Goal: Task Accomplishment & Management: Manage account settings

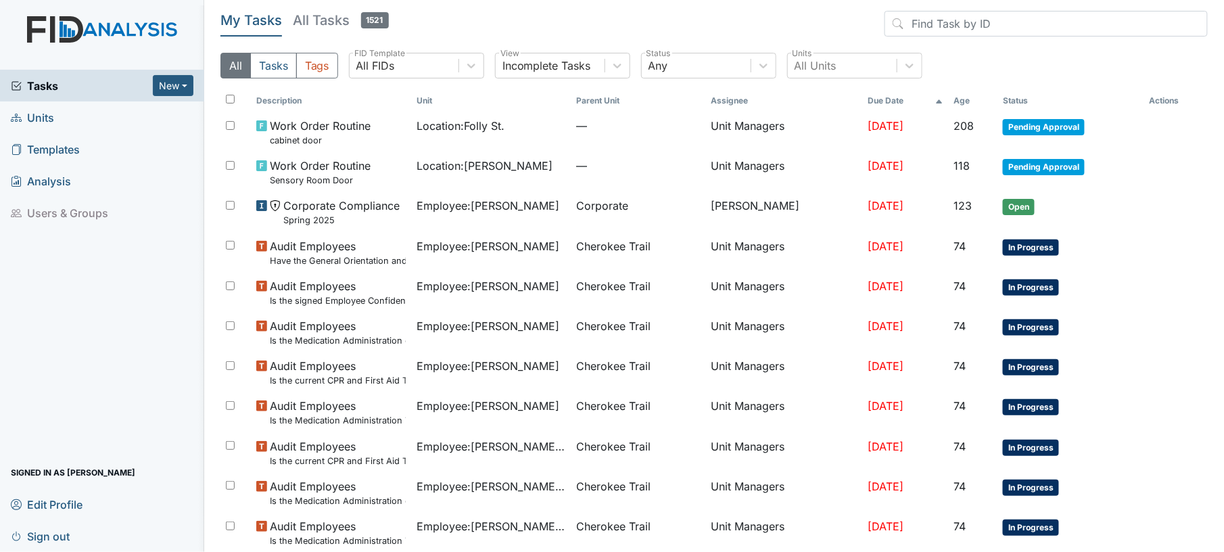
click at [53, 120] on span "Units" at bounding box center [32, 117] width 43 height 21
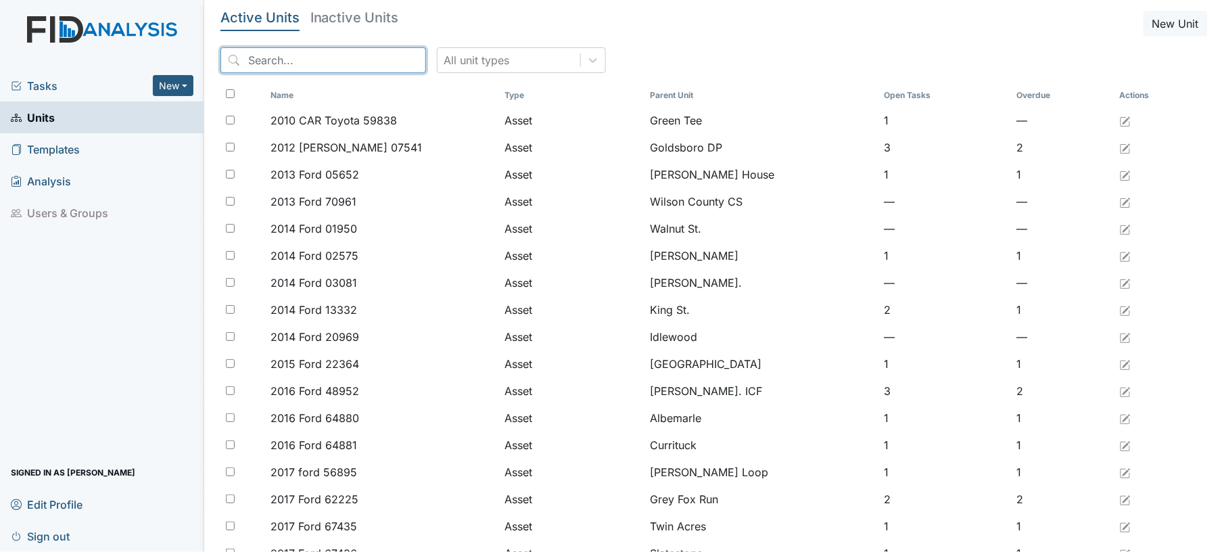
click at [331, 65] on input "search" at bounding box center [323, 60] width 206 height 26
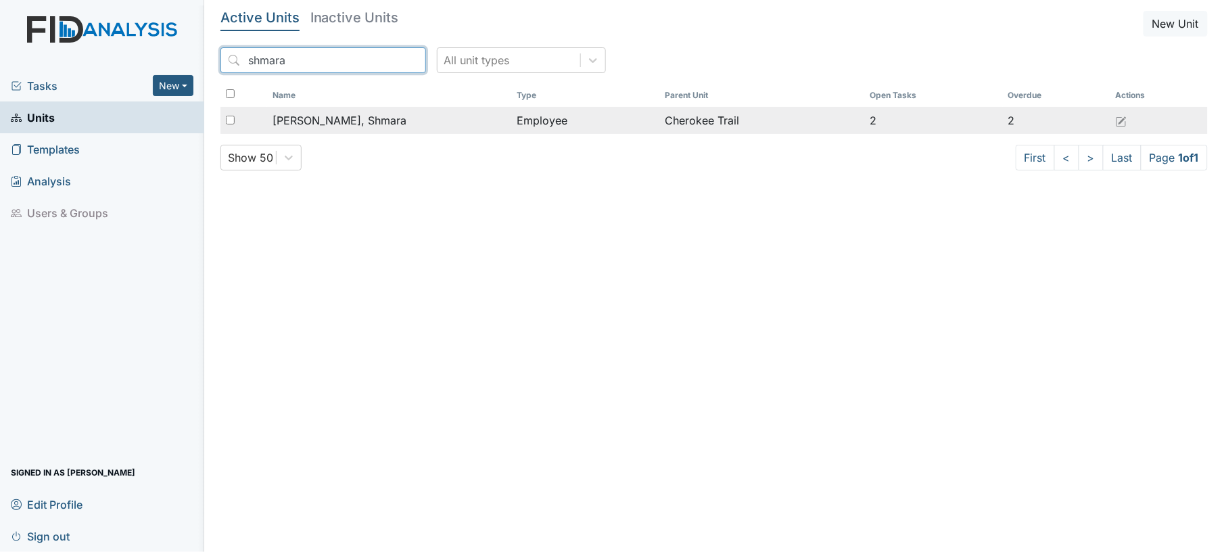
type input "shmara"
click at [410, 127] on div "Higgins, Shmara" at bounding box center [389, 120] width 233 height 16
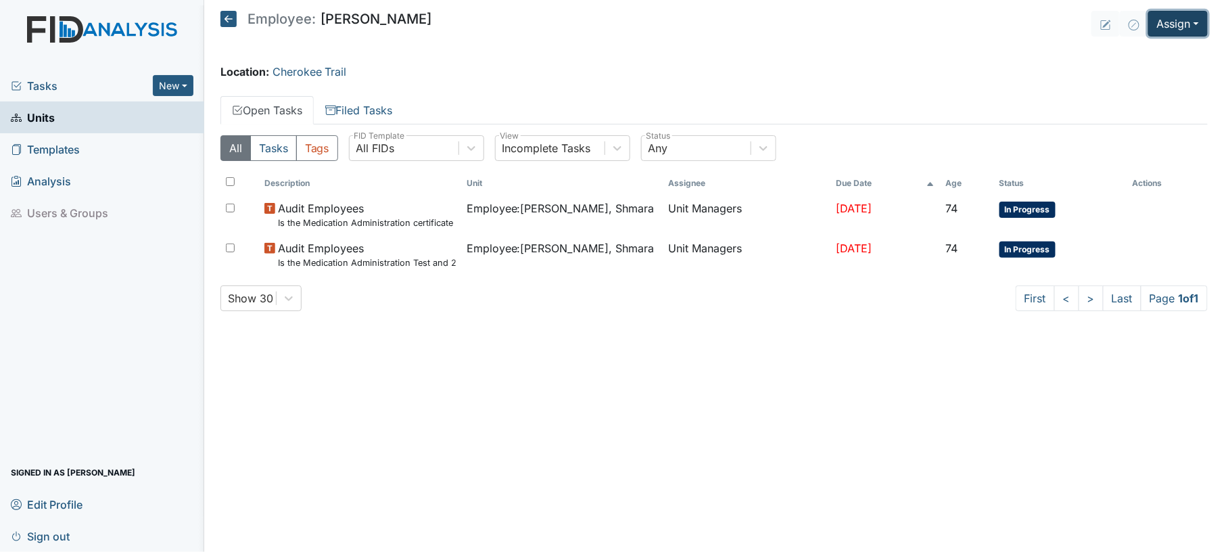
click at [1174, 28] on button "Assign" at bounding box center [1178, 24] width 60 height 26
click at [1158, 60] on link "Assign Form" at bounding box center [1145, 55] width 122 height 22
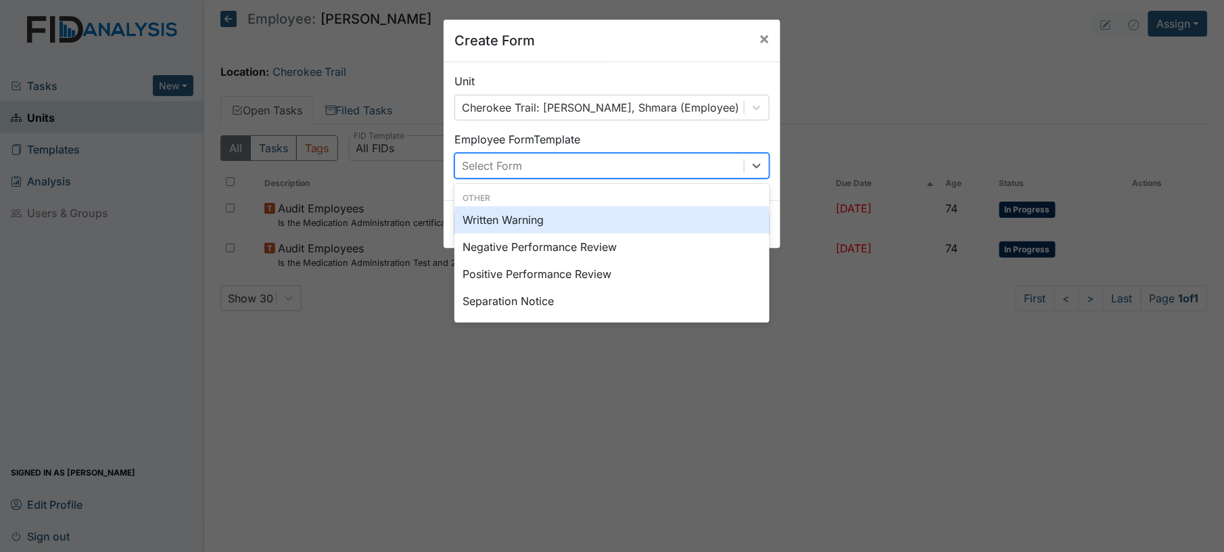
click at [579, 172] on div "Select Form" at bounding box center [599, 166] width 289 height 24
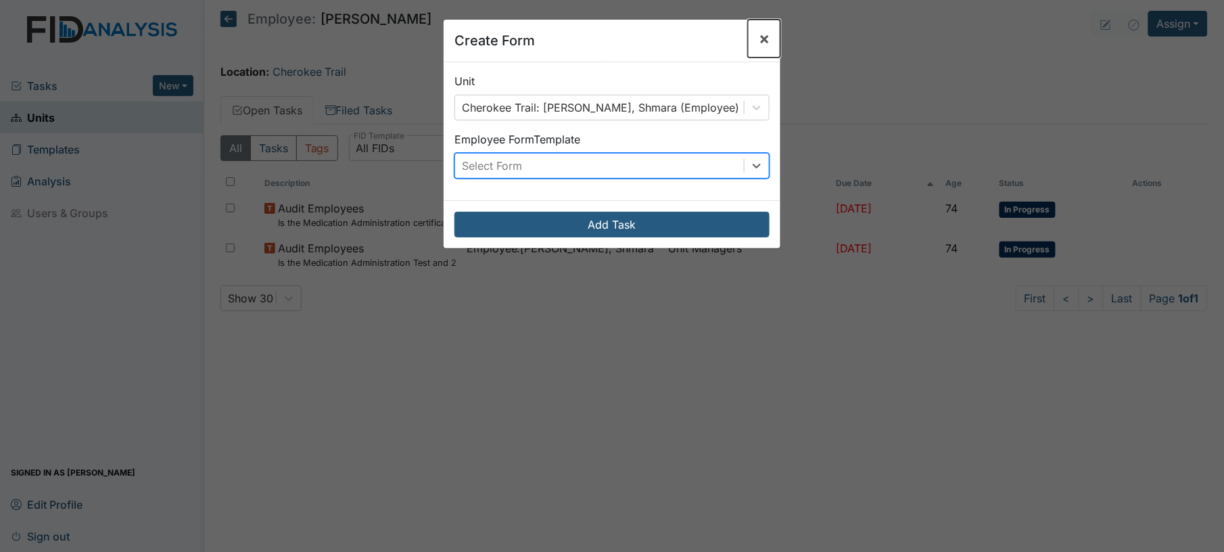
click at [759, 38] on span "×" at bounding box center [764, 38] width 11 height 20
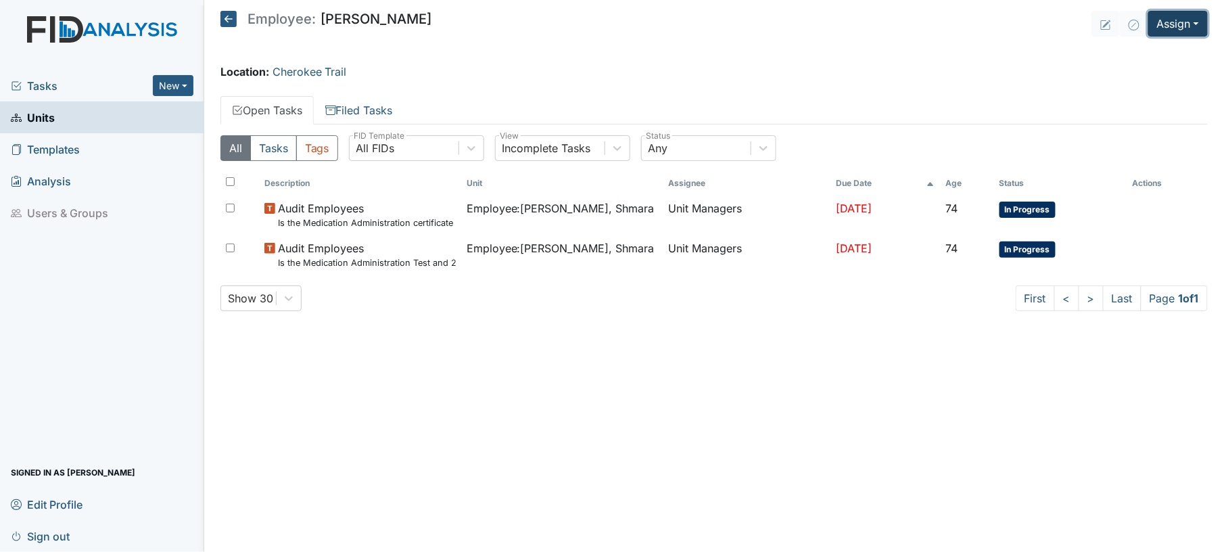
click at [1159, 31] on button "Assign" at bounding box center [1178, 24] width 60 height 26
click at [1135, 78] on link "Assign Inspection" at bounding box center [1145, 77] width 122 height 22
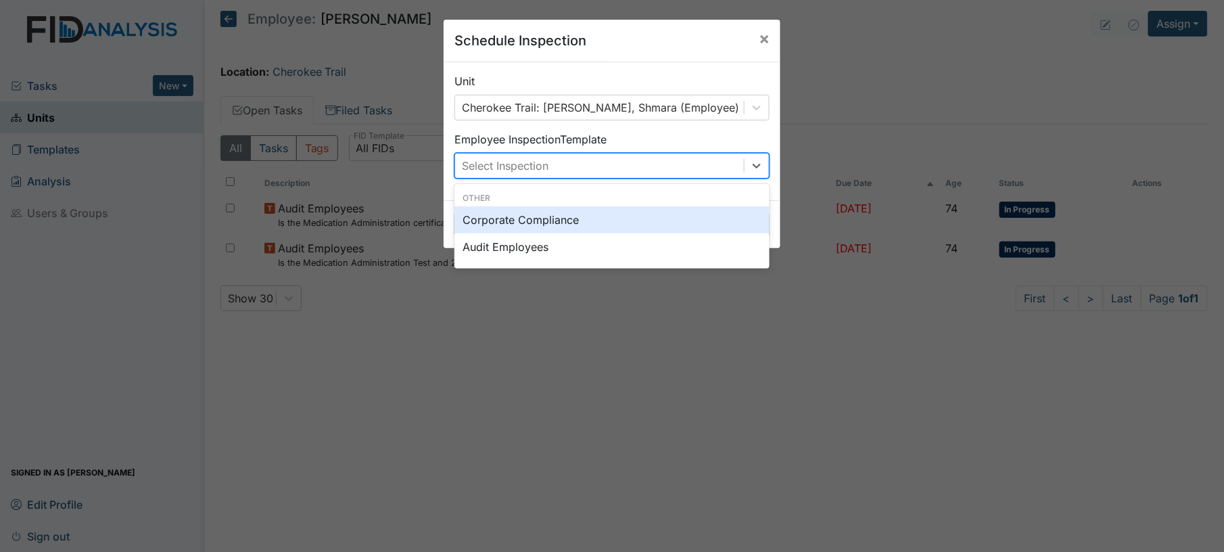
click at [594, 166] on div "Select Inspection" at bounding box center [599, 166] width 289 height 24
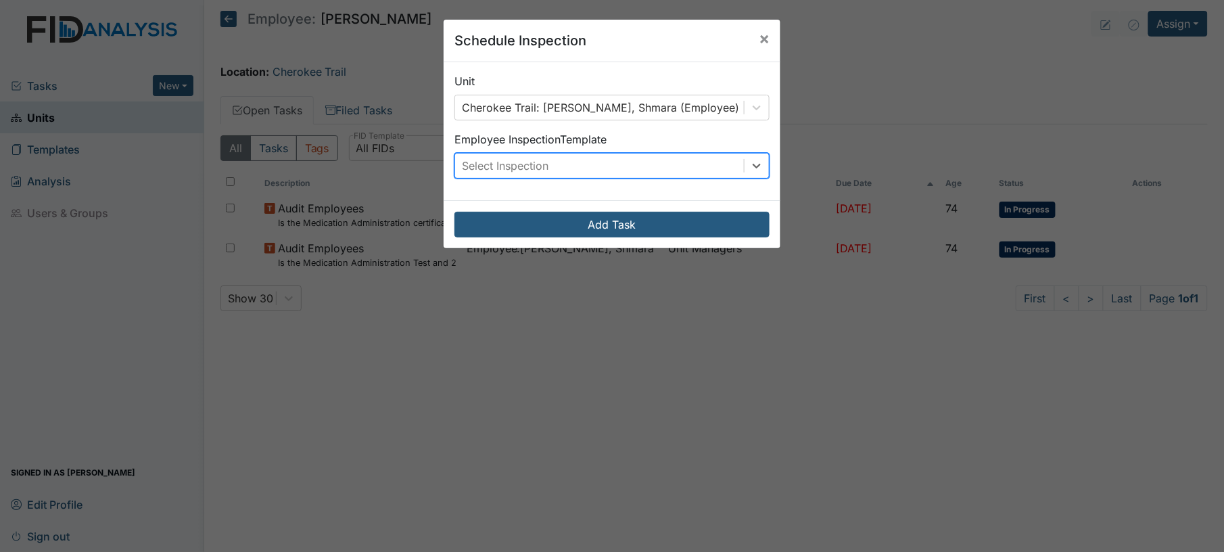
click at [594, 166] on div "Select Inspection" at bounding box center [599, 166] width 289 height 24
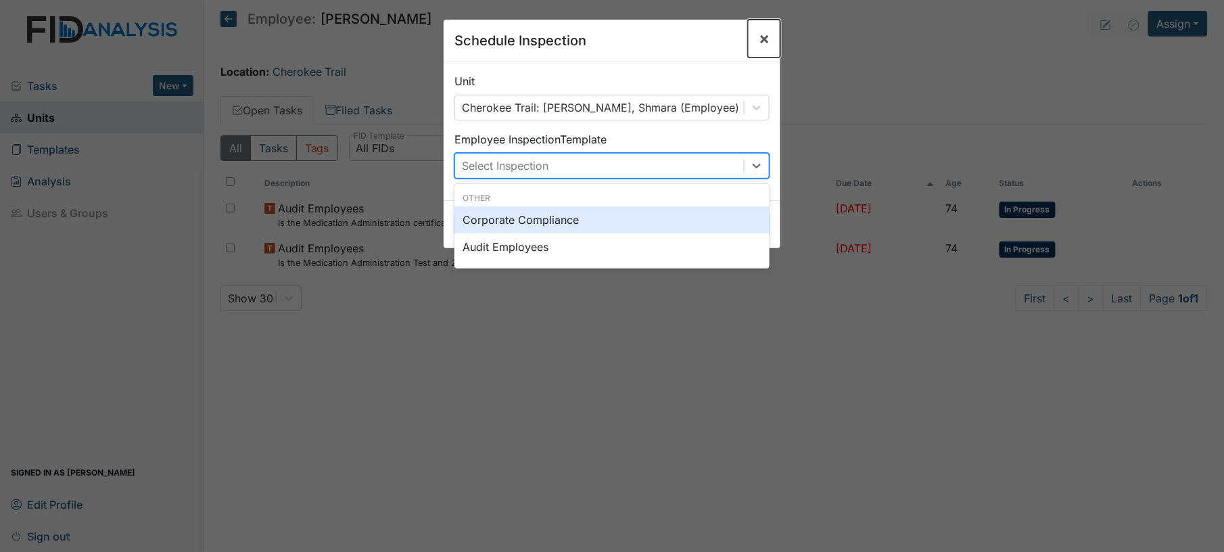
click at [759, 38] on span "×" at bounding box center [764, 38] width 11 height 20
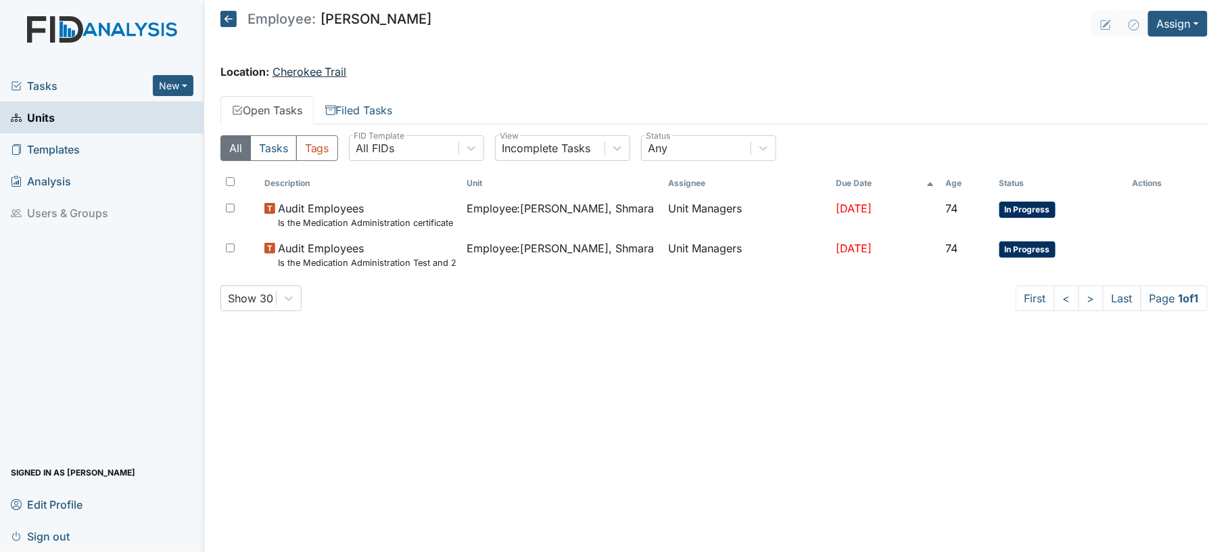
click at [306, 74] on link "Cherokee Trail" at bounding box center [310, 72] width 74 height 14
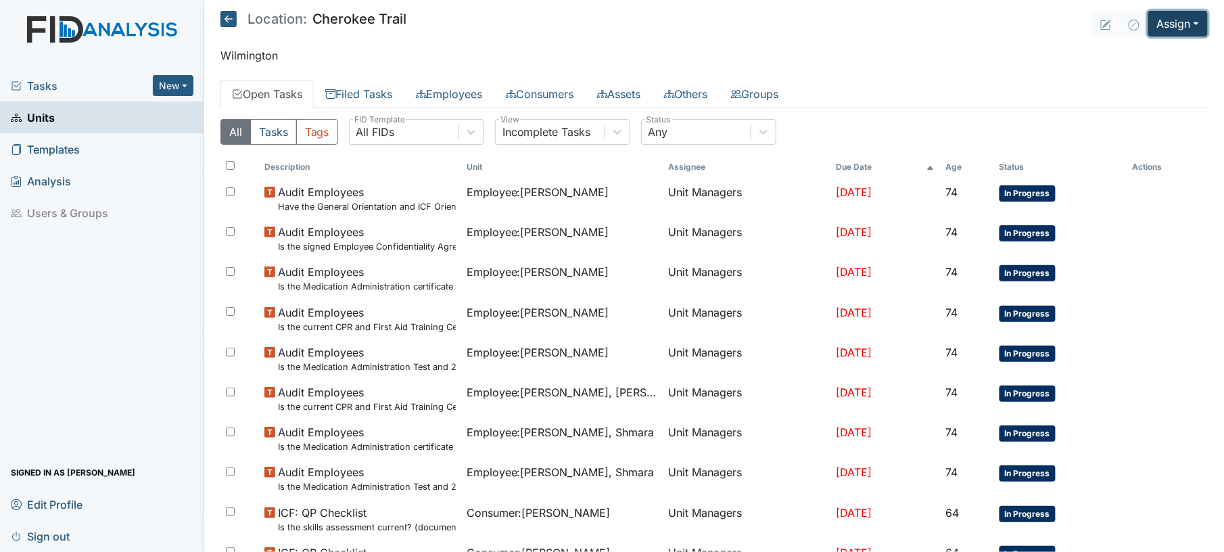
click at [1172, 30] on button "Assign" at bounding box center [1178, 24] width 60 height 26
click at [1128, 55] on link "Assign Form" at bounding box center [1145, 55] width 122 height 22
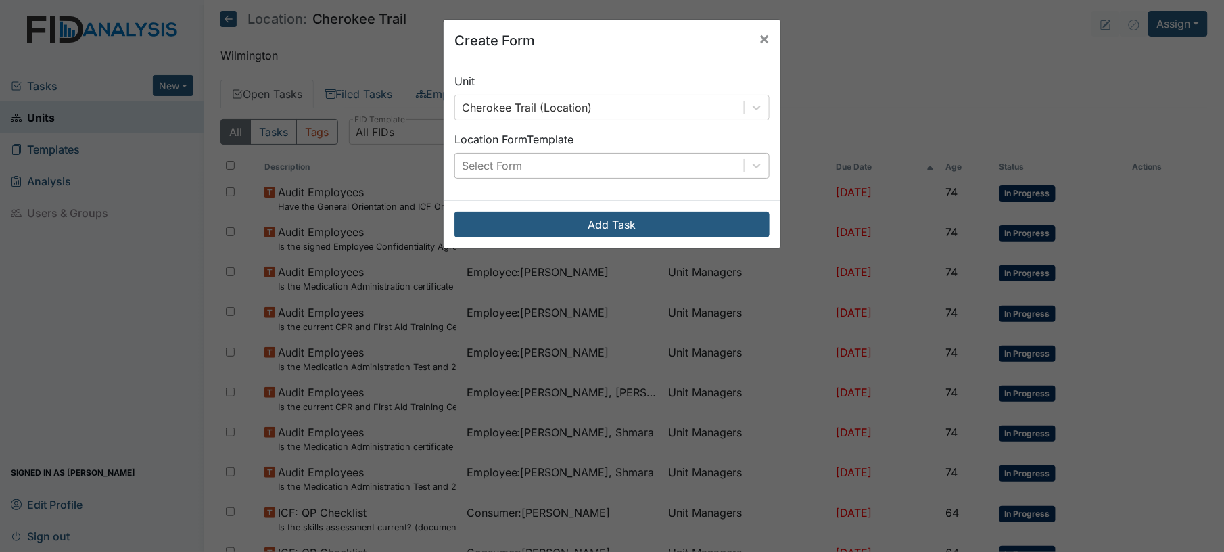
click at [675, 171] on div "Select Form" at bounding box center [599, 166] width 289 height 24
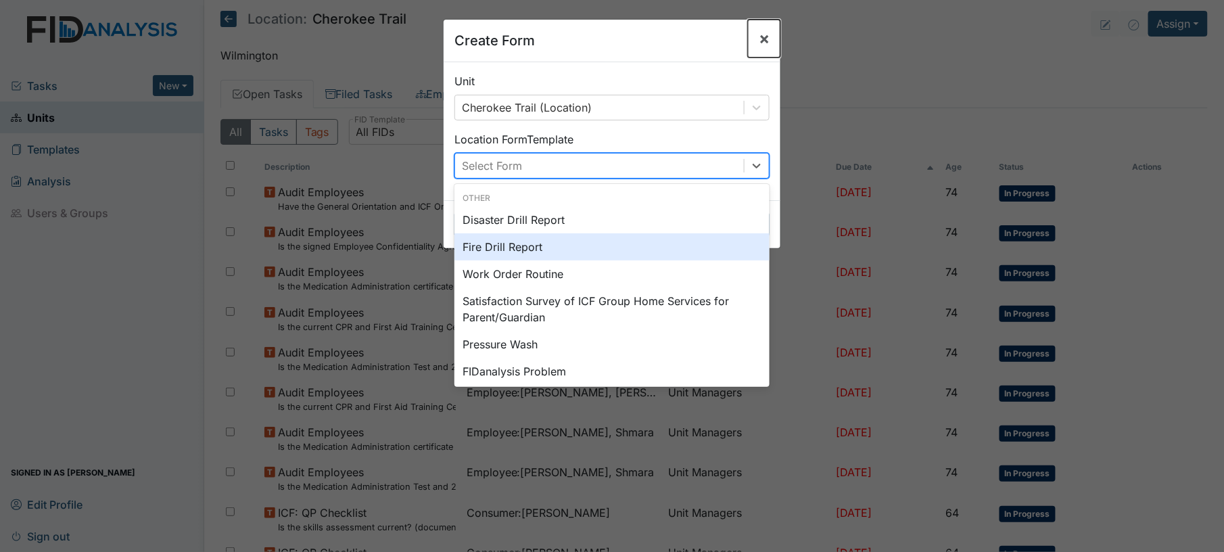
click at [759, 34] on span "×" at bounding box center [764, 38] width 11 height 20
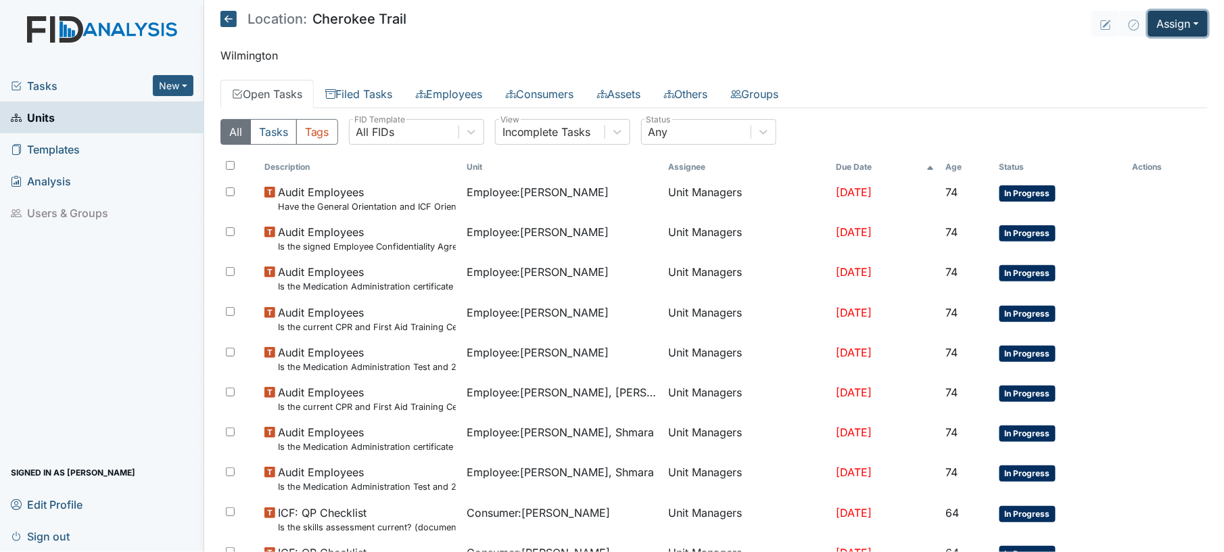
click at [1150, 28] on button "Assign" at bounding box center [1178, 24] width 60 height 26
click at [1126, 77] on link "Assign Inspection" at bounding box center [1145, 77] width 122 height 22
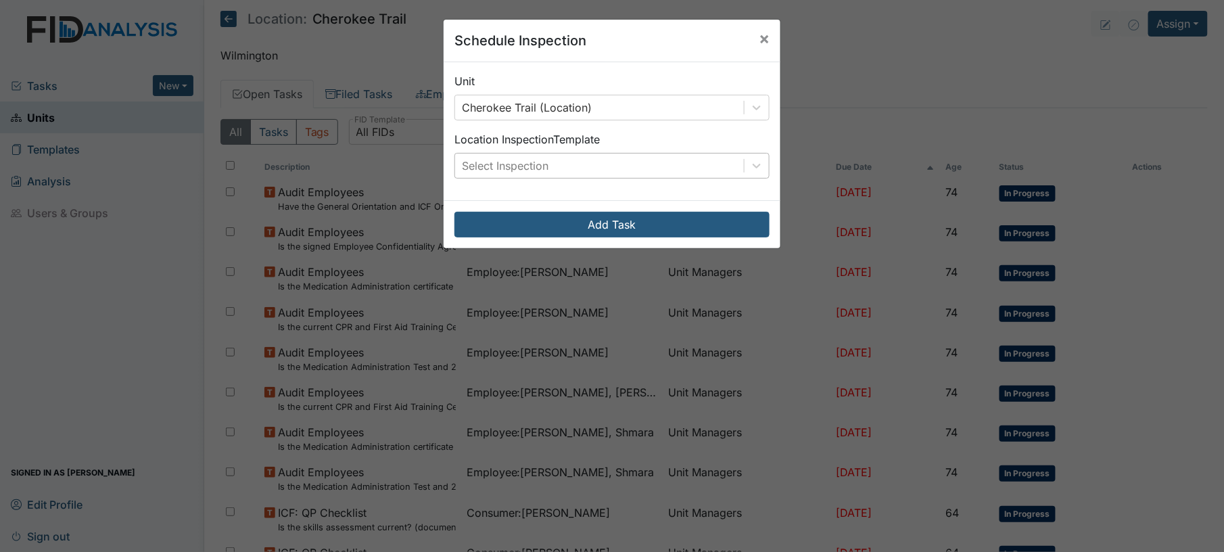
click at [601, 158] on div "Select Inspection" at bounding box center [599, 166] width 289 height 24
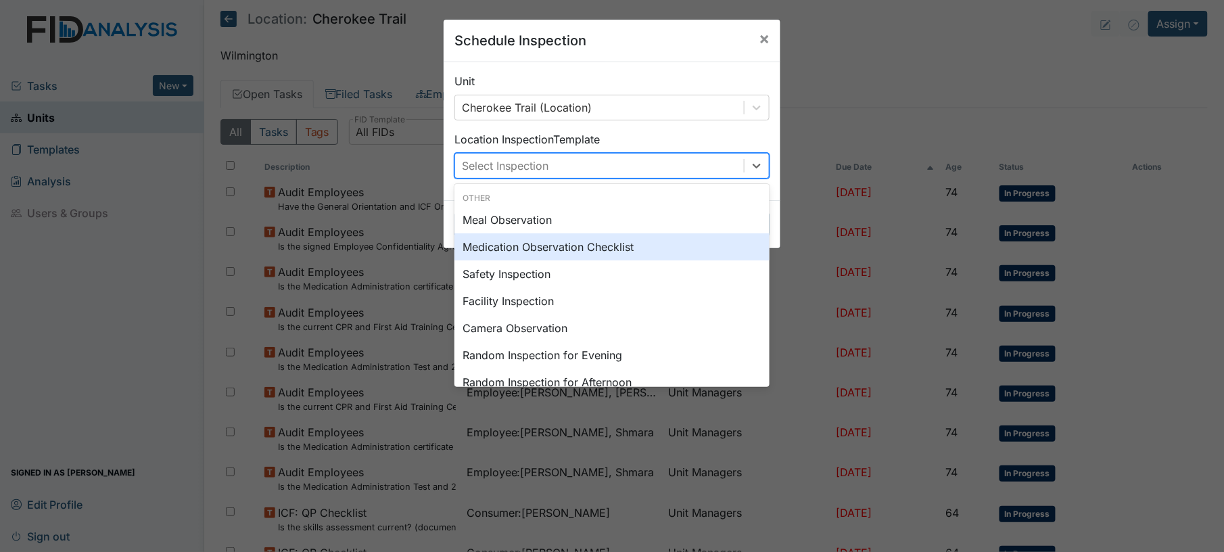
click at [624, 243] on div "Medication Observation Checklist" at bounding box center [612, 246] width 315 height 27
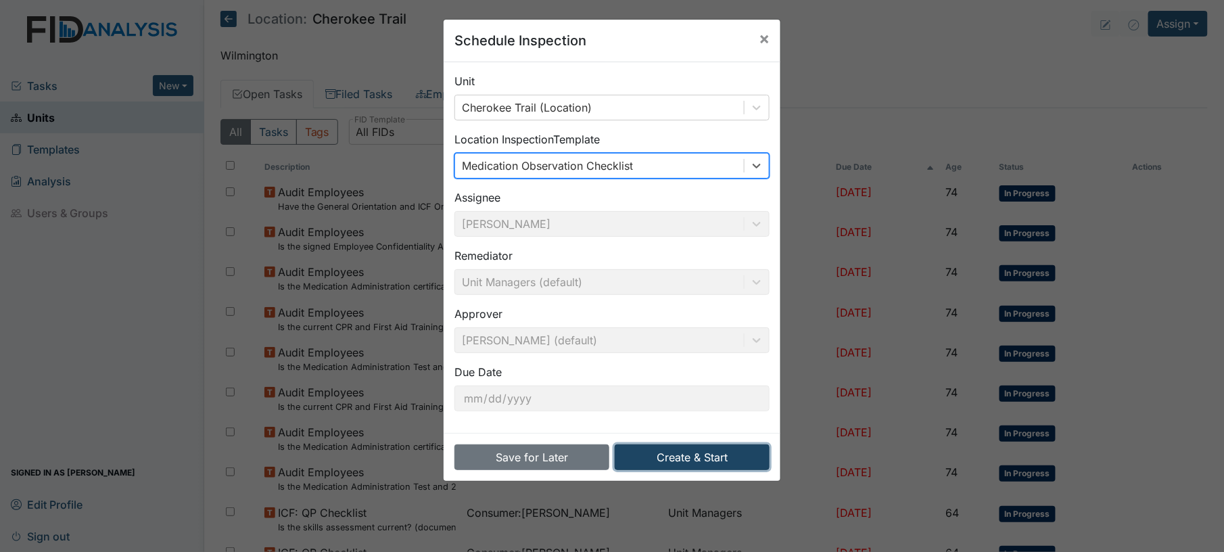
click at [691, 448] on button "Create & Start" at bounding box center [692, 457] width 155 height 26
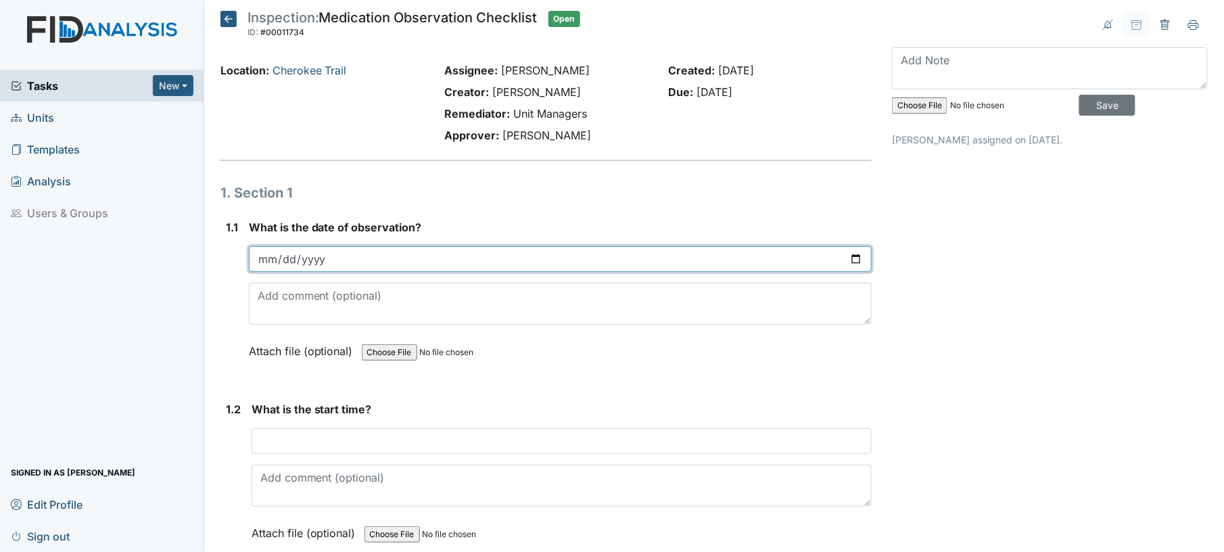
click at [850, 254] on input "date" at bounding box center [561, 259] width 624 height 26
type input "[DATE]"
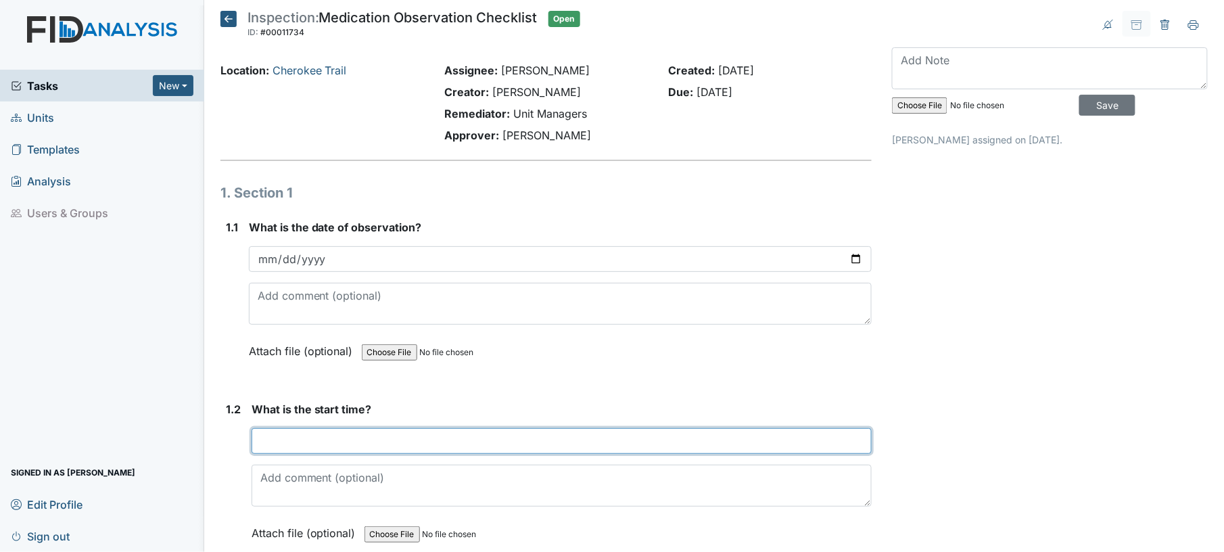
click at [415, 436] on input "text" at bounding box center [562, 441] width 621 height 26
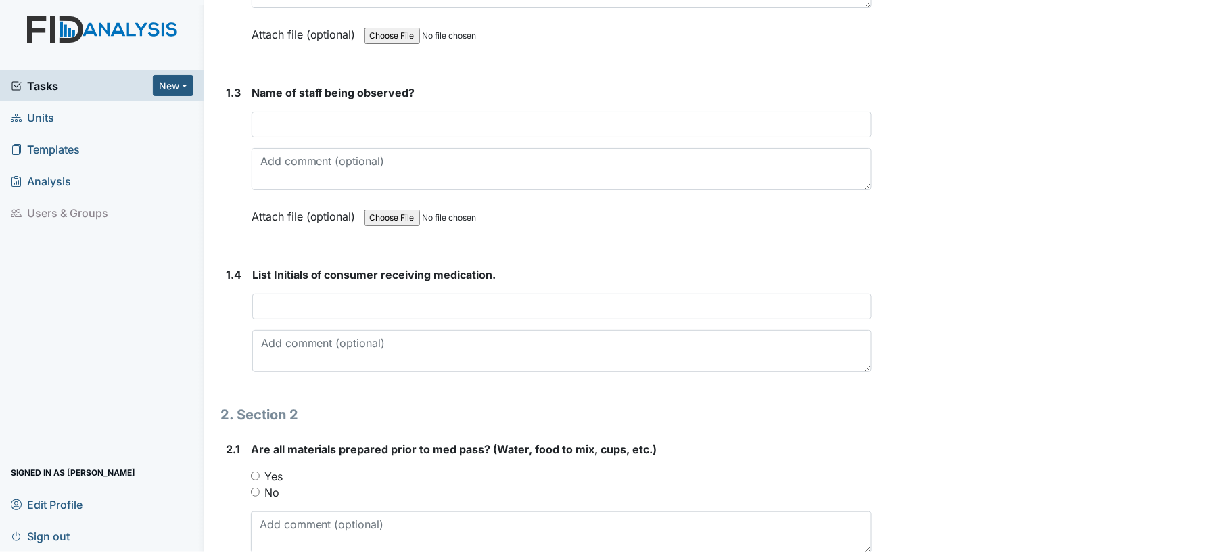
scroll to position [509, 0]
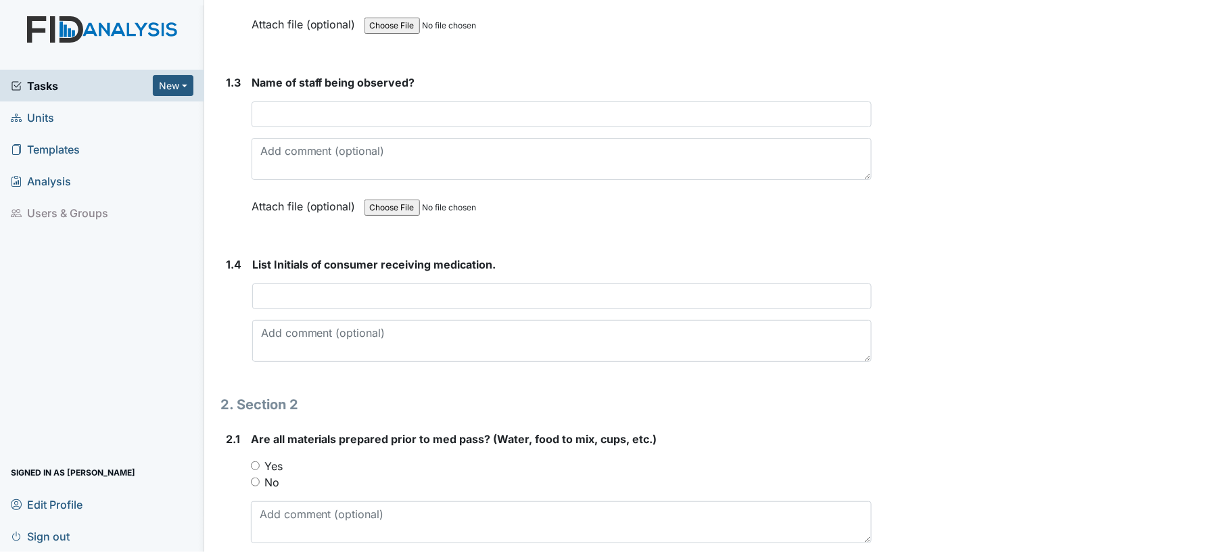
type input "7:00pm"
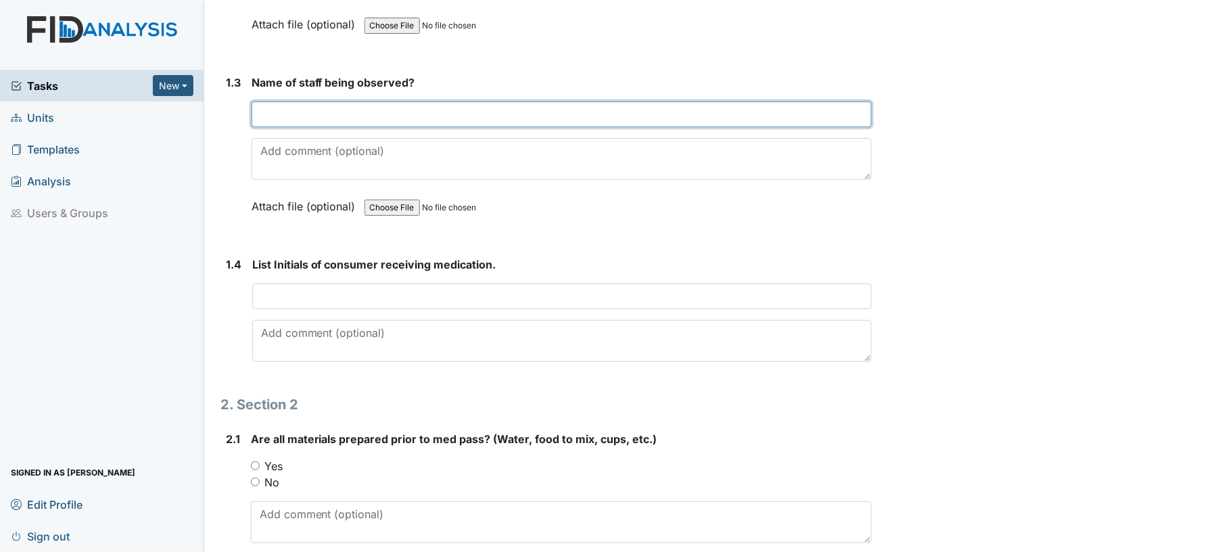
click at [463, 112] on input "text" at bounding box center [562, 114] width 621 height 26
type input "Shamara Higgins"
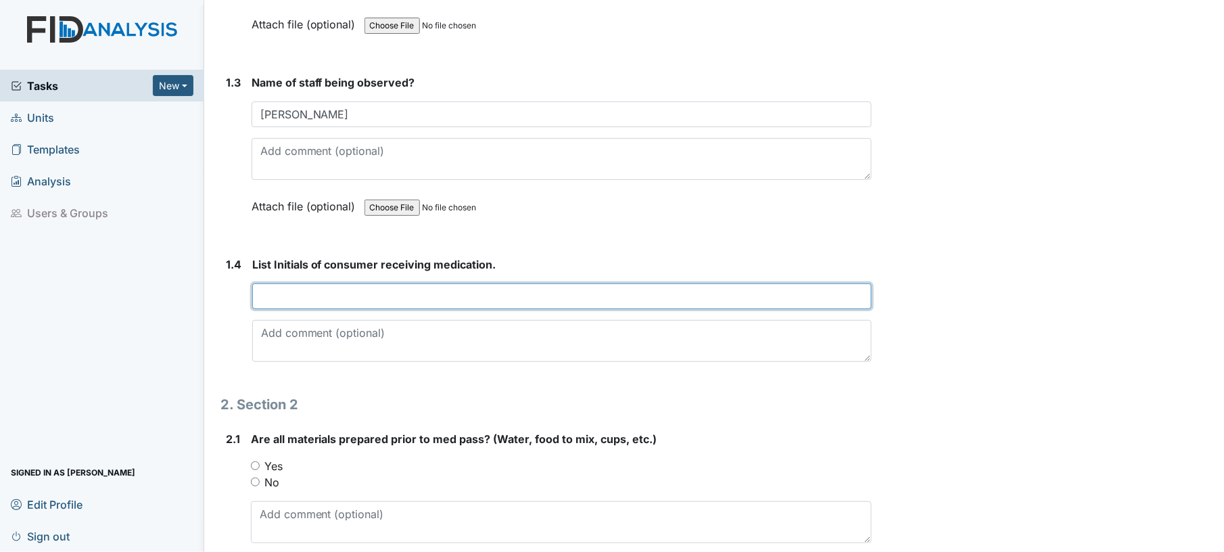
click at [445, 296] on input "text" at bounding box center [562, 296] width 620 height 26
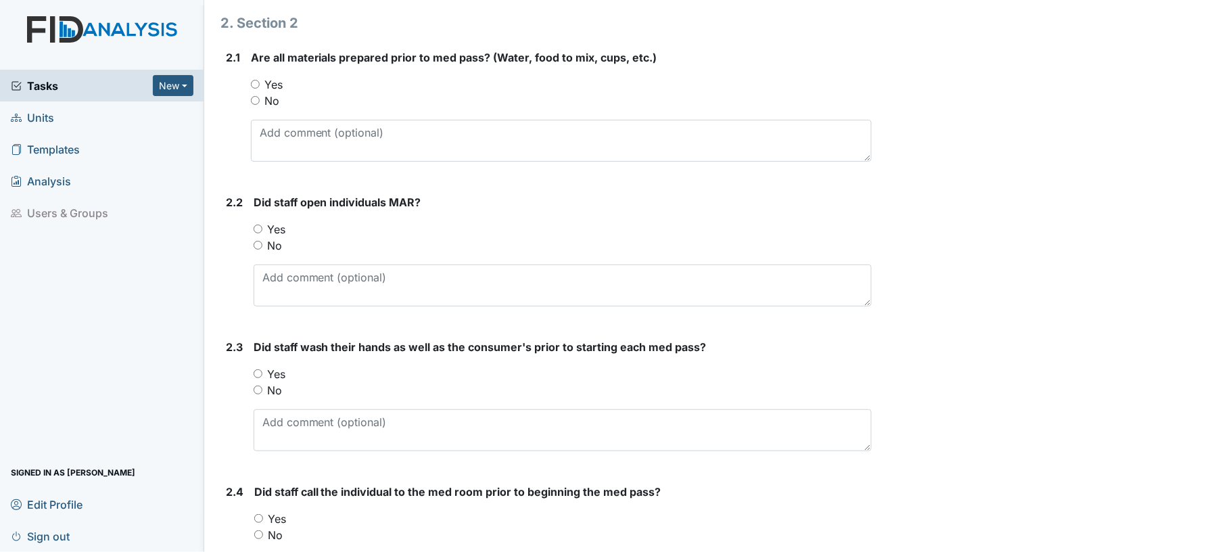
scroll to position [896, 0]
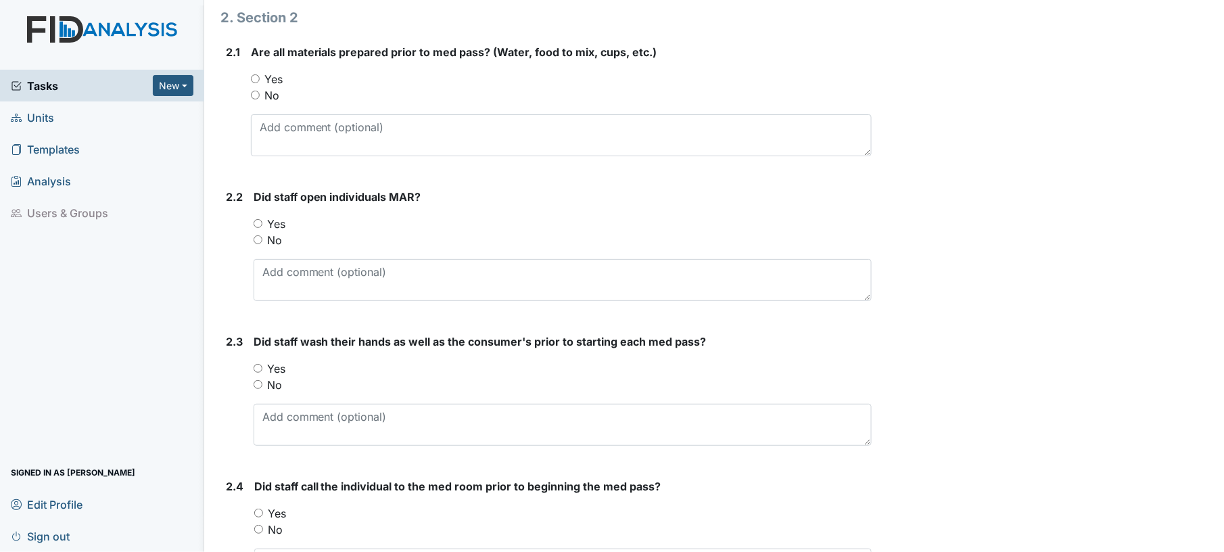
type input "JA, DC, MC, BF, AW, JS"
click at [256, 74] on input "Yes" at bounding box center [255, 78] width 9 height 9
radio input "true"
click at [257, 225] on input "Yes" at bounding box center [258, 223] width 9 height 9
radio input "true"
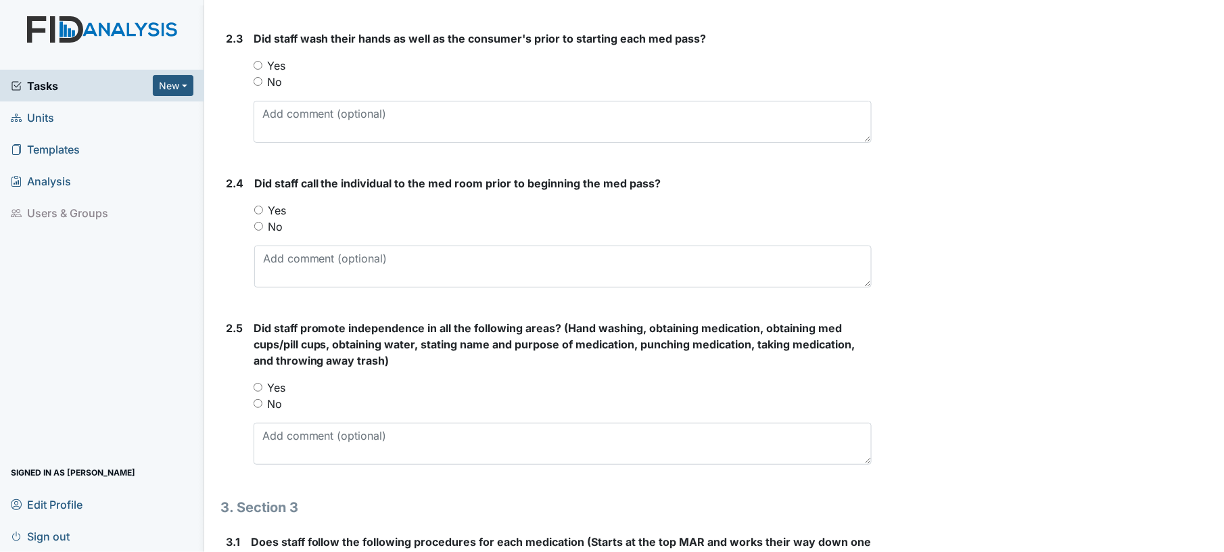
scroll to position [1203, 0]
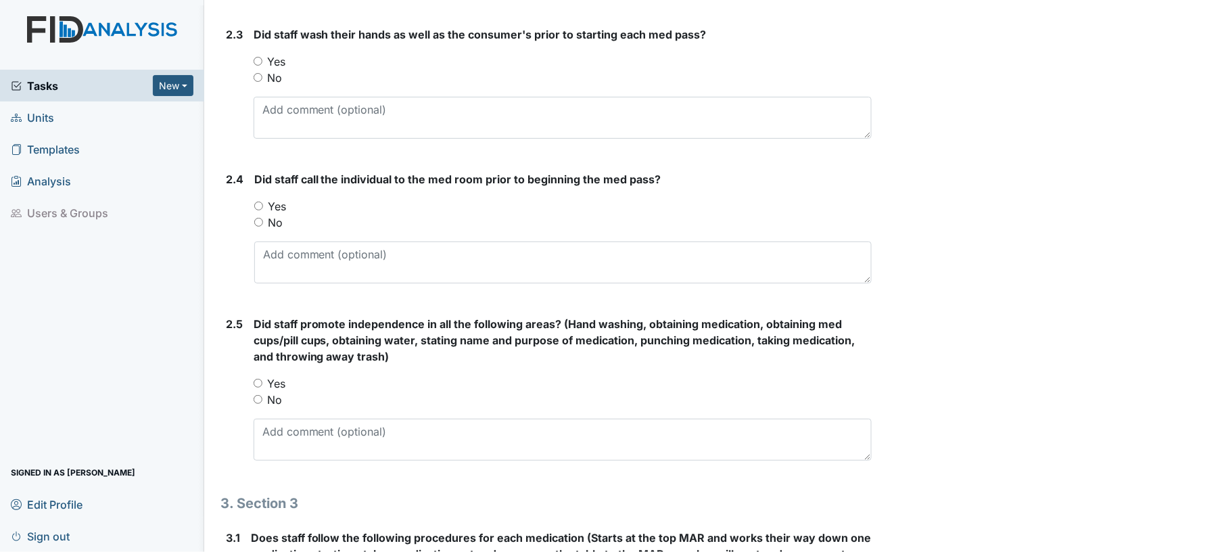
click at [255, 58] on input "Yes" at bounding box center [258, 61] width 9 height 9
radio input "true"
click at [257, 204] on input "Yes" at bounding box center [258, 206] width 9 height 9
radio input "true"
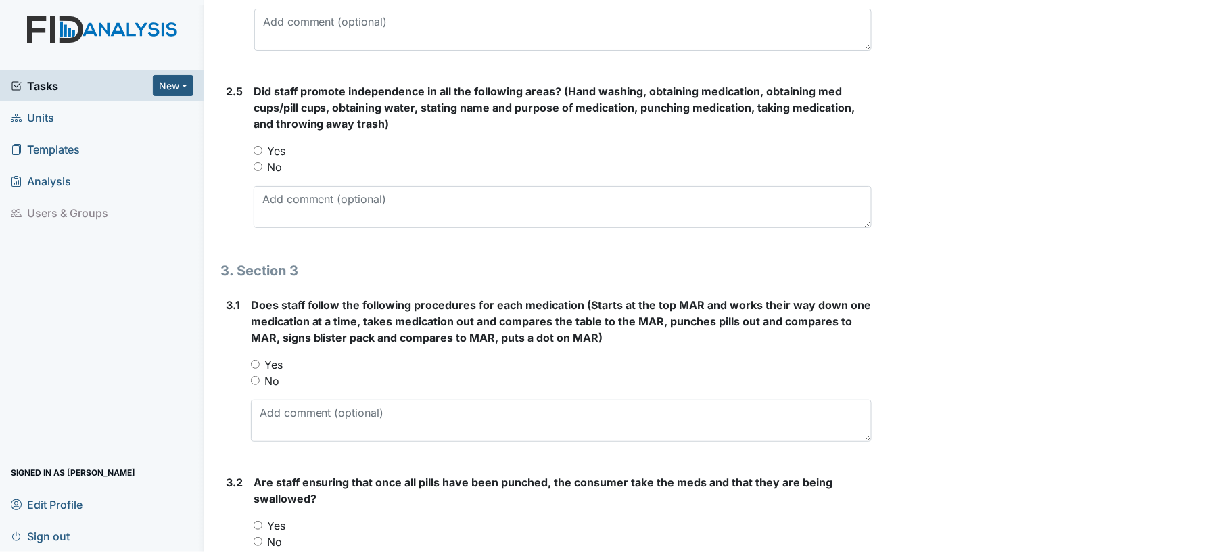
scroll to position [1441, 0]
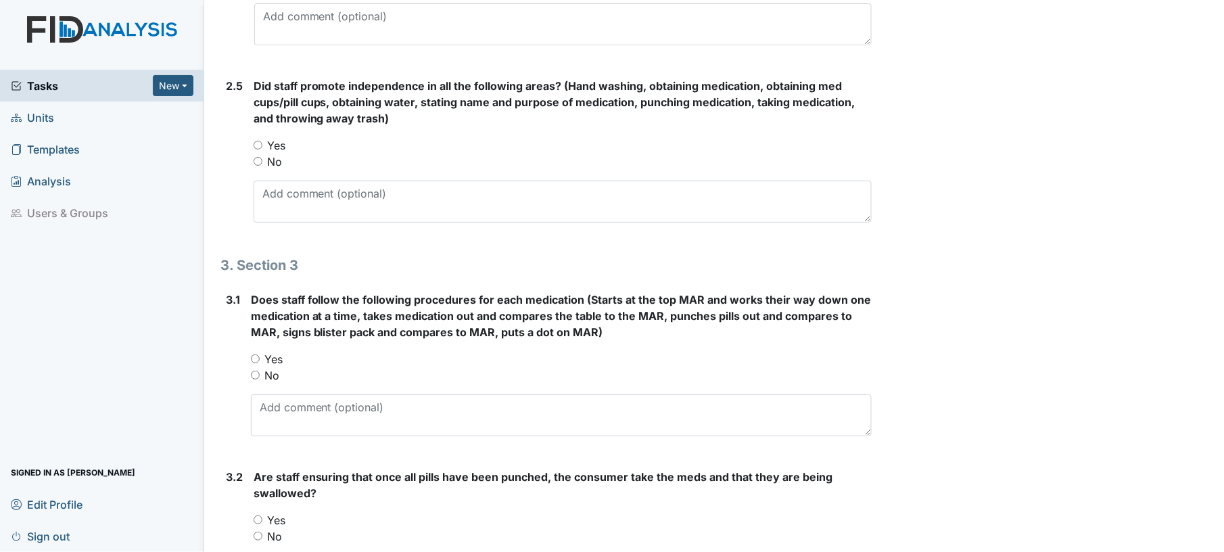
click at [260, 146] on input "Yes" at bounding box center [258, 145] width 9 height 9
radio input "true"
click at [255, 351] on div "Yes" at bounding box center [562, 359] width 622 height 16
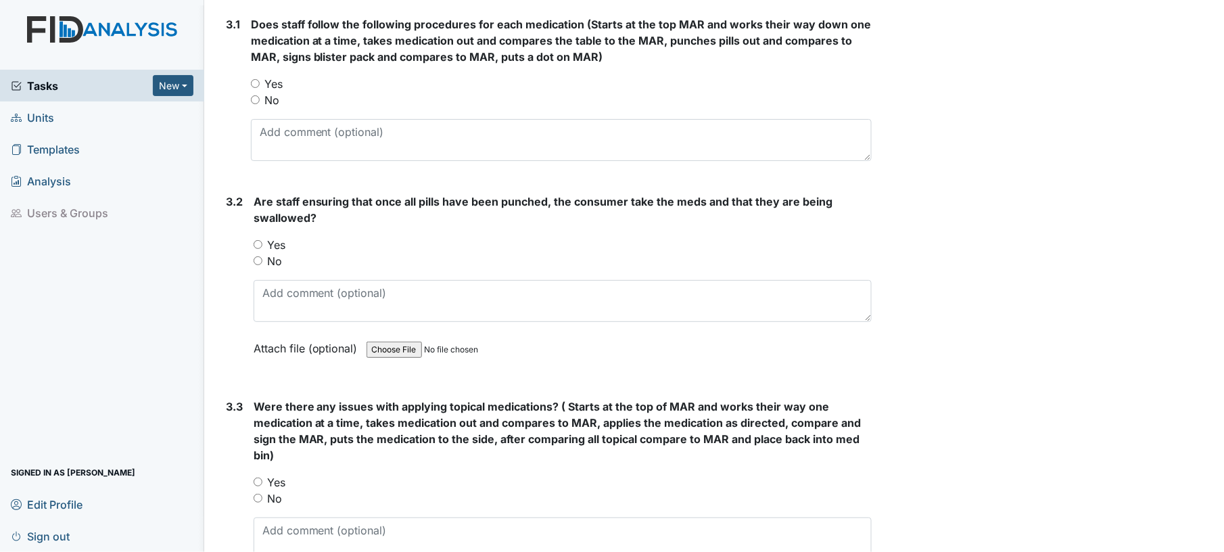
scroll to position [1729, 0]
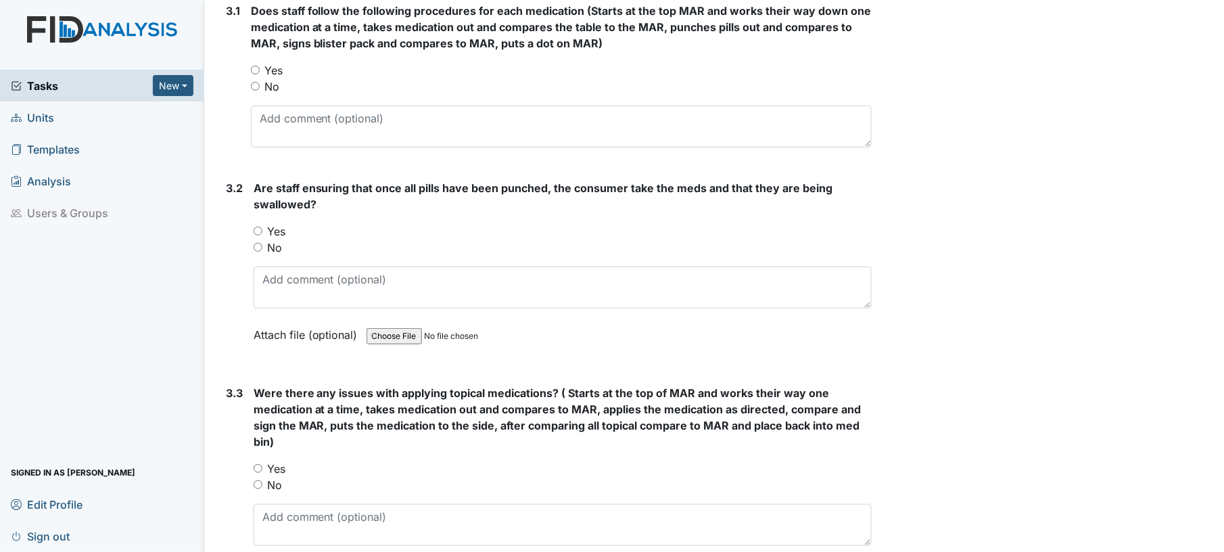
click at [254, 68] on input "Yes" at bounding box center [255, 70] width 9 height 9
radio input "true"
click at [258, 230] on input "Yes" at bounding box center [258, 231] width 9 height 9
radio input "true"
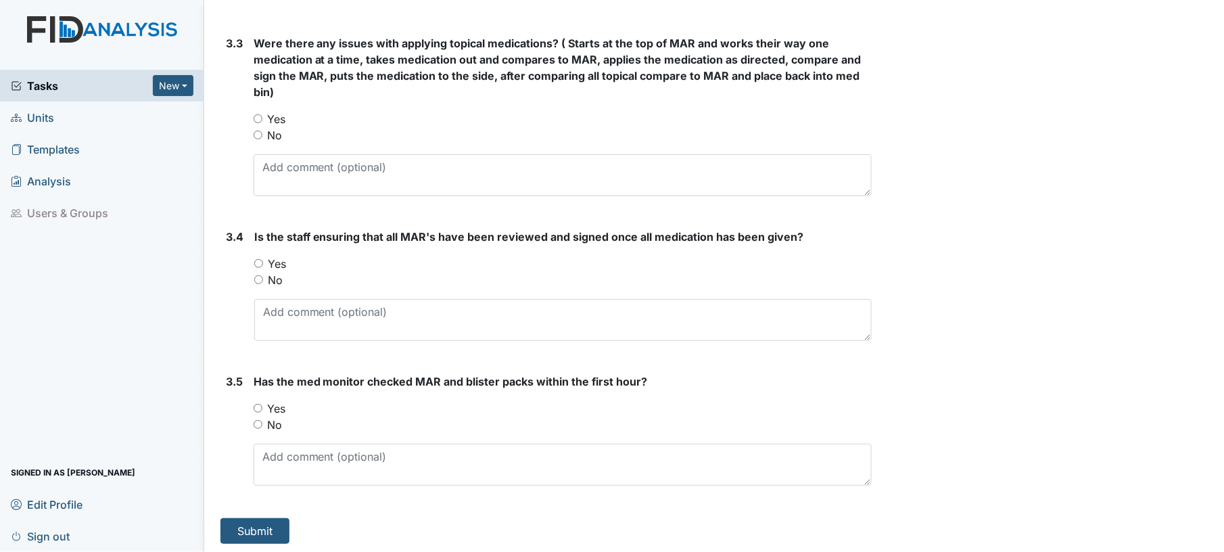
scroll to position [2084, 0]
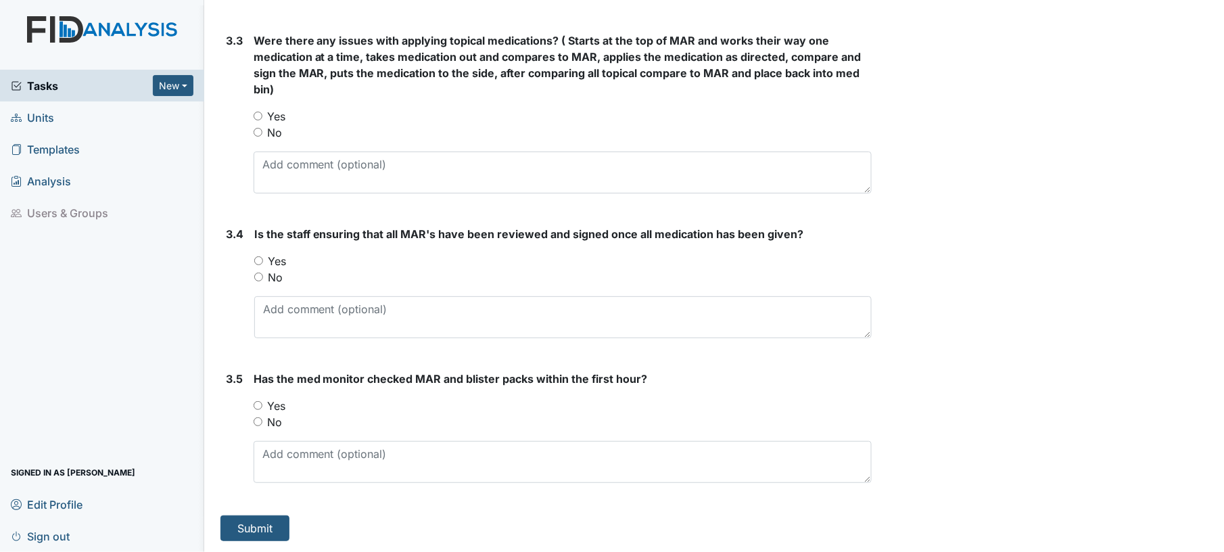
click at [260, 130] on input "No" at bounding box center [258, 132] width 9 height 9
radio input "true"
click at [258, 250] on div "Is the staff ensuring that all MAR's have been reviewed and signed once all med…" at bounding box center [563, 282] width 618 height 112
click at [256, 262] on input "Yes" at bounding box center [258, 260] width 9 height 9
radio input "true"
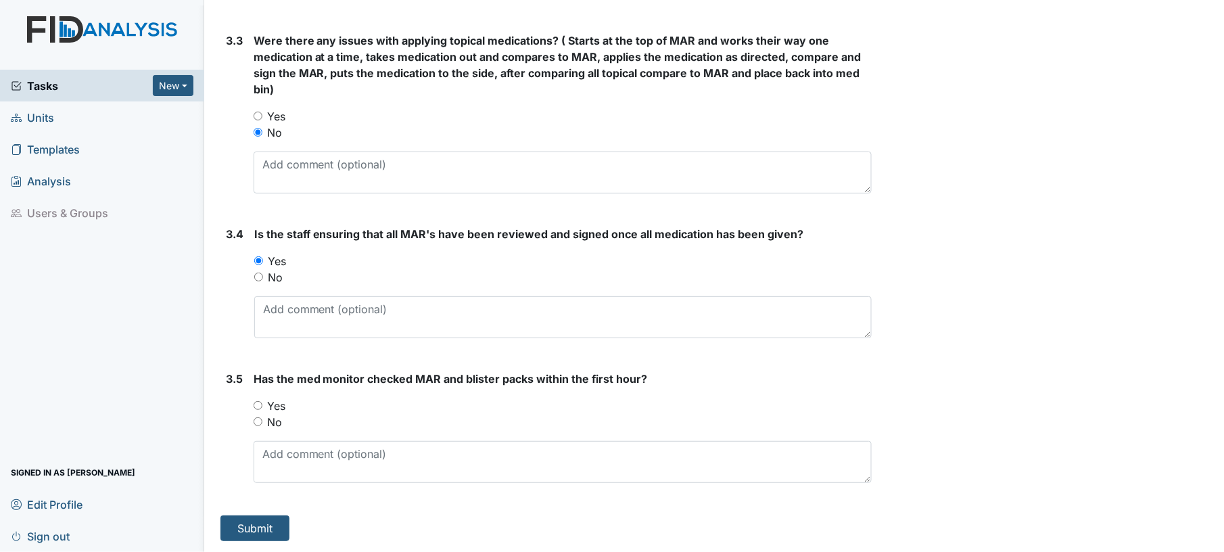
click at [257, 401] on input "Yes" at bounding box center [258, 405] width 9 height 9
radio input "true"
click at [257, 524] on button "Submit" at bounding box center [254, 528] width 69 height 26
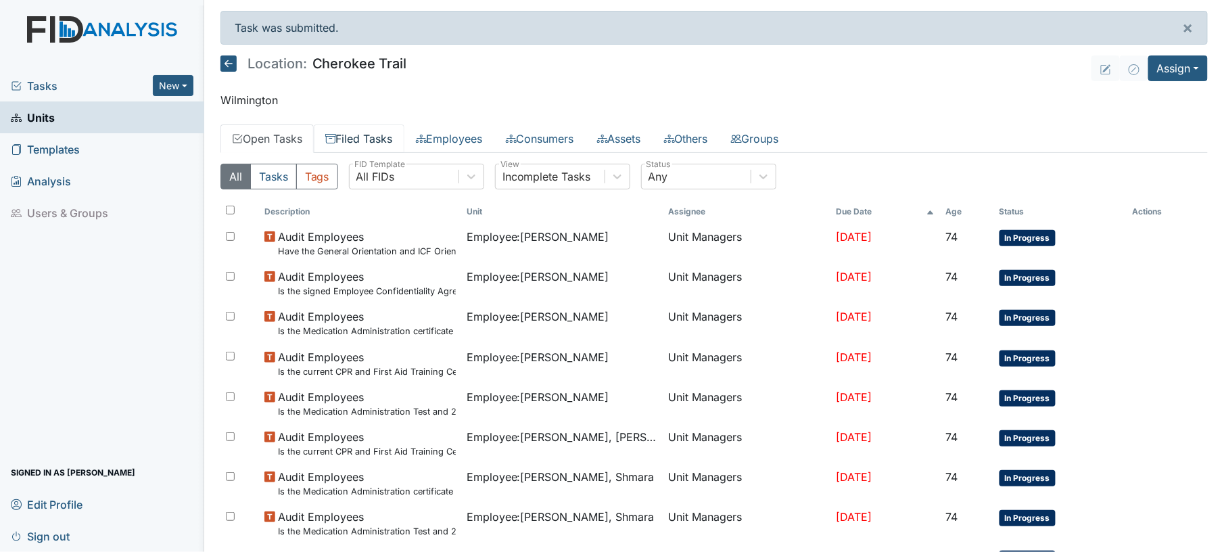
click at [349, 143] on link "Filed Tasks" at bounding box center [359, 138] width 91 height 28
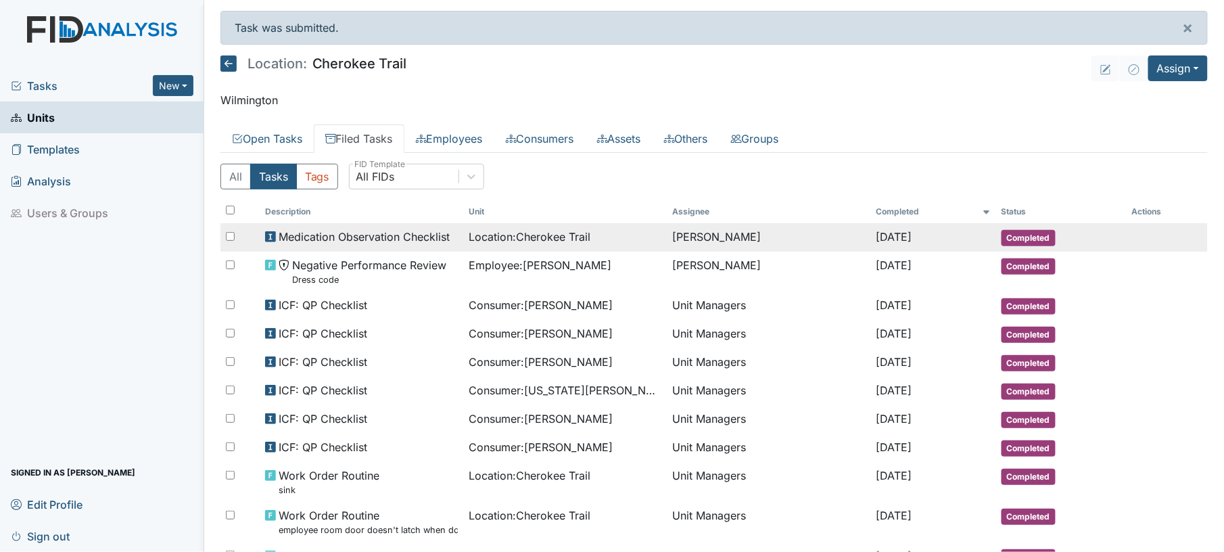
click at [905, 239] on span "[DATE]" at bounding box center [895, 237] width 36 height 14
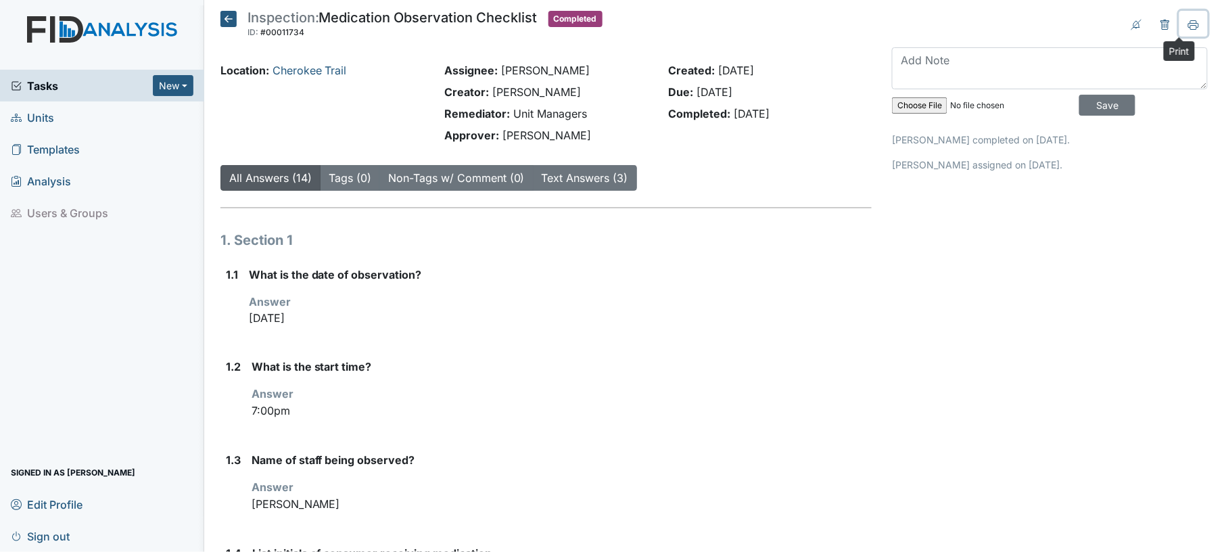
click at [1188, 27] on icon at bounding box center [1193, 25] width 11 height 11
click at [720, 272] on strong "What is the date of observation?" at bounding box center [561, 274] width 624 height 16
drag, startPoint x: 720, startPoint y: 272, endPoint x: 607, endPoint y: 93, distance: 211.9
click at [607, 93] on div "Creator: Ashley Smith" at bounding box center [546, 92] width 204 height 16
click at [227, 26] on icon at bounding box center [228, 19] width 16 height 16
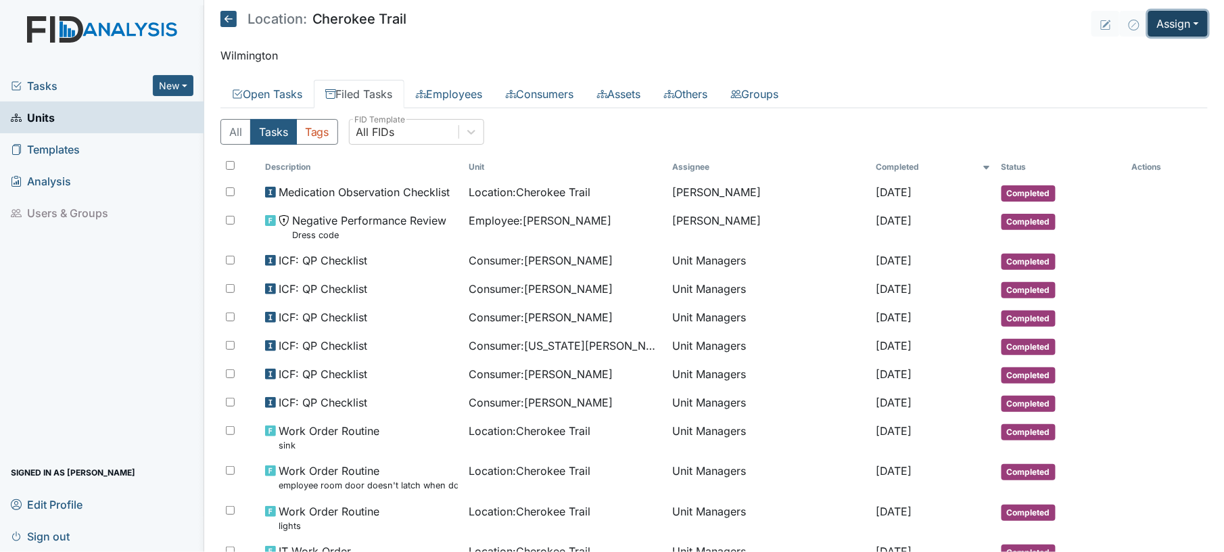
click at [1182, 32] on button "Assign" at bounding box center [1178, 24] width 60 height 26
click at [1142, 73] on link "Assign Inspection" at bounding box center [1145, 77] width 122 height 22
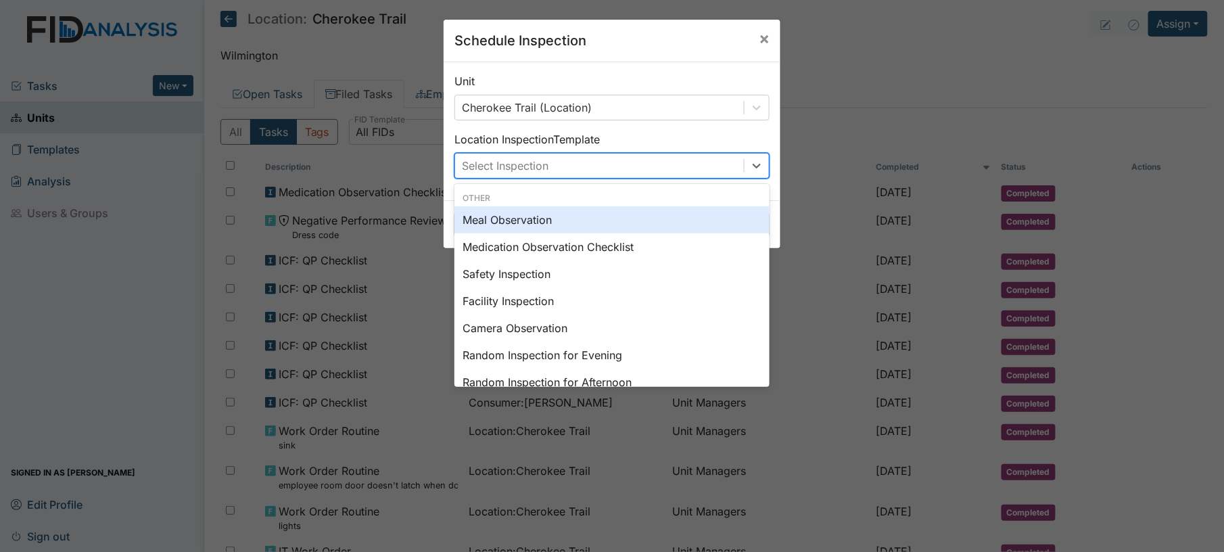
click at [680, 165] on div "Select Inspection" at bounding box center [599, 166] width 289 height 24
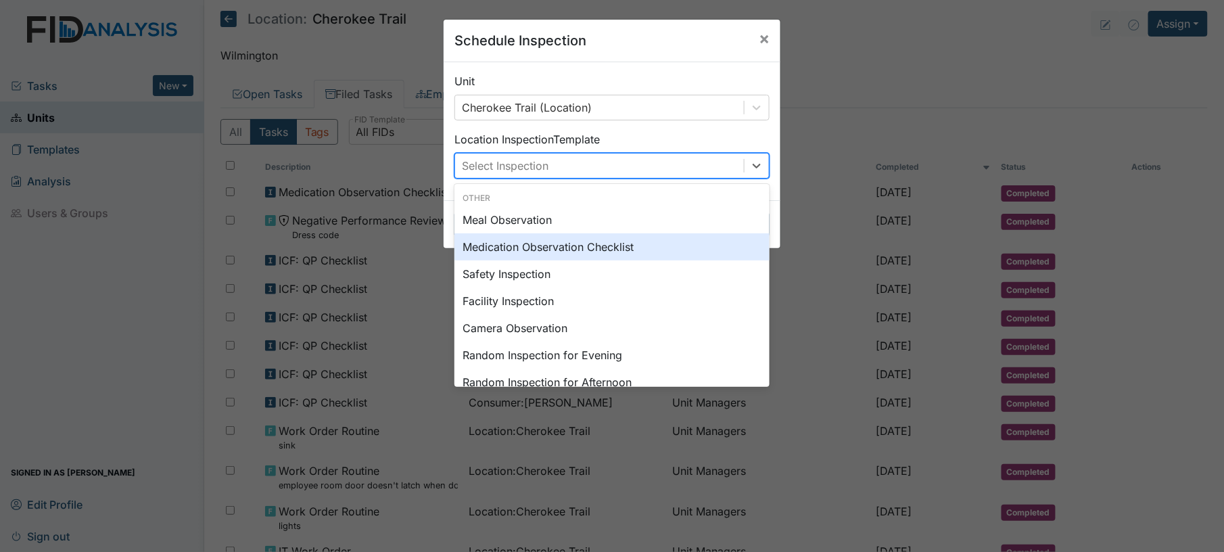
click at [629, 244] on div "Medication Observation Checklist" at bounding box center [612, 246] width 315 height 27
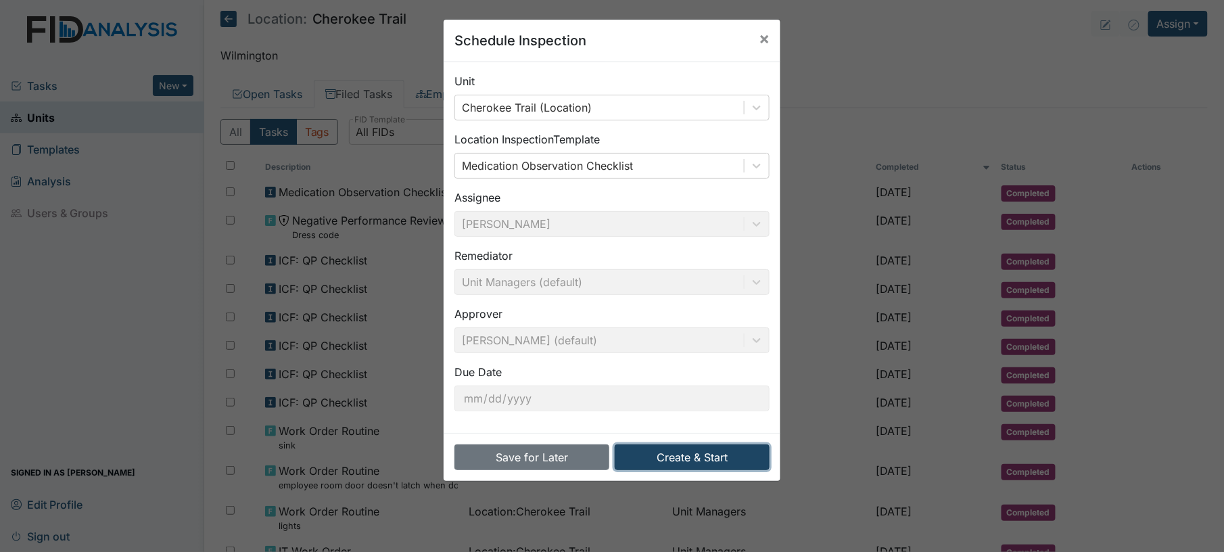
click at [696, 466] on button "Create & Start" at bounding box center [692, 457] width 155 height 26
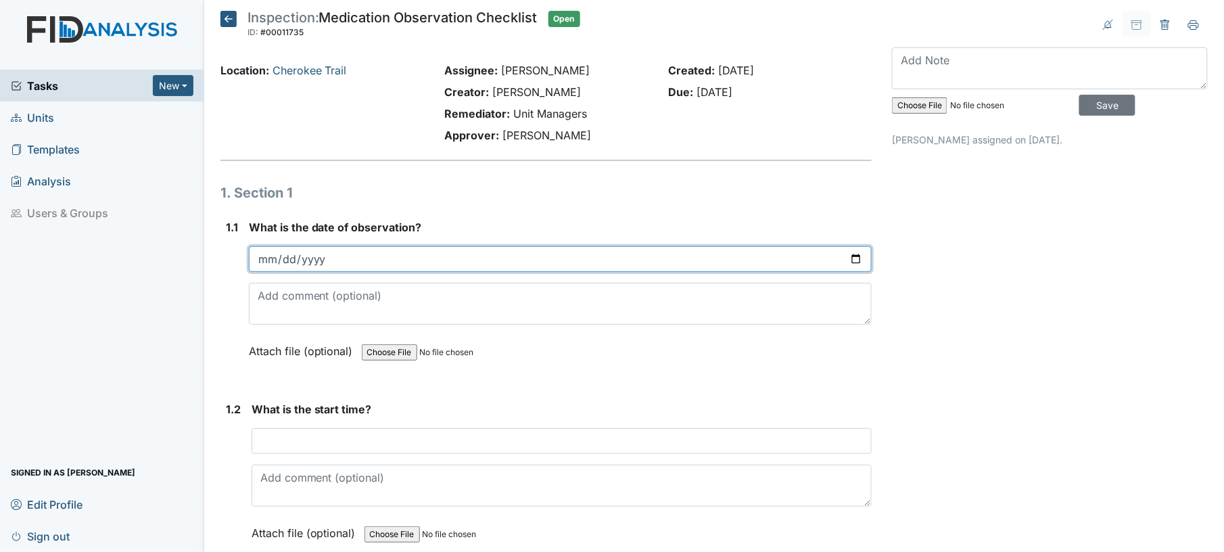
click at [845, 261] on input "date" at bounding box center [561, 259] width 624 height 26
type input "[DATE]"
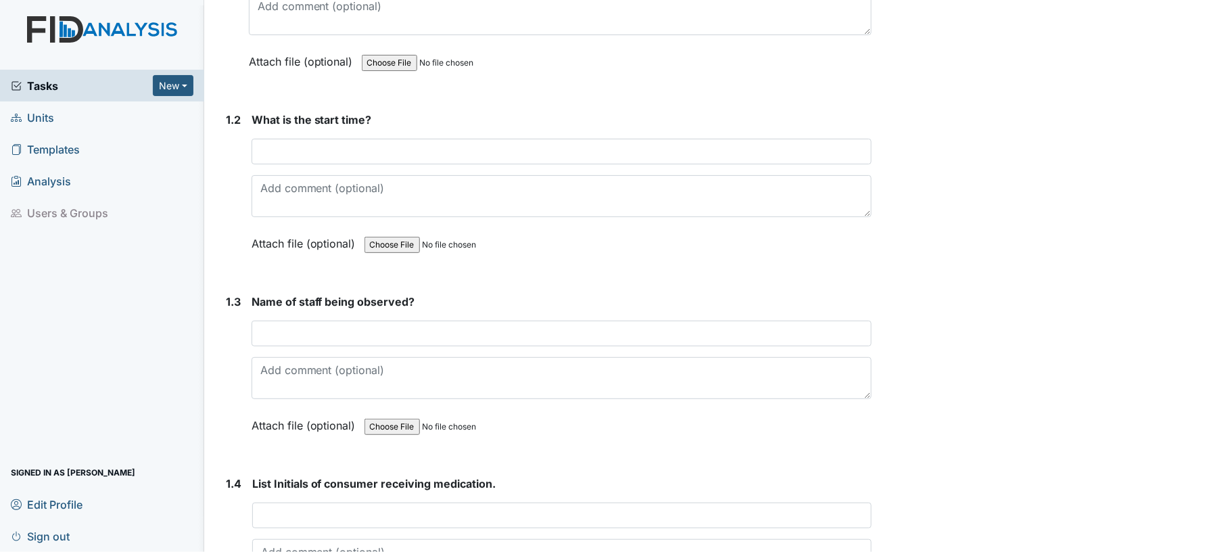
scroll to position [294, 0]
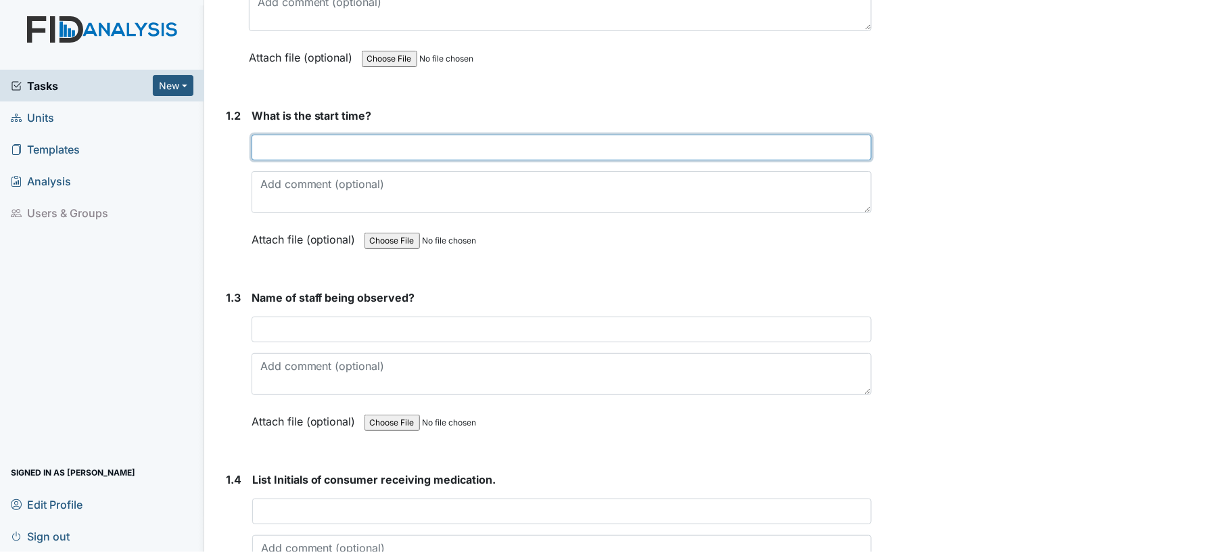
click at [528, 147] on input "text" at bounding box center [562, 148] width 621 height 26
type input "7pm"
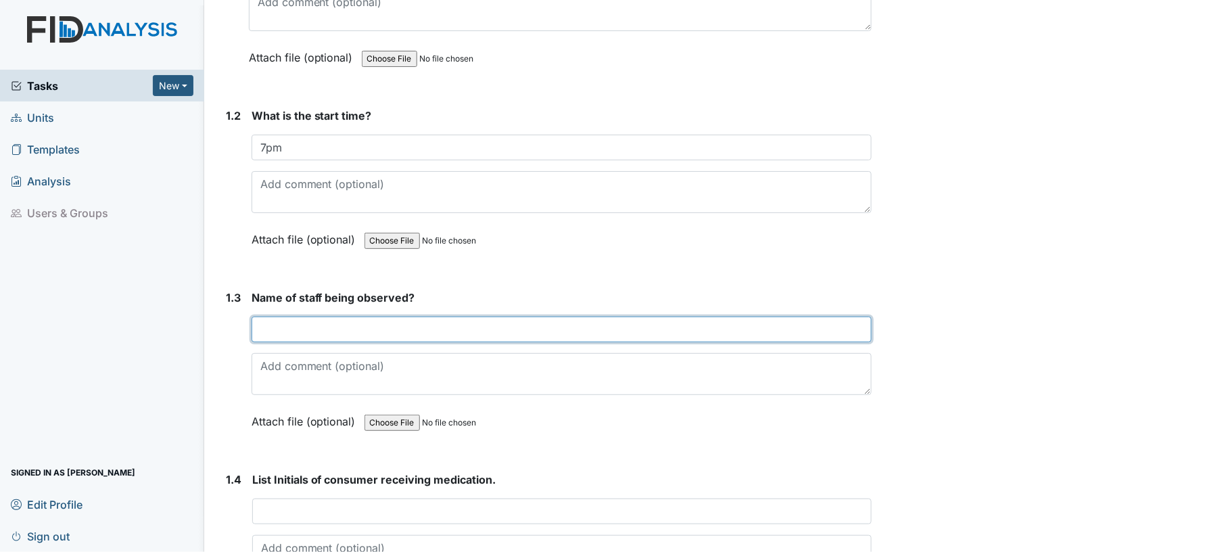
click at [398, 321] on input "text" at bounding box center [562, 330] width 621 height 26
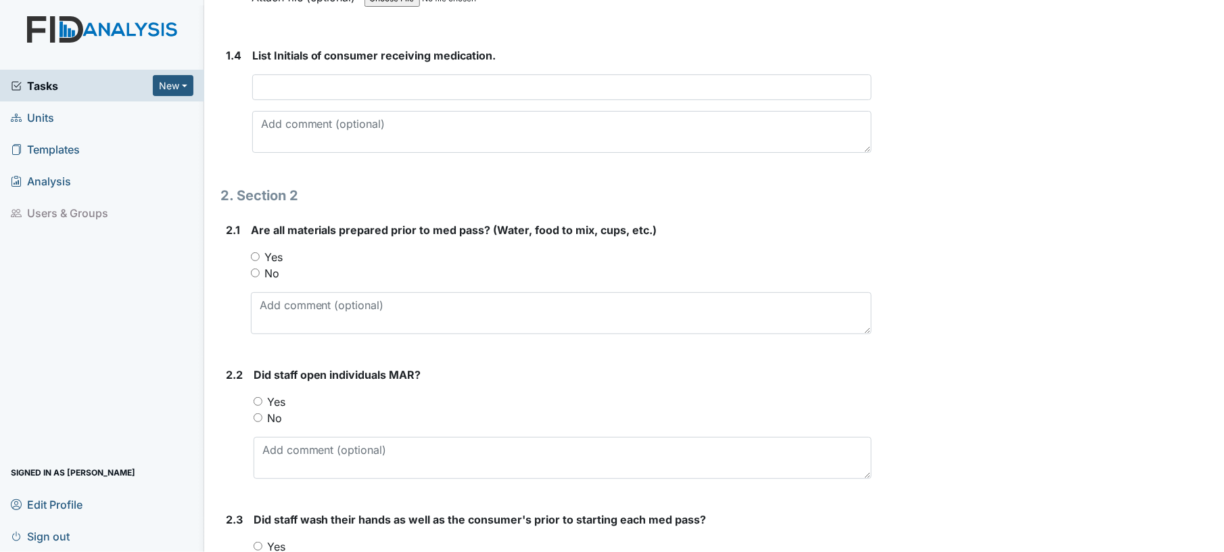
scroll to position [760, 0]
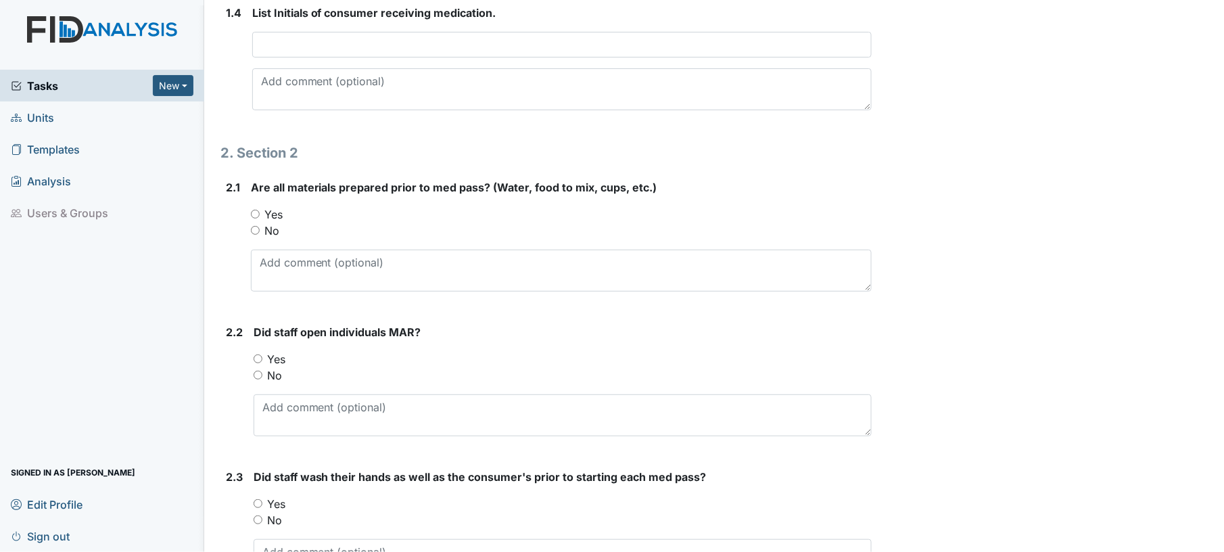
type input "Phillip Brice"
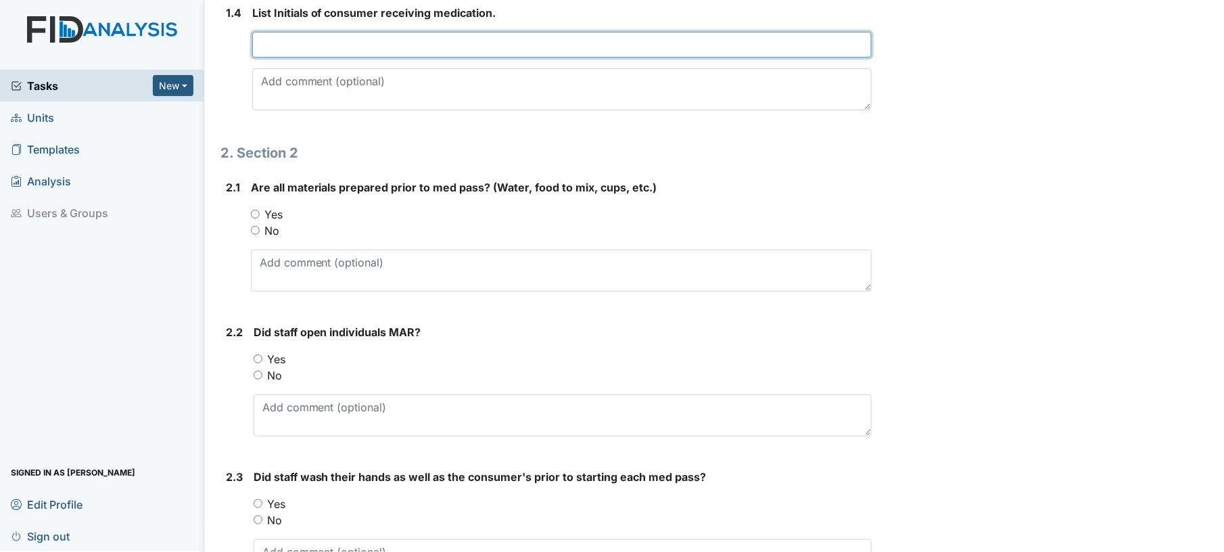
click at [550, 49] on input "text" at bounding box center [562, 45] width 620 height 26
type input "AW, JA, BF, MC, KP"
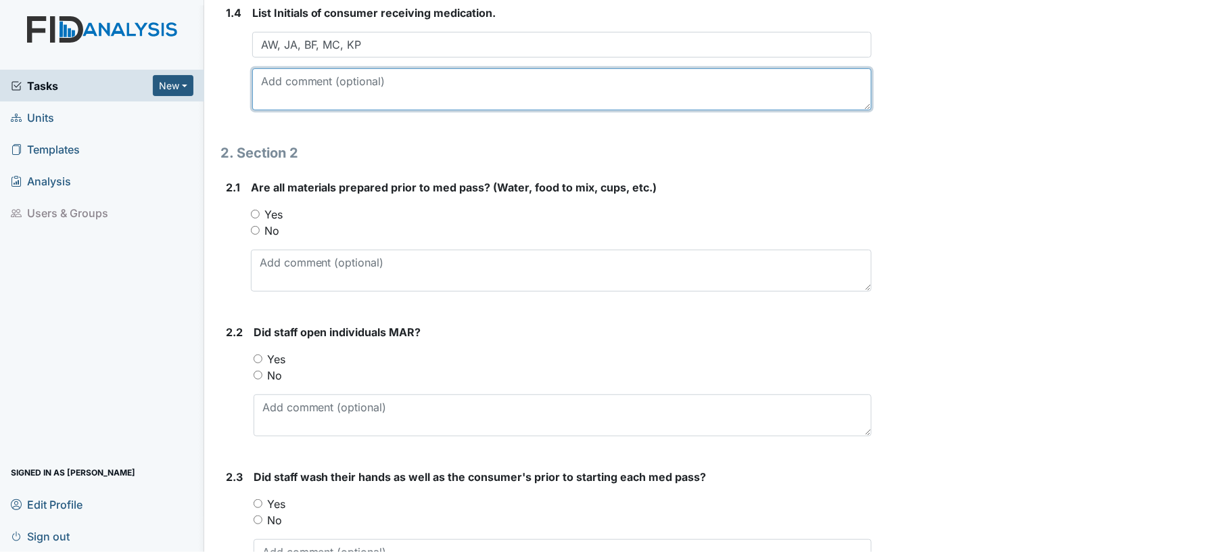
click at [526, 74] on textarea at bounding box center [562, 89] width 620 height 42
type textarea "med observer helped with DC"
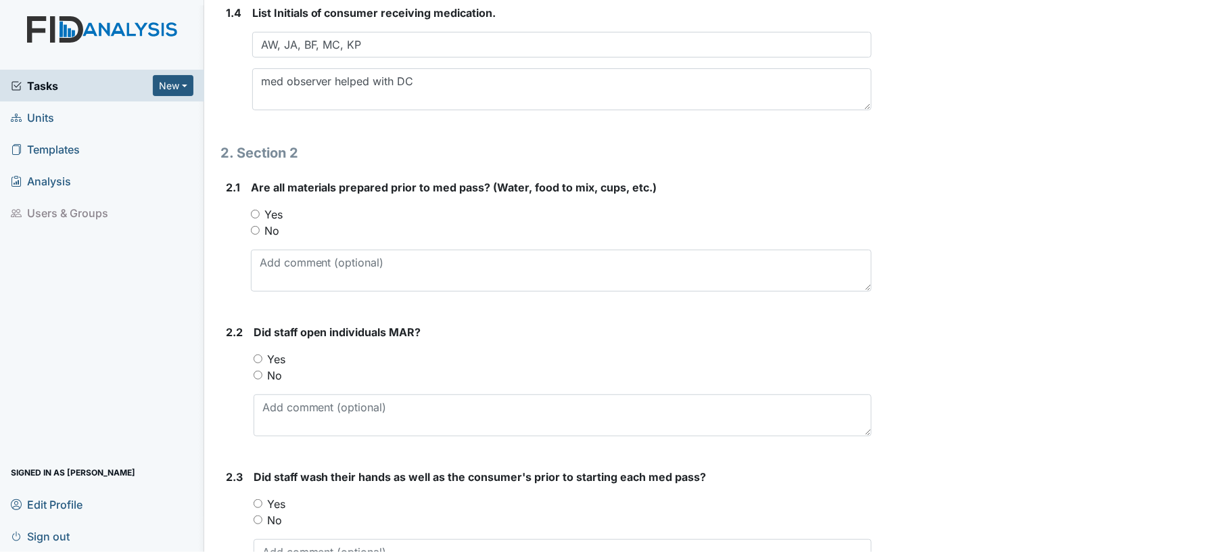
click at [250, 207] on div "2.1 Are all materials prepared prior to med pass? (Water, food to mix, cups, et…" at bounding box center [546, 240] width 652 height 123
click at [253, 212] on input "Yes" at bounding box center [255, 214] width 9 height 9
radio input "true"
click at [256, 354] on input "Yes" at bounding box center [258, 358] width 9 height 9
radio input "true"
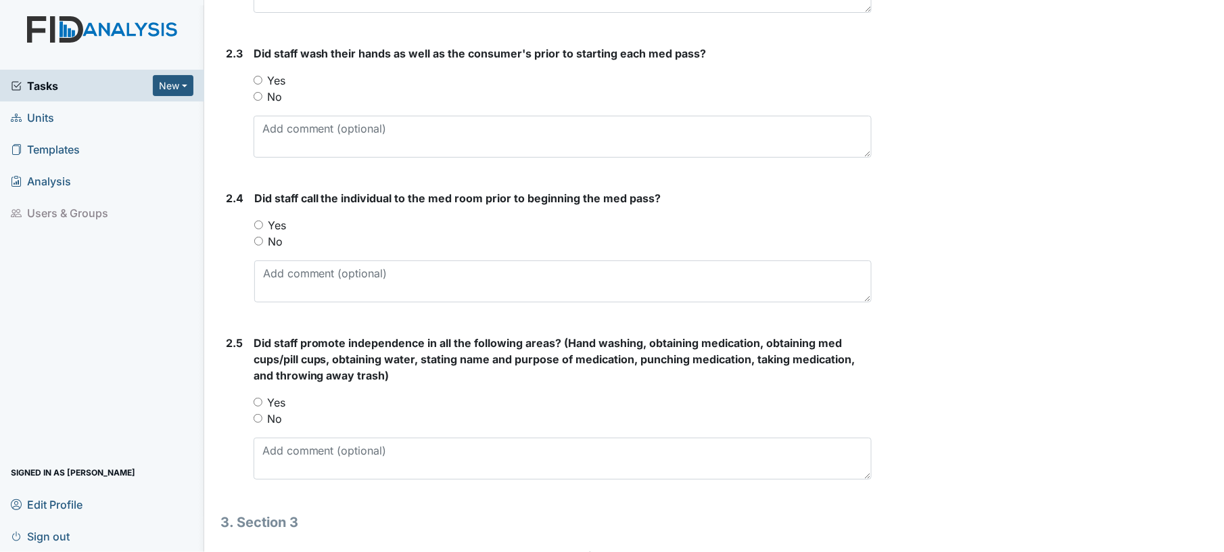
scroll to position [1194, 0]
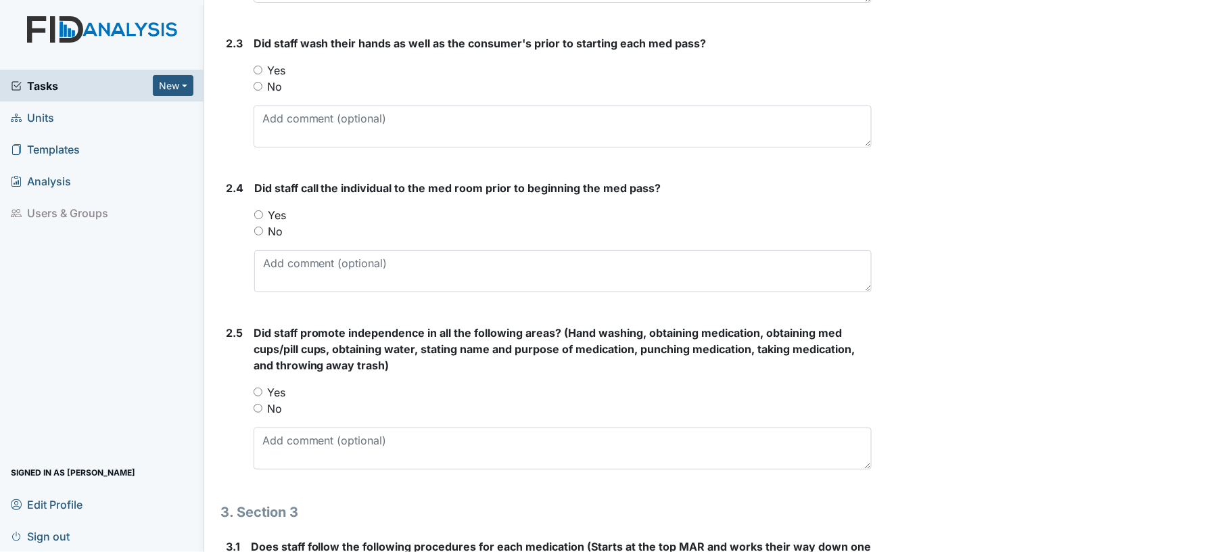
click at [260, 68] on input "Yes" at bounding box center [258, 70] width 9 height 9
radio input "true"
click at [254, 211] on input "Yes" at bounding box center [258, 214] width 9 height 9
radio input "true"
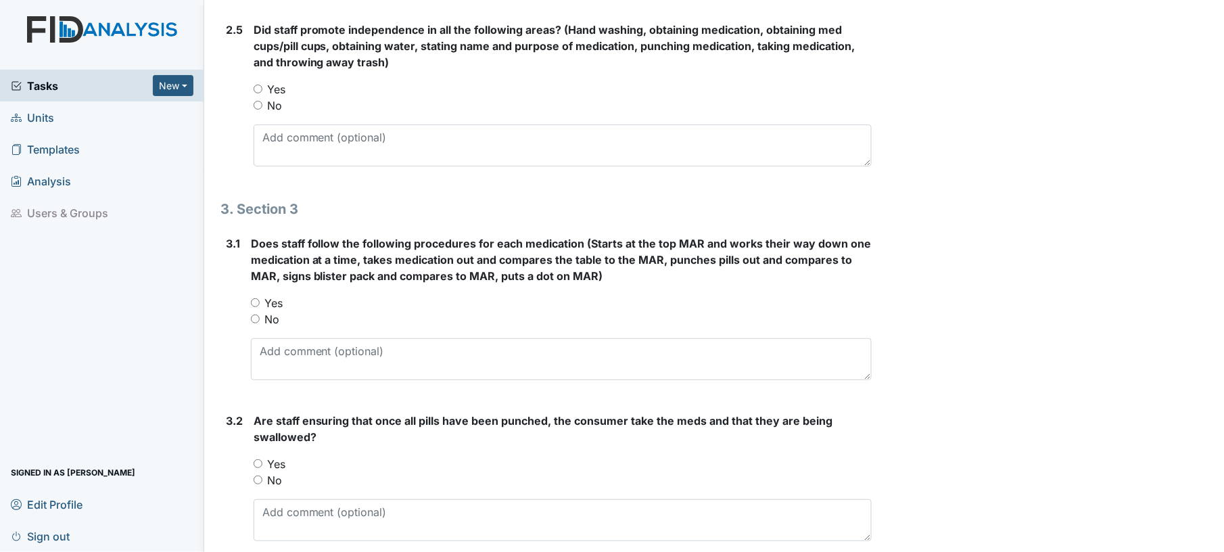
scroll to position [1519, 0]
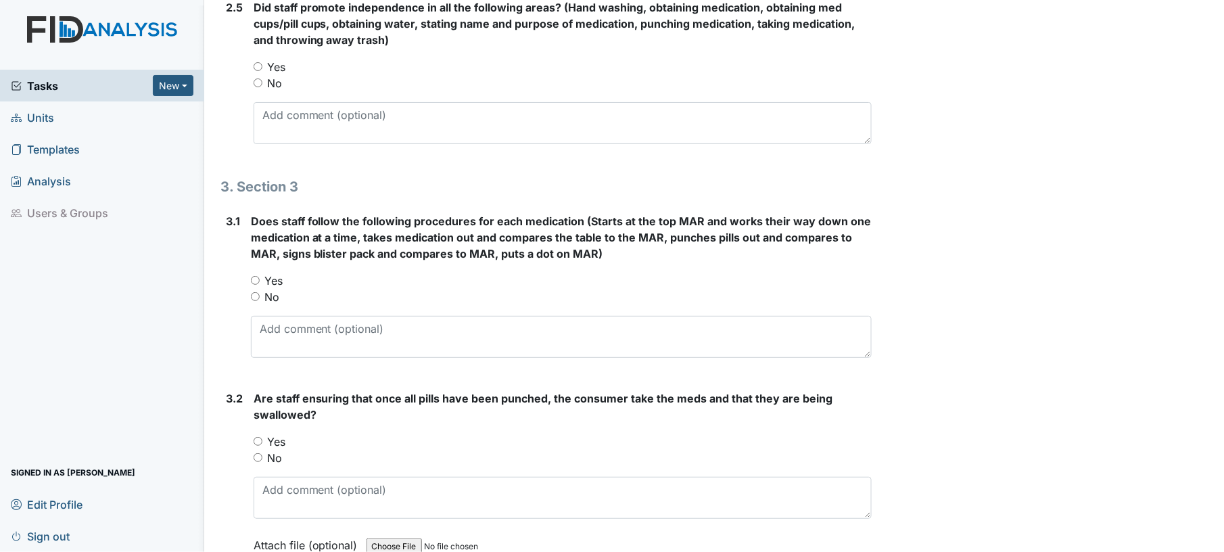
click at [257, 68] on input "Yes" at bounding box center [258, 66] width 9 height 9
radio input "true"
click at [255, 276] on input "Yes" at bounding box center [255, 280] width 9 height 9
radio input "true"
click at [260, 444] on input "Yes" at bounding box center [258, 441] width 9 height 9
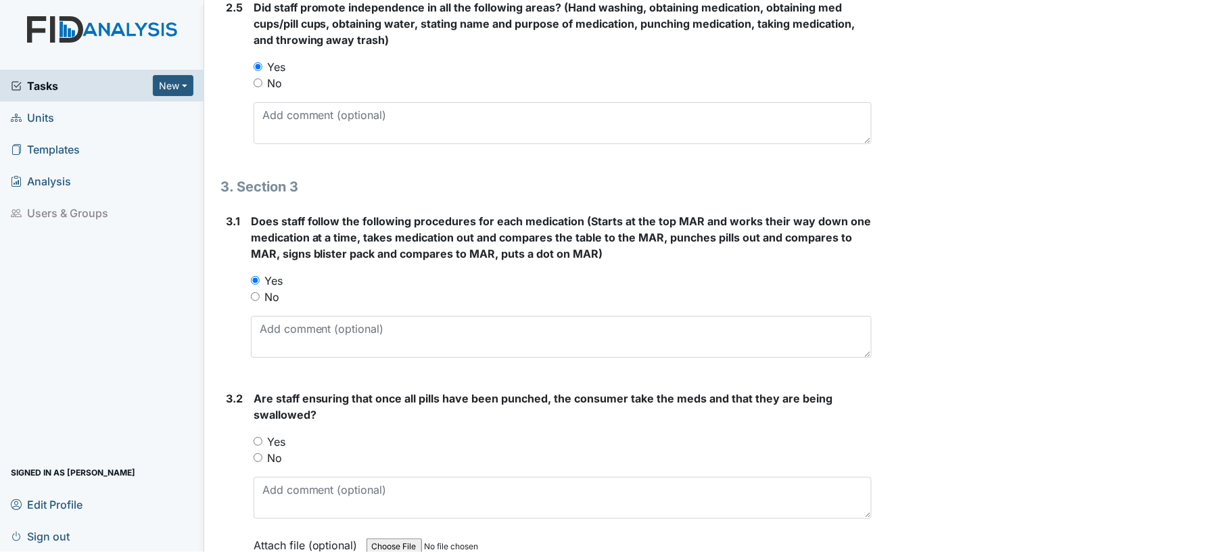
radio input "true"
drag, startPoint x: 1210, startPoint y: 346, endPoint x: 1226, endPoint y: 400, distance: 56.3
click at [1224, 400] on html "Tasks New Form Inspection Document Bundle Units Templates Analysis Users & Grou…" at bounding box center [612, 276] width 1224 height 552
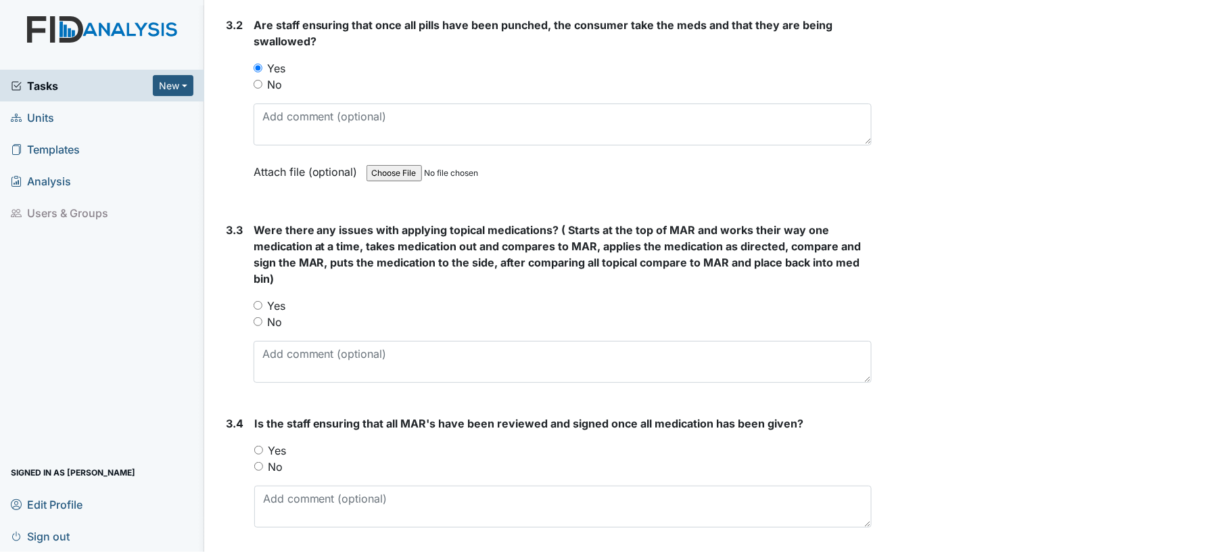
scroll to position [1907, 0]
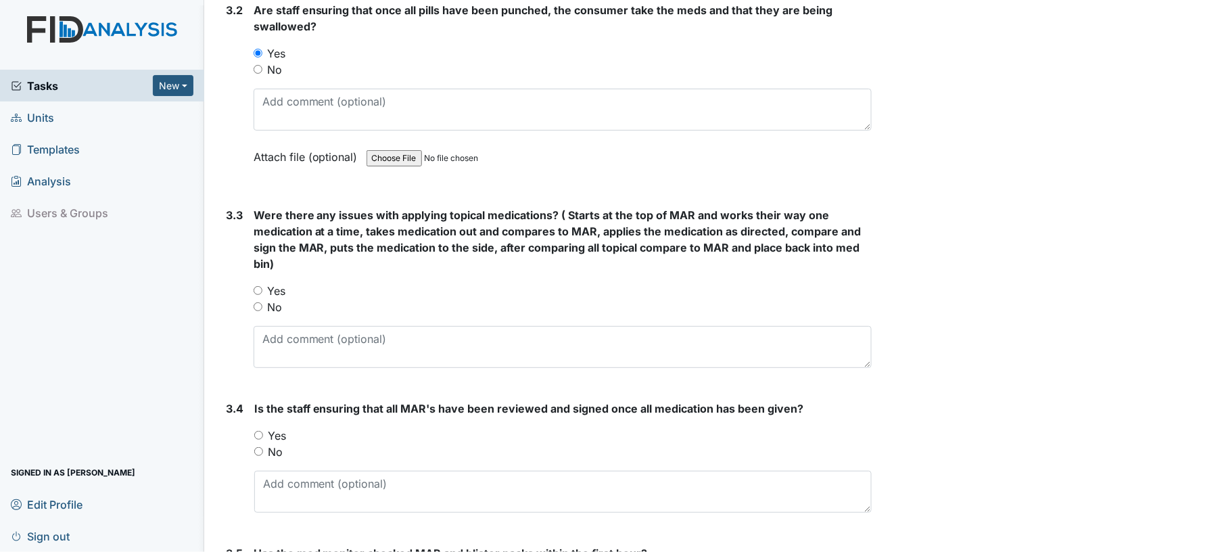
click at [260, 306] on input "No" at bounding box center [258, 306] width 9 height 9
radio input "true"
click at [260, 439] on input "Yes" at bounding box center [258, 435] width 9 height 9
radio input "true"
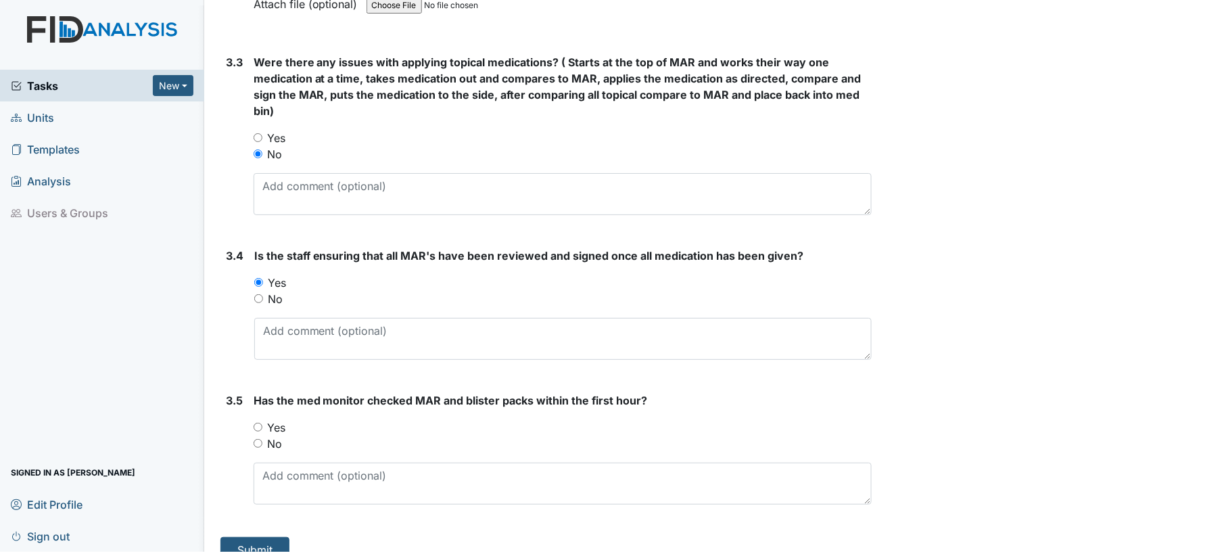
scroll to position [2084, 0]
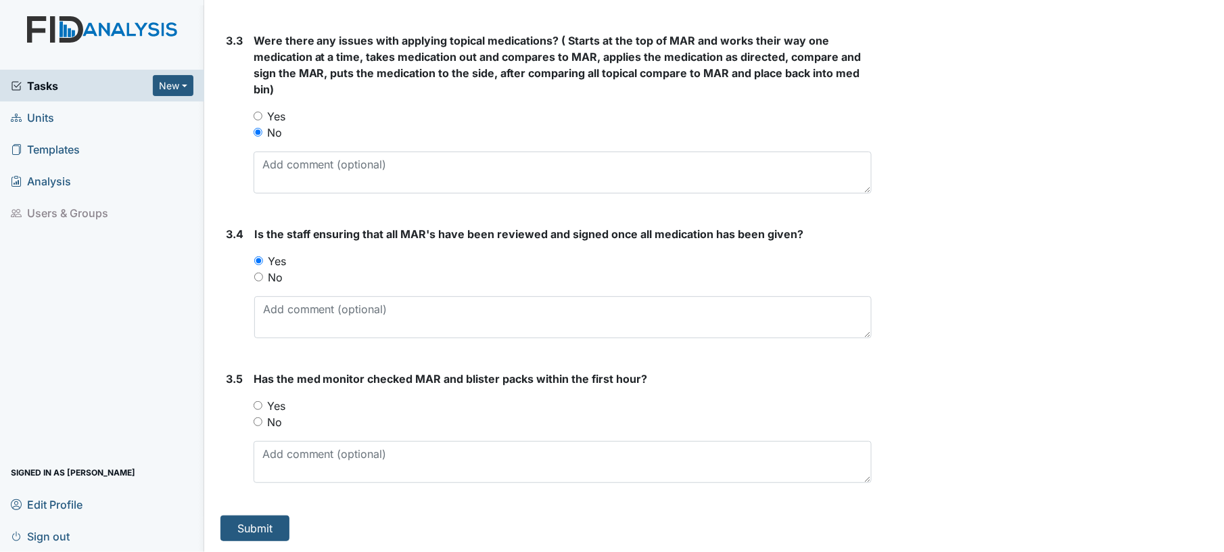
click at [261, 402] on input "Yes" at bounding box center [258, 405] width 9 height 9
radio input "true"
click at [272, 523] on button "Submit" at bounding box center [254, 528] width 69 height 26
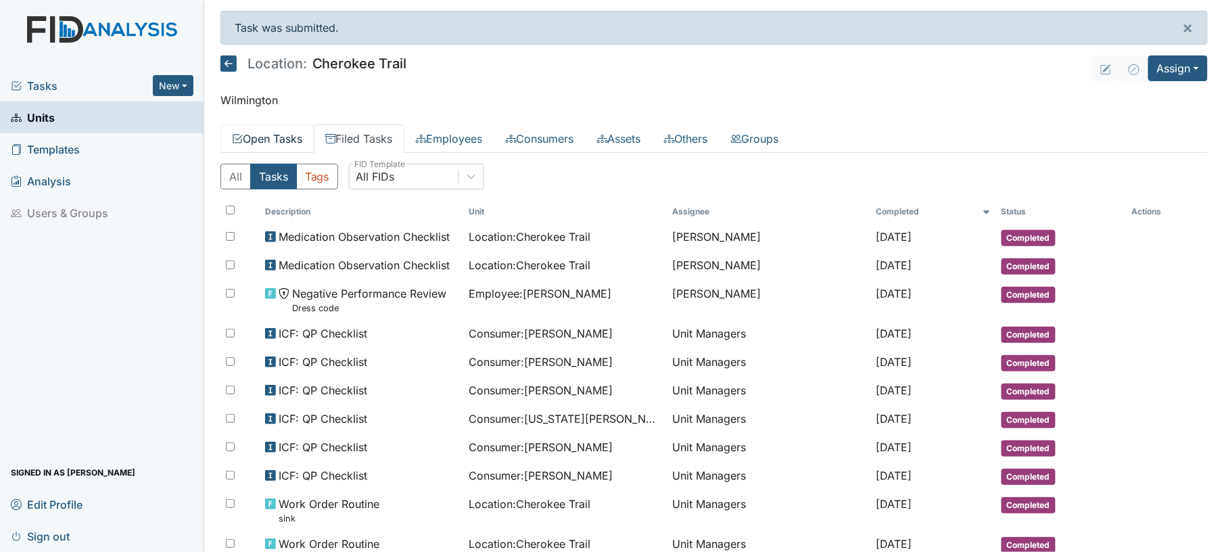
click at [279, 135] on link "Open Tasks" at bounding box center [266, 138] width 93 height 28
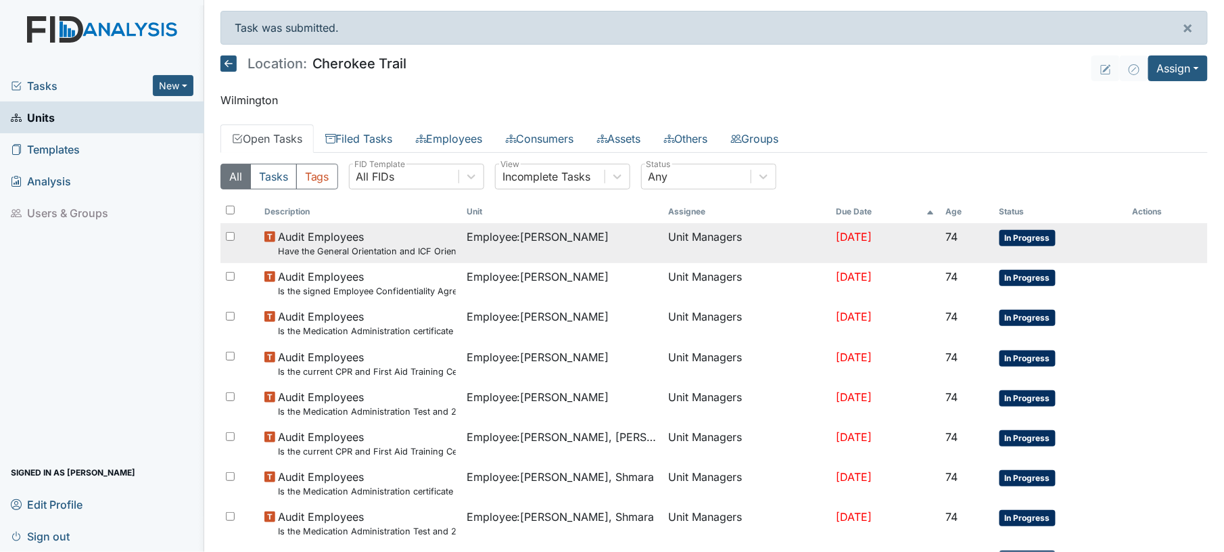
click at [598, 252] on td "Employee : Jones, James" at bounding box center [562, 243] width 202 height 40
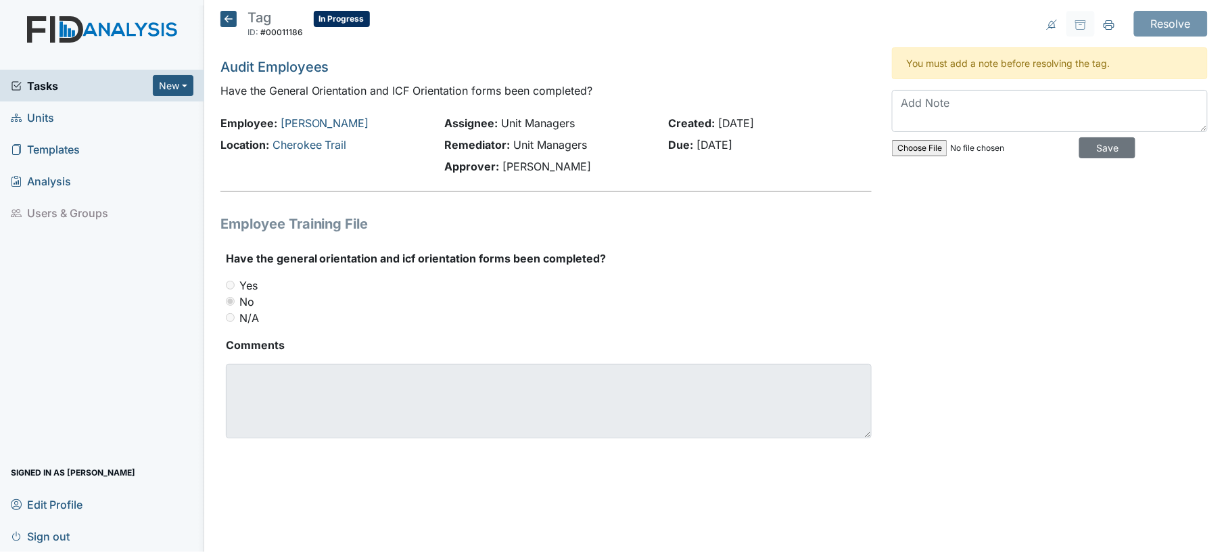
click at [601, 287] on div "Yes" at bounding box center [549, 285] width 647 height 16
click at [594, 271] on div "Have the general orientation and icf orientation forms been completed? You must…" at bounding box center [549, 288] width 647 height 76
click at [943, 116] on textarea at bounding box center [1050, 111] width 316 height 42
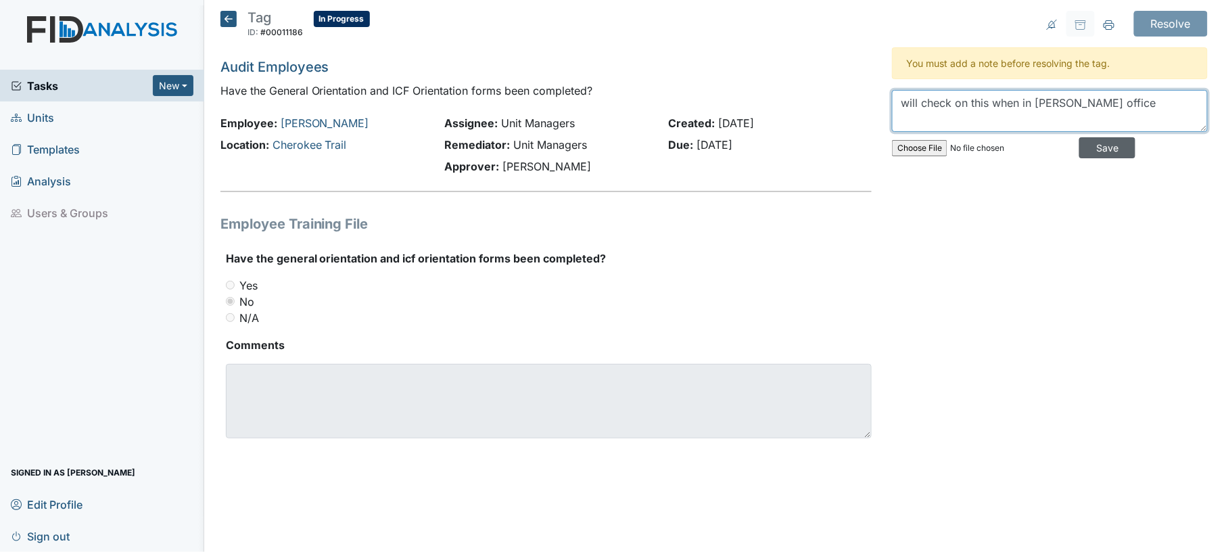
type textarea "will check on this when in leland office"
click at [1113, 150] on input "Save" at bounding box center [1107, 147] width 56 height 21
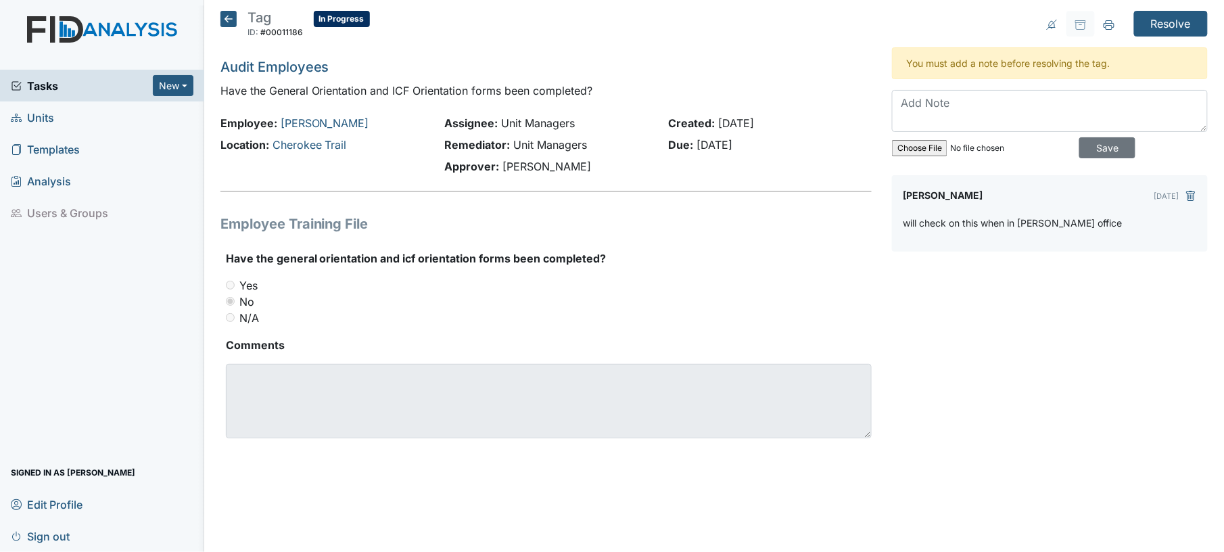
click at [223, 17] on icon at bounding box center [228, 19] width 16 height 16
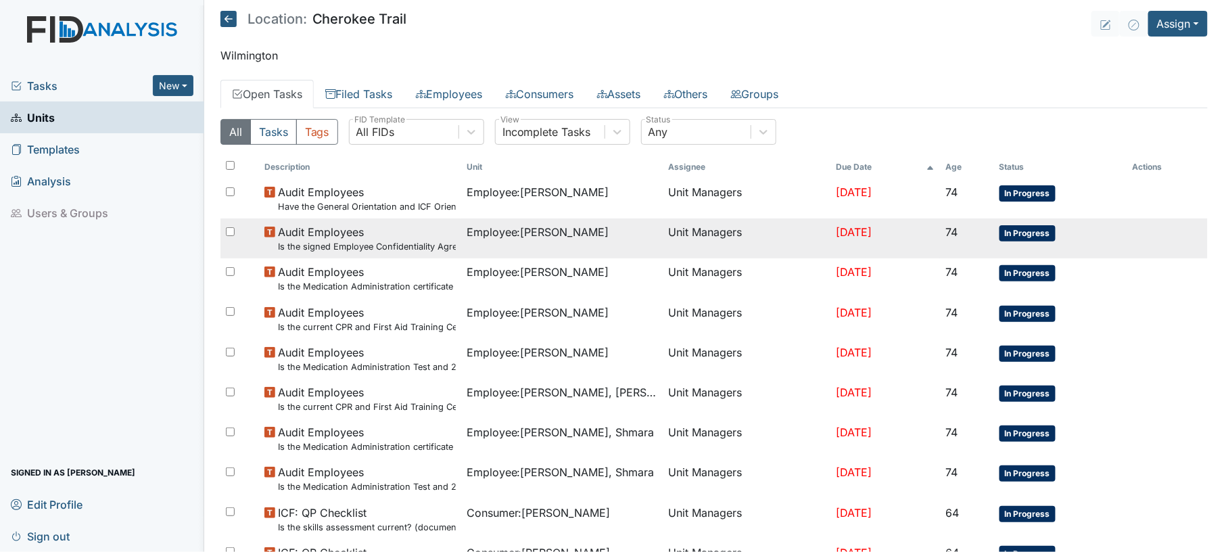
click at [406, 235] on span "Audit Employees Is the signed Employee Confidentiality Agreement in the file (H…" at bounding box center [366, 238] width 177 height 29
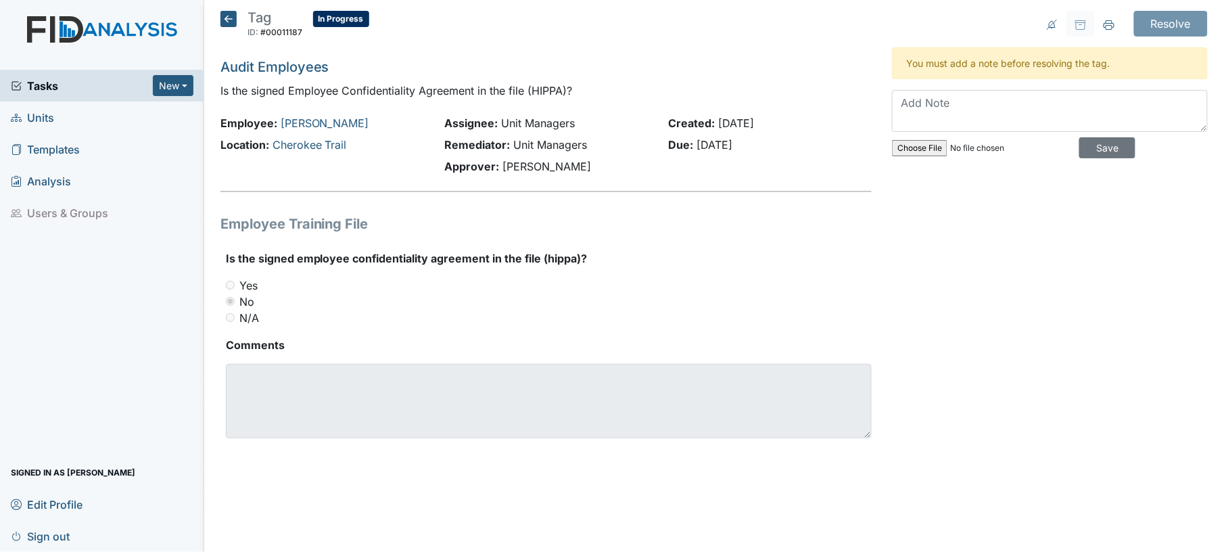
click at [230, 18] on icon at bounding box center [228, 19] width 16 height 16
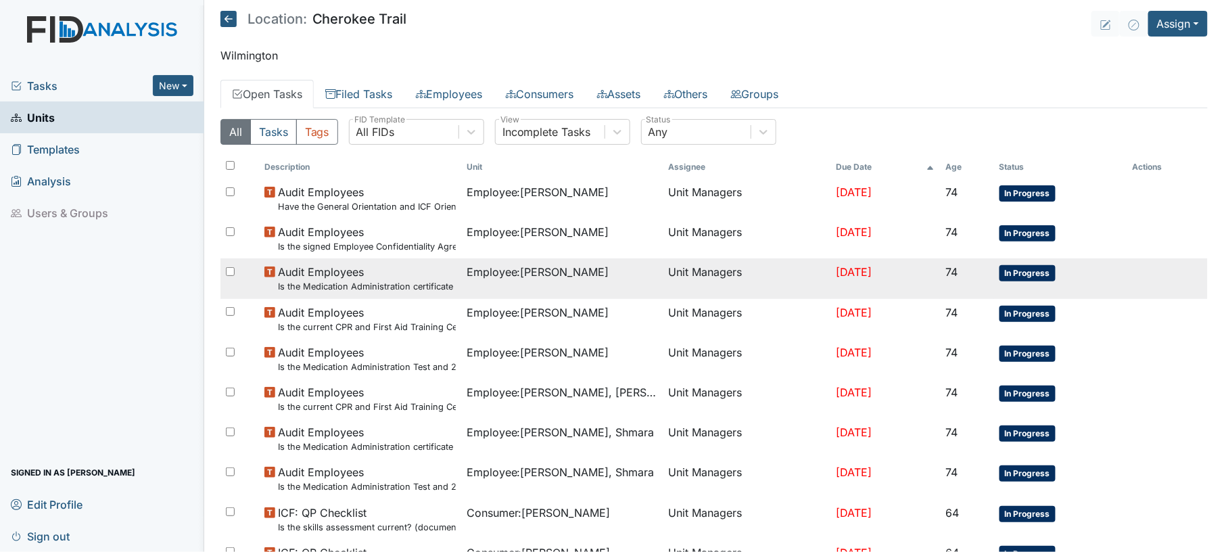
click at [467, 280] on span "Employee : [PERSON_NAME]" at bounding box center [538, 272] width 143 height 16
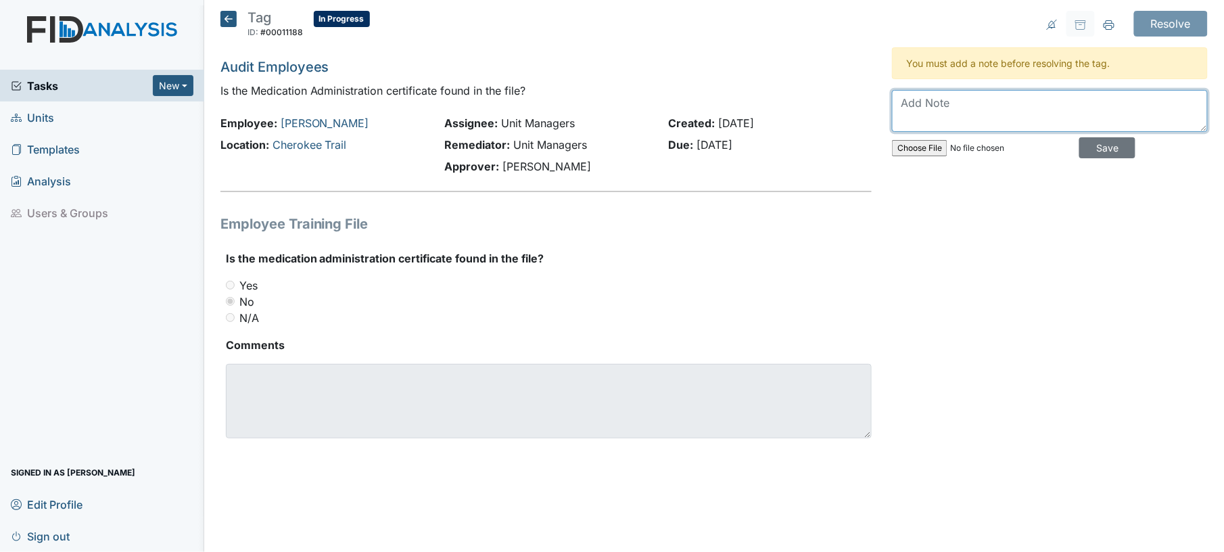
click at [936, 122] on textarea at bounding box center [1050, 111] width 316 height 42
click at [1077, 103] on textarea "has not had med class" at bounding box center [1050, 111] width 316 height 42
type textarea "has not had med class"
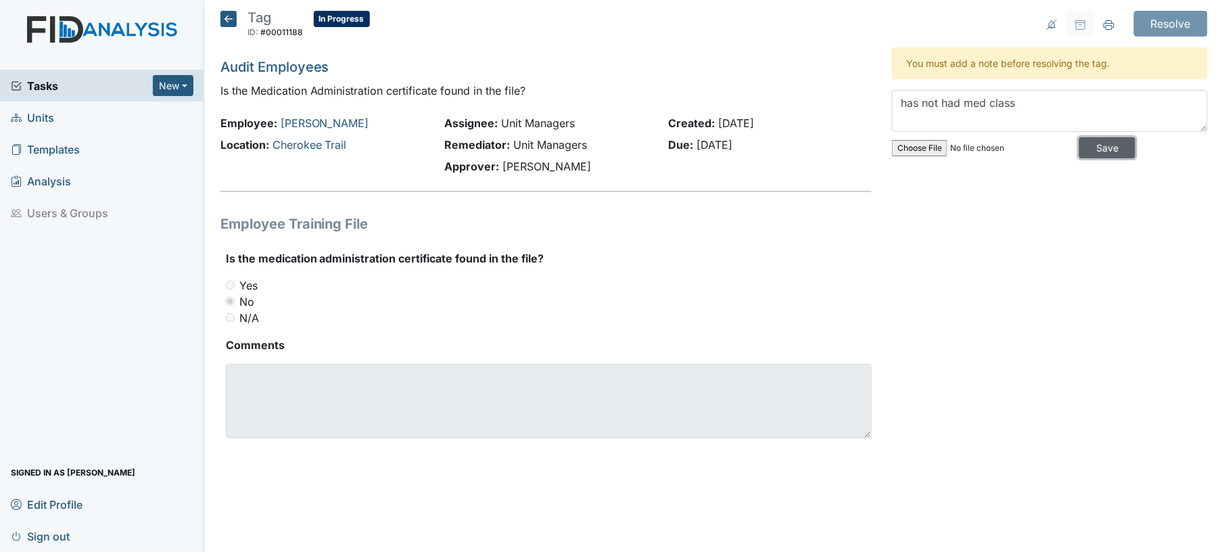
click at [1104, 149] on input "Save" at bounding box center [1107, 147] width 56 height 21
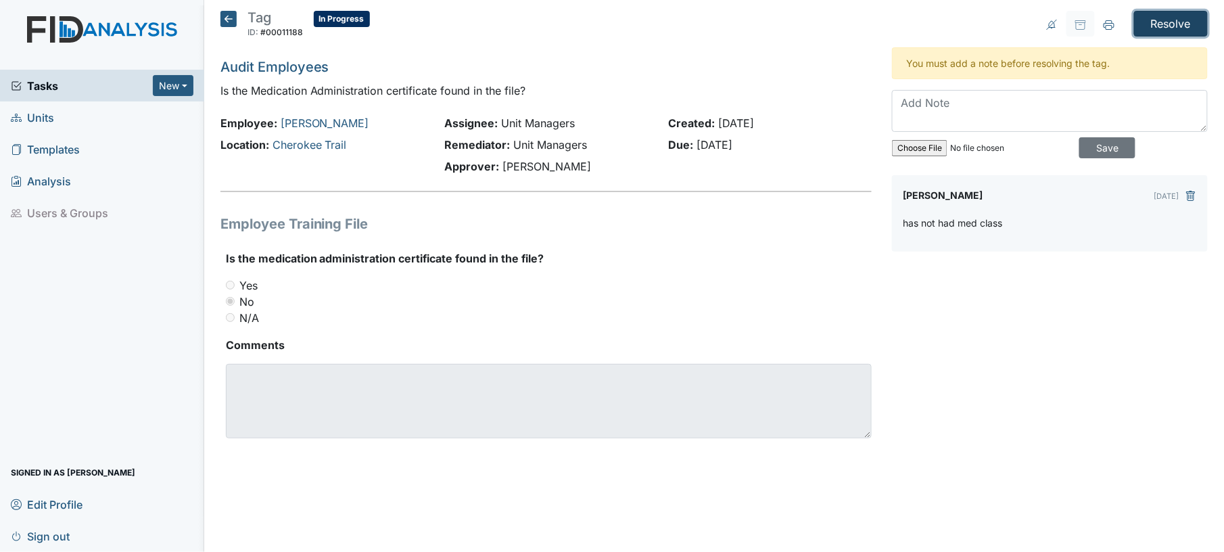
click at [1185, 20] on input "Resolve" at bounding box center [1171, 24] width 74 height 26
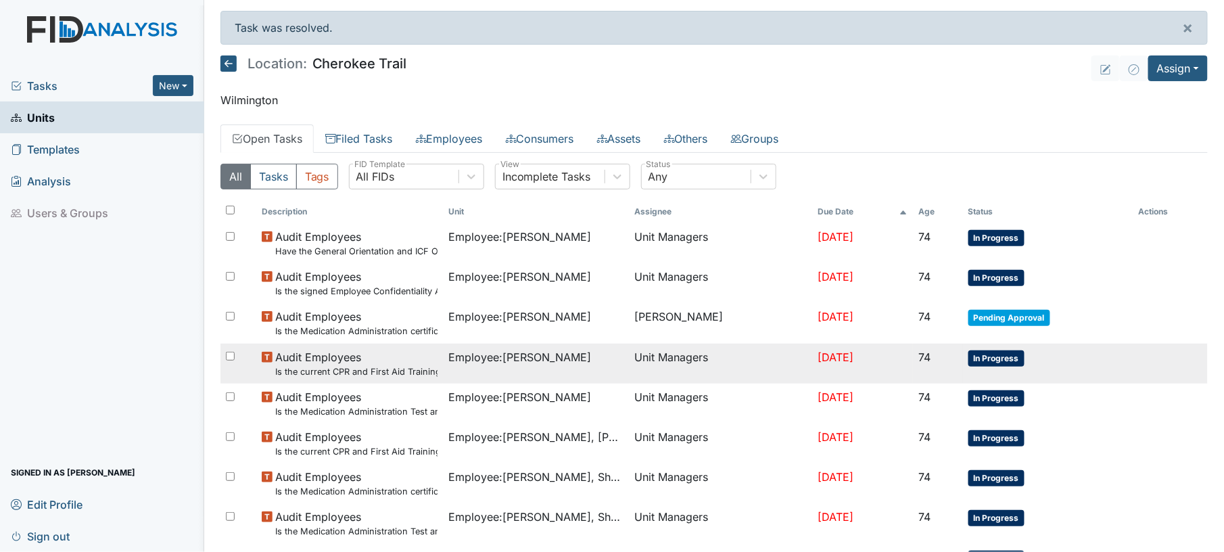
click at [586, 360] on span "Employee : Flowers, Candice" at bounding box center [519, 357] width 143 height 16
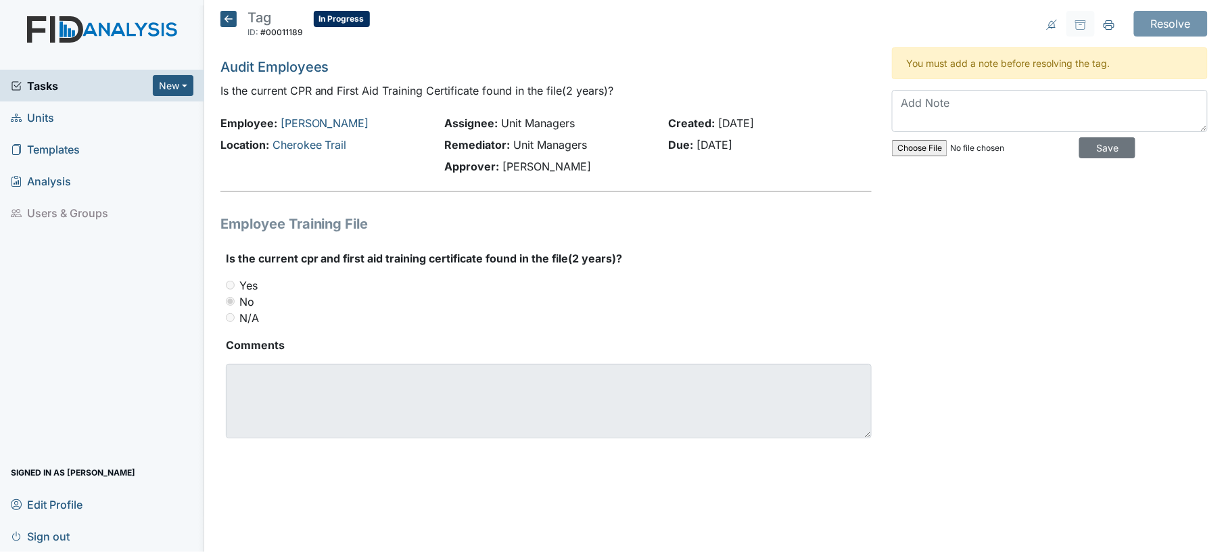
click at [229, 23] on icon at bounding box center [228, 19] width 16 height 16
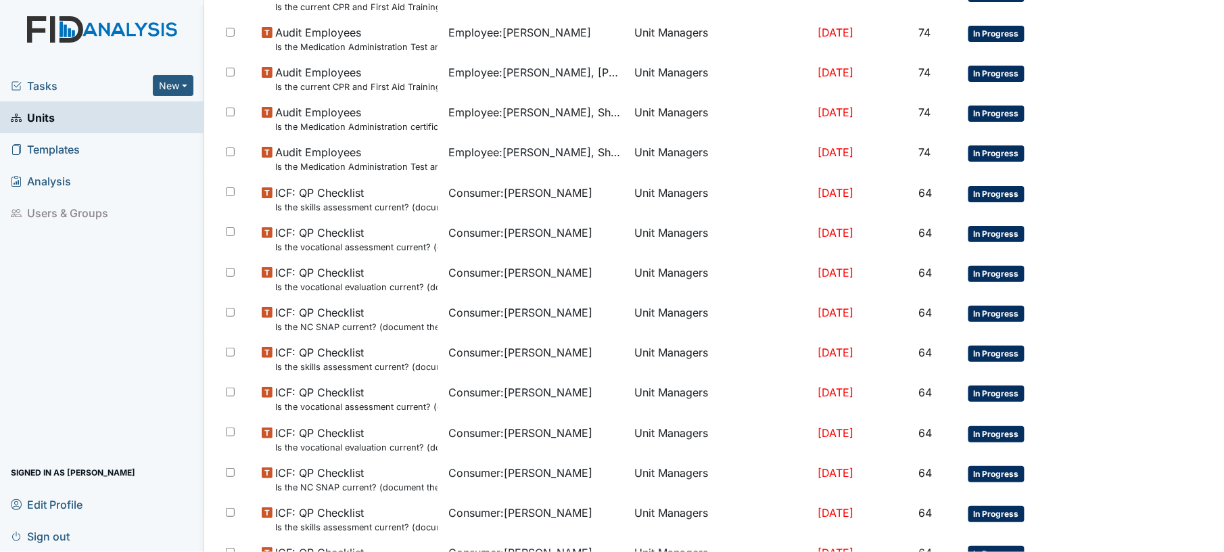
scroll to position [330, 0]
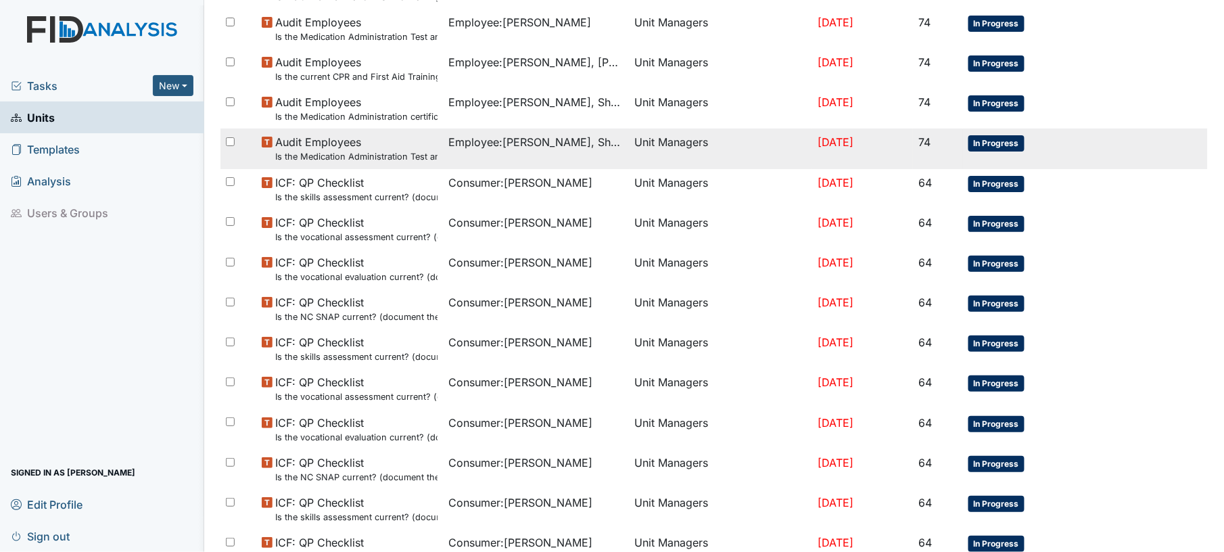
click at [607, 153] on td "Employee : Higgins, Shmara" at bounding box center [536, 149] width 187 height 40
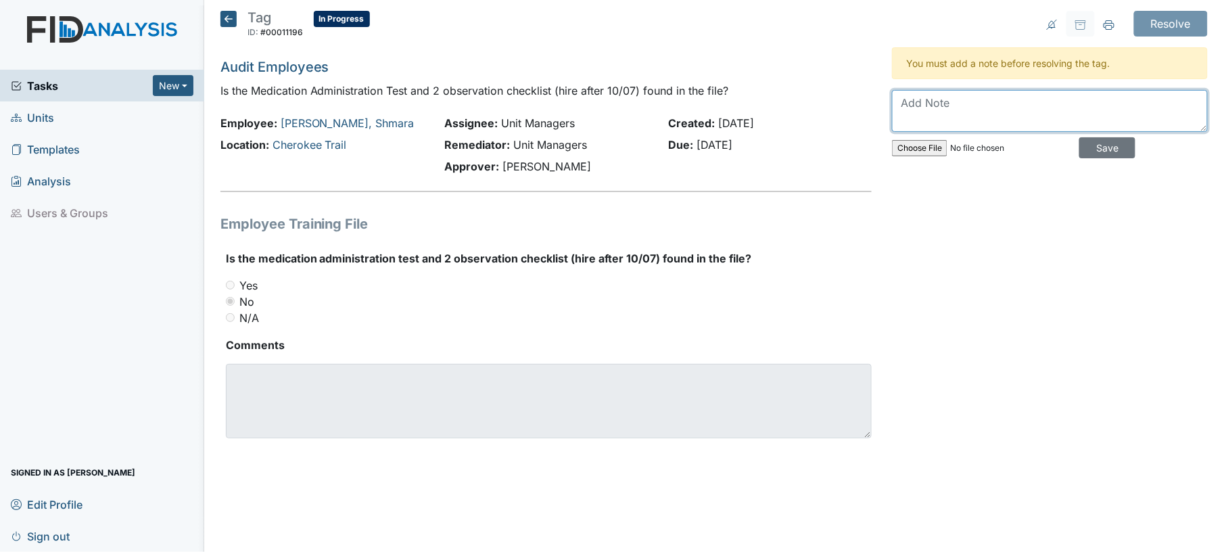
click at [964, 104] on textarea at bounding box center [1050, 111] width 316 height 42
type textarea "yes in fids will get to kim"
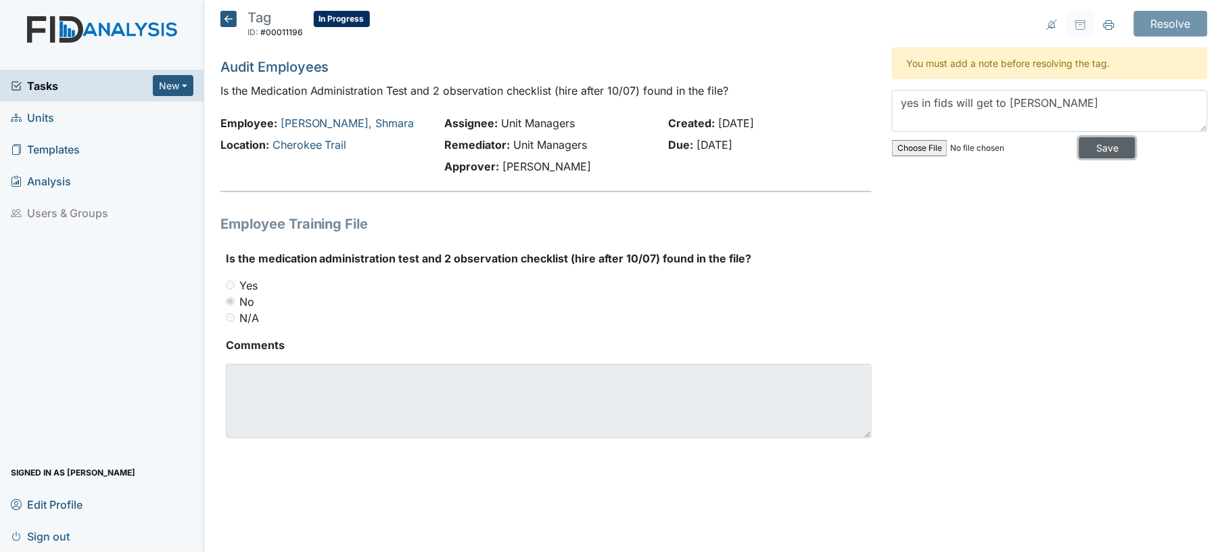
click at [1111, 144] on input "Save" at bounding box center [1107, 147] width 56 height 21
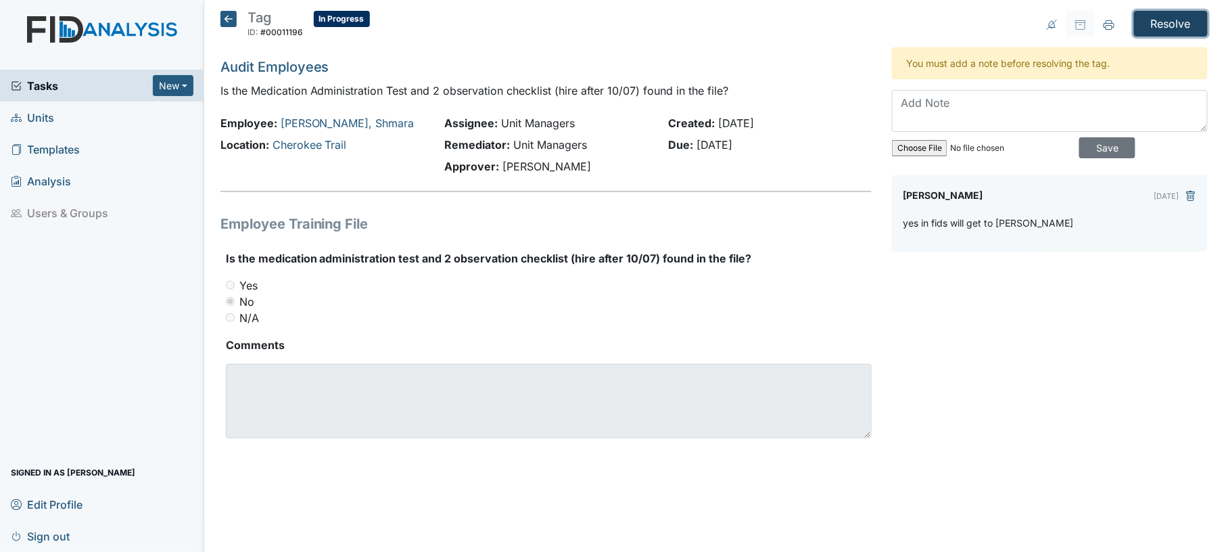
click at [1173, 28] on input "Resolve" at bounding box center [1171, 24] width 74 height 26
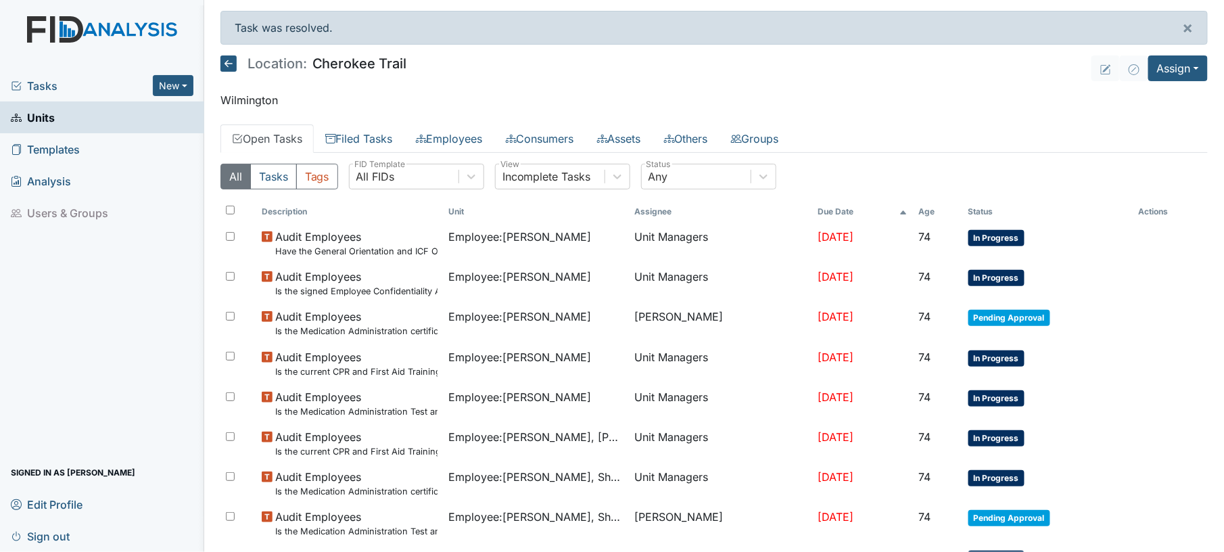
scroll to position [482, 0]
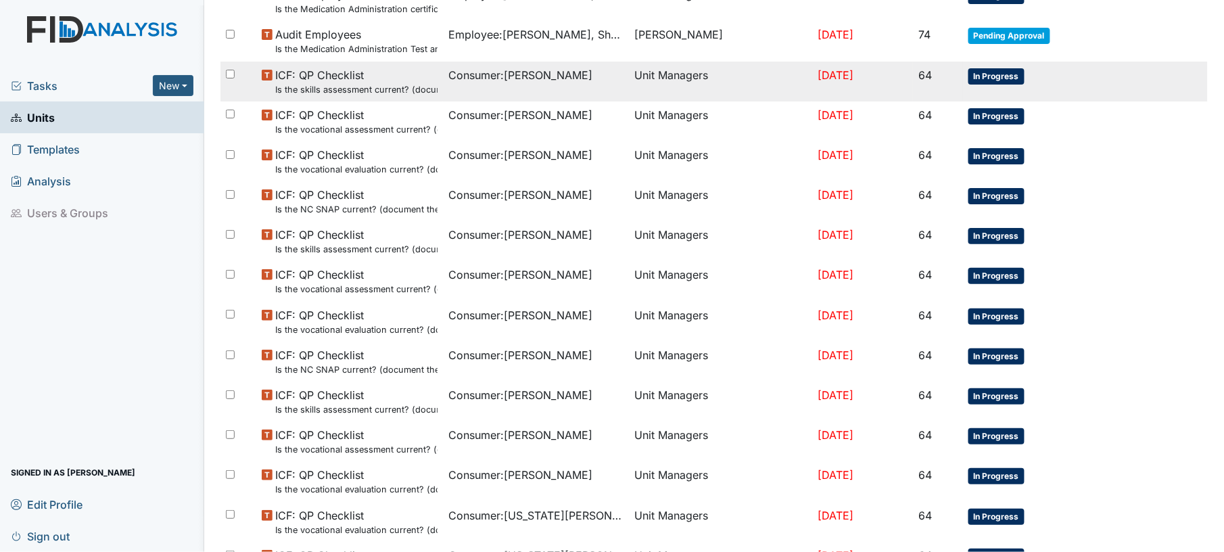
click at [498, 96] on td "Consumer : Anyanwu, Joseph" at bounding box center [536, 82] width 187 height 40
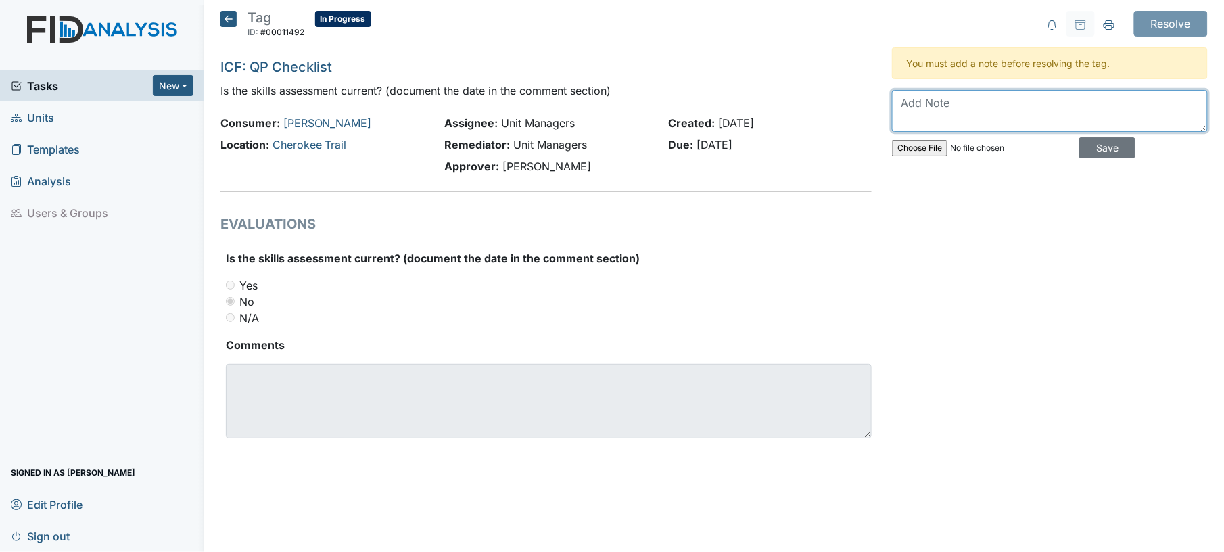
click at [927, 106] on textarea at bounding box center [1050, 111] width 316 height 42
type textarea "yes- needs to be uploaded"
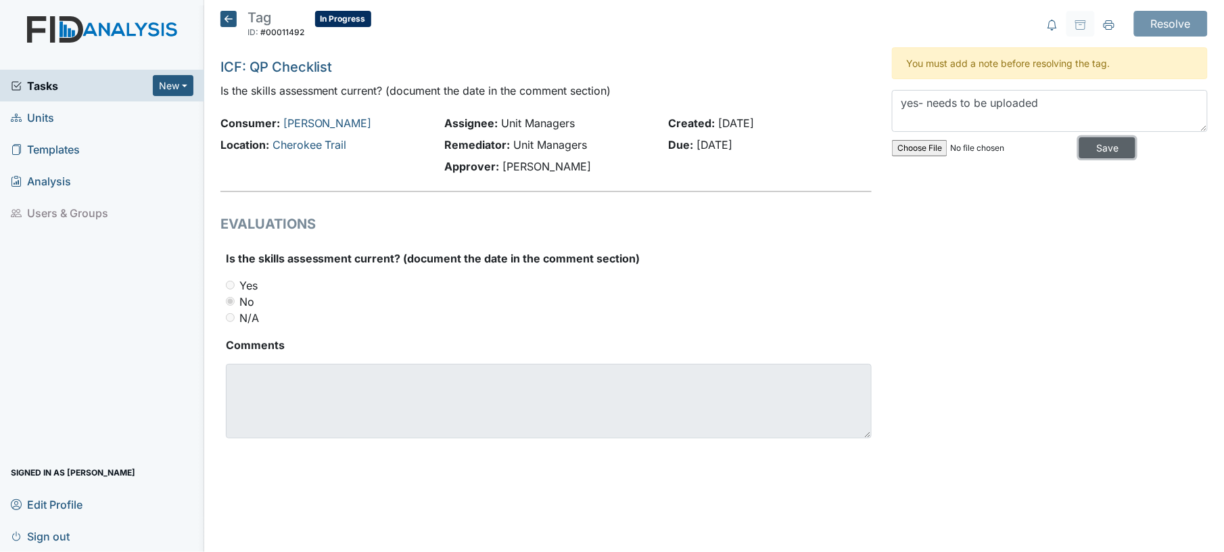
click at [1101, 147] on input "Save" at bounding box center [1107, 147] width 56 height 21
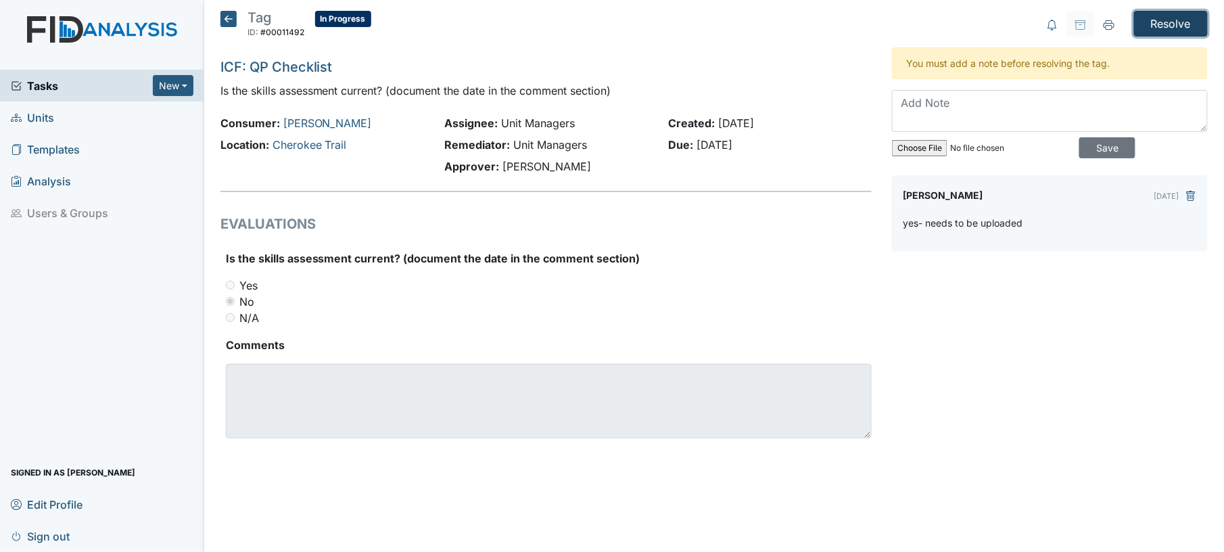
click at [1173, 22] on input "Resolve" at bounding box center [1171, 24] width 74 height 26
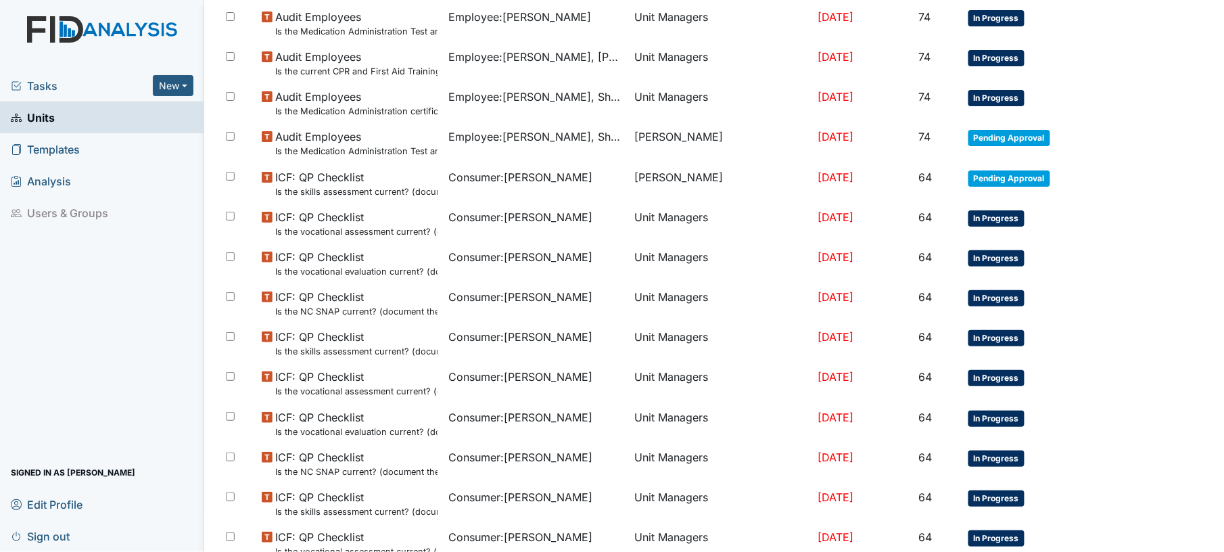
scroll to position [388, 0]
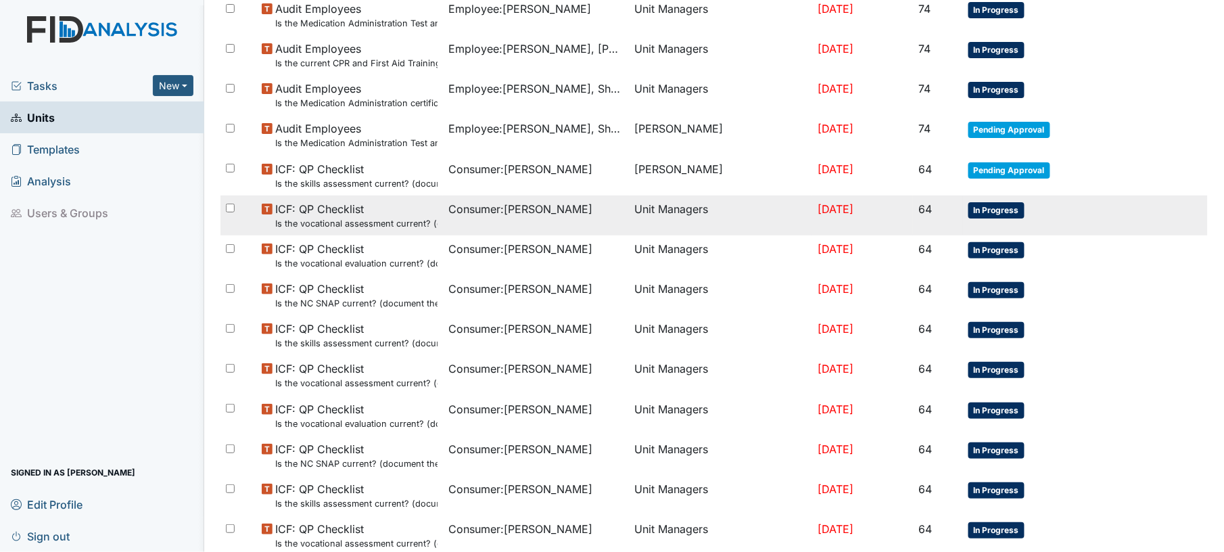
click at [714, 212] on td "Unit Managers" at bounding box center [721, 215] width 183 height 40
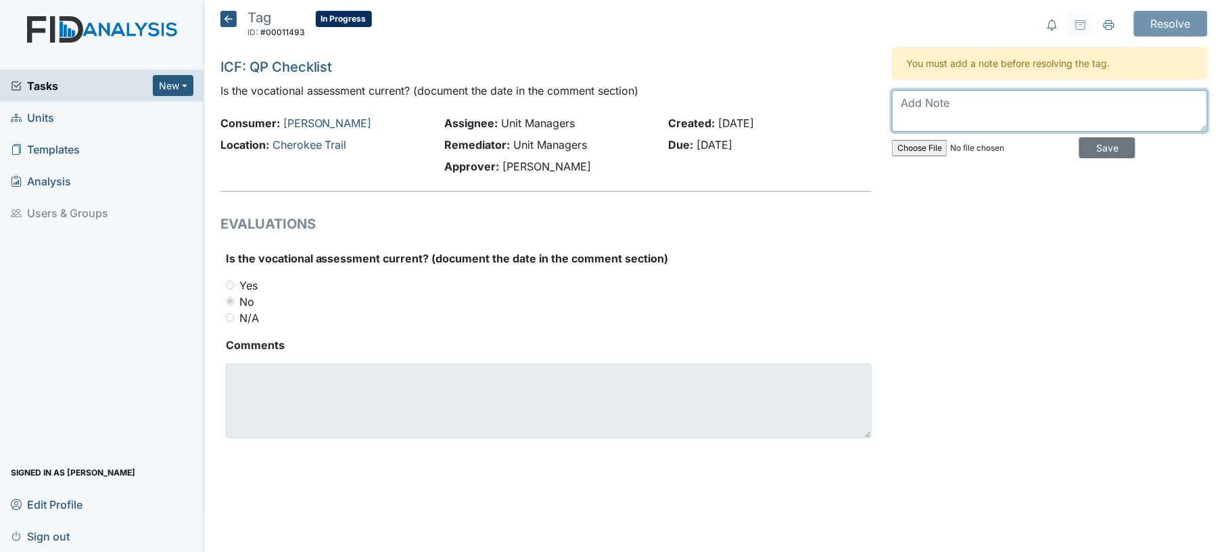
click at [925, 112] on textarea at bounding box center [1050, 111] width 316 height 42
type textarea "yes, uploaded"
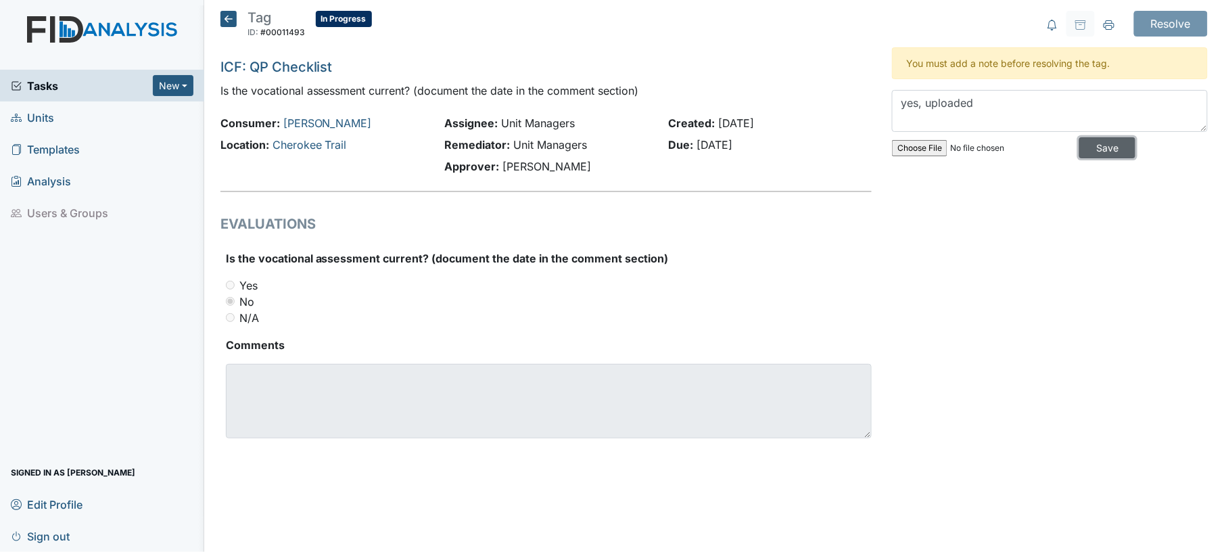
click at [1096, 152] on input "Save" at bounding box center [1107, 147] width 56 height 21
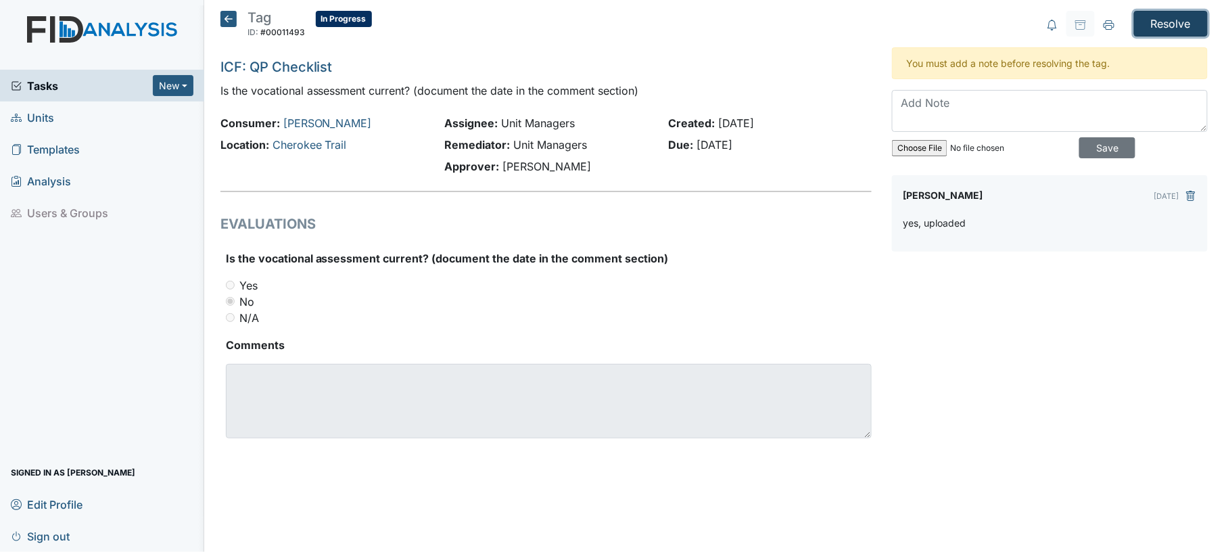
click at [1177, 23] on input "Resolve" at bounding box center [1171, 24] width 74 height 26
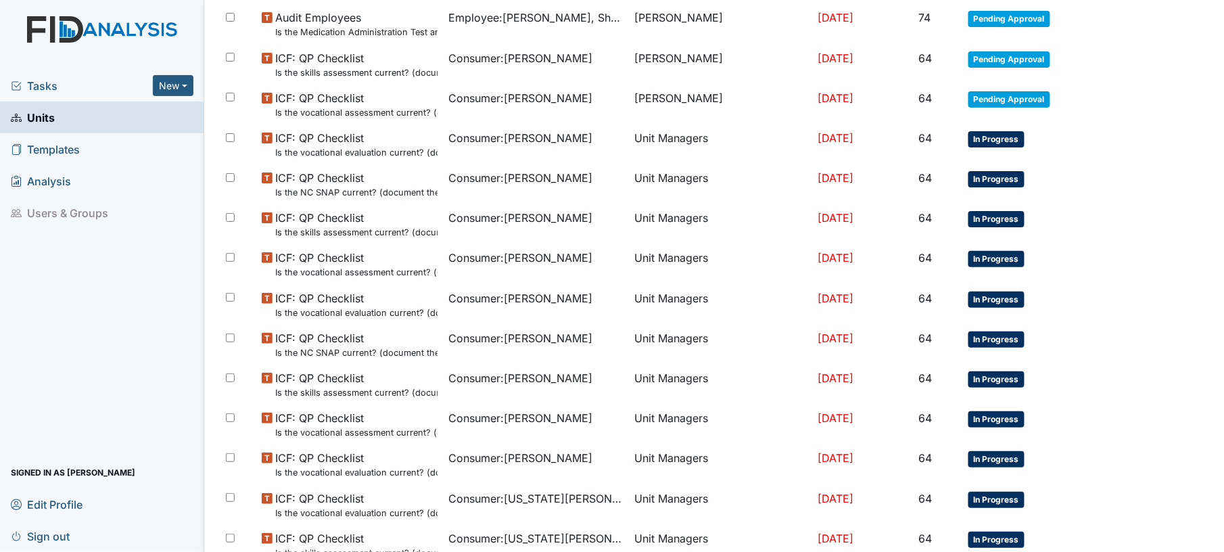
scroll to position [507, 0]
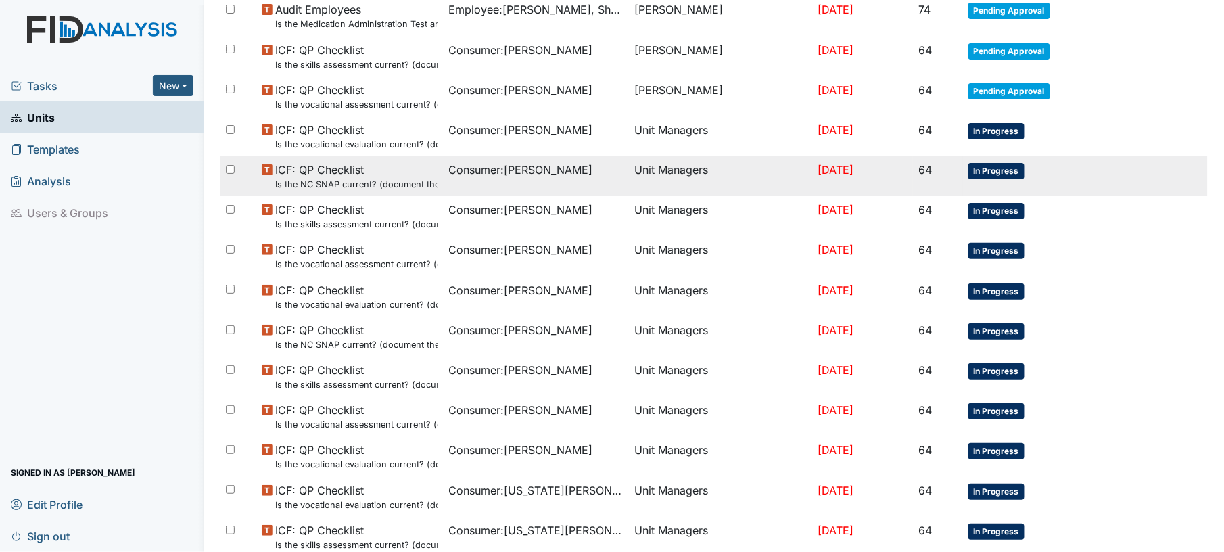
click at [767, 179] on td "Unit Managers" at bounding box center [721, 176] width 183 height 40
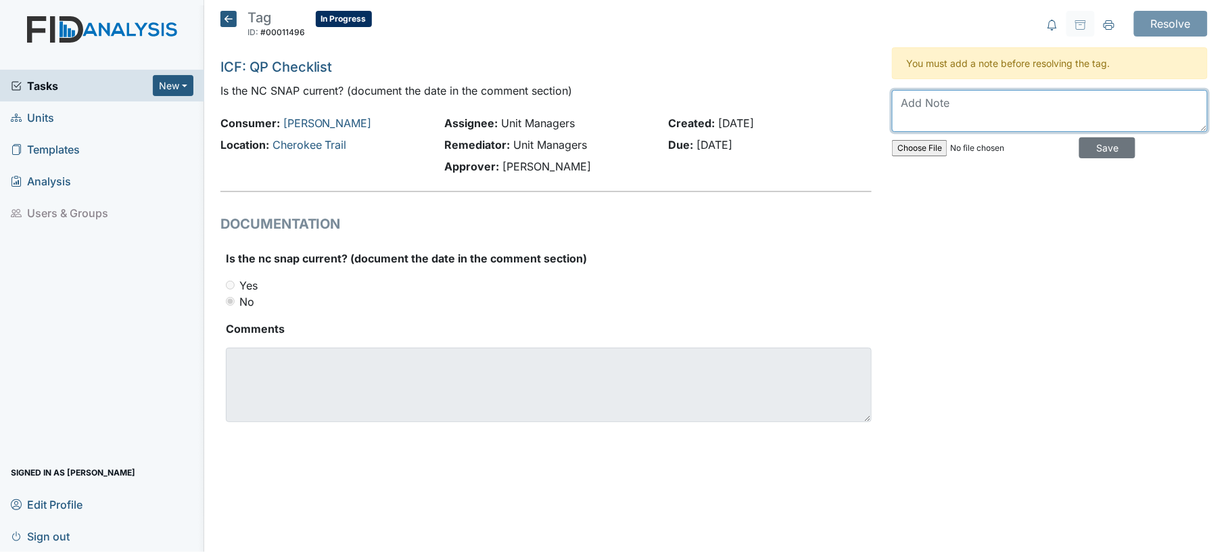
click at [971, 119] on textarea at bounding box center [1050, 111] width 316 height 42
type textarea "uploaded"
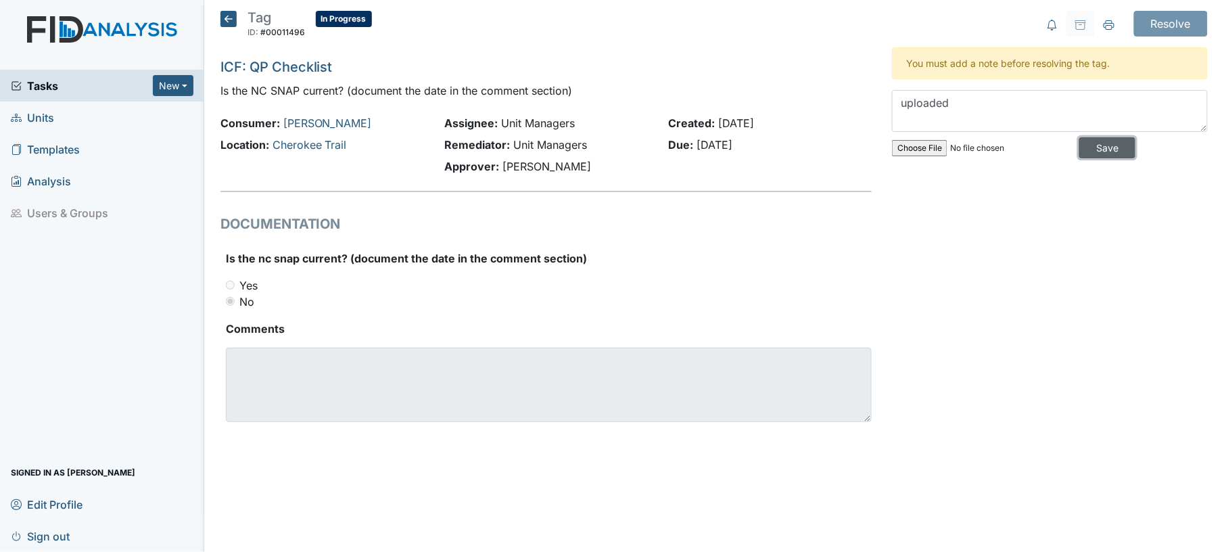
click at [1099, 156] on input "Save" at bounding box center [1107, 147] width 56 height 21
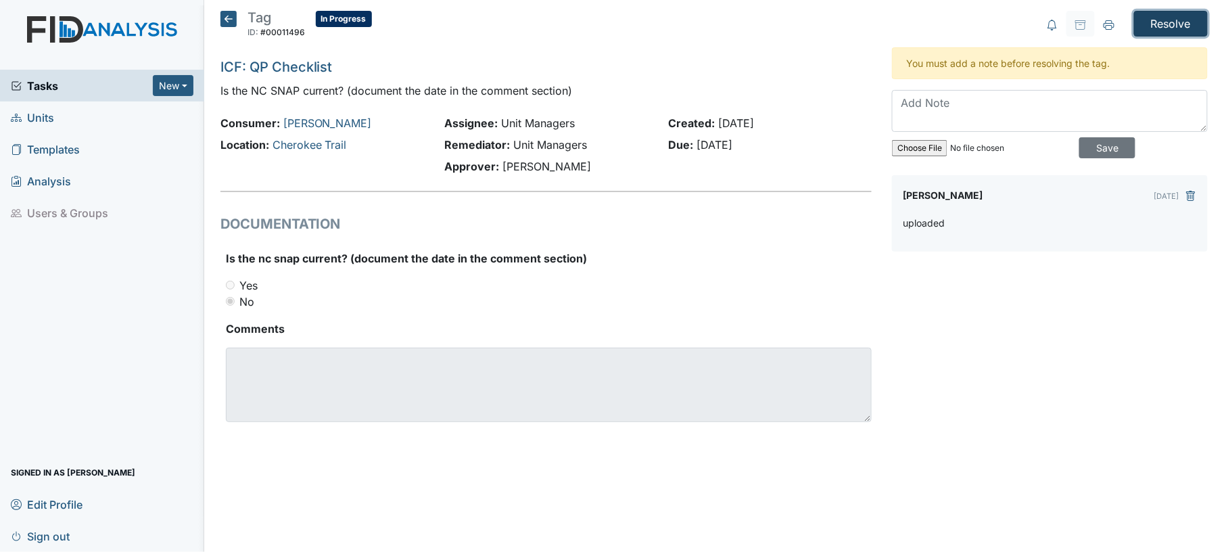
click at [1169, 27] on input "Resolve" at bounding box center [1171, 24] width 74 height 26
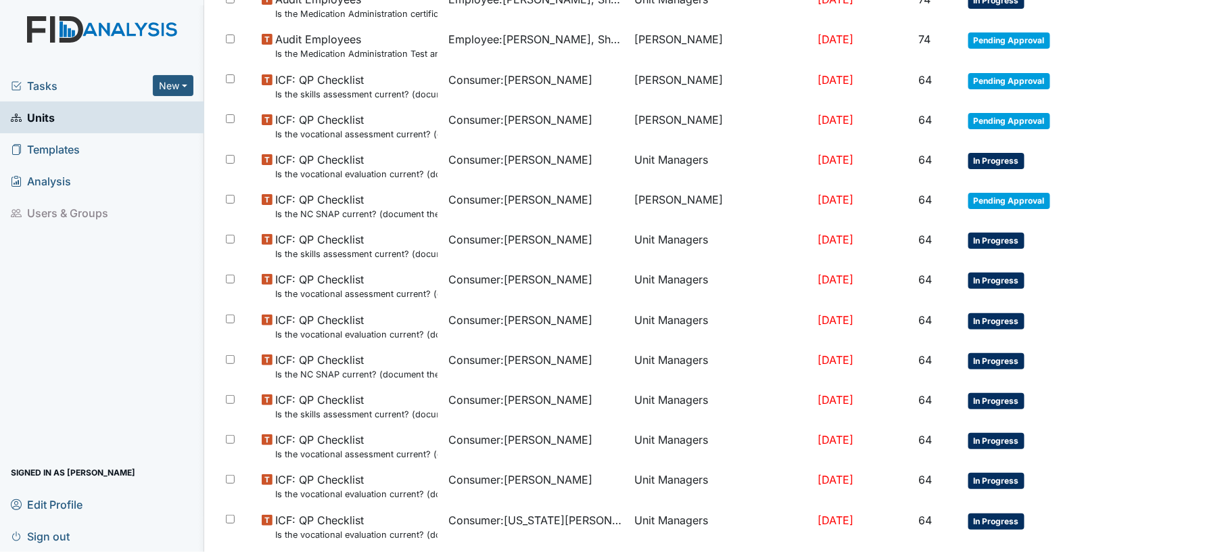
scroll to position [547, 0]
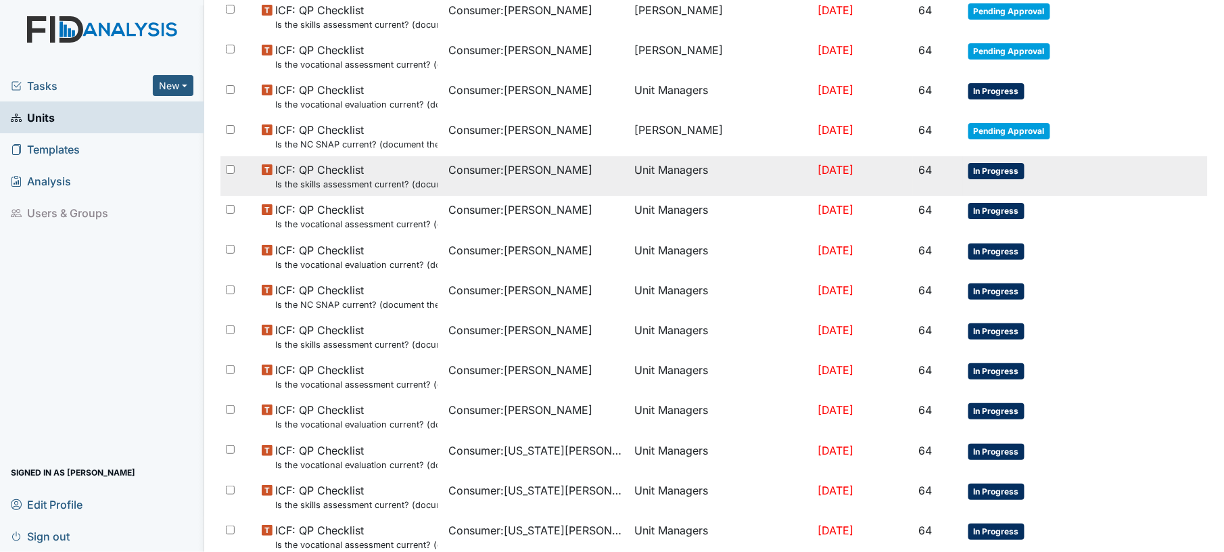
click at [544, 185] on td "Consumer : Callis, Derrick" at bounding box center [536, 176] width 187 height 40
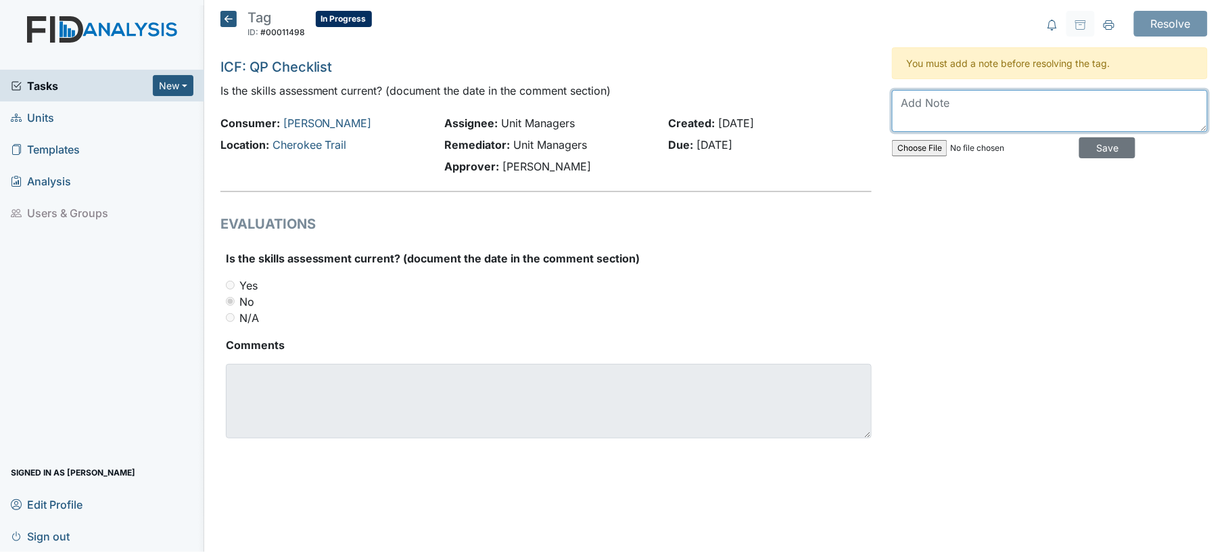
click at [924, 127] on textarea at bounding box center [1050, 111] width 316 height 42
drag, startPoint x: 921, startPoint y: 106, endPoint x: 845, endPoint y: 103, distance: 75.1
click at [845, 103] on div "Tag ID: #00011498 In Progress Autosaving... ICF: QP Checklist Is the skills ass…" at bounding box center [714, 241] width 1008 height 460
type textarea "done not uploaded"
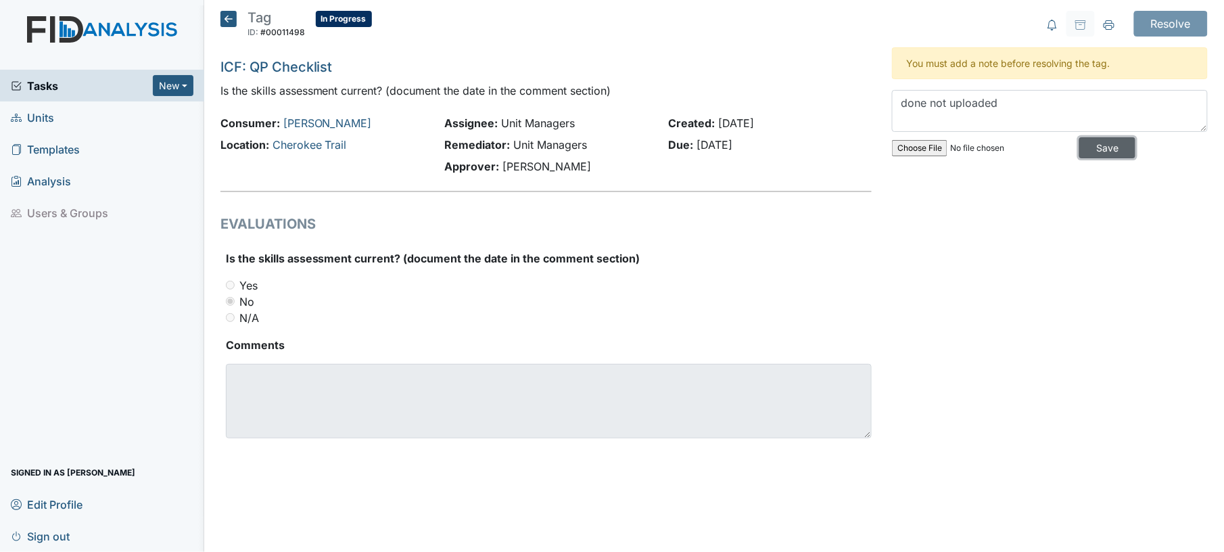
click at [1121, 146] on input "Save" at bounding box center [1107, 147] width 56 height 21
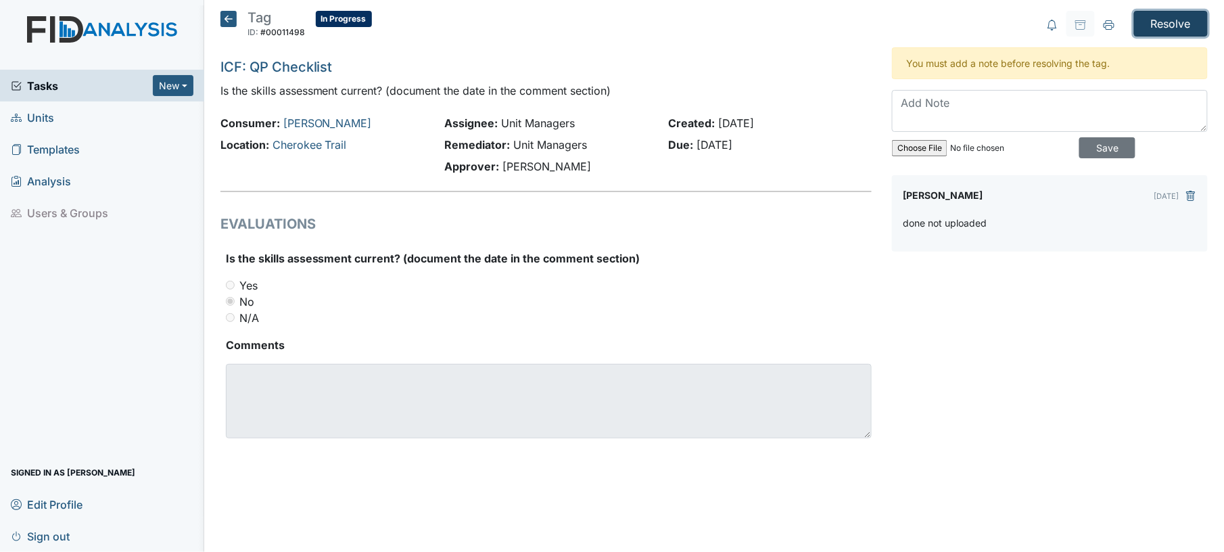
click at [1188, 20] on input "Resolve" at bounding box center [1171, 24] width 74 height 26
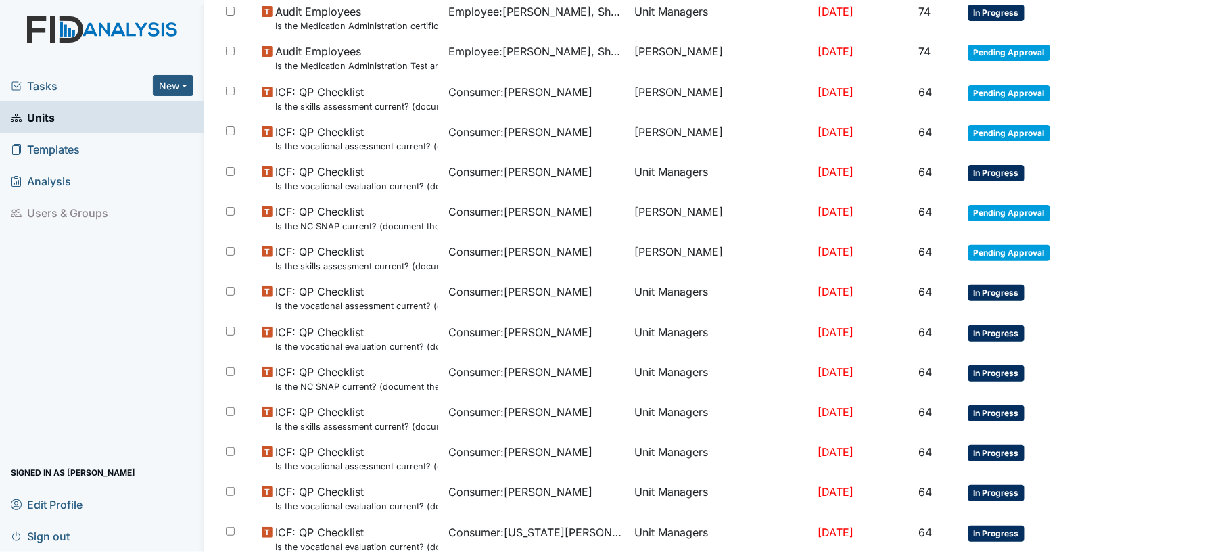
scroll to position [468, 0]
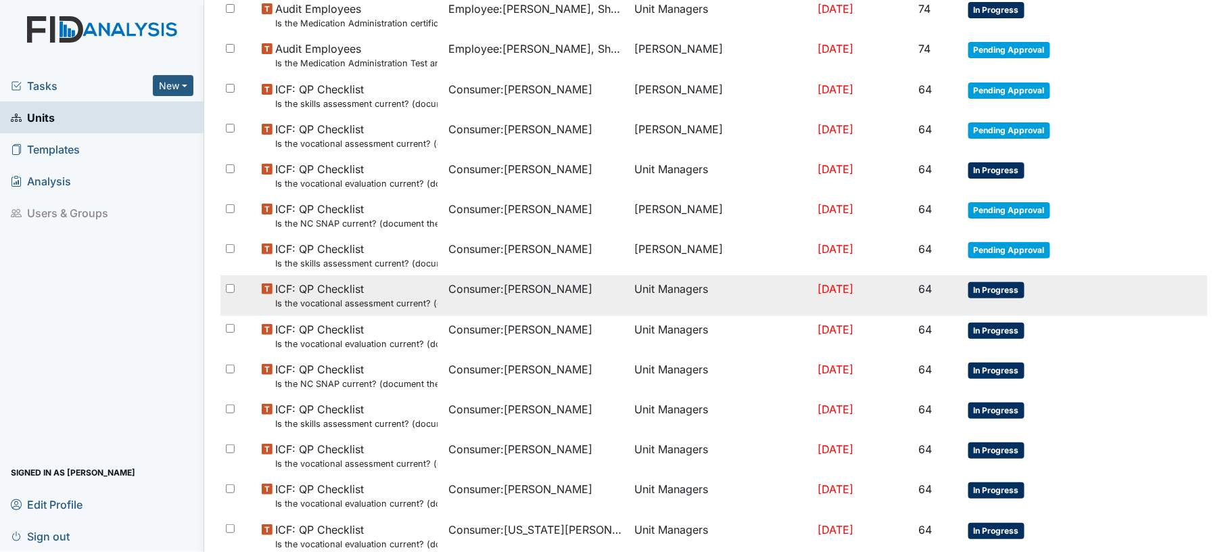
click at [620, 309] on td "Consumer : Callis, Derrick" at bounding box center [536, 295] width 187 height 40
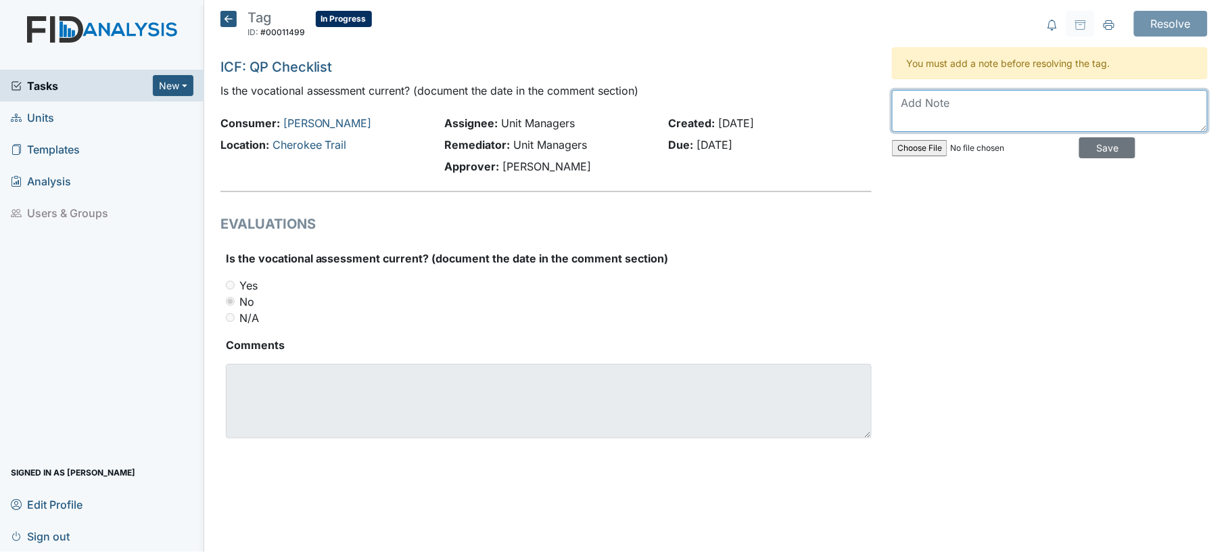
click at [1016, 114] on textarea at bounding box center [1050, 111] width 316 height 42
type textarea "done not uploaded"
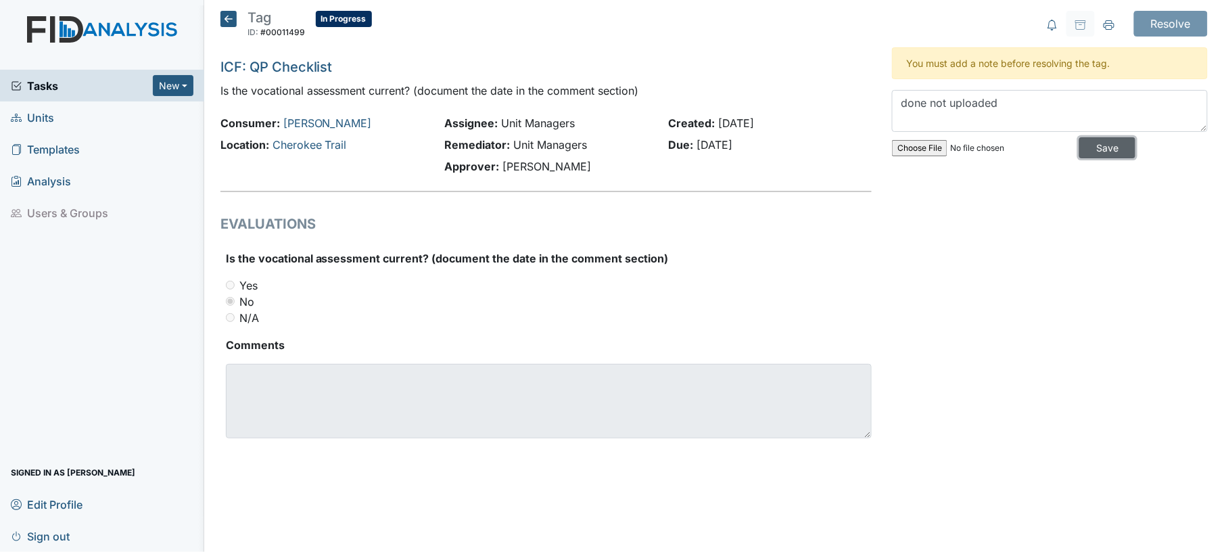
click at [1097, 147] on input "Save" at bounding box center [1107, 147] width 56 height 21
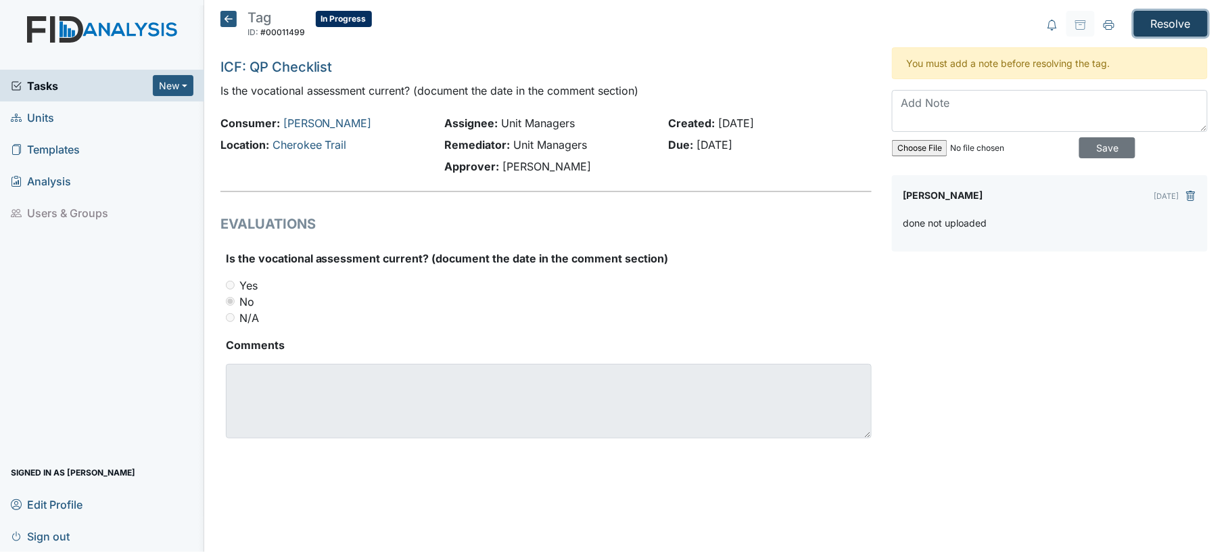
click at [1178, 22] on input "Resolve" at bounding box center [1171, 24] width 74 height 26
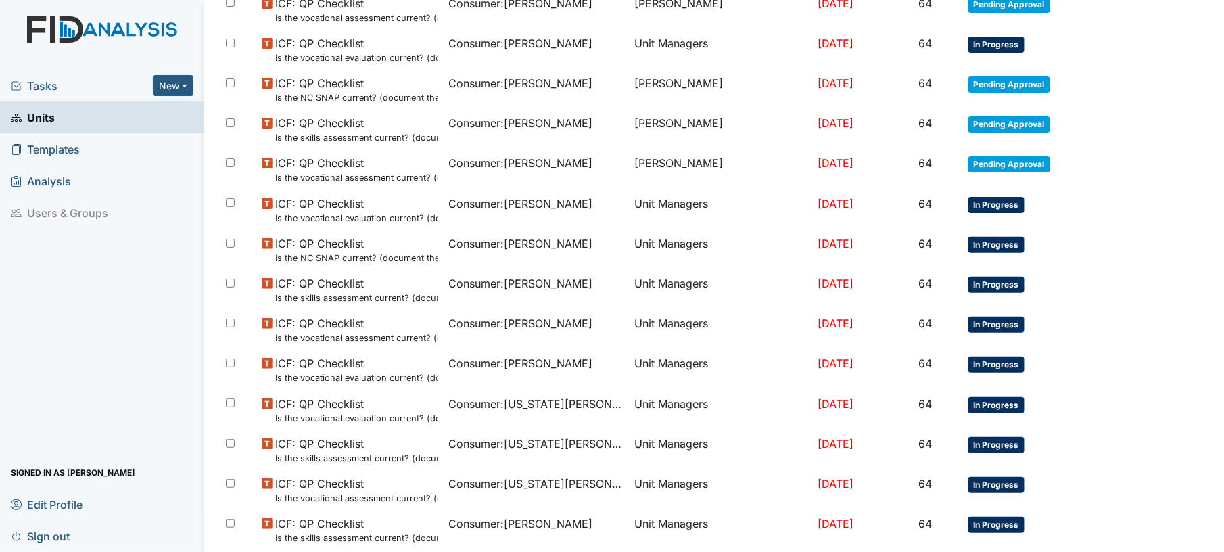
scroll to position [668, 0]
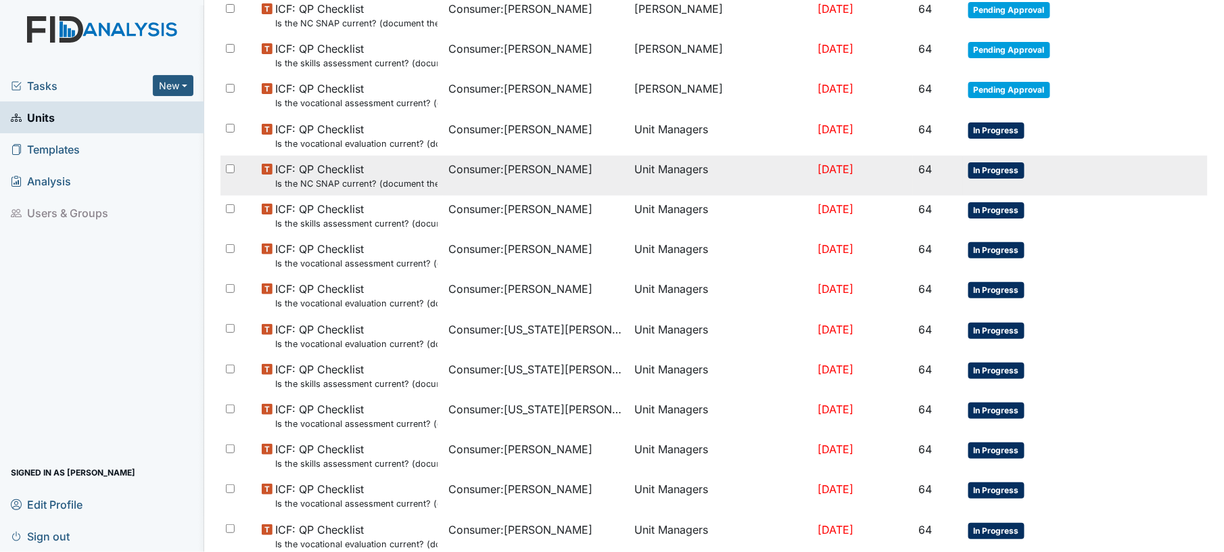
click at [593, 179] on td "Consumer : Fann, Brandon" at bounding box center [536, 176] width 187 height 40
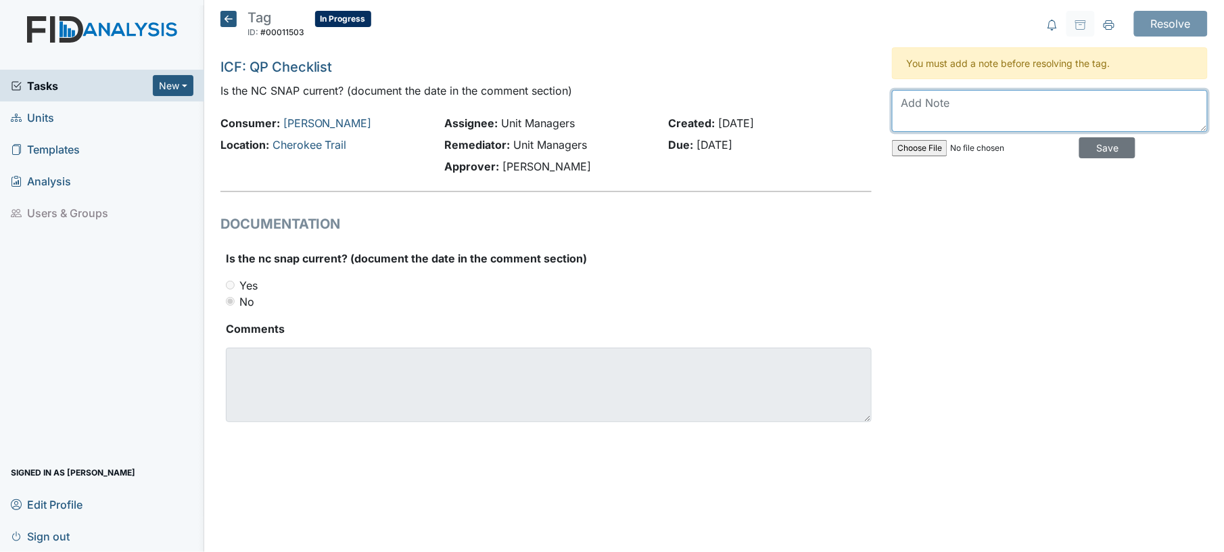
click at [960, 112] on textarea at bounding box center [1050, 111] width 316 height 42
type textarea "yes uploaded"
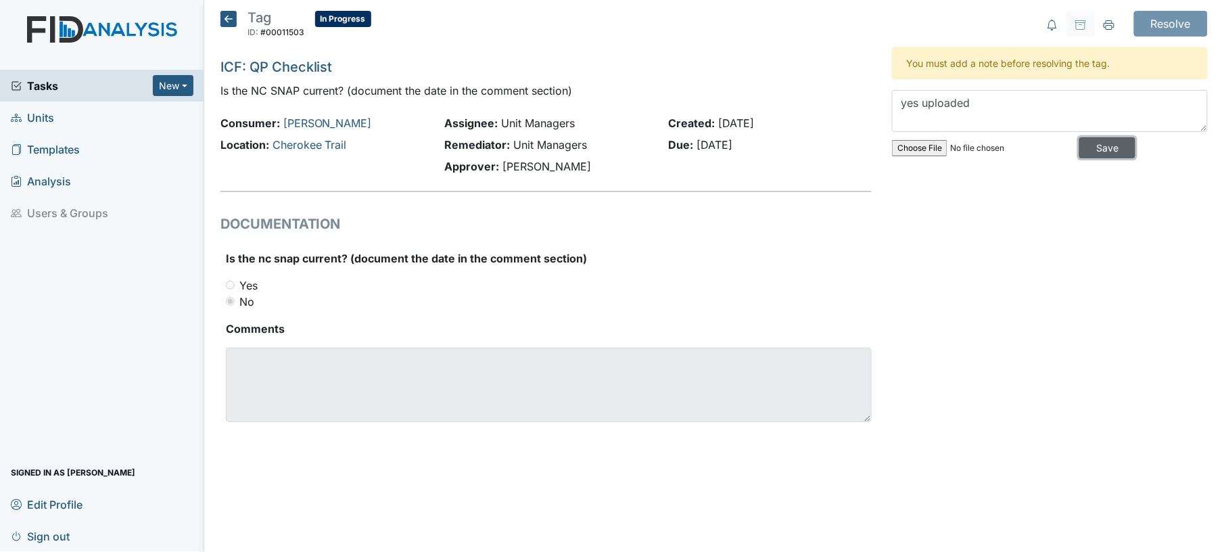
click at [1082, 147] on input "Save" at bounding box center [1107, 147] width 56 height 21
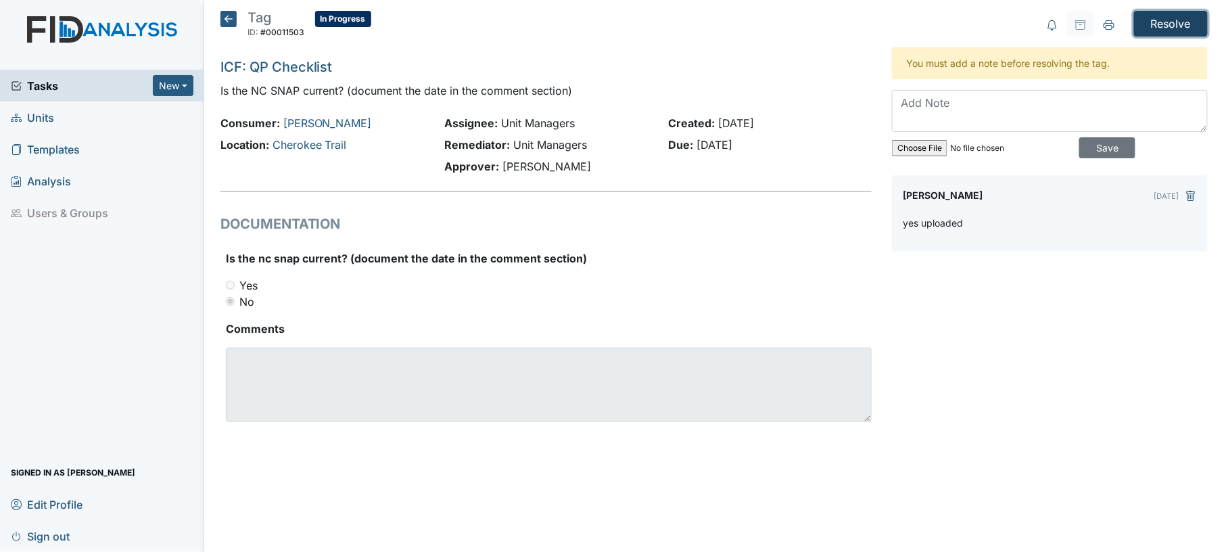
click at [1172, 23] on input "Resolve" at bounding box center [1171, 24] width 74 height 26
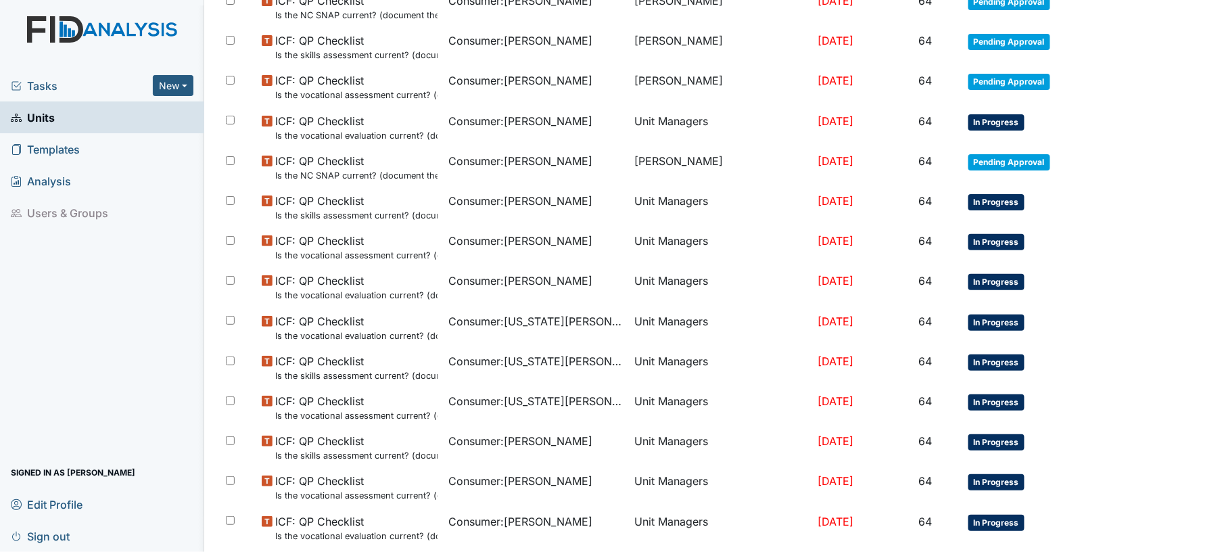
scroll to position [687, 0]
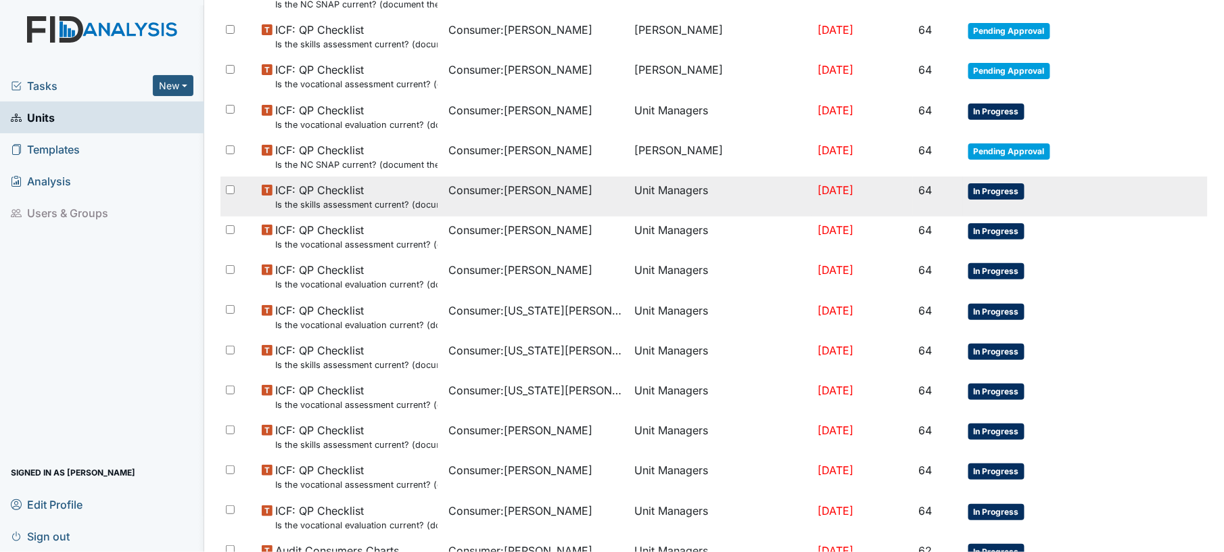
click at [630, 207] on td "Unit Managers" at bounding box center [721, 197] width 183 height 40
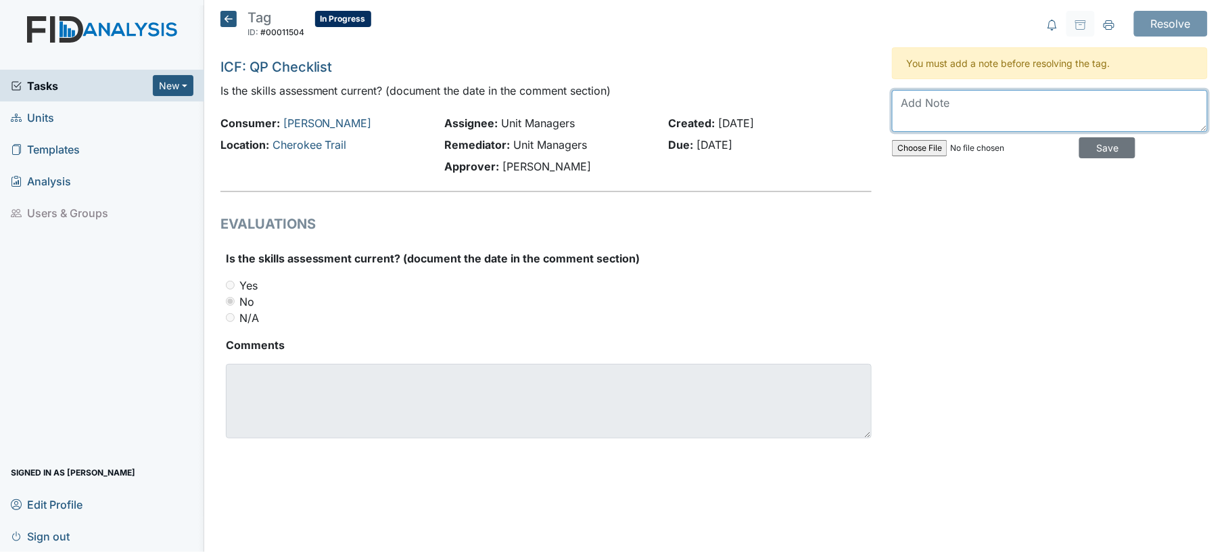
click at [927, 116] on textarea at bounding box center [1050, 111] width 316 height 42
type textarea "yes will upload"
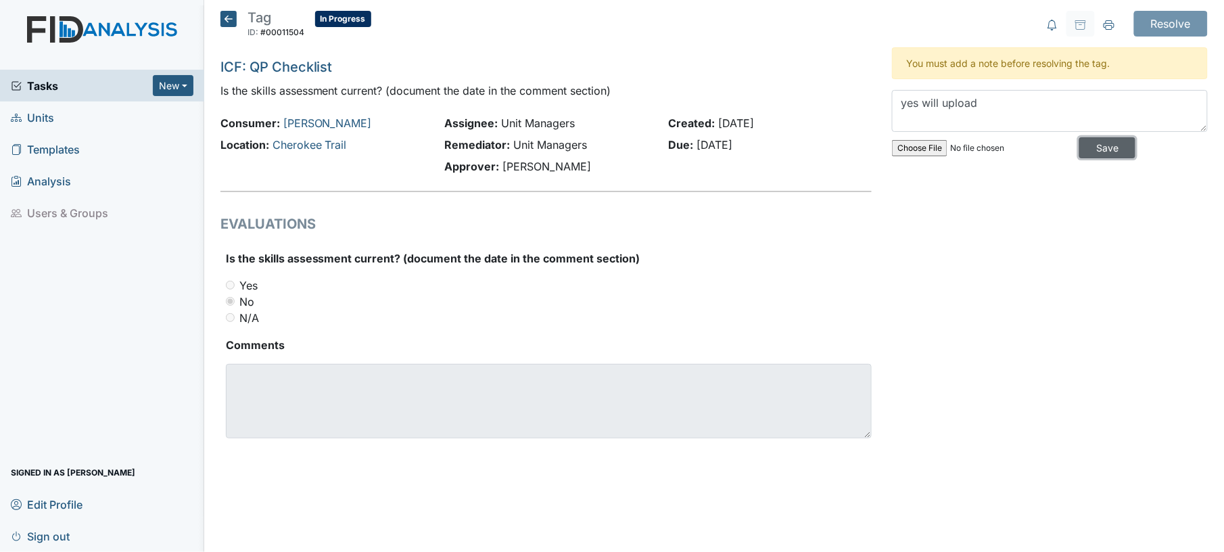
click at [1116, 146] on input "Save" at bounding box center [1107, 147] width 56 height 21
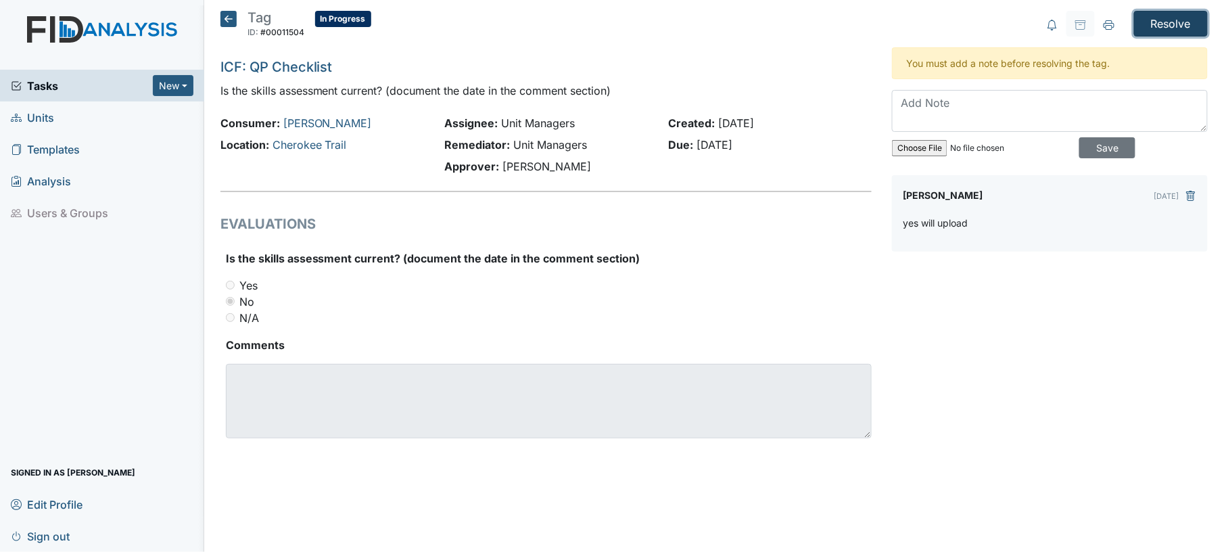
click at [1175, 23] on input "Resolve" at bounding box center [1171, 24] width 74 height 26
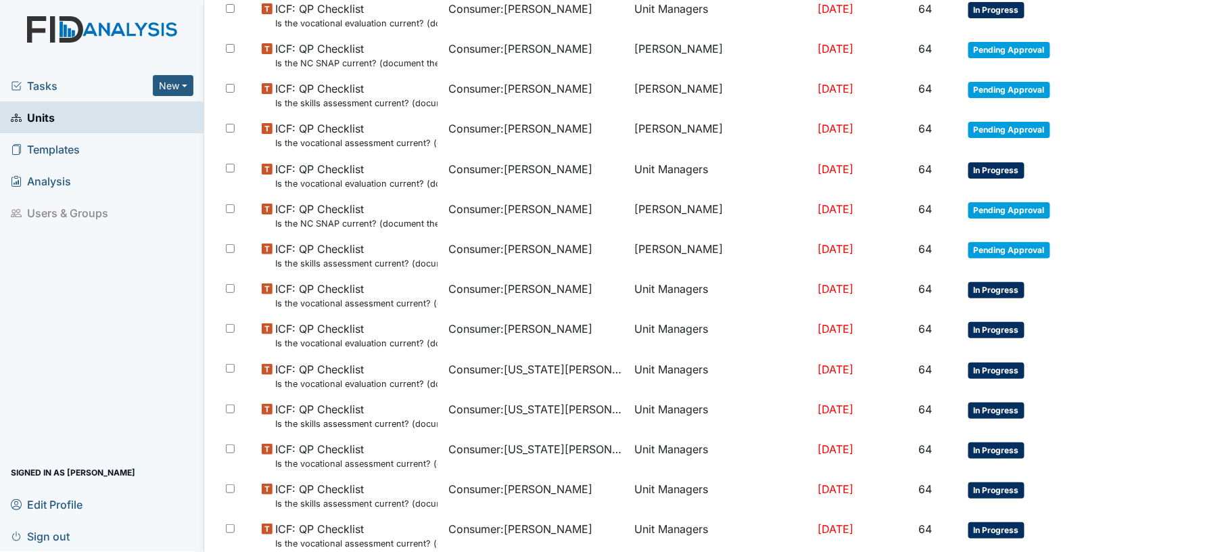
scroll to position [710, 0]
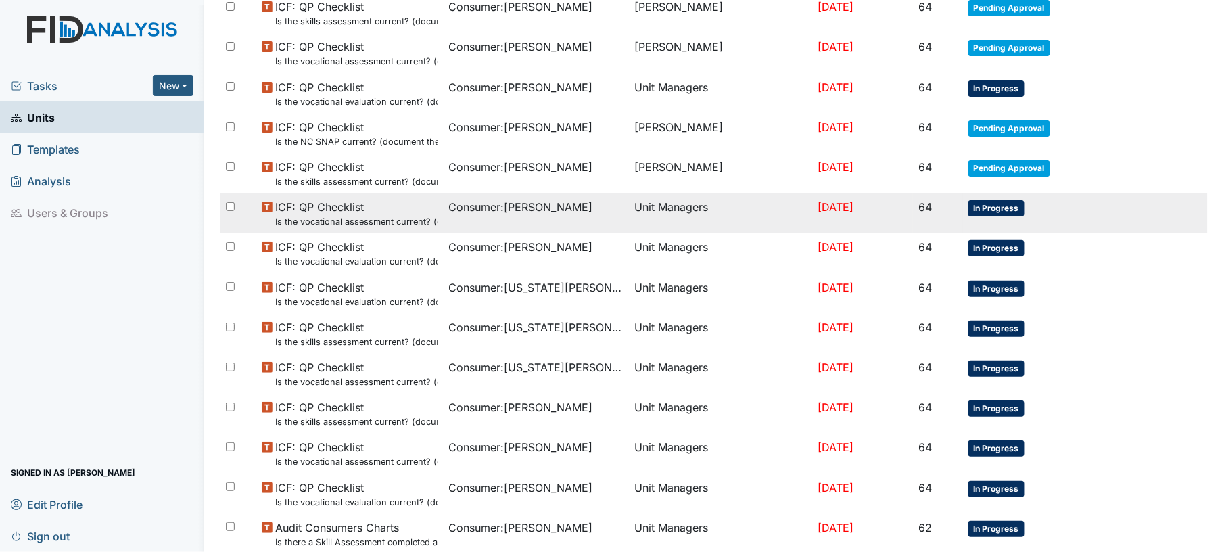
click at [606, 230] on td "Consumer : Fann, Brandon" at bounding box center [536, 213] width 187 height 40
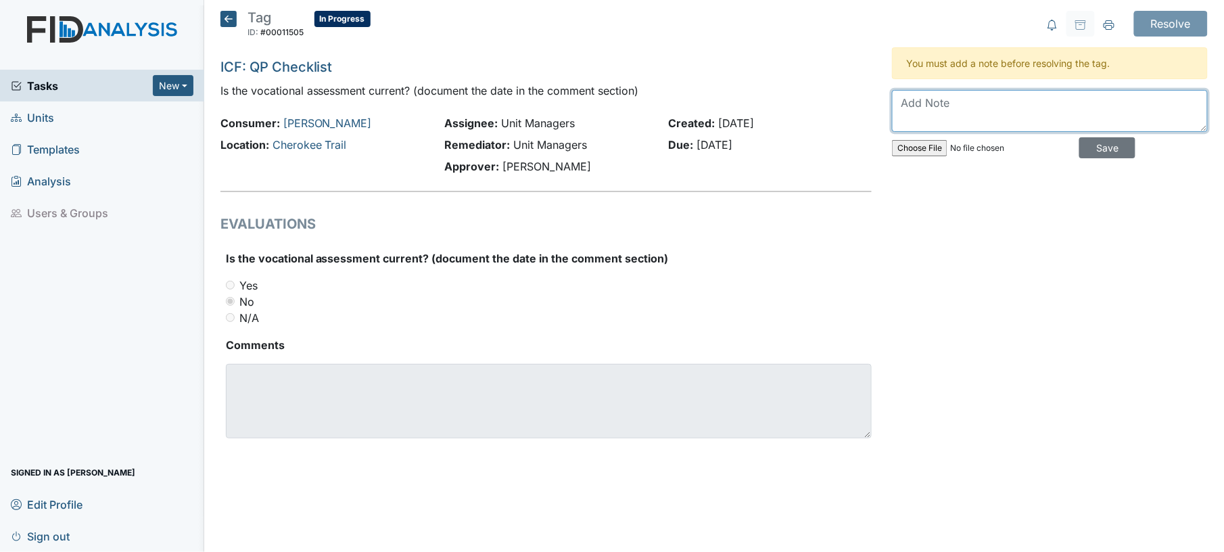
click at [960, 123] on textarea at bounding box center [1050, 111] width 316 height 42
type textarea "yes uploaded"
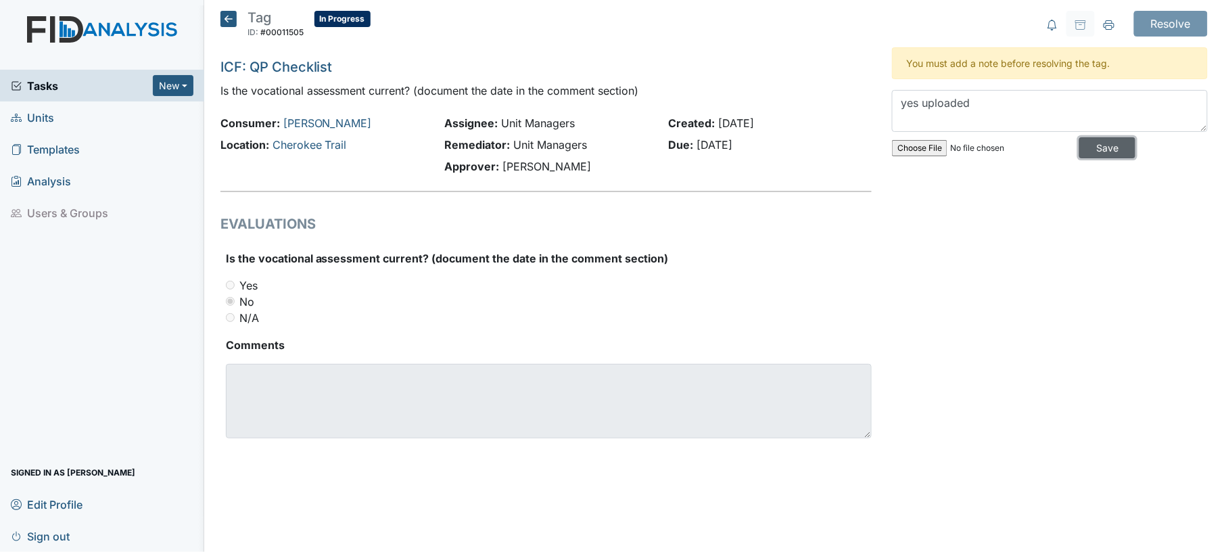
click at [1086, 147] on input "Save" at bounding box center [1107, 147] width 56 height 21
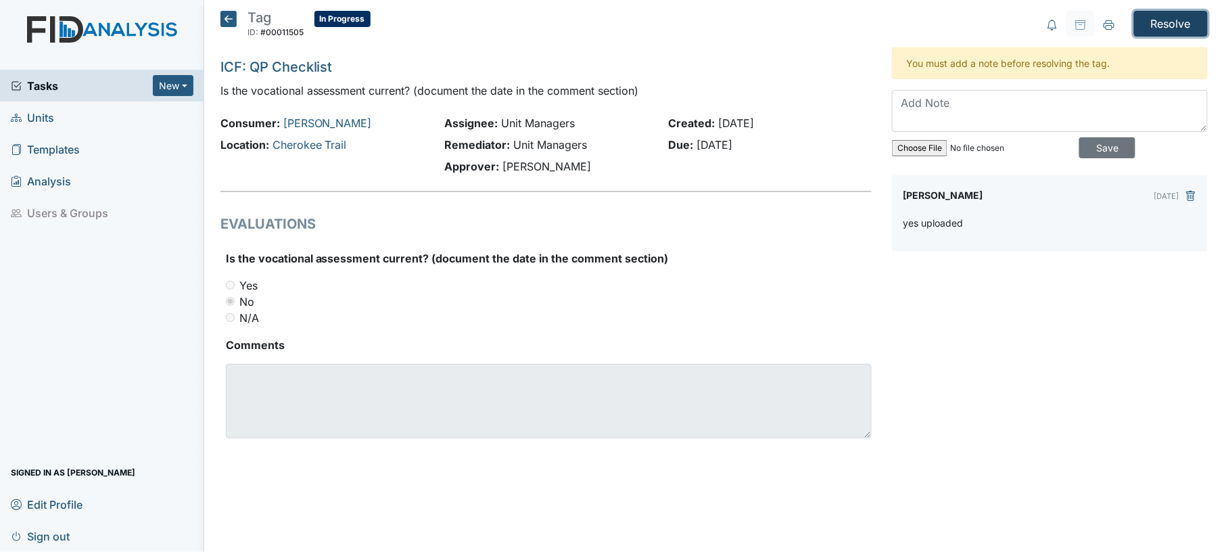
click at [1173, 20] on input "Resolve" at bounding box center [1171, 24] width 74 height 26
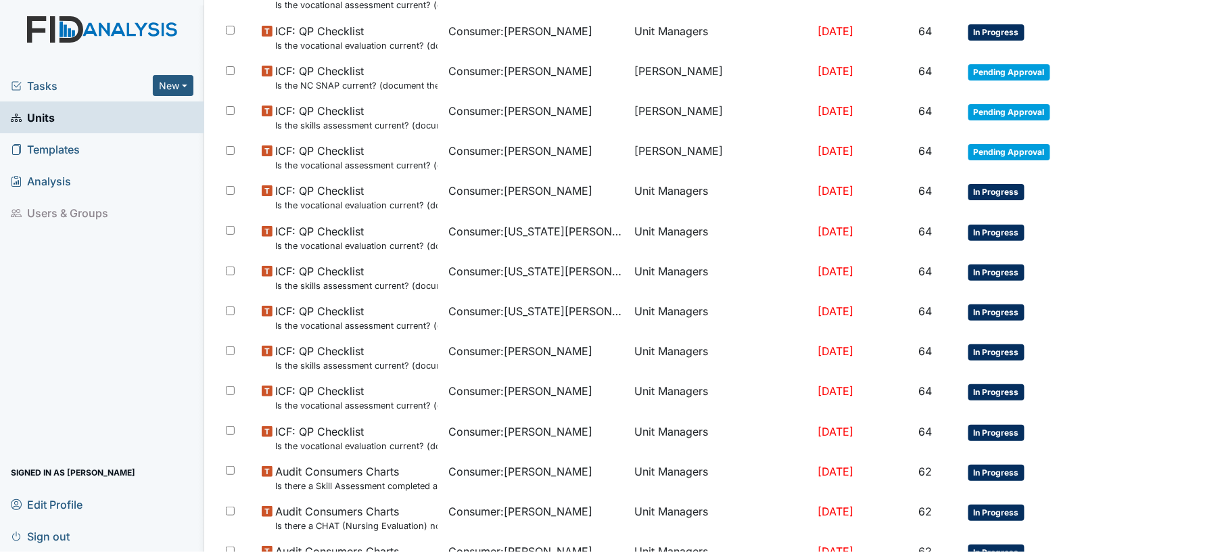
scroll to position [776, 0]
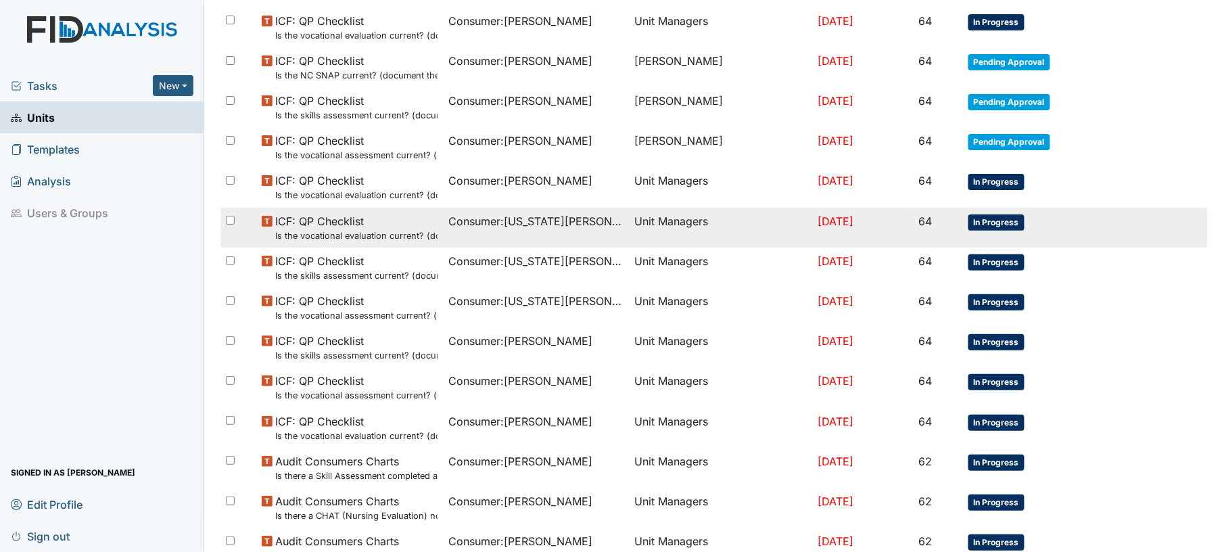
click at [710, 222] on td "Unit Managers" at bounding box center [721, 228] width 183 height 40
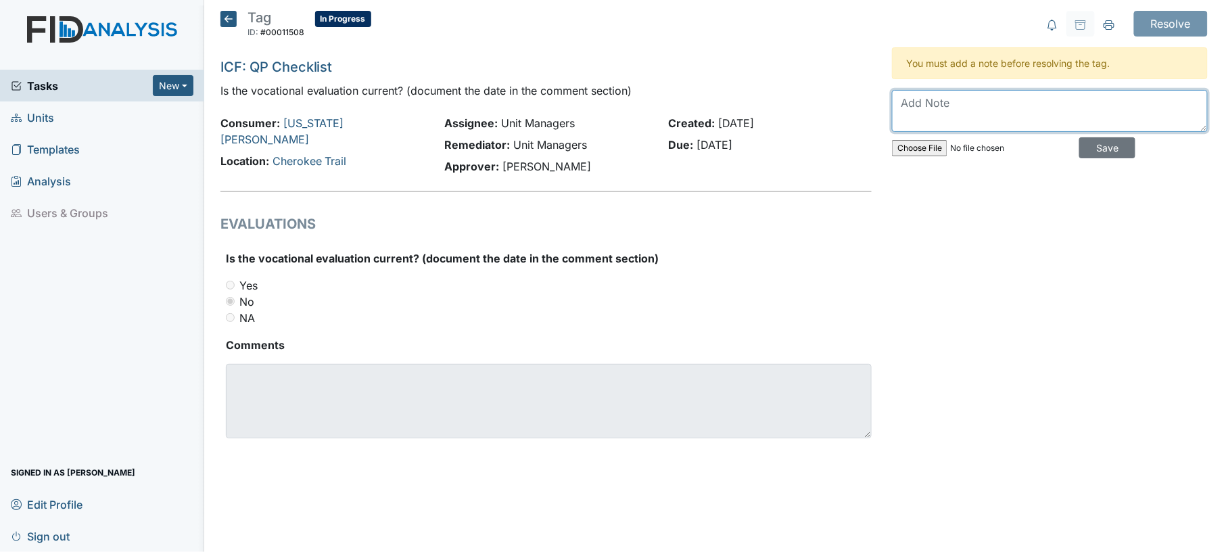
click at [977, 114] on textarea at bounding box center [1050, 111] width 316 height 42
type textarea "yes uploaded"
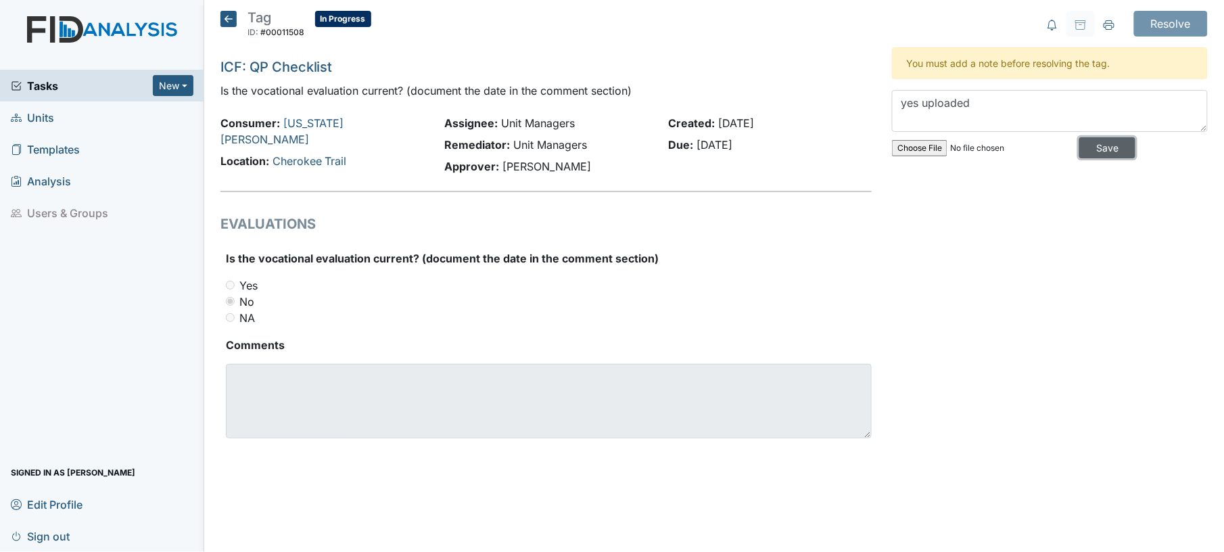
click at [1079, 152] on input "Save" at bounding box center [1107, 147] width 56 height 21
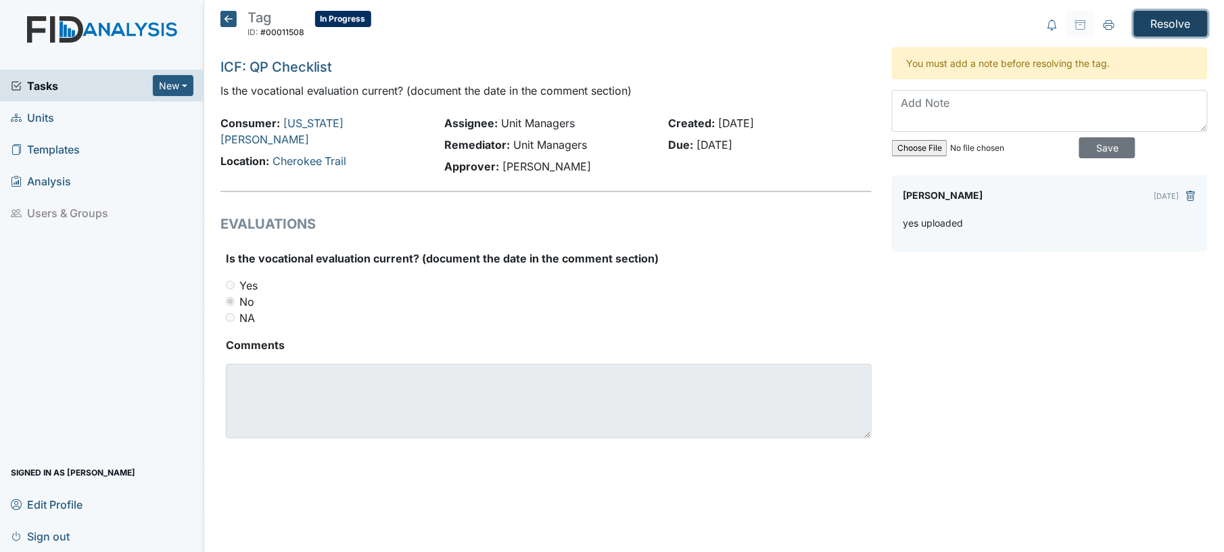
click at [1175, 30] on input "Resolve" at bounding box center [1171, 24] width 74 height 26
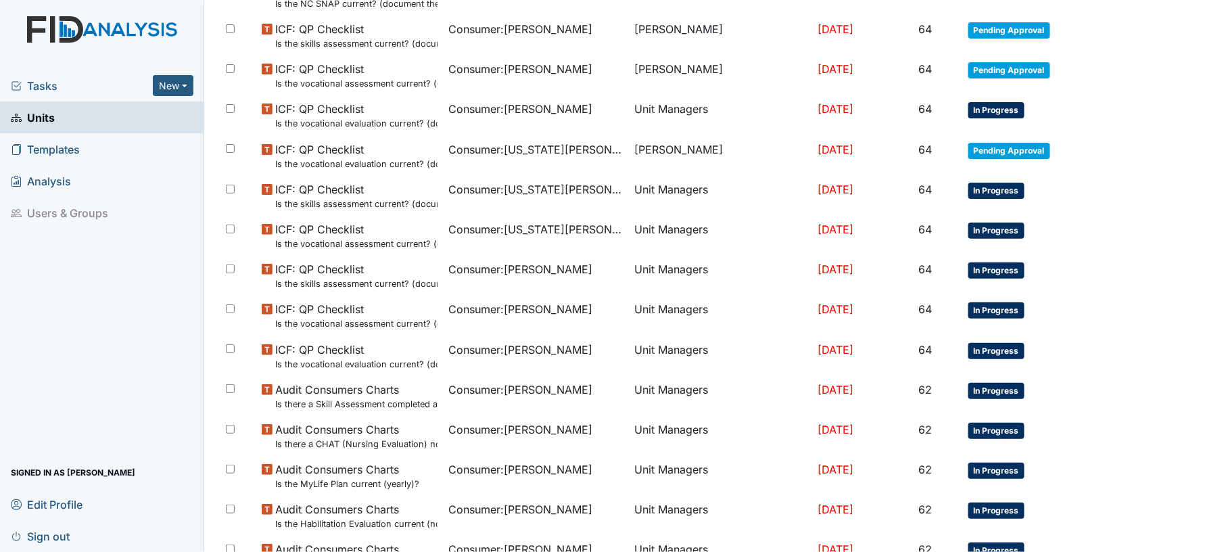
scroll to position [875, 0]
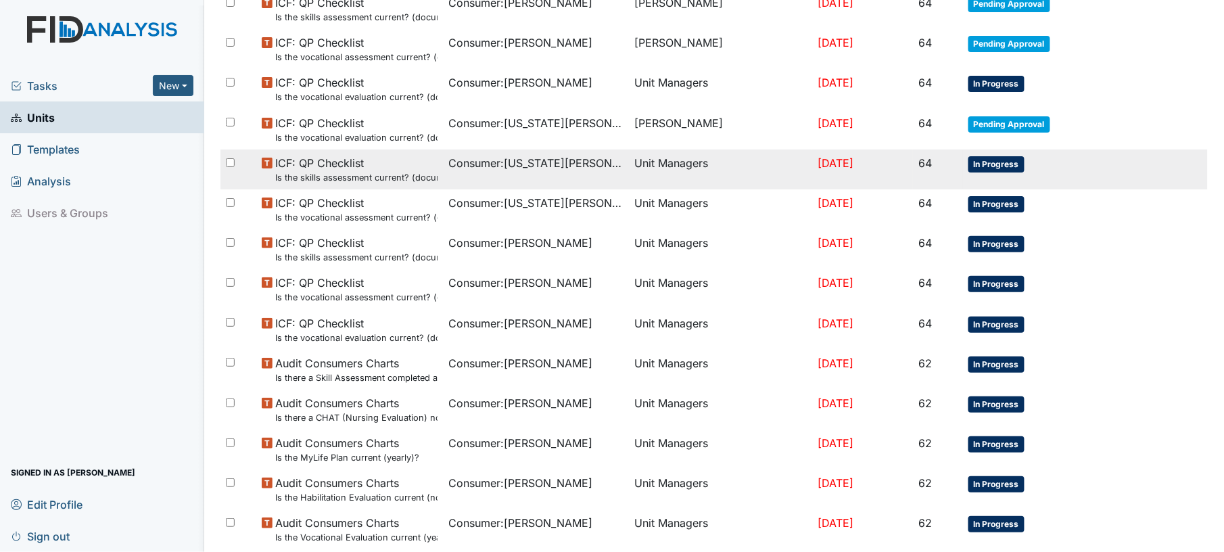
click at [595, 183] on td "Consumer : Washington, Anthony" at bounding box center [536, 169] width 187 height 40
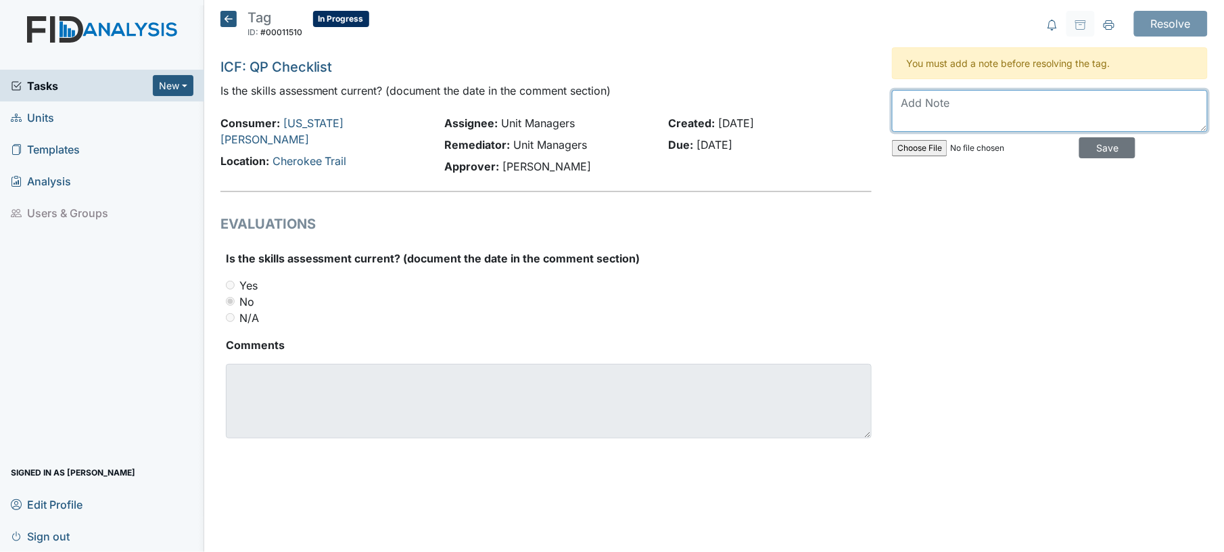
click at [934, 122] on textarea at bounding box center [1050, 111] width 316 height 42
type textarea "yes needs to be uploaded"
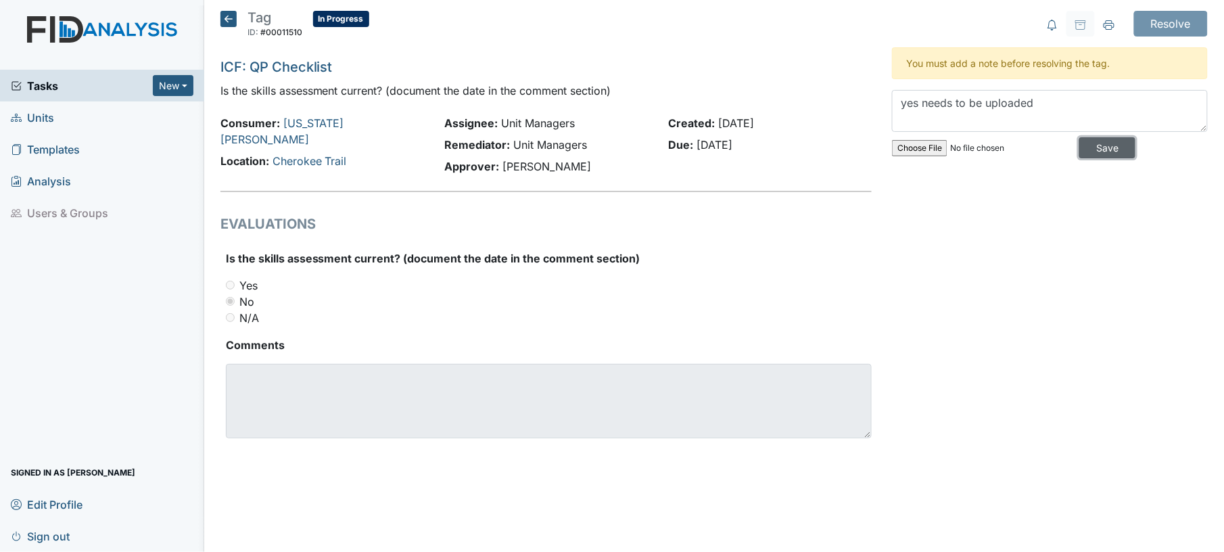
click at [1115, 153] on input "Save" at bounding box center [1107, 147] width 56 height 21
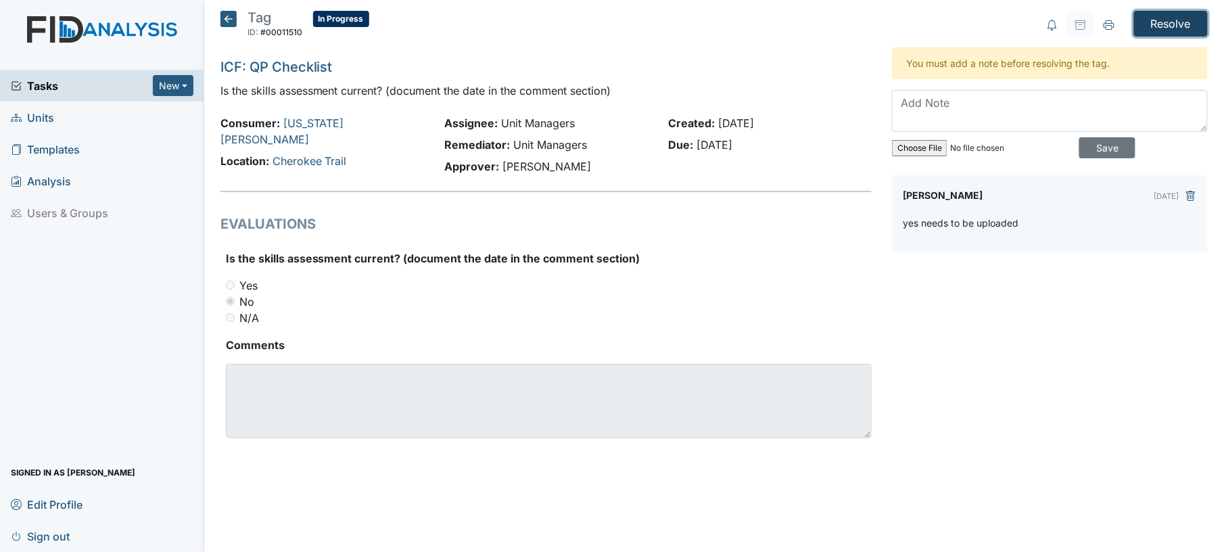
click at [1188, 22] on input "Resolve" at bounding box center [1171, 24] width 74 height 26
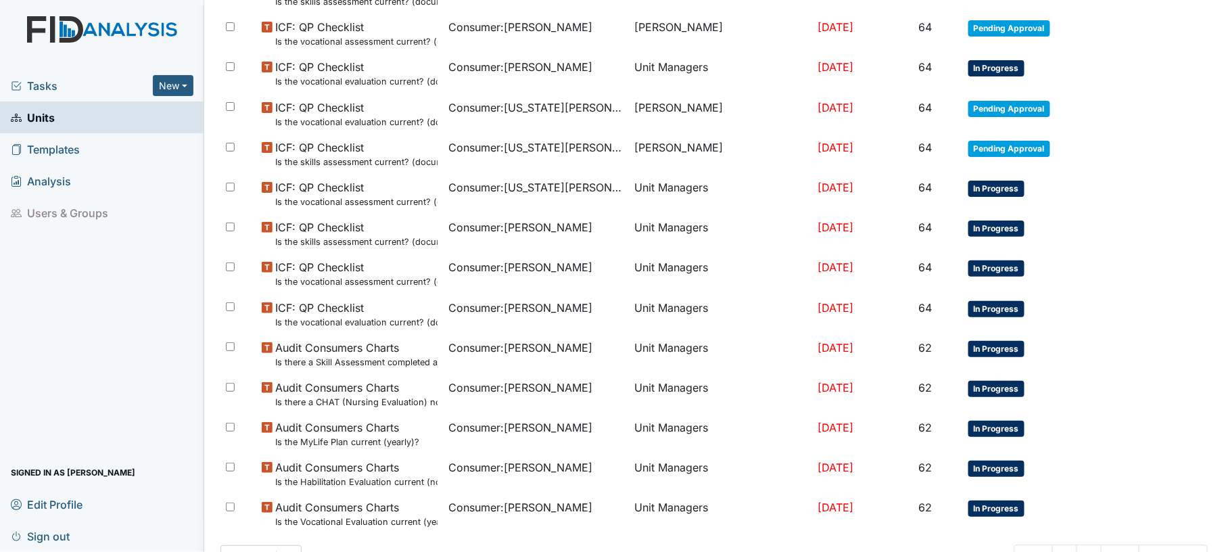
scroll to position [906, 0]
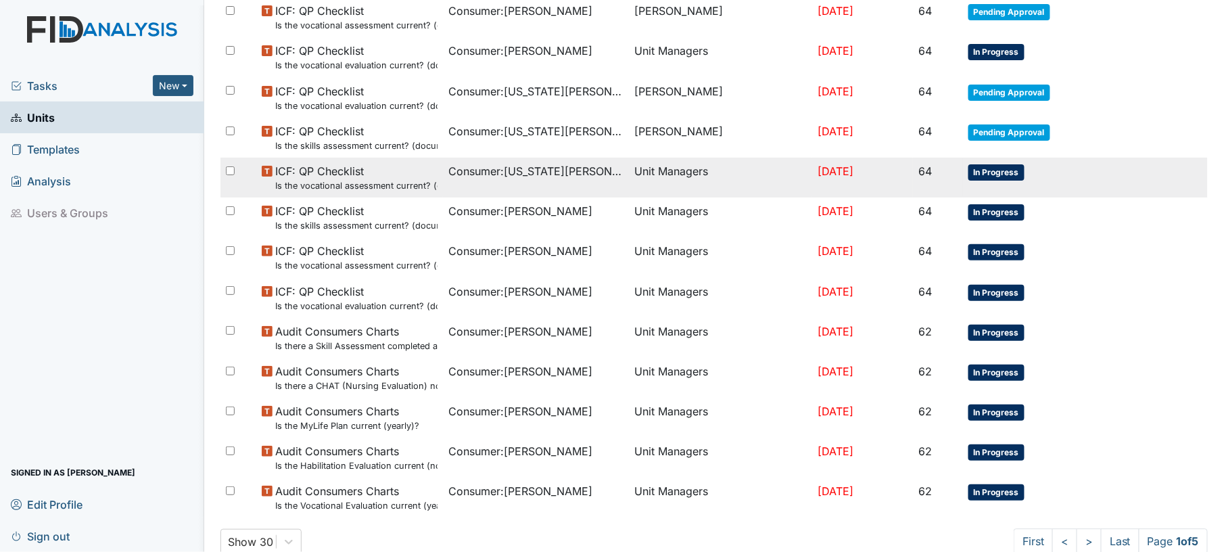
click at [698, 185] on td "Unit Managers" at bounding box center [721, 178] width 183 height 40
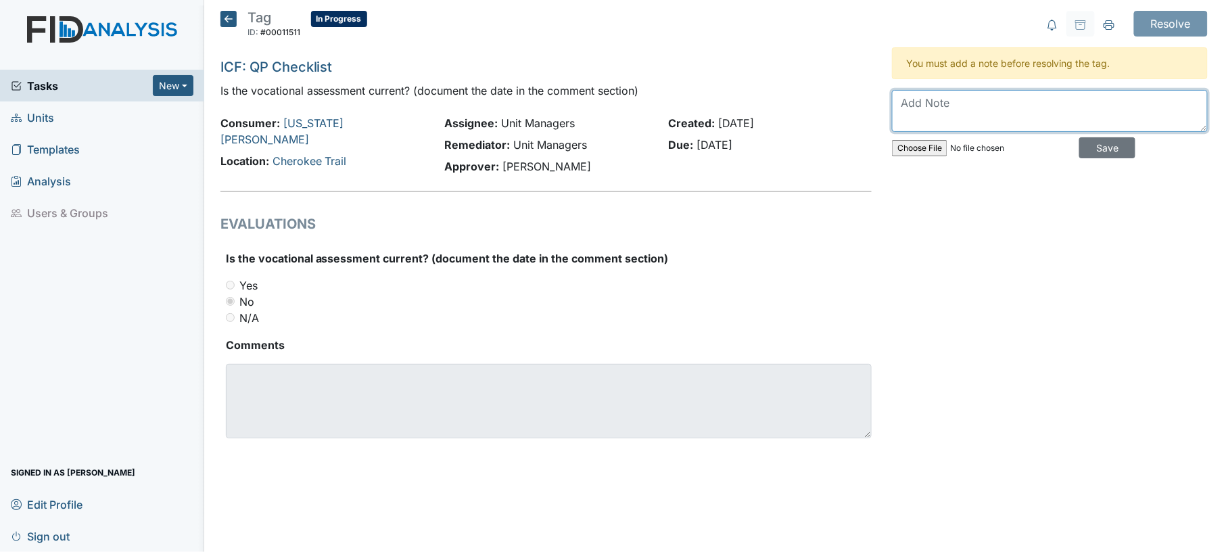
click at [971, 99] on textarea at bounding box center [1050, 111] width 316 height 42
type textarea "yes uploaded"
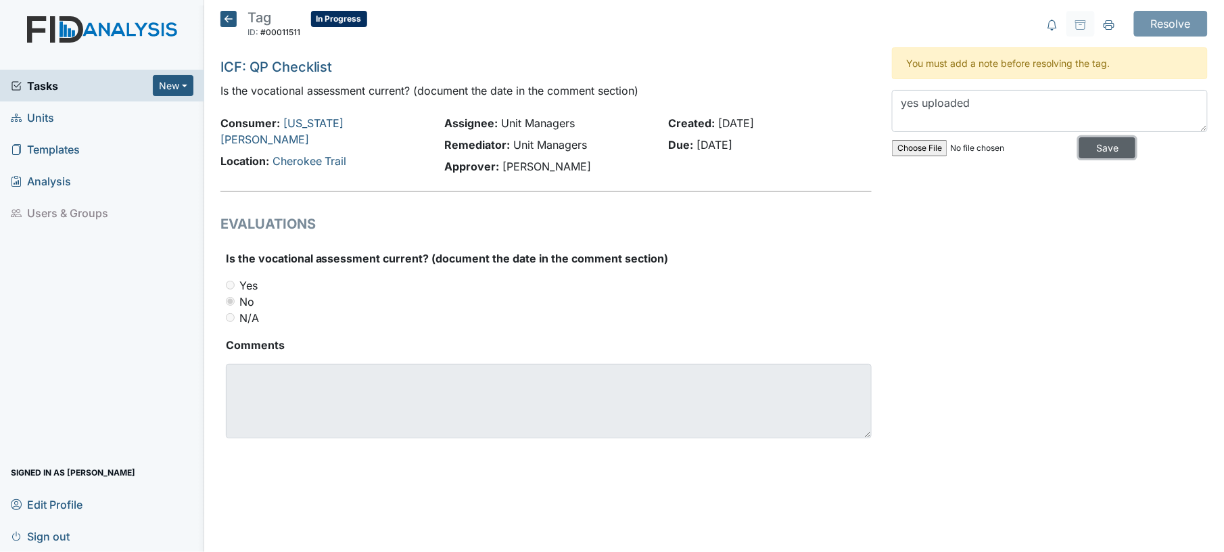
click at [1121, 149] on input "Save" at bounding box center [1107, 147] width 56 height 21
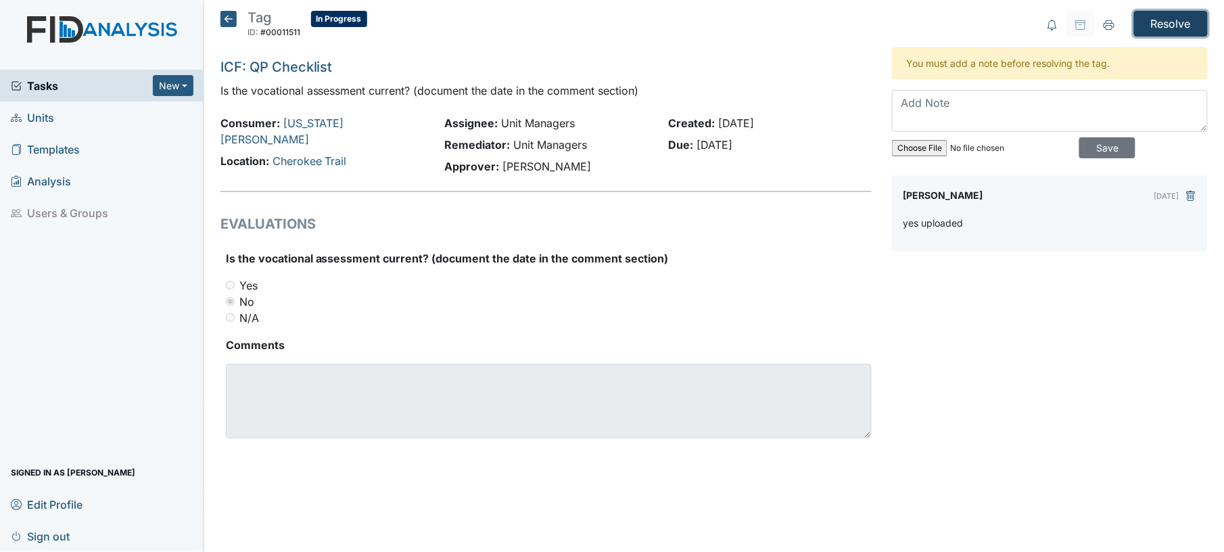
click at [1194, 27] on input "Resolve" at bounding box center [1171, 24] width 74 height 26
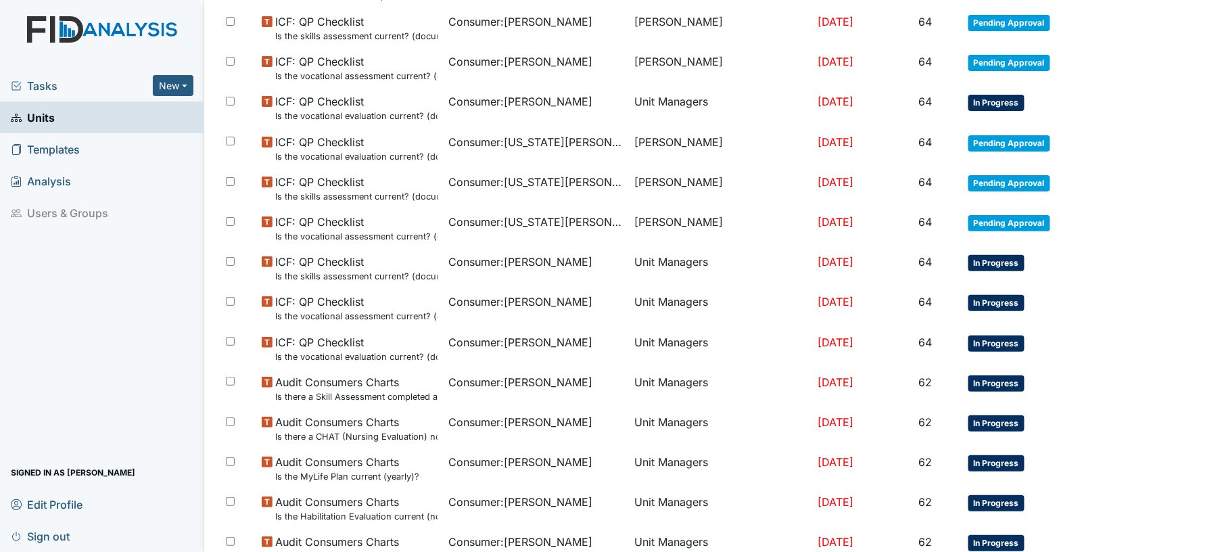
scroll to position [943, 0]
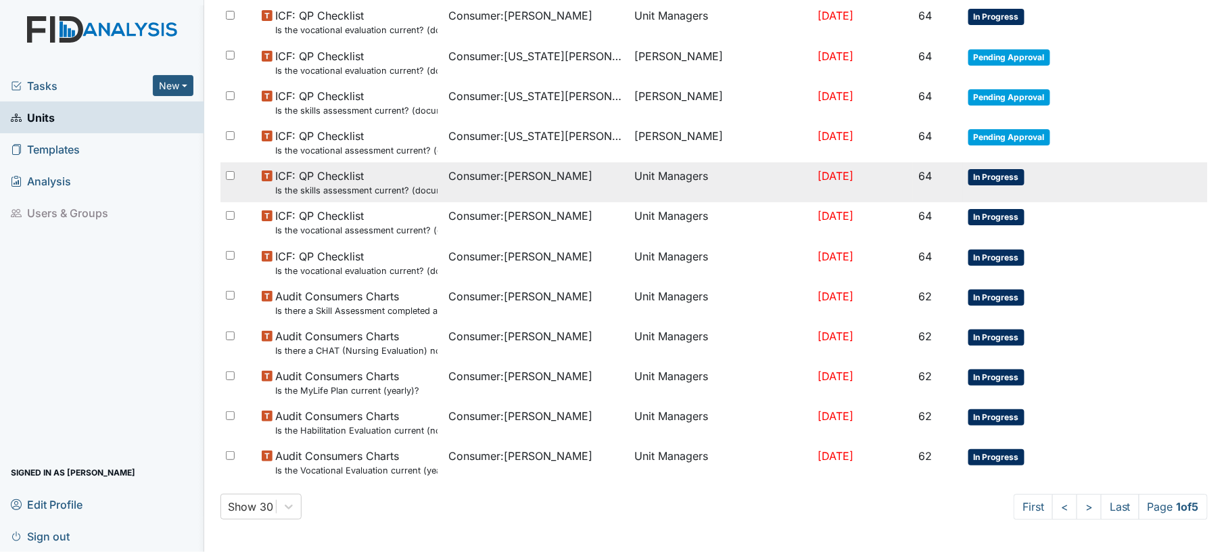
click at [661, 177] on td "Unit Managers" at bounding box center [721, 182] width 183 height 40
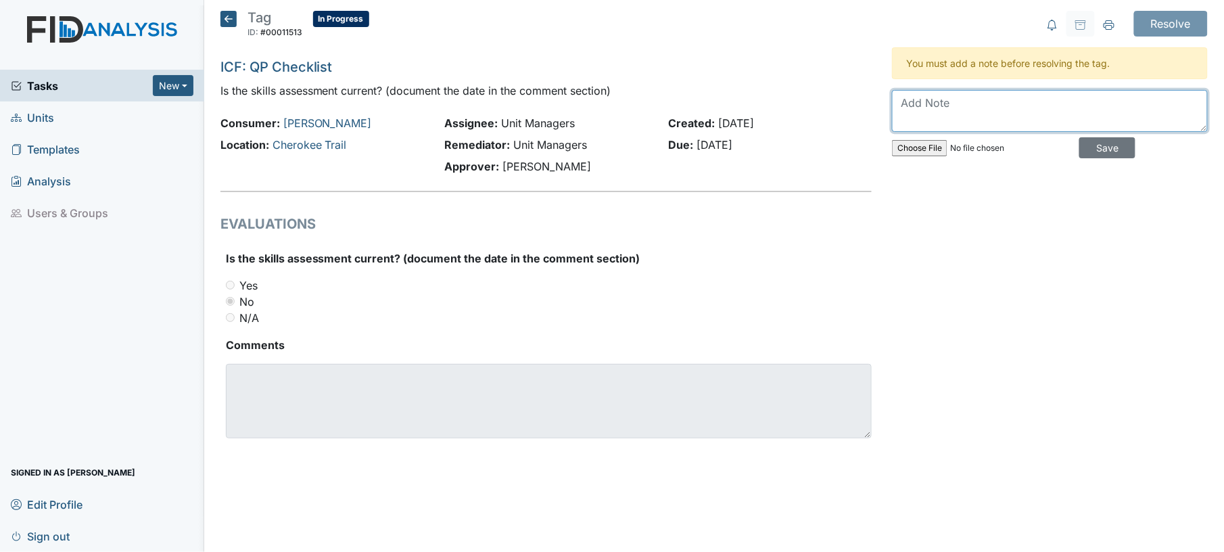
click at [940, 103] on textarea at bounding box center [1050, 111] width 316 height 42
type textarea "yes not uploaded"
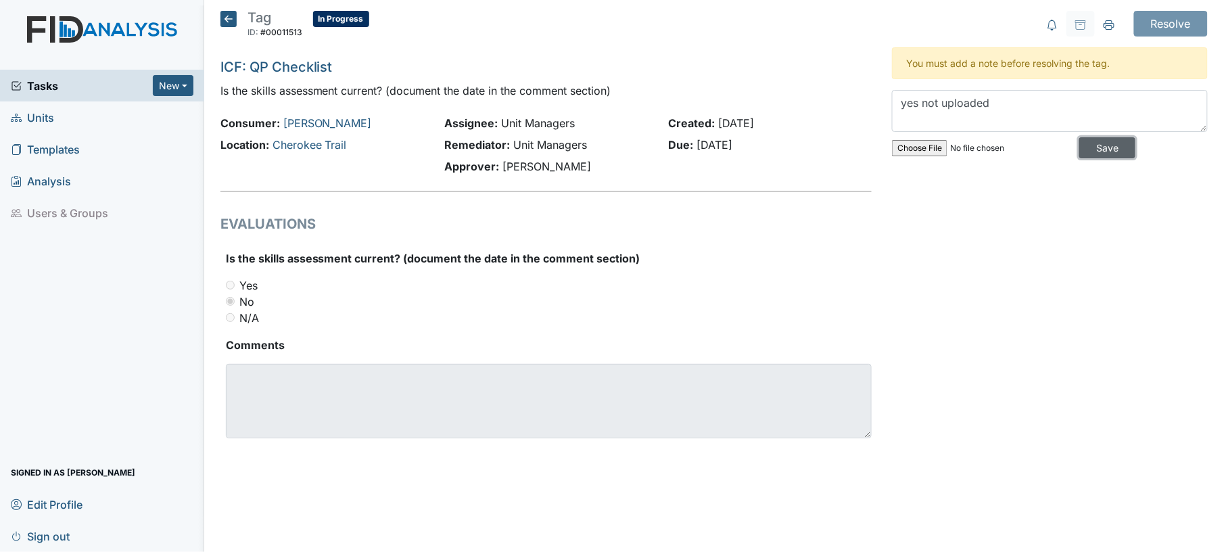
click at [1096, 153] on input "Save" at bounding box center [1107, 147] width 56 height 21
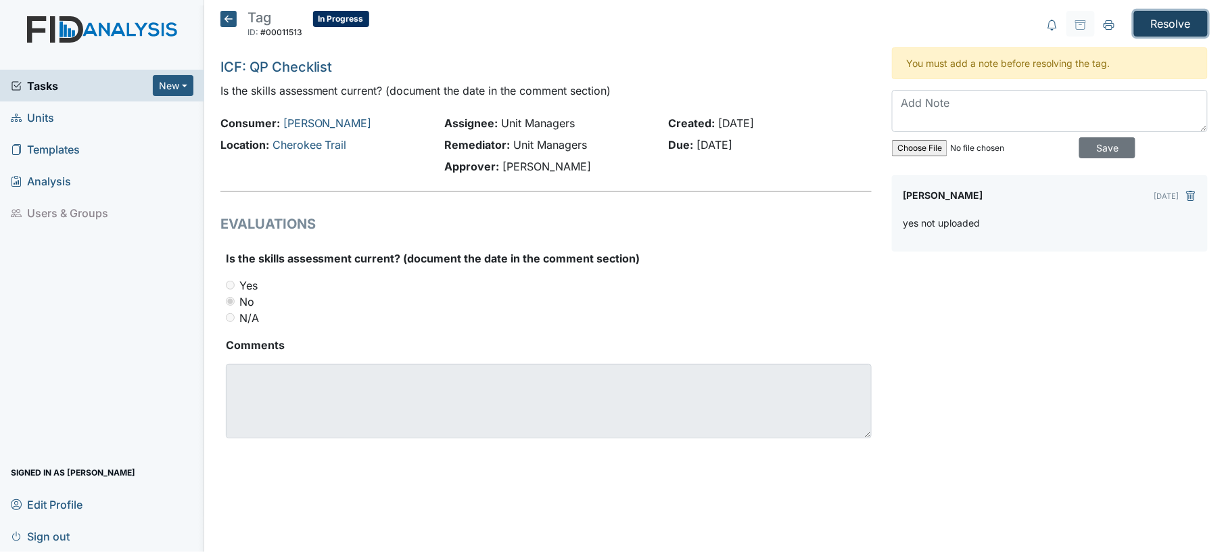
click at [1188, 22] on input "Resolve" at bounding box center [1171, 24] width 74 height 26
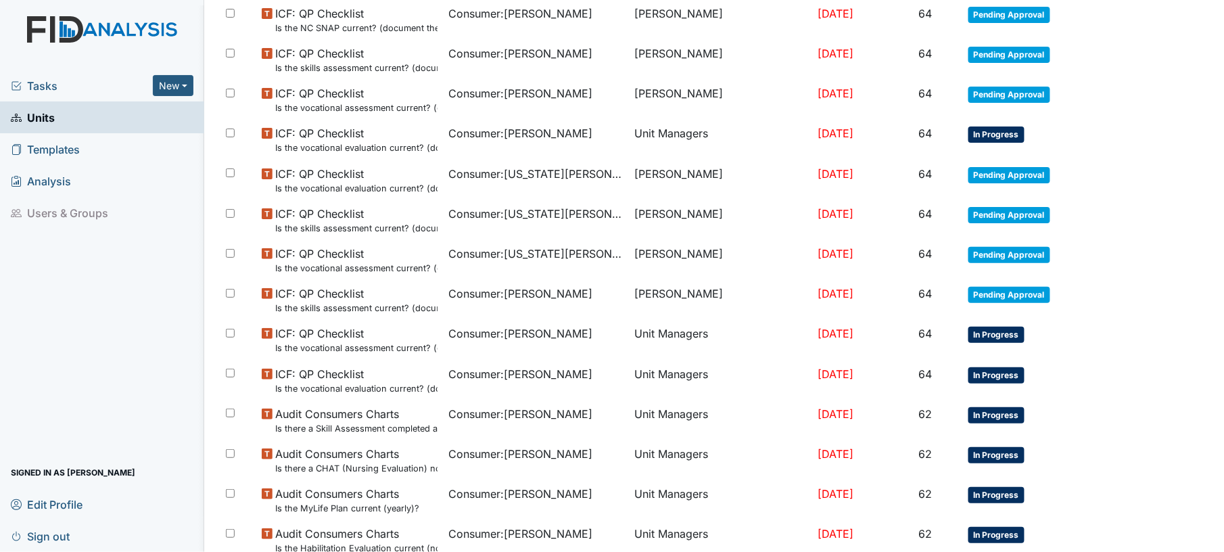
scroll to position [943, 0]
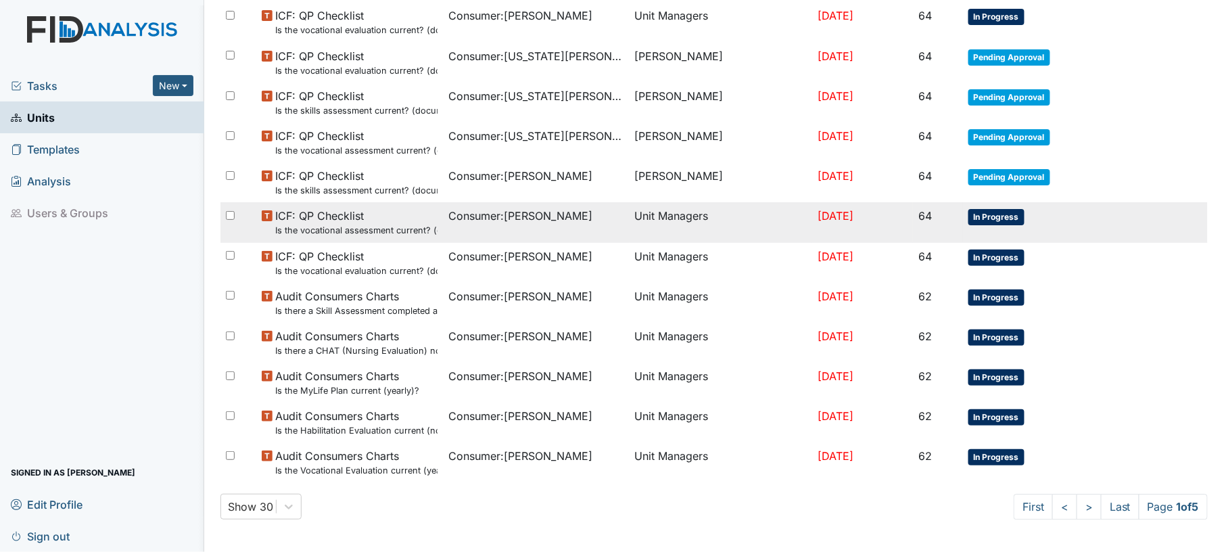
click at [528, 230] on td "Consumer : Cohen, Maxwell" at bounding box center [536, 222] width 187 height 40
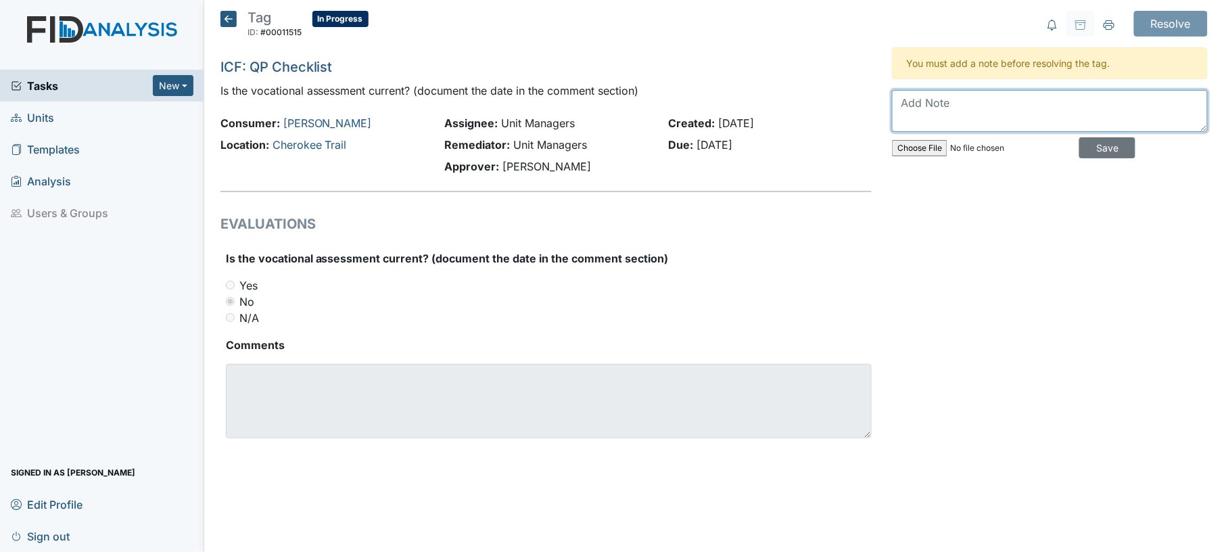
click at [934, 111] on textarea at bounding box center [1050, 111] width 316 height 42
type textarea "yes uploaded"
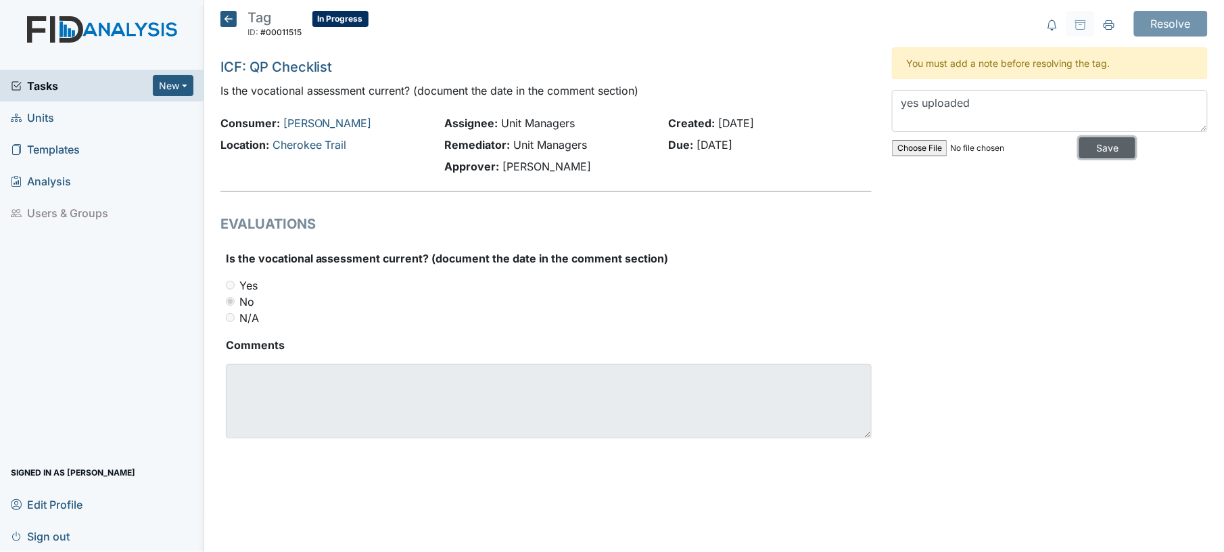
click at [1110, 152] on input "Save" at bounding box center [1107, 147] width 56 height 21
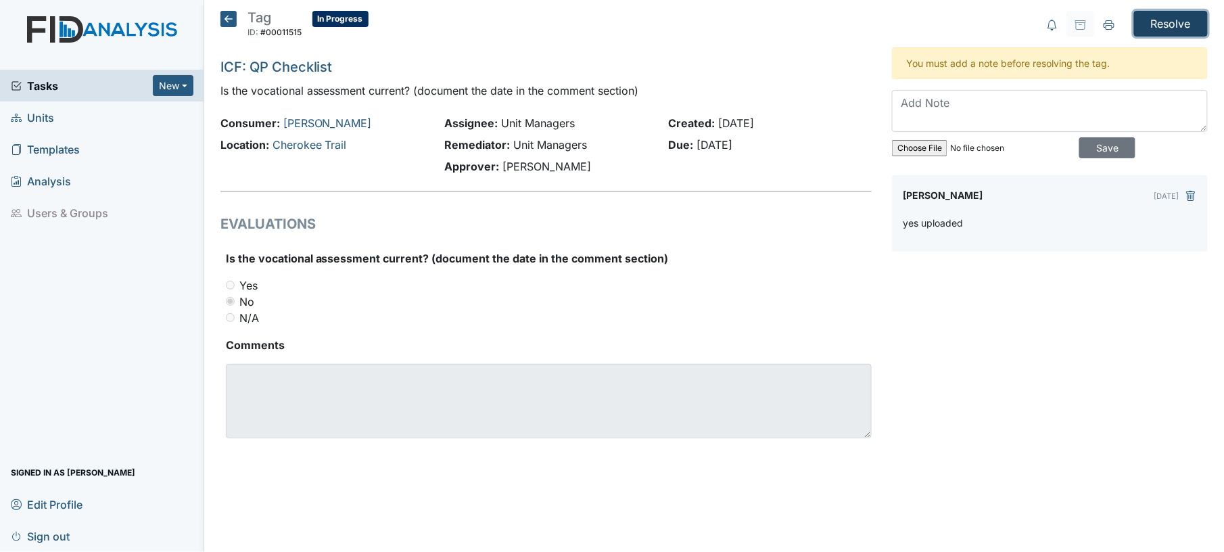
click at [1188, 26] on input "Resolve" at bounding box center [1171, 24] width 74 height 26
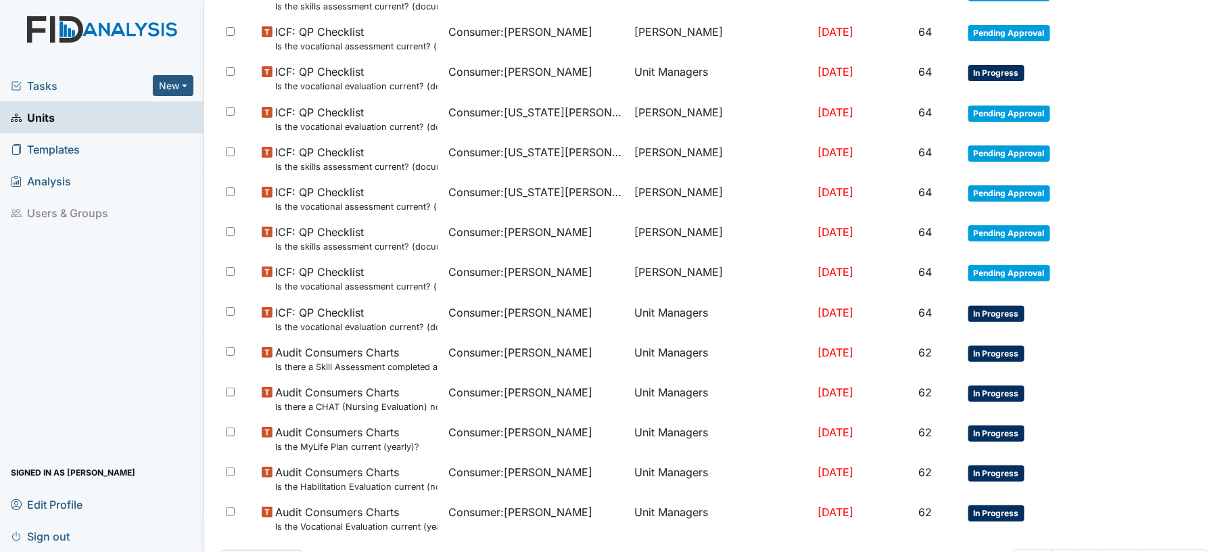
scroll to position [943, 0]
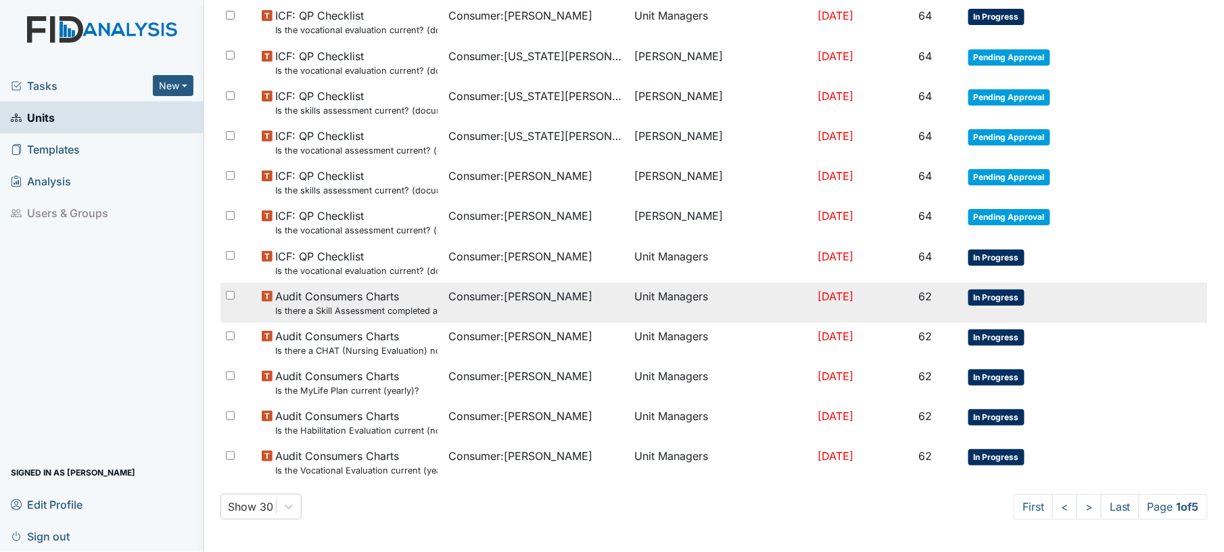
click at [617, 299] on td "Consumer : Callis, Derrick" at bounding box center [536, 303] width 187 height 40
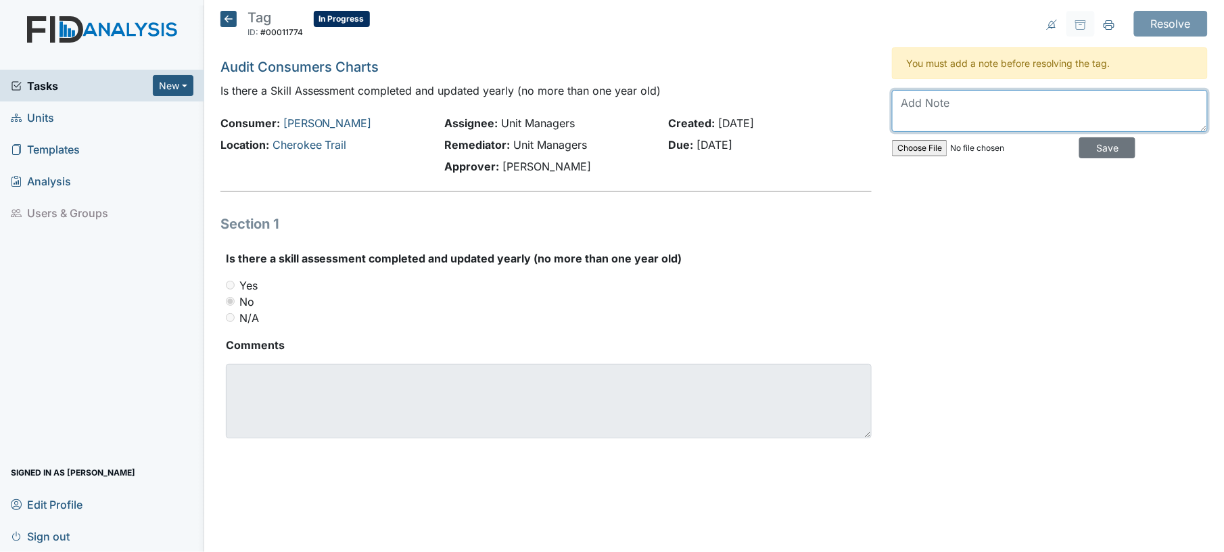
click at [924, 114] on textarea at bounding box center [1050, 111] width 316 height 42
type textarea "yes not uploaded"
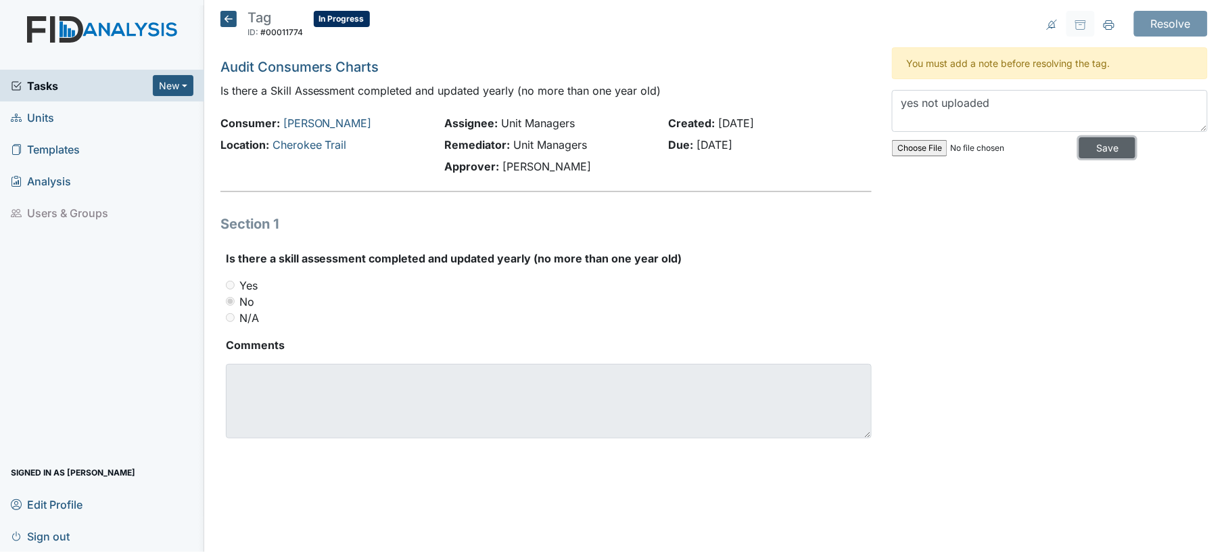
click at [1090, 153] on input "Save" at bounding box center [1107, 147] width 56 height 21
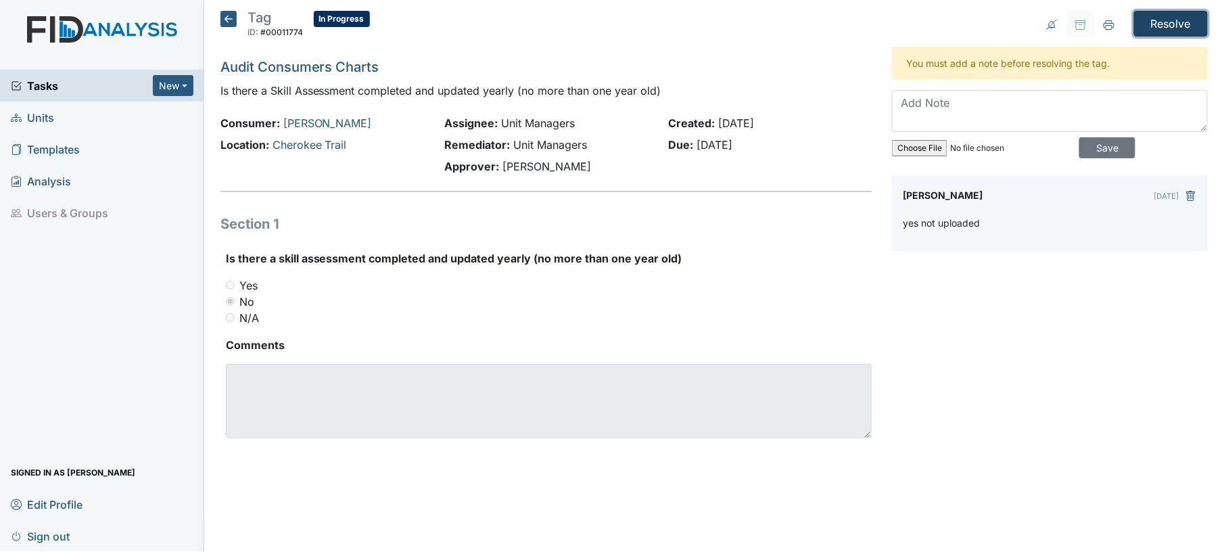
click at [1172, 22] on input "Resolve" at bounding box center [1171, 24] width 74 height 26
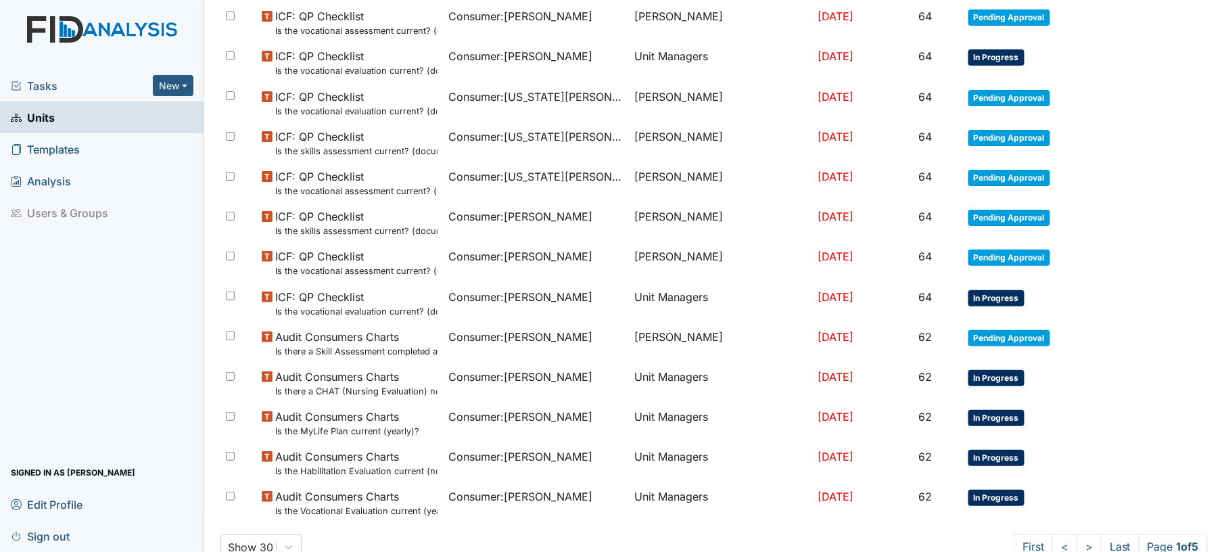
scroll to position [943, 0]
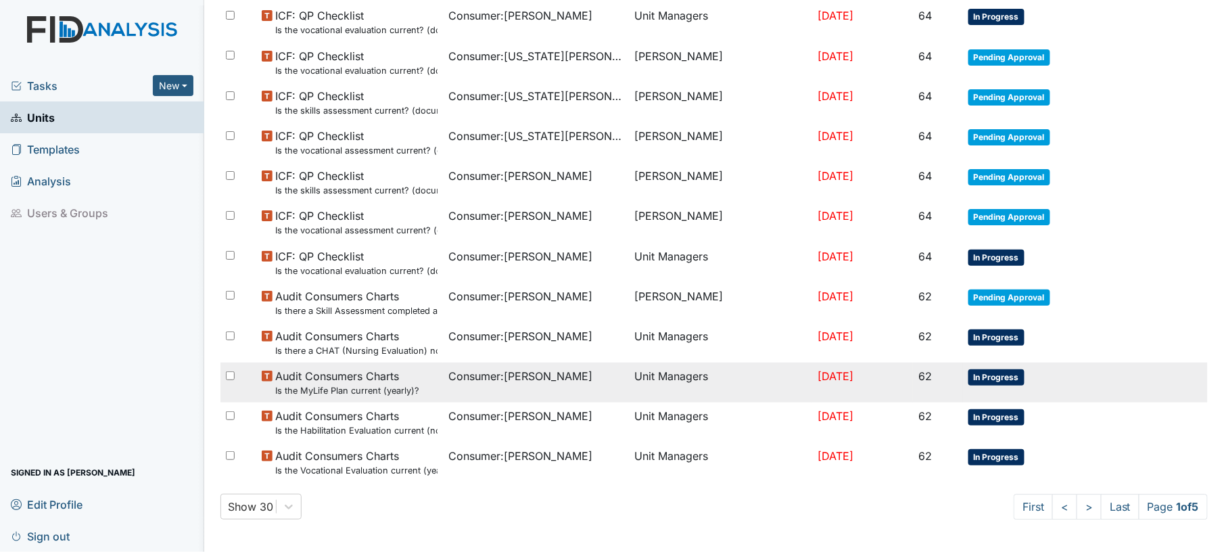
click at [659, 383] on td "Unit Managers" at bounding box center [721, 383] width 183 height 40
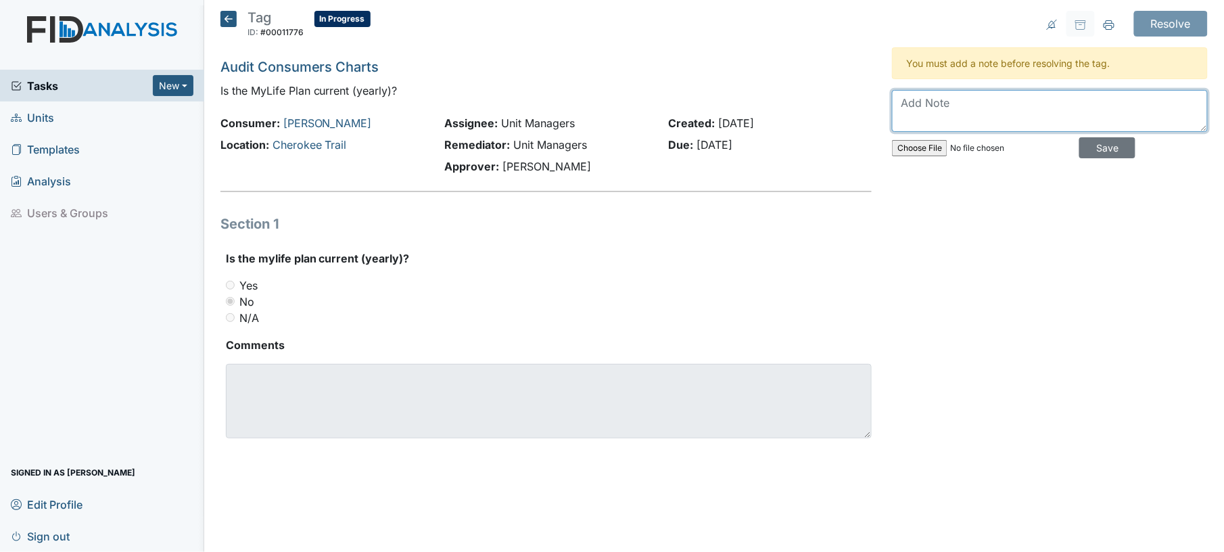
click at [1004, 96] on textarea at bounding box center [1050, 111] width 316 height 42
type textarea "yes uploaded"
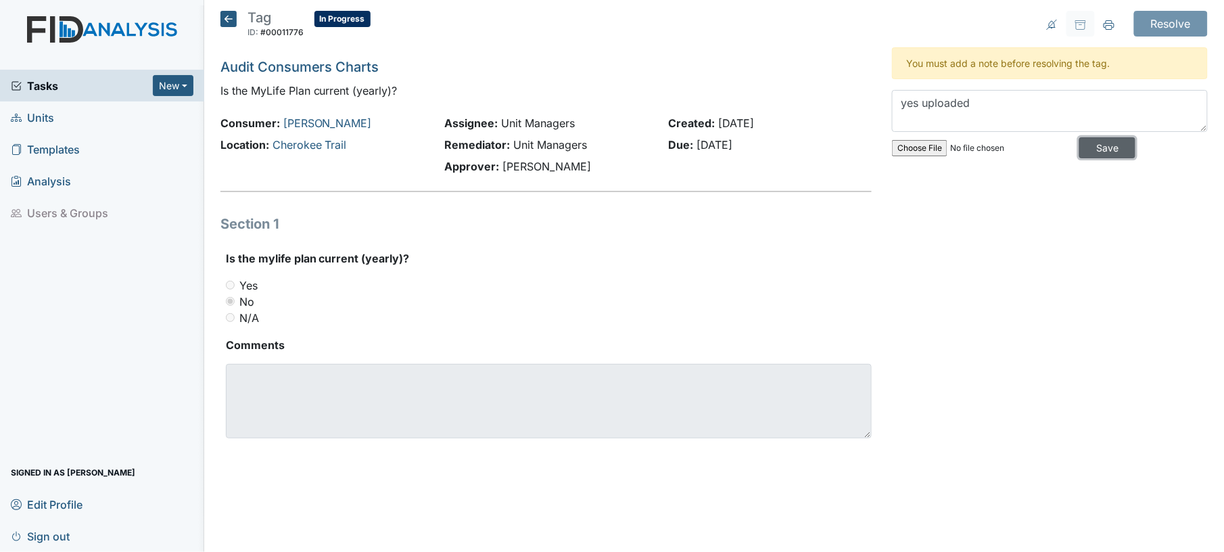
click at [1081, 149] on input "Save" at bounding box center [1107, 147] width 56 height 21
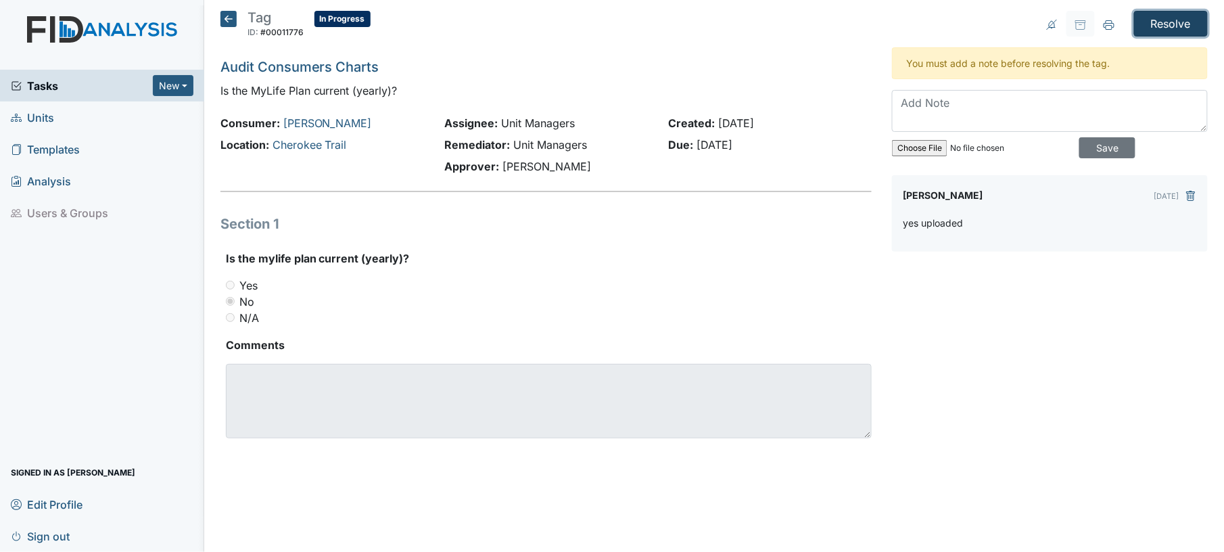
click at [1199, 24] on input "Resolve" at bounding box center [1171, 24] width 74 height 26
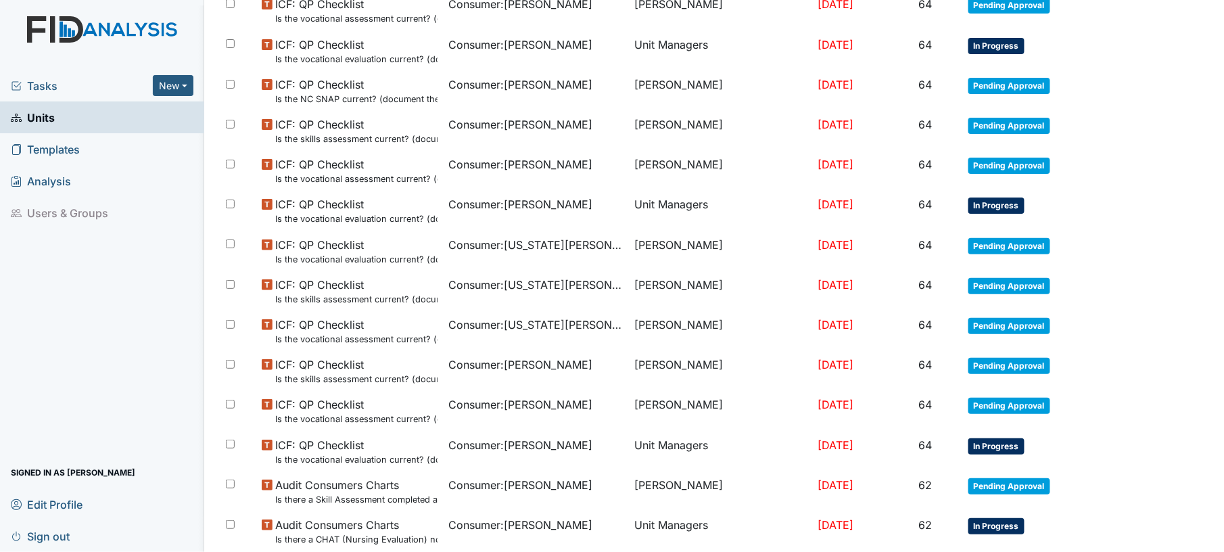
scroll to position [943, 0]
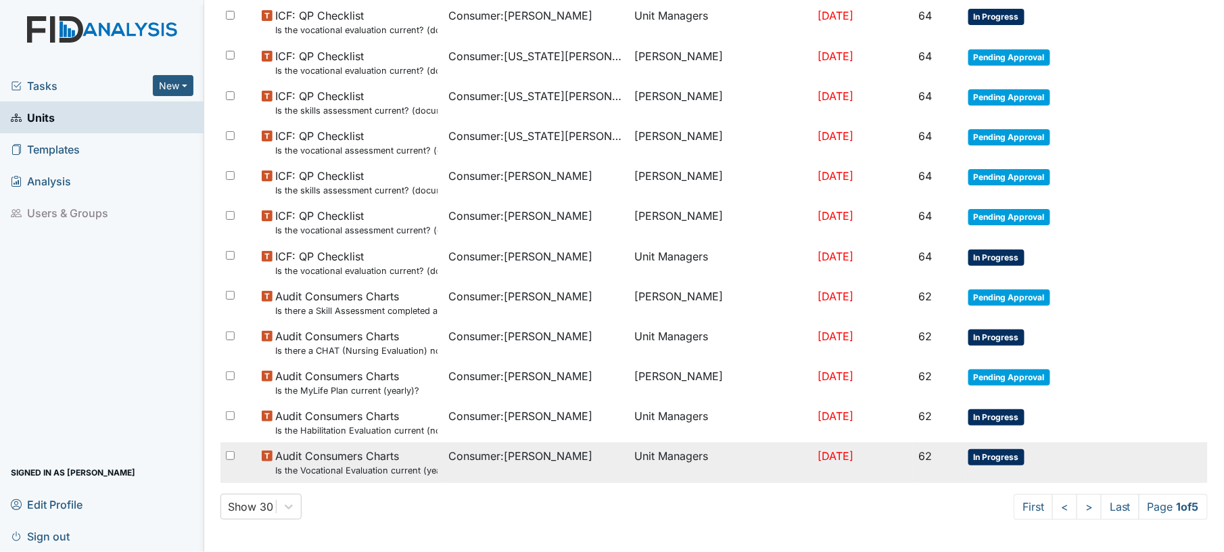
click at [533, 456] on span "Consumer : Callis, Derrick" at bounding box center [520, 456] width 144 height 16
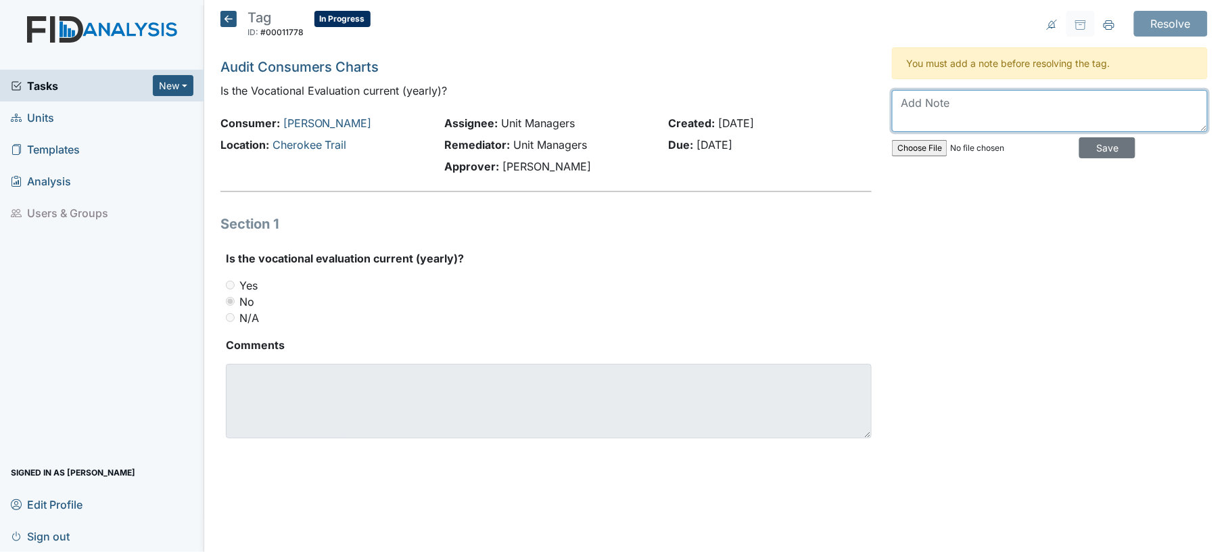
click at [941, 110] on textarea at bounding box center [1050, 111] width 316 height 42
type textarea "yes uploaded"
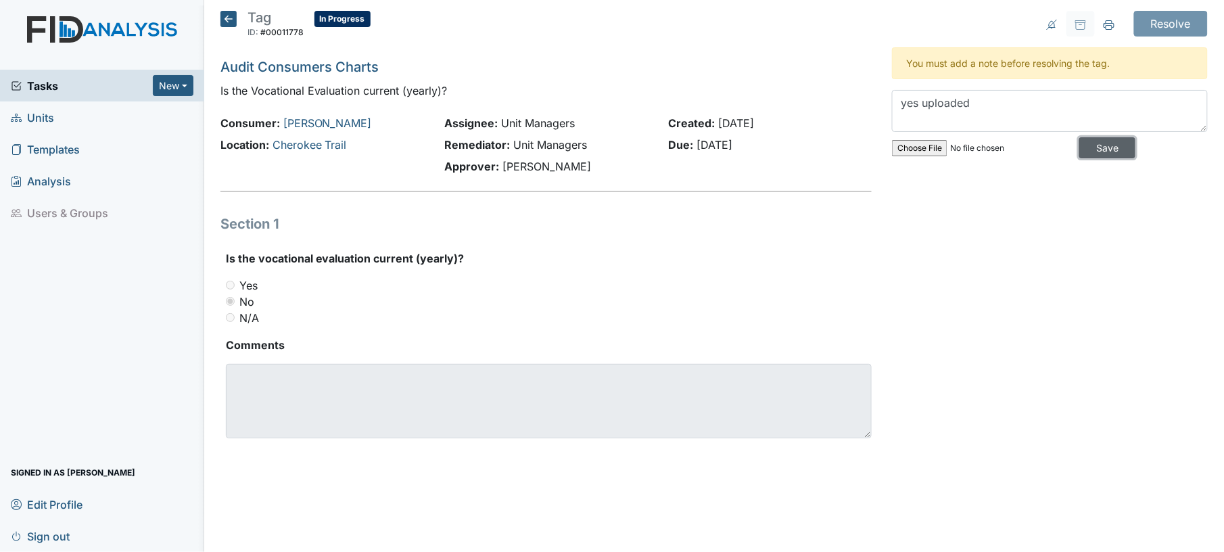
click at [1081, 143] on input "Save" at bounding box center [1107, 147] width 56 height 21
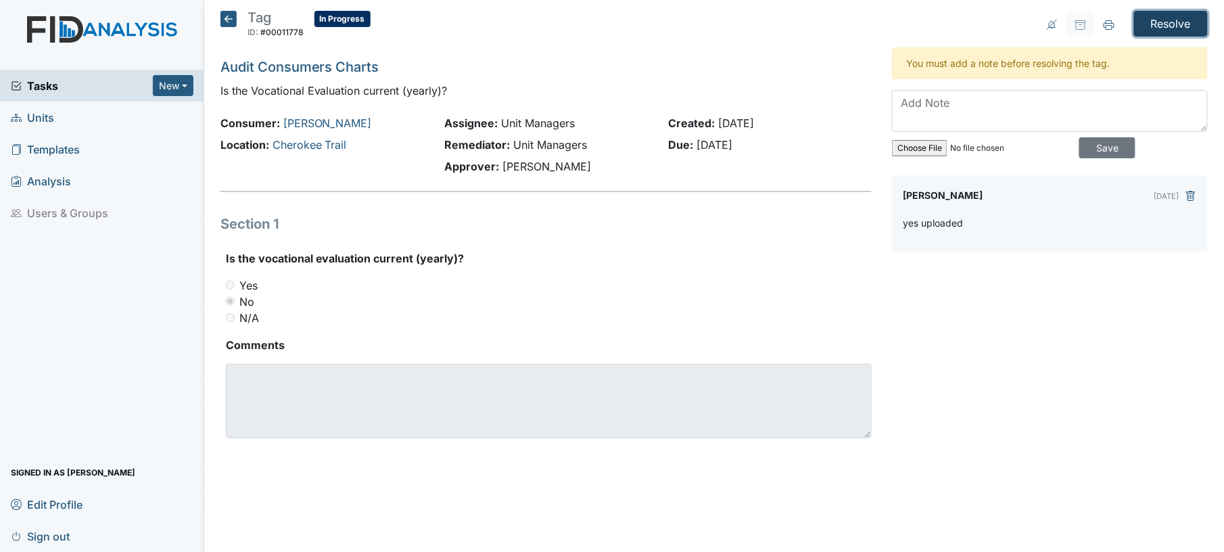
click at [1176, 30] on input "Resolve" at bounding box center [1171, 24] width 74 height 26
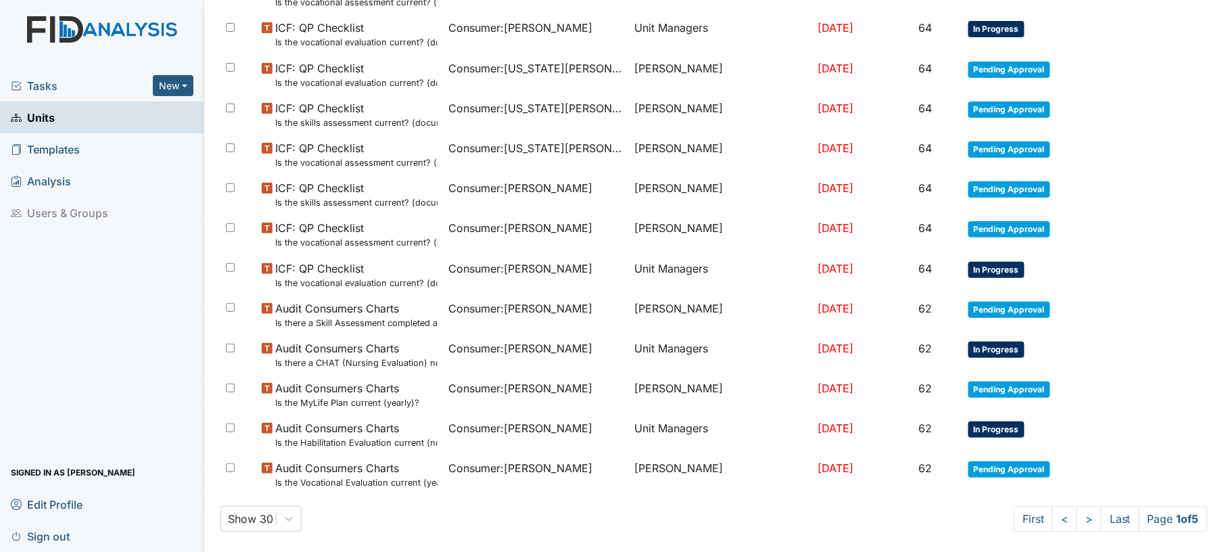
scroll to position [943, 0]
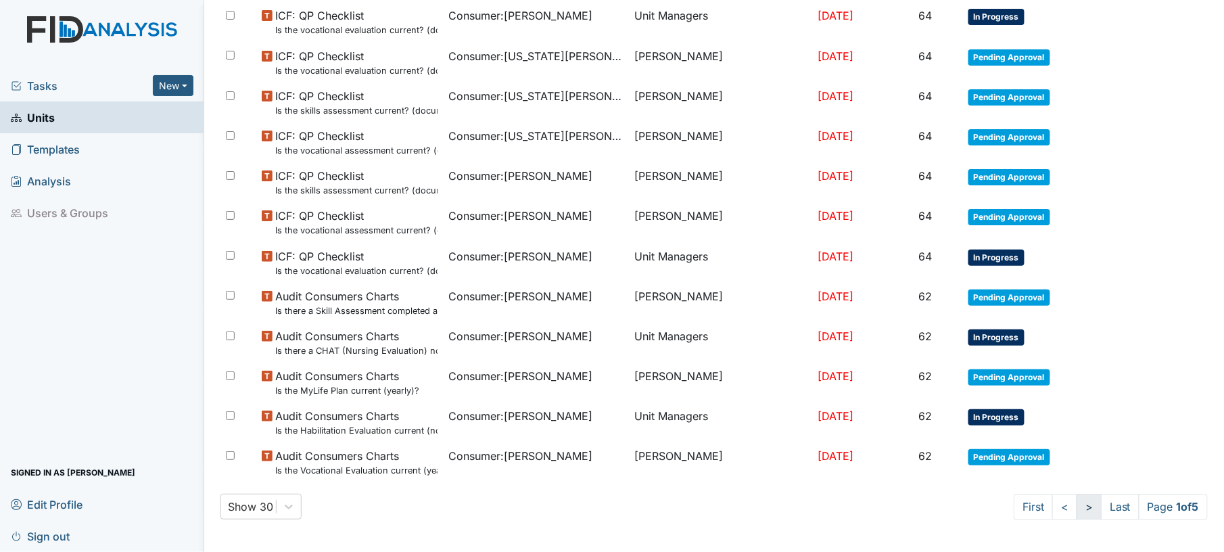
click at [1077, 501] on link ">" at bounding box center [1089, 507] width 25 height 26
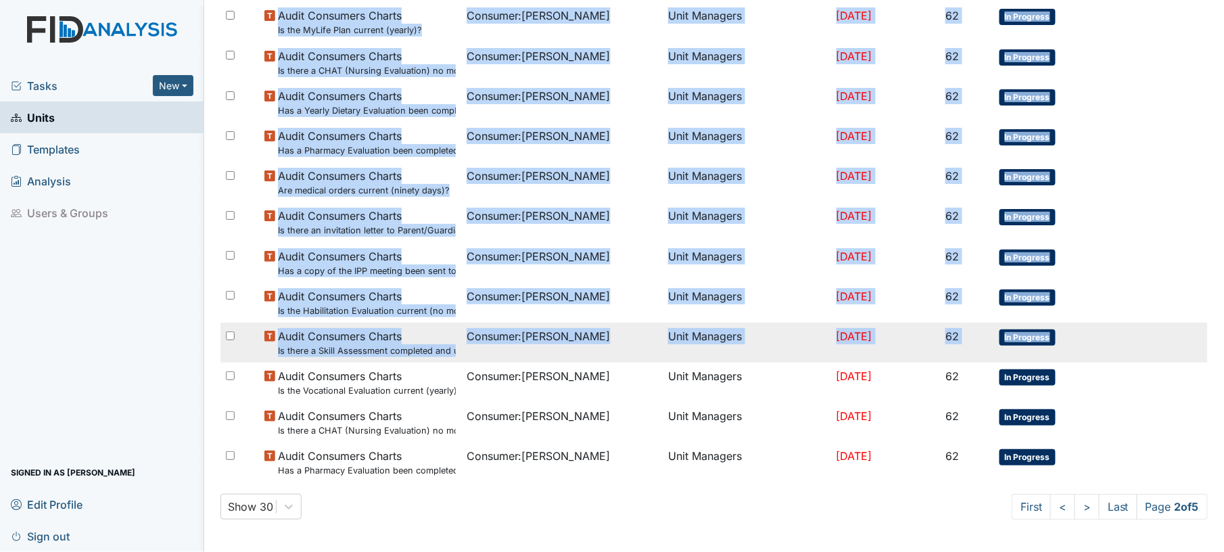
drag, startPoint x: 1208, startPoint y: 490, endPoint x: 1193, endPoint y: 339, distance: 152.2
click at [1193, 339] on main "Task was resolved. × Location: Cherokee Trail Assign Assign Form Assign Inspect…" at bounding box center [714, 276] width 1020 height 552
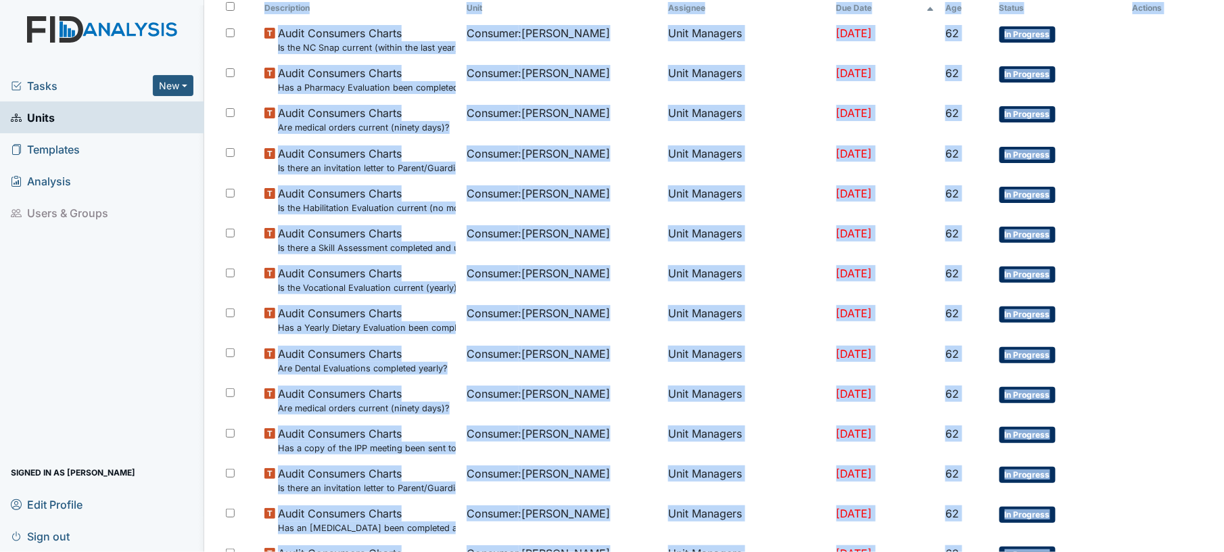
scroll to position [208, 0]
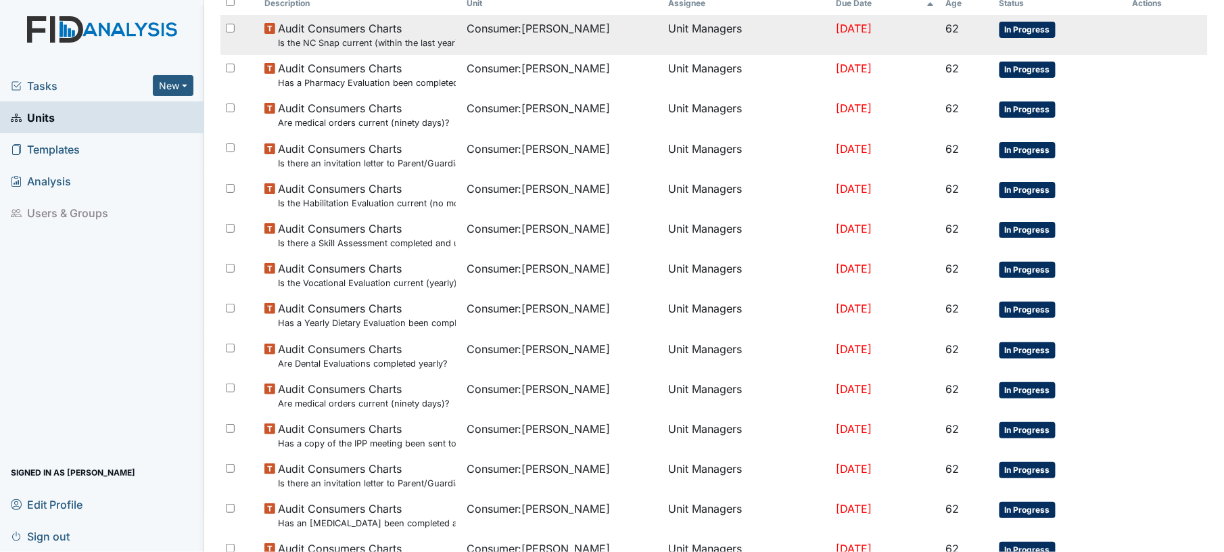
click at [698, 47] on td "Unit Managers" at bounding box center [747, 35] width 168 height 40
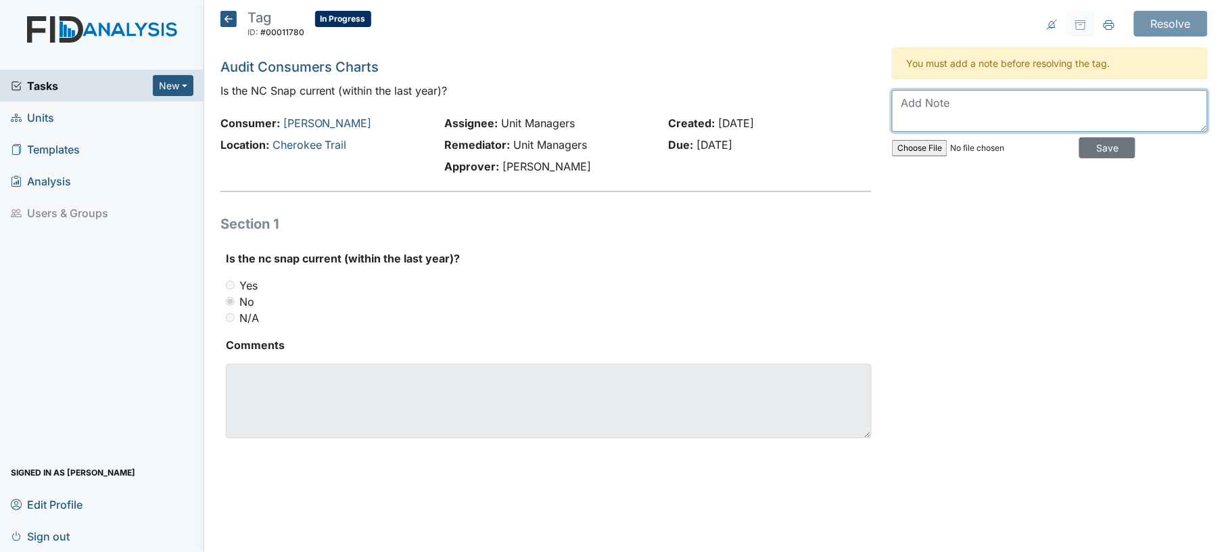
click at [948, 93] on textarea at bounding box center [1050, 111] width 316 height 42
type textarea "uploaded"
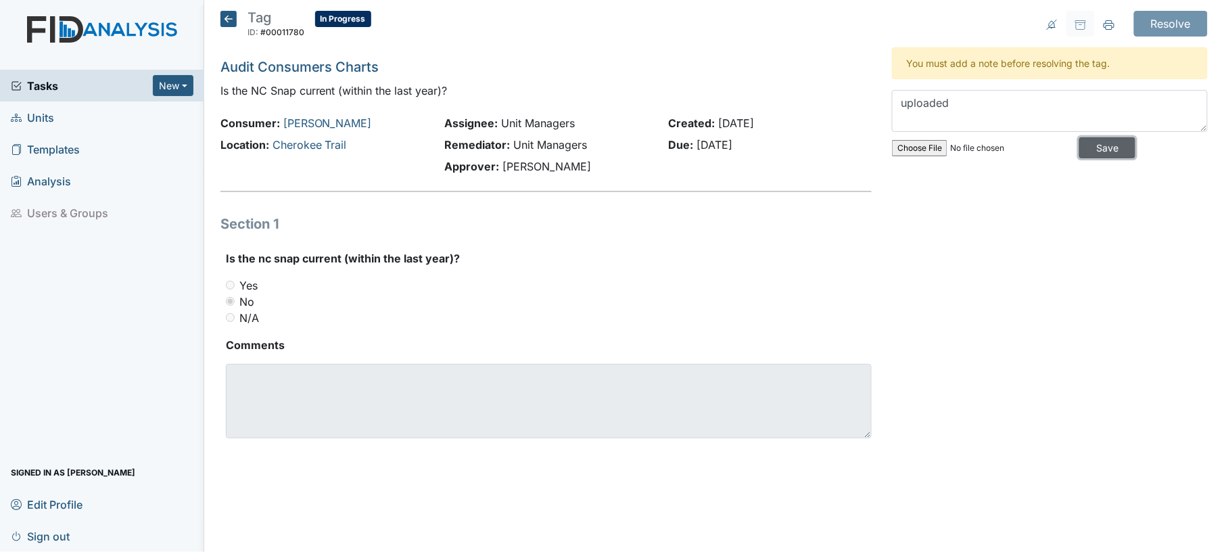
click at [1098, 150] on input "Save" at bounding box center [1107, 147] width 56 height 21
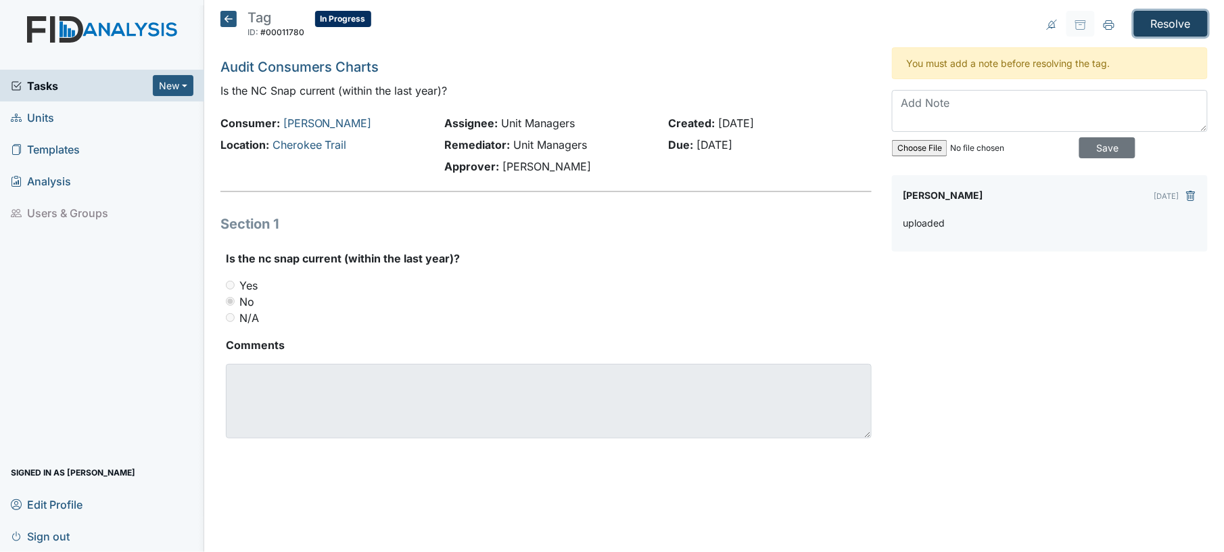
click at [1180, 19] on input "Resolve" at bounding box center [1171, 24] width 74 height 26
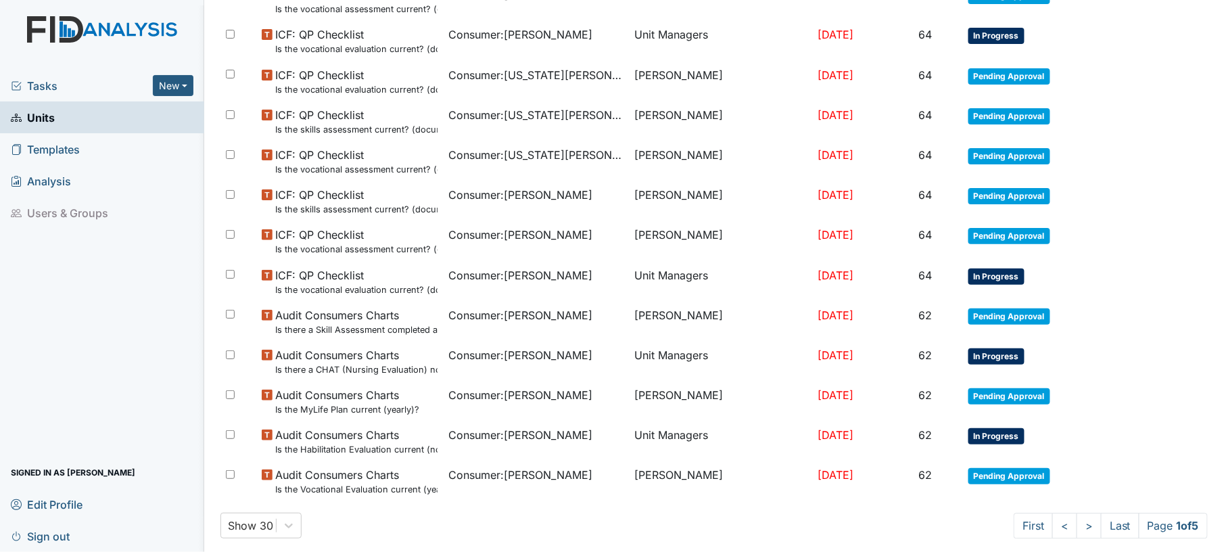
scroll to position [943, 0]
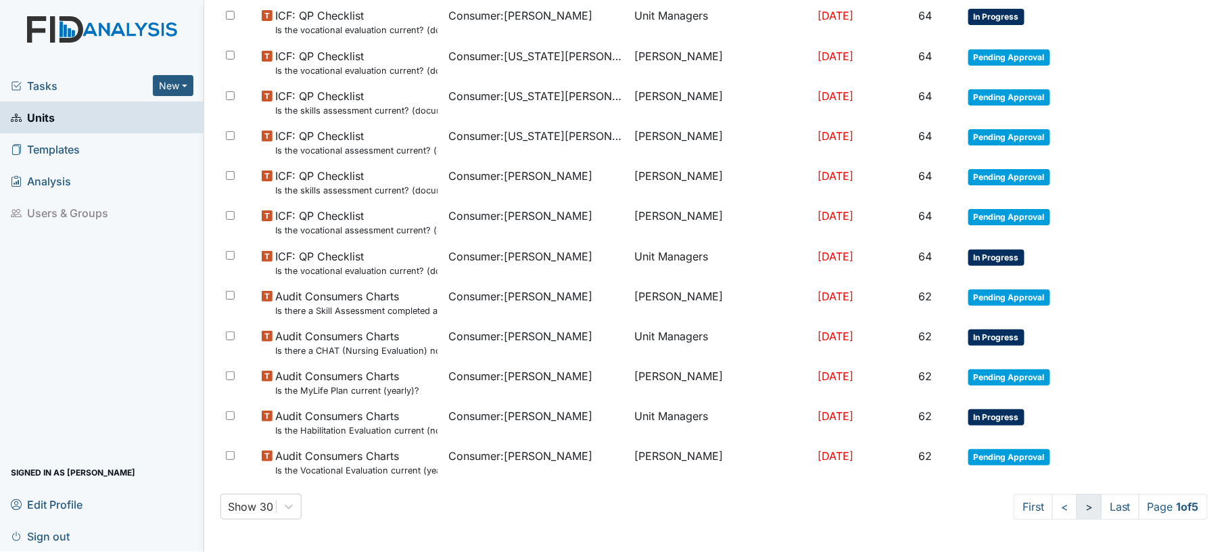
click at [1077, 512] on link ">" at bounding box center [1089, 507] width 25 height 26
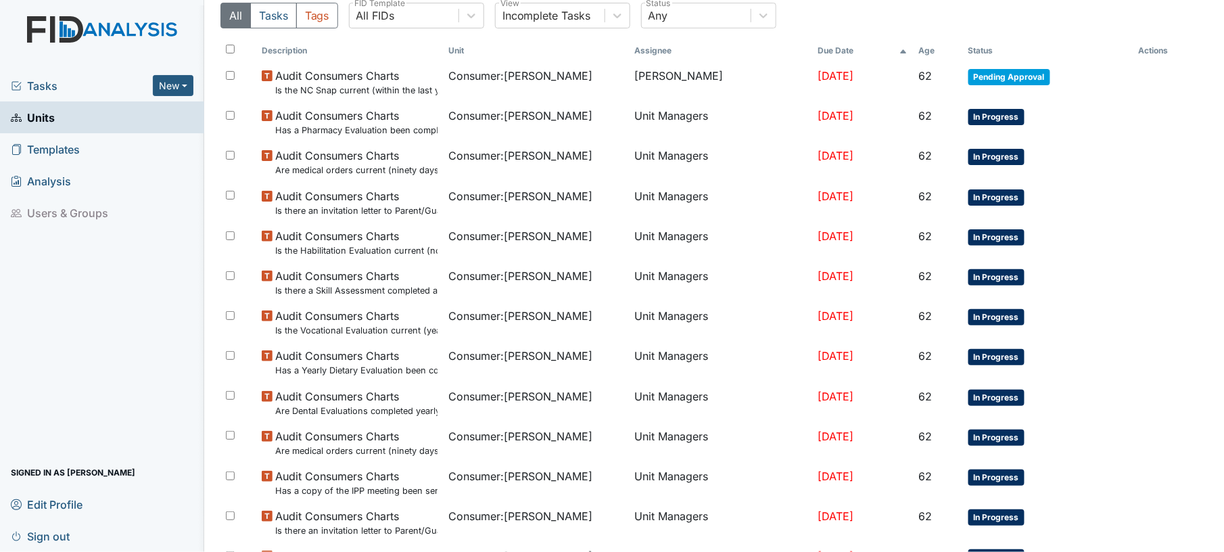
scroll to position [116, 0]
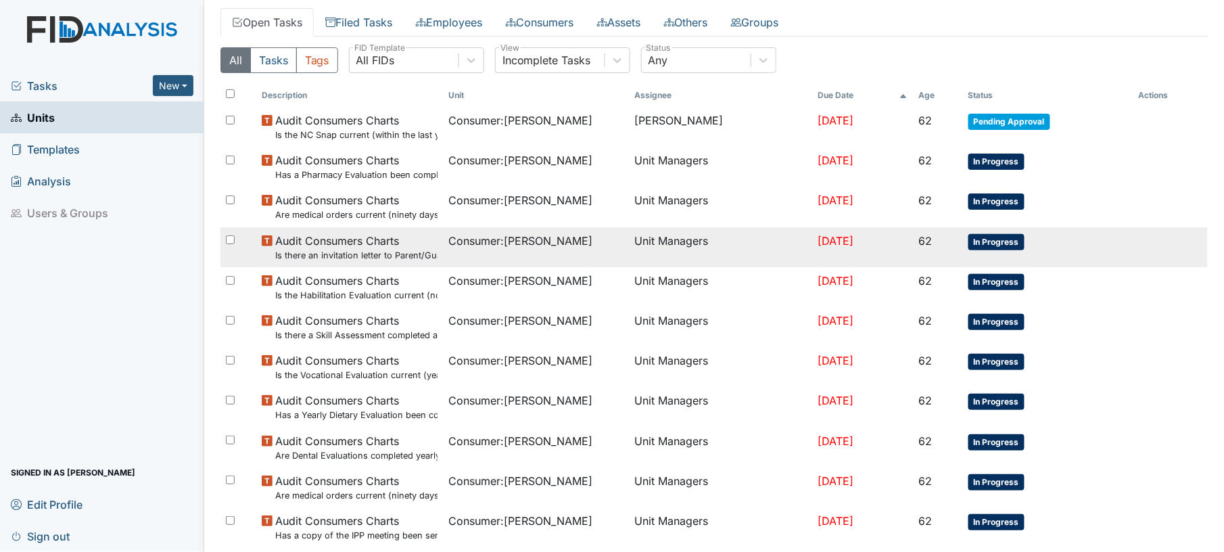
click at [710, 258] on td "Unit Managers" at bounding box center [721, 247] width 183 height 40
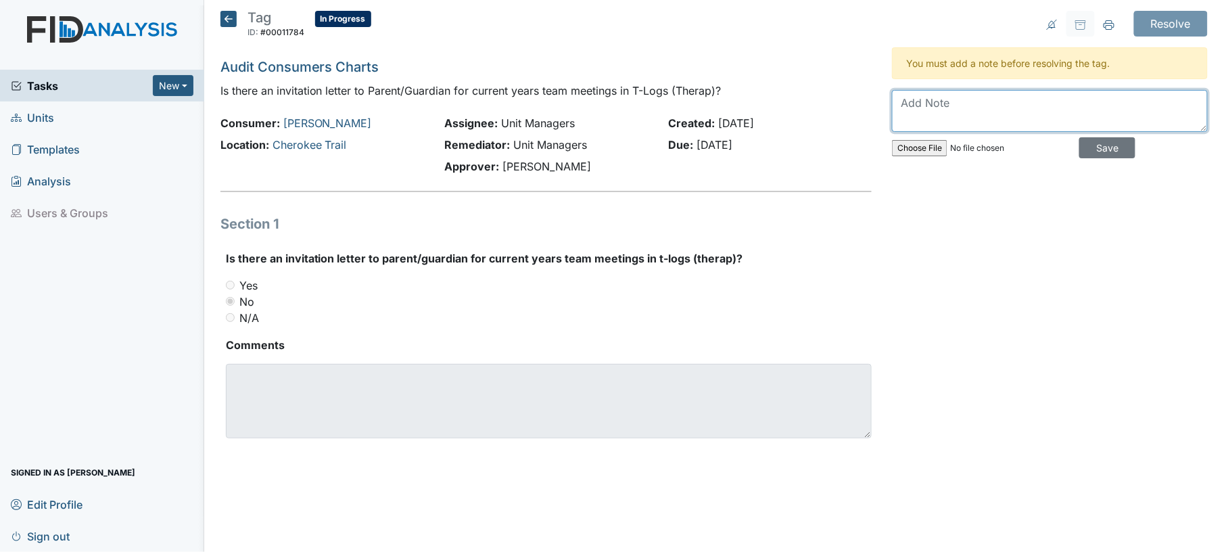
click at [994, 120] on textarea at bounding box center [1050, 111] width 316 height 42
type textarea "yes"
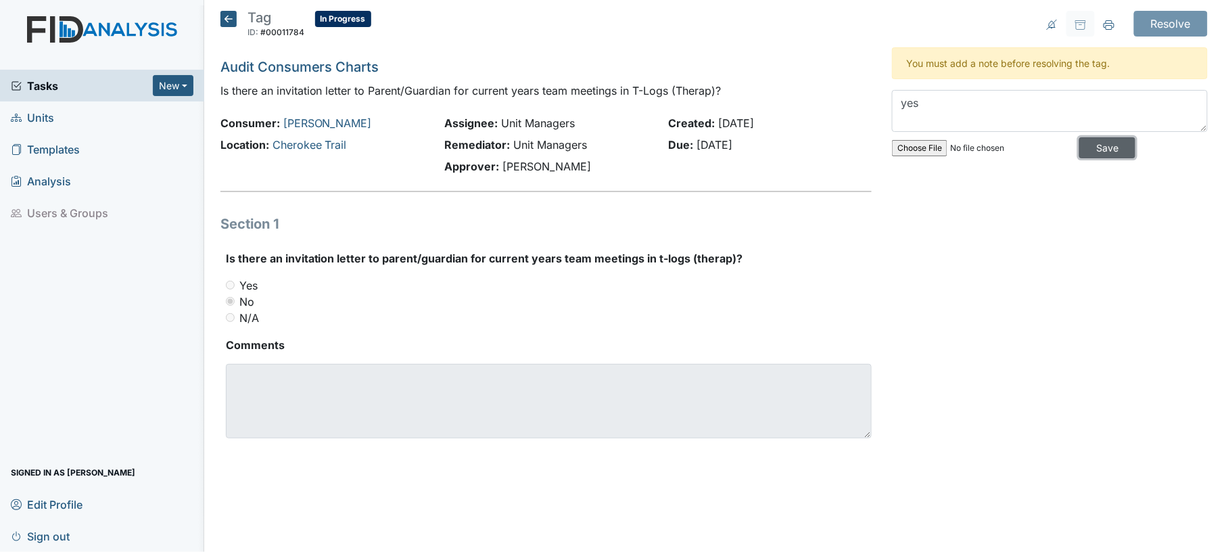
click at [1113, 145] on input "Save" at bounding box center [1107, 147] width 56 height 21
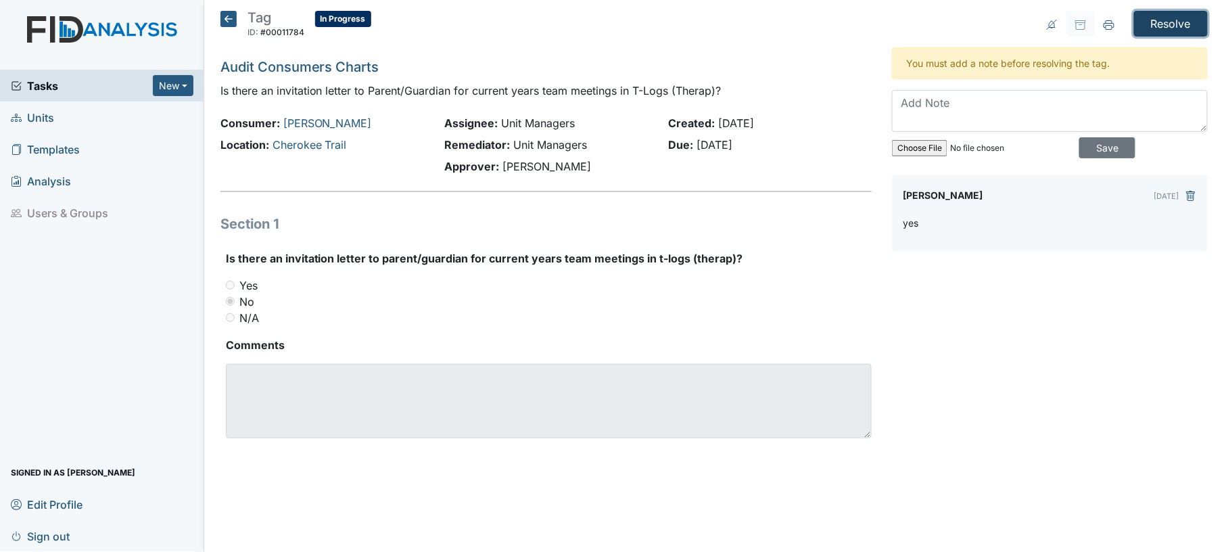
click at [1170, 17] on input "Resolve" at bounding box center [1171, 24] width 74 height 26
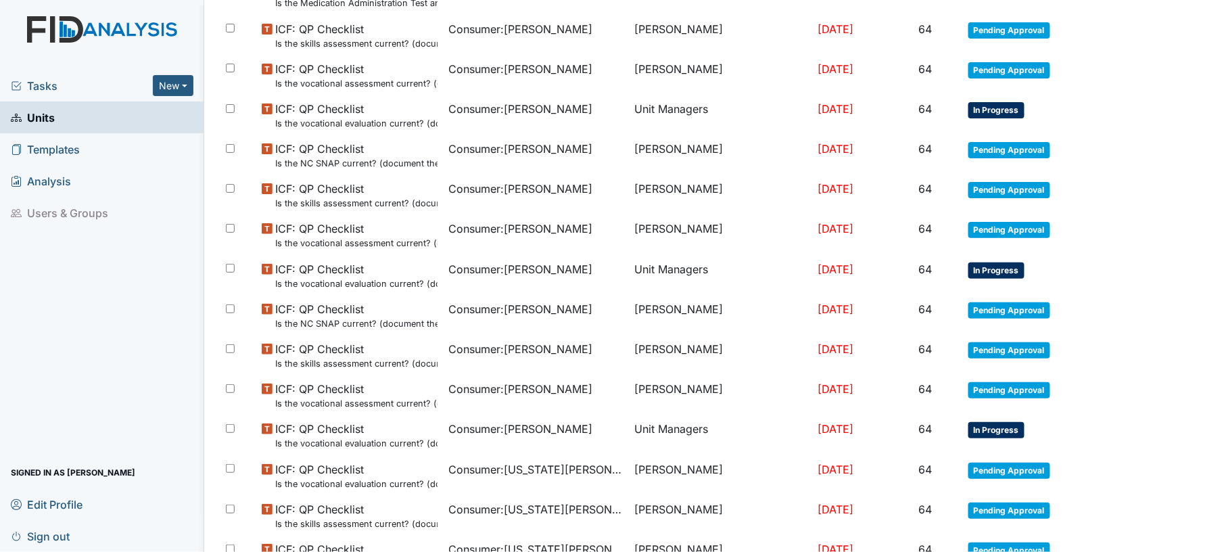
scroll to position [943, 0]
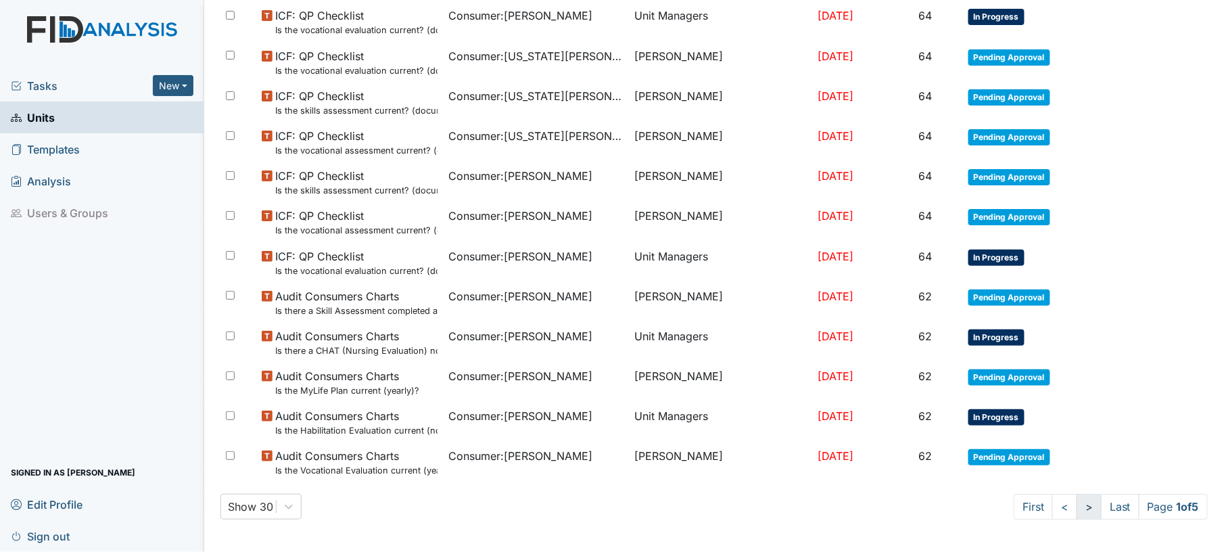
click at [1077, 501] on link ">" at bounding box center [1089, 507] width 25 height 26
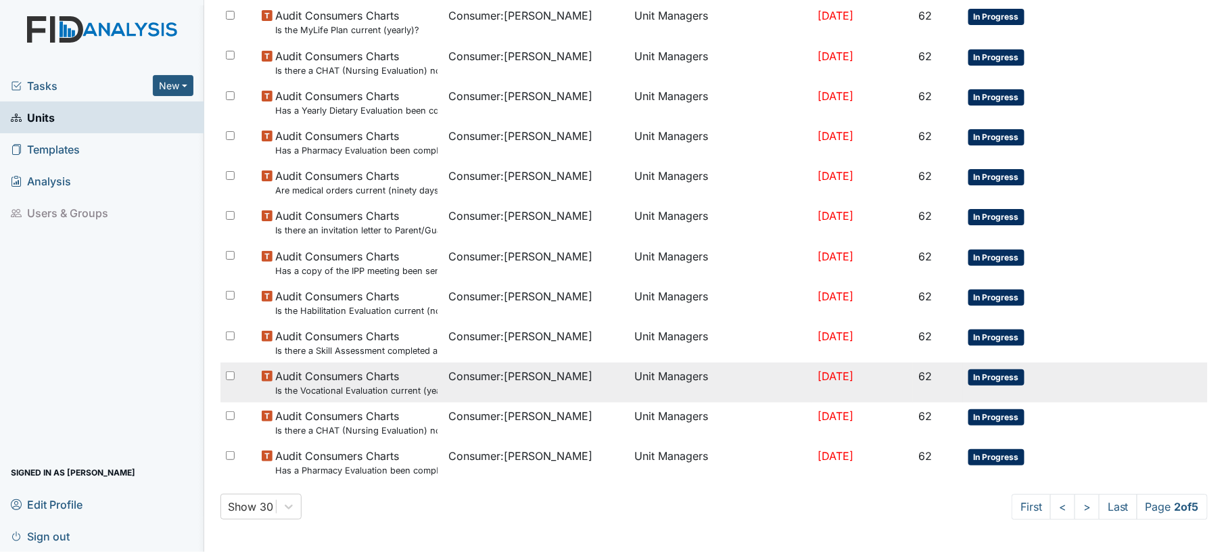
click at [490, 375] on span "Consumer : [PERSON_NAME]" at bounding box center [520, 376] width 144 height 16
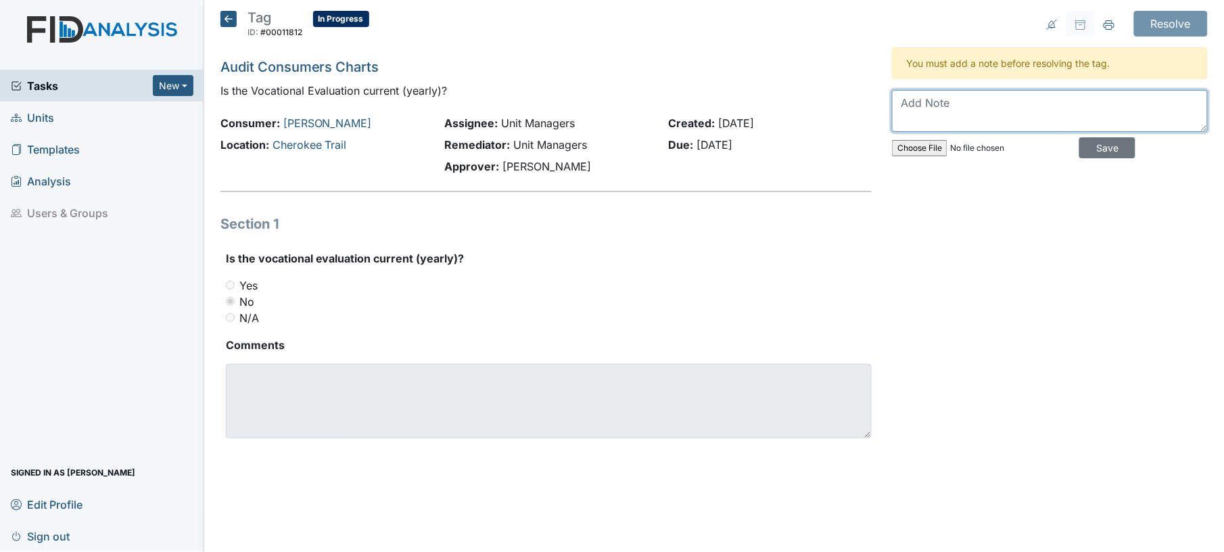
click at [1002, 99] on textarea at bounding box center [1050, 111] width 316 height 42
type textarea "uploaded"
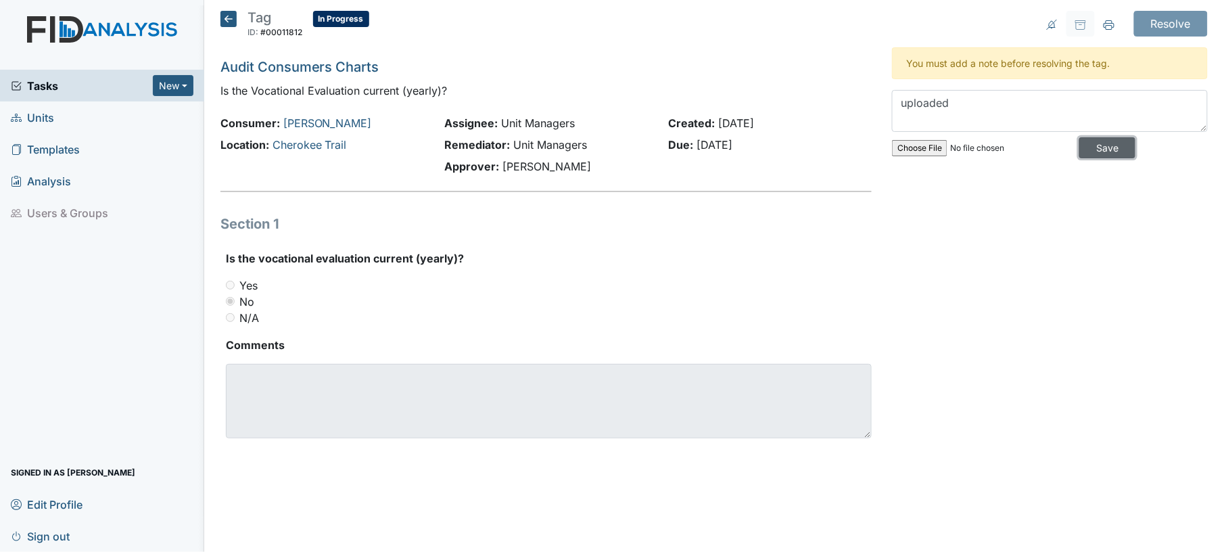
click at [1108, 147] on input "Save" at bounding box center [1107, 147] width 56 height 21
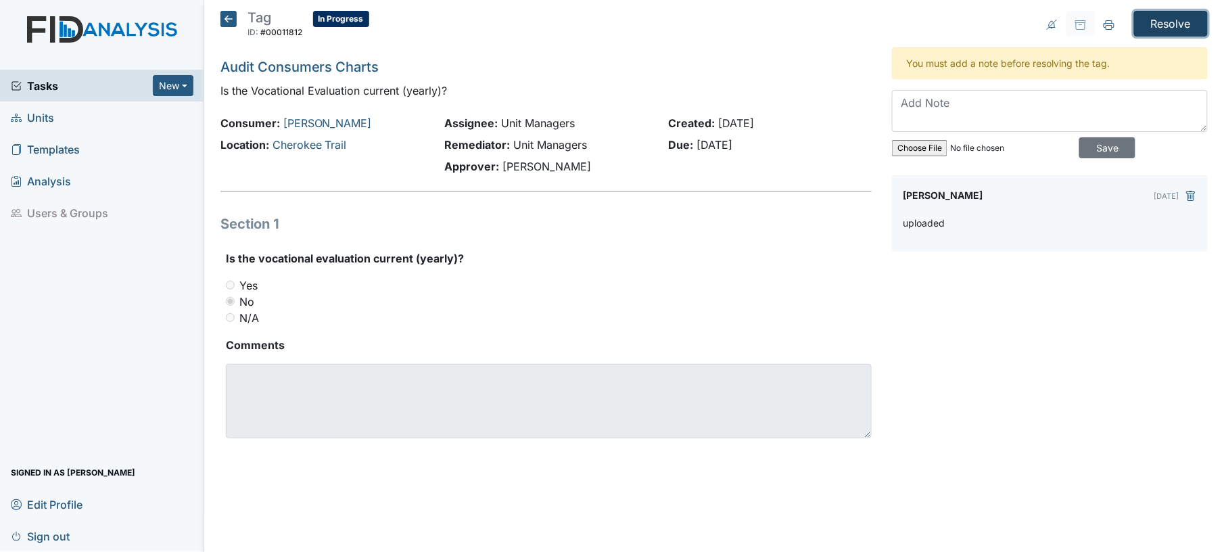
click at [1186, 28] on input "Resolve" at bounding box center [1171, 24] width 74 height 26
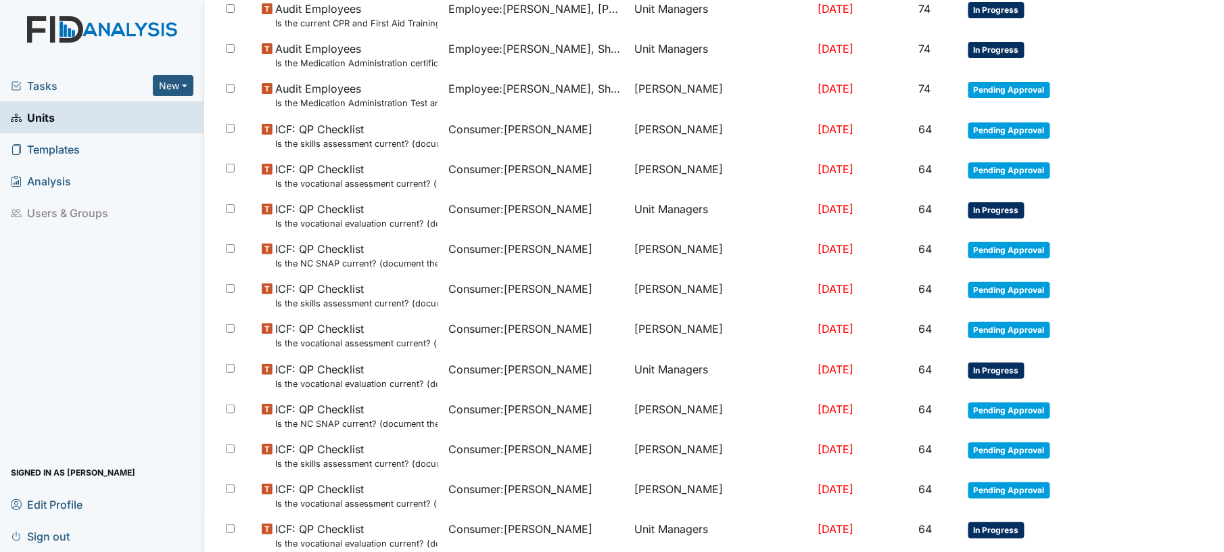
scroll to position [943, 0]
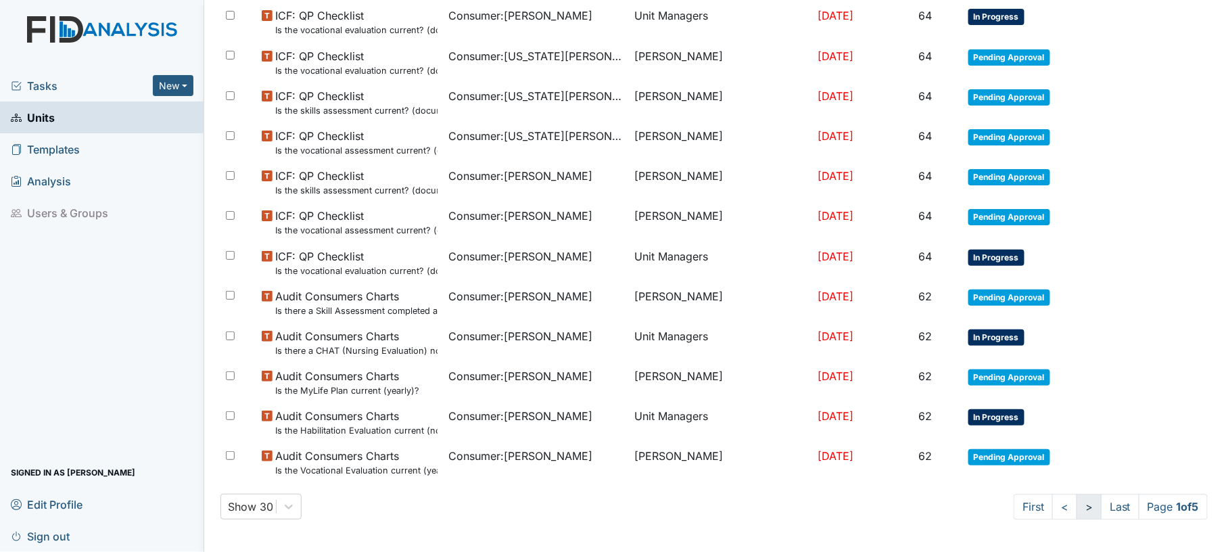
click at [1077, 512] on link ">" at bounding box center [1089, 507] width 25 height 26
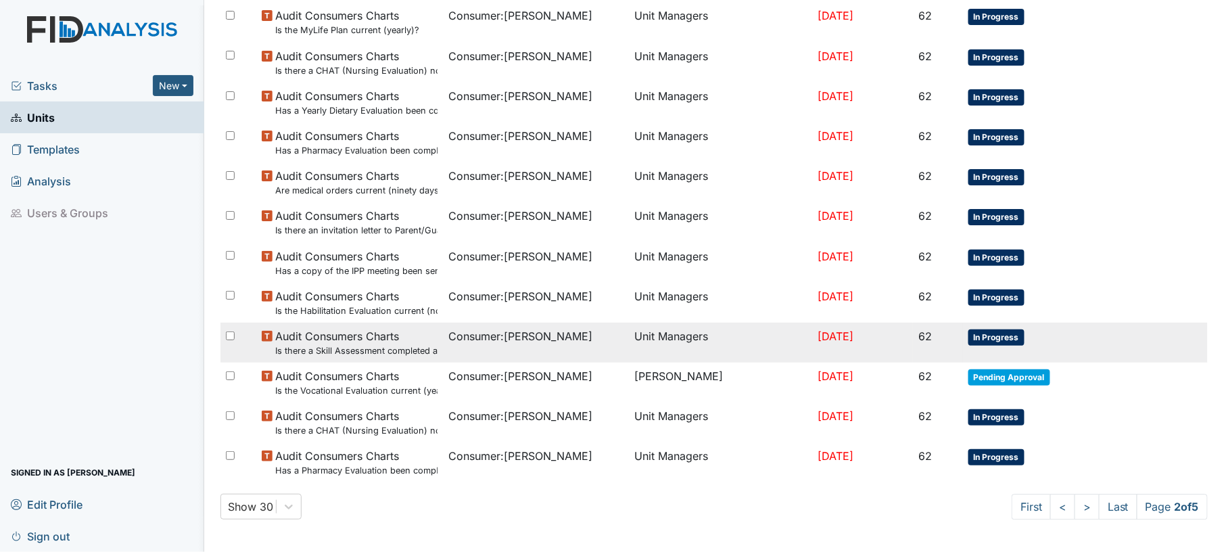
click at [460, 350] on td "Consumer : Fann, Brandon" at bounding box center [536, 343] width 187 height 40
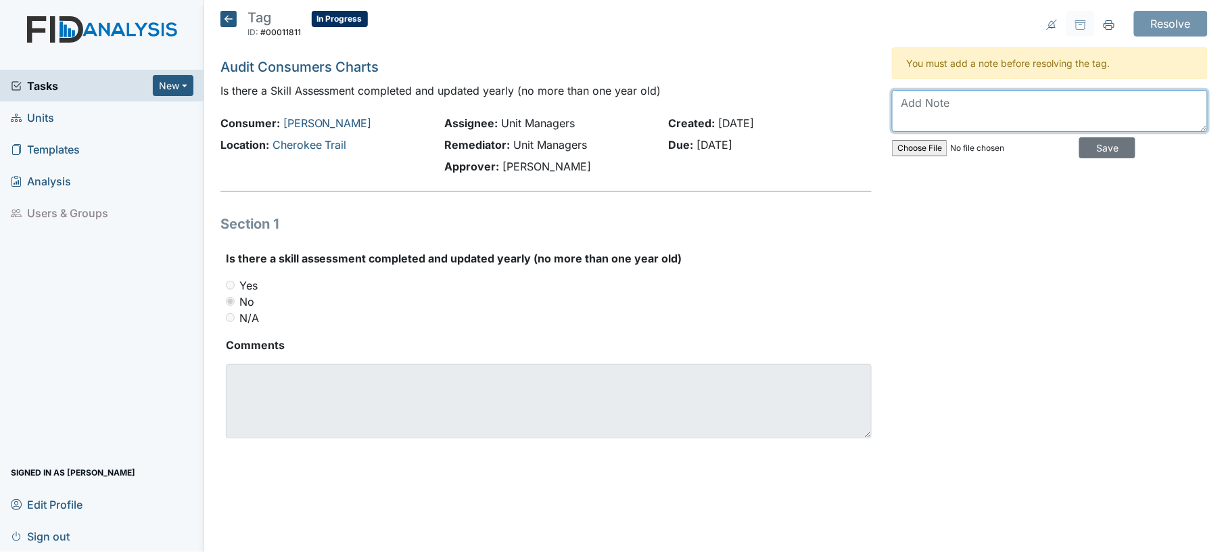
click at [926, 122] on textarea at bounding box center [1050, 111] width 316 height 42
type textarea "yes needs uploading"
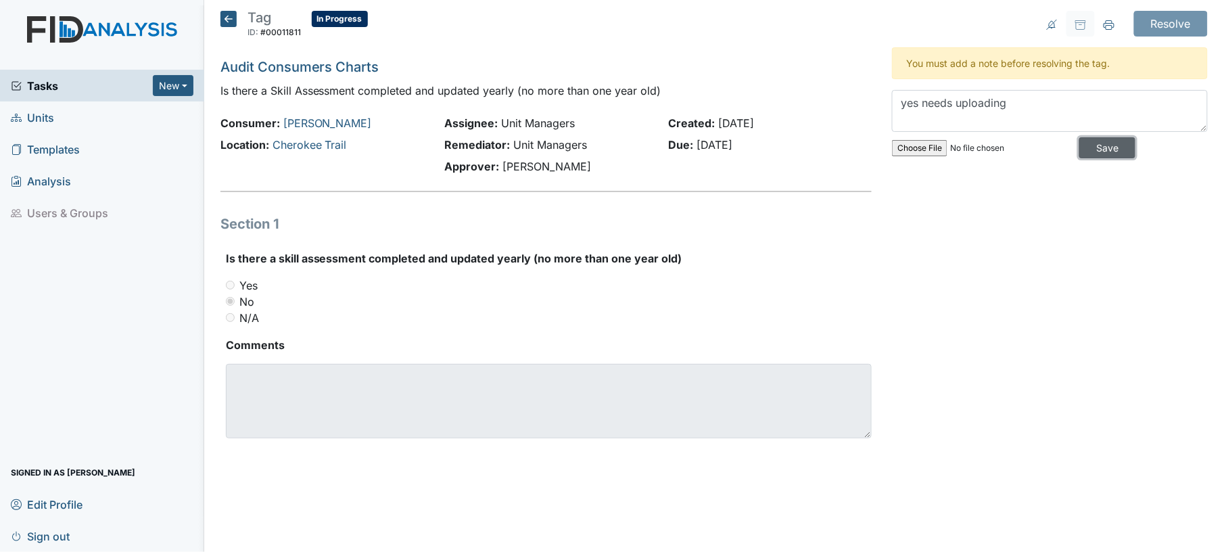
click at [1104, 147] on input "Save" at bounding box center [1107, 147] width 56 height 21
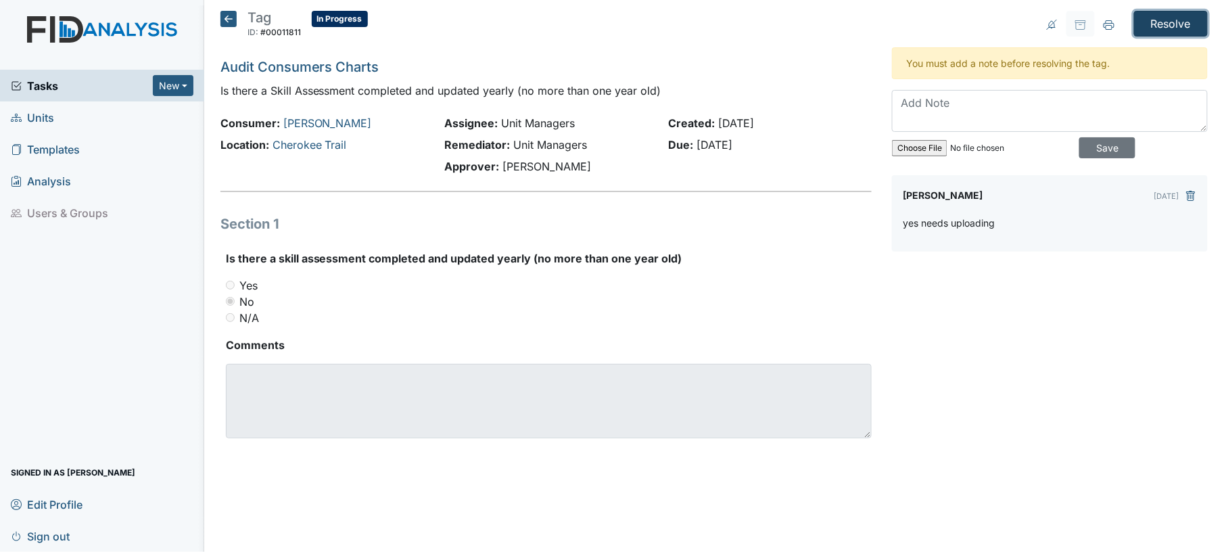
click at [1178, 23] on input "Resolve" at bounding box center [1171, 24] width 74 height 26
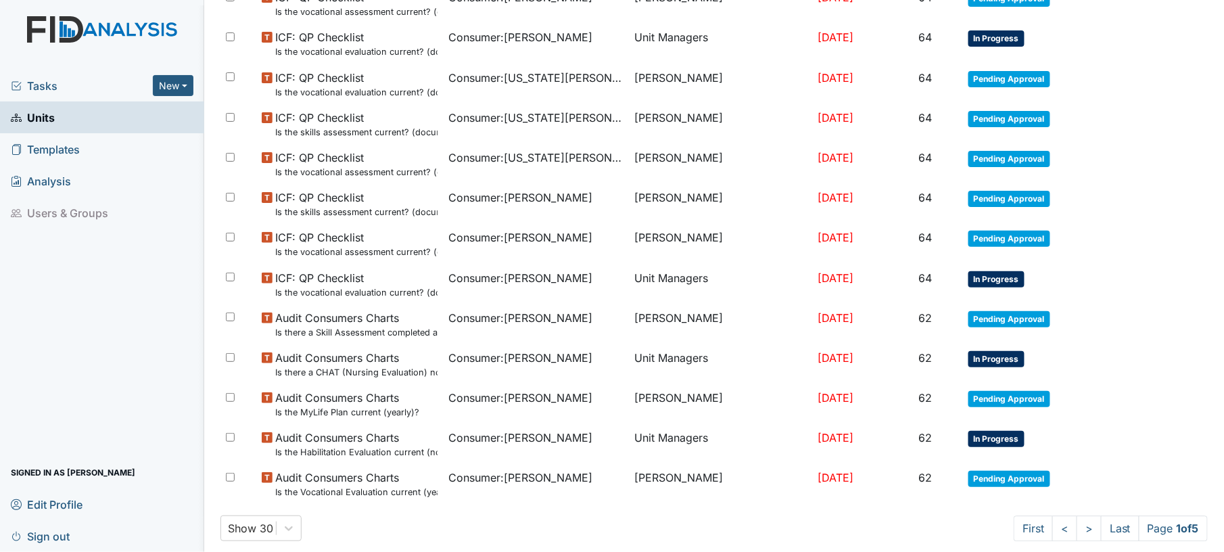
scroll to position [943, 0]
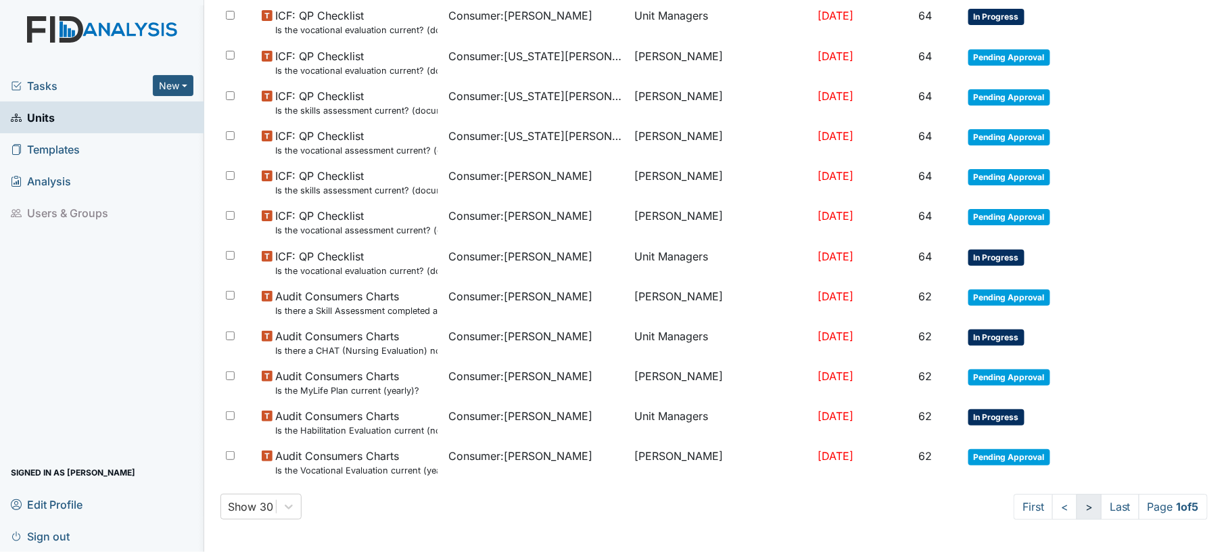
click at [1077, 512] on link ">" at bounding box center [1089, 507] width 25 height 26
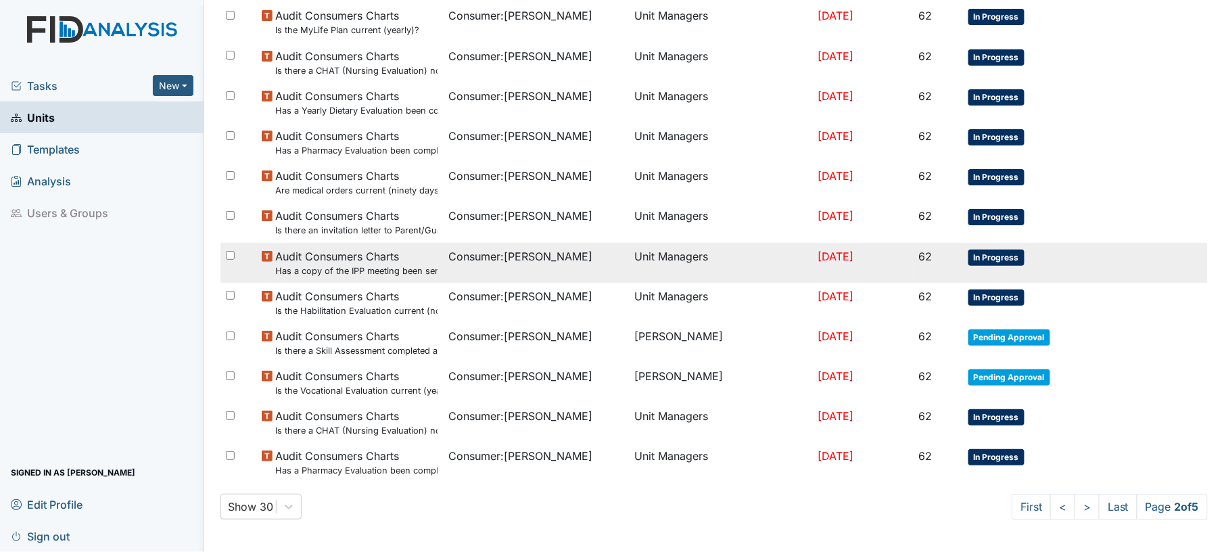
click at [471, 264] on span "Consumer : Cohen, Maxwell" at bounding box center [520, 256] width 144 height 16
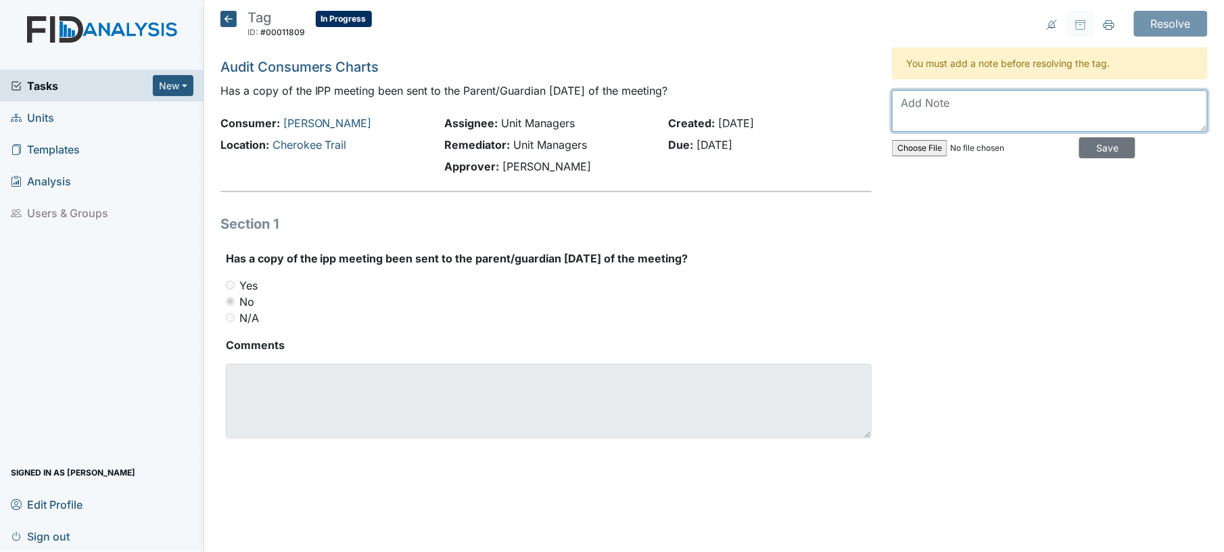
click at [963, 122] on textarea at bounding box center [1050, 111] width 316 height 42
type textarea "mom picked up at group home"
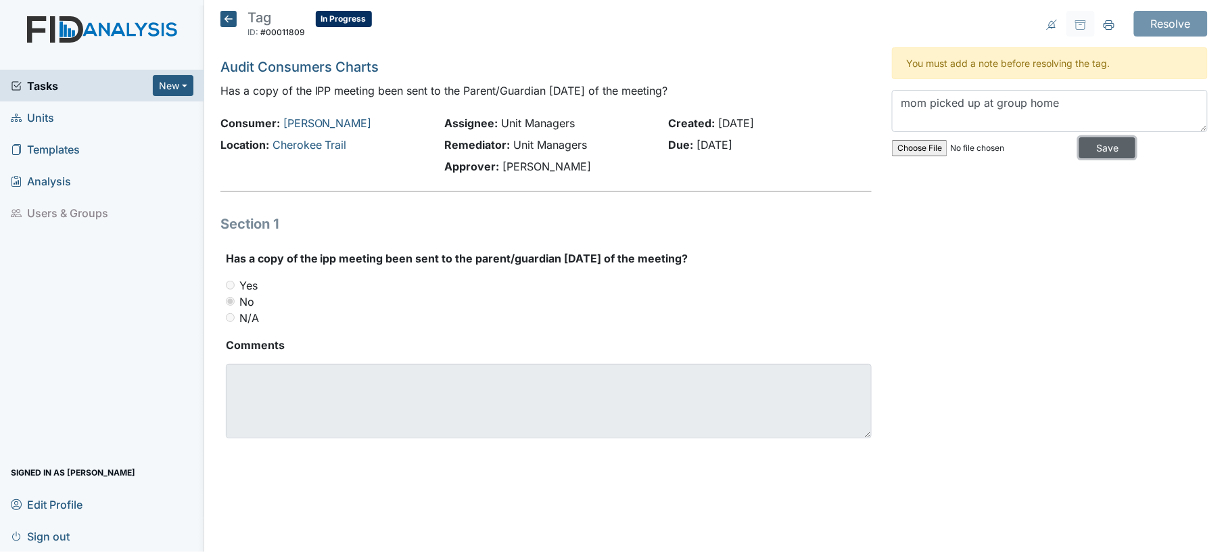
click at [1125, 149] on input "Save" at bounding box center [1107, 147] width 56 height 21
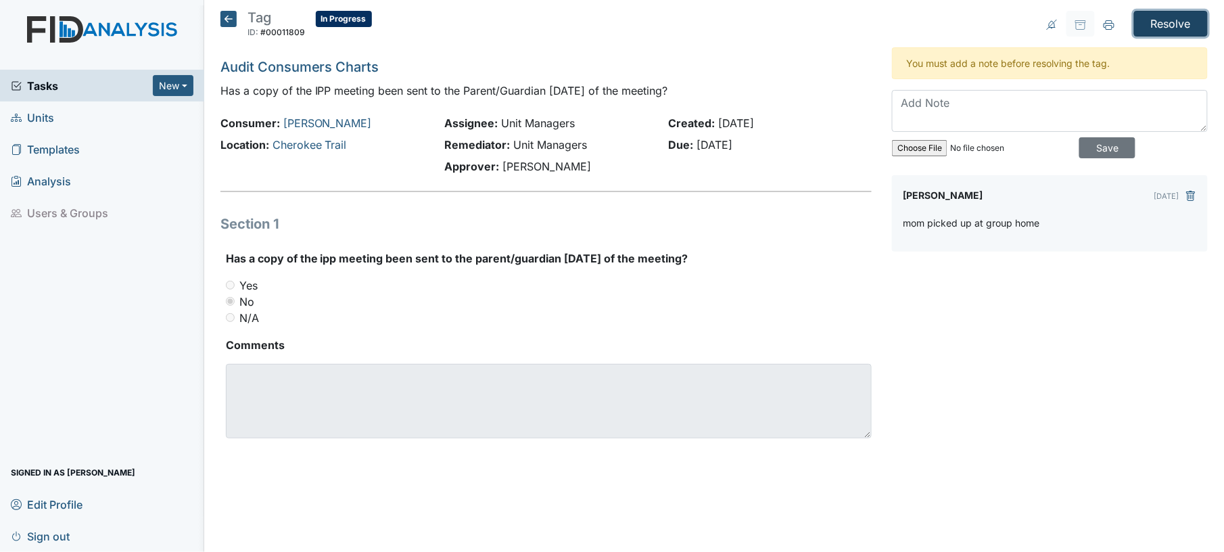
click at [1188, 19] on input "Resolve" at bounding box center [1171, 24] width 74 height 26
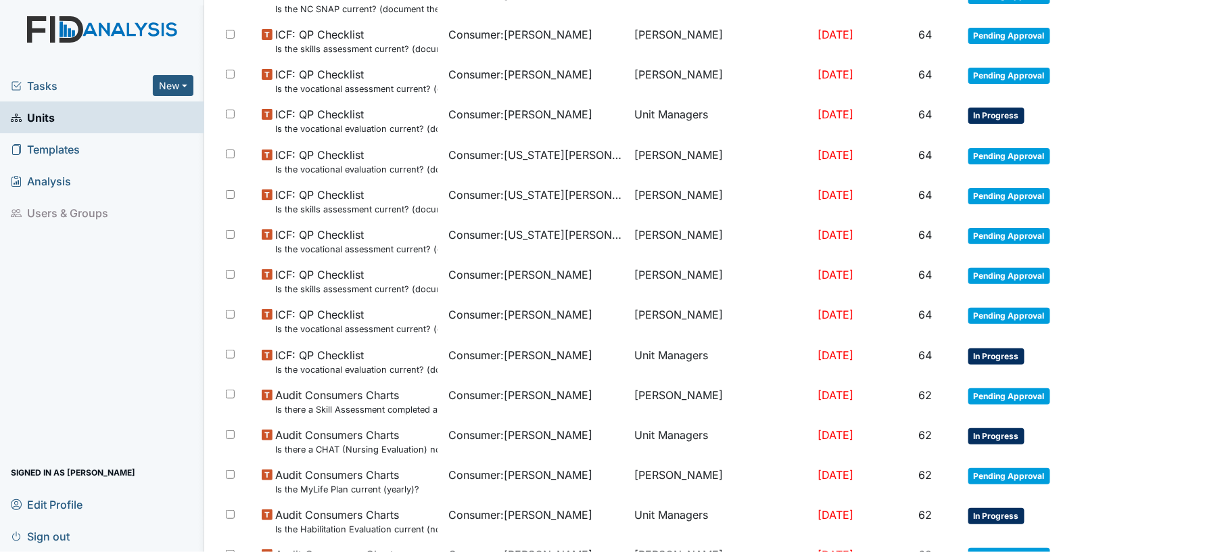
scroll to position [943, 0]
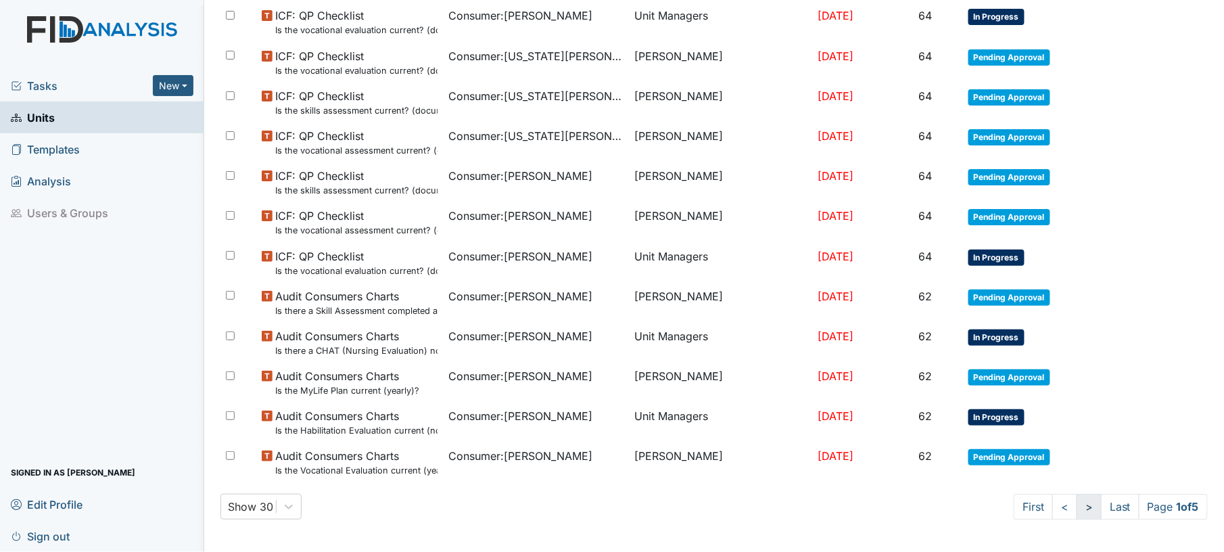
click at [1077, 515] on link ">" at bounding box center [1089, 507] width 25 height 26
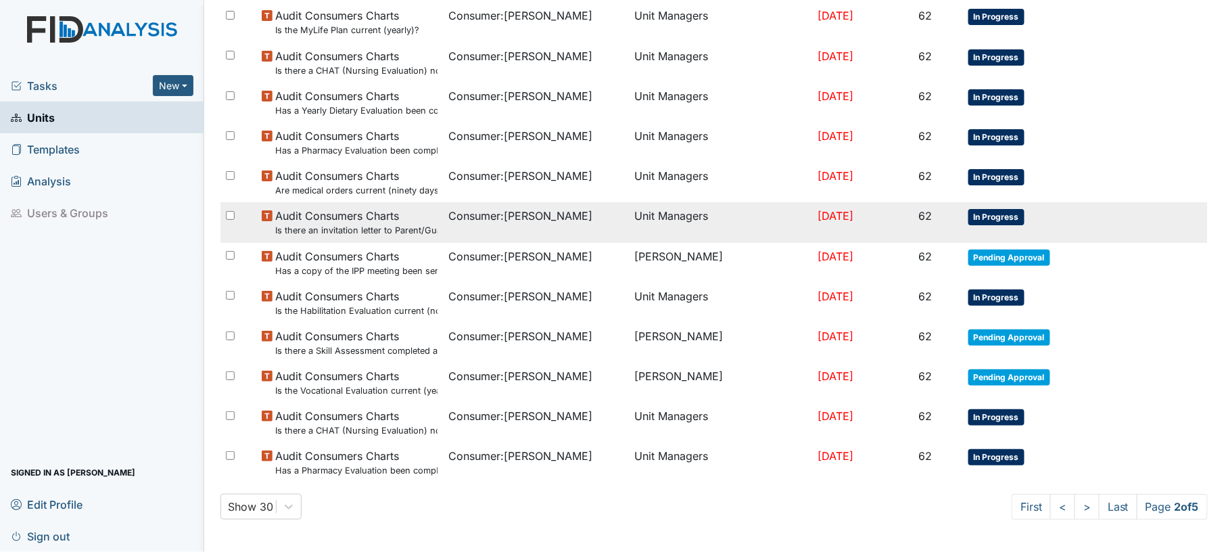
click at [618, 230] on td "Consumer : Cohen, Maxwell" at bounding box center [536, 222] width 187 height 40
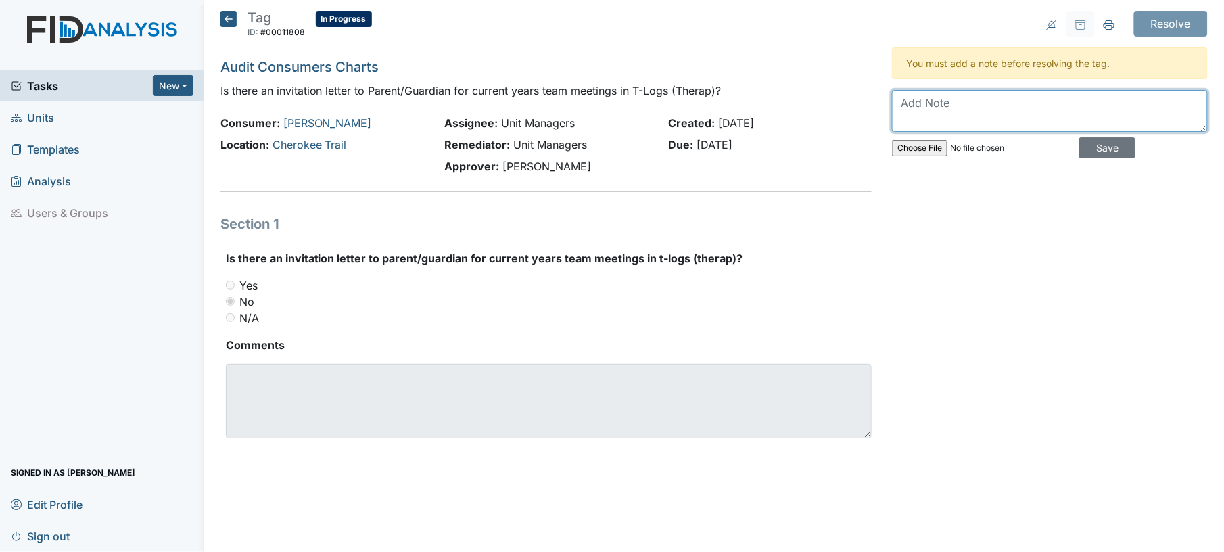
click at [972, 115] on textarea at bounding box center [1050, 111] width 316 height 42
type textarea "yes"
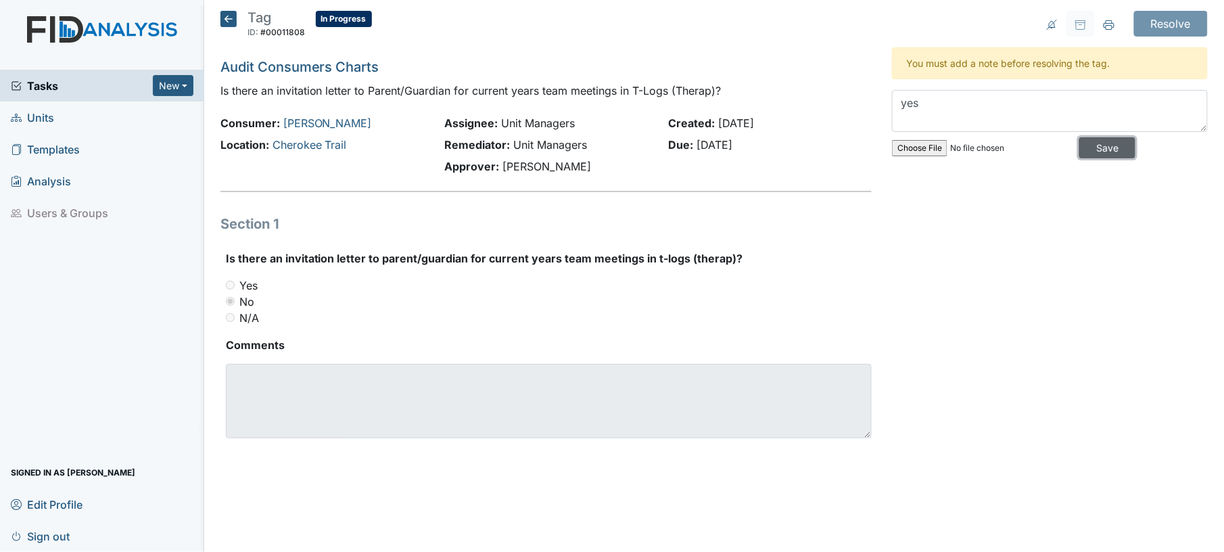
click at [1081, 144] on input "Save" at bounding box center [1107, 147] width 56 height 21
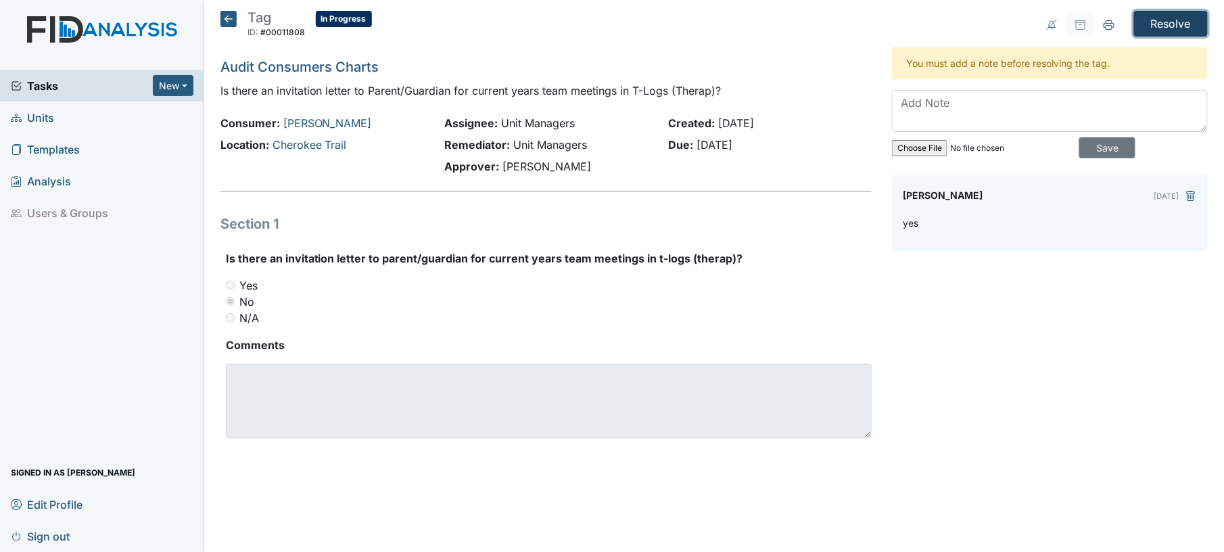
click at [1167, 33] on input "Resolve" at bounding box center [1171, 24] width 74 height 26
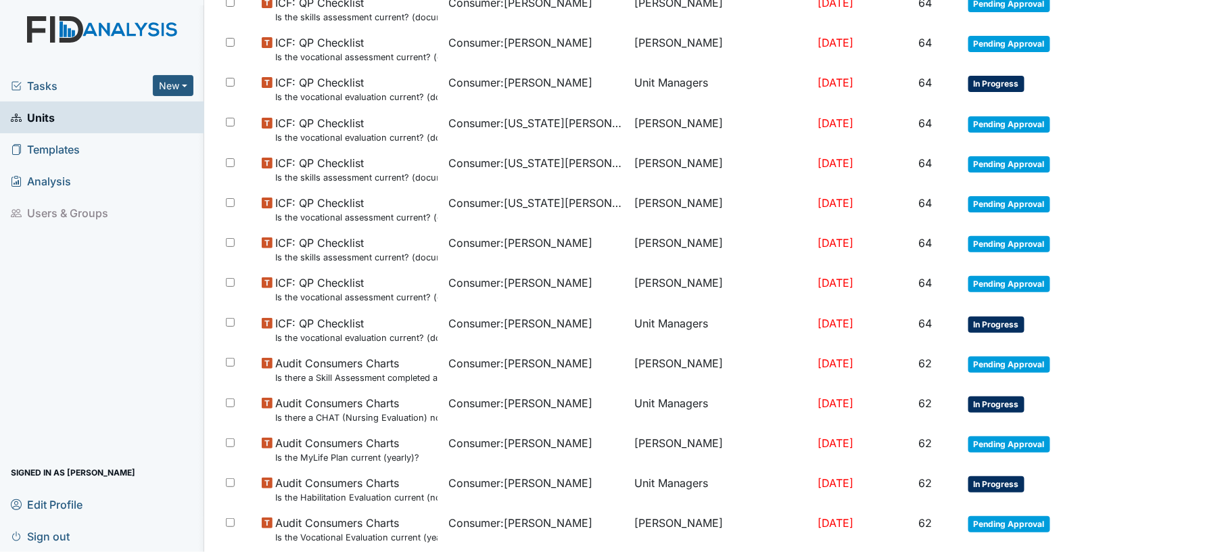
scroll to position [943, 0]
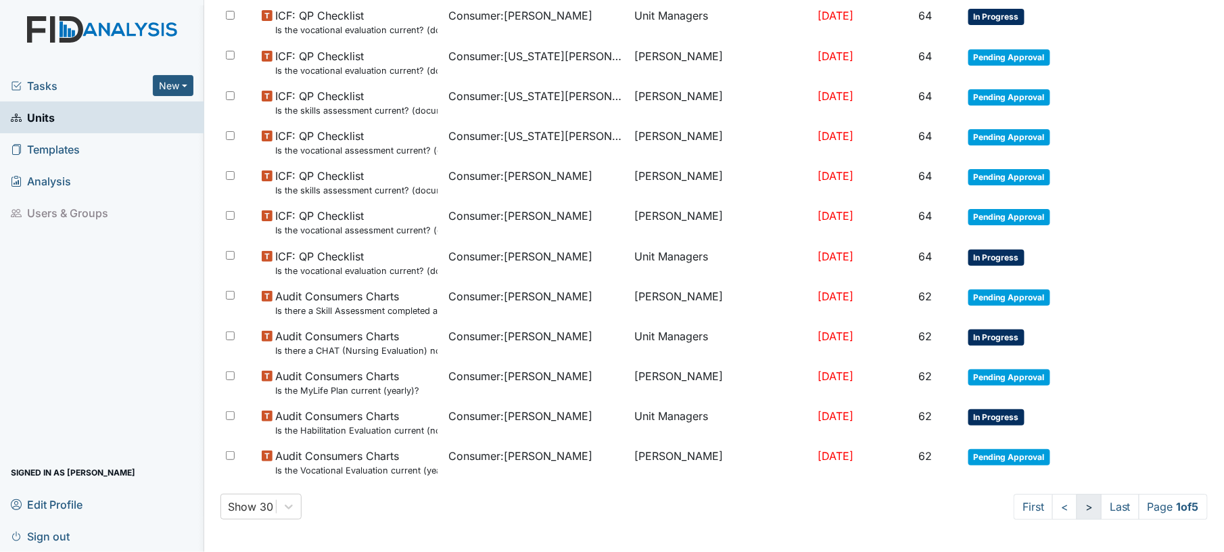
click at [1077, 511] on link ">" at bounding box center [1089, 507] width 25 height 26
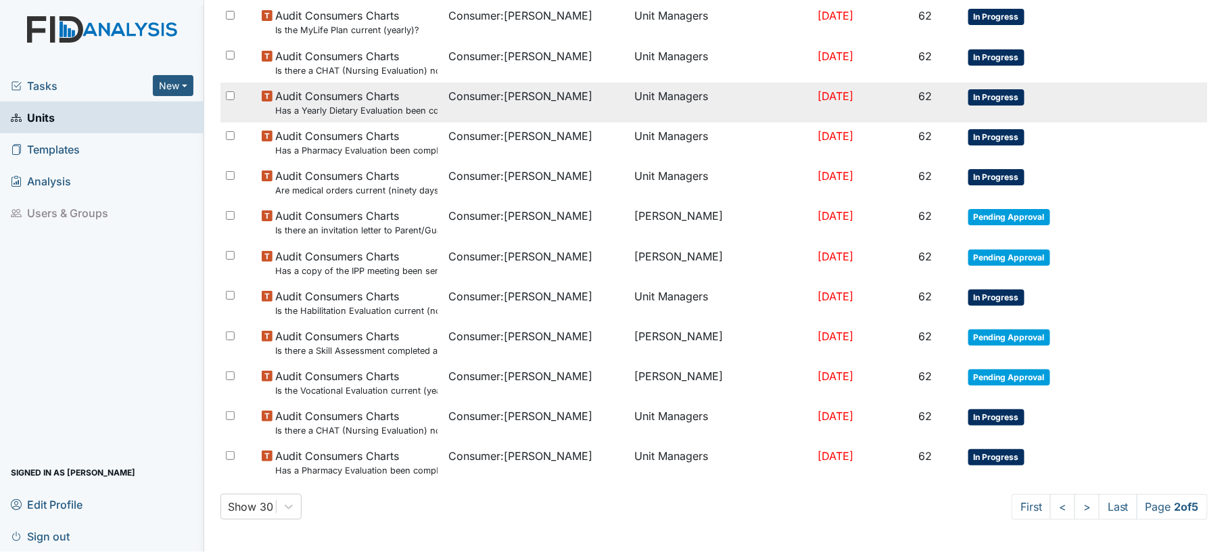
click at [526, 106] on td "Consumer : [PERSON_NAME]" at bounding box center [536, 103] width 187 height 40
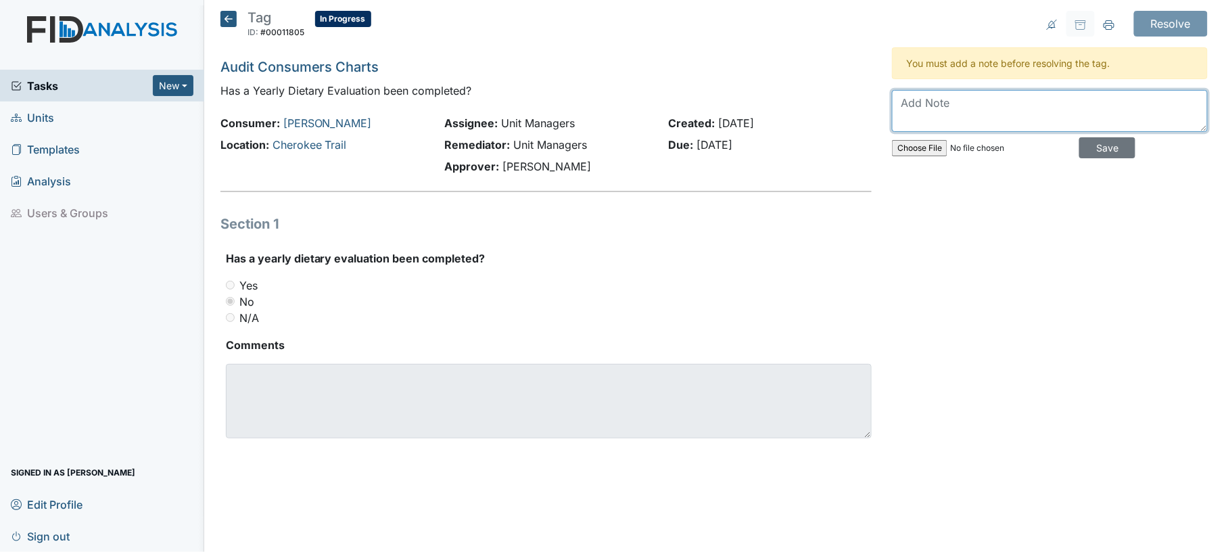
click at [937, 109] on textarea at bounding box center [1050, 111] width 316 height 42
type textarea "uploaded"
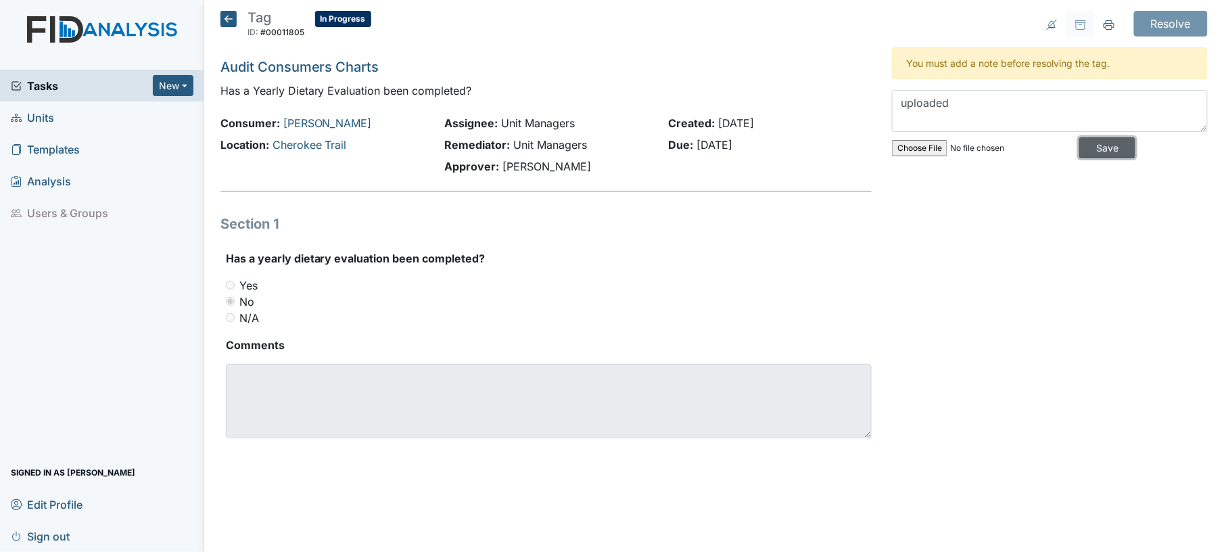
click at [1094, 149] on input "Save" at bounding box center [1107, 147] width 56 height 21
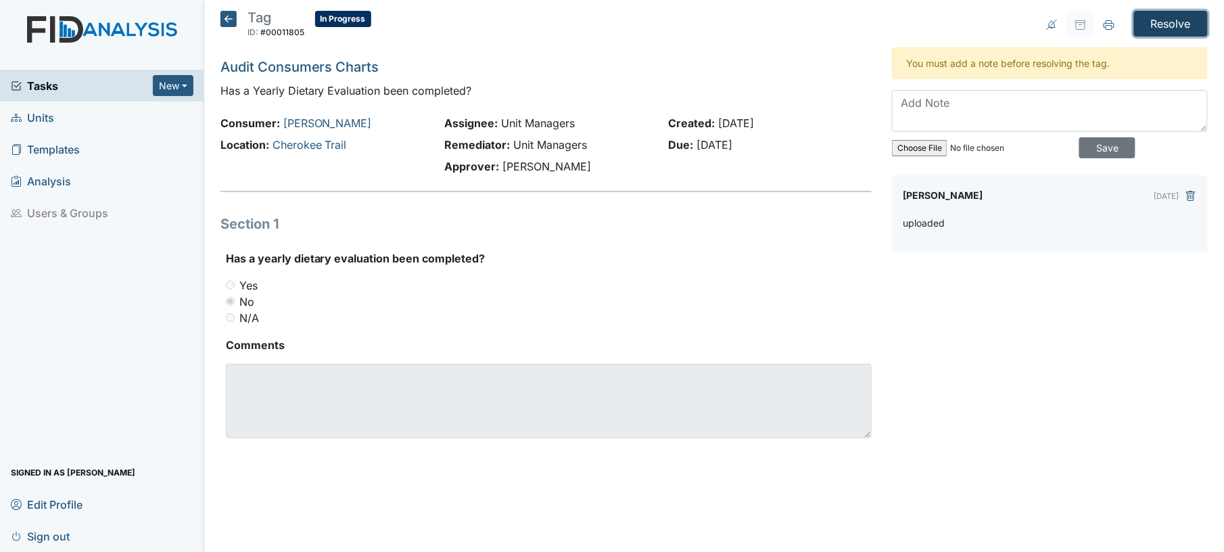
click at [1188, 26] on input "Resolve" at bounding box center [1171, 24] width 74 height 26
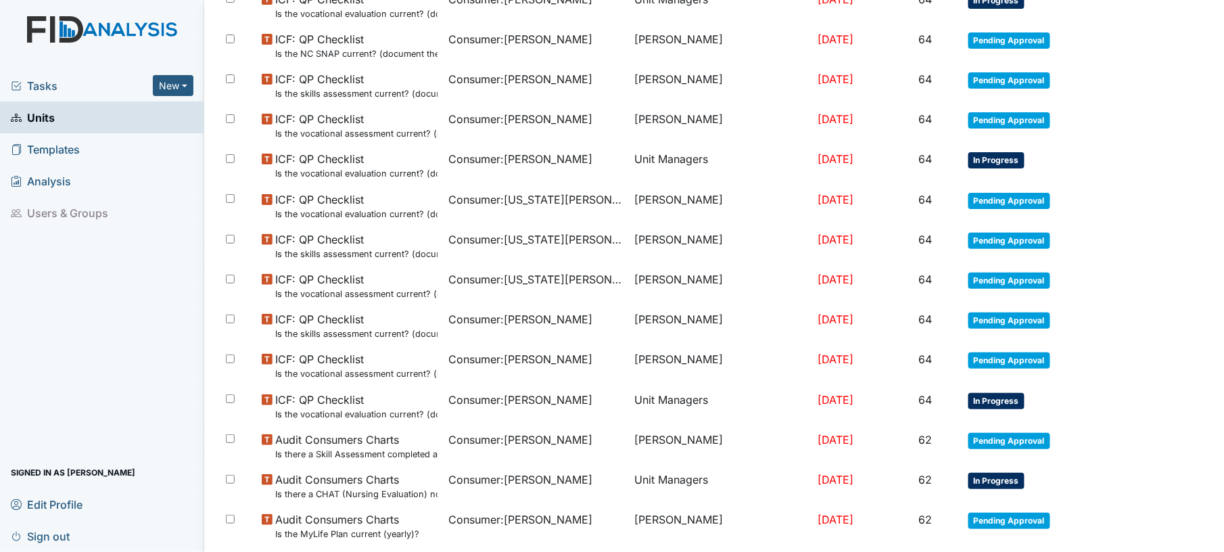
scroll to position [943, 0]
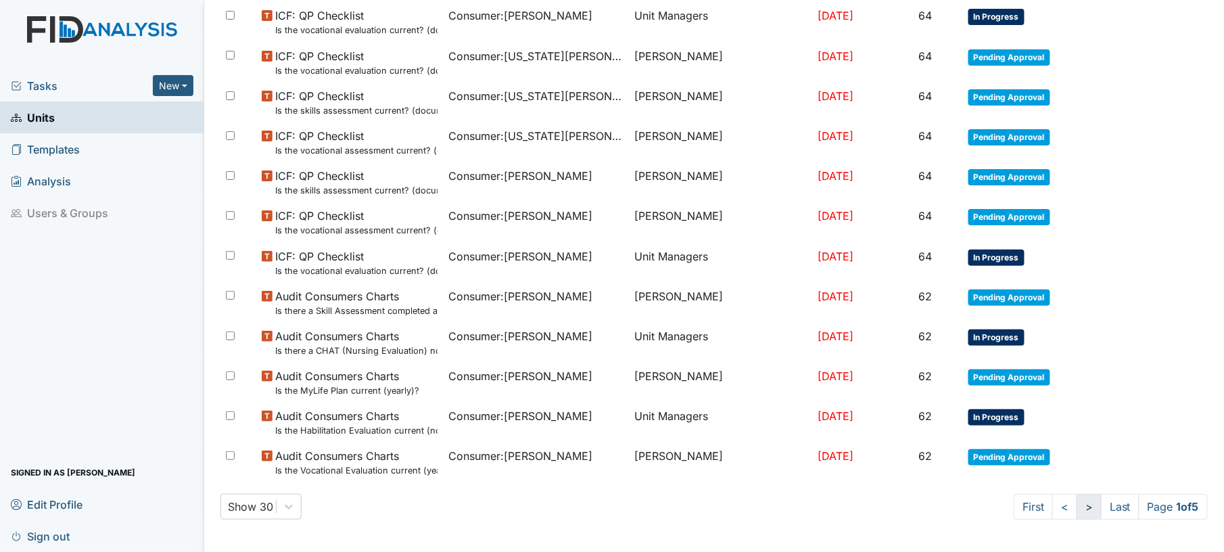
click at [1077, 506] on link ">" at bounding box center [1089, 507] width 25 height 26
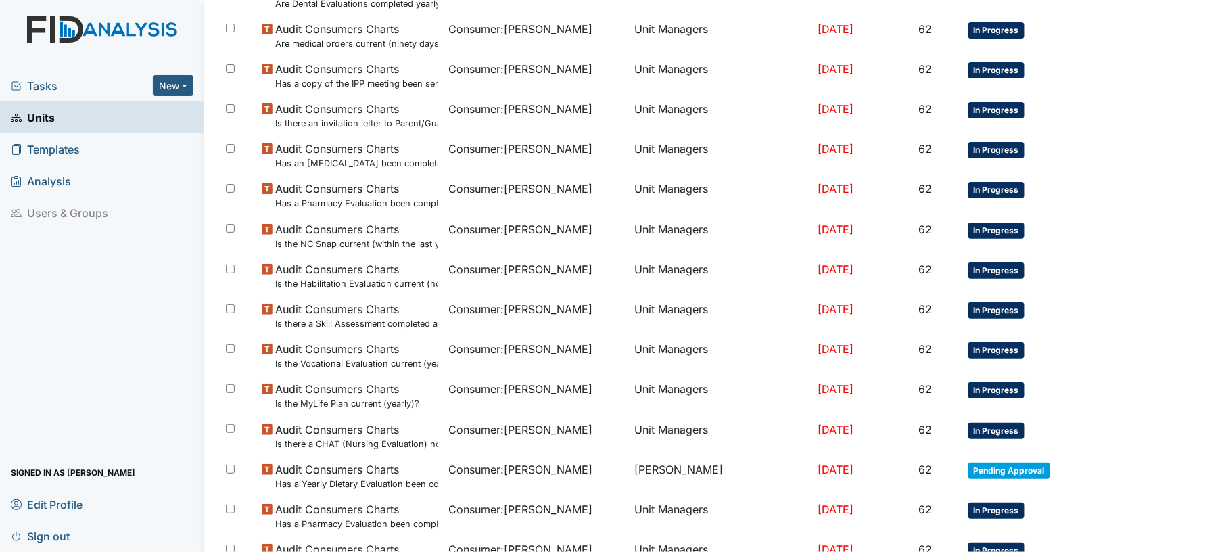
scroll to position [571, 0]
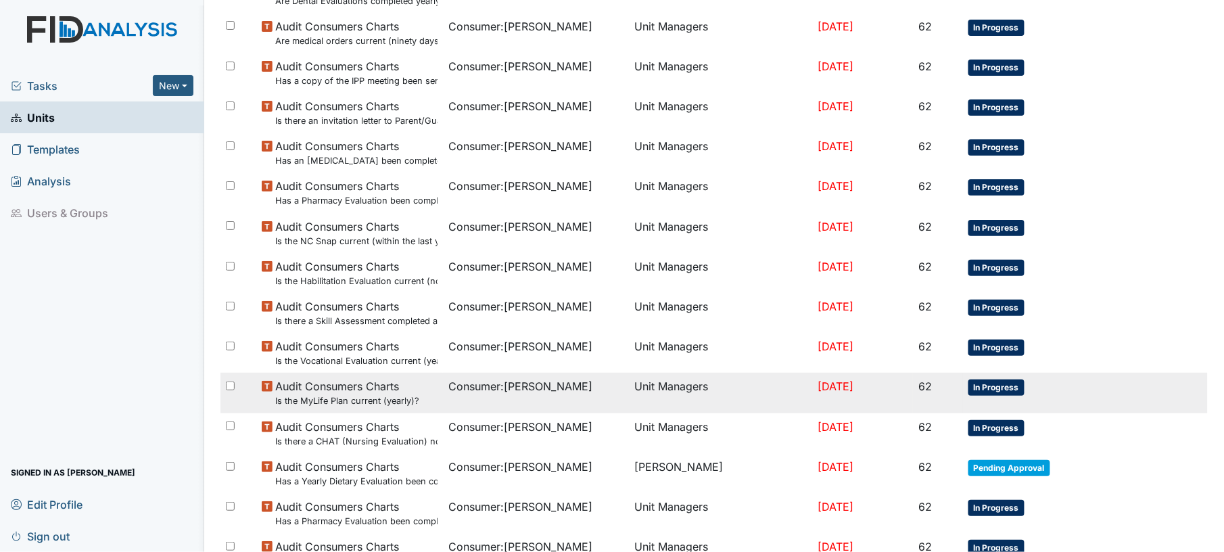
click at [467, 406] on td "Consumer : [PERSON_NAME]" at bounding box center [536, 393] width 187 height 40
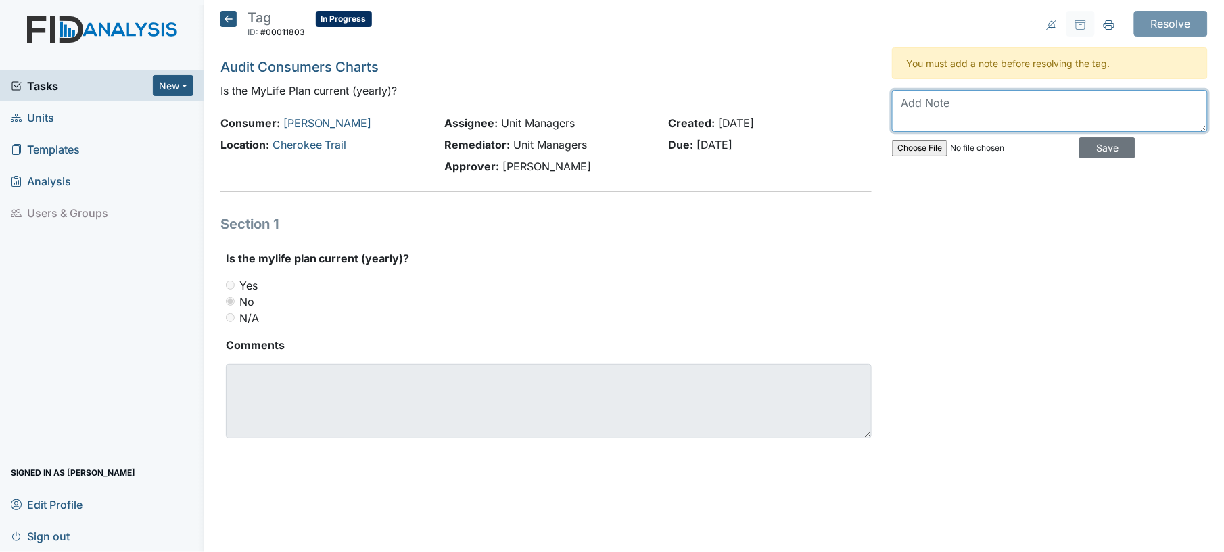
click at [912, 112] on textarea at bounding box center [1050, 111] width 316 height 42
type textarea "yes uploaded"
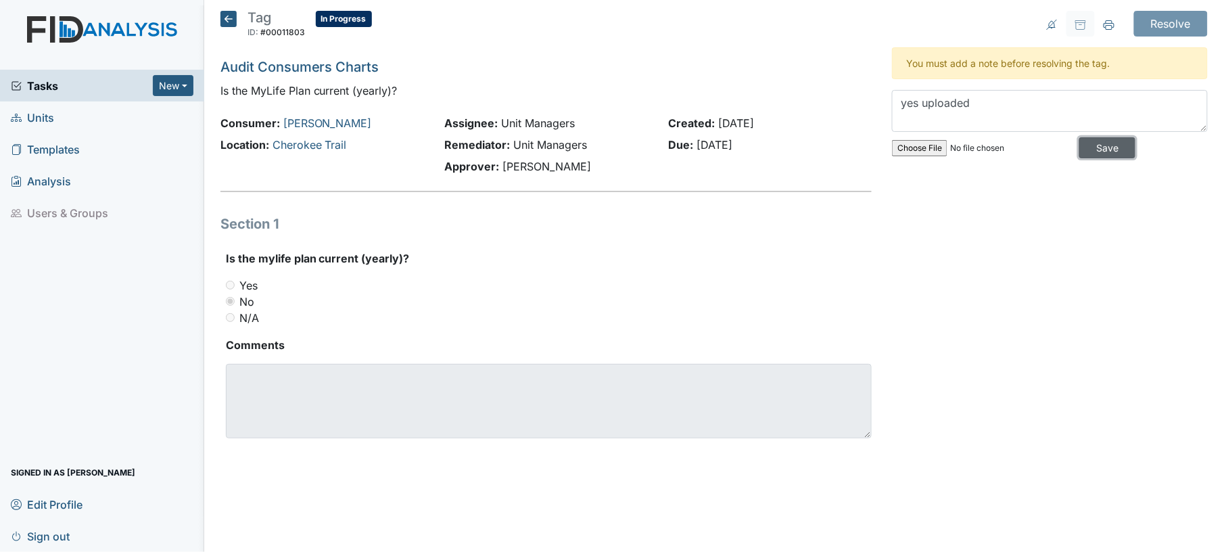
click at [1105, 152] on input "Save" at bounding box center [1107, 147] width 56 height 21
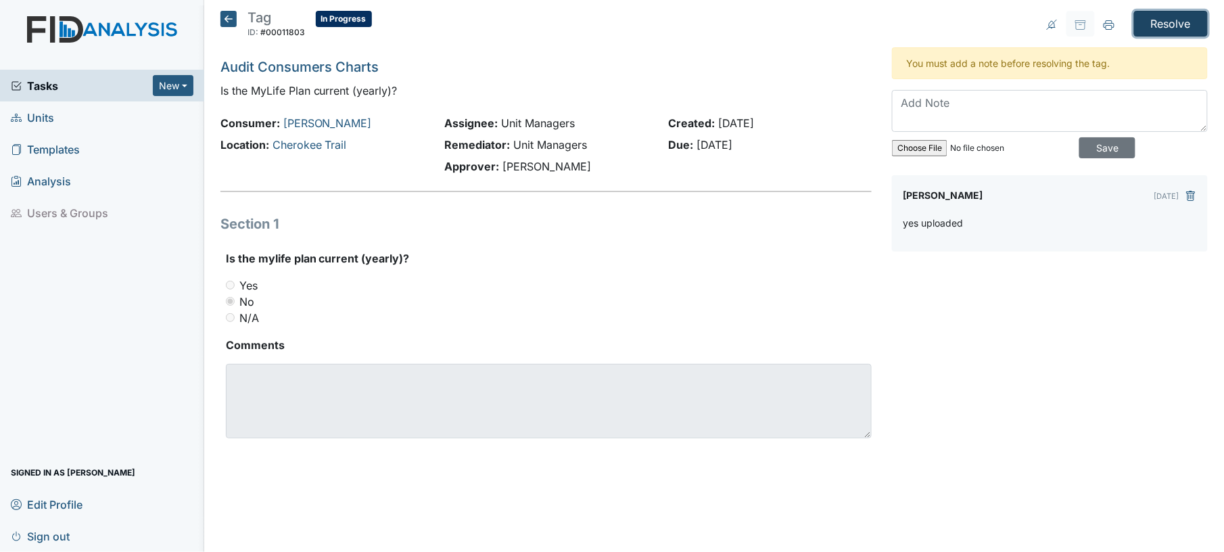
click at [1166, 20] on input "Resolve" at bounding box center [1171, 24] width 74 height 26
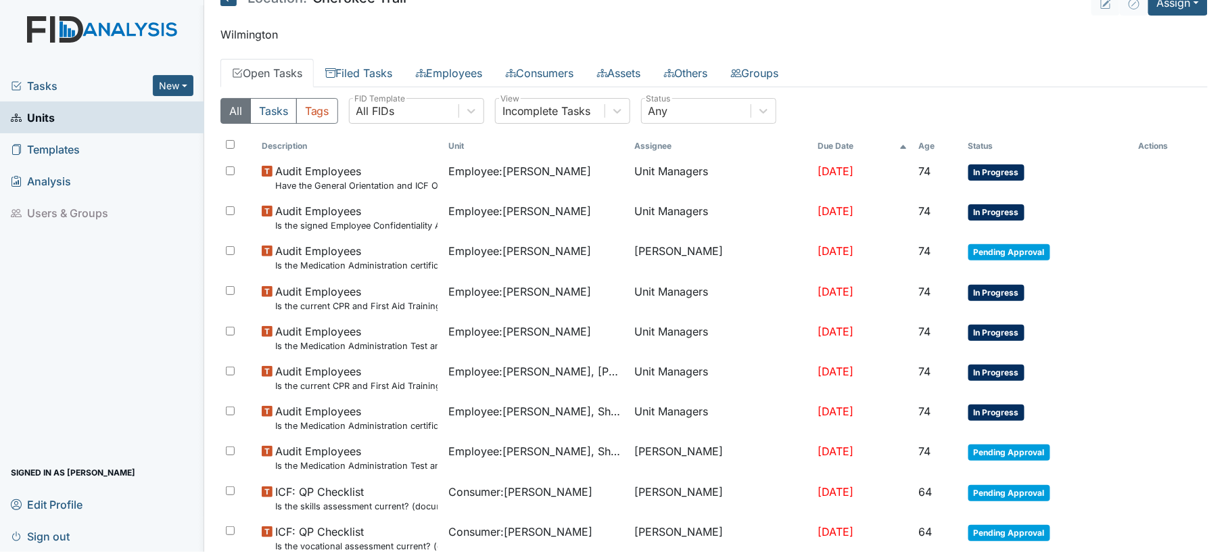
scroll to position [943, 0]
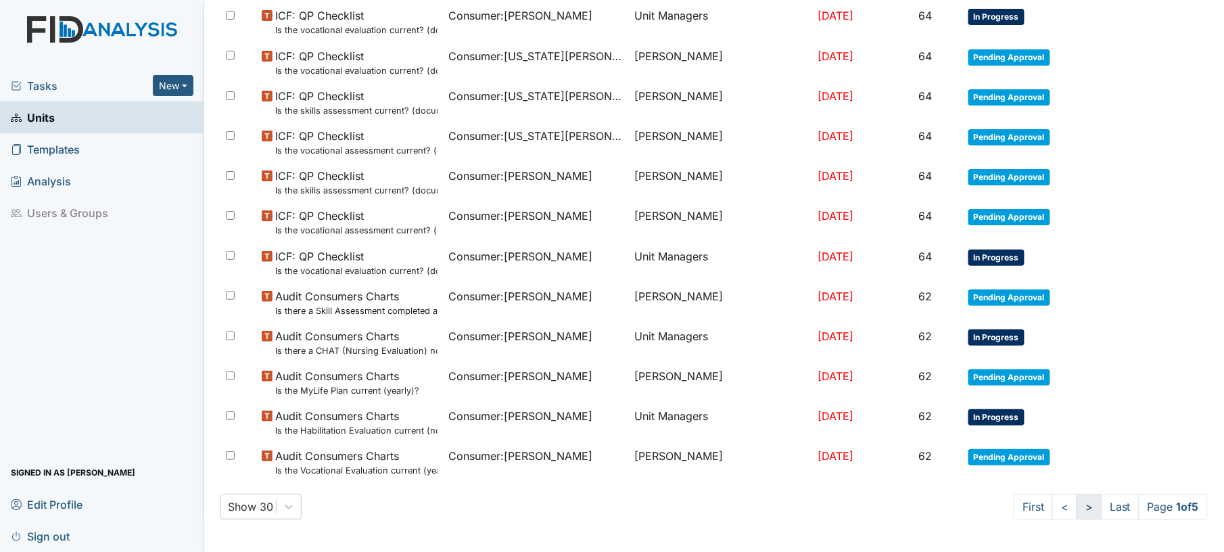
click at [1077, 513] on link ">" at bounding box center [1089, 507] width 25 height 26
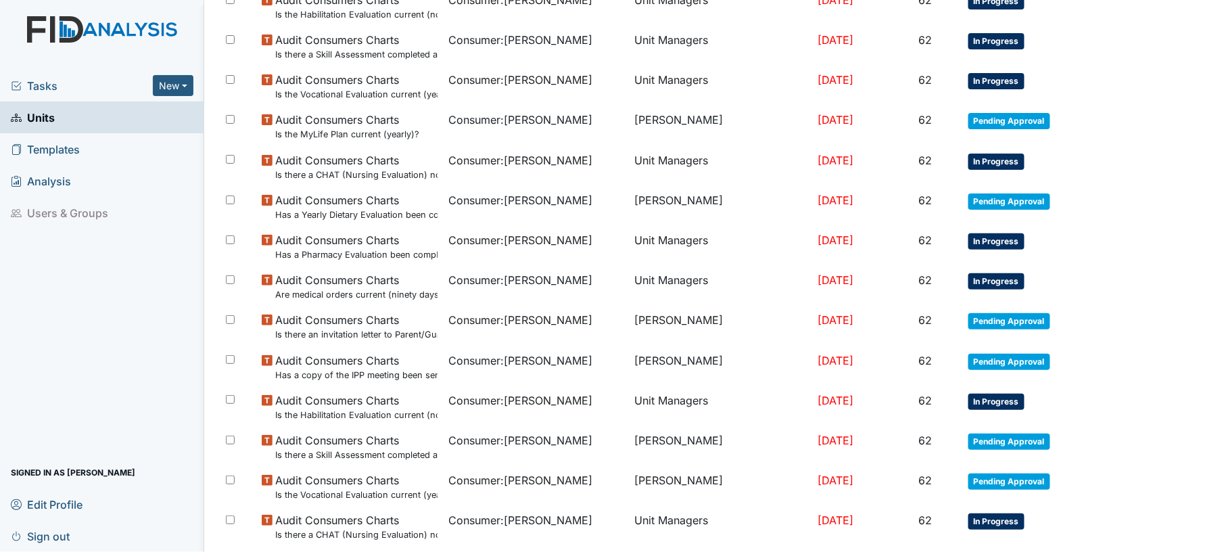
scroll to position [690, 0]
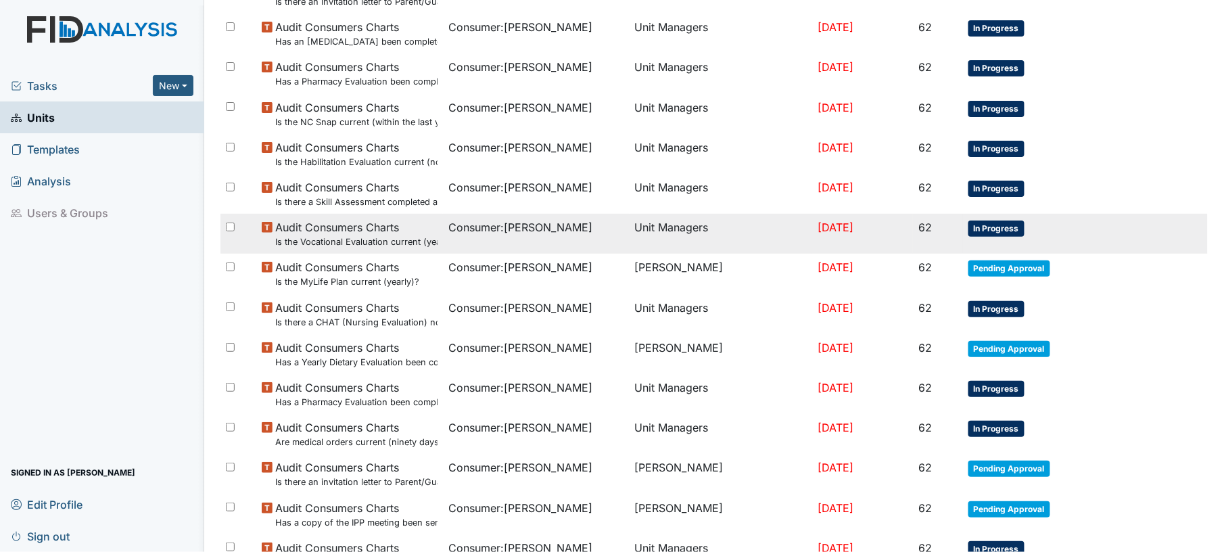
click at [476, 241] on td "Consumer : Cohen, Maxwell" at bounding box center [536, 234] width 187 height 40
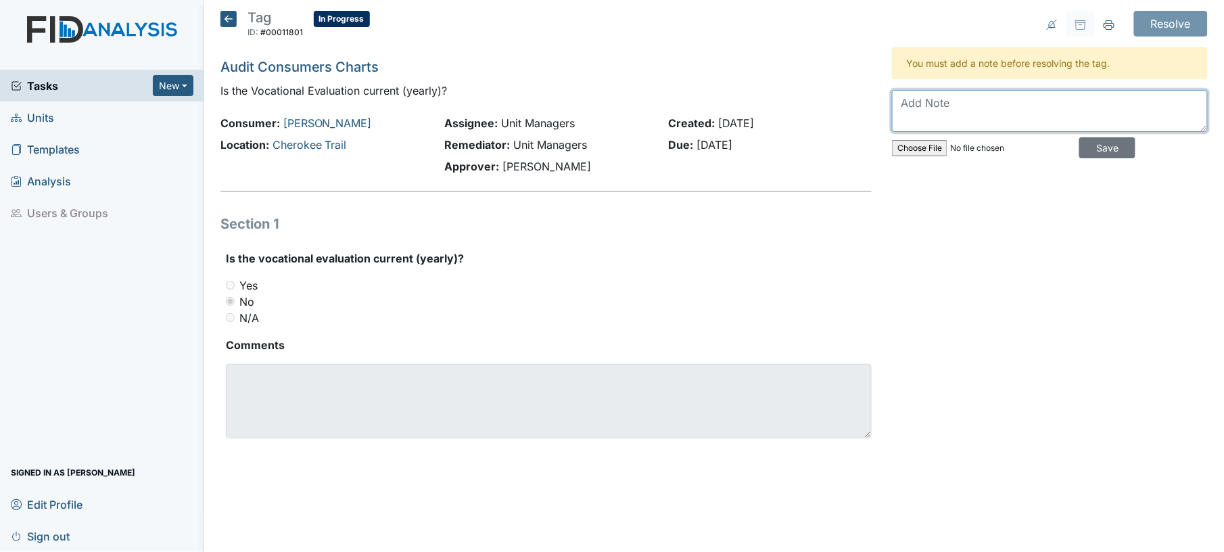
click at [936, 123] on textarea at bounding box center [1050, 111] width 316 height 42
type textarea "yes uploaded"
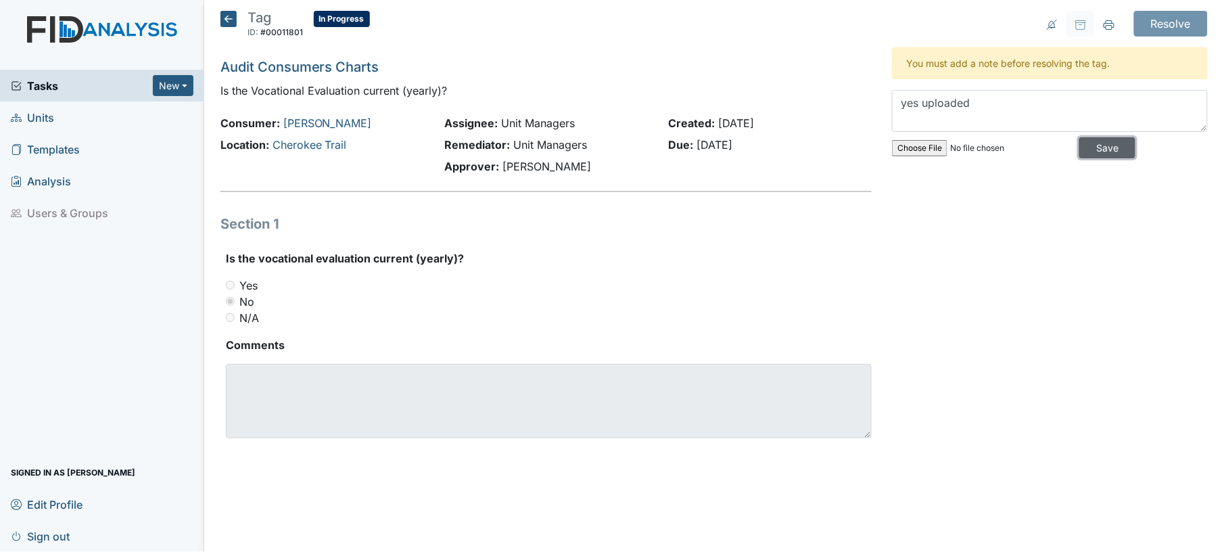
click at [1104, 150] on input "Save" at bounding box center [1107, 147] width 56 height 21
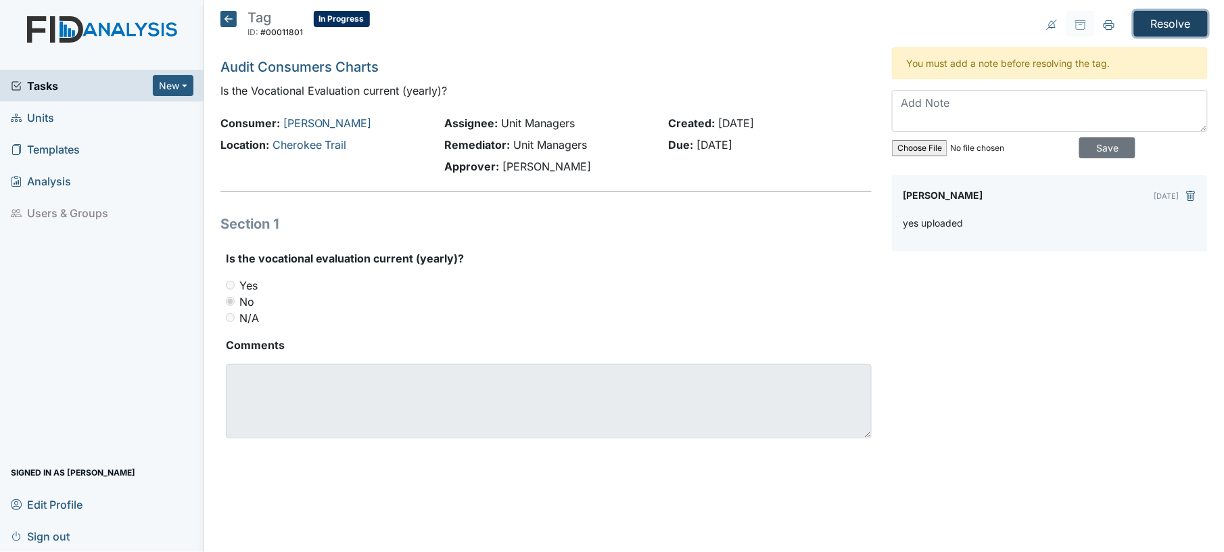
click at [1180, 22] on input "Resolve" at bounding box center [1171, 24] width 74 height 26
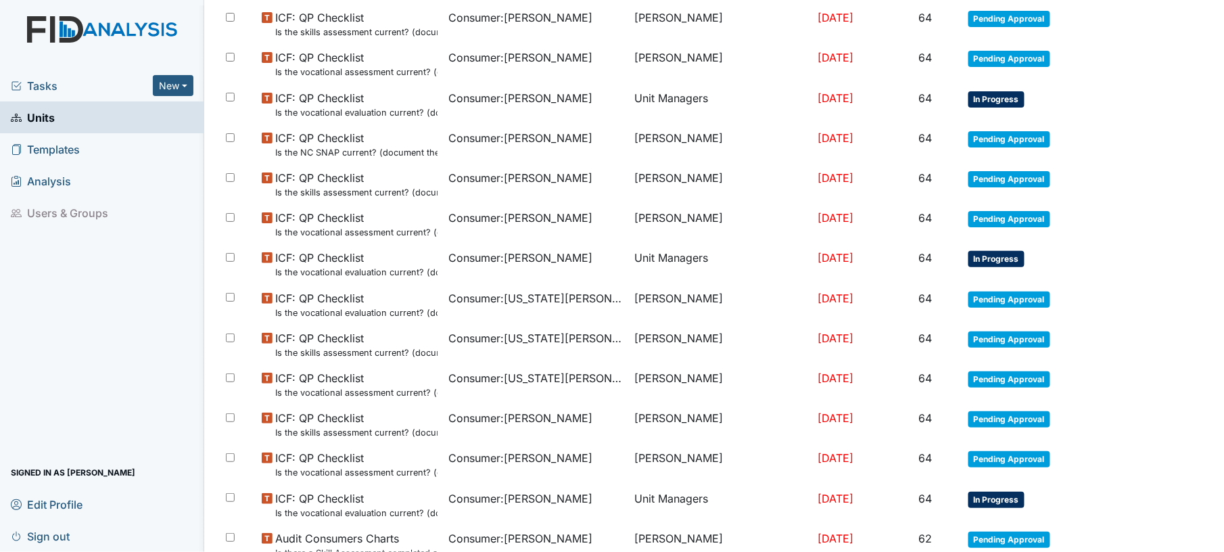
scroll to position [943, 0]
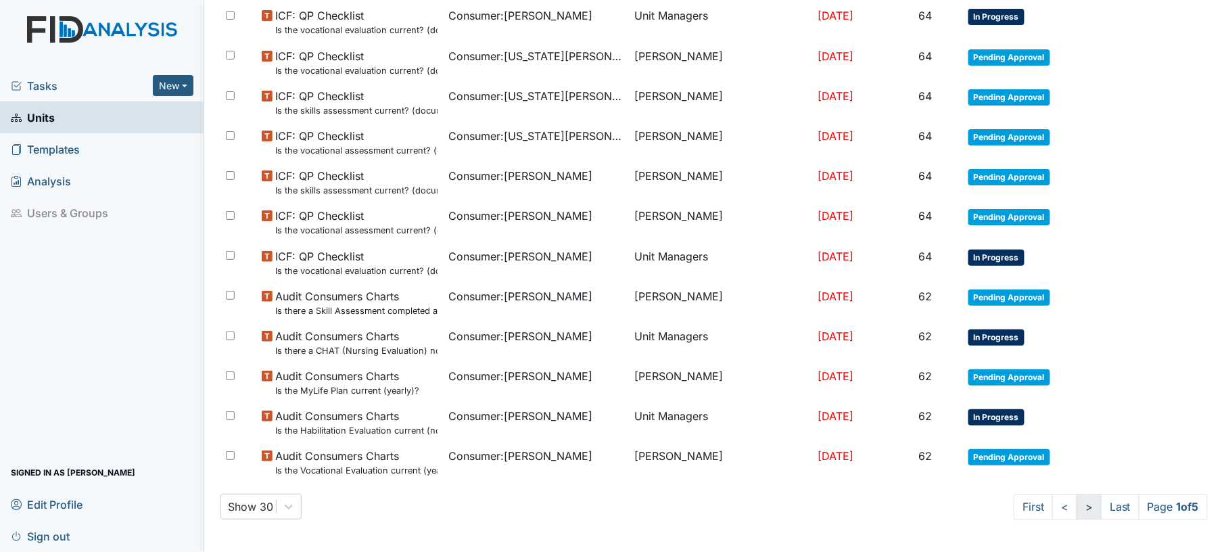
click at [1077, 505] on link ">" at bounding box center [1089, 507] width 25 height 26
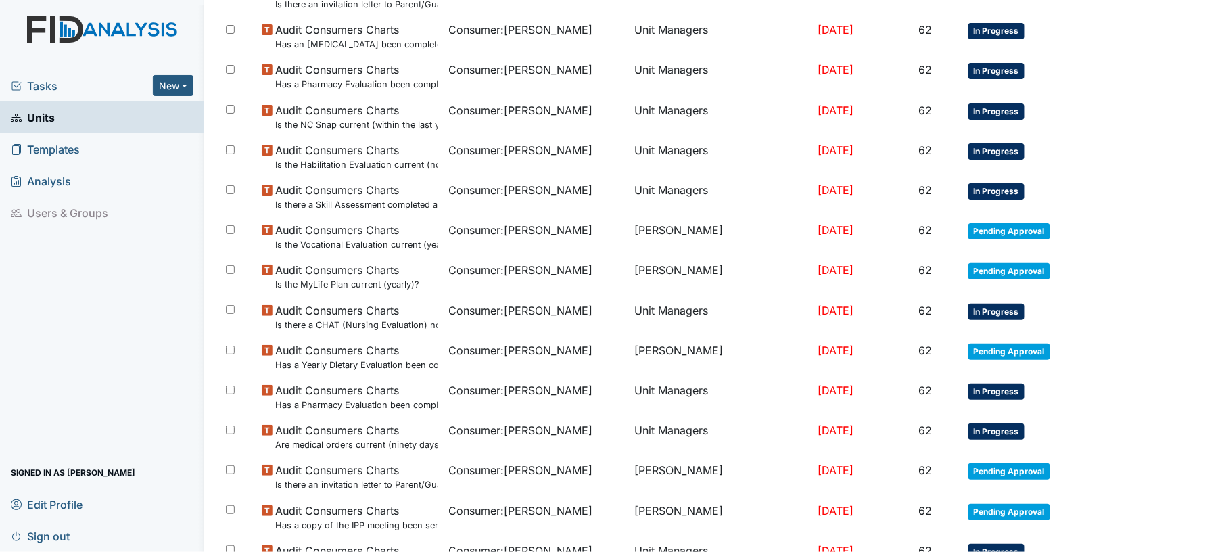
scroll to position [676, 0]
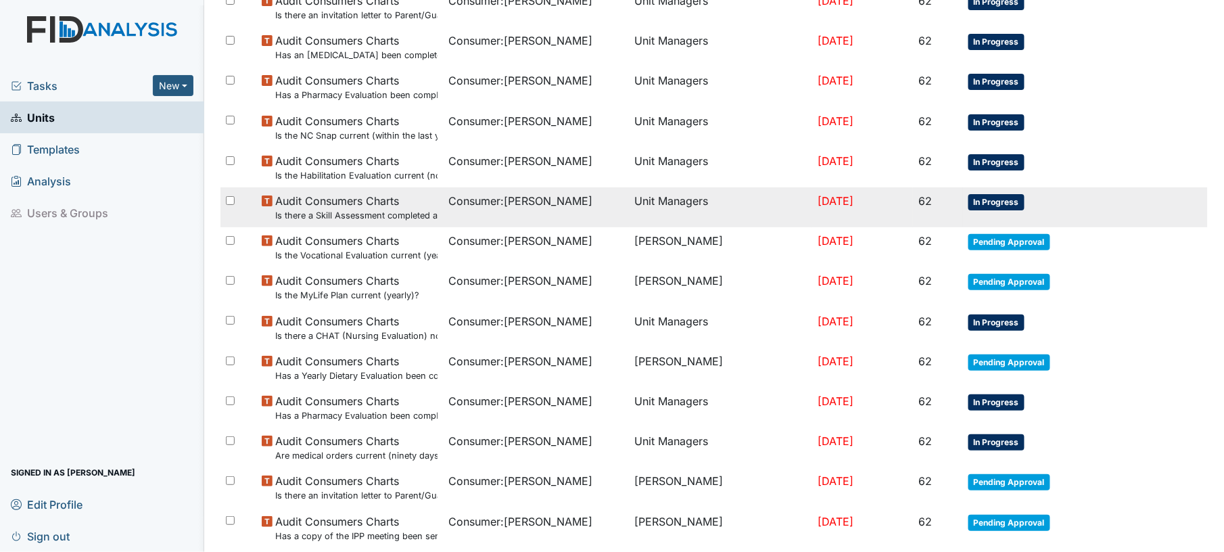
click at [509, 208] on span "Consumer : Cohen, Maxwell" at bounding box center [520, 201] width 144 height 16
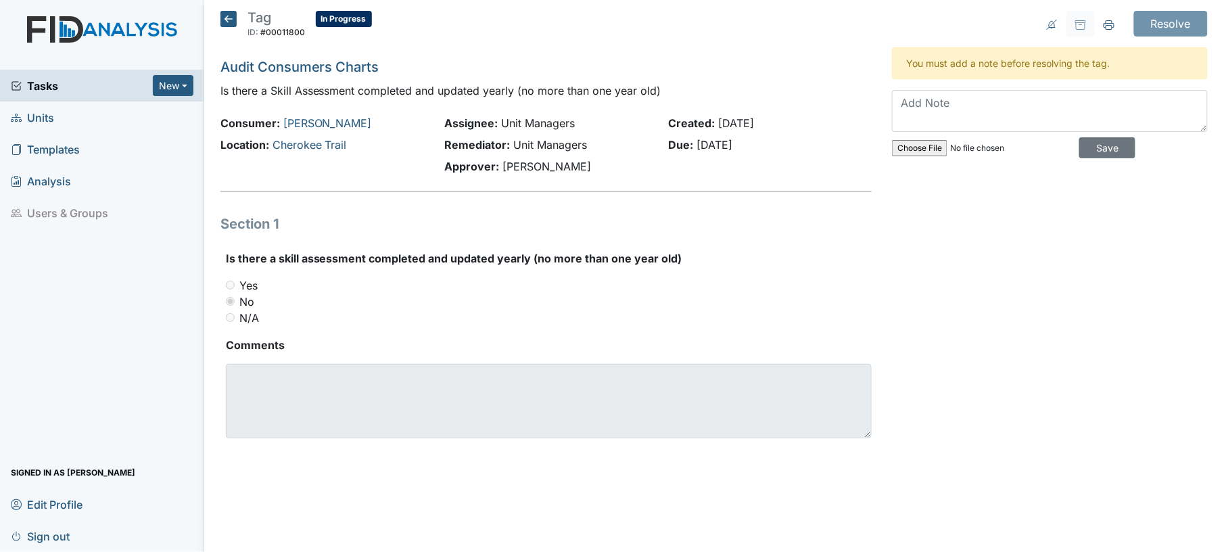
click at [931, 87] on div "You must add a note before resolving the tag. Save" at bounding box center [1050, 105] width 316 height 117
click at [929, 90] on textarea at bounding box center [1050, 111] width 316 height 42
type textarea "y"
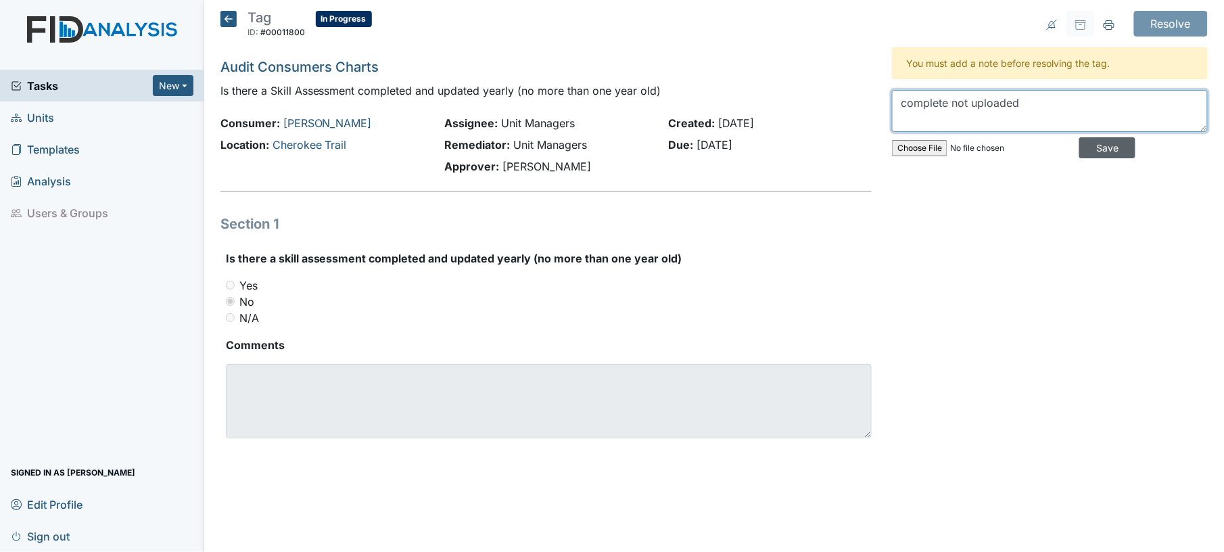
type textarea "complete not uploaded"
click at [1105, 152] on input "Save" at bounding box center [1107, 147] width 56 height 21
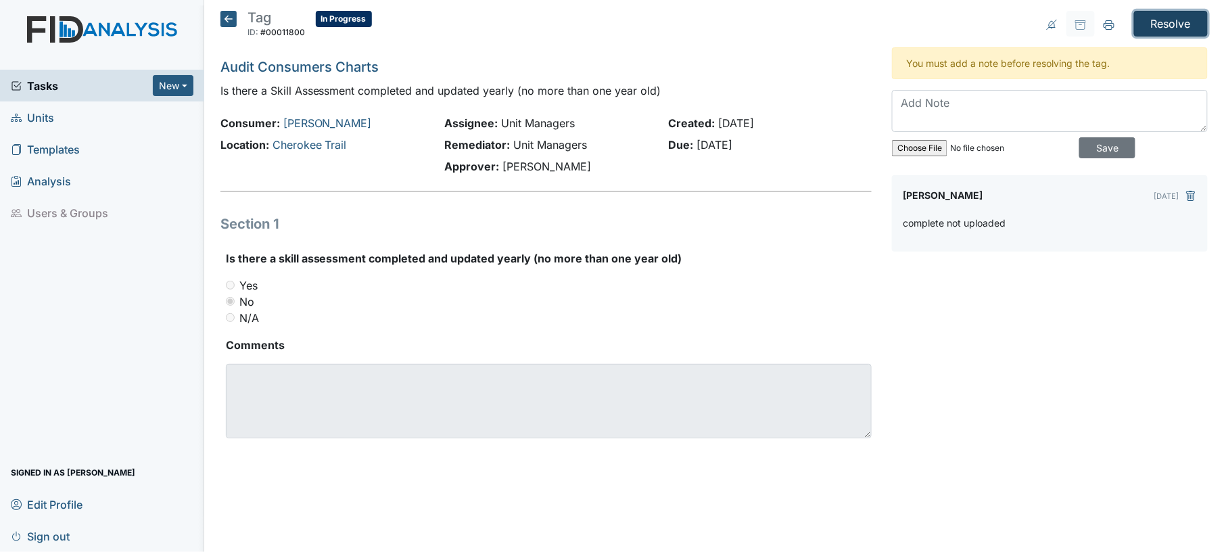
click at [1176, 26] on input "Resolve" at bounding box center [1171, 24] width 74 height 26
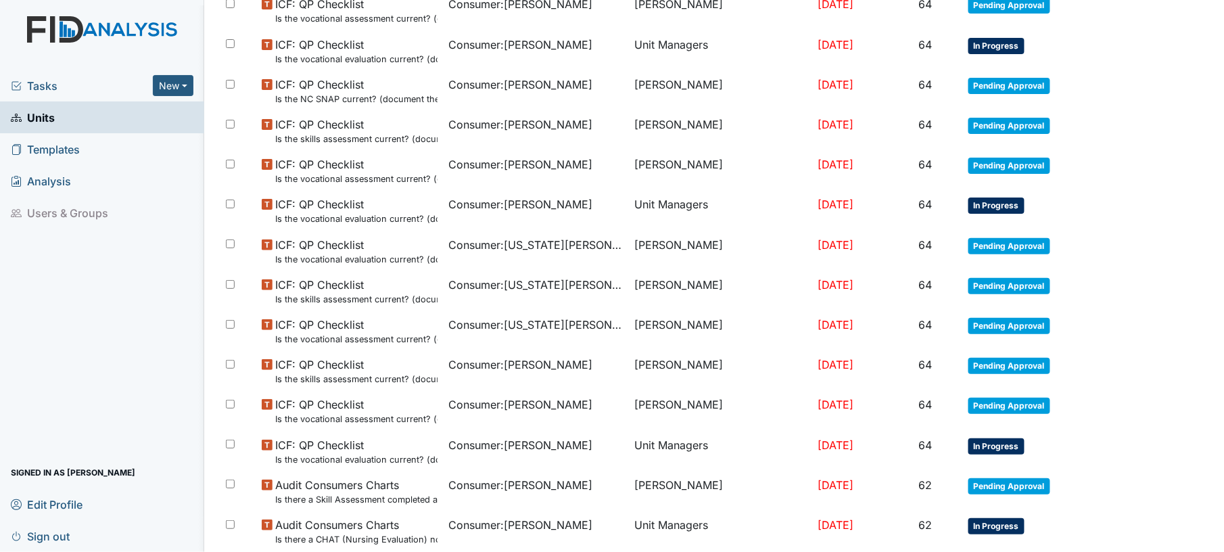
scroll to position [943, 0]
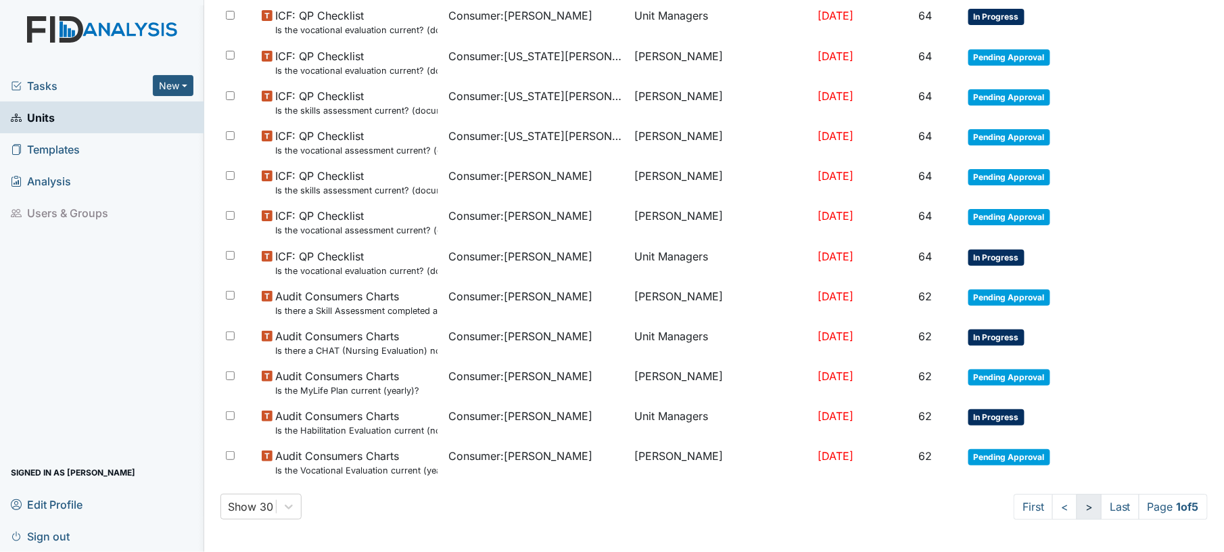
click at [1077, 498] on link ">" at bounding box center [1089, 507] width 25 height 26
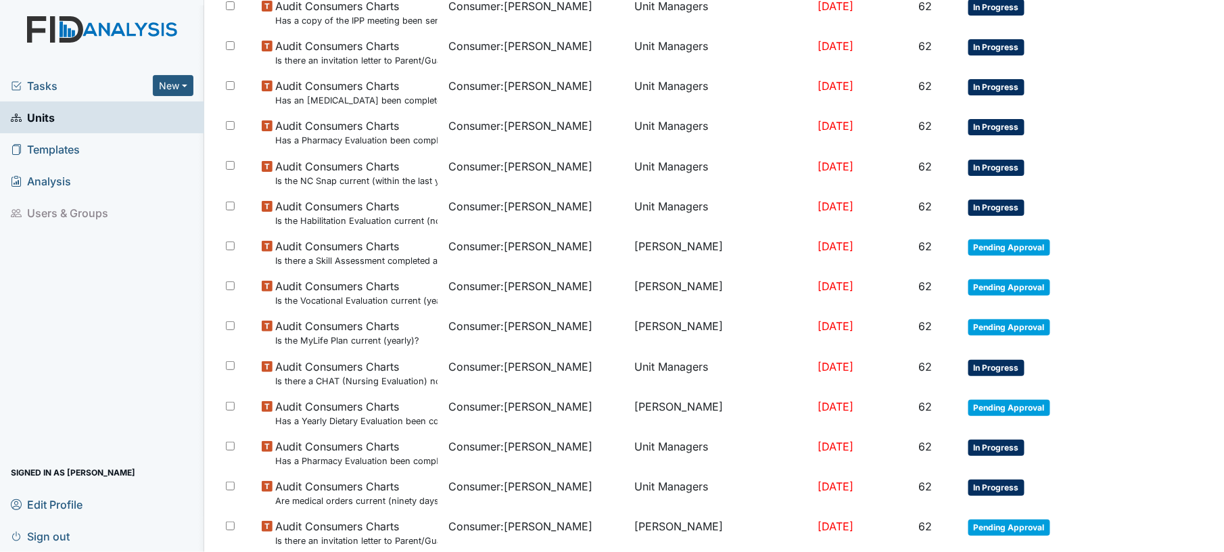
scroll to position [599, 0]
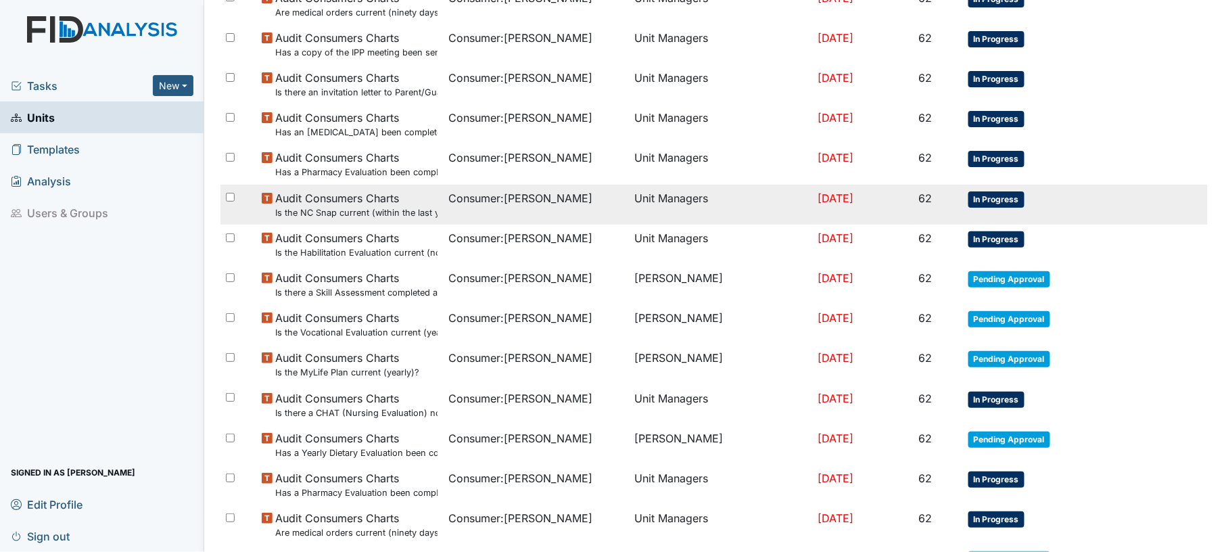
click at [689, 212] on td "Unit Managers" at bounding box center [721, 205] width 183 height 40
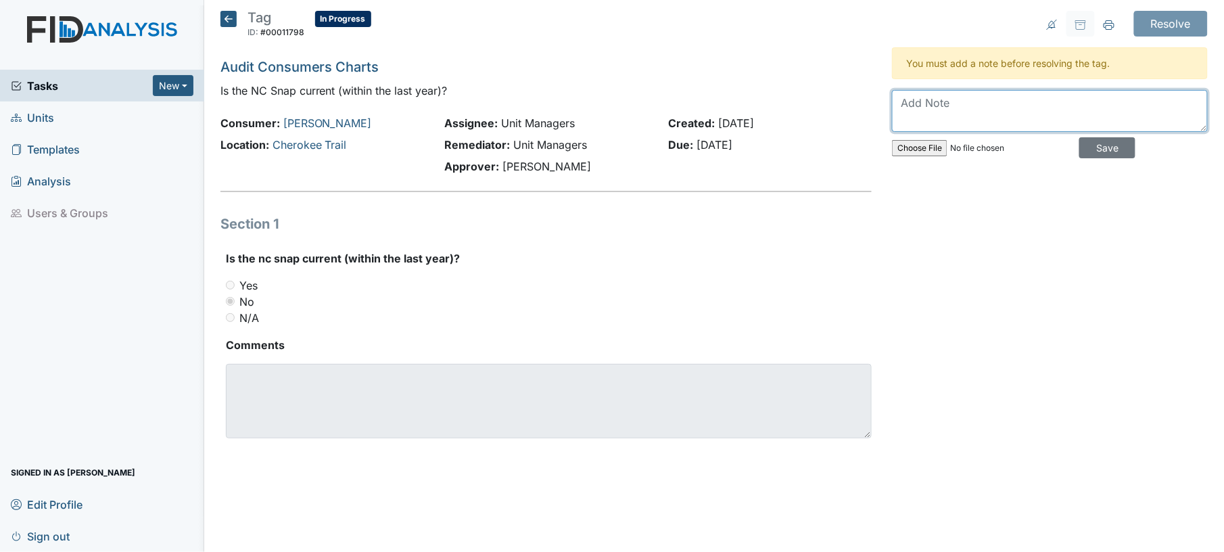
click at [933, 119] on textarea at bounding box center [1050, 111] width 316 height 42
type textarea "completed"
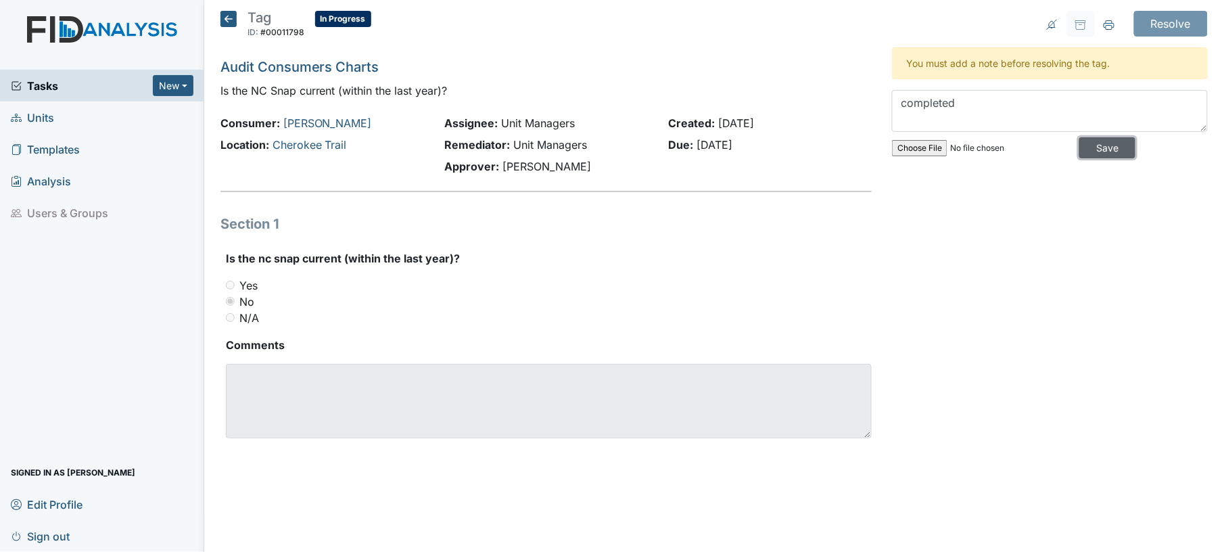
click at [1079, 147] on input "Save" at bounding box center [1107, 147] width 56 height 21
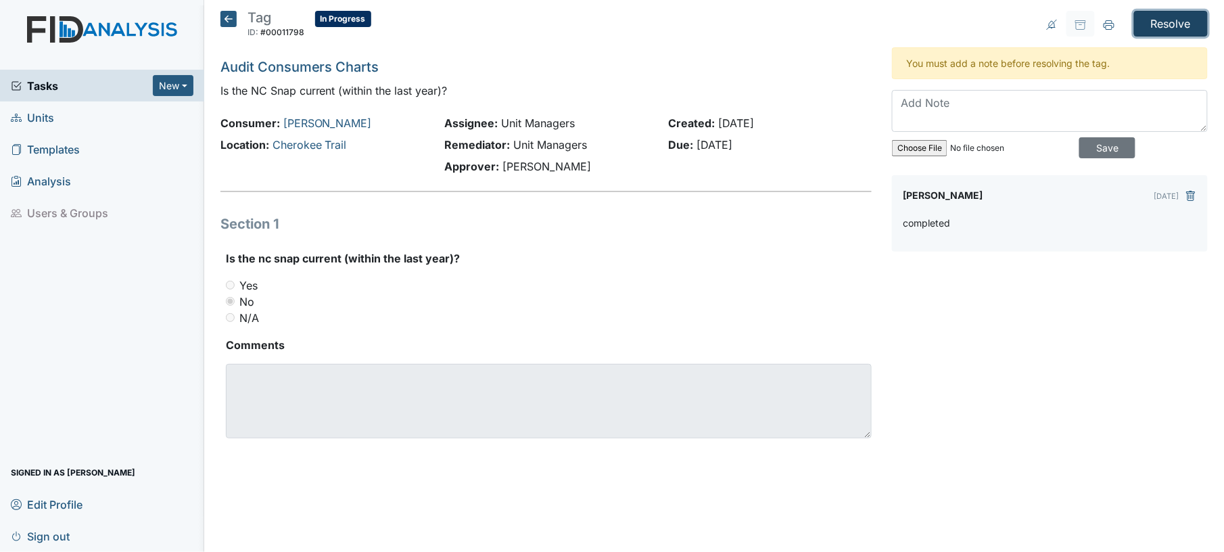
click at [1167, 30] on input "Resolve" at bounding box center [1171, 24] width 74 height 26
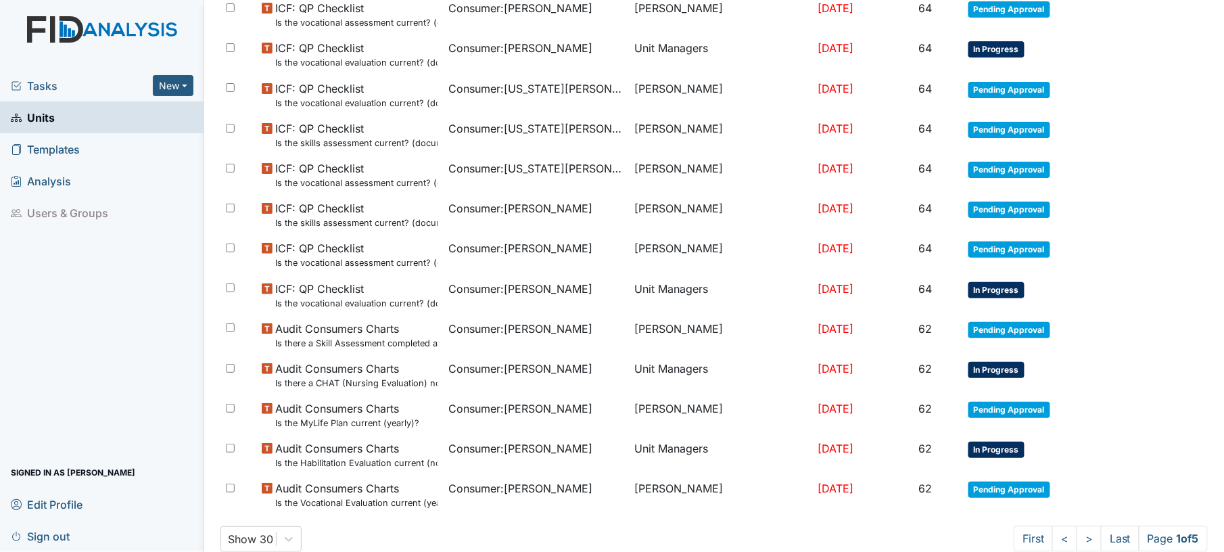
scroll to position [943, 0]
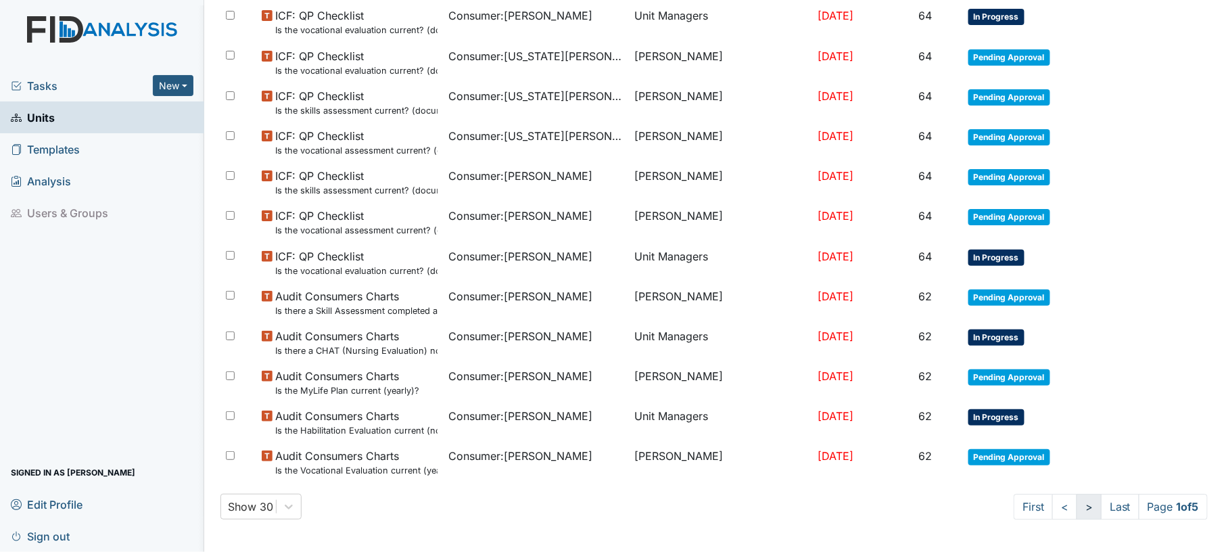
click at [1077, 507] on link ">" at bounding box center [1089, 507] width 25 height 26
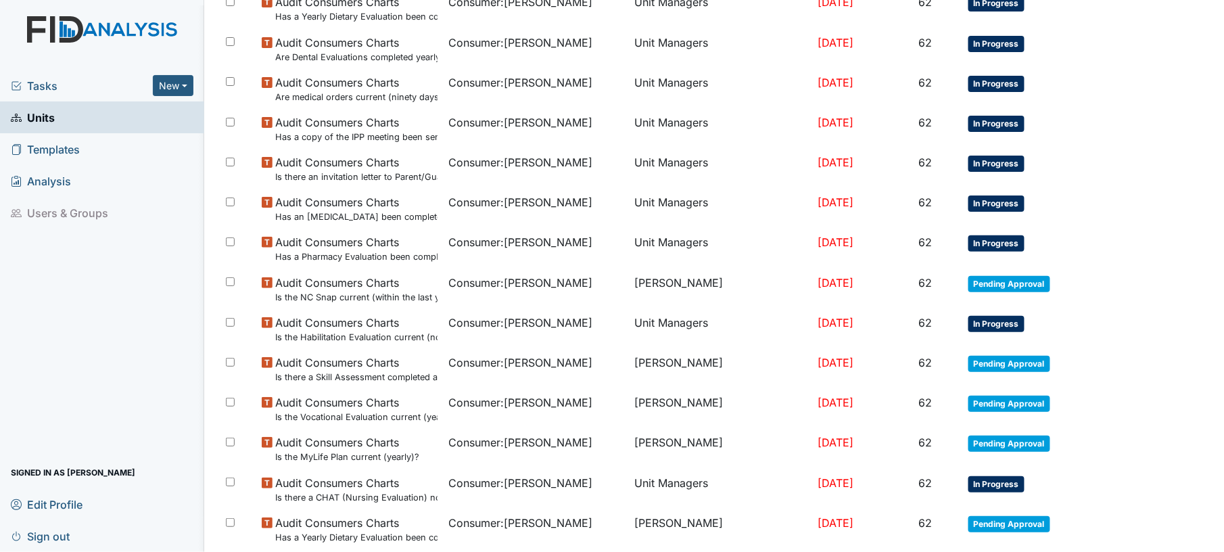
scroll to position [512, 0]
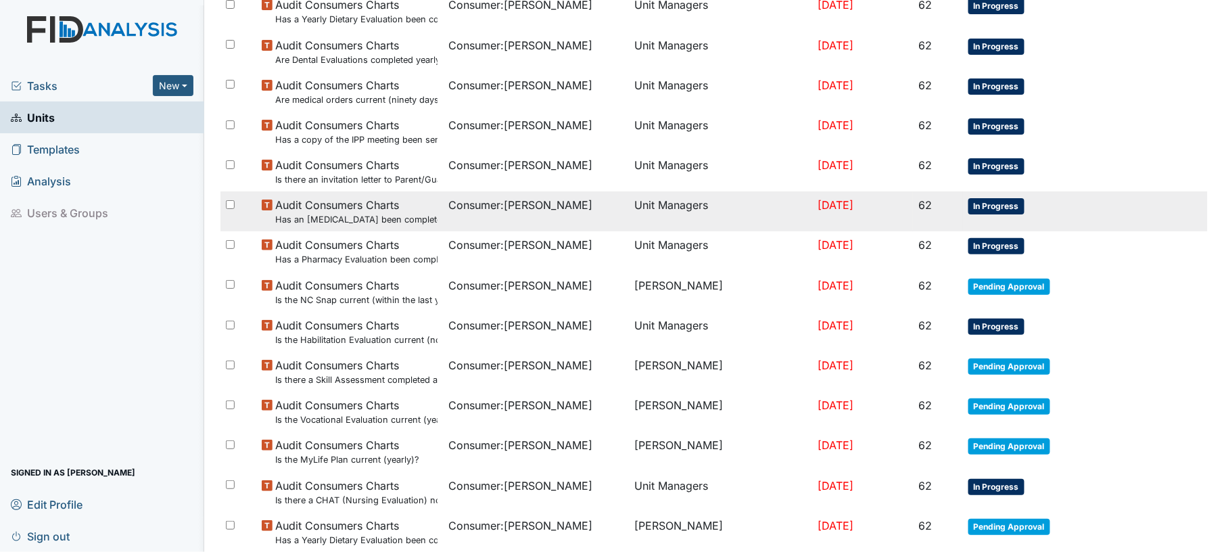
click at [661, 226] on td "Unit Managers" at bounding box center [721, 211] width 183 height 40
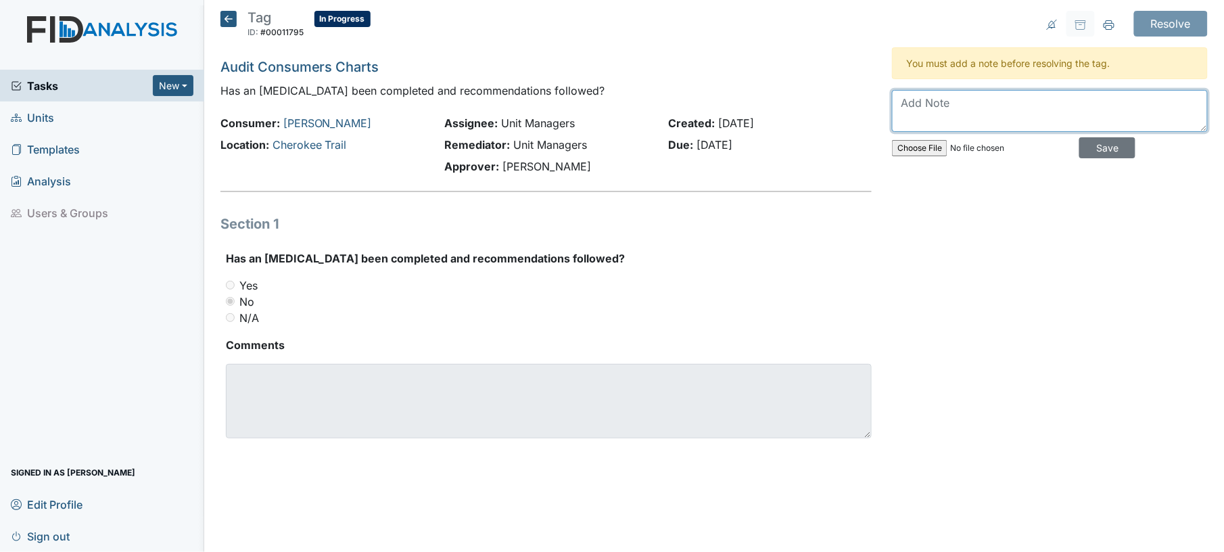
click at [944, 101] on textarea at bounding box center [1050, 111] width 316 height 42
type textarea "yes does not need a new one unless complications arise"
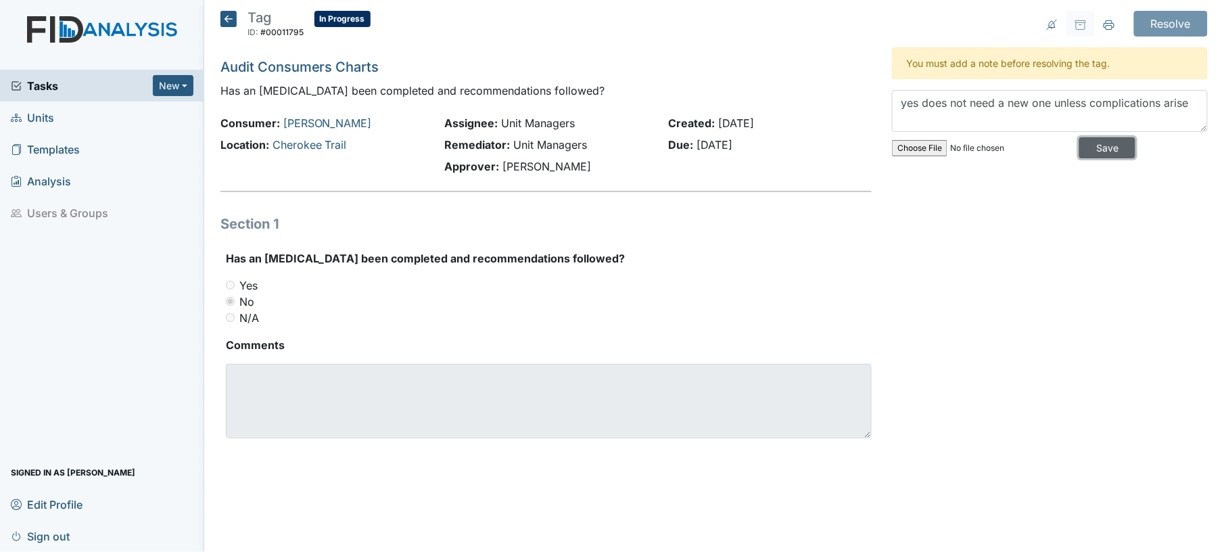
click at [1104, 147] on input "Save" at bounding box center [1107, 147] width 56 height 21
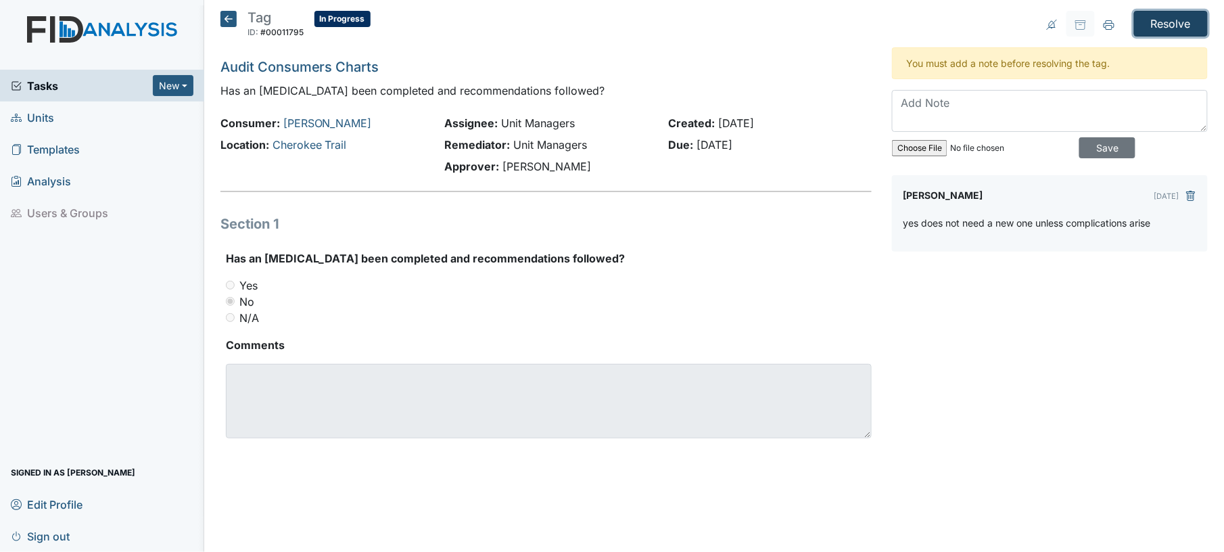
click at [1180, 31] on input "Resolve" at bounding box center [1171, 24] width 74 height 26
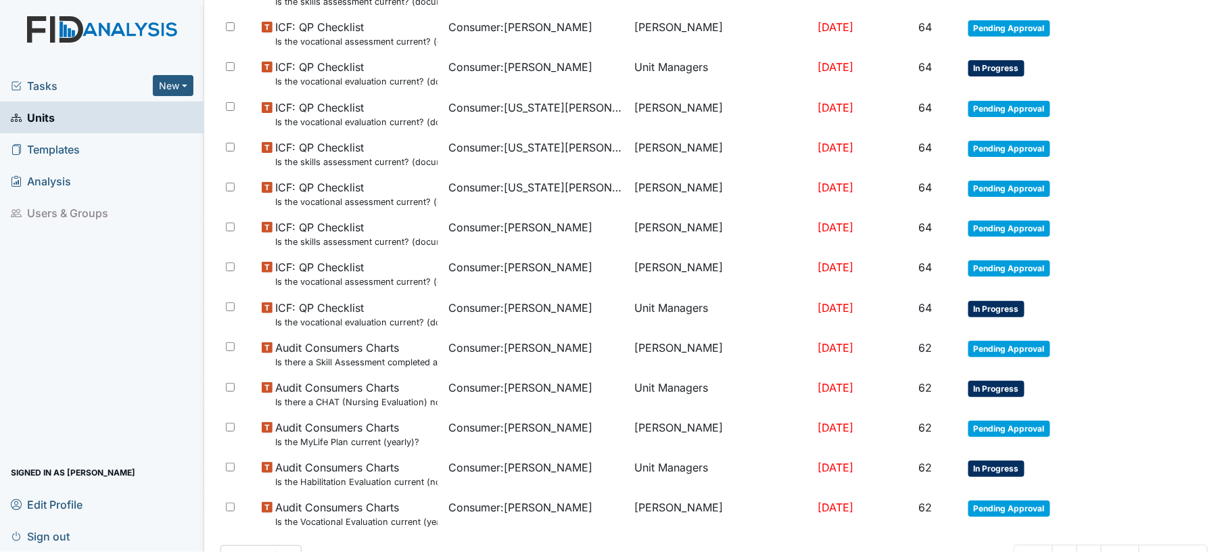
scroll to position [943, 0]
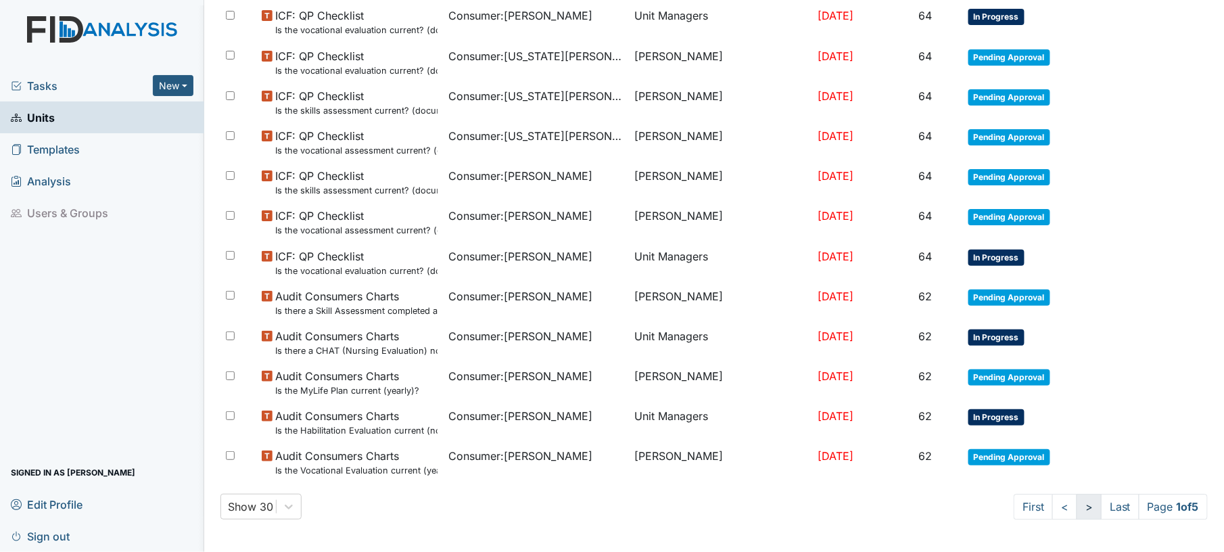
click at [1077, 509] on link ">" at bounding box center [1089, 507] width 25 height 26
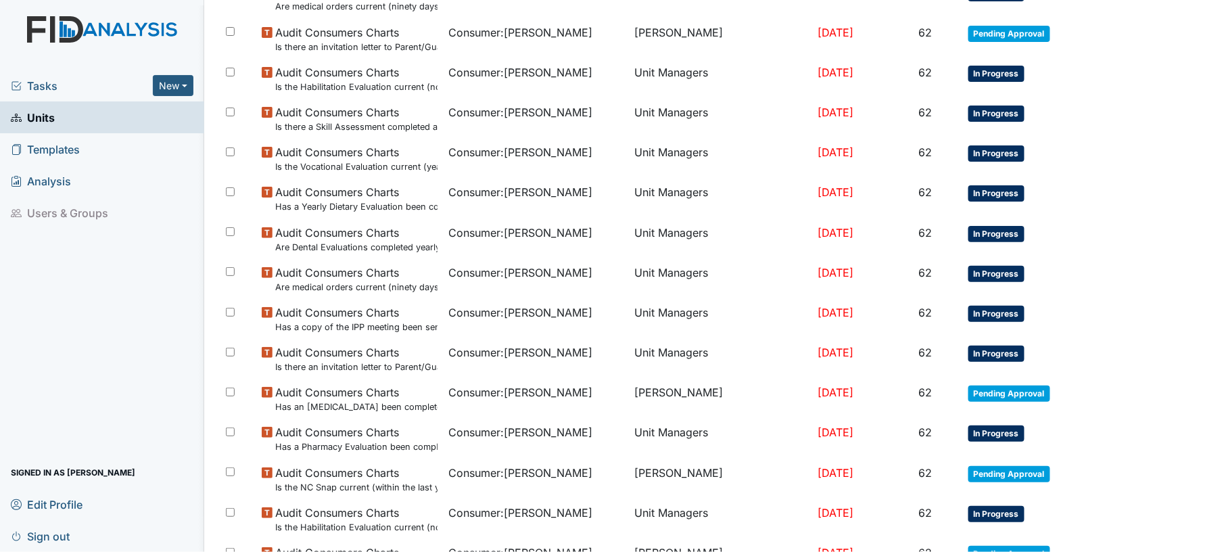
scroll to position [327, 0]
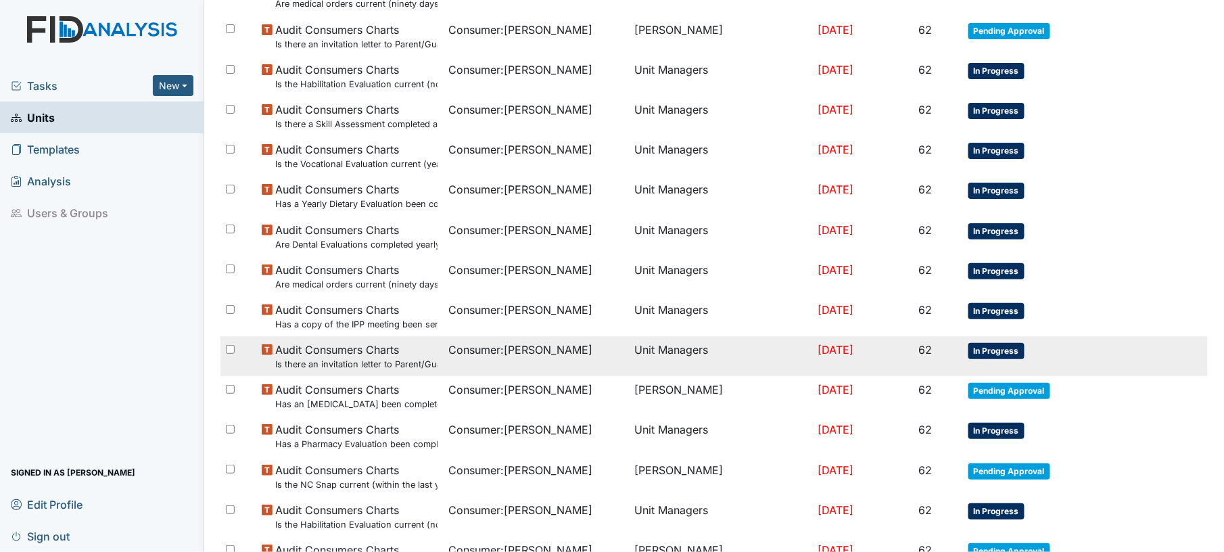
click at [607, 376] on td "Consumer : [PERSON_NAME]" at bounding box center [536, 356] width 187 height 40
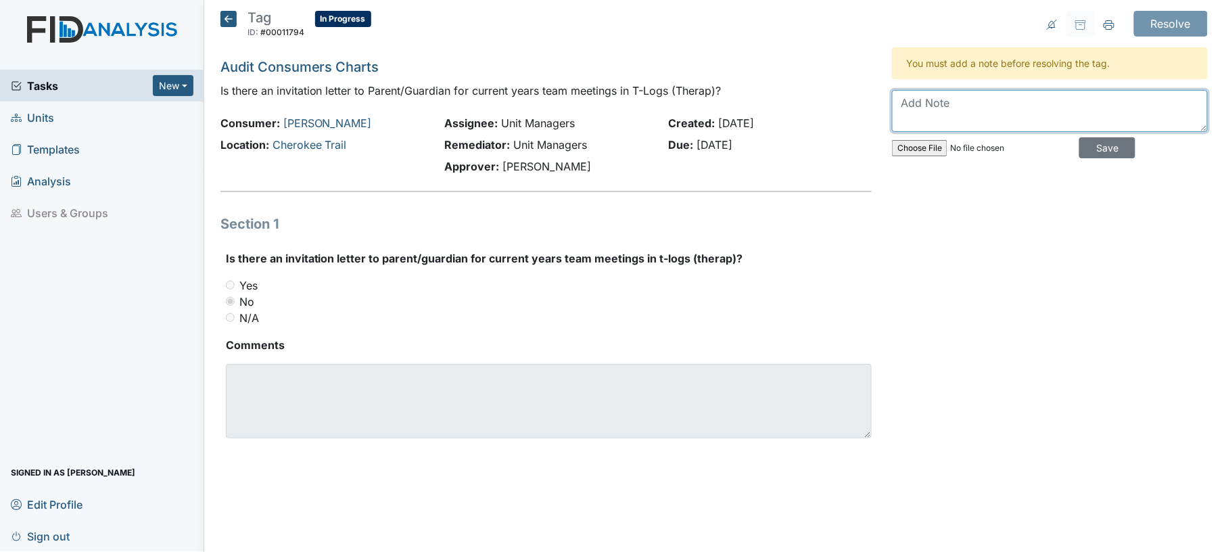
click at [996, 111] on textarea at bounding box center [1050, 111] width 316 height 42
type textarea "yes, emailed to dss"
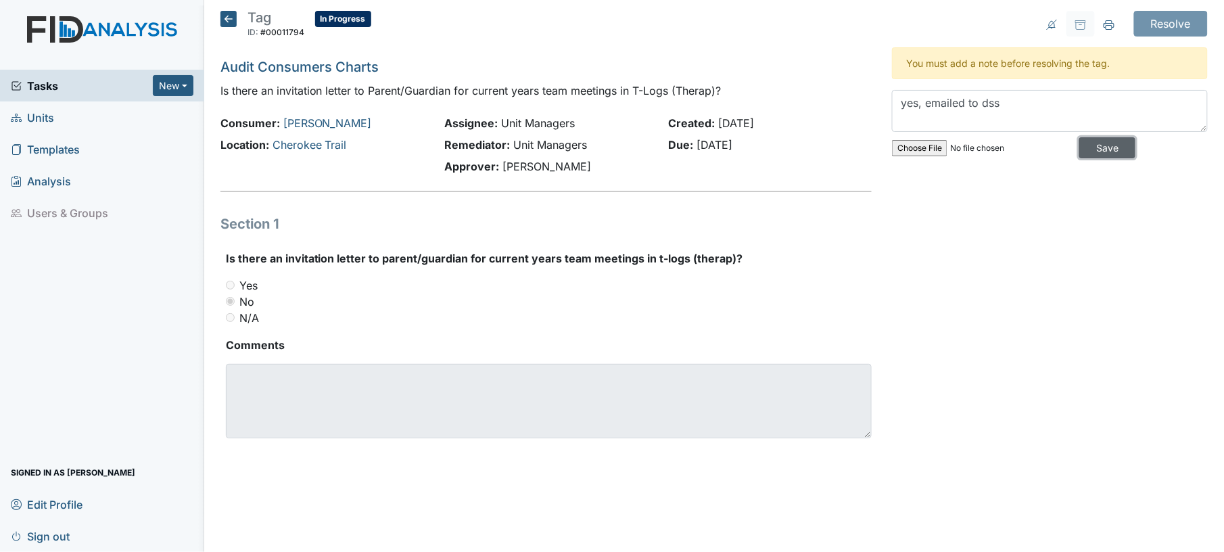
click at [1086, 149] on input "Save" at bounding box center [1107, 147] width 56 height 21
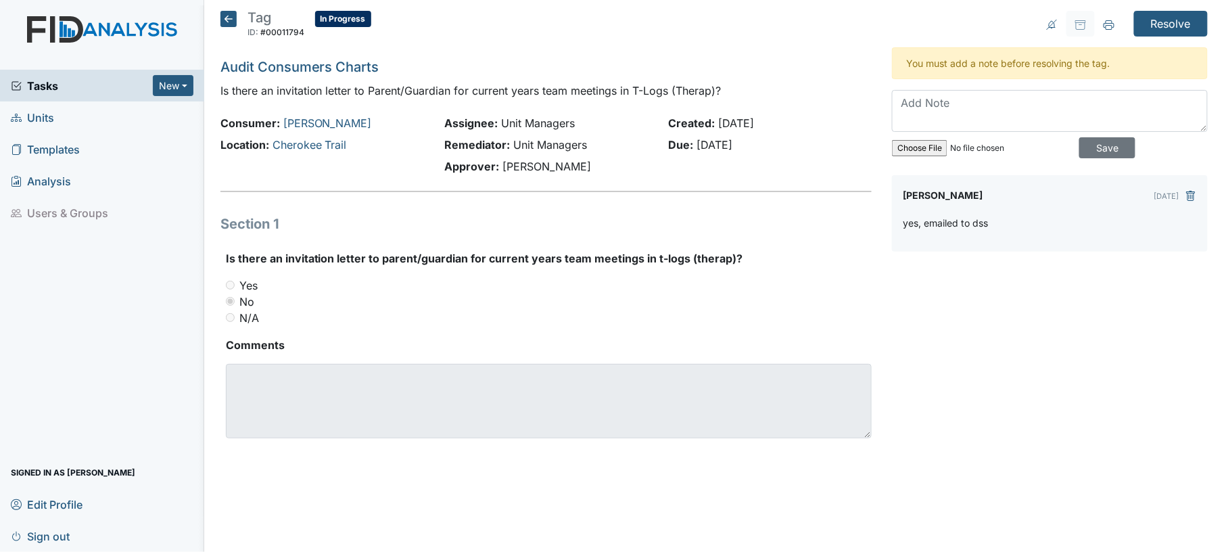
click at [1169, 9] on main "Tag ID: #00011794 In Progress Autosaving... Audit Consumers Charts Is there an …" at bounding box center [714, 276] width 1020 height 552
click at [1171, 22] on input "Resolve" at bounding box center [1171, 24] width 74 height 26
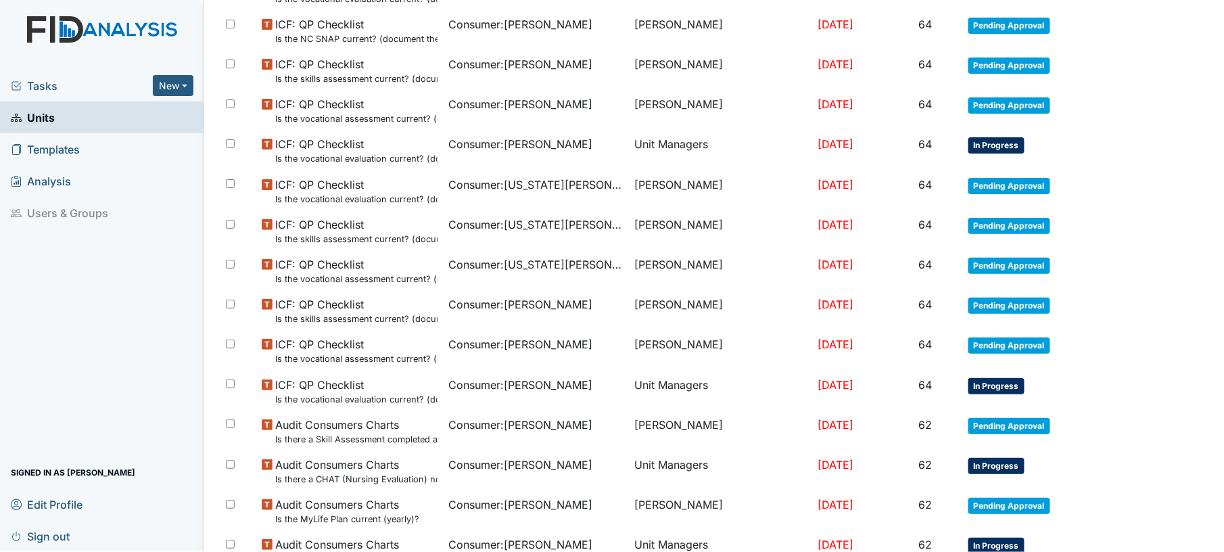
scroll to position [943, 0]
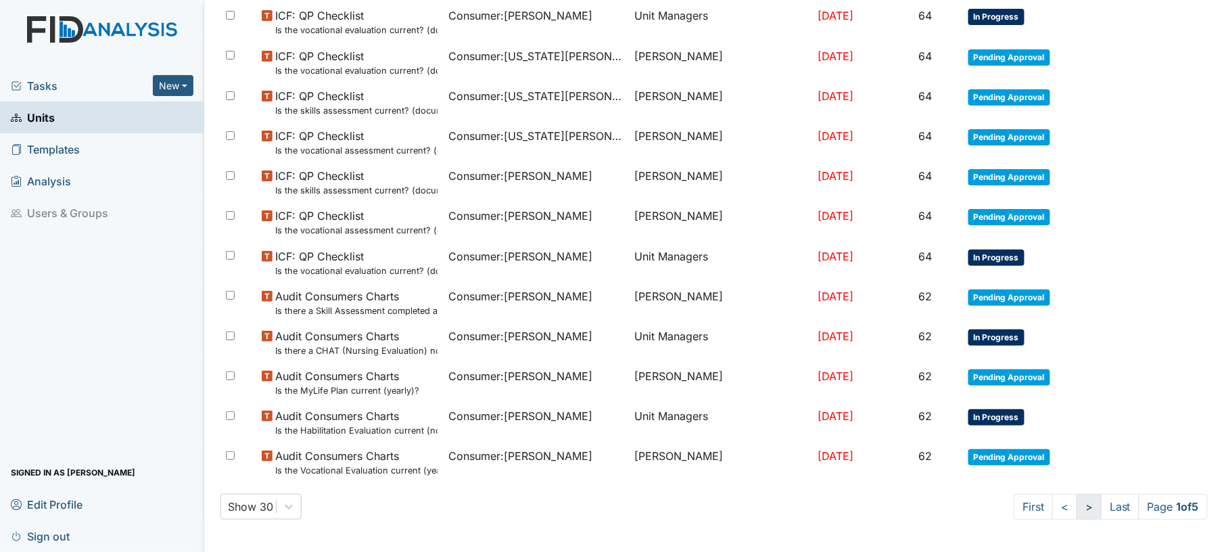
click at [1077, 507] on link ">" at bounding box center [1089, 507] width 25 height 26
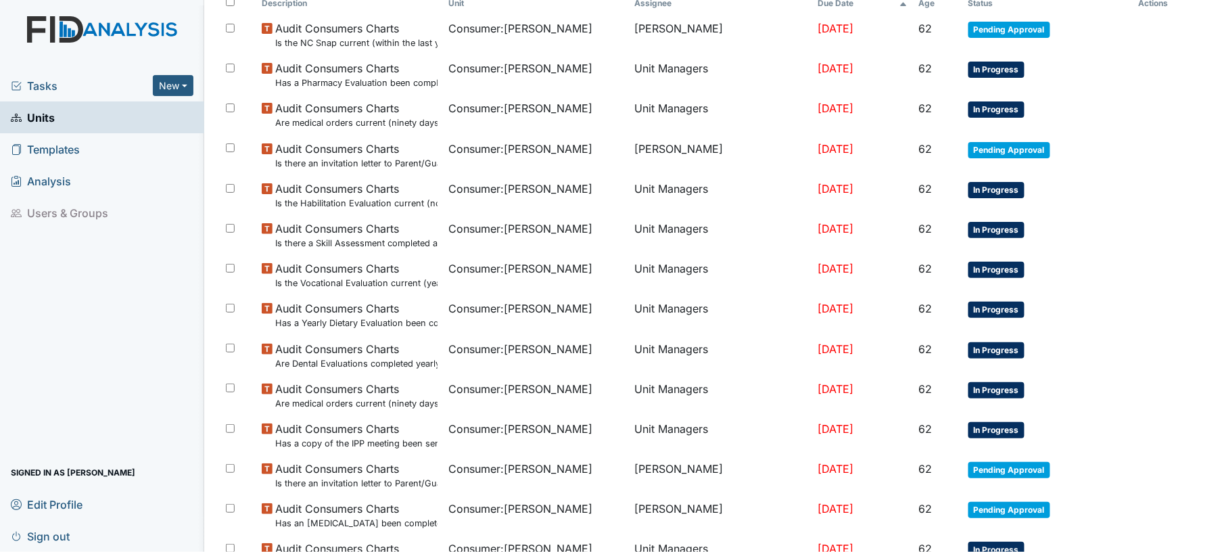
scroll to position [235, 0]
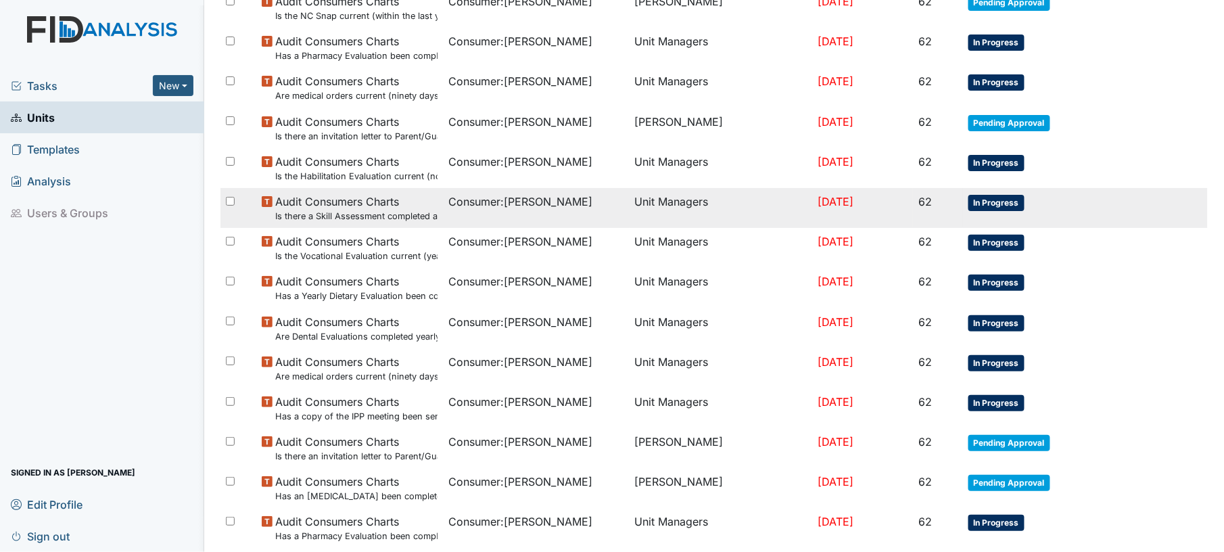
click at [536, 217] on td "Consumer : [PERSON_NAME]" at bounding box center [536, 208] width 187 height 40
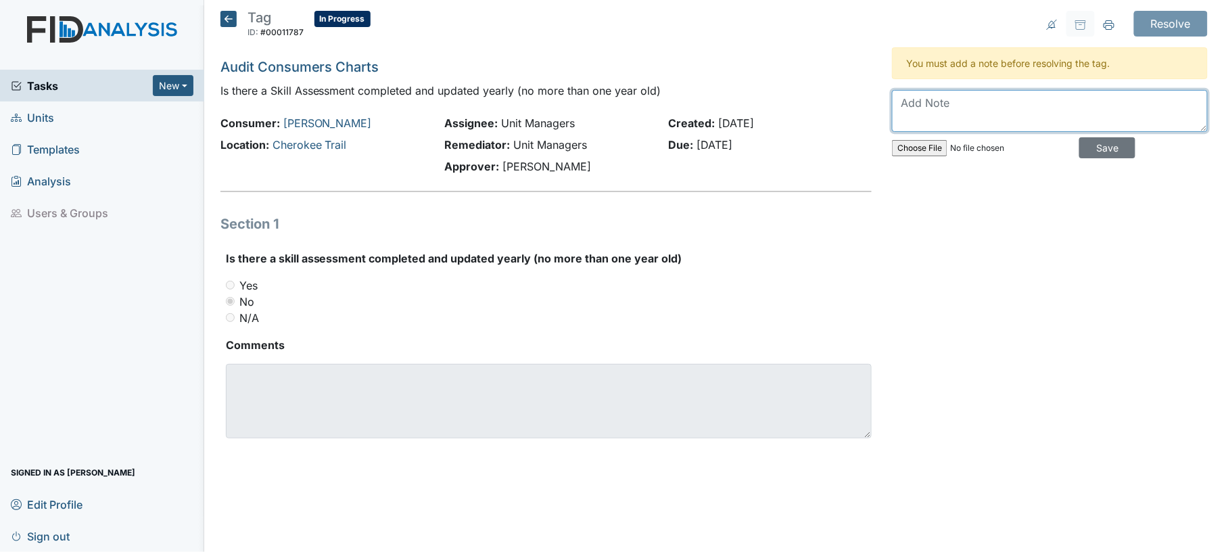
click at [912, 126] on textarea at bounding box center [1050, 111] width 316 height 42
type textarea "complete needs uploaded"
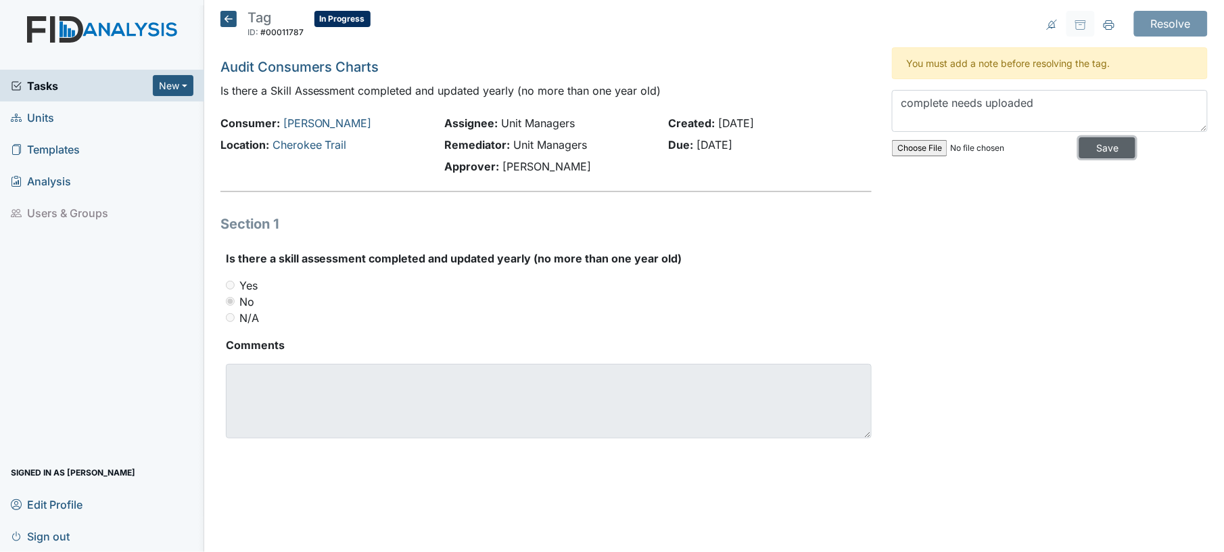
click at [1116, 145] on input "Save" at bounding box center [1107, 147] width 56 height 21
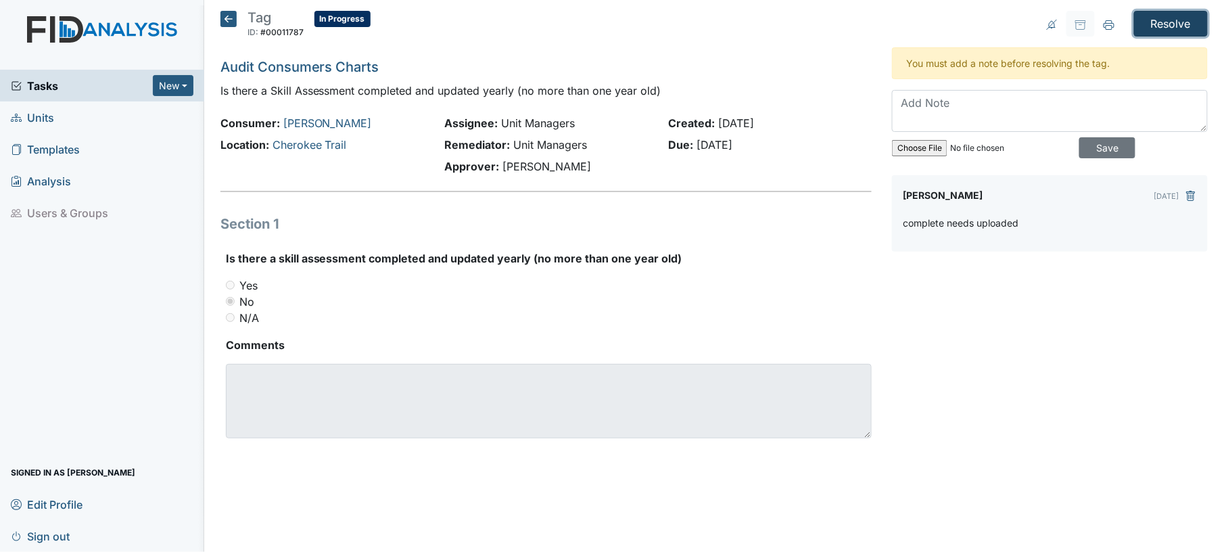
click at [1171, 30] on input "Resolve" at bounding box center [1171, 24] width 74 height 26
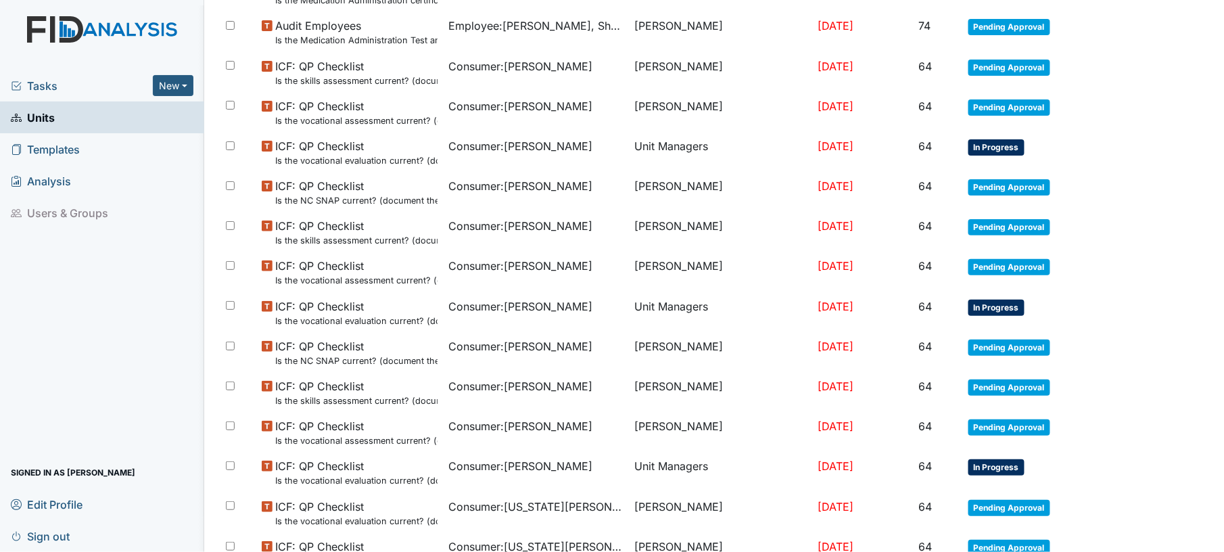
scroll to position [943, 0]
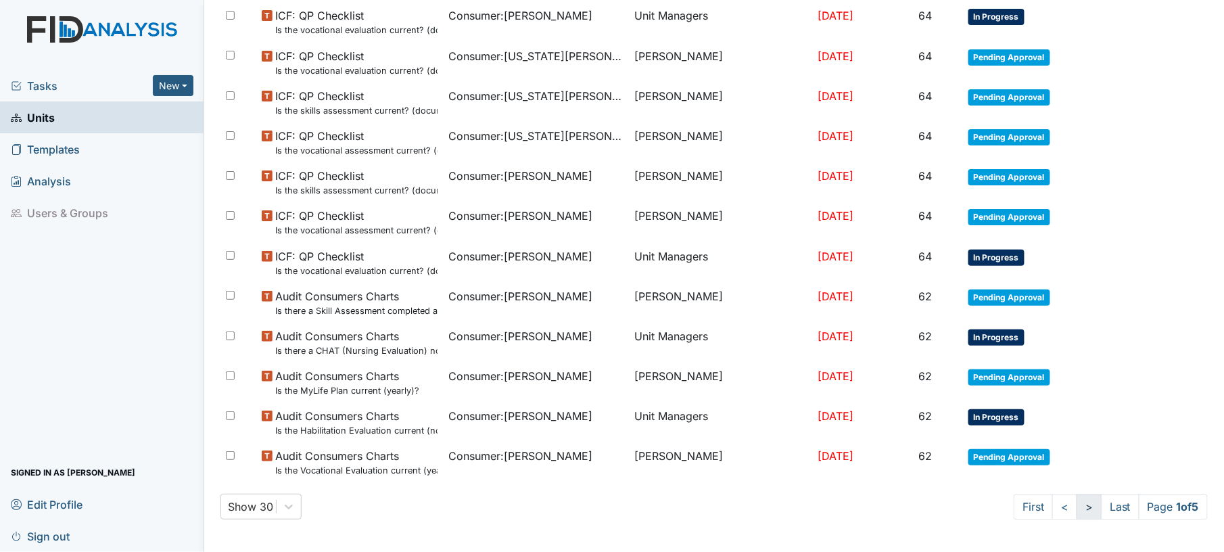
click at [1077, 505] on link ">" at bounding box center [1089, 507] width 25 height 26
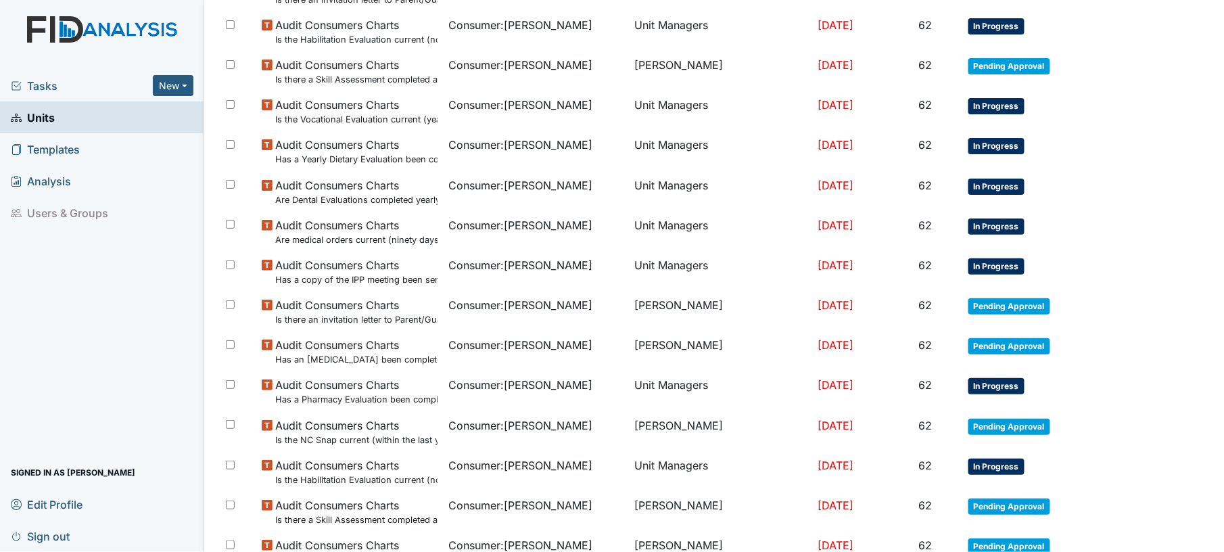
scroll to position [375, 0]
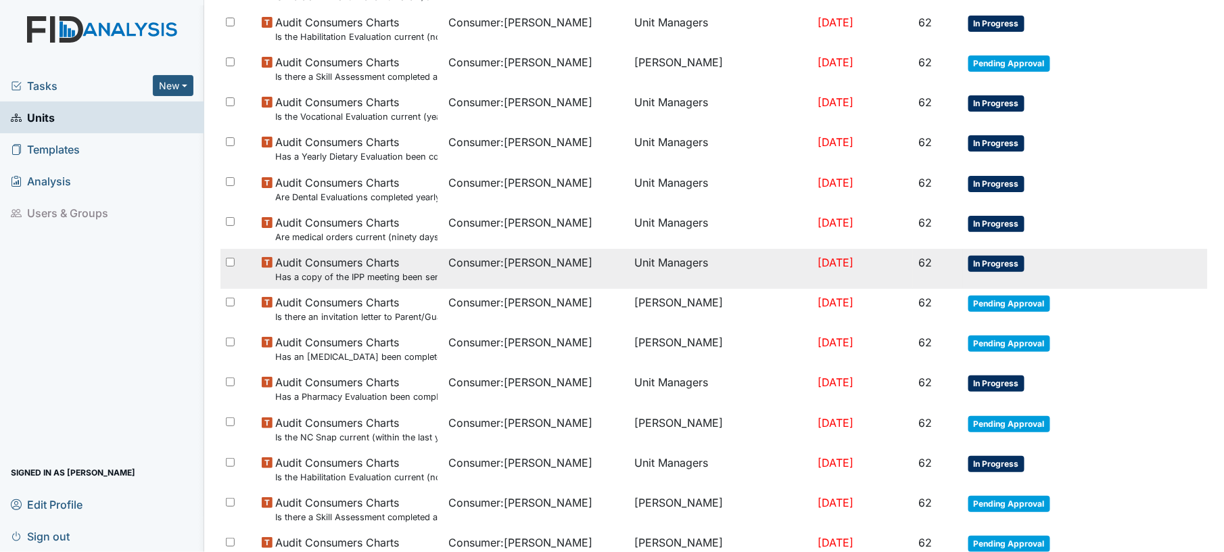
click at [611, 268] on div "Consumer : [PERSON_NAME]" at bounding box center [536, 262] width 176 height 16
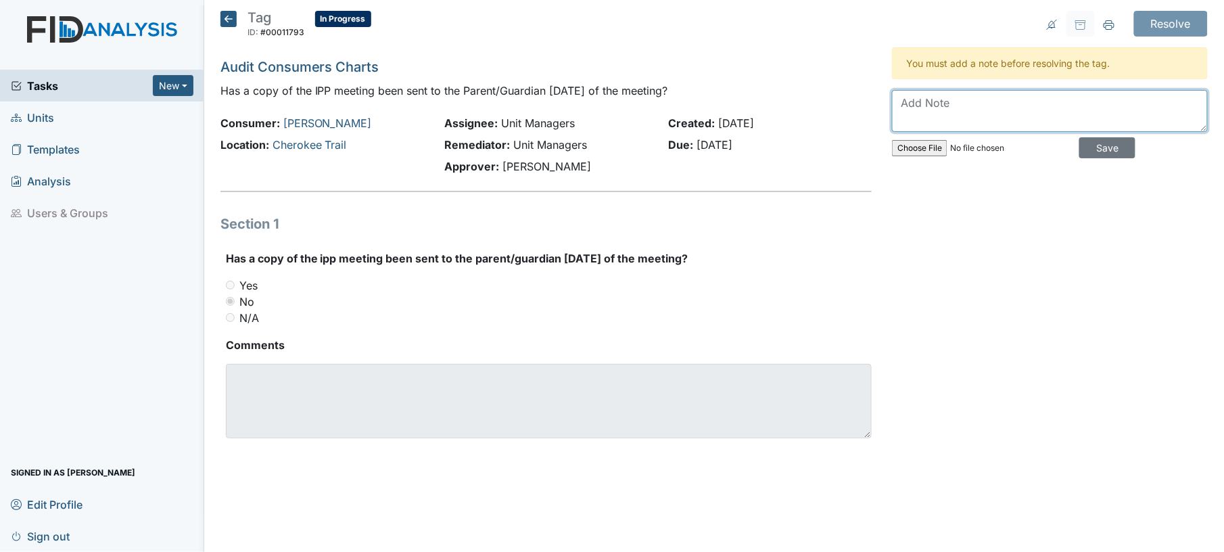
click at [935, 106] on textarea at bounding box center [1050, 111] width 316 height 42
type textarea "yes emailed"
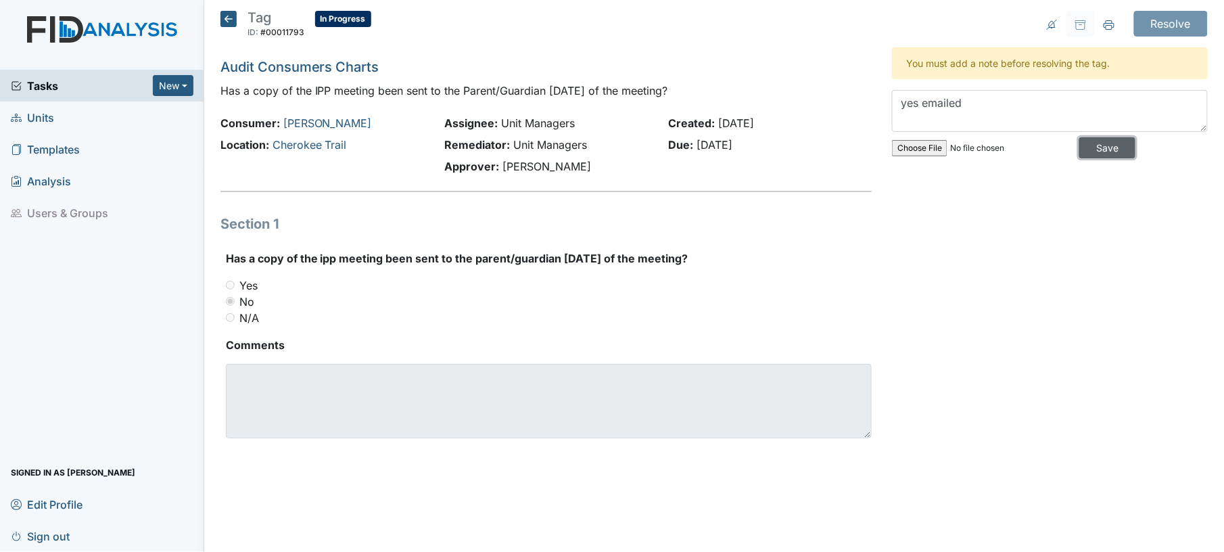
click at [1102, 142] on input "Save" at bounding box center [1107, 147] width 56 height 21
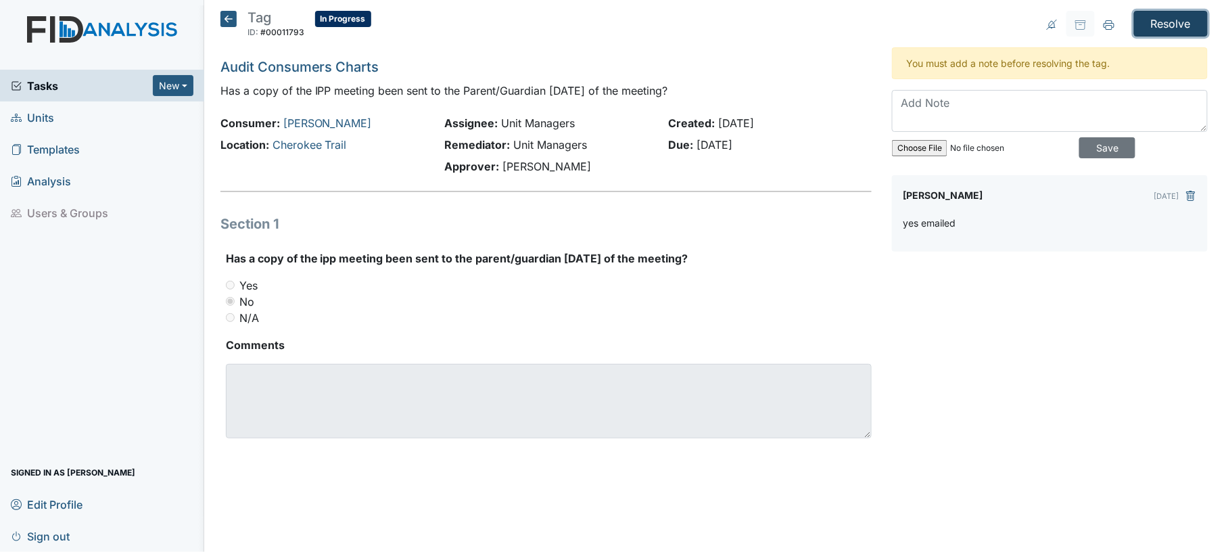
click at [1189, 20] on input "Resolve" at bounding box center [1171, 24] width 74 height 26
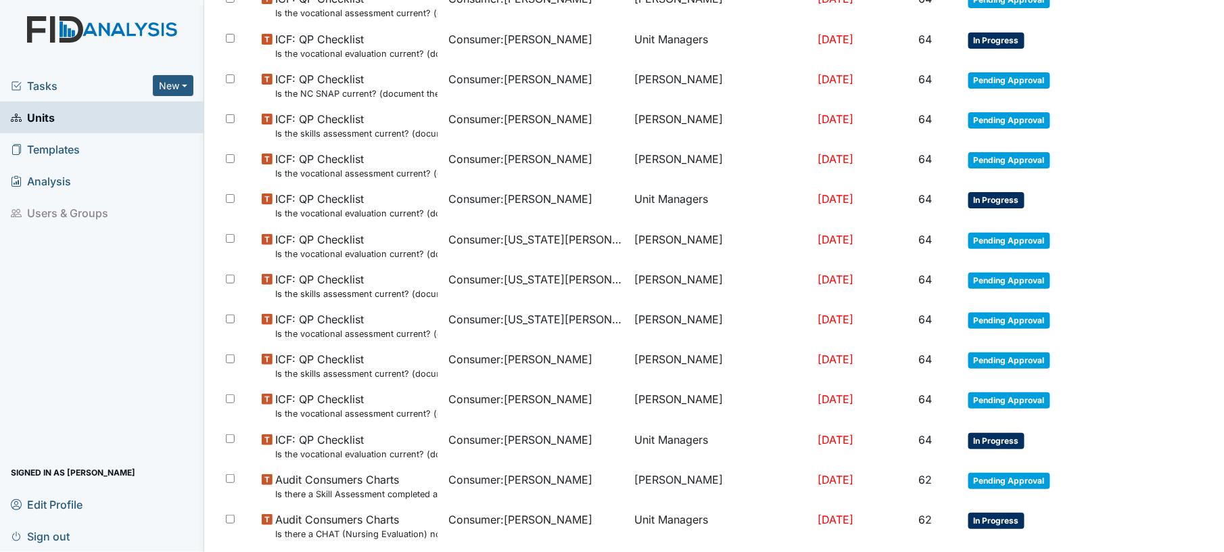
scroll to position [943, 0]
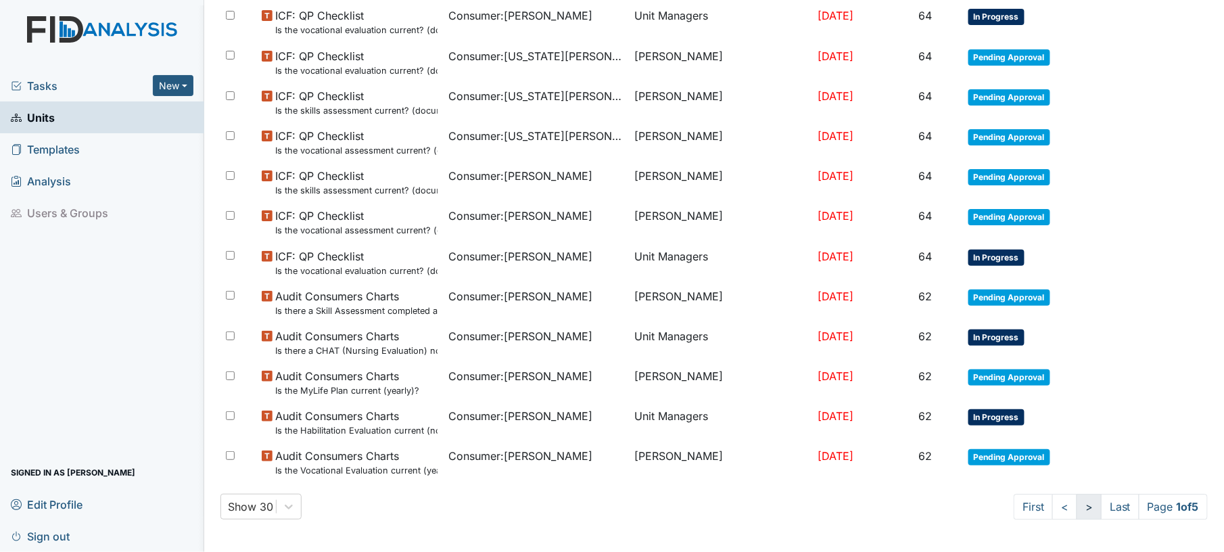
click at [1077, 509] on link ">" at bounding box center [1089, 507] width 25 height 26
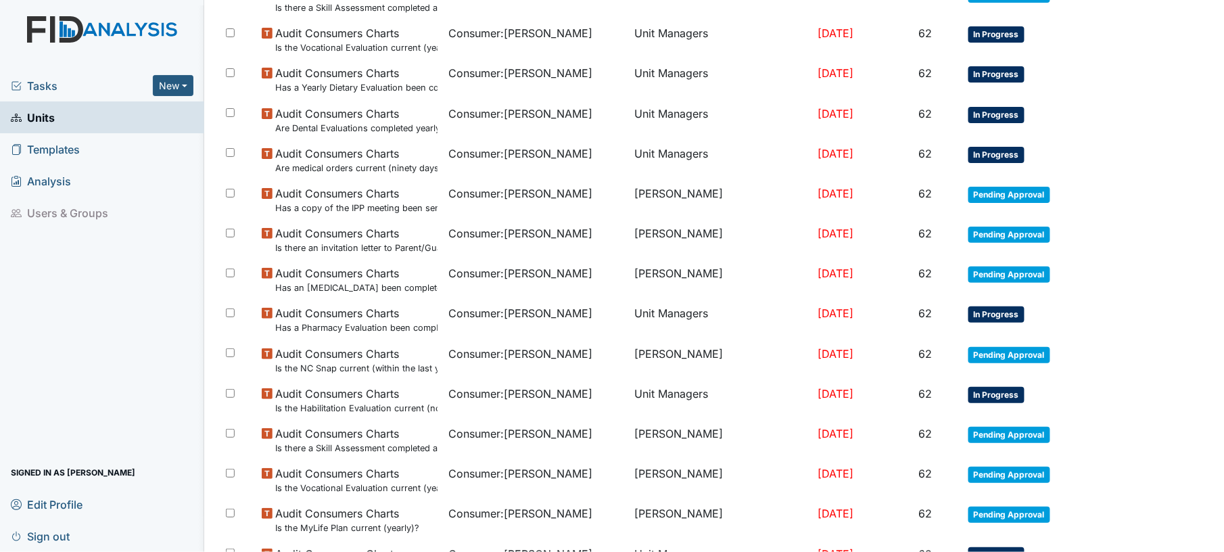
scroll to position [283, 0]
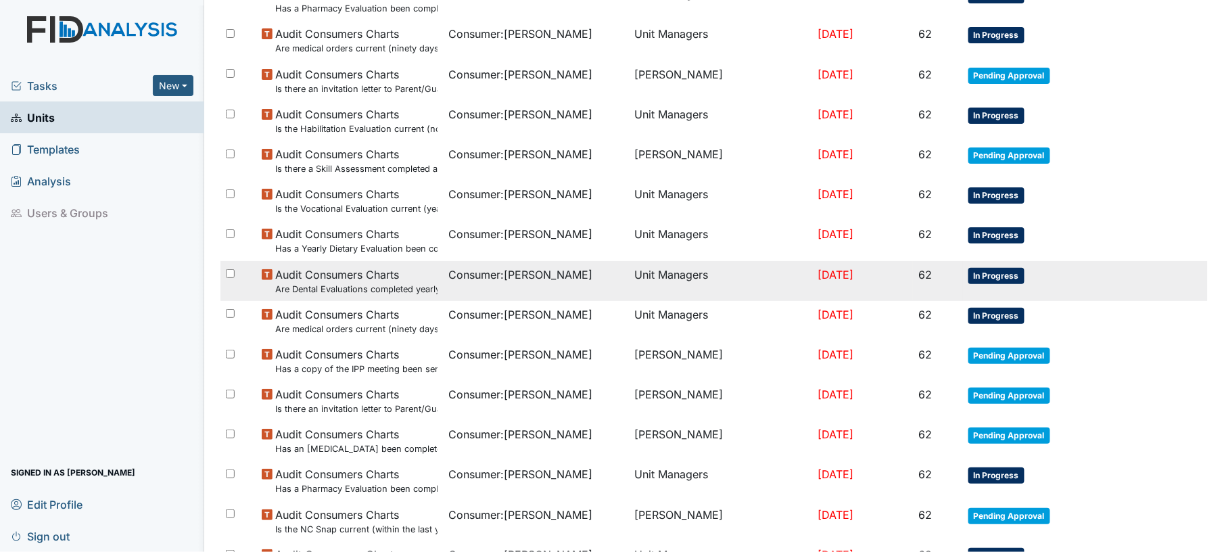
click at [546, 287] on td "Consumer : Anyanwu, Joseph" at bounding box center [536, 281] width 187 height 40
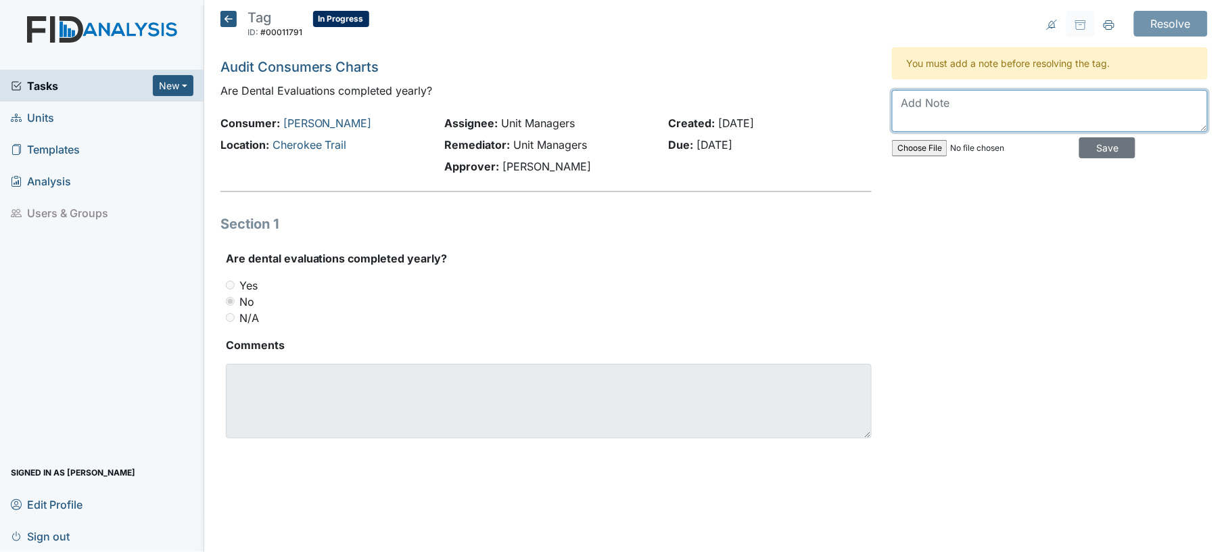
click at [909, 115] on textarea at bounding box center [1050, 111] width 316 height 42
type textarea "yes they are"
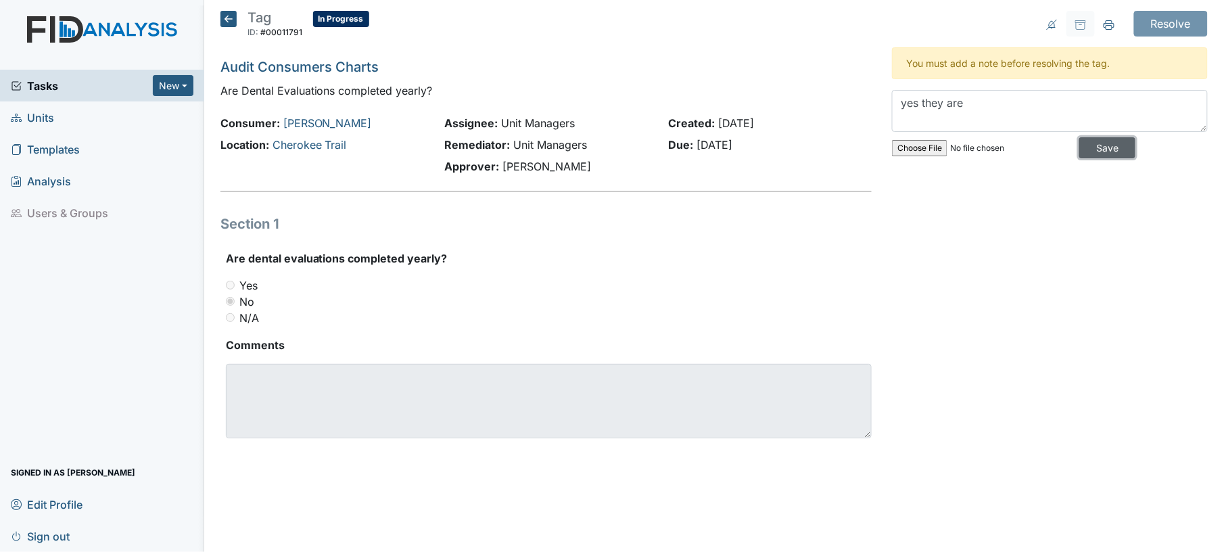
click at [1109, 147] on input "Save" at bounding box center [1107, 147] width 56 height 21
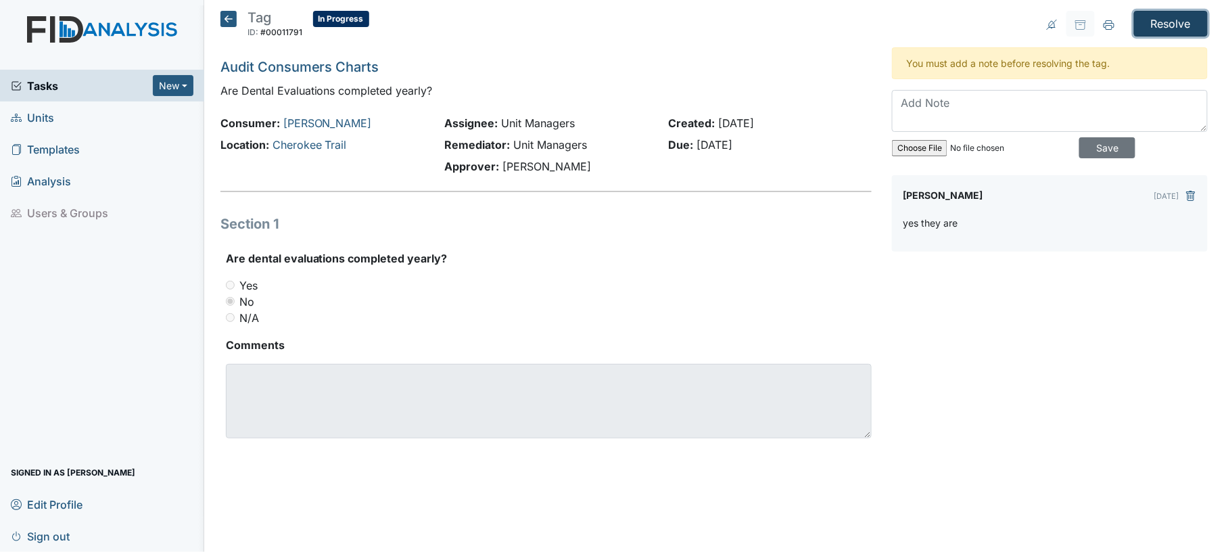
click at [1186, 27] on input "Resolve" at bounding box center [1171, 24] width 74 height 26
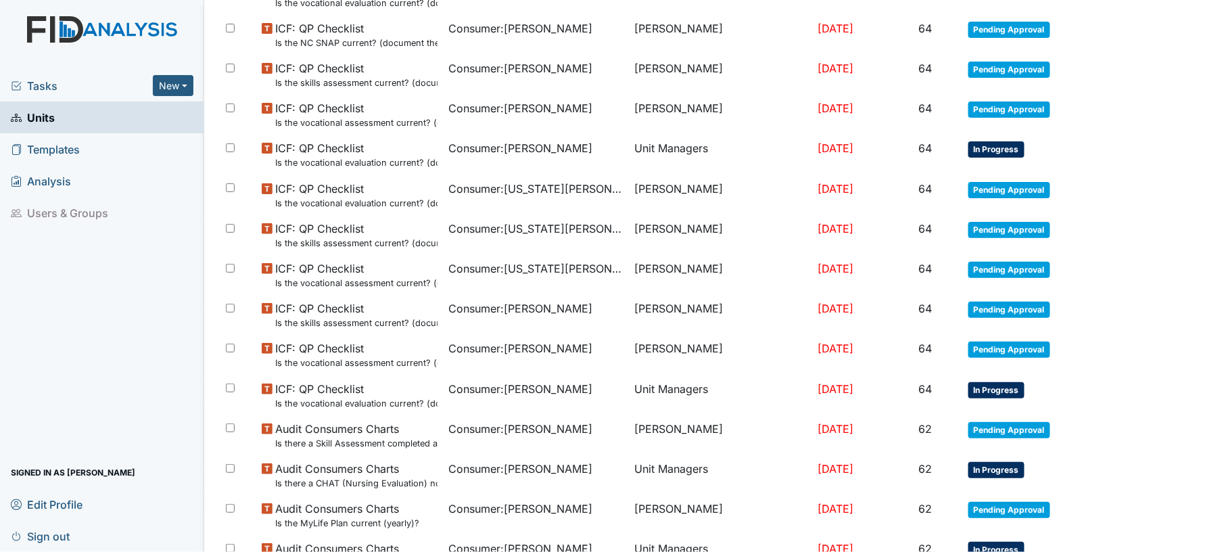
scroll to position [943, 0]
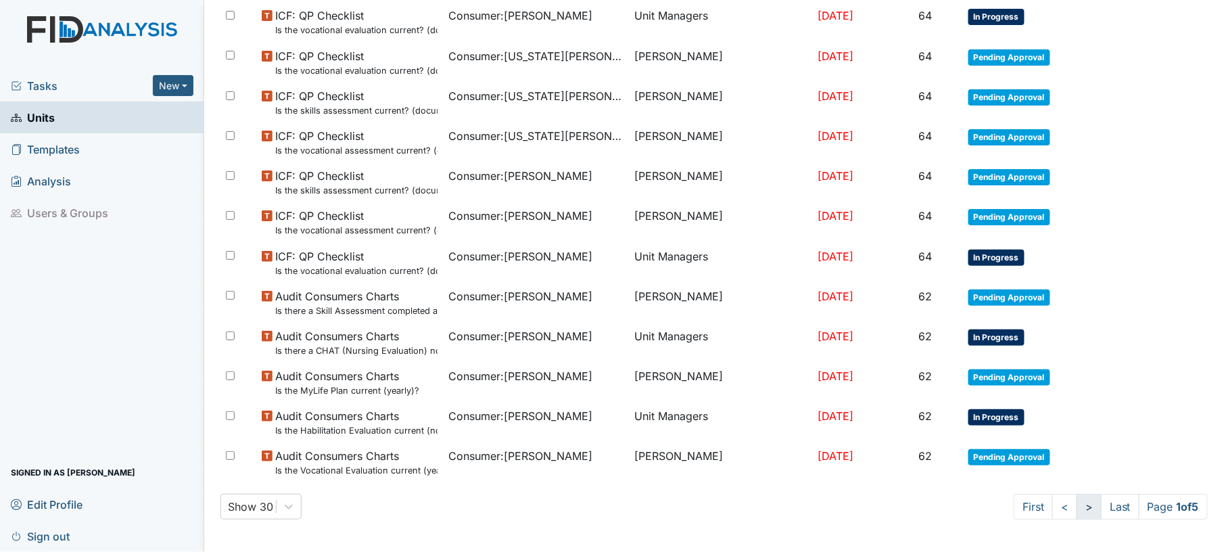
click at [1077, 501] on link ">" at bounding box center [1089, 507] width 25 height 26
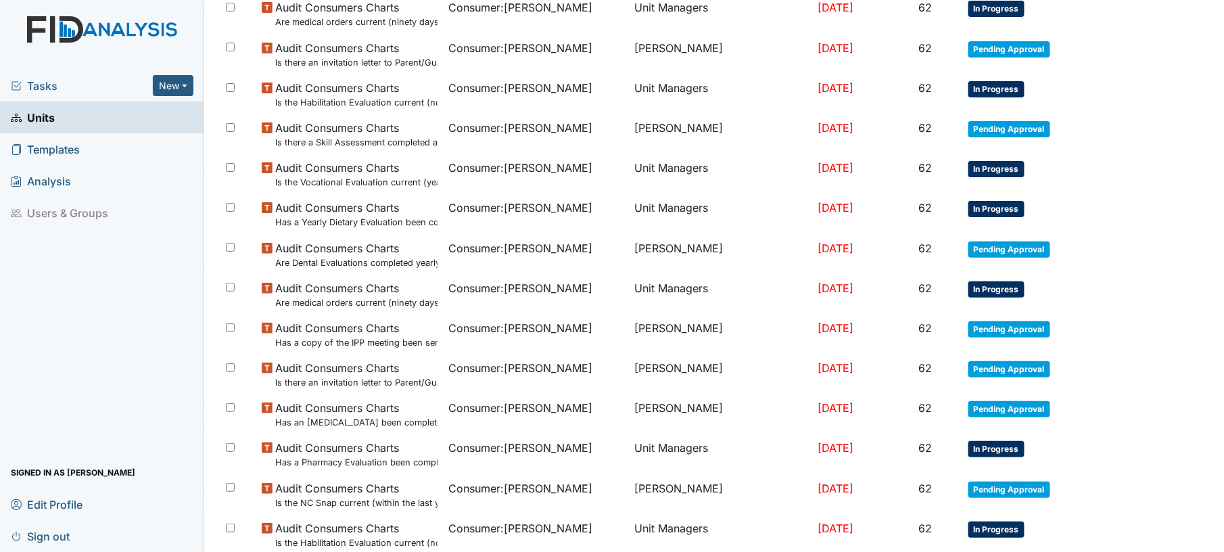
scroll to position [312, 0]
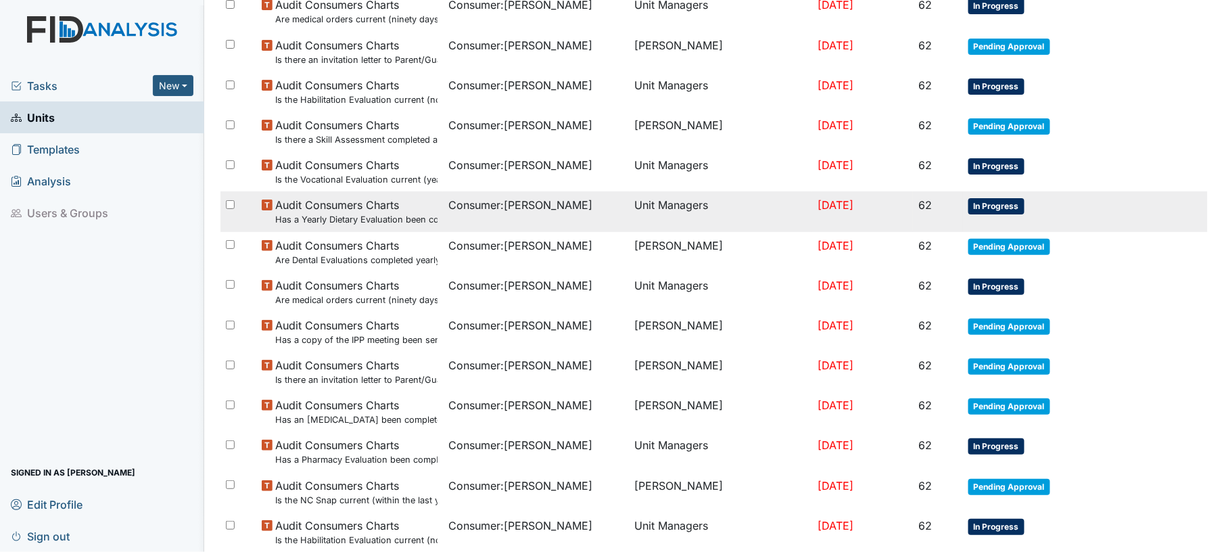
click at [712, 211] on td "Unit Managers" at bounding box center [721, 211] width 183 height 40
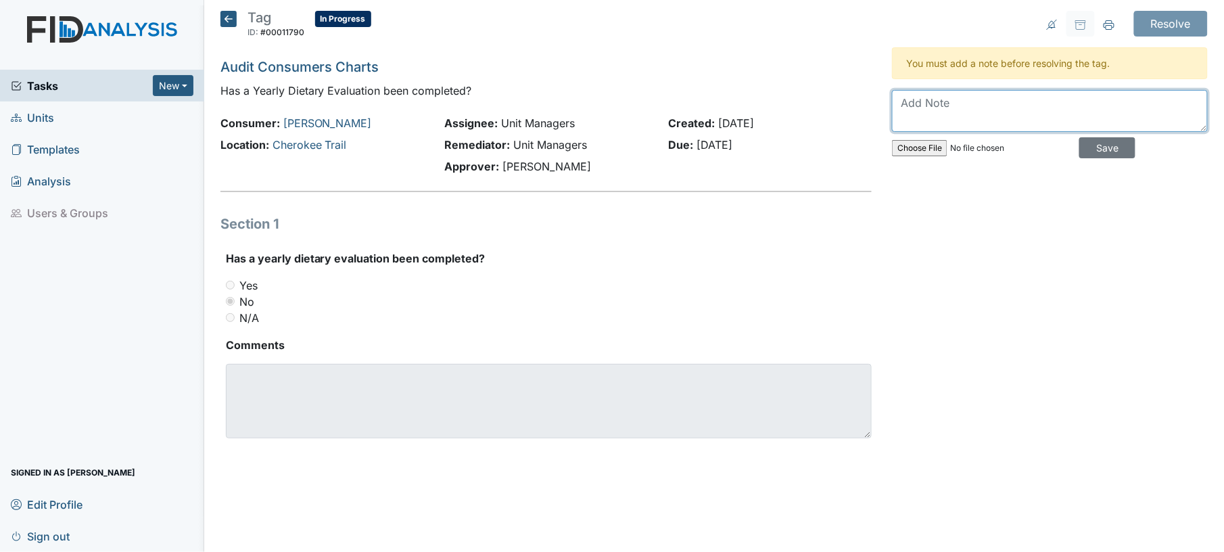
click at [993, 110] on textarea at bounding box center [1050, 111] width 316 height 42
type textarea "completed"
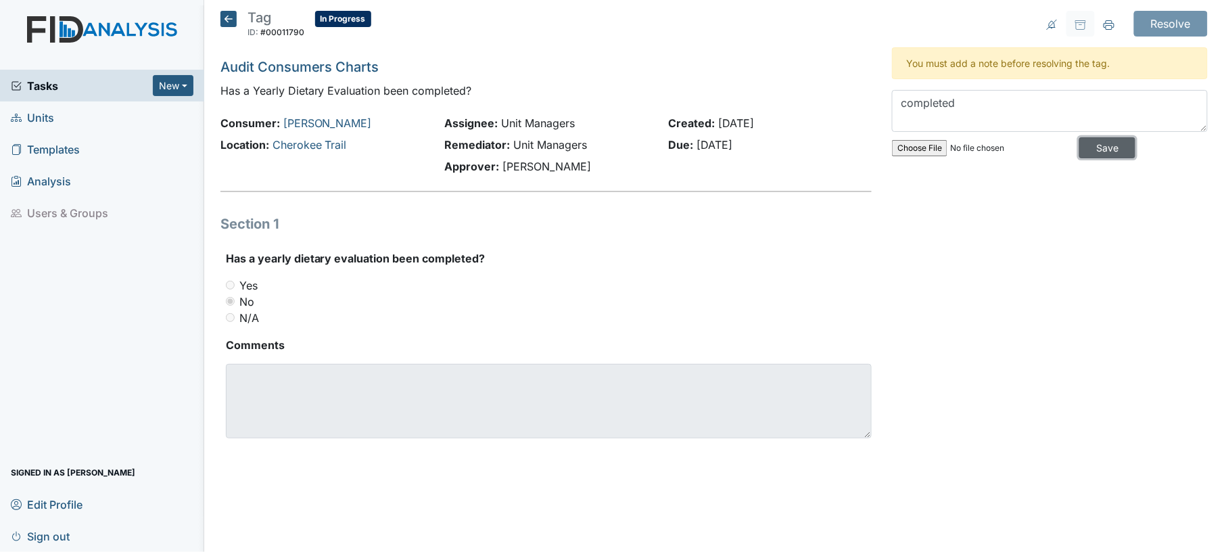
click at [1089, 141] on input "Save" at bounding box center [1107, 147] width 56 height 21
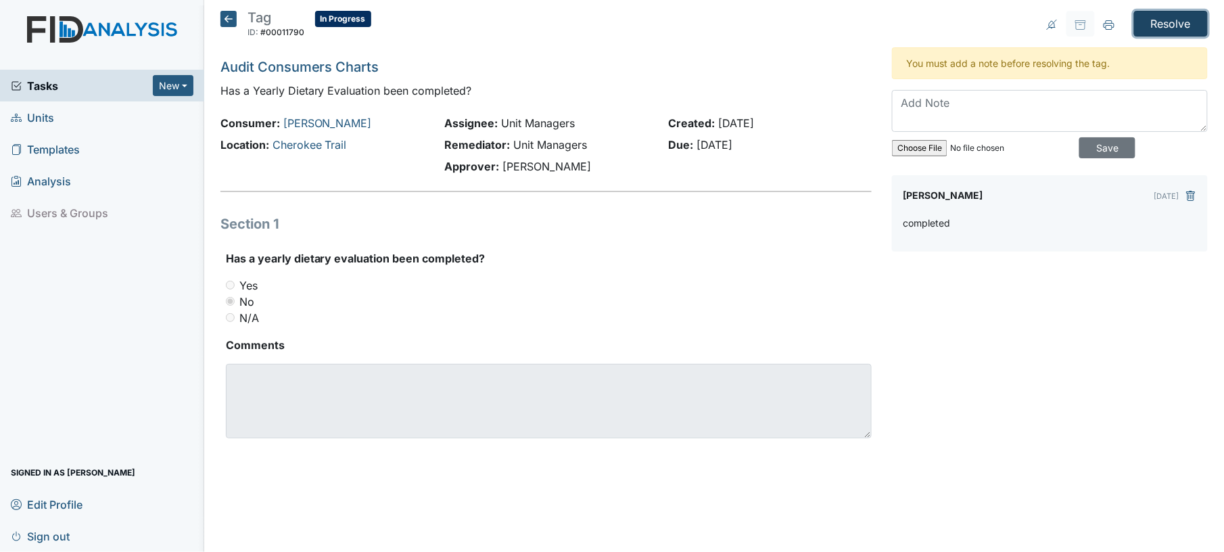
click at [1184, 30] on input "Resolve" at bounding box center [1171, 24] width 74 height 26
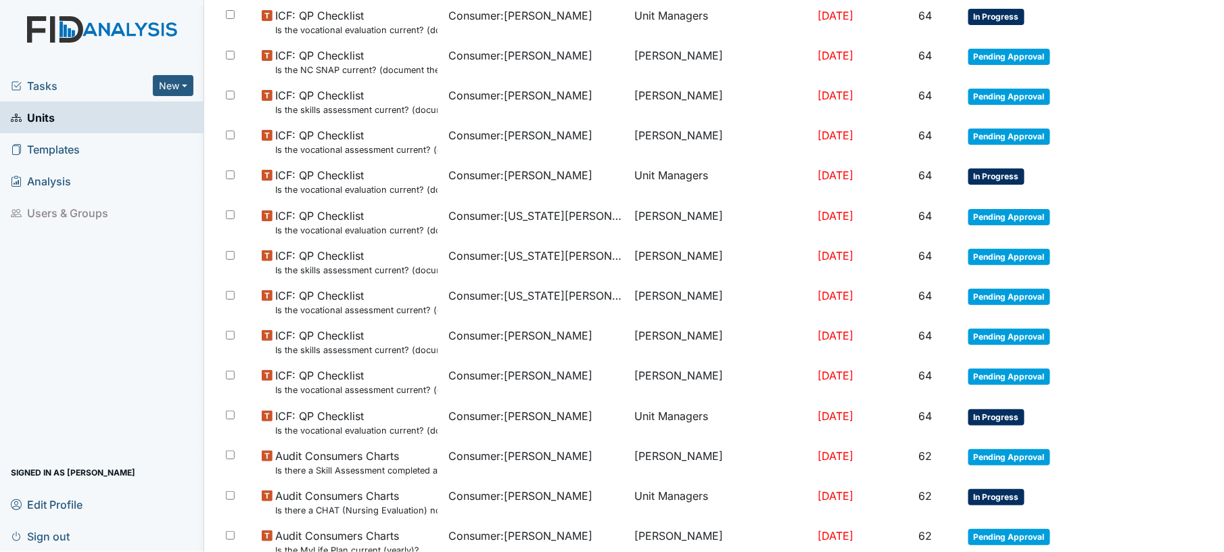
scroll to position [943, 0]
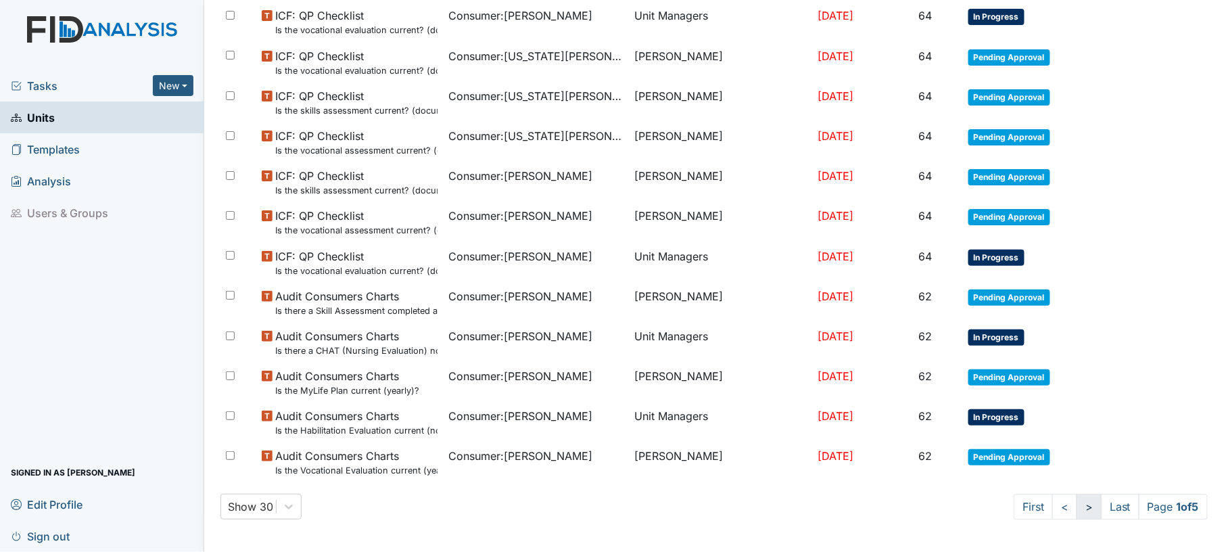
click at [1077, 515] on link ">" at bounding box center [1089, 507] width 25 height 26
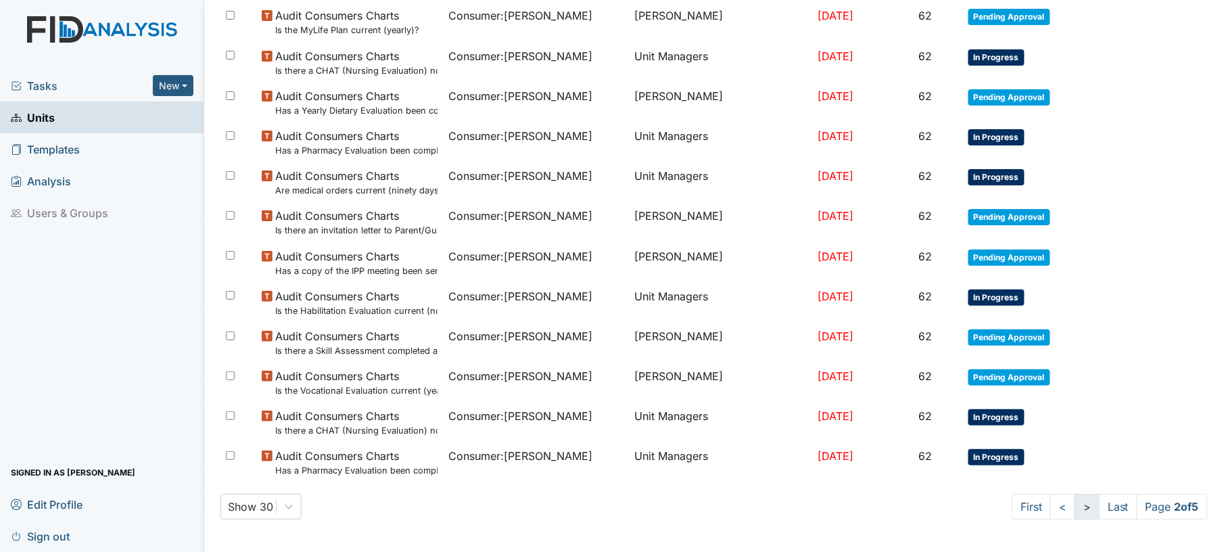
click at [1075, 511] on link ">" at bounding box center [1087, 507] width 25 height 26
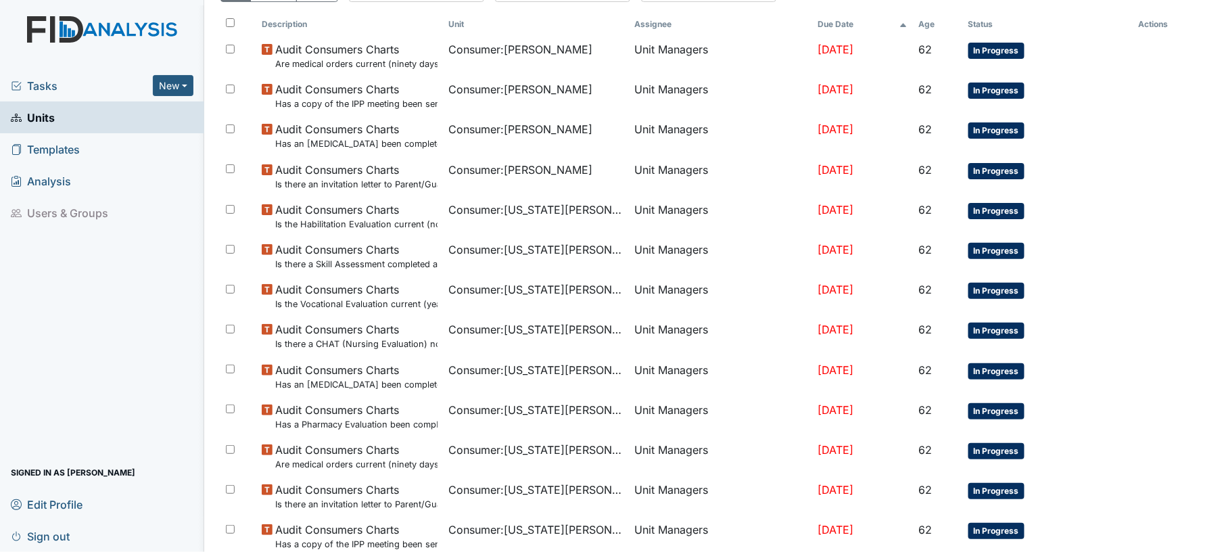
scroll to position [190, 0]
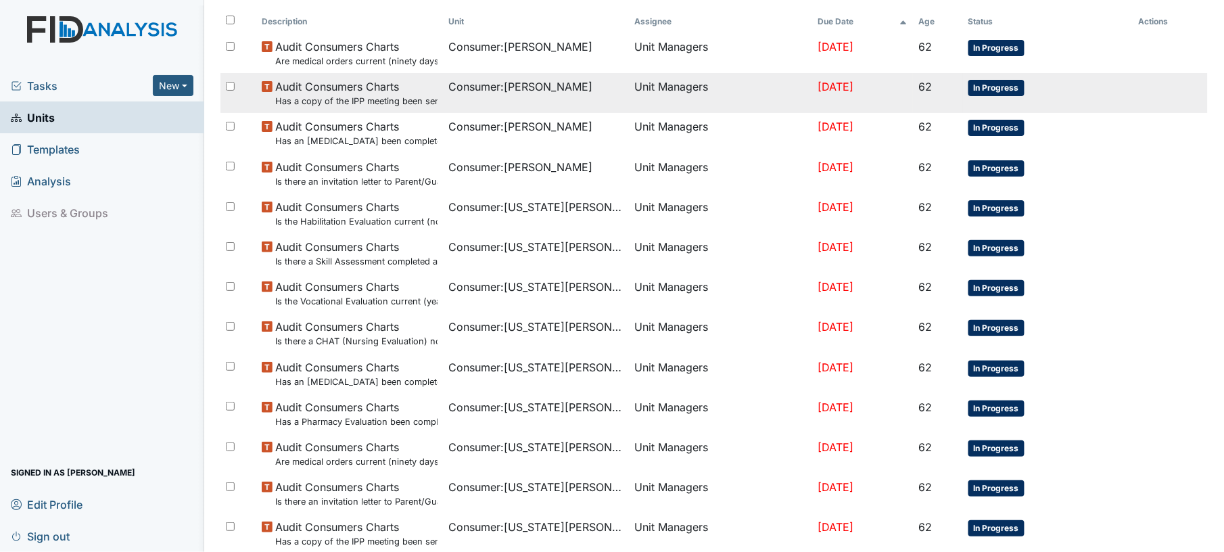
click at [812, 101] on td "Jul 15, 2025" at bounding box center [862, 93] width 101 height 40
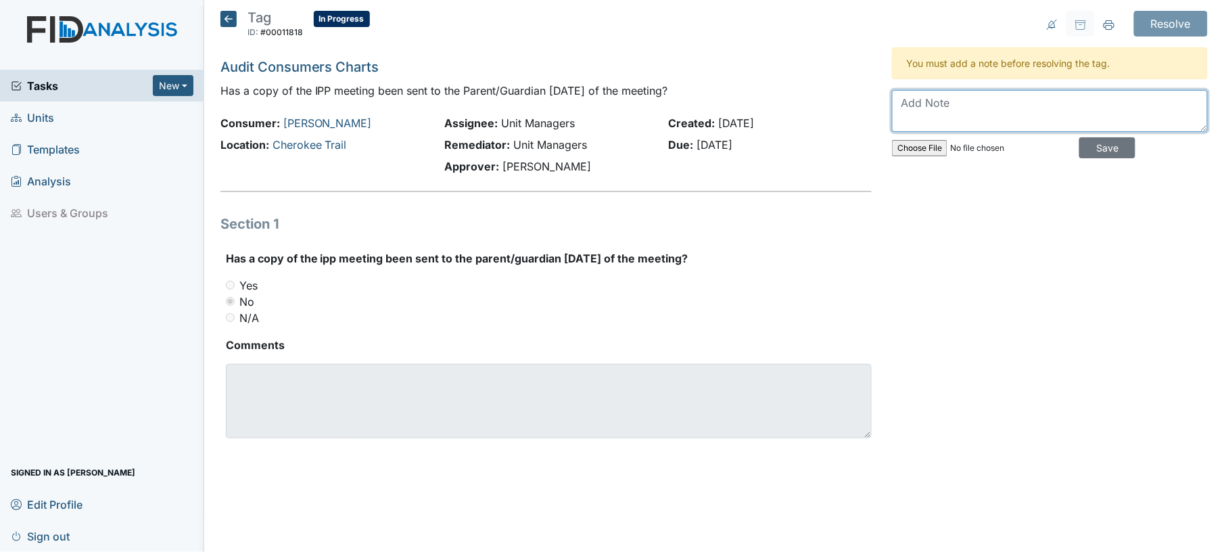
click at [978, 96] on textarea at bounding box center [1050, 111] width 316 height 42
type textarea "yes given to sister"
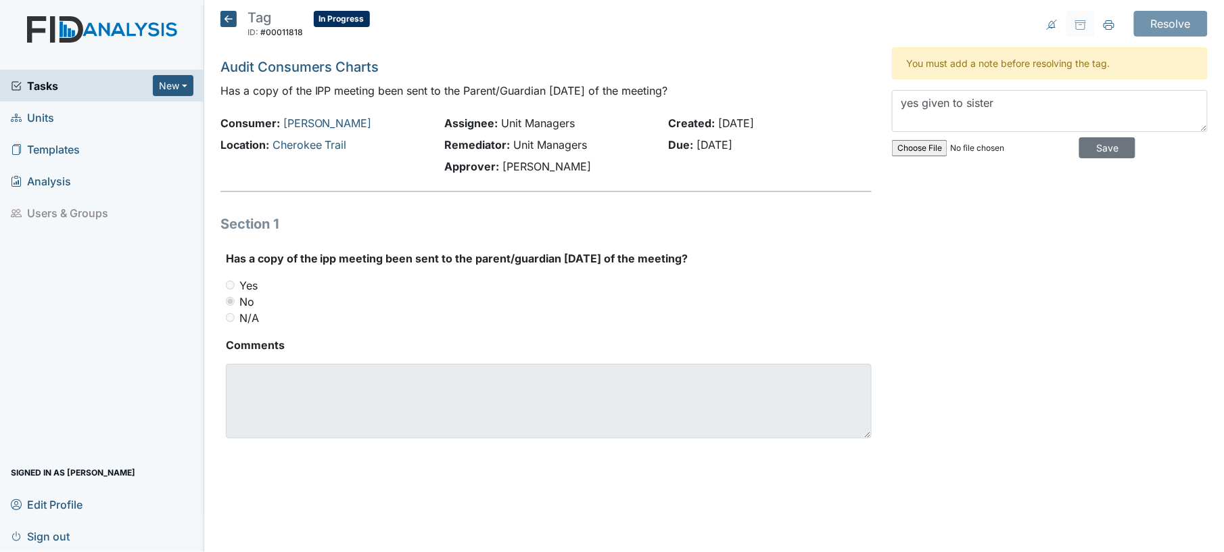
click at [1102, 137] on div "yes given to sister Save" at bounding box center [1050, 127] width 316 height 74
click at [1117, 153] on input "Save" at bounding box center [1107, 147] width 56 height 21
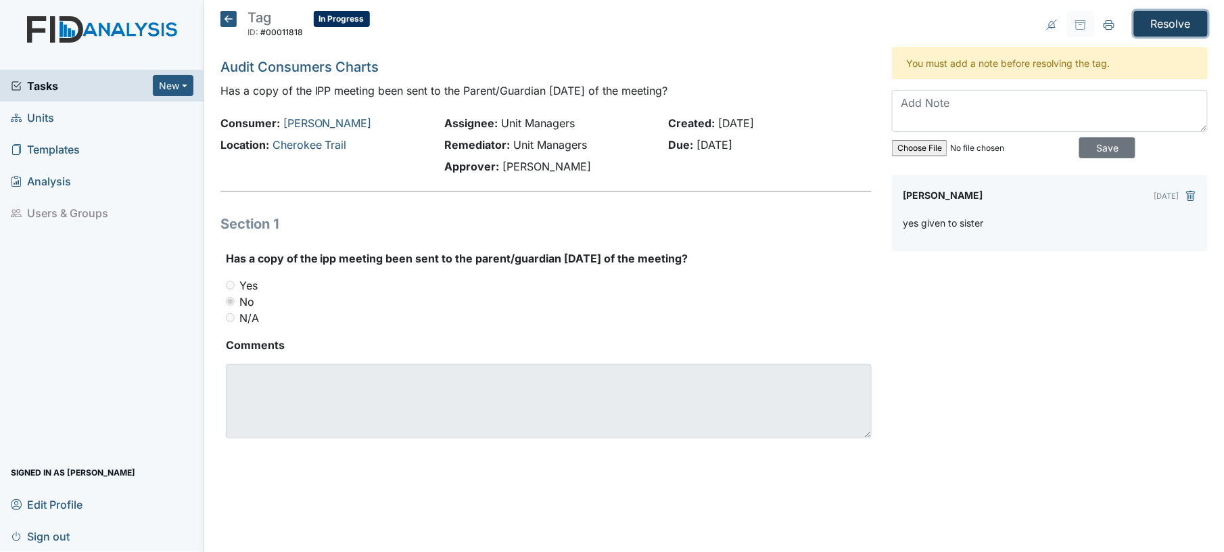
click at [1178, 23] on input "Resolve" at bounding box center [1171, 24] width 74 height 26
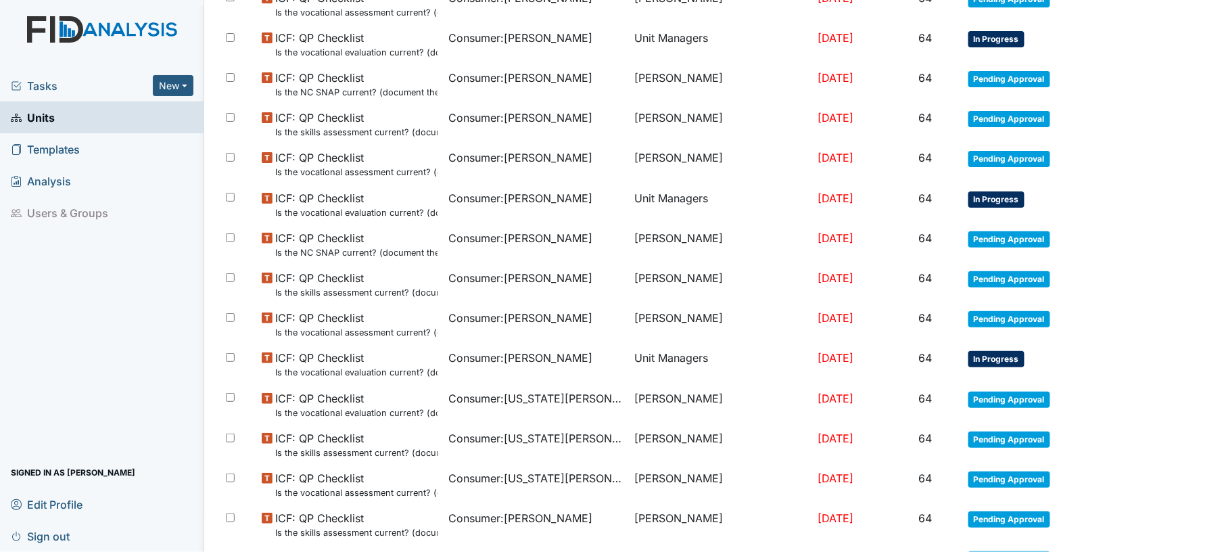
scroll to position [943, 0]
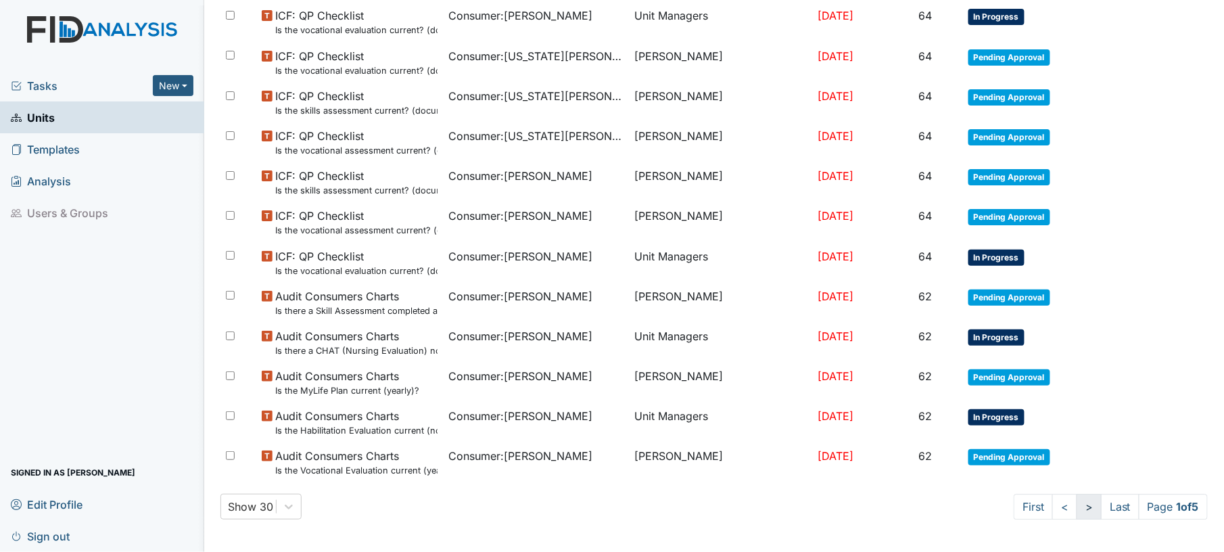
click at [1077, 507] on link ">" at bounding box center [1089, 507] width 25 height 26
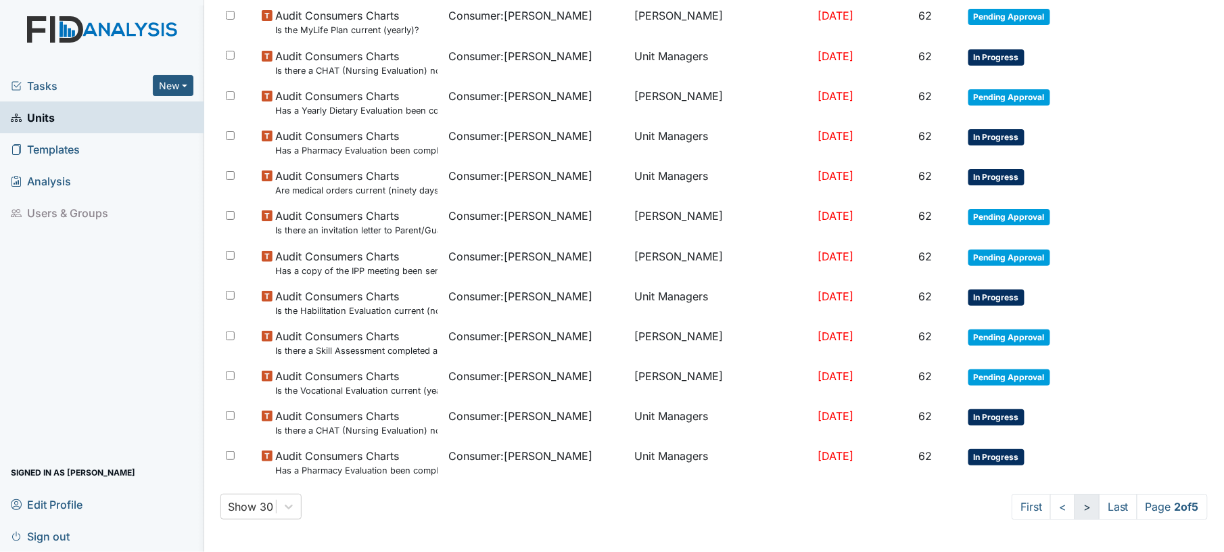
click at [1075, 507] on link ">" at bounding box center [1087, 507] width 25 height 26
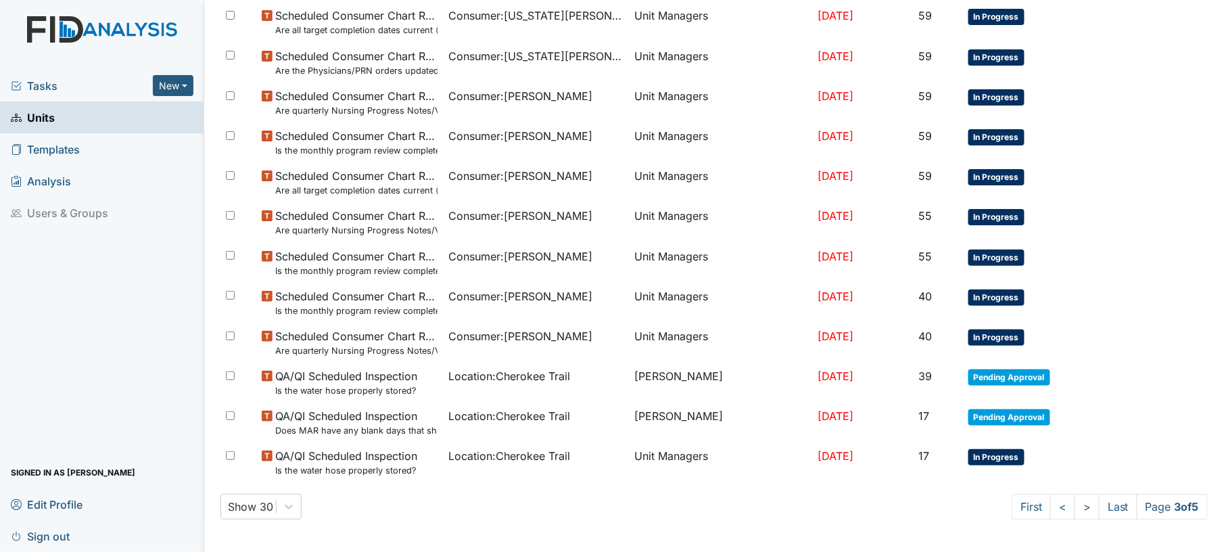
scroll to position [940, 0]
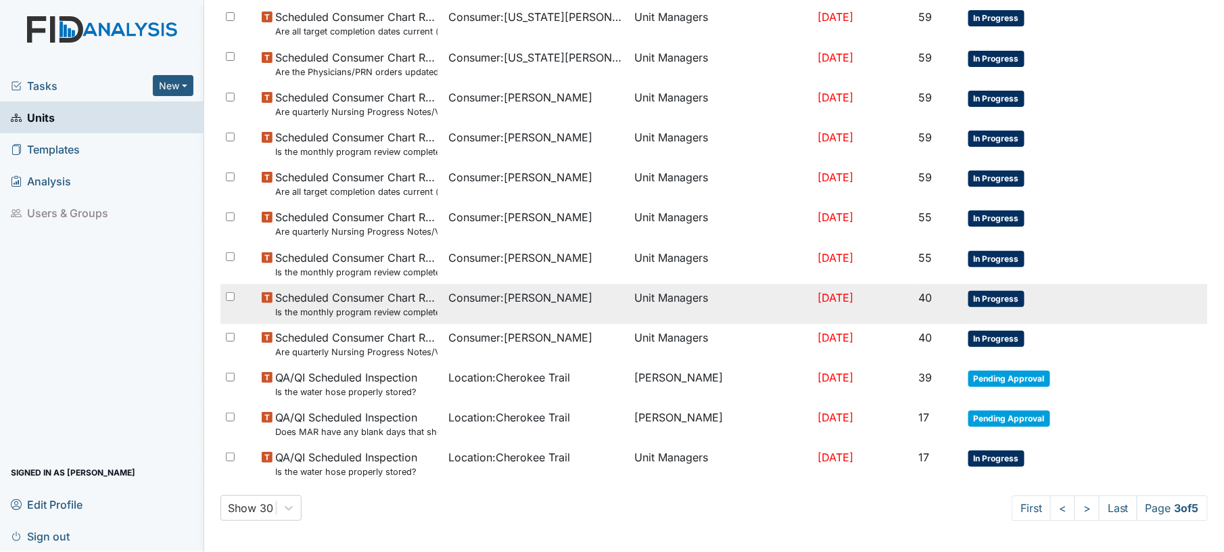
click at [572, 317] on td "Consumer : Anyanwu, Joseph" at bounding box center [536, 304] width 187 height 40
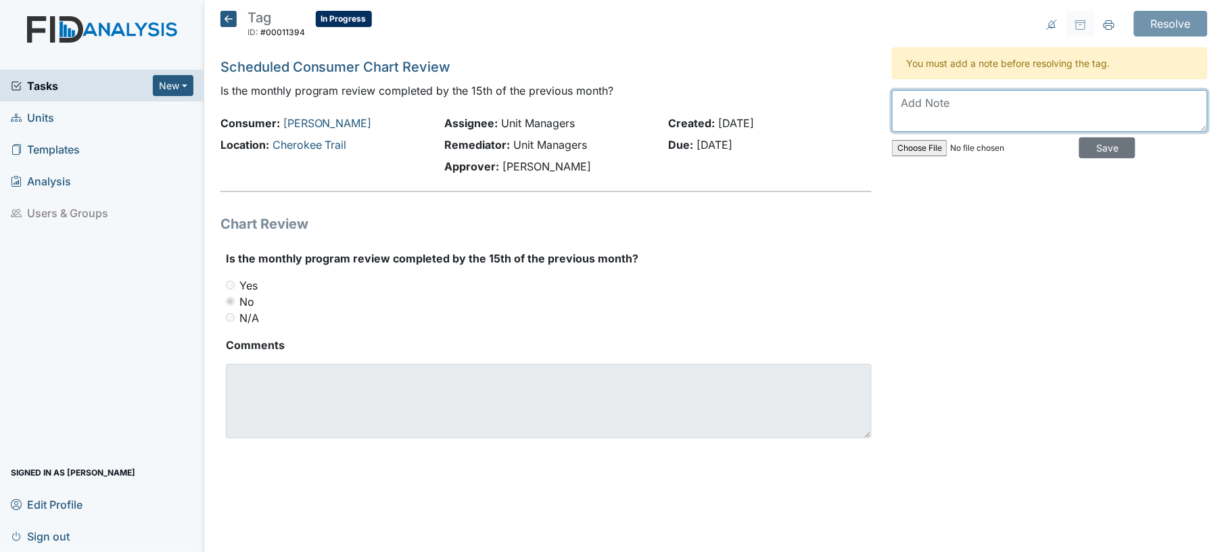
click at [931, 112] on textarea at bounding box center [1050, 111] width 316 height 42
type textarea "c"
type textarea "done since then"
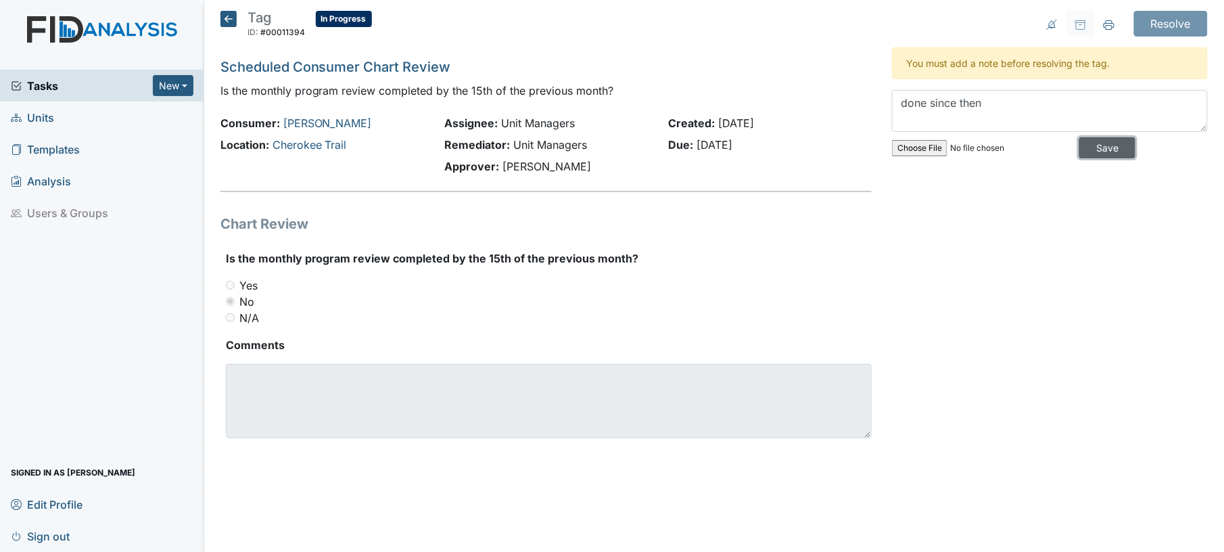
click at [1121, 146] on input "Save" at bounding box center [1107, 147] width 56 height 21
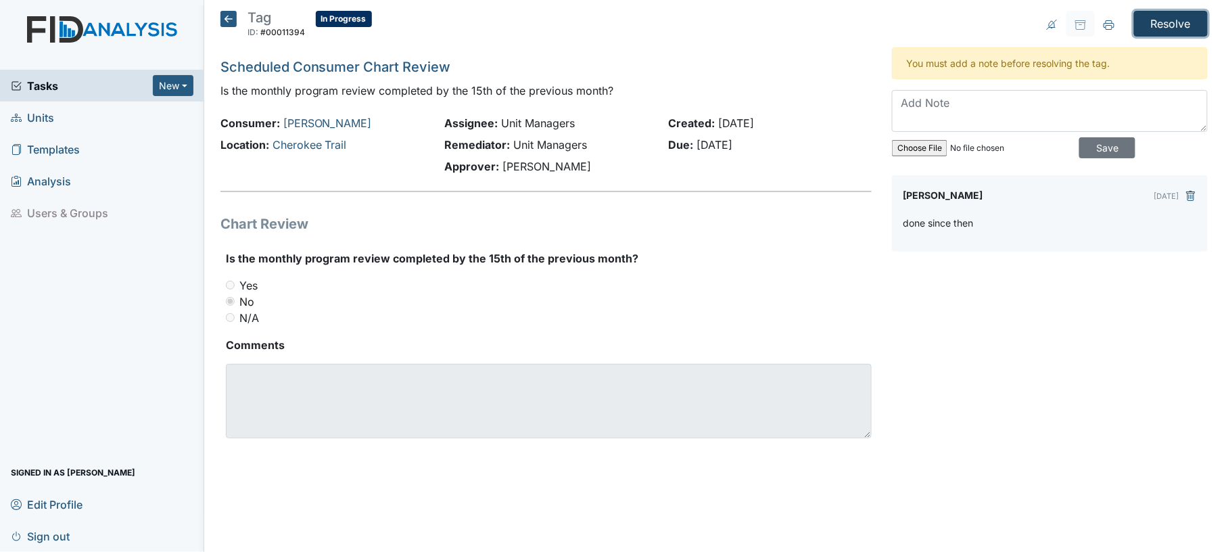
click at [1180, 30] on input "Resolve" at bounding box center [1171, 24] width 74 height 26
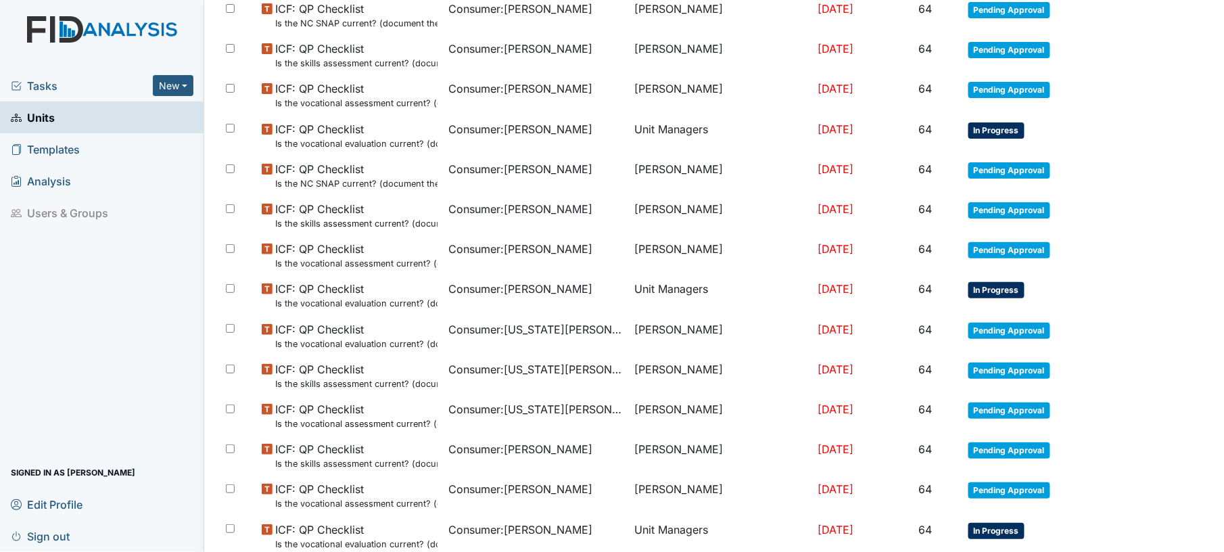
scroll to position [943, 0]
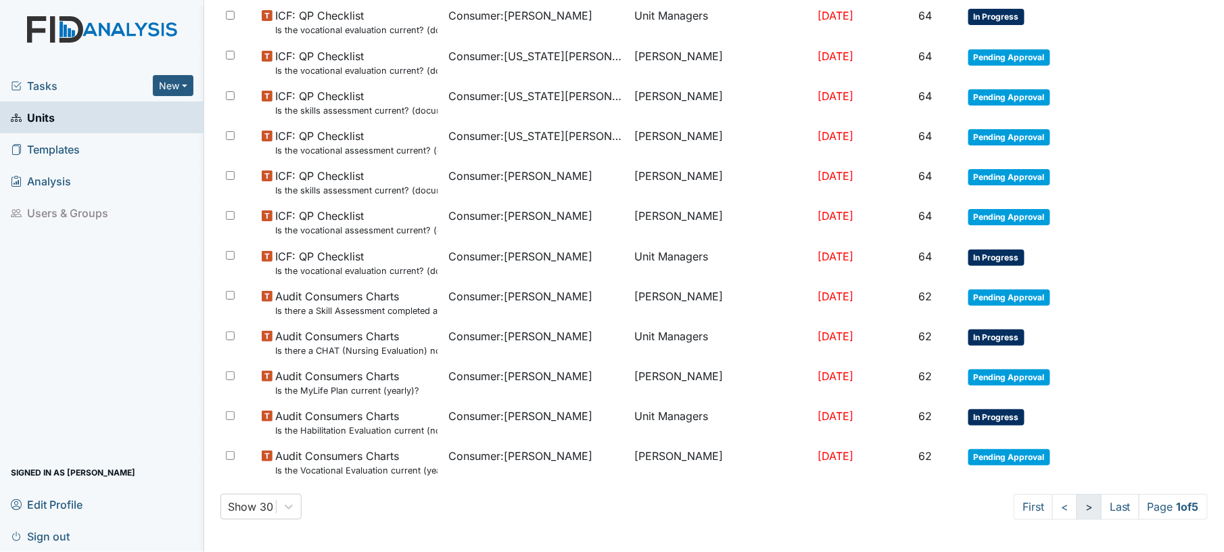
click at [1077, 501] on link ">" at bounding box center [1089, 507] width 25 height 26
click at [1075, 501] on link ">" at bounding box center [1087, 507] width 25 height 26
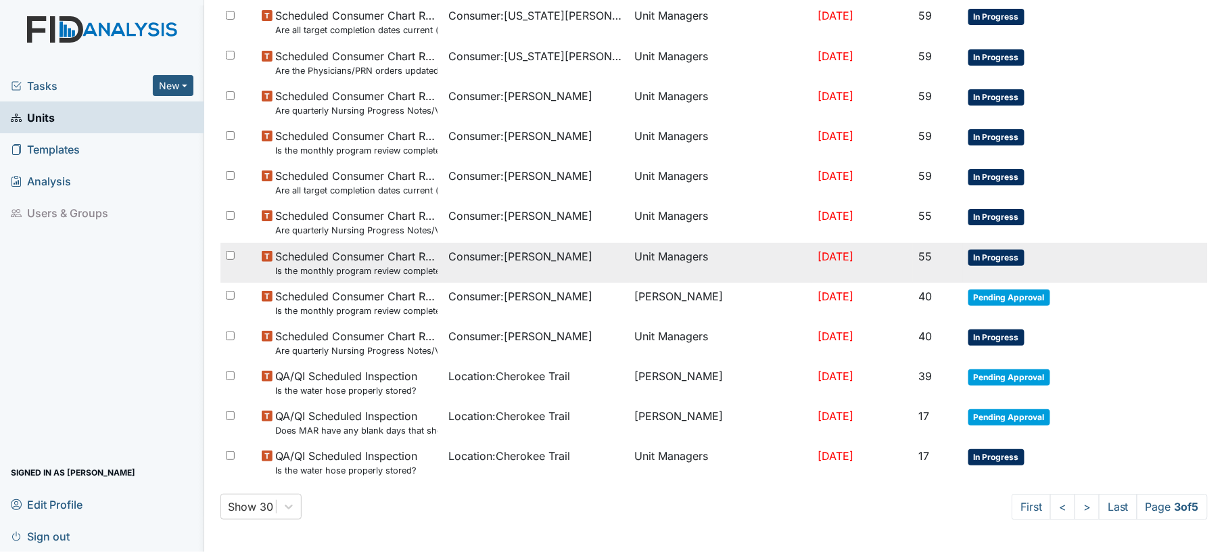
click at [1010, 269] on td "In Progress" at bounding box center [1048, 263] width 170 height 40
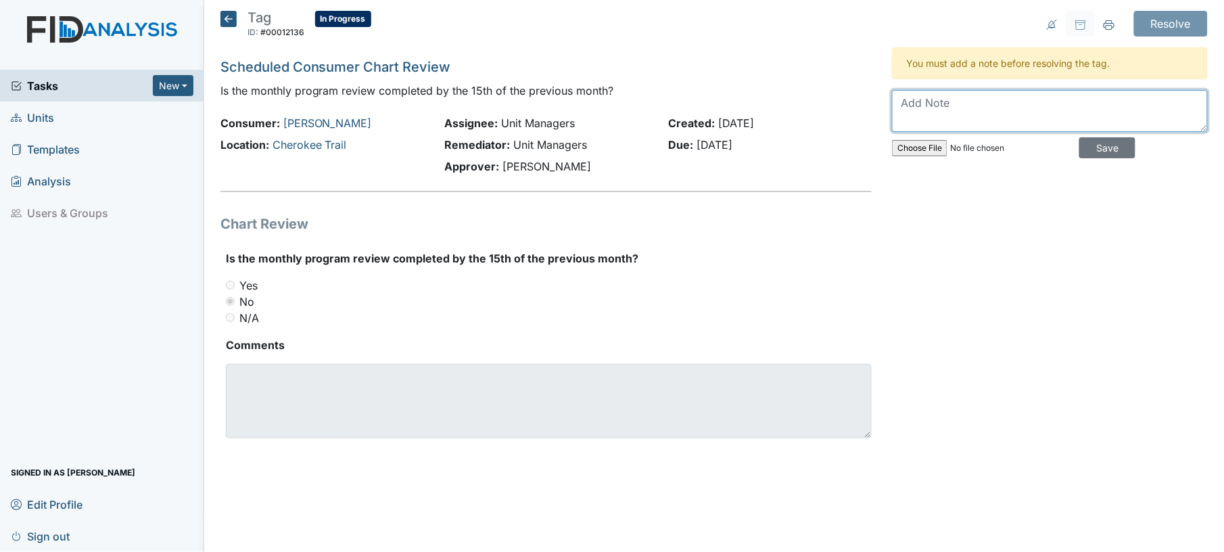
click at [1097, 95] on textarea at bounding box center [1050, 111] width 316 height 42
type textarea "done since"
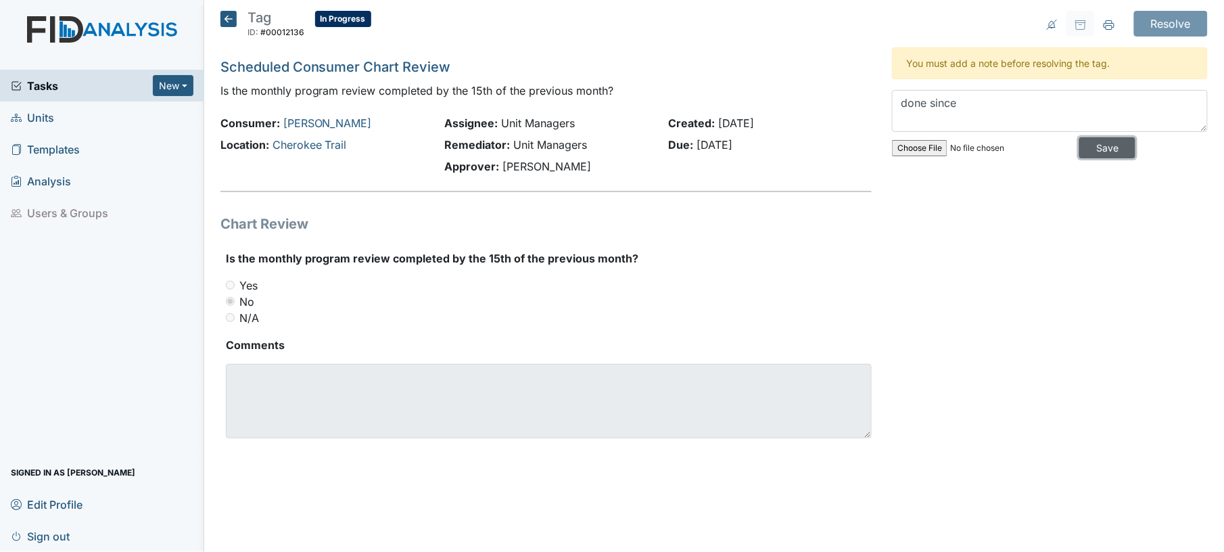
click at [1096, 150] on input "Save" at bounding box center [1107, 147] width 56 height 21
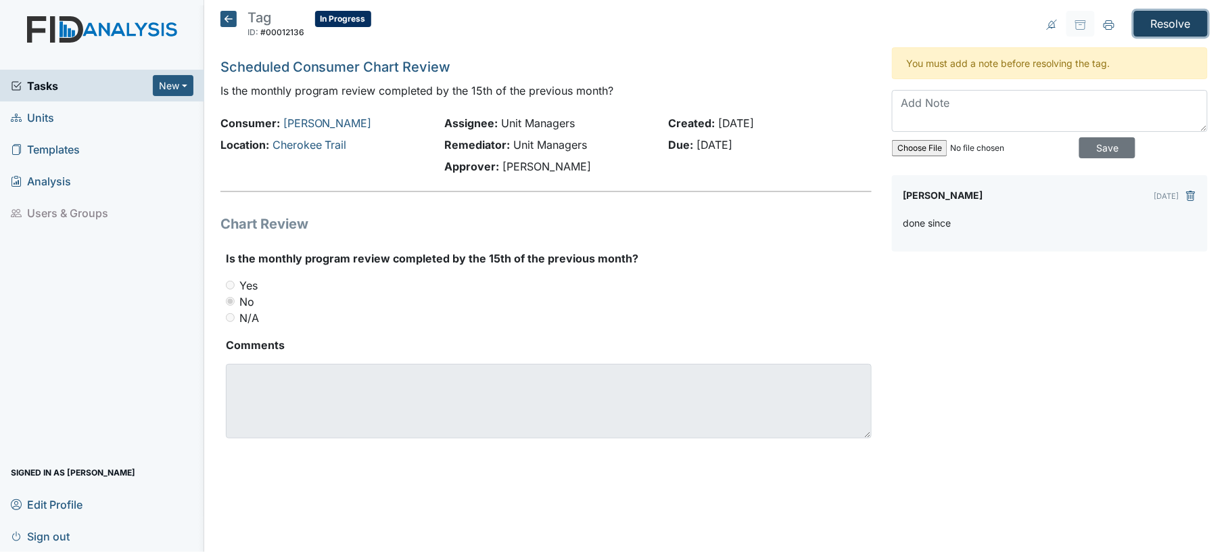
click at [1188, 19] on input "Resolve" at bounding box center [1171, 24] width 74 height 26
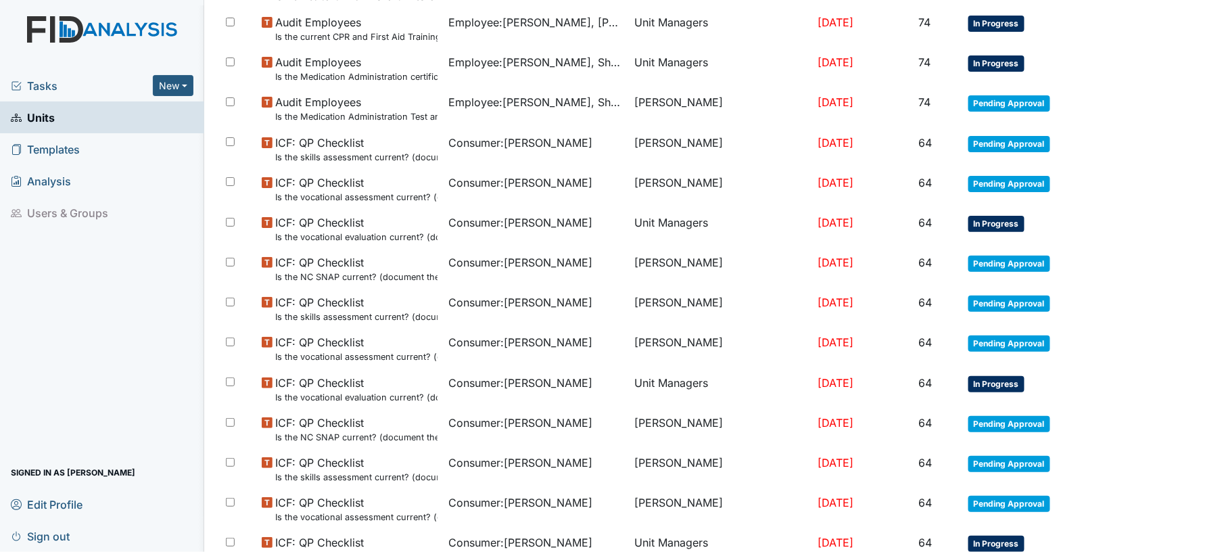
scroll to position [943, 0]
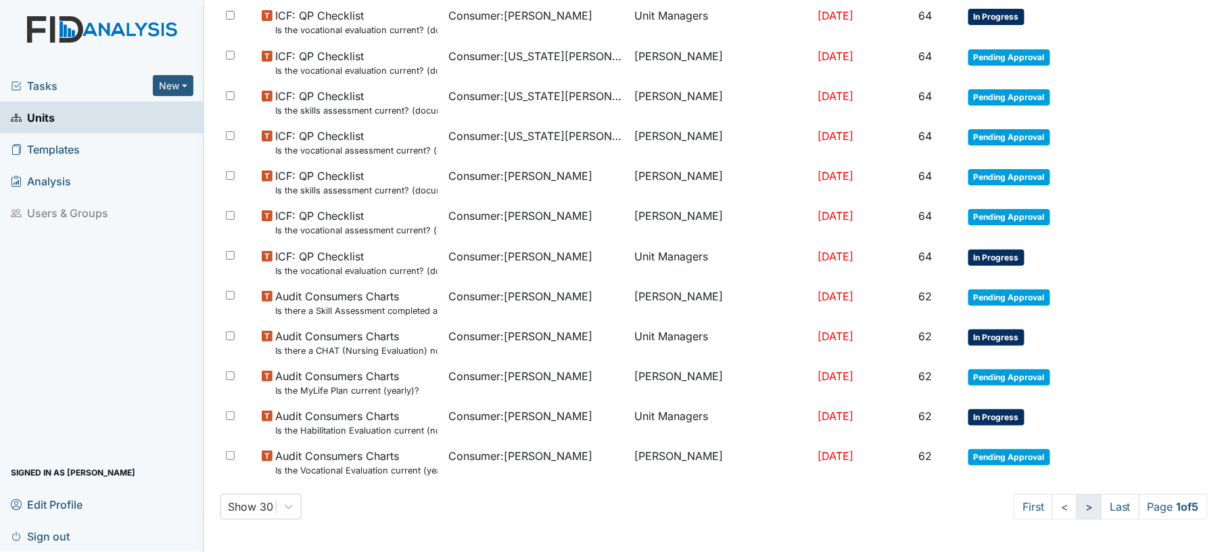
click at [1077, 510] on link ">" at bounding box center [1089, 507] width 25 height 26
click at [1077, 510] on link ">" at bounding box center [1087, 507] width 25 height 26
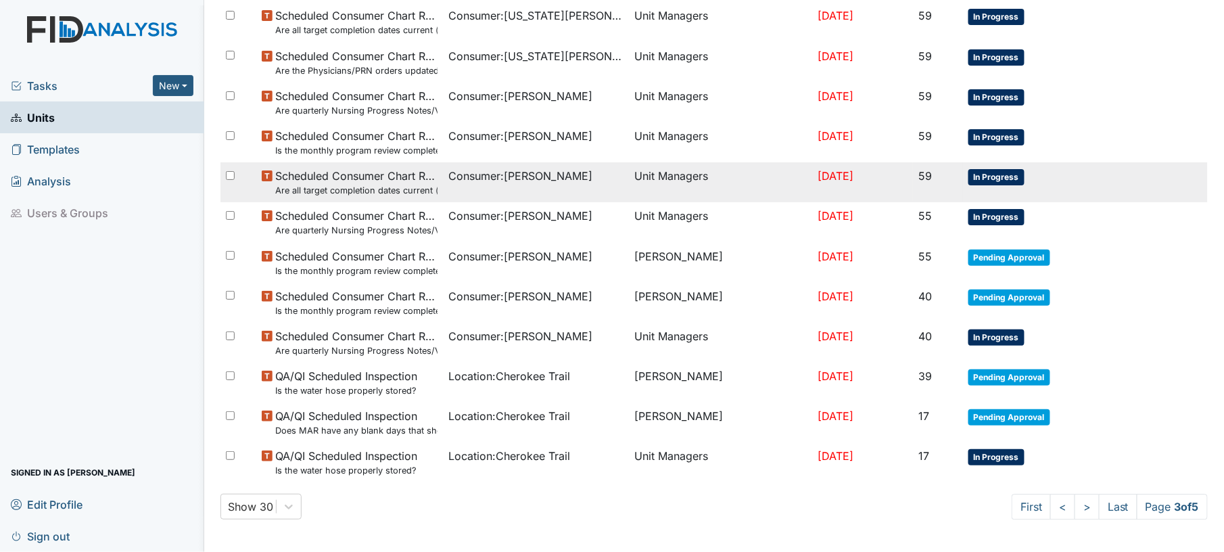
click at [505, 195] on td "Consumer : [PERSON_NAME]" at bounding box center [536, 182] width 187 height 40
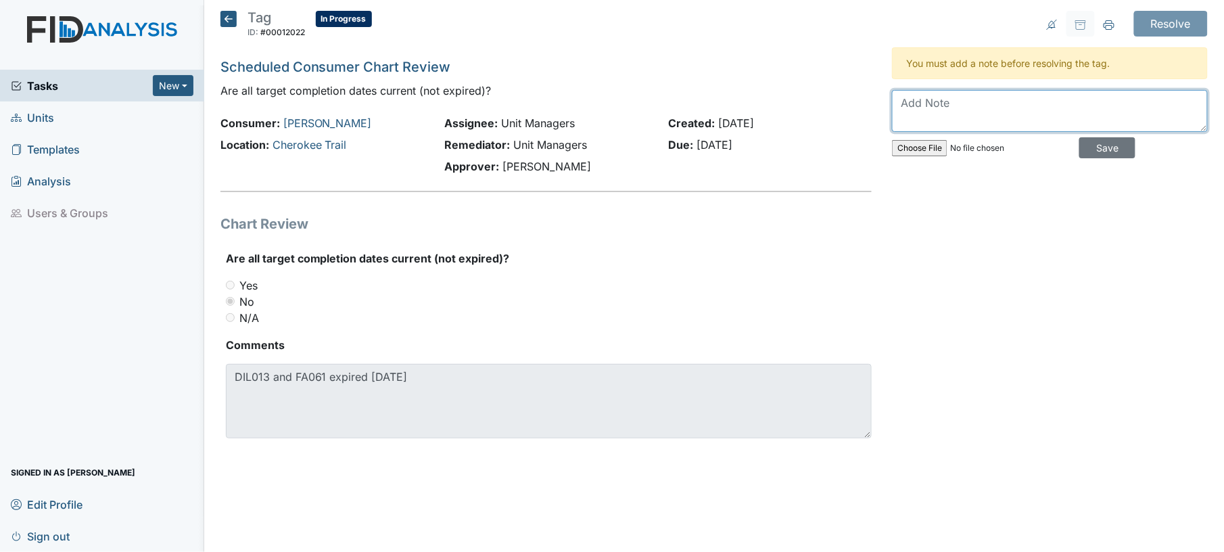
click at [940, 118] on textarea at bounding box center [1050, 111] width 316 height 42
type textarea "new objectives put in"
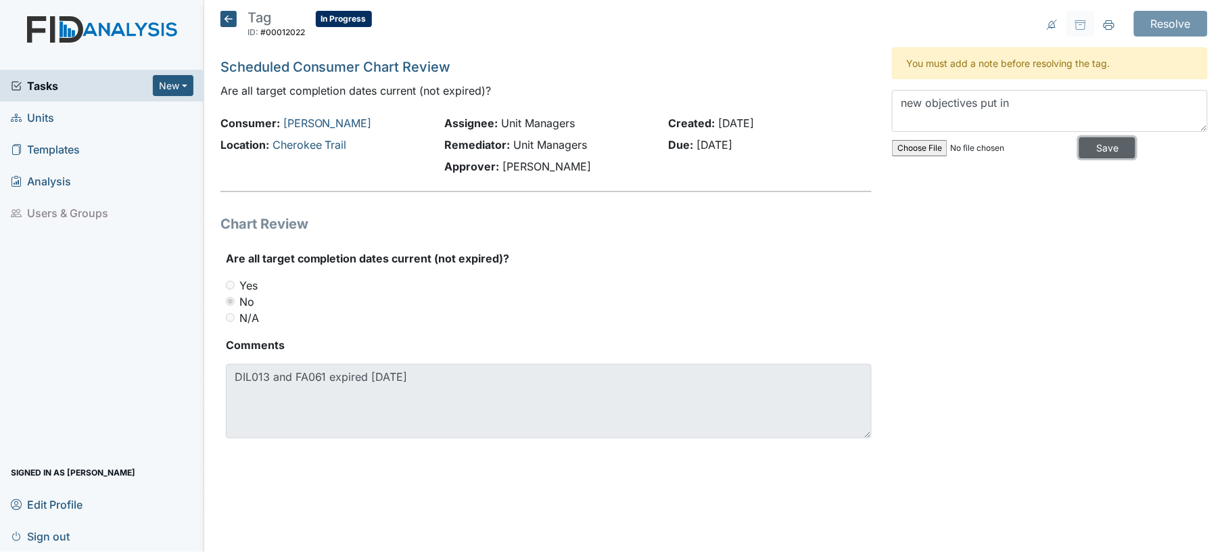
click at [1101, 149] on input "Save" at bounding box center [1107, 147] width 56 height 21
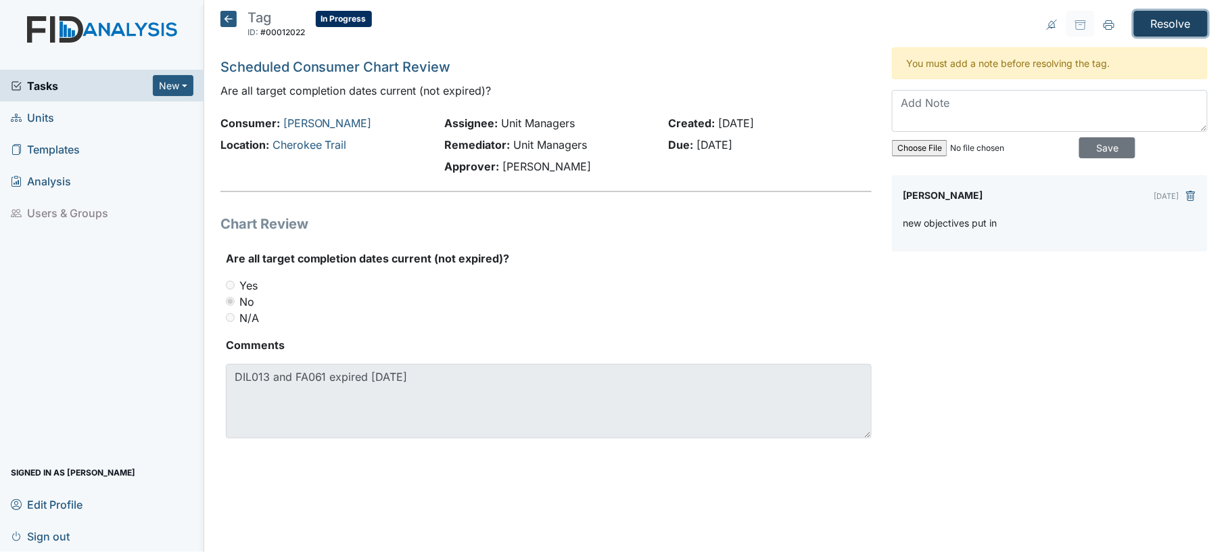
click at [1189, 22] on input "Resolve" at bounding box center [1171, 24] width 74 height 26
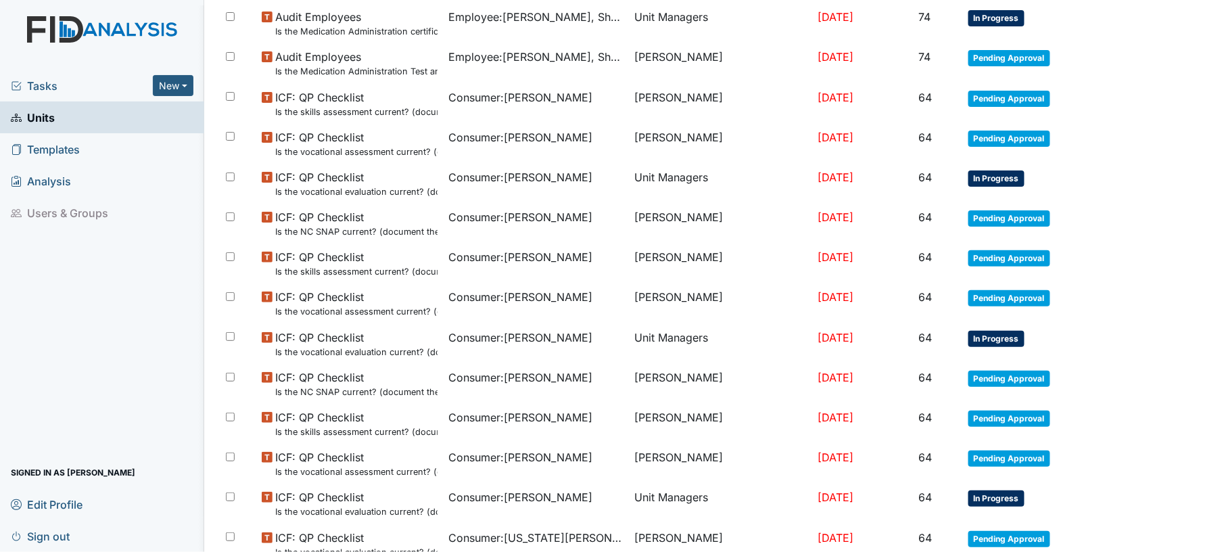
scroll to position [943, 0]
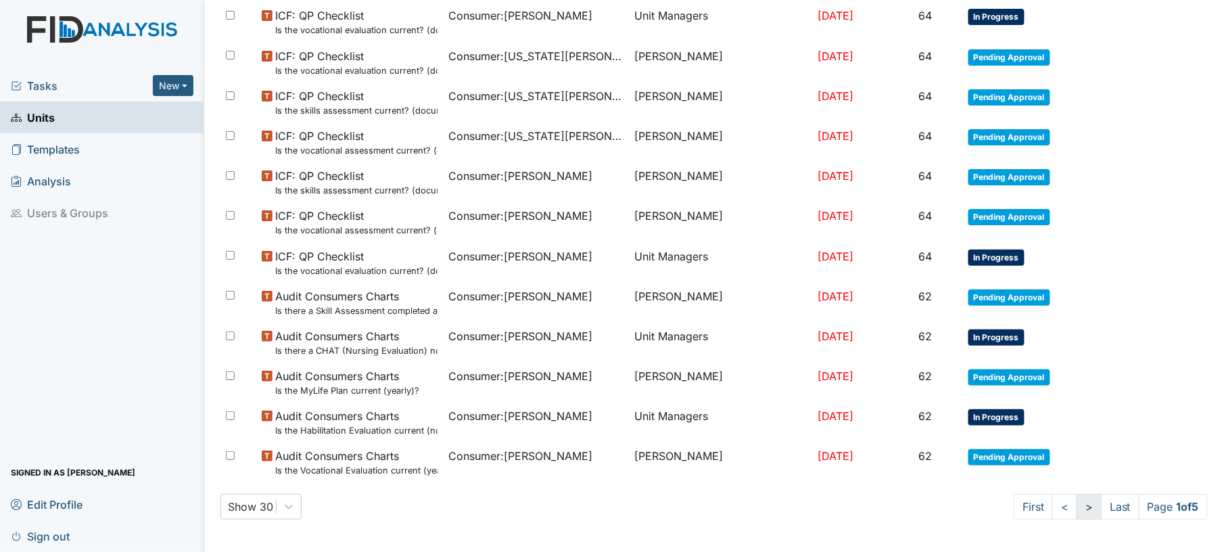
click at [1077, 504] on link ">" at bounding box center [1089, 507] width 25 height 26
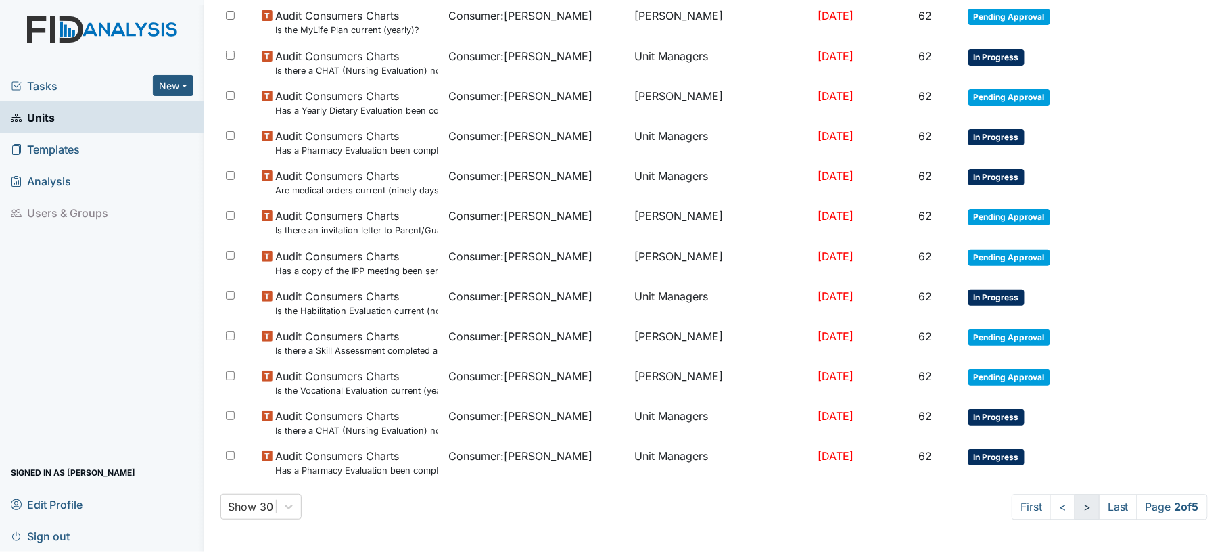
click at [1075, 504] on link ">" at bounding box center [1087, 507] width 25 height 26
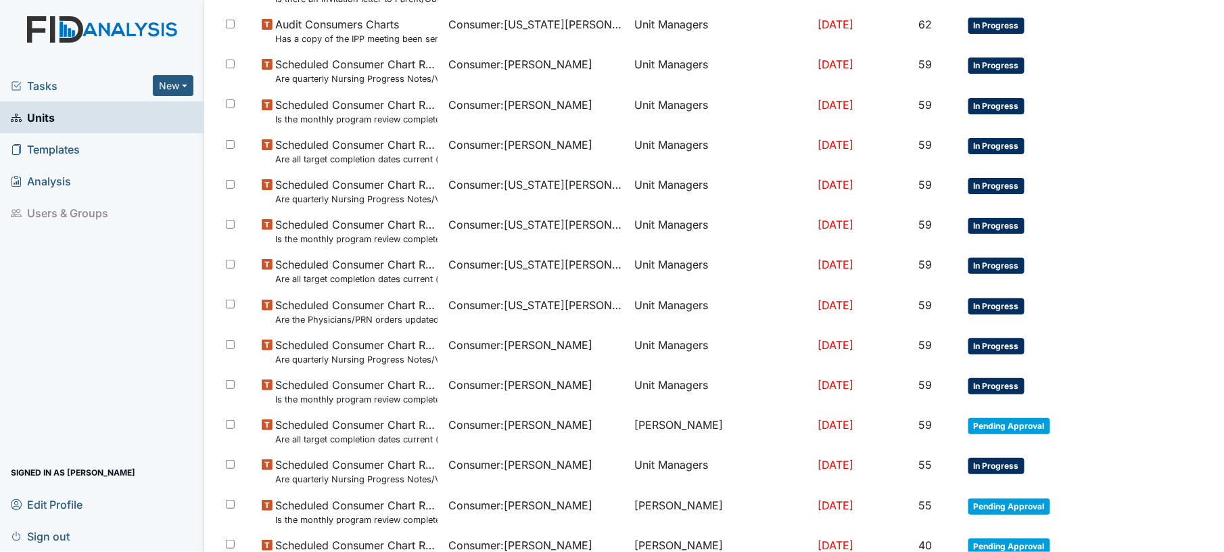
scroll to position [705, 0]
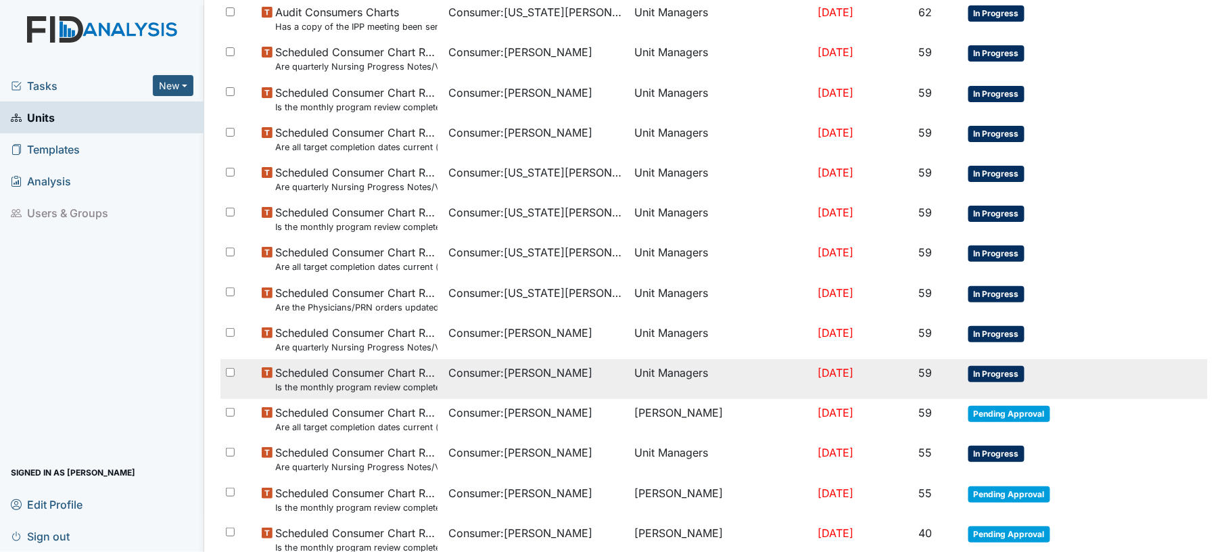
click at [561, 386] on td "Consumer : Callis, Derrick" at bounding box center [536, 379] width 187 height 40
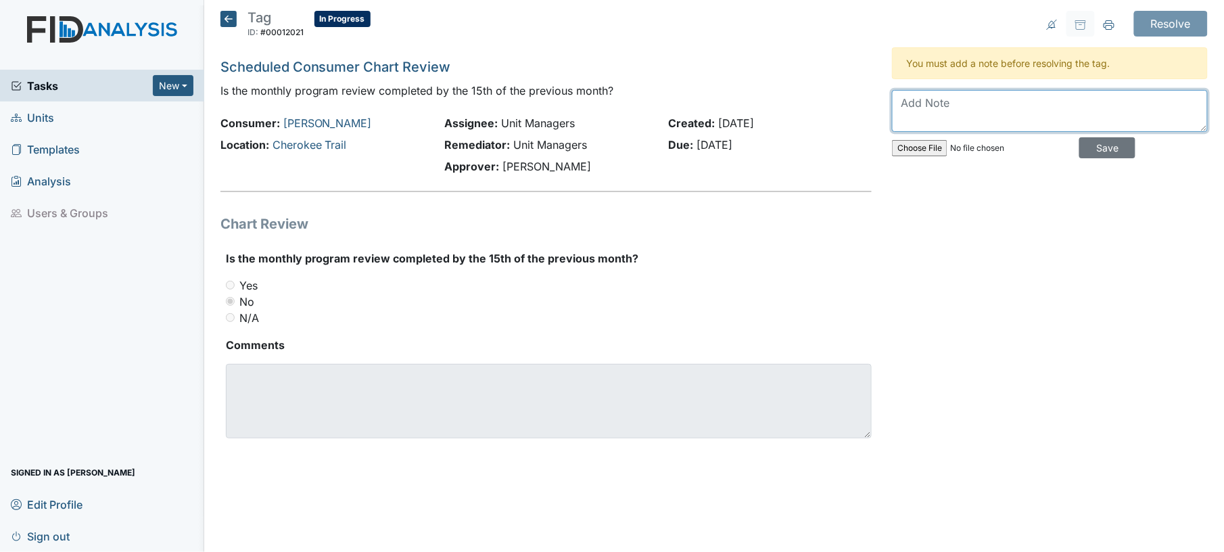
click at [926, 127] on textarea at bounding box center [1050, 111] width 316 height 42
type textarea "done since then"
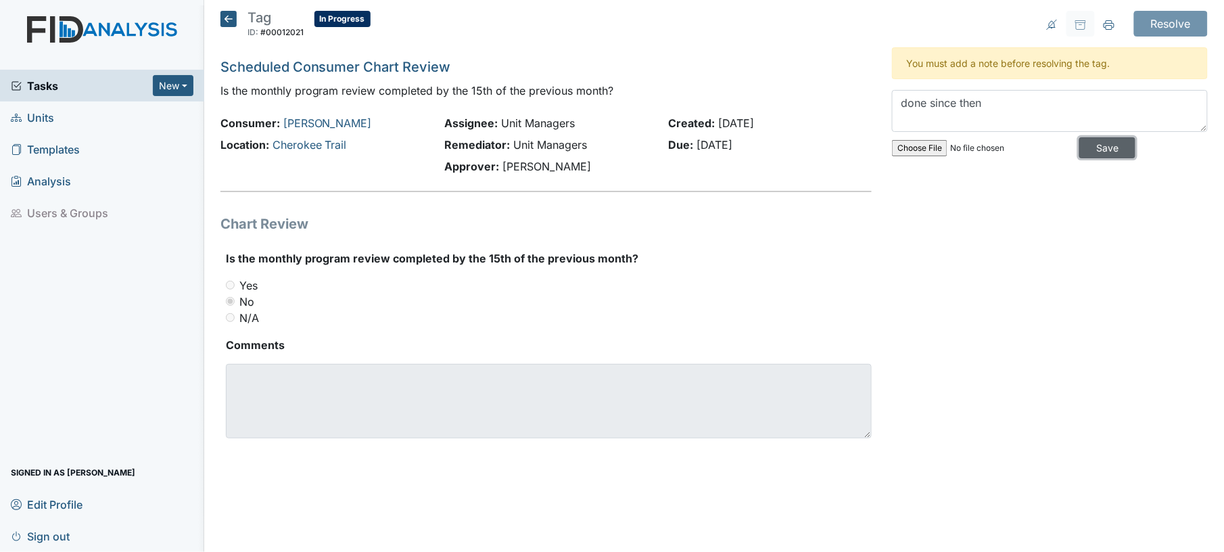
click at [1080, 146] on input "Save" at bounding box center [1107, 147] width 56 height 21
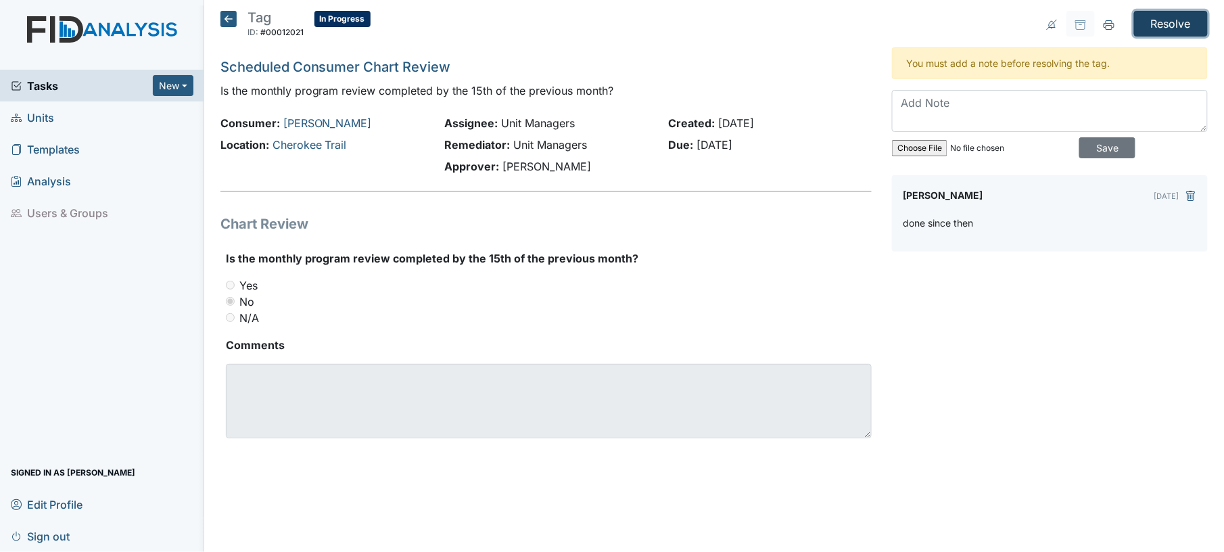
click at [1159, 25] on input "Resolve" at bounding box center [1171, 24] width 74 height 26
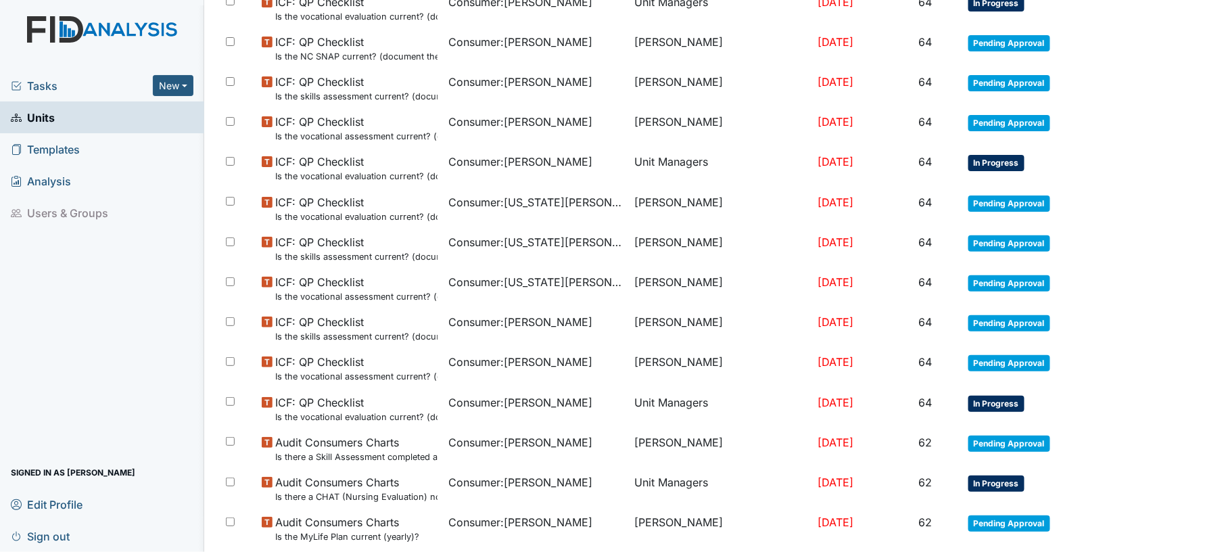
scroll to position [943, 0]
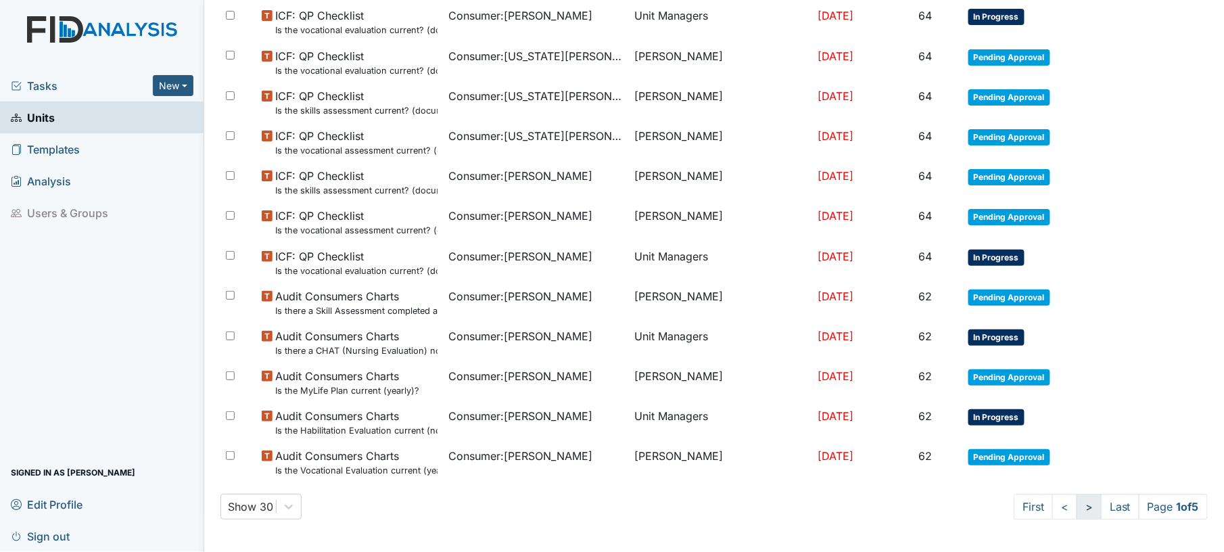
click at [1077, 513] on link ">" at bounding box center [1089, 507] width 25 height 26
click at [1075, 513] on link ">" at bounding box center [1087, 507] width 25 height 26
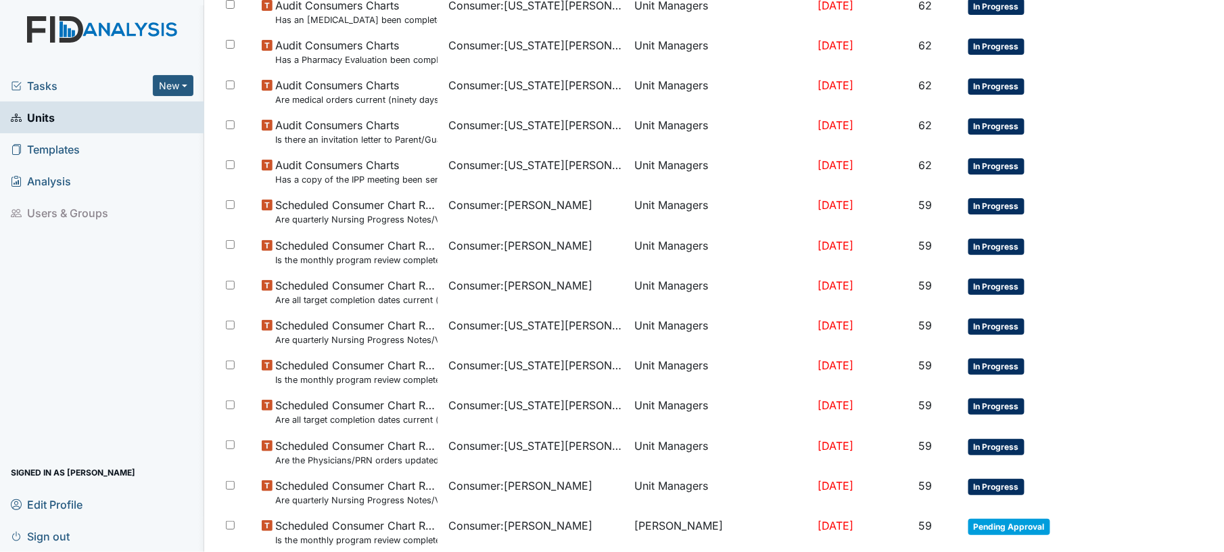
scroll to position [555, 0]
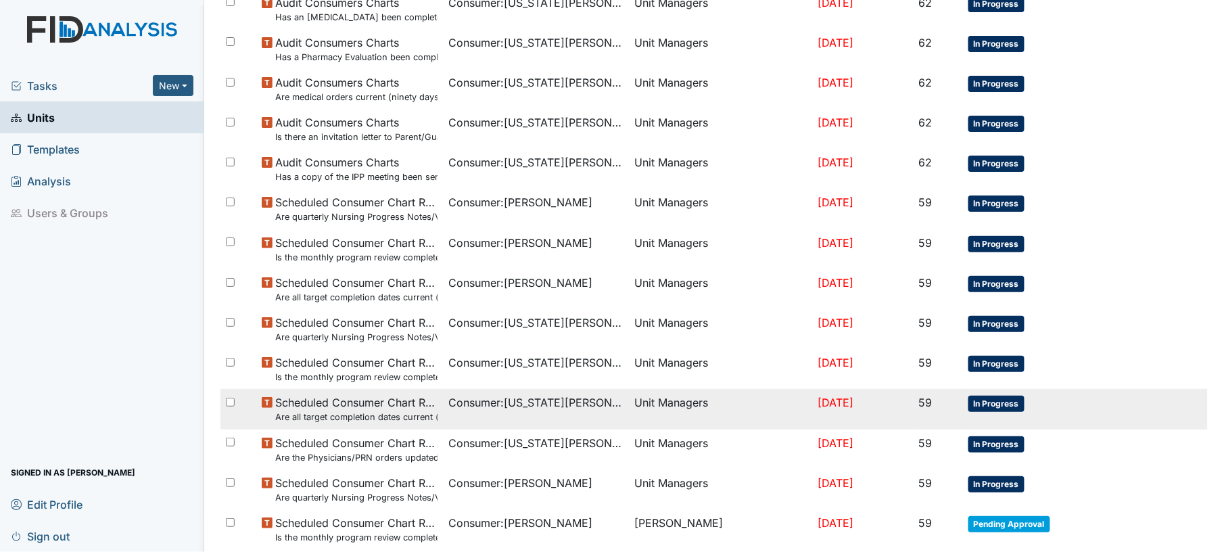
click at [482, 420] on td "Consumer : Washington, Anthony" at bounding box center [536, 409] width 187 height 40
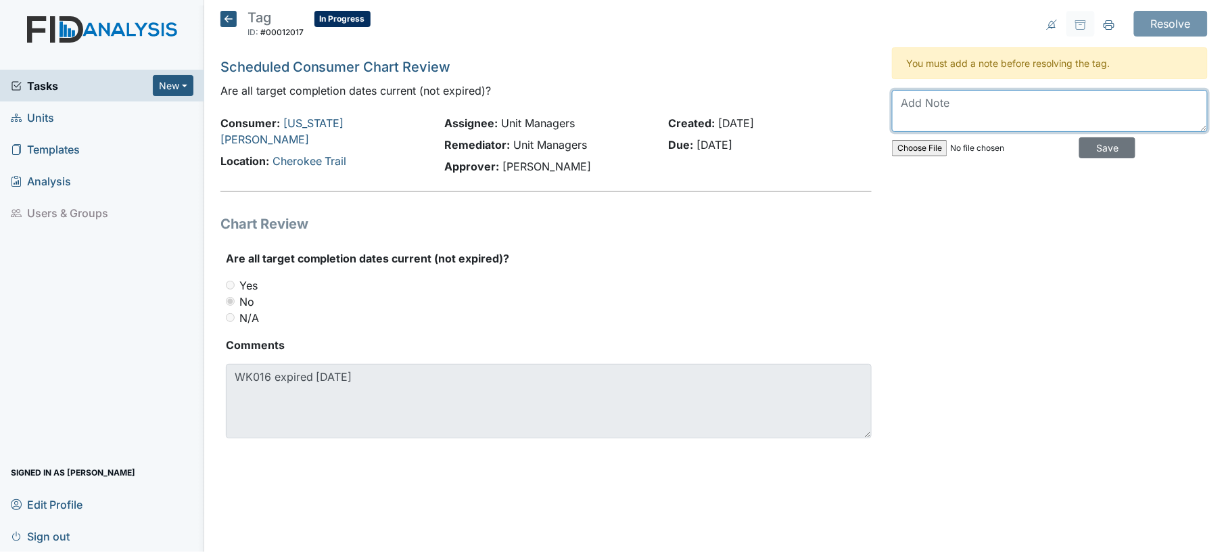
click at [932, 120] on textarea at bounding box center [1050, 111] width 316 height 42
type textarea "updated"
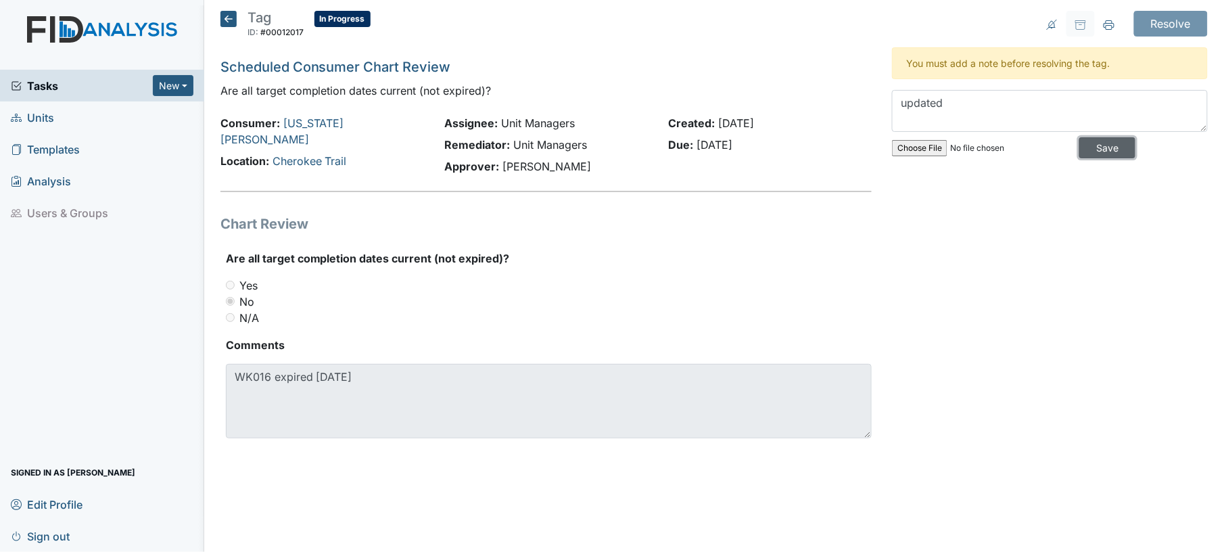
click at [1079, 154] on input "Save" at bounding box center [1107, 147] width 56 height 21
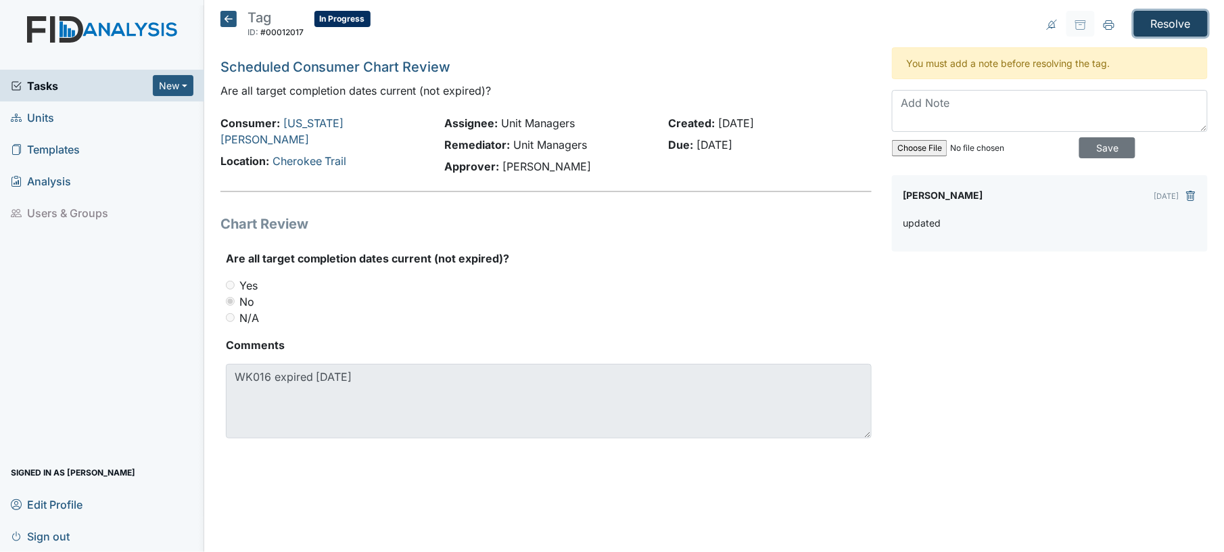
click at [1165, 26] on input "Resolve" at bounding box center [1171, 24] width 74 height 26
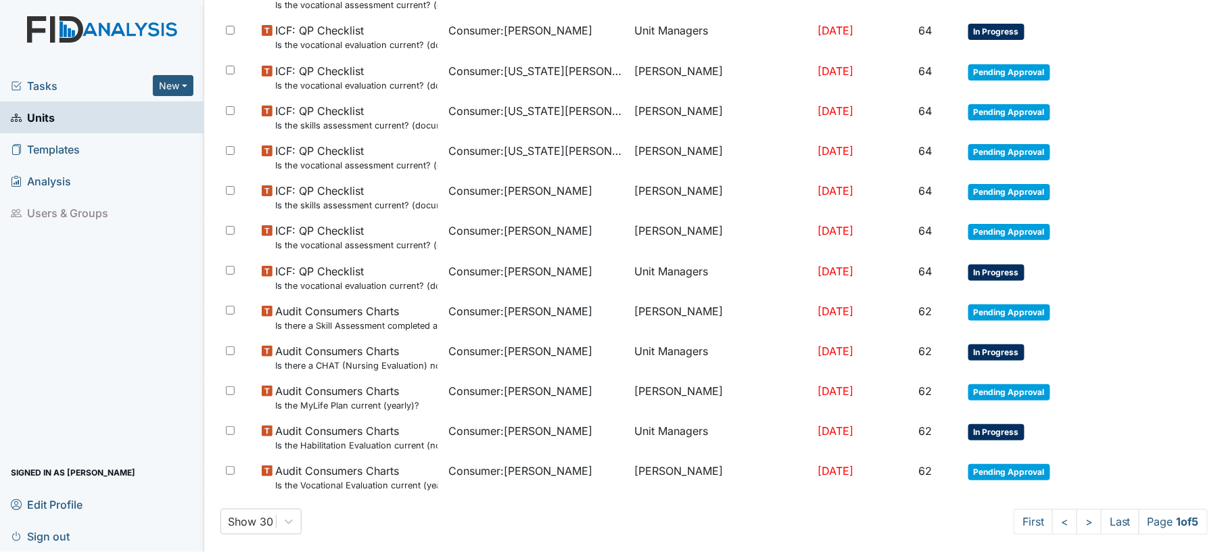
scroll to position [920, 0]
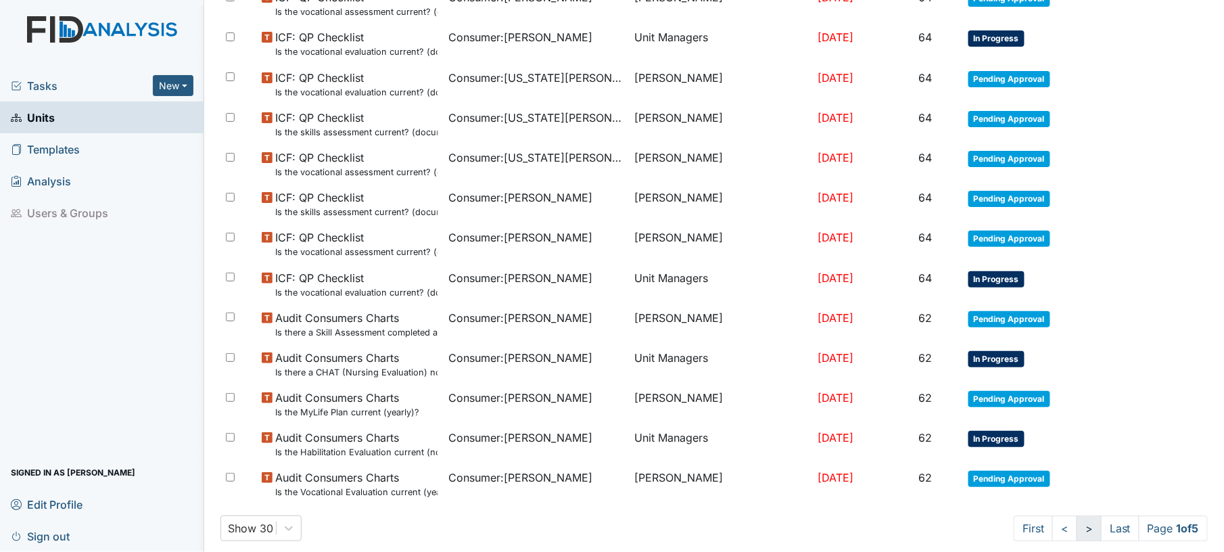
click at [1077, 526] on link ">" at bounding box center [1089, 528] width 25 height 26
click at [1075, 526] on link ">" at bounding box center [1087, 528] width 25 height 26
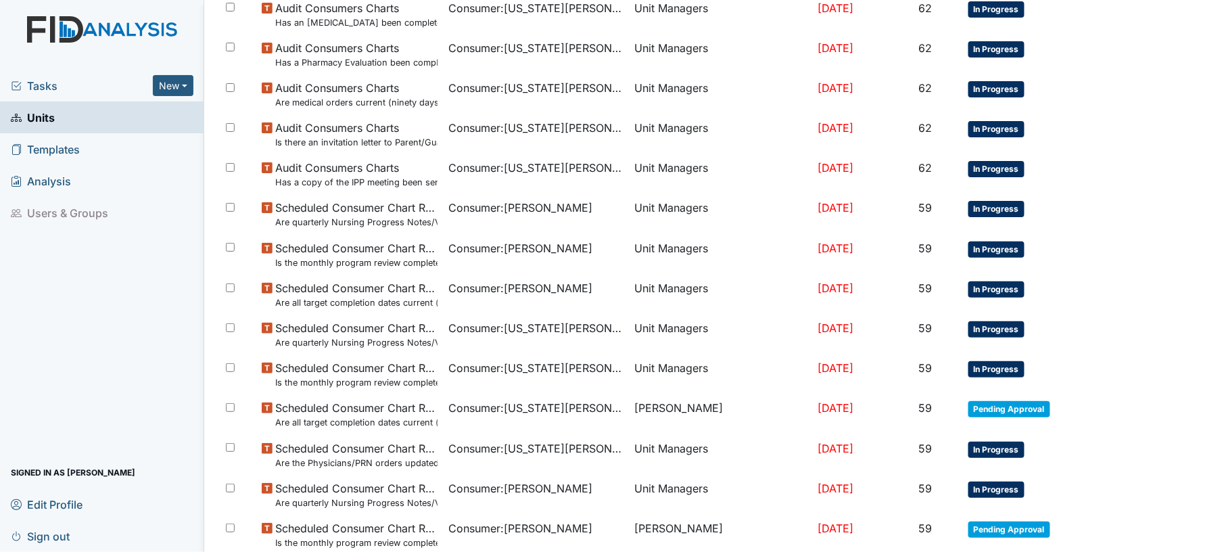
scroll to position [547, 0]
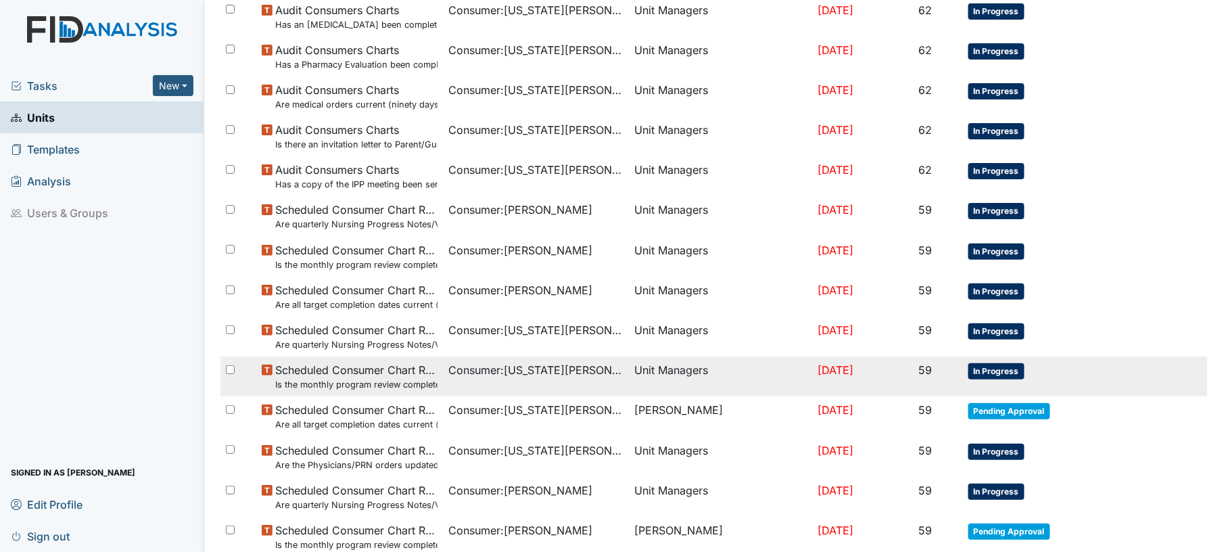
click at [639, 395] on td "Unit Managers" at bounding box center [721, 376] width 183 height 40
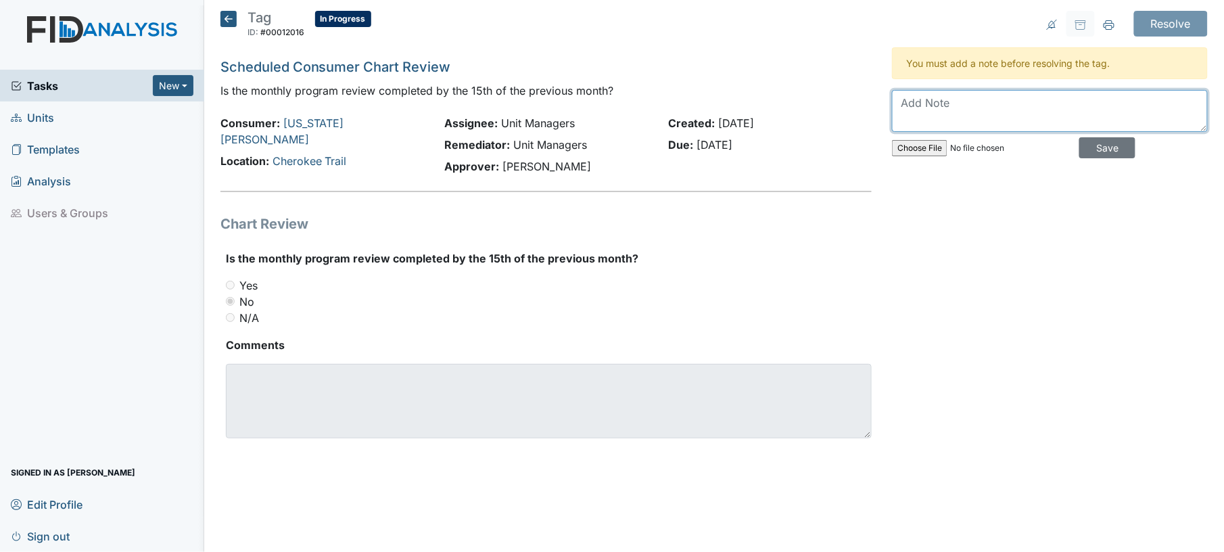
click at [1015, 122] on textarea at bounding box center [1050, 111] width 316 height 42
type textarea "done since then"
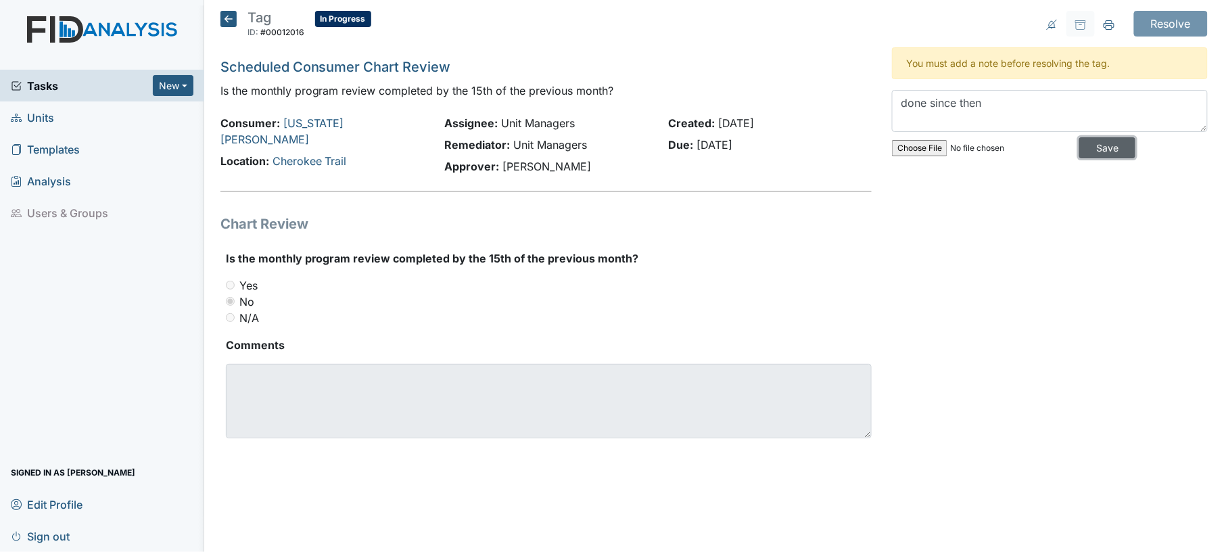
click at [1080, 146] on input "Save" at bounding box center [1107, 147] width 56 height 21
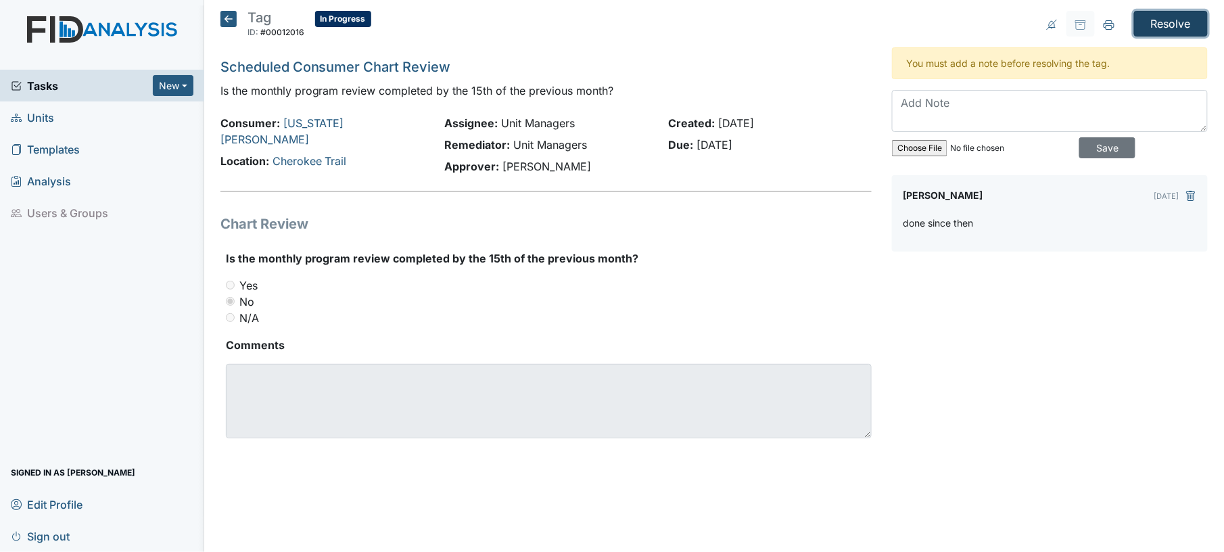
click at [1169, 22] on input "Resolve" at bounding box center [1171, 24] width 74 height 26
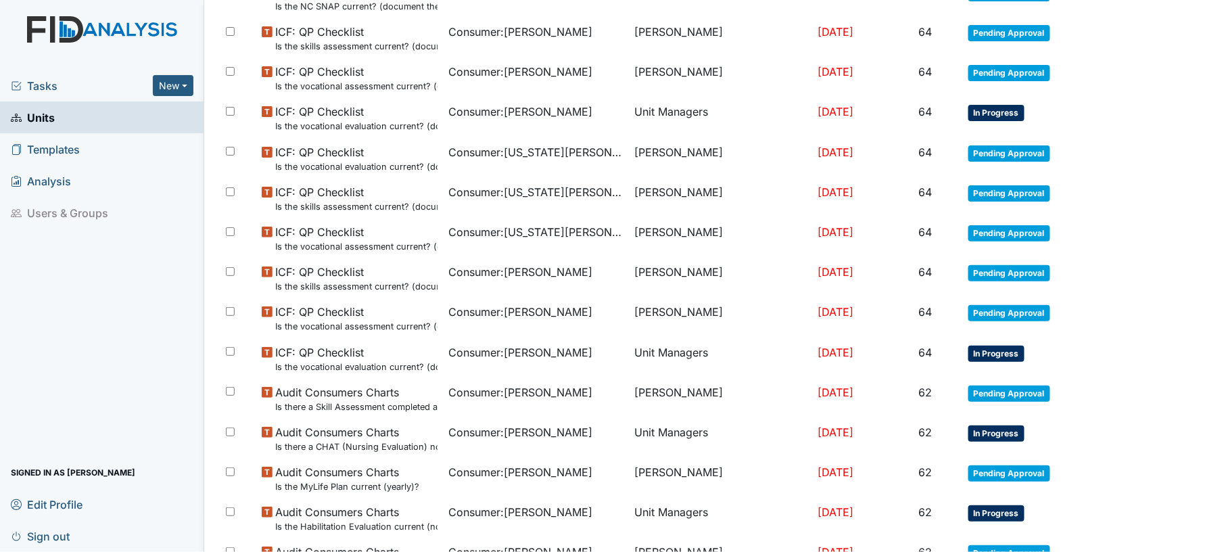
scroll to position [943, 0]
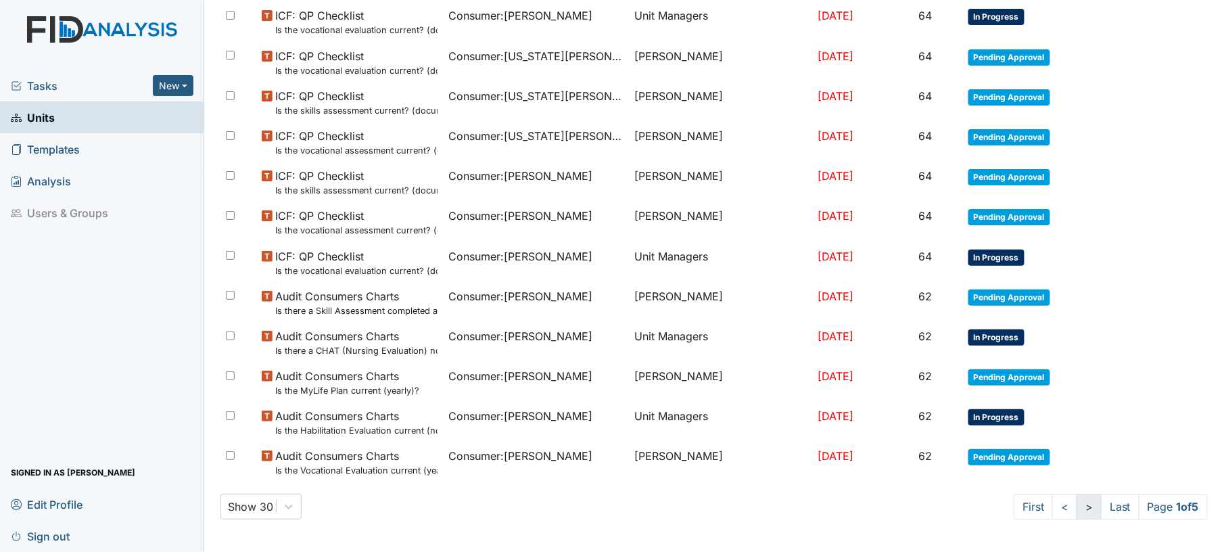
click at [1077, 502] on link ">" at bounding box center [1089, 507] width 25 height 26
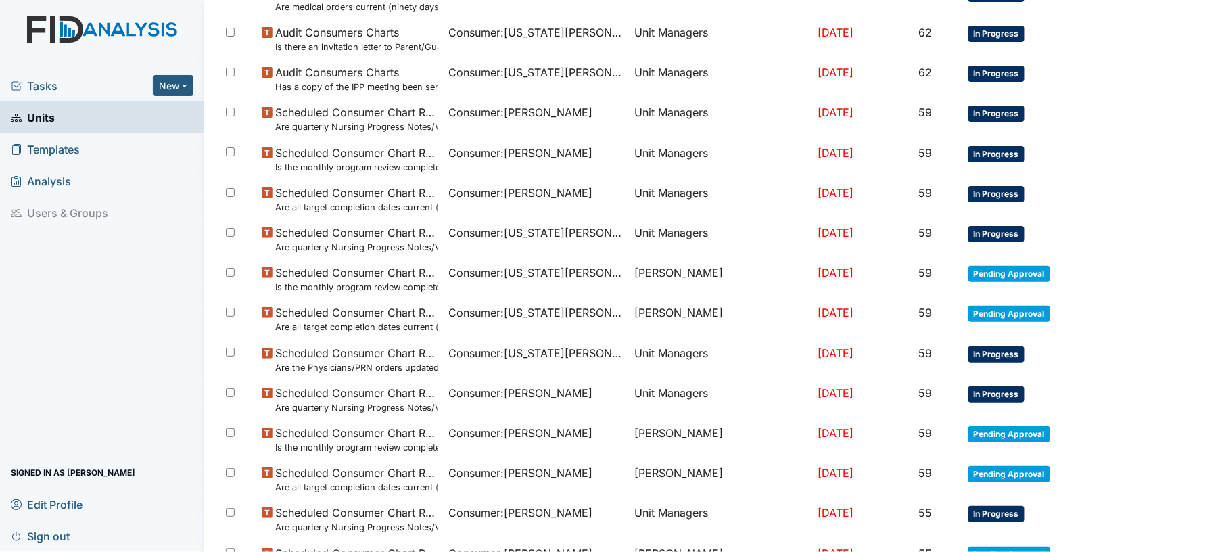
scroll to position [631, 0]
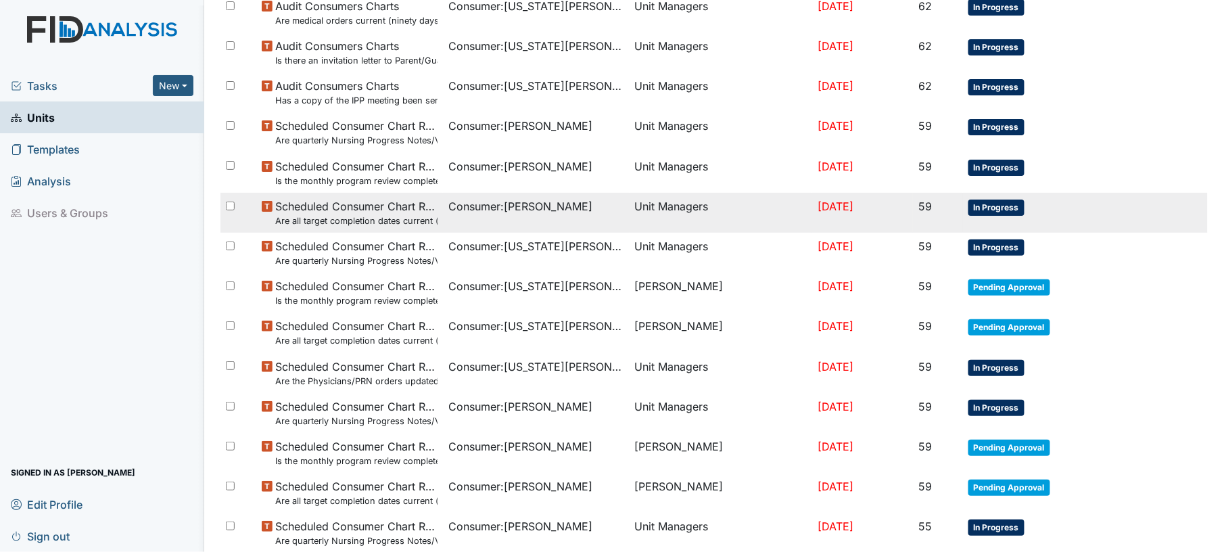
click at [645, 223] on td "Unit Managers" at bounding box center [721, 213] width 183 height 40
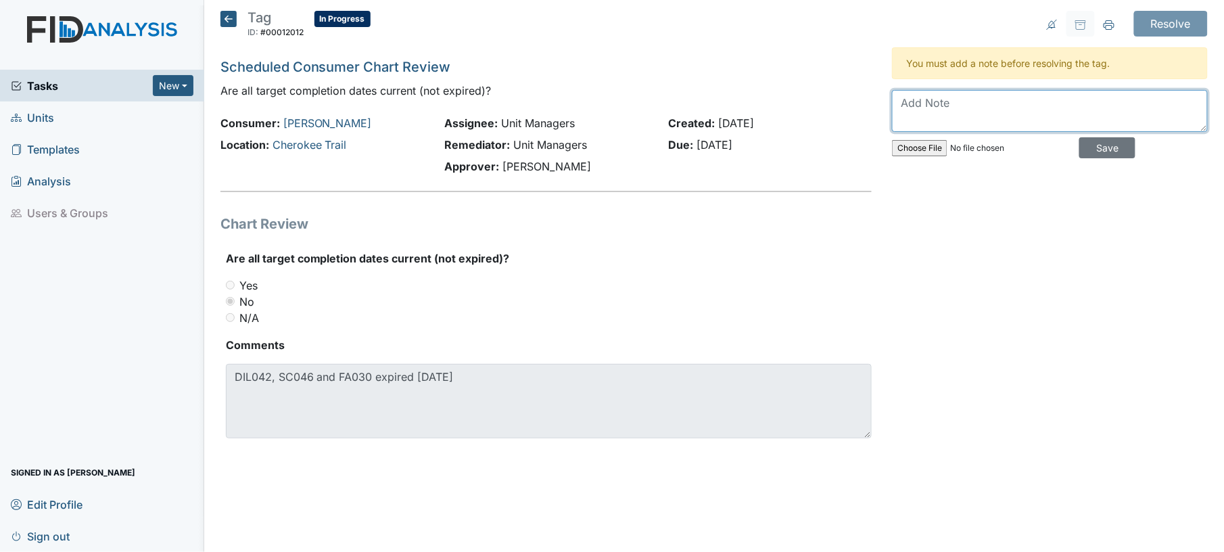
click at [963, 124] on textarea at bounding box center [1050, 111] width 316 height 42
type textarea "updated"
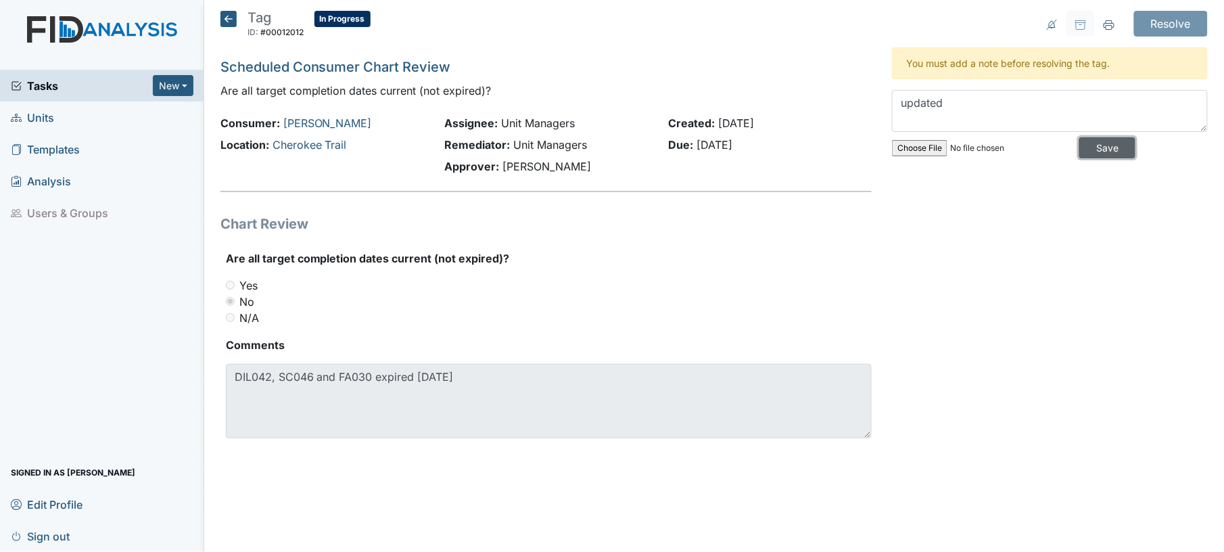
click at [1084, 152] on input "Save" at bounding box center [1107, 147] width 56 height 21
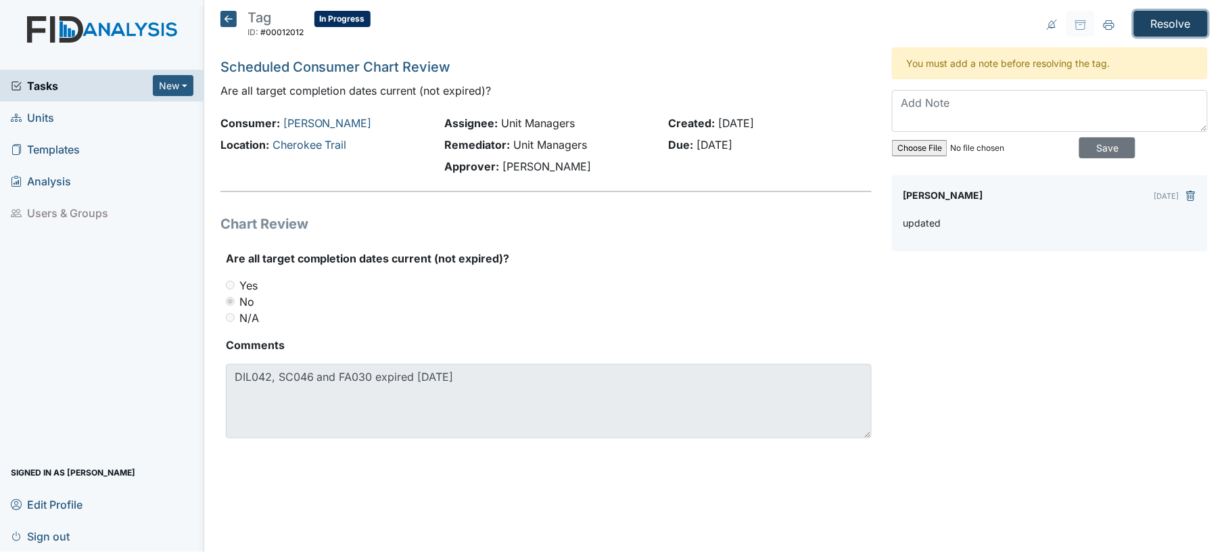
click at [1170, 28] on input "Resolve" at bounding box center [1171, 24] width 74 height 26
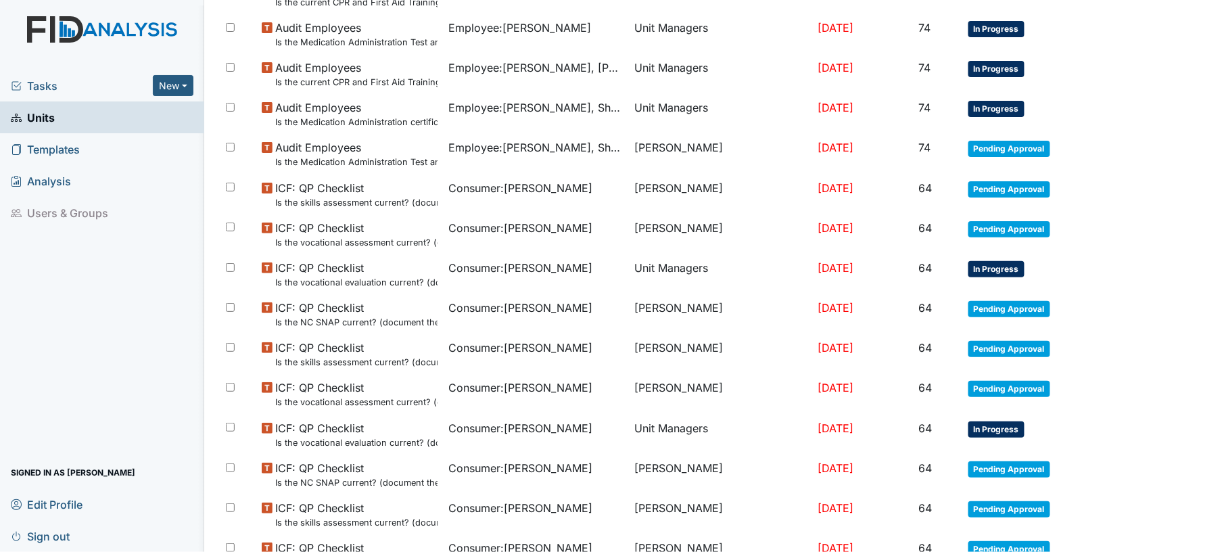
scroll to position [943, 0]
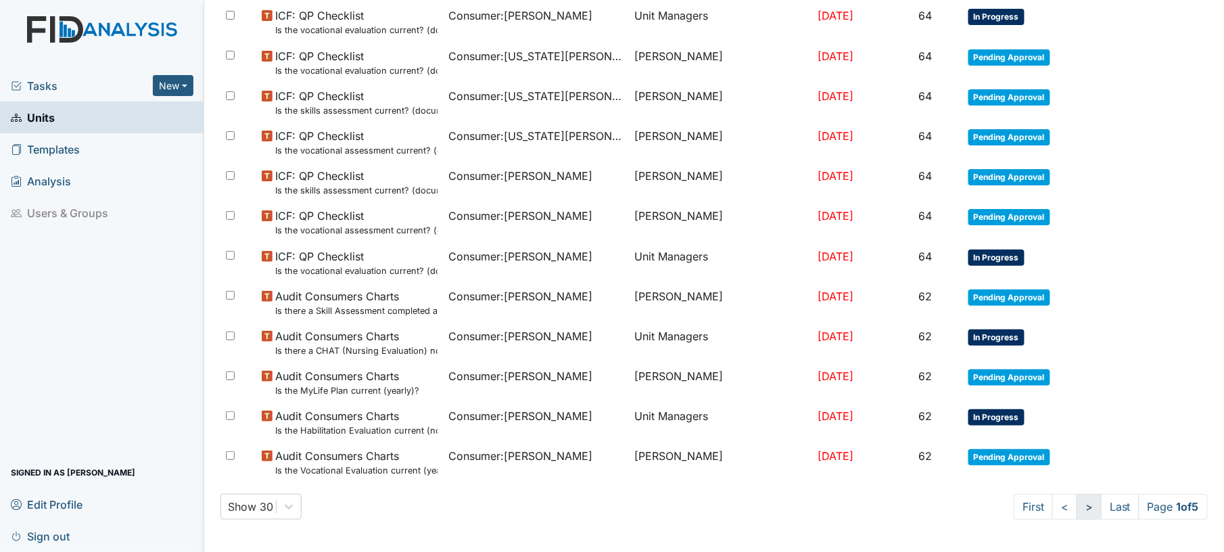
click at [1079, 506] on link ">" at bounding box center [1089, 507] width 25 height 26
click at [1079, 506] on link ">" at bounding box center [1087, 507] width 25 height 26
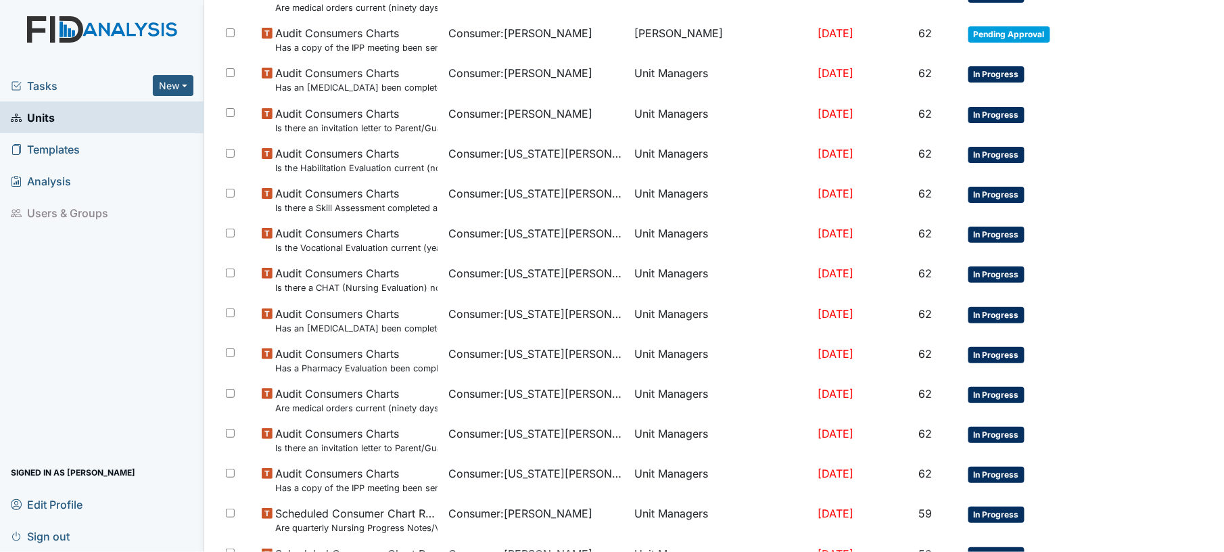
scroll to position [248, 0]
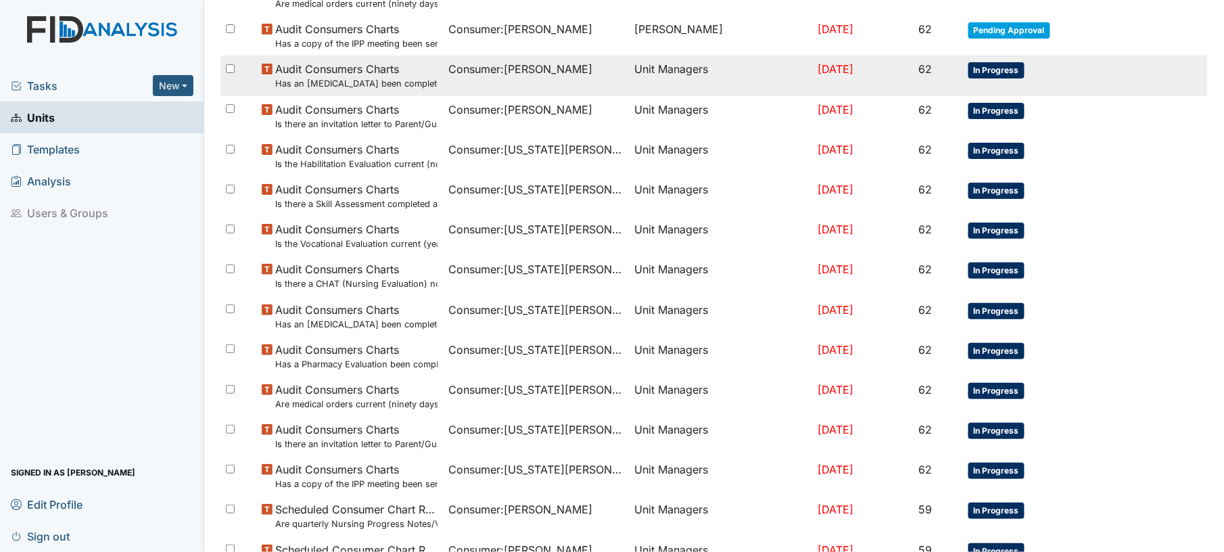
click at [704, 81] on td "Unit Managers" at bounding box center [721, 75] width 183 height 40
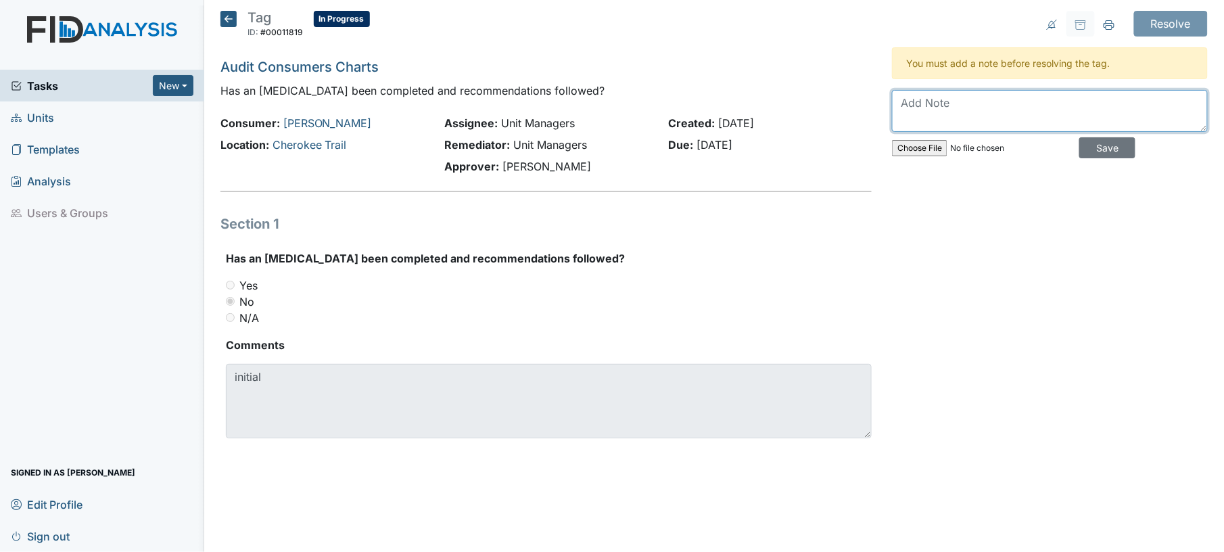
click at [975, 110] on textarea at bounding box center [1050, 111] width 316 height 42
type textarea "yes not needed for review unless complications arise"
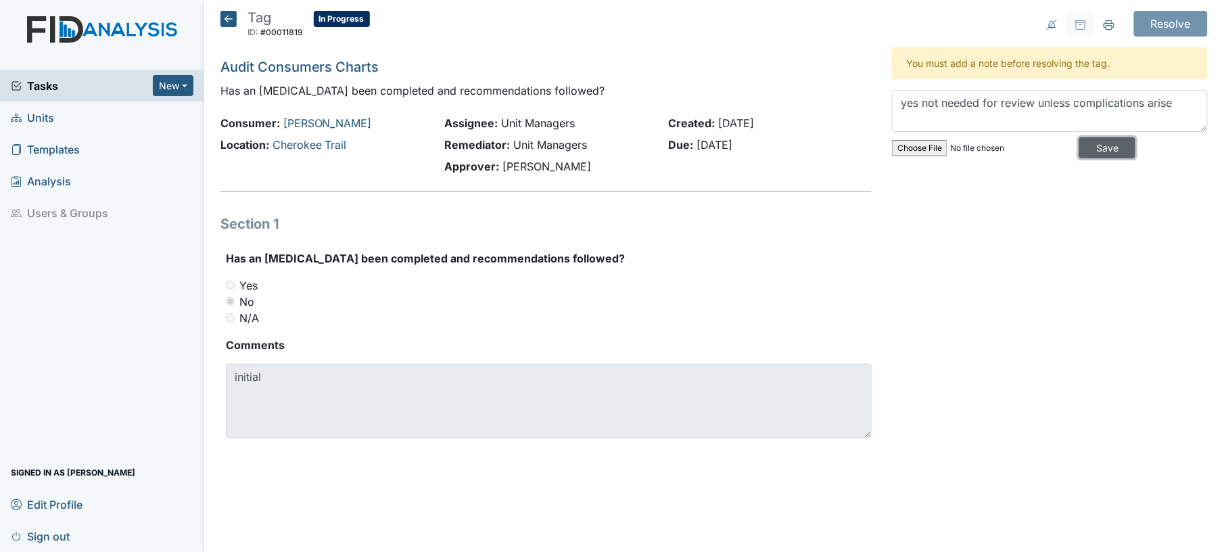
click at [1079, 141] on input "Save" at bounding box center [1107, 147] width 56 height 21
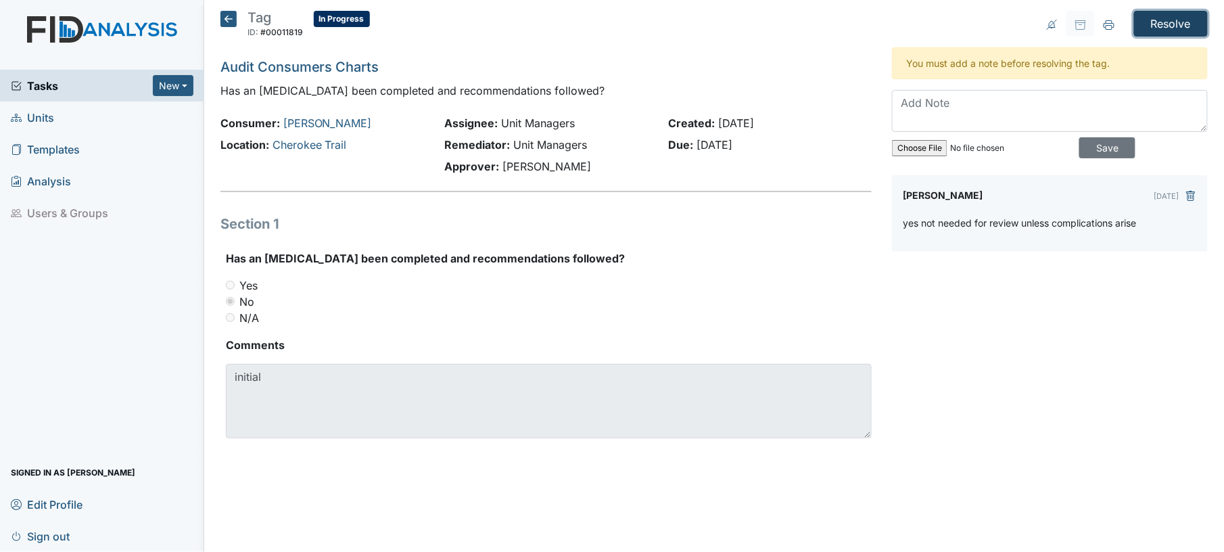
click at [1171, 15] on input "Resolve" at bounding box center [1171, 24] width 74 height 26
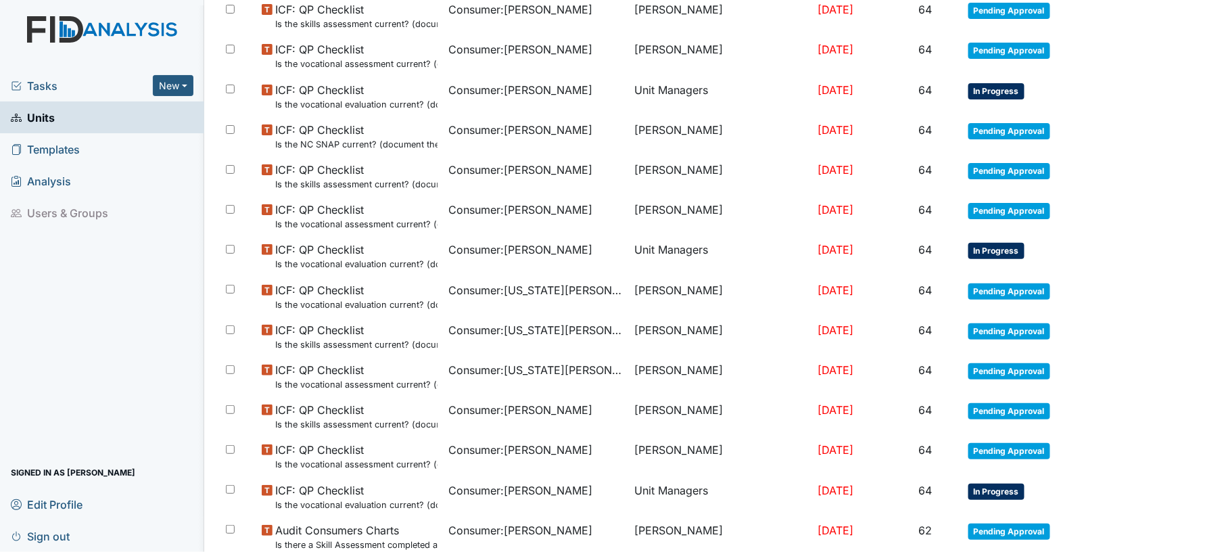
scroll to position [943, 0]
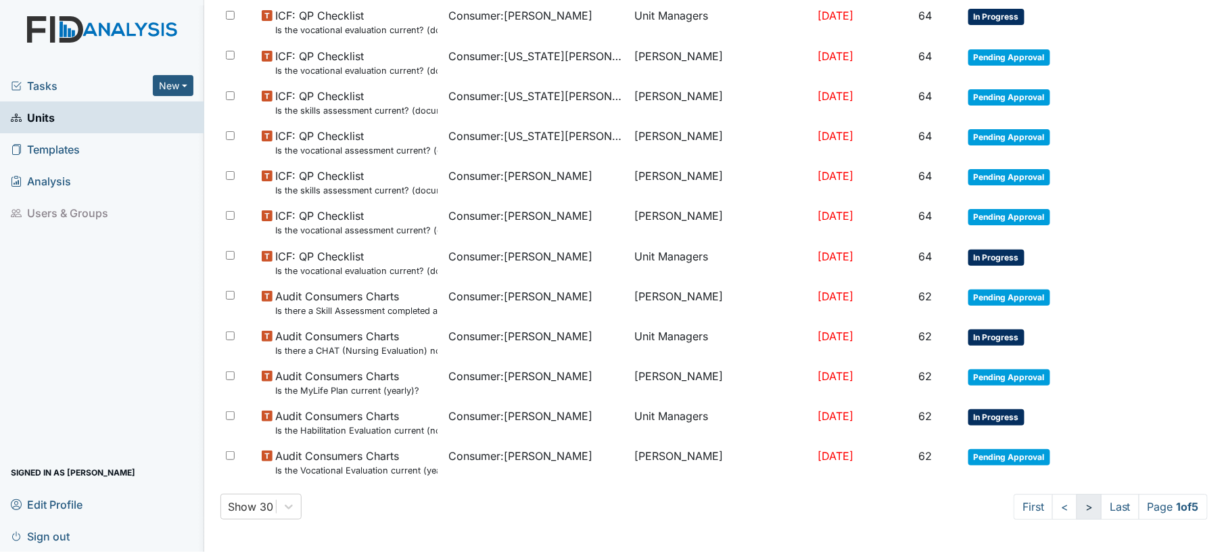
click at [1077, 506] on link ">" at bounding box center [1089, 507] width 25 height 26
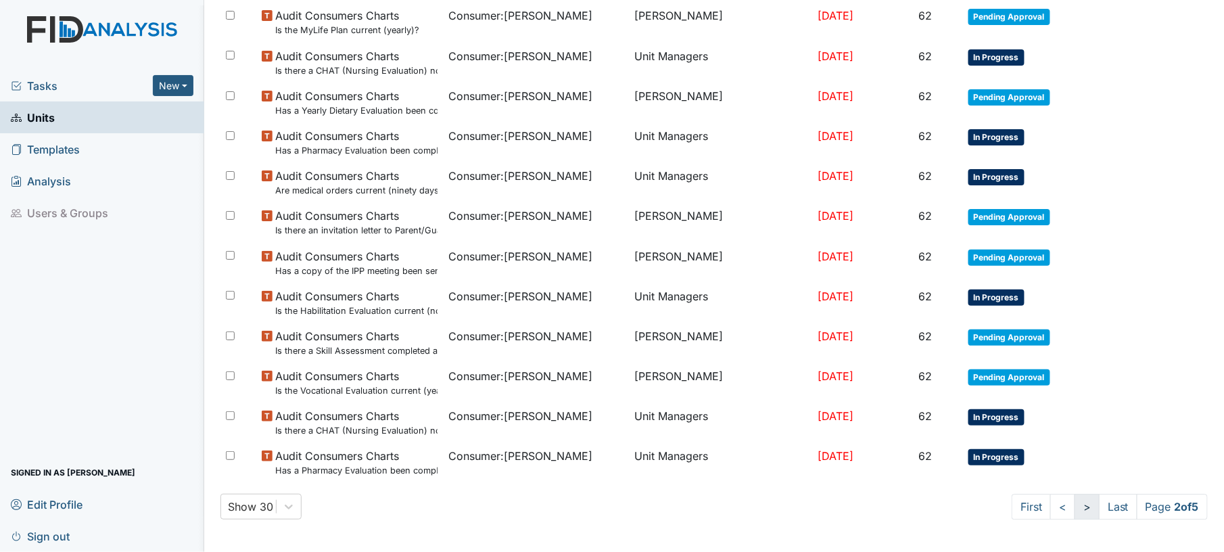
click at [1075, 506] on link ">" at bounding box center [1087, 507] width 25 height 26
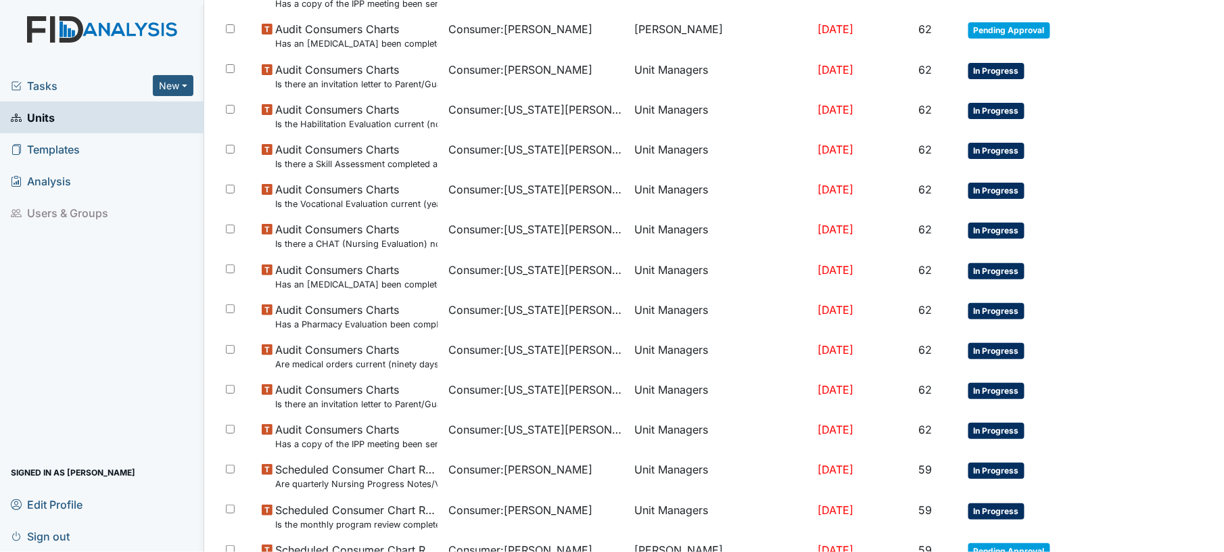
scroll to position [290, 0]
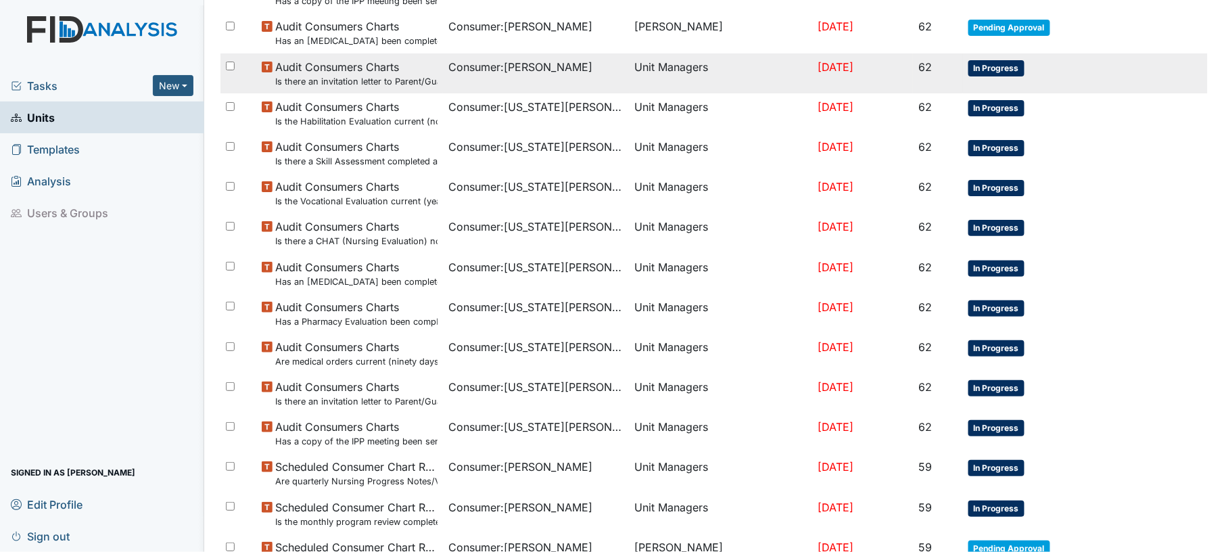
click at [615, 63] on td "Consumer : Fann, Brandon" at bounding box center [536, 73] width 187 height 40
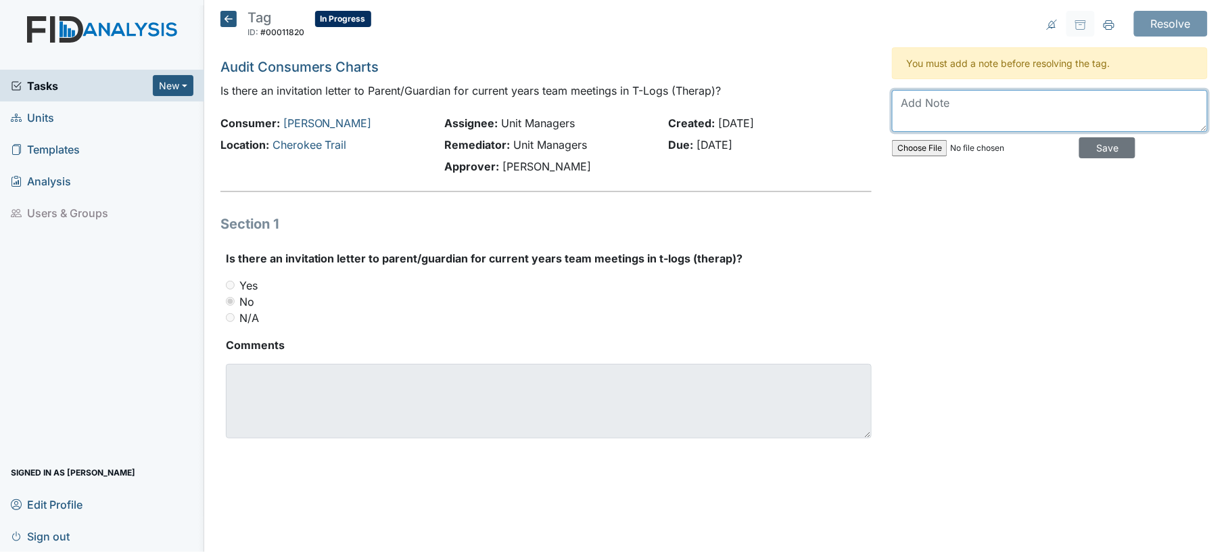
click at [931, 101] on textarea at bounding box center [1050, 111] width 316 height 42
type textarea "yes"
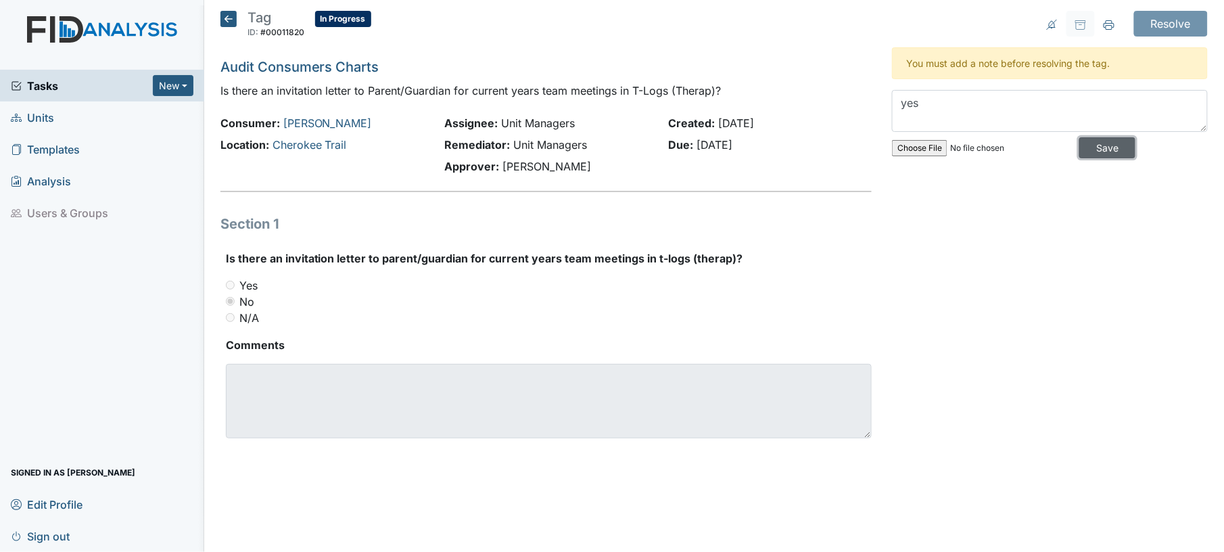
click at [1085, 142] on input "Save" at bounding box center [1107, 147] width 56 height 21
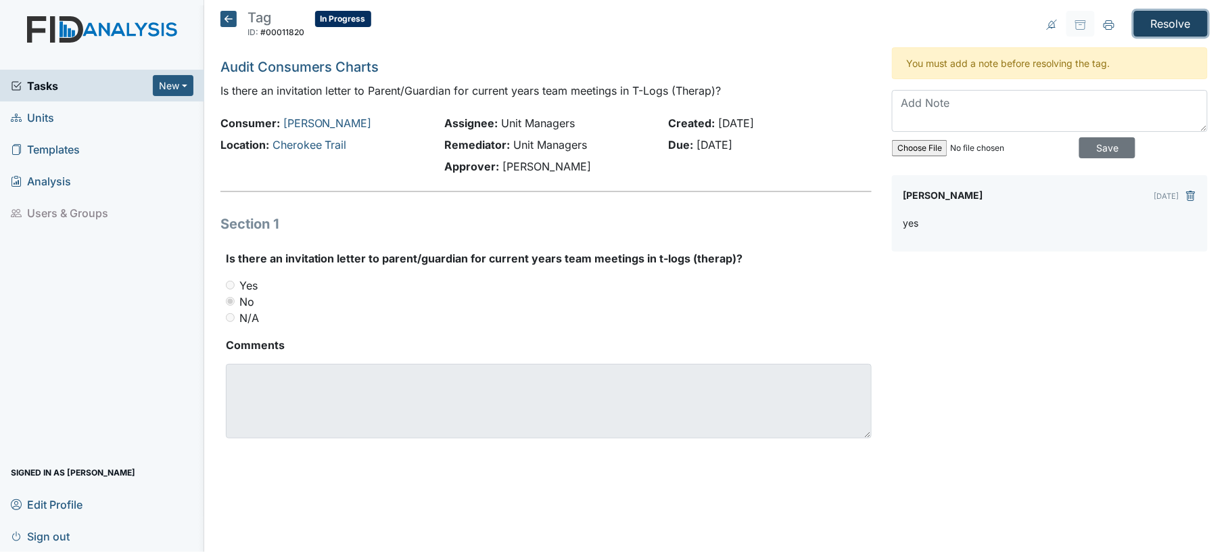
click at [1197, 16] on input "Resolve" at bounding box center [1171, 24] width 74 height 26
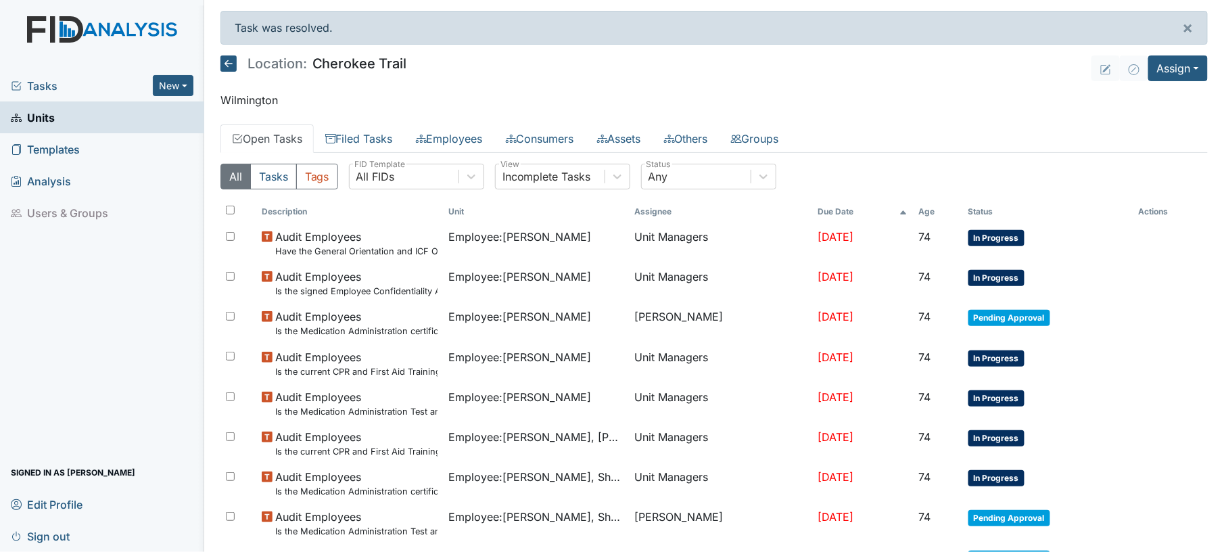
click at [969, 210] on th "Status" at bounding box center [1048, 211] width 170 height 23
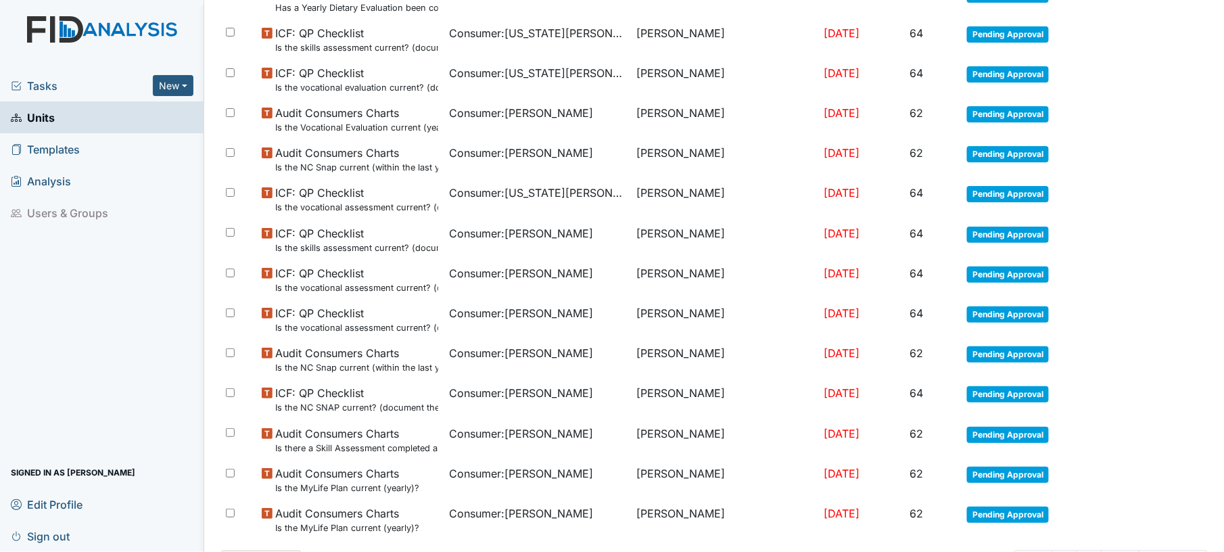
scroll to position [843, 0]
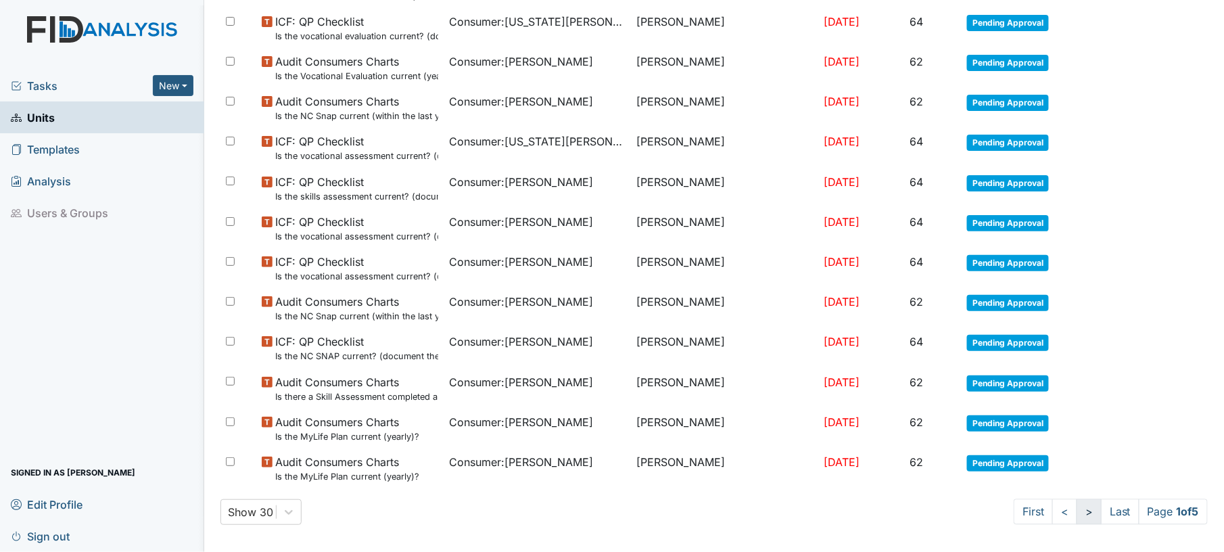
click at [1077, 514] on link ">" at bounding box center [1089, 512] width 25 height 26
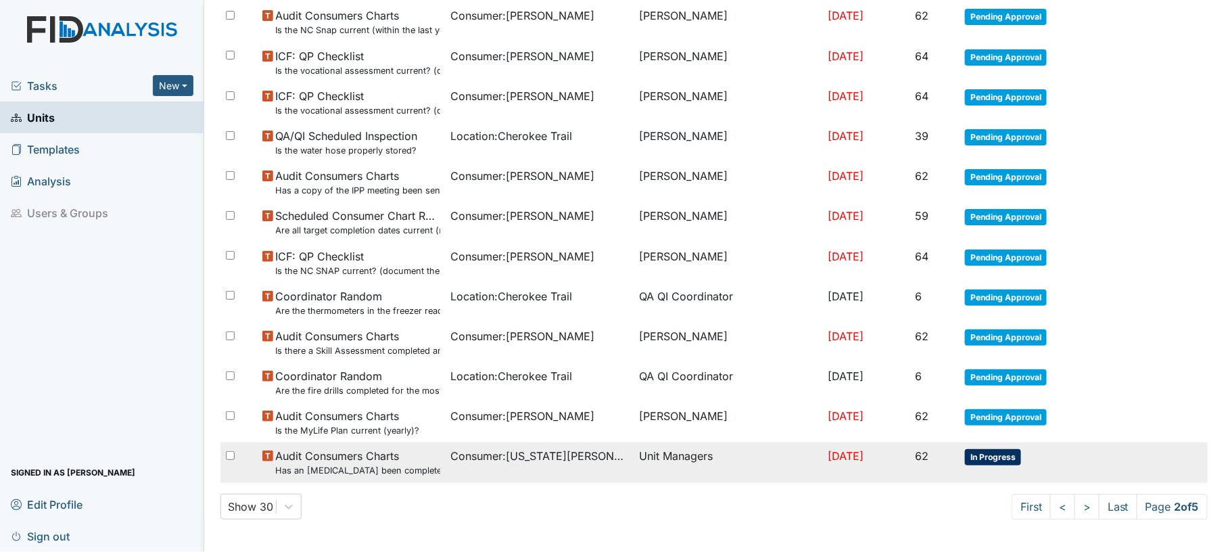
click at [758, 453] on td "Unit Managers" at bounding box center [728, 462] width 189 height 40
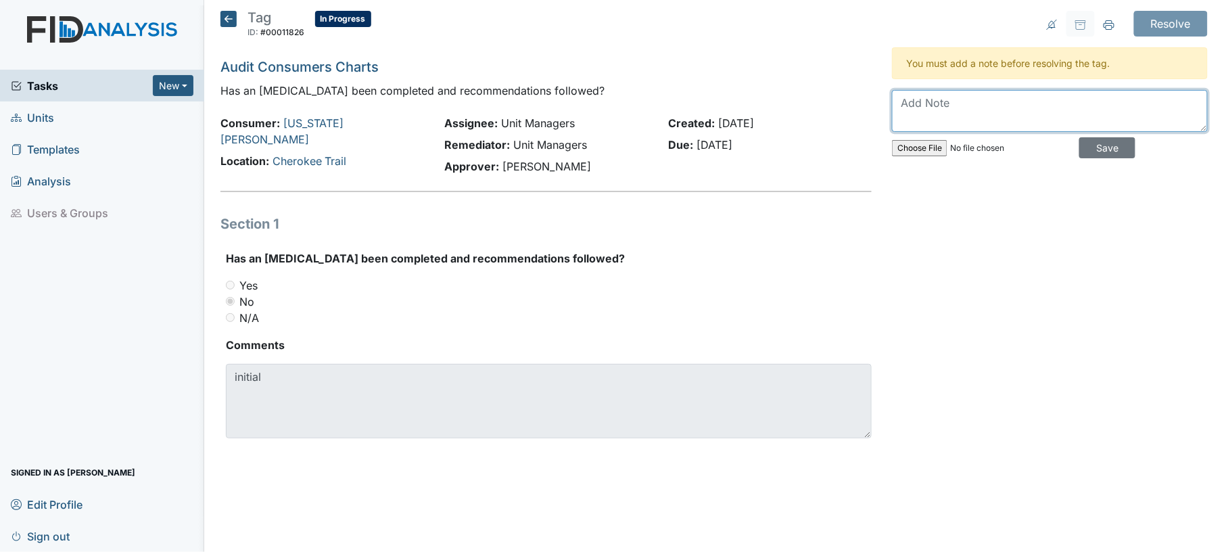
click at [953, 122] on textarea at bounding box center [1050, 111] width 316 height 42
type textarea "not needed unless problems arise"
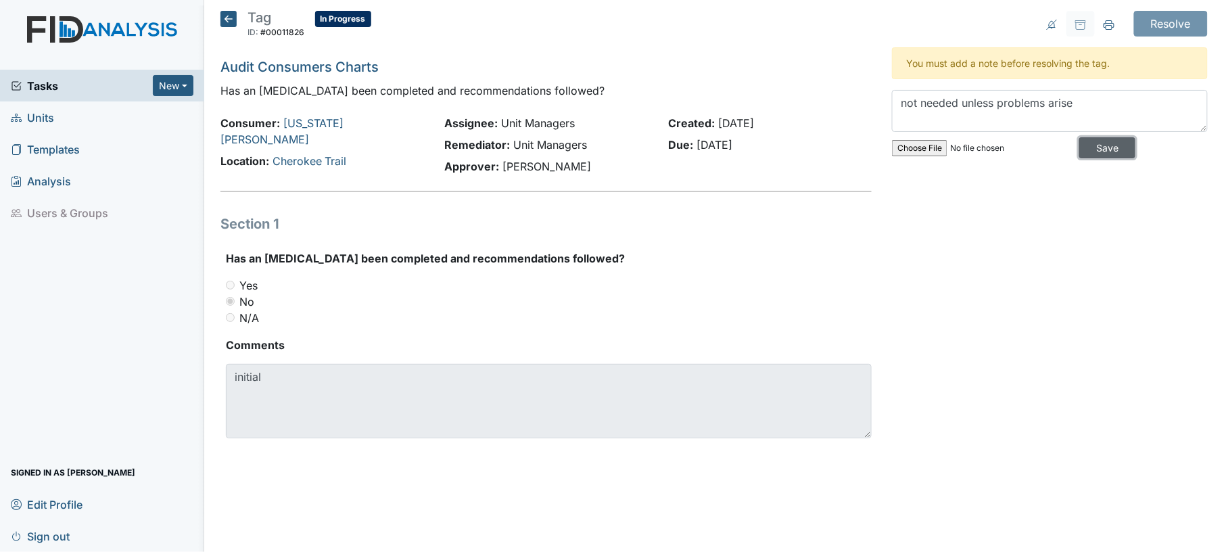
click at [1094, 152] on input "Save" at bounding box center [1107, 147] width 56 height 21
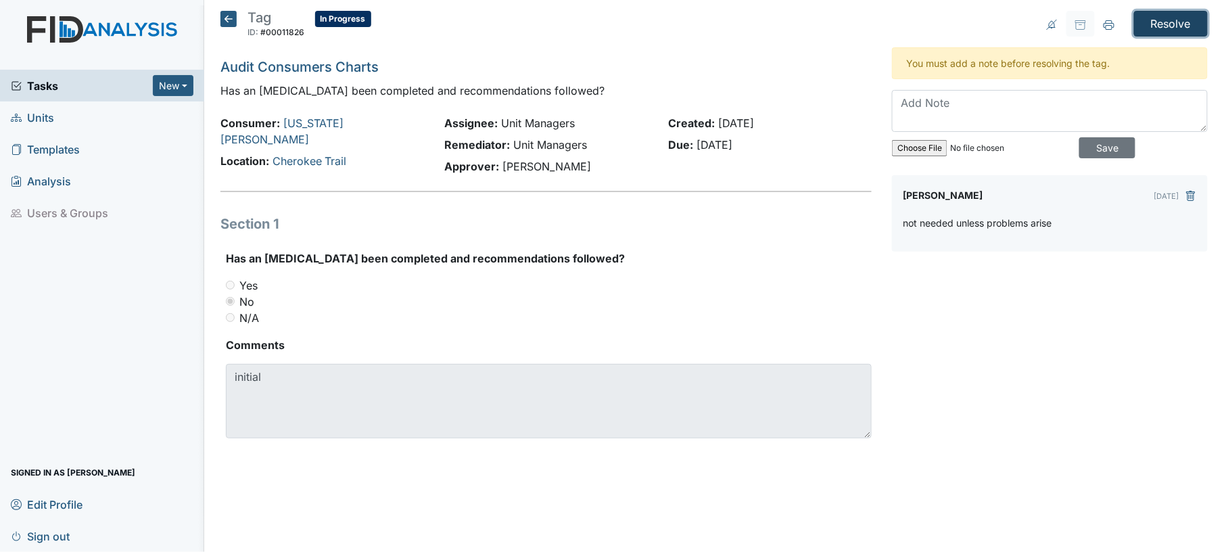
click at [1163, 18] on input "Resolve" at bounding box center [1171, 24] width 74 height 26
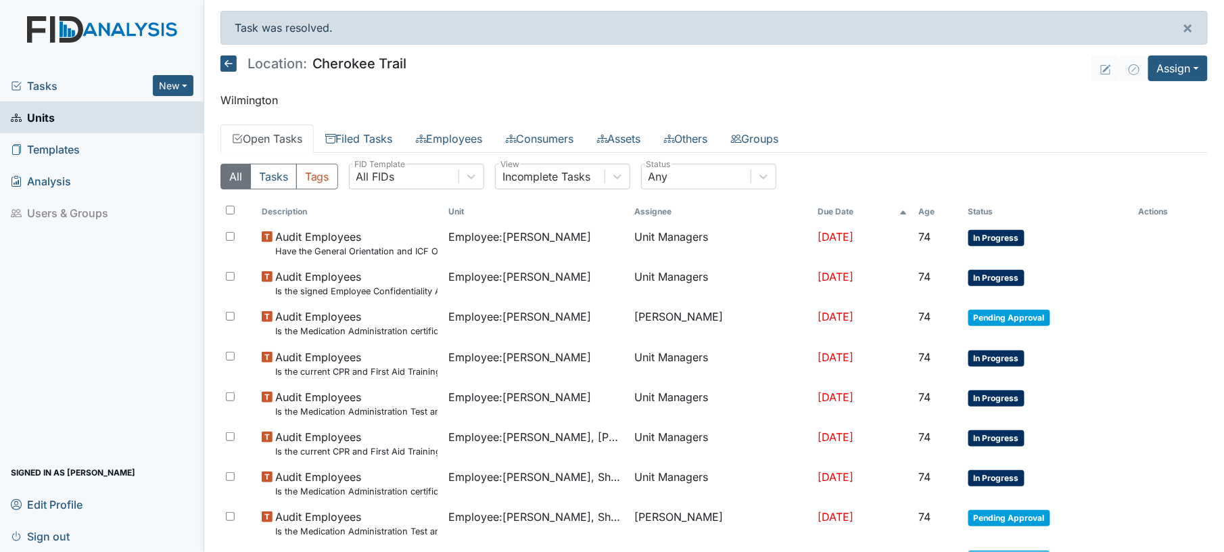
click at [980, 208] on th "Status" at bounding box center [1048, 211] width 170 height 23
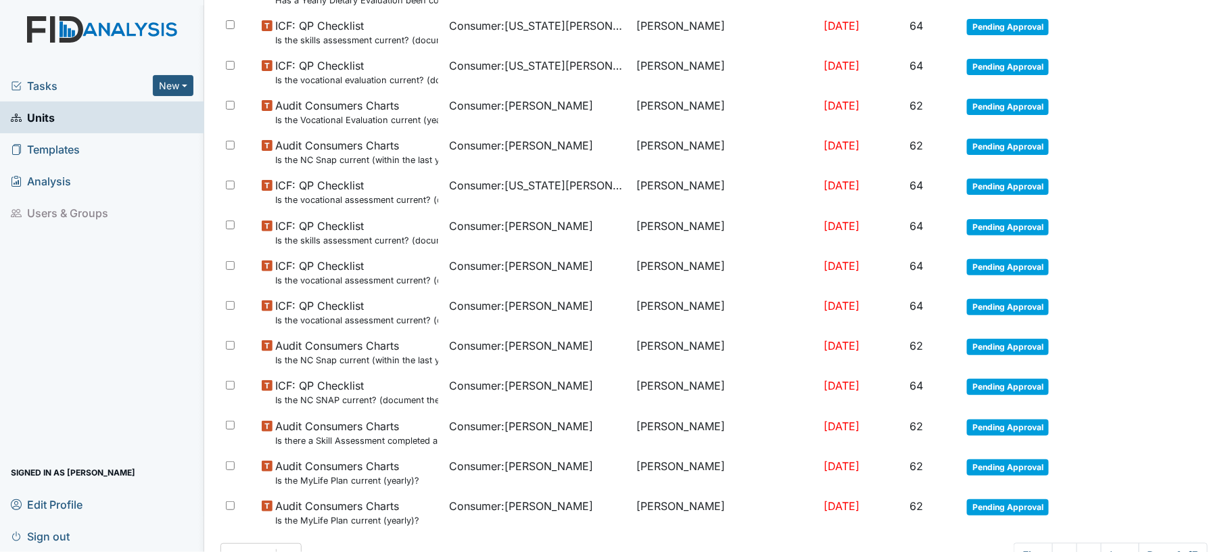
scroll to position [843, 0]
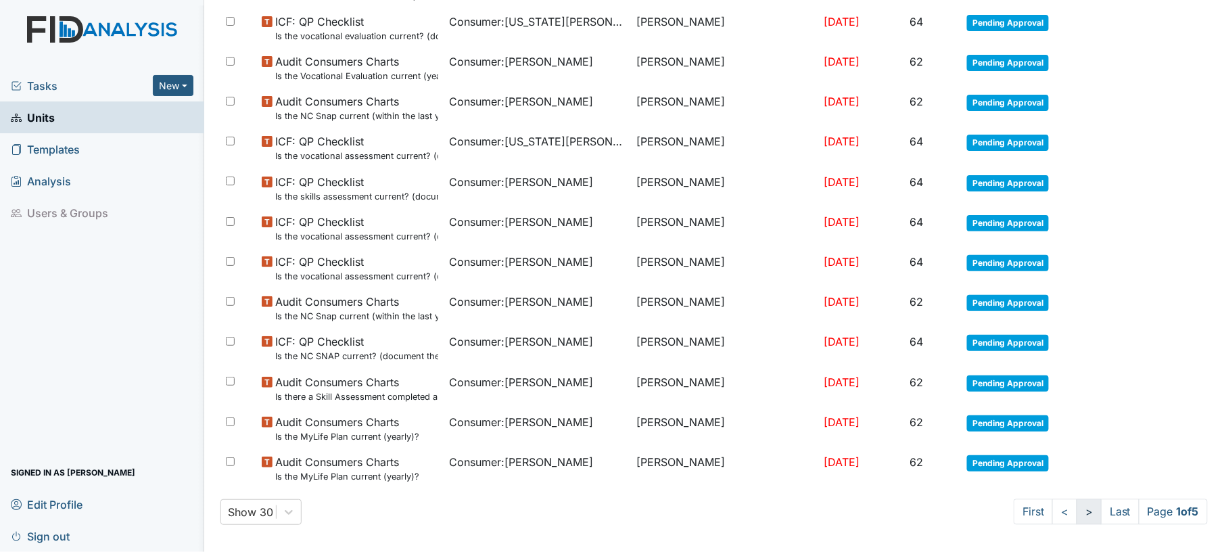
click at [1077, 509] on link ">" at bounding box center [1089, 512] width 25 height 26
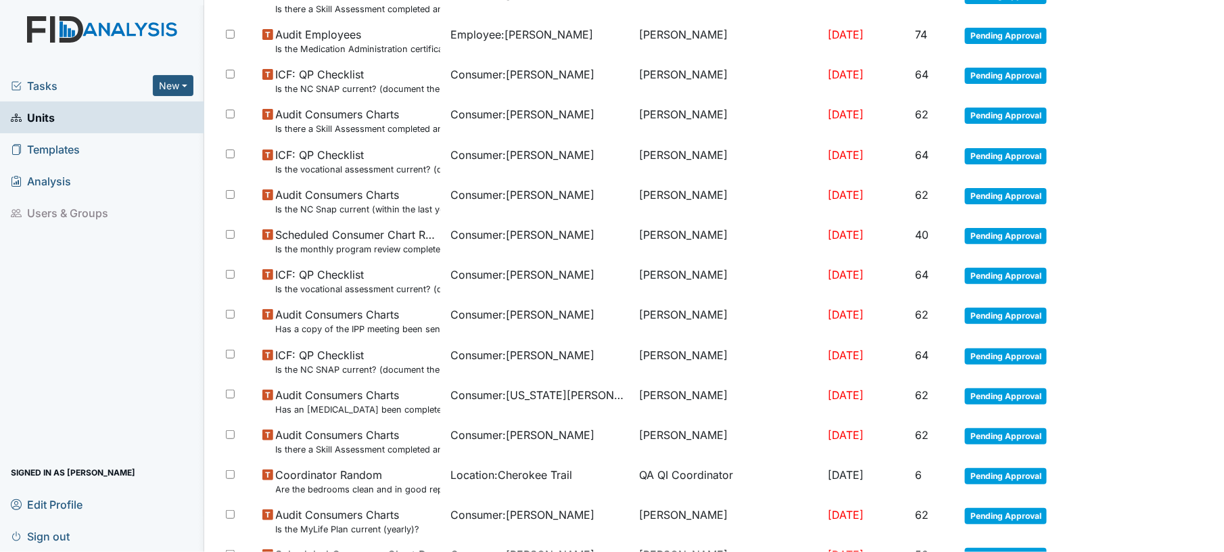
scroll to position [943, 0]
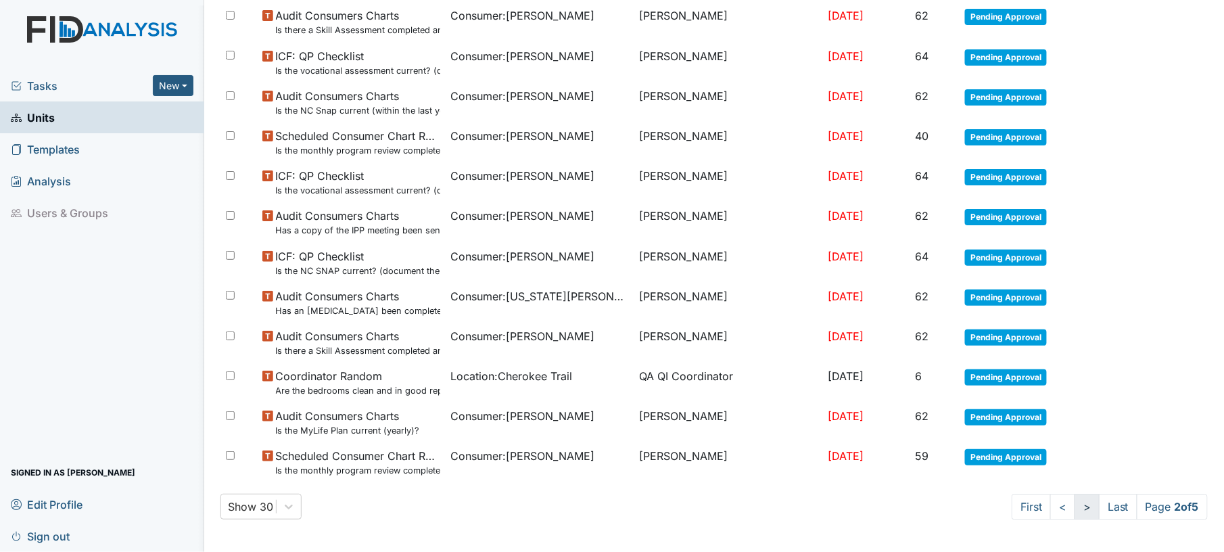
click at [1075, 509] on link ">" at bounding box center [1087, 507] width 25 height 26
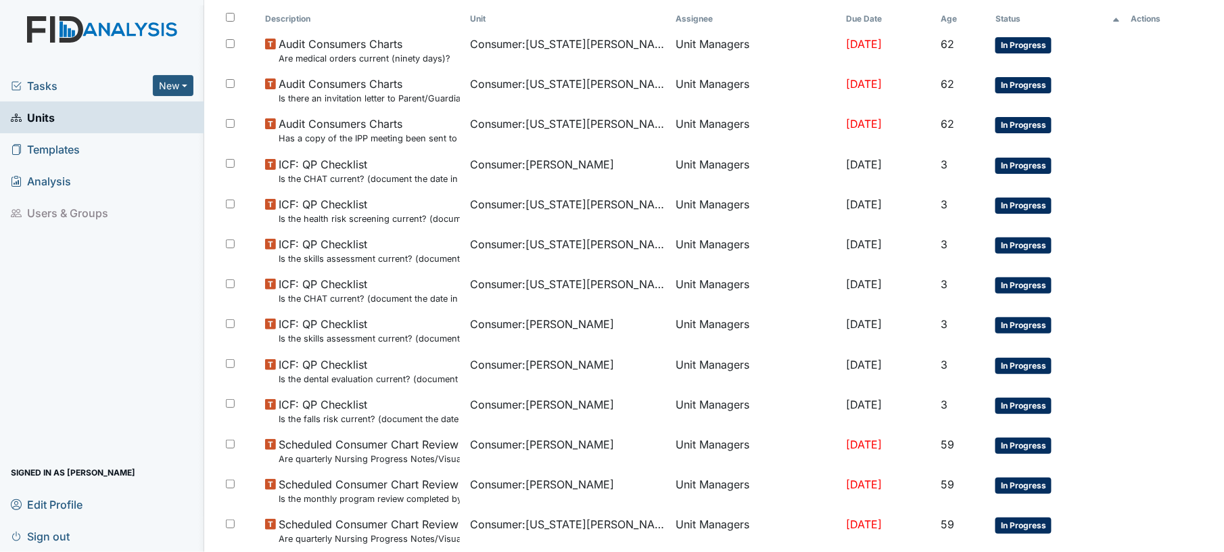
scroll to position [190, 0]
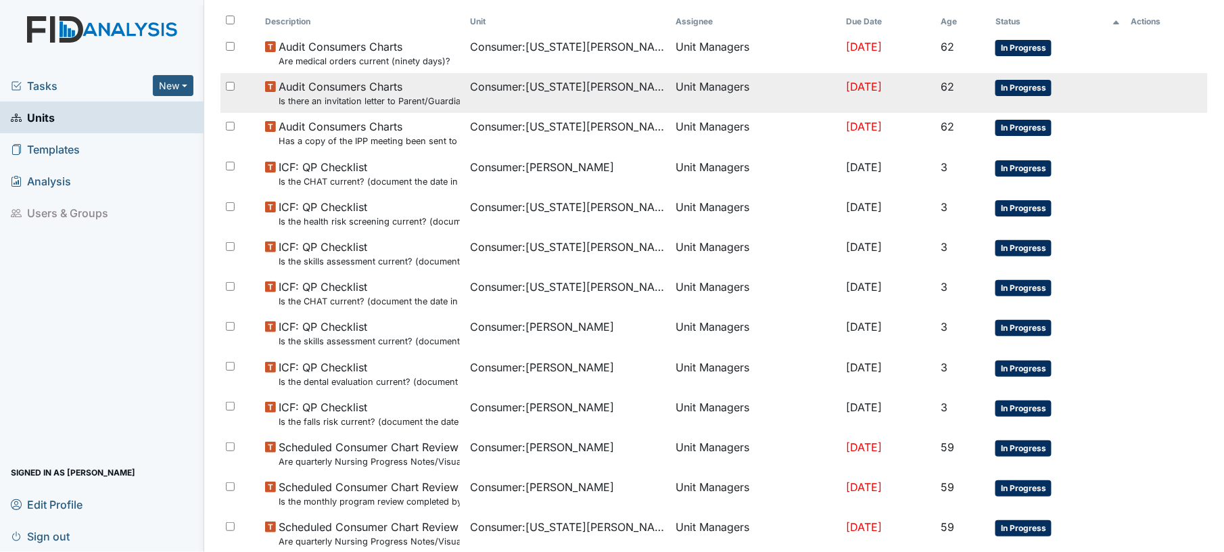
click at [634, 100] on td "Consumer : Washington, Anthony" at bounding box center [567, 93] width 205 height 40
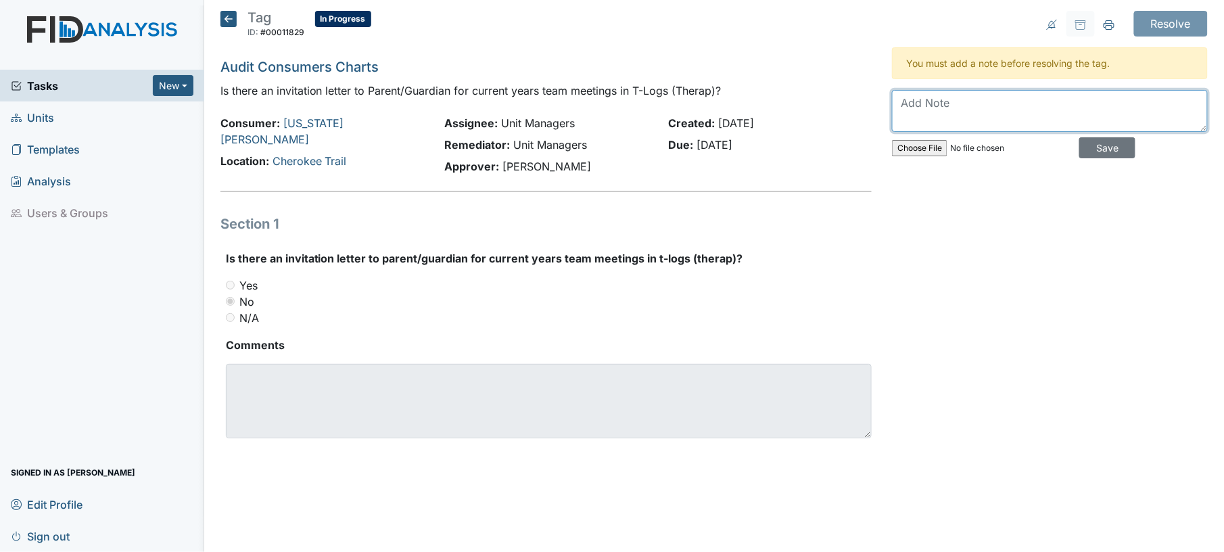
click at [961, 116] on textarea at bounding box center [1050, 111] width 316 height 42
type textarea "sent"
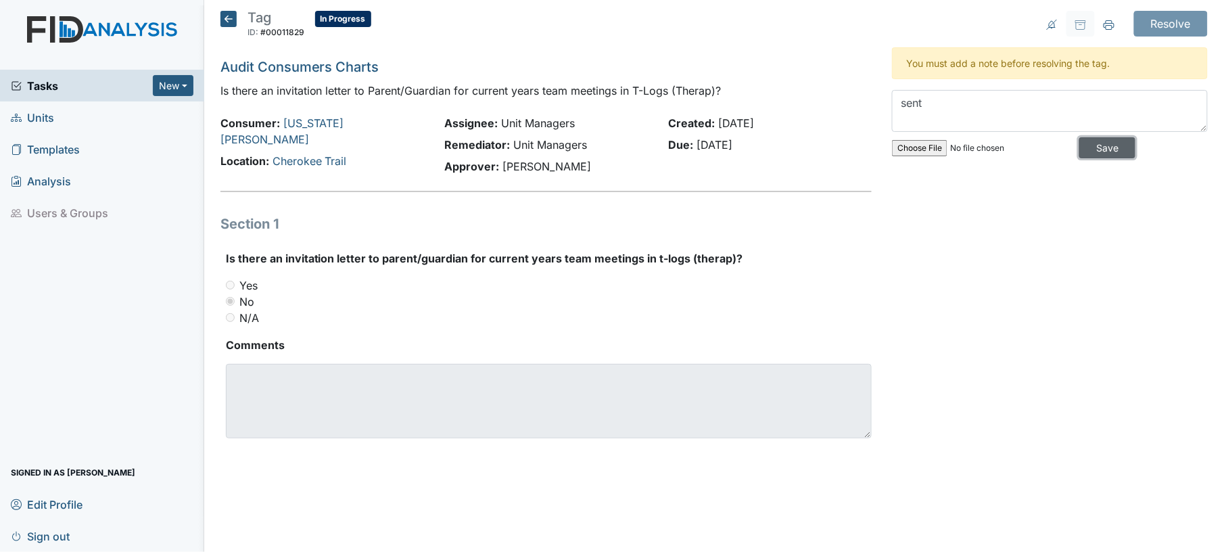
click at [1079, 147] on input "Save" at bounding box center [1107, 147] width 56 height 21
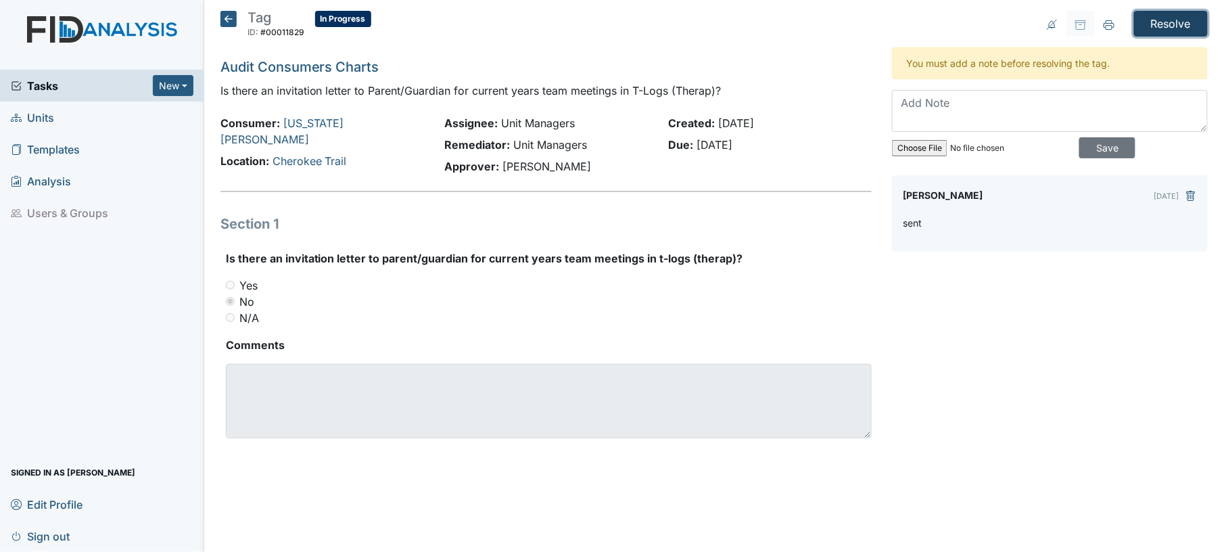
click at [1177, 25] on input "Resolve" at bounding box center [1171, 24] width 74 height 26
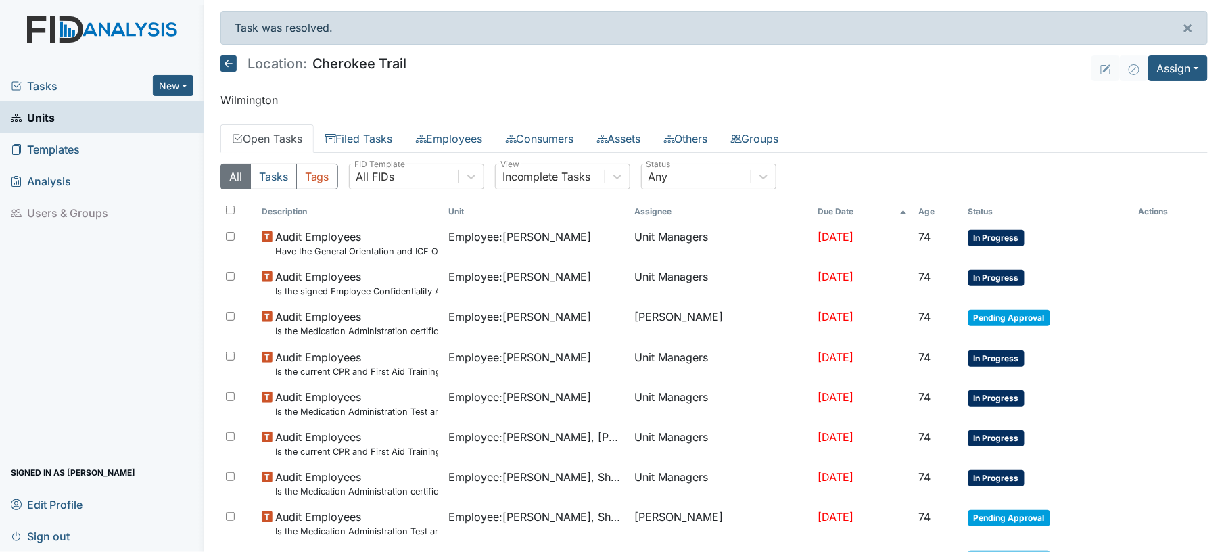
click at [983, 206] on th "Status" at bounding box center [1048, 211] width 170 height 23
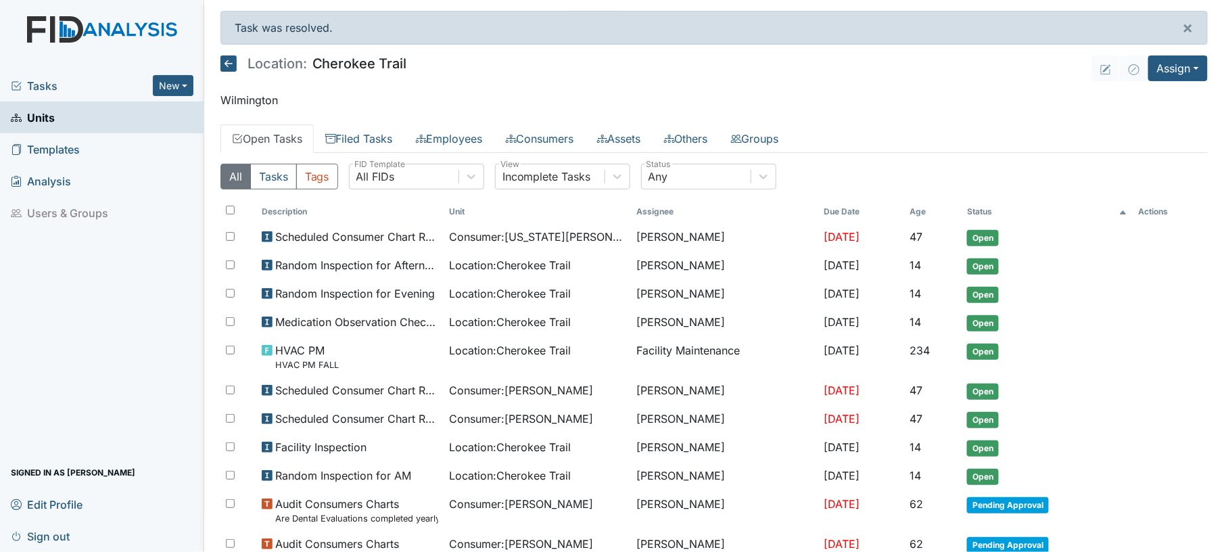
click at [992, 208] on th "Status" at bounding box center [1047, 211] width 171 height 23
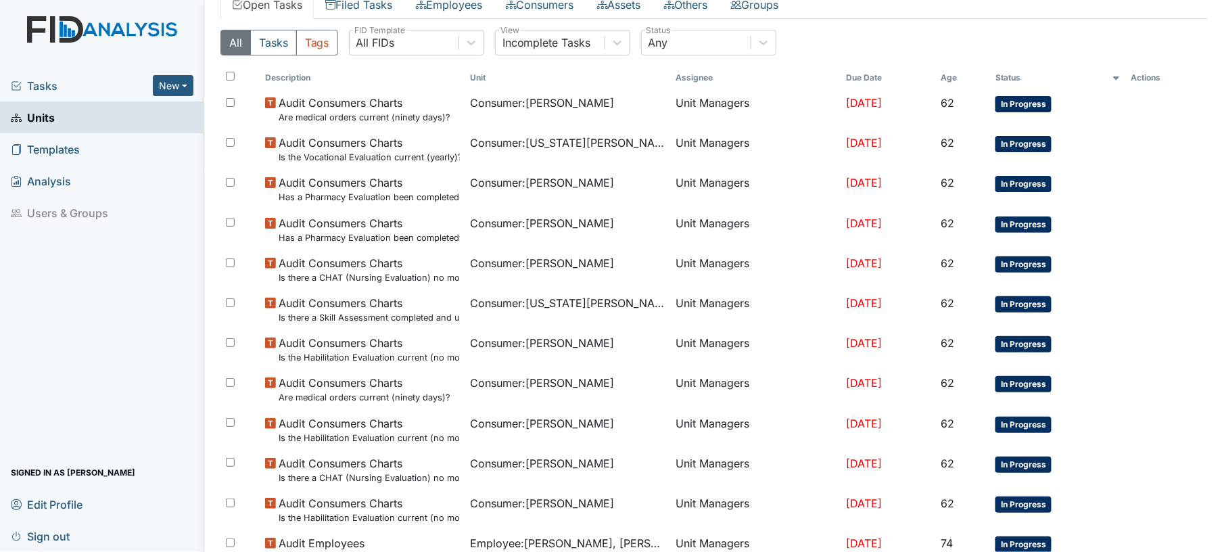
scroll to position [204, 0]
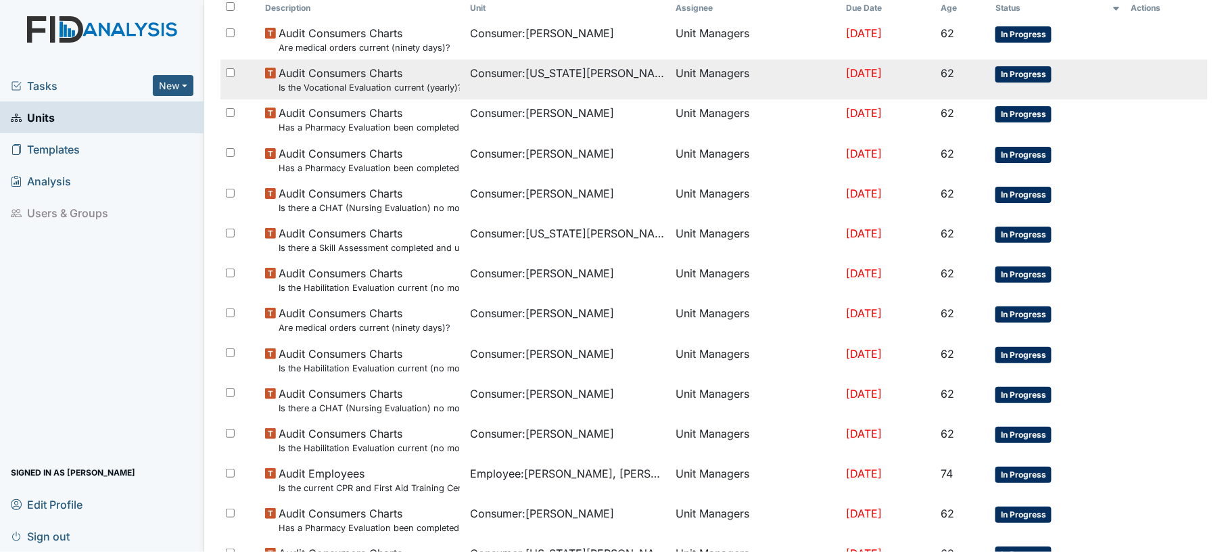
click at [785, 68] on td "Unit Managers" at bounding box center [755, 80] width 171 height 40
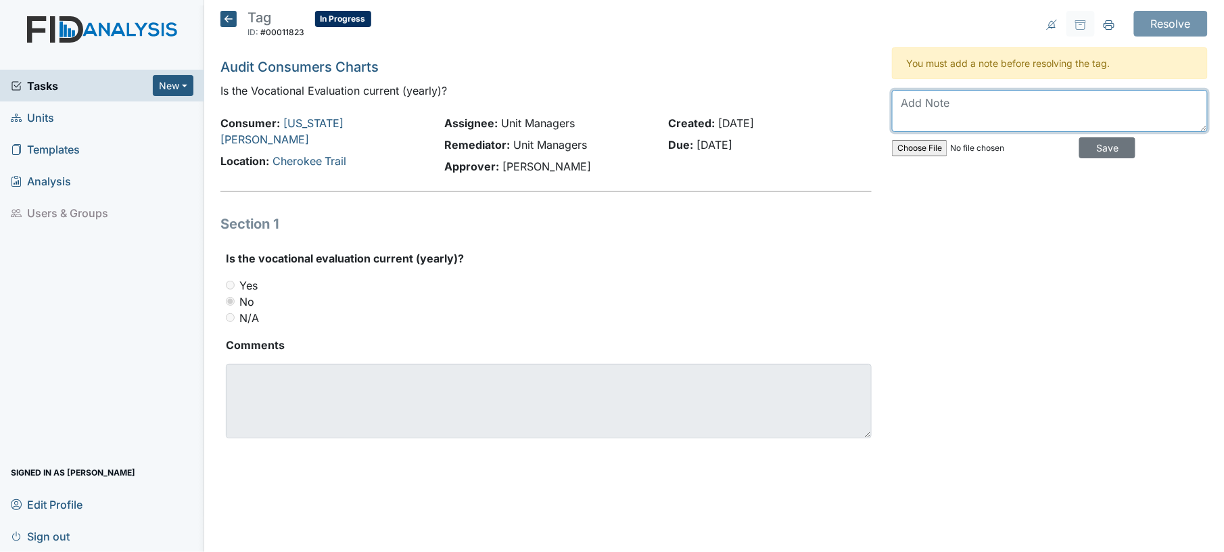
click at [961, 93] on textarea at bounding box center [1050, 111] width 316 height 42
type textarea "yes uploaded"
click at [1100, 166] on div "Resolve Archive Task × Are you sure you want to archive this task? It will appe…" at bounding box center [1050, 241] width 336 height 460
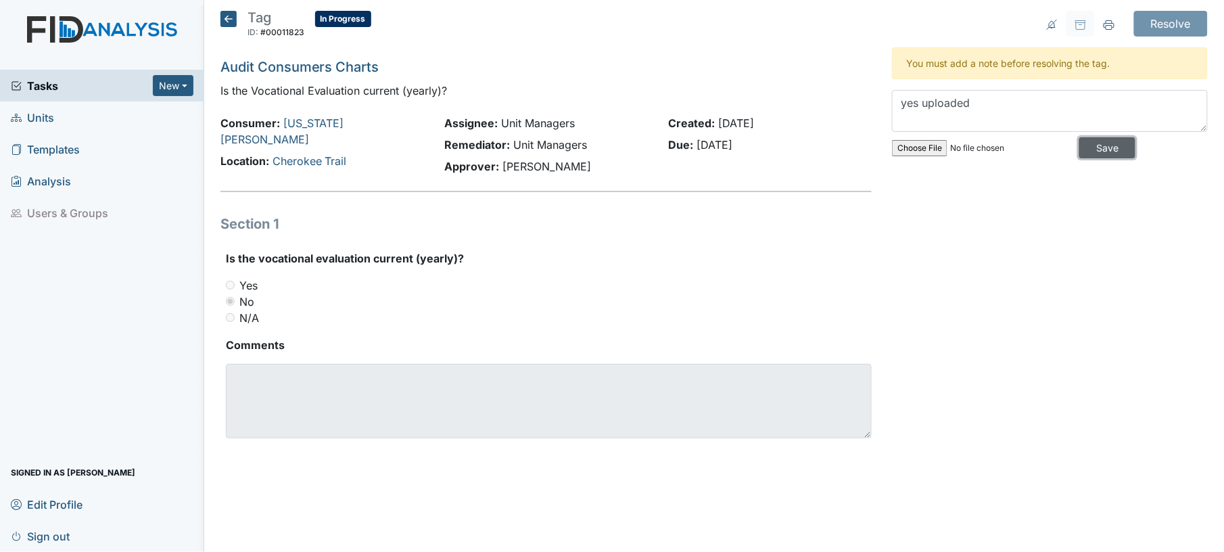
click at [1094, 157] on input "Save" at bounding box center [1107, 147] width 56 height 21
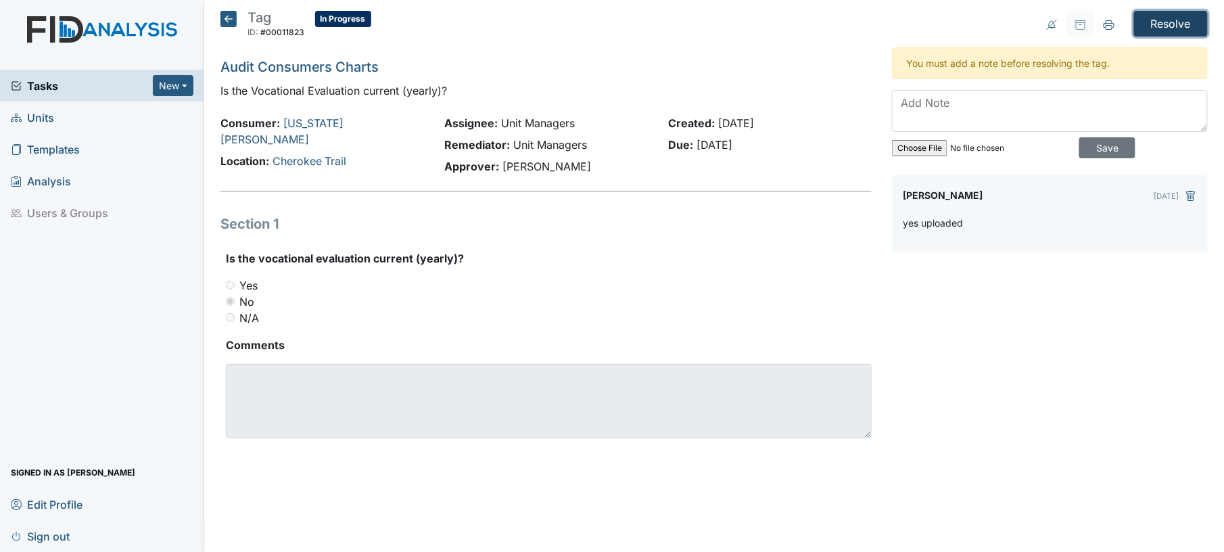
click at [1169, 31] on input "Resolve" at bounding box center [1171, 24] width 74 height 26
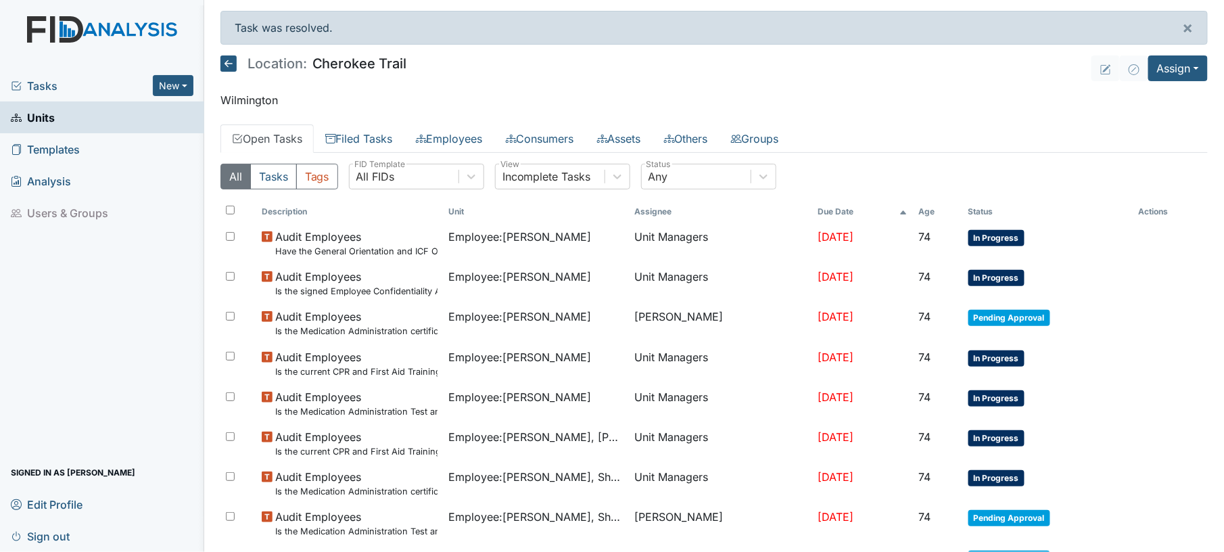
click at [985, 214] on th "Status" at bounding box center [1048, 211] width 170 height 23
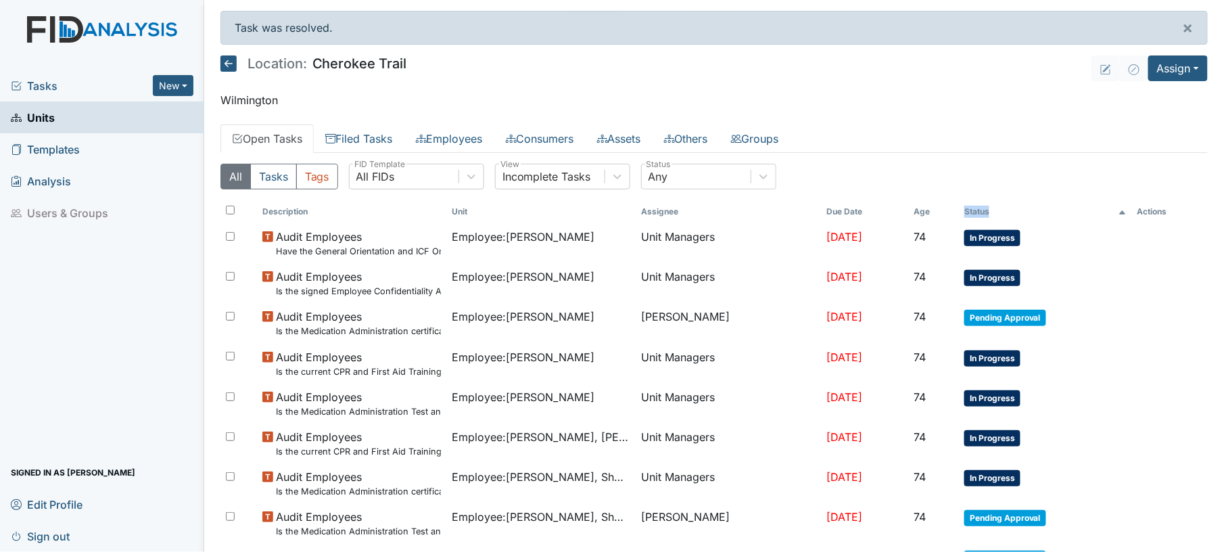
click at [985, 214] on th "Status" at bounding box center [1045, 211] width 173 height 23
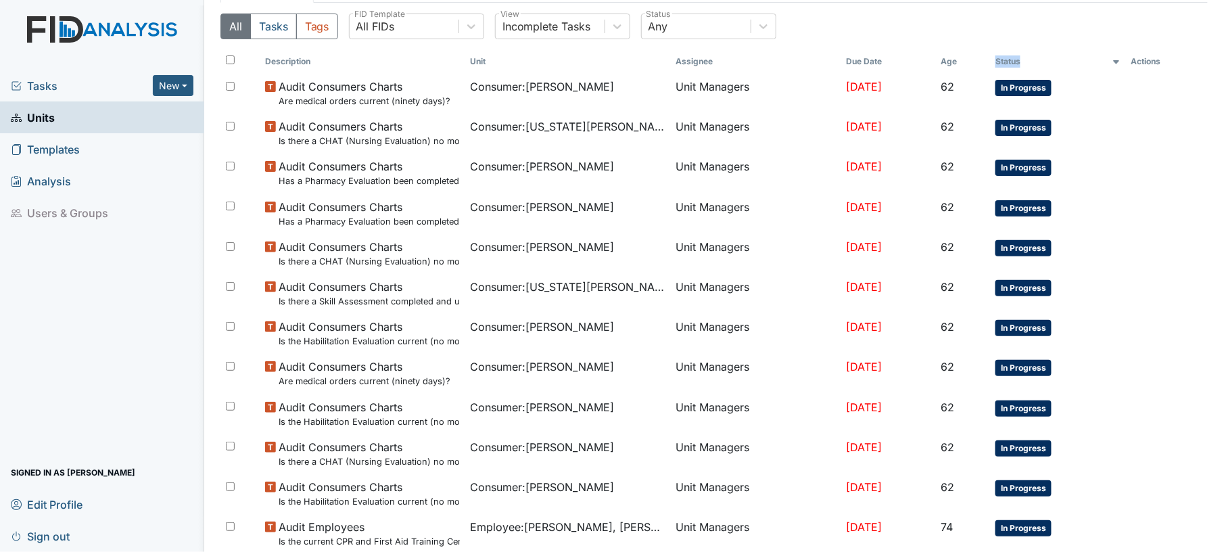
scroll to position [161, 0]
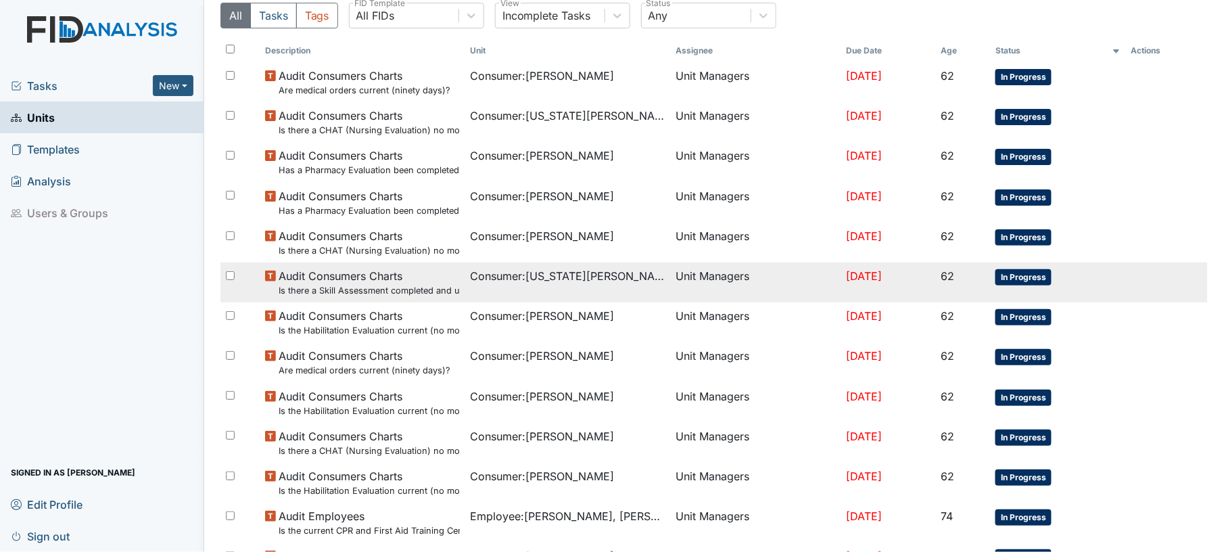
click at [670, 271] on td "Unit Managers" at bounding box center [755, 282] width 171 height 40
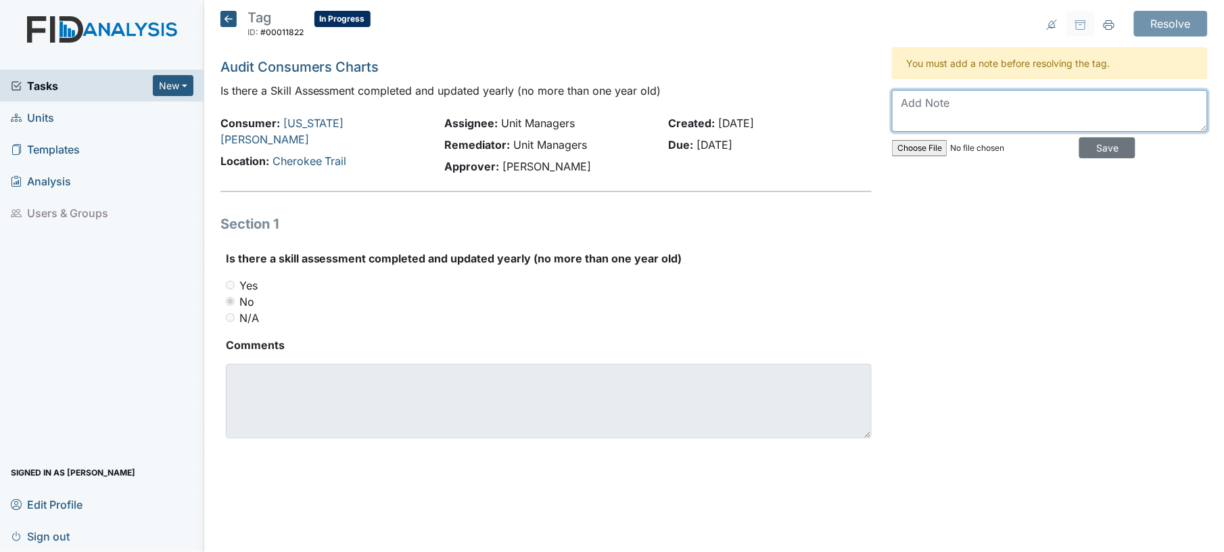
click at [982, 99] on textarea at bounding box center [1050, 111] width 316 height 42
type textarea "yes need to be uploaded"
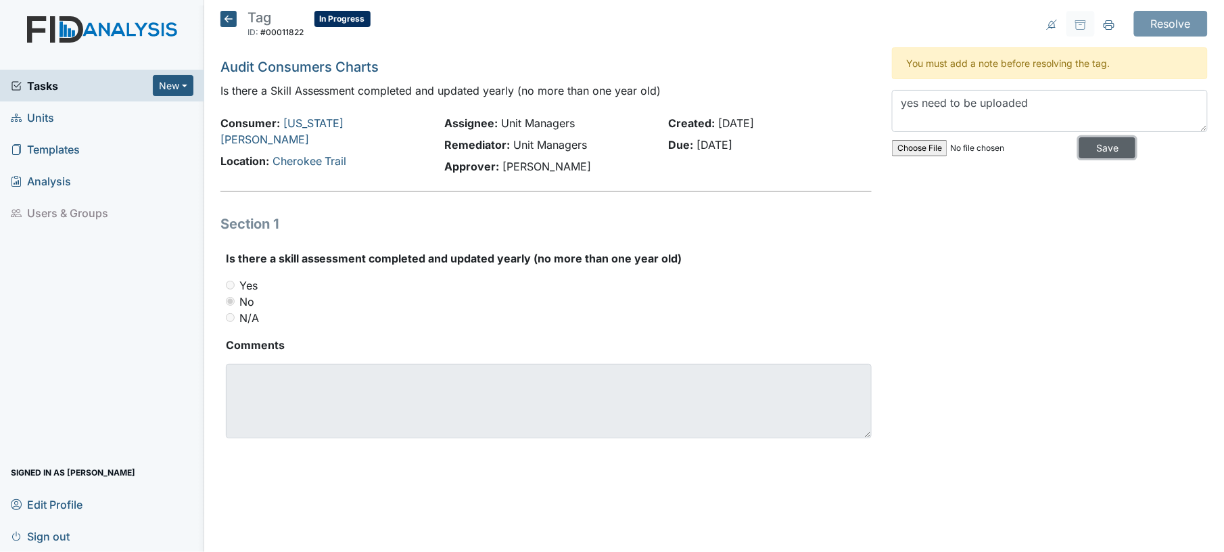
click at [1086, 145] on input "Save" at bounding box center [1107, 147] width 56 height 21
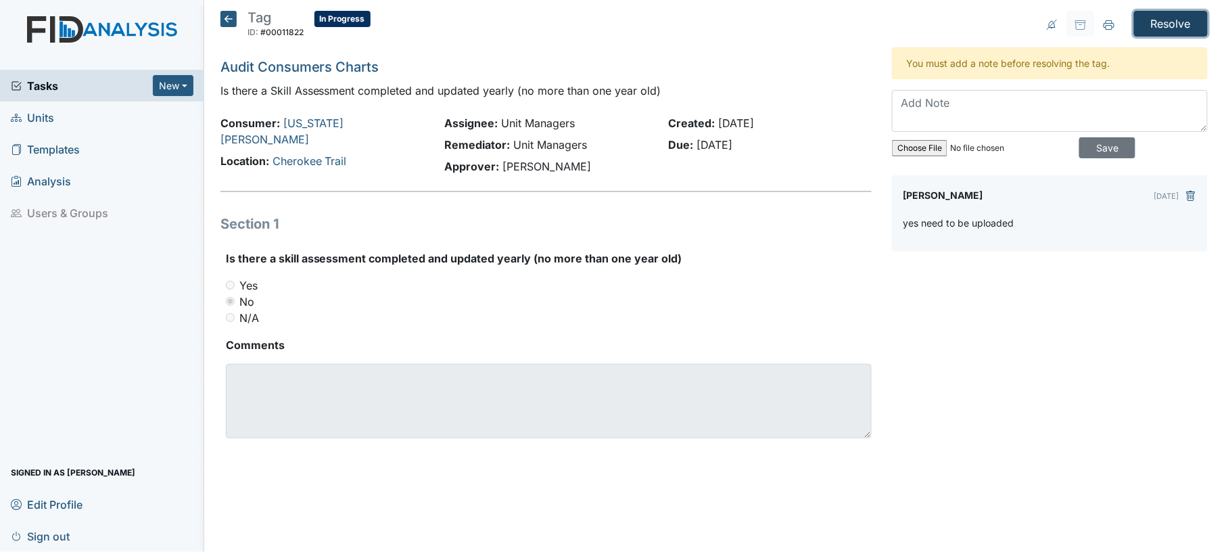
click at [1166, 14] on input "Resolve" at bounding box center [1171, 24] width 74 height 26
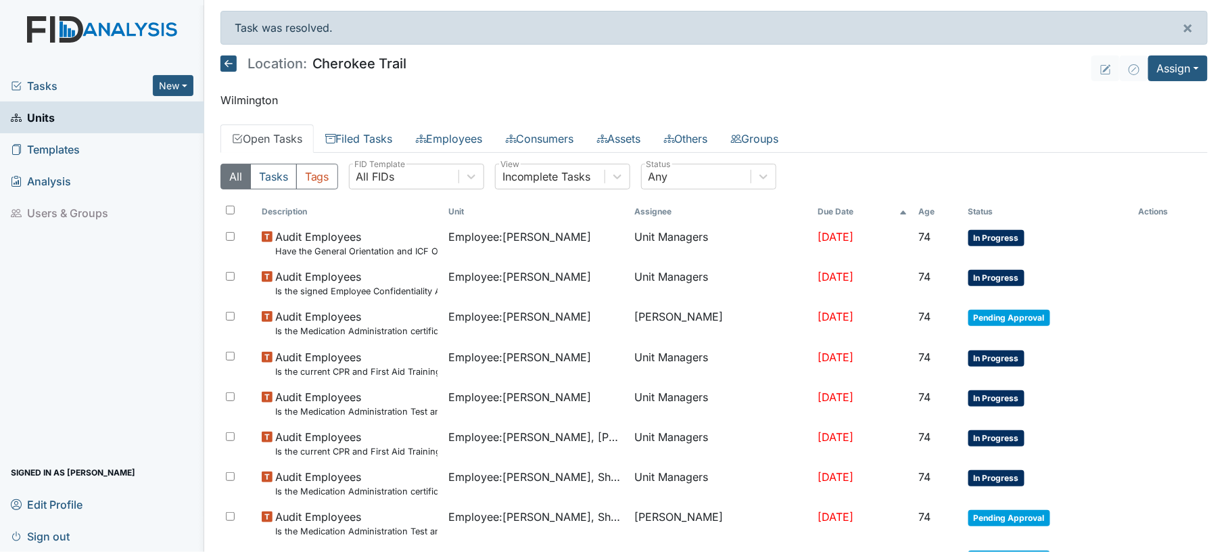
click at [963, 210] on th "Status" at bounding box center [1048, 211] width 170 height 23
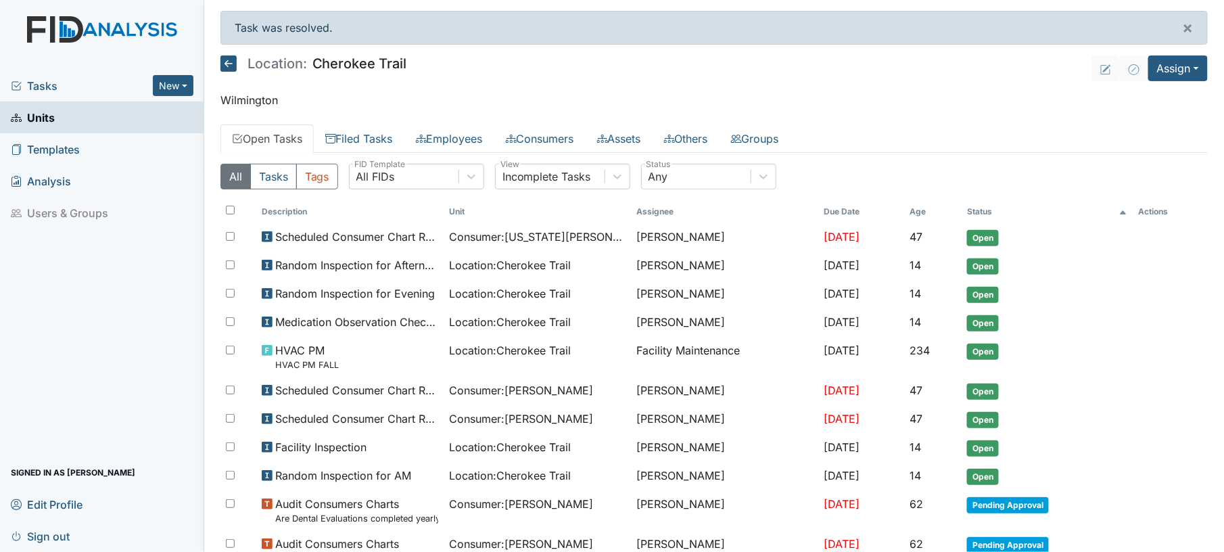
click at [977, 212] on th "Status" at bounding box center [1047, 211] width 171 height 23
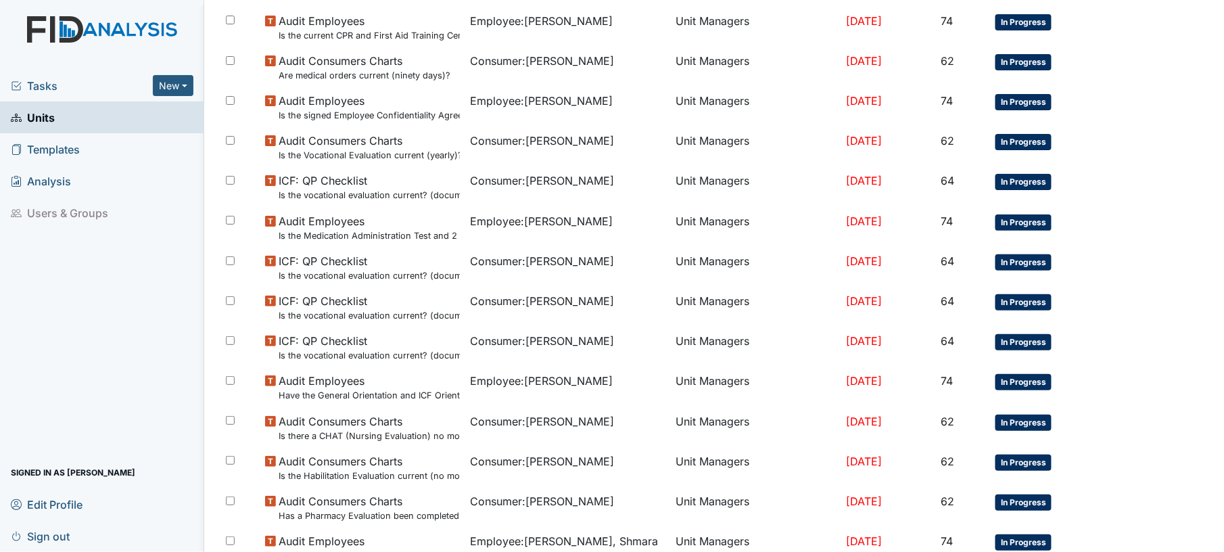
scroll to position [785, 0]
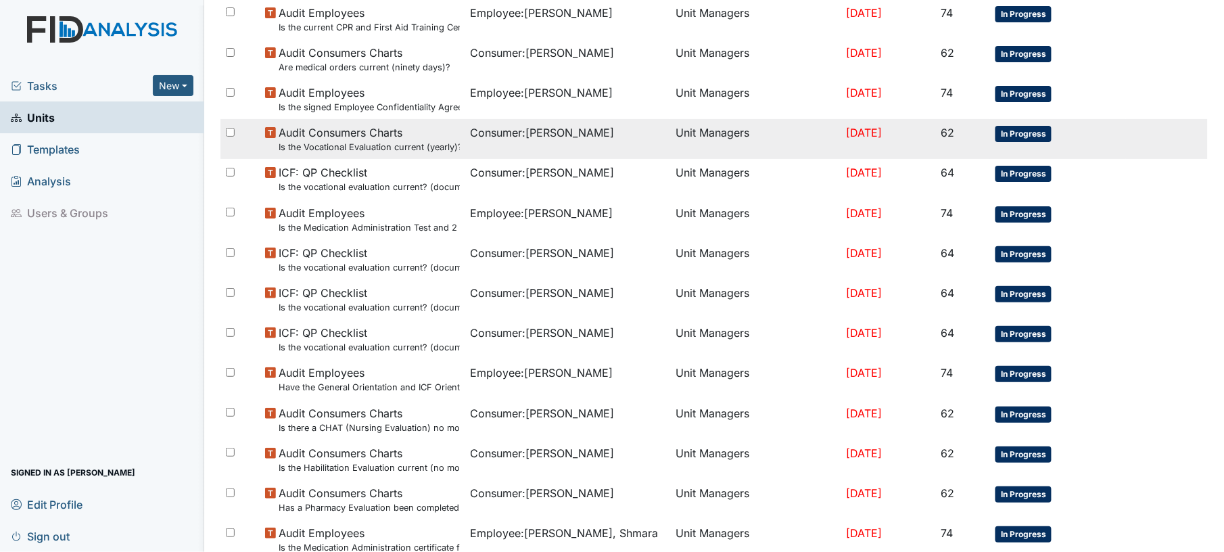
click at [539, 152] on td "Consumer : Anyanwu, Joseph" at bounding box center [567, 139] width 205 height 40
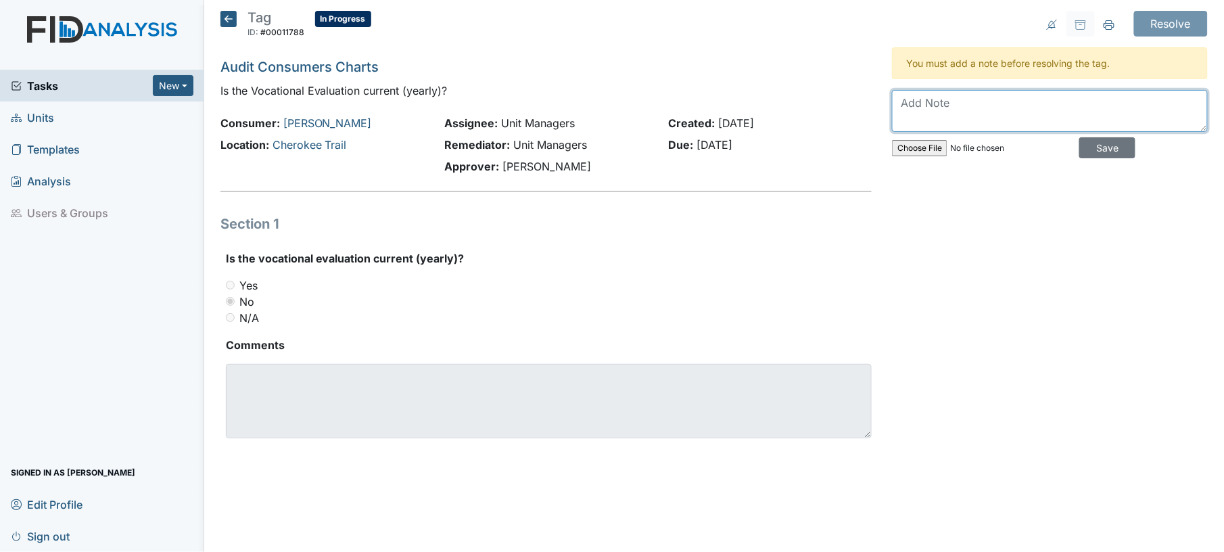
click at [956, 126] on textarea at bounding box center [1050, 111] width 316 height 42
type textarea "yes uploaded"
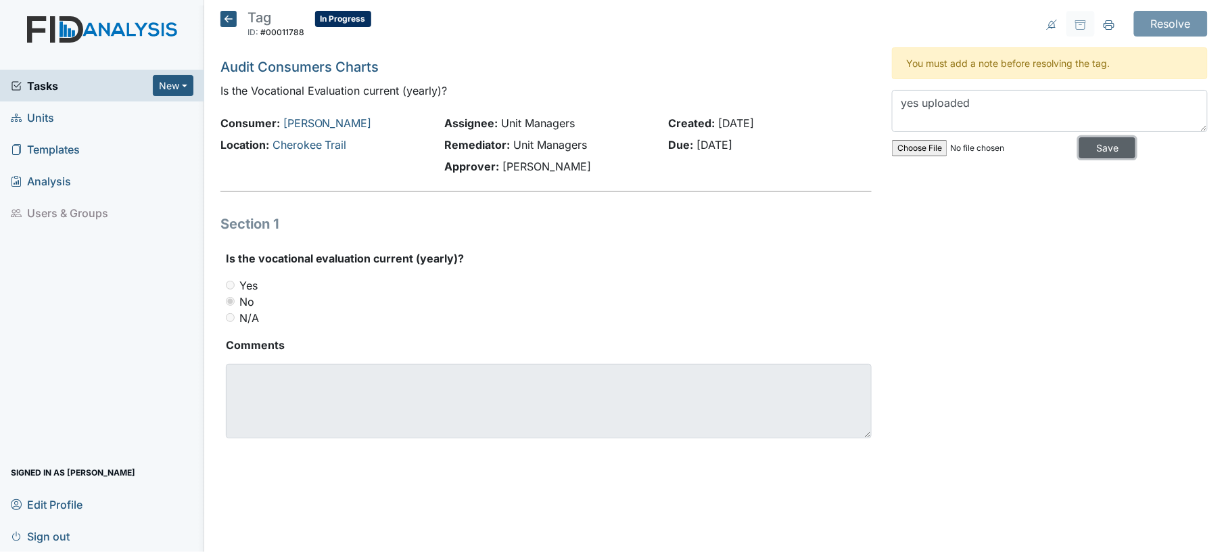
click at [1115, 147] on input "Save" at bounding box center [1107, 147] width 56 height 21
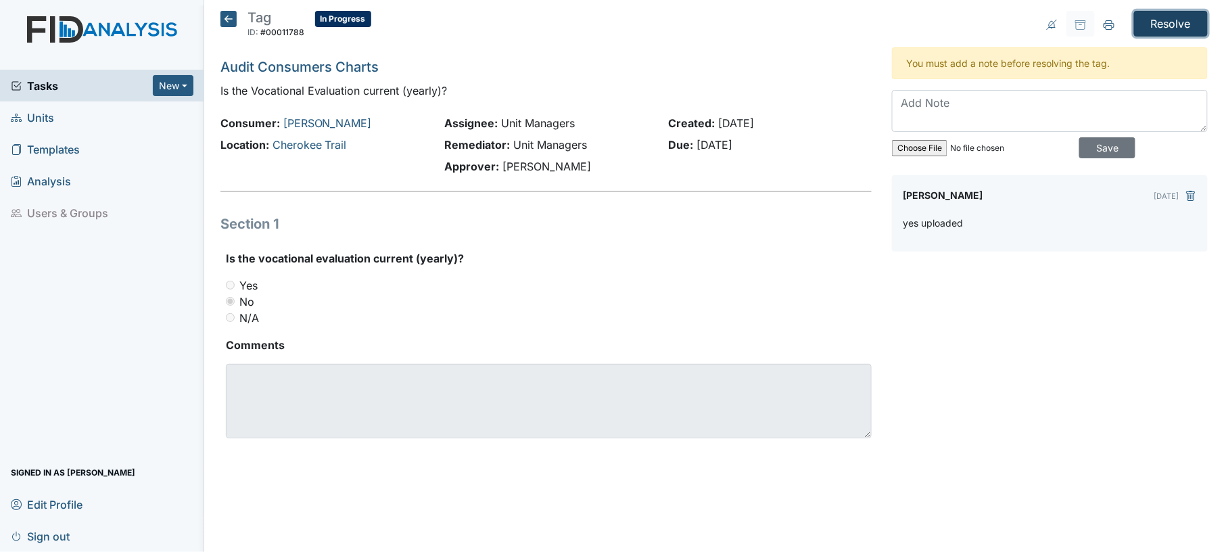
click at [1171, 20] on input "Resolve" at bounding box center [1171, 24] width 74 height 26
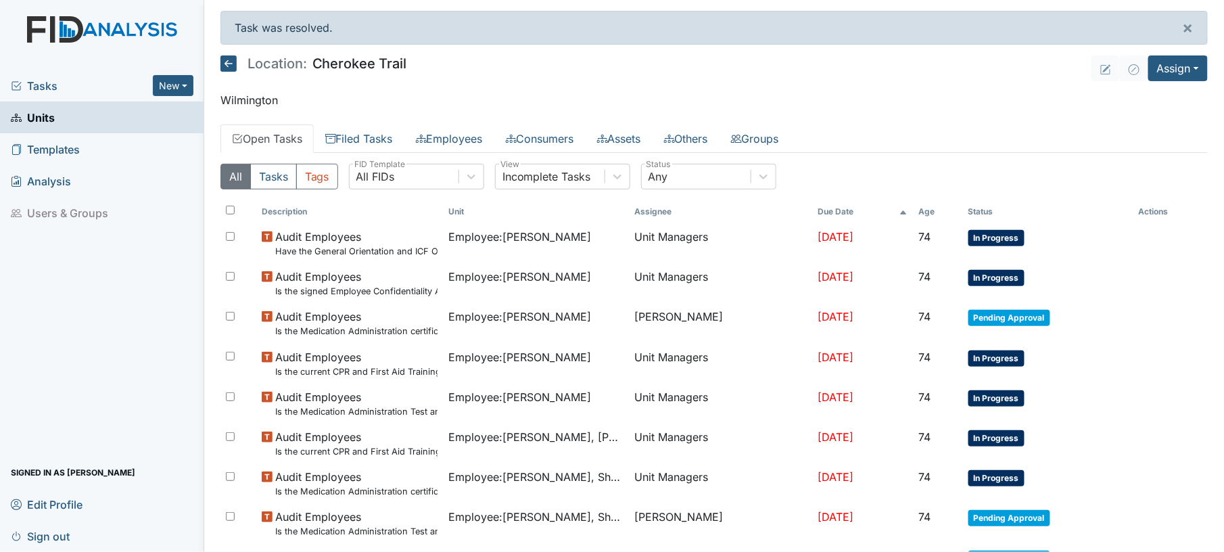
click at [972, 216] on th "Status" at bounding box center [1048, 211] width 170 height 23
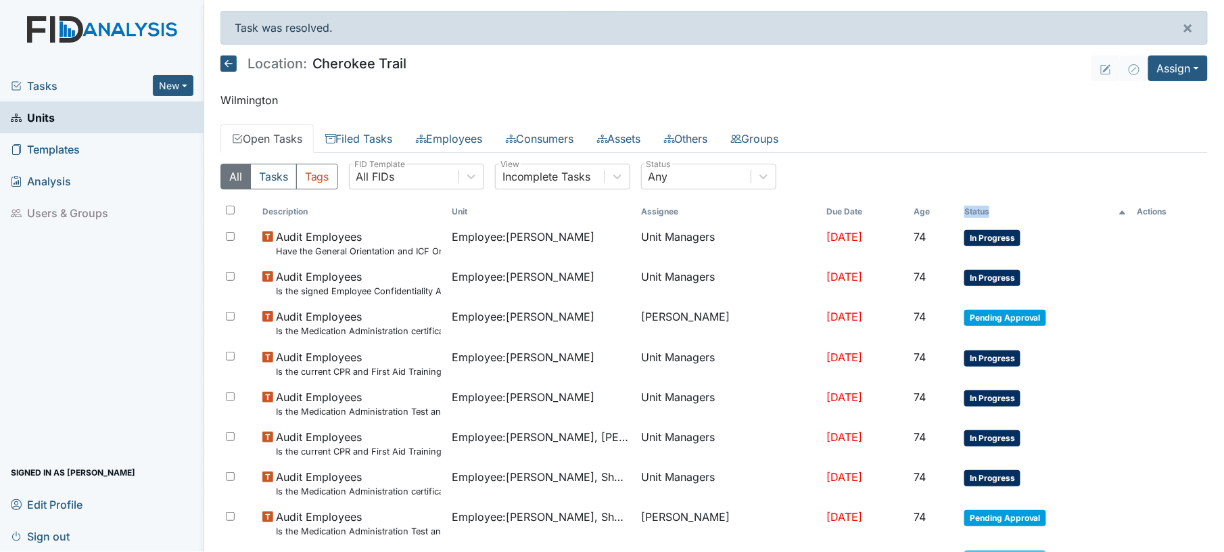
click at [972, 216] on th "Status" at bounding box center [1045, 211] width 173 height 23
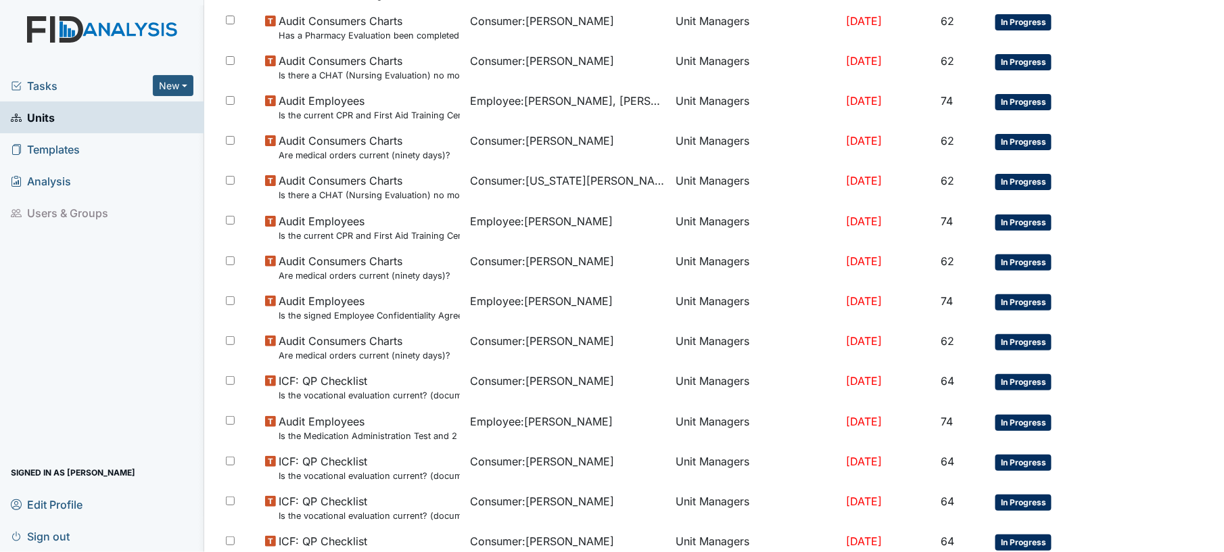
scroll to position [943, 0]
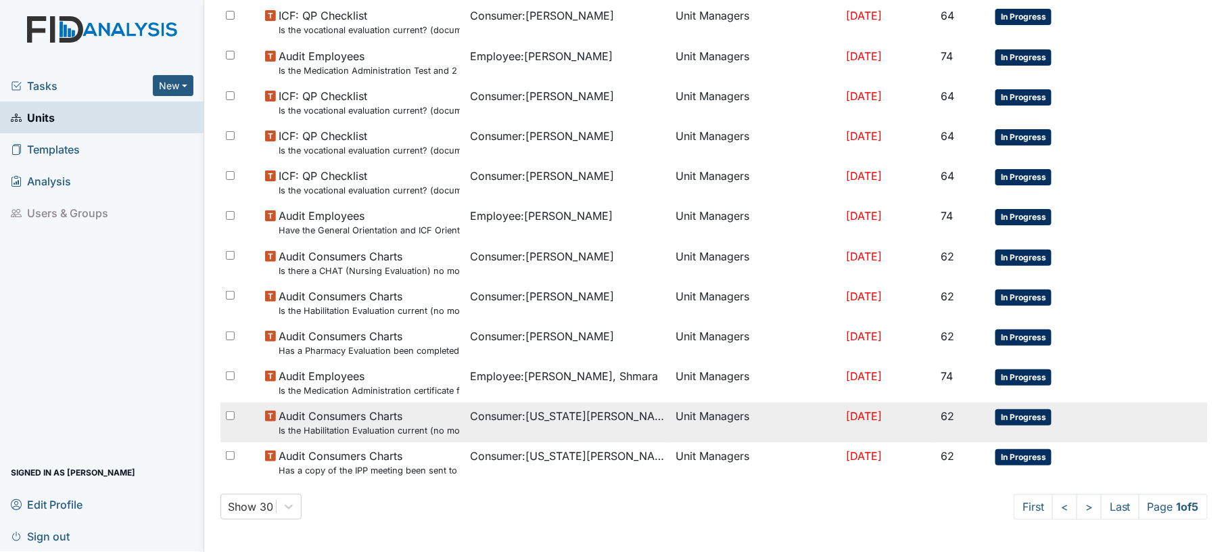
click at [436, 420] on span "Audit Consumers Charts Is the Habilitation Evaluation current (no more than one…" at bounding box center [369, 422] width 181 height 29
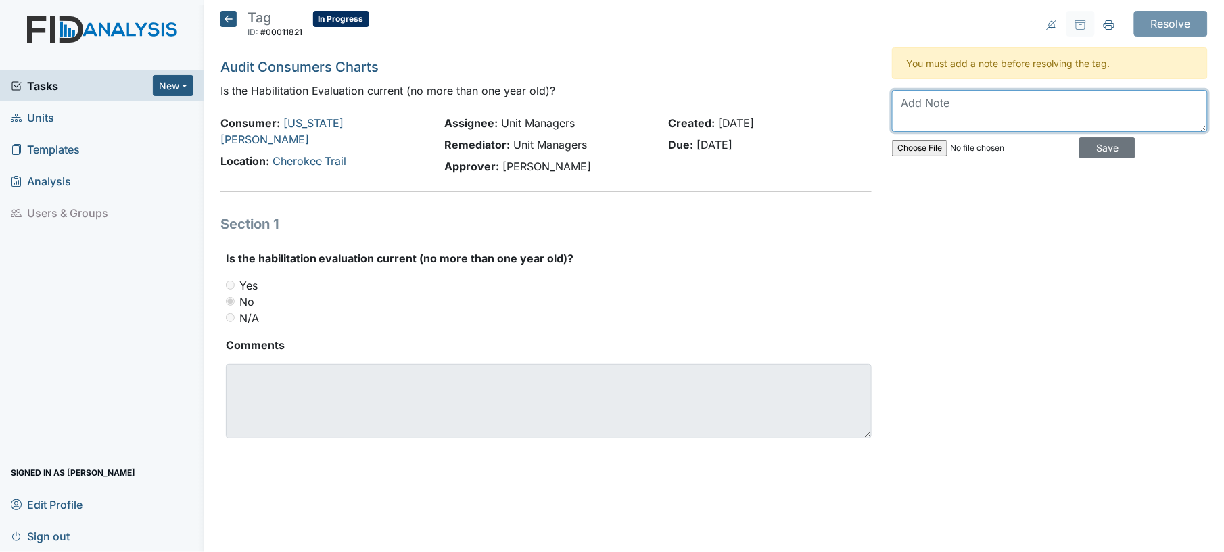
click at [934, 112] on textarea at bounding box center [1050, 111] width 316 height 42
click at [231, 15] on icon at bounding box center [228, 19] width 16 height 16
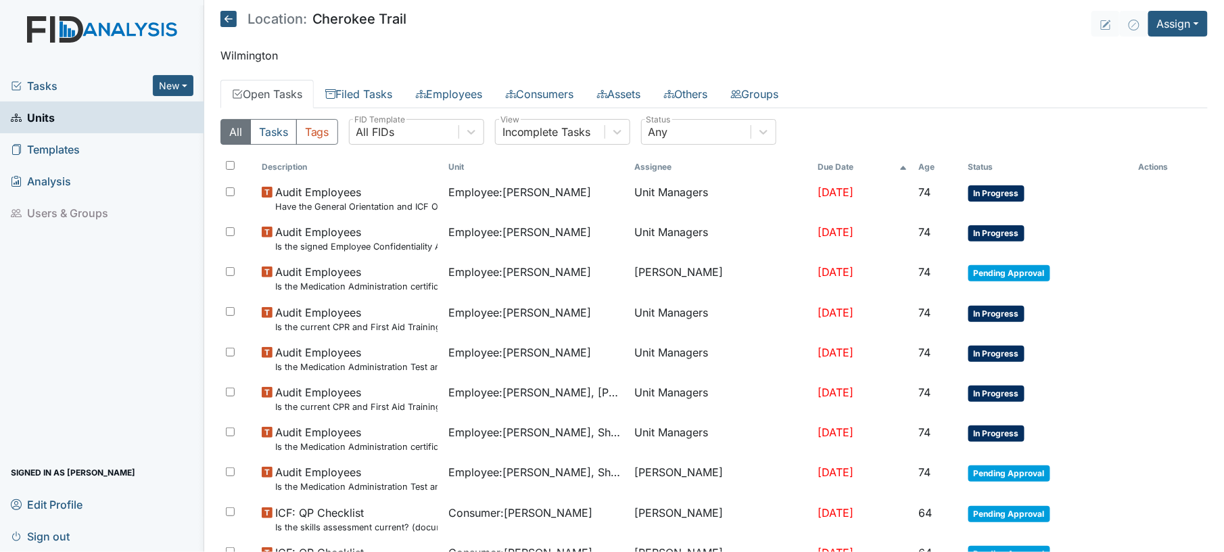
click at [963, 165] on th "Status" at bounding box center [1048, 167] width 170 height 23
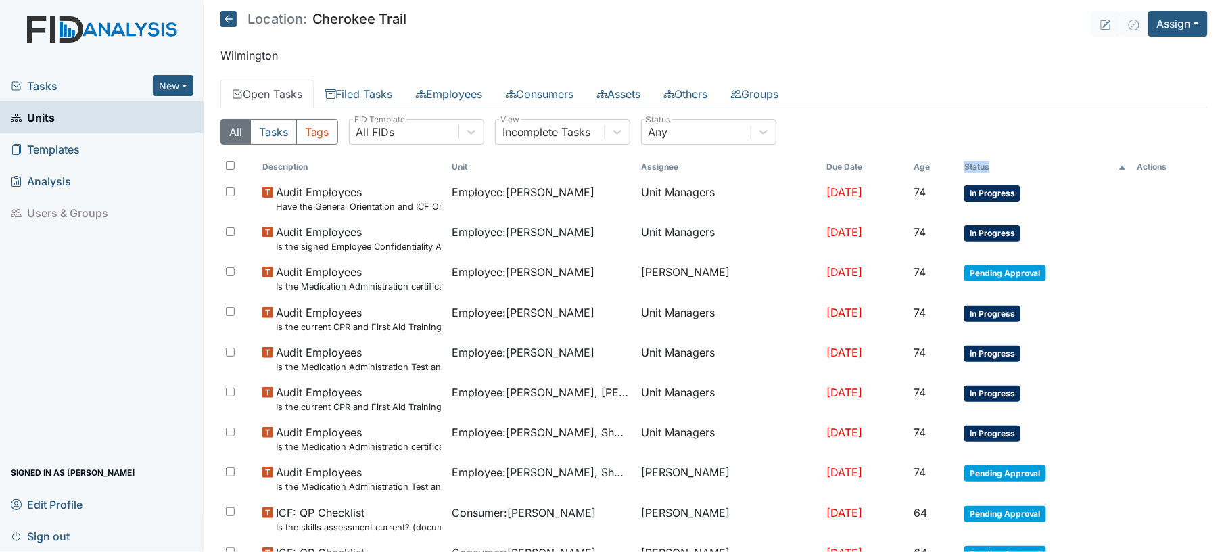
click at [963, 165] on th "Status" at bounding box center [1045, 167] width 173 height 23
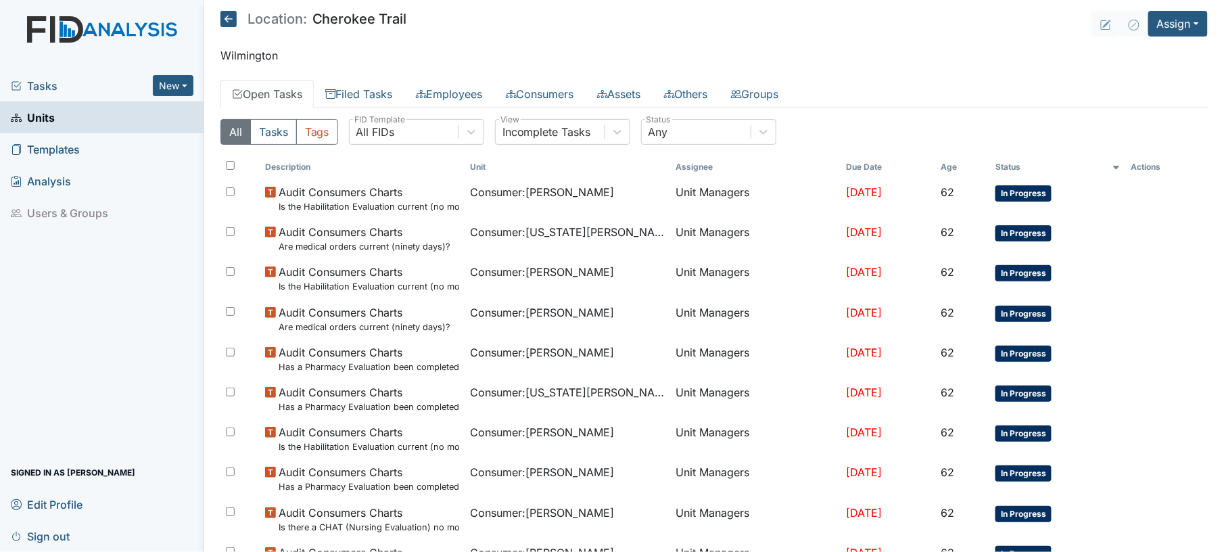
click at [963, 165] on th "Age" at bounding box center [962, 167] width 55 height 23
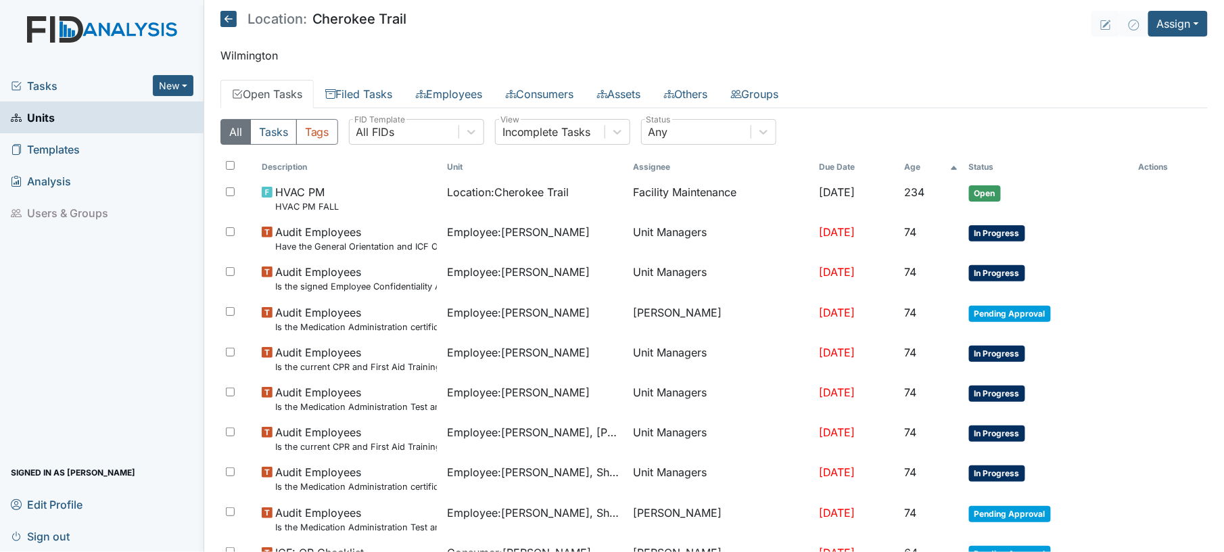
click at [963, 165] on th "Age" at bounding box center [932, 167] width 64 height 23
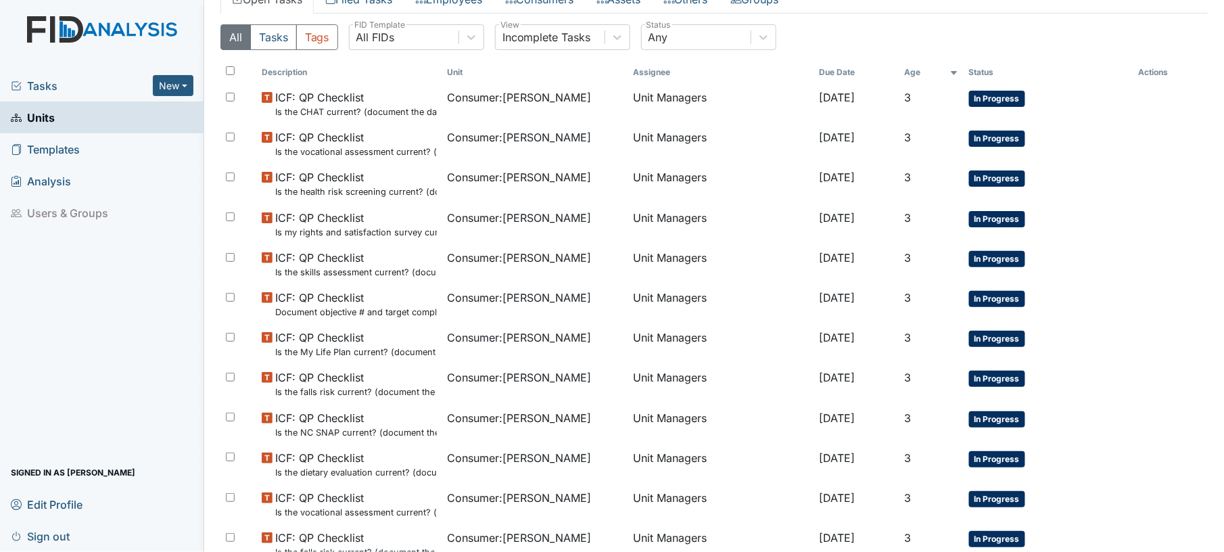
scroll to position [97, 0]
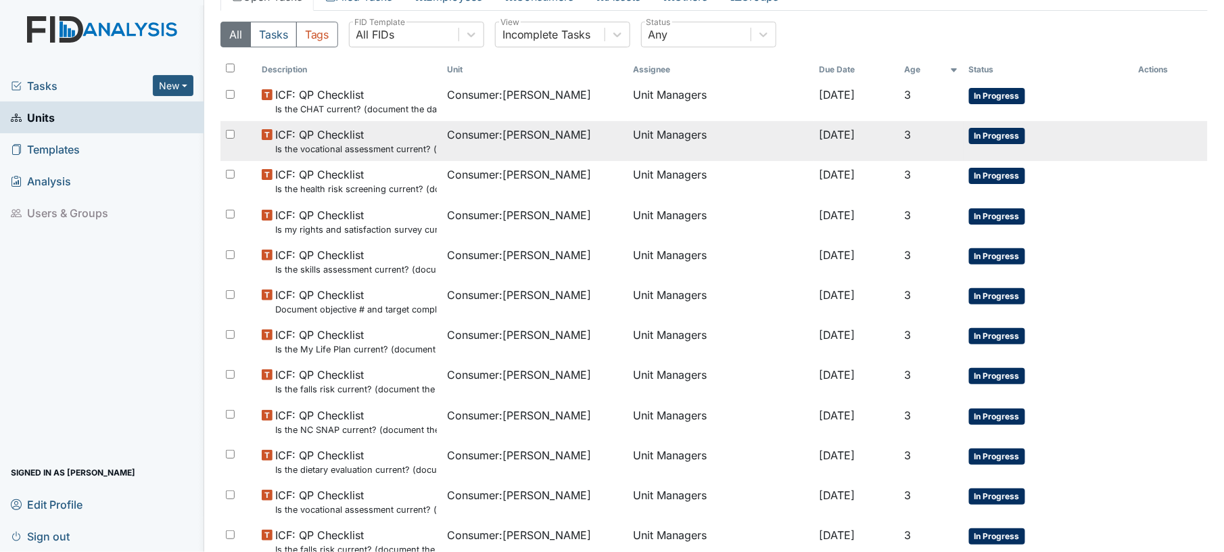
click at [594, 149] on td "Consumer : Cohen, Maxwell" at bounding box center [535, 141] width 186 height 40
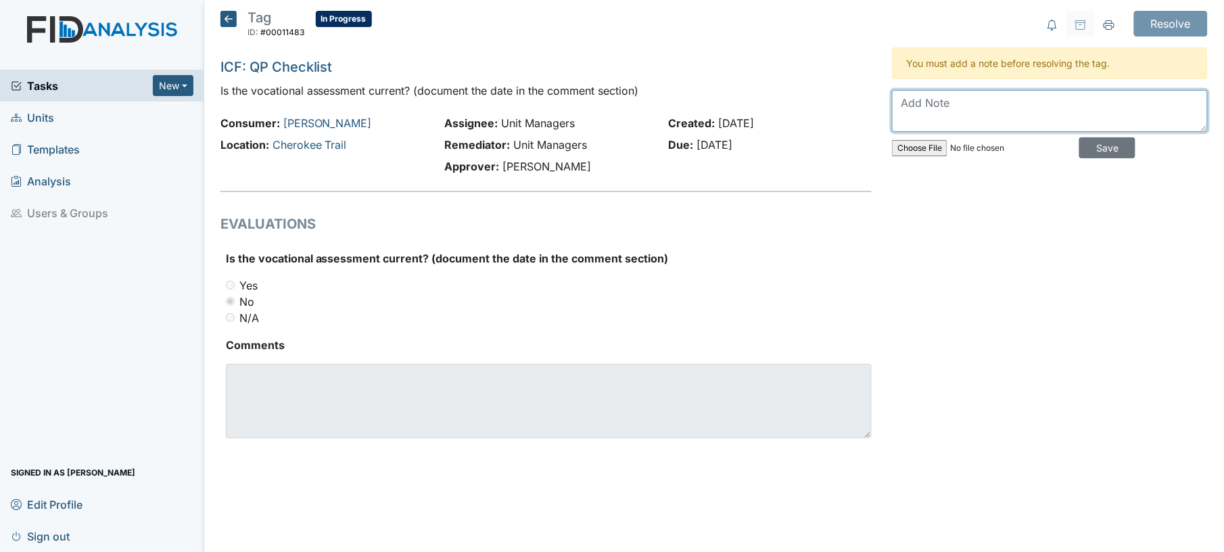
click at [985, 114] on textarea at bounding box center [1050, 111] width 316 height 42
type textarea "y"
click at [230, 19] on icon at bounding box center [228, 19] width 16 height 16
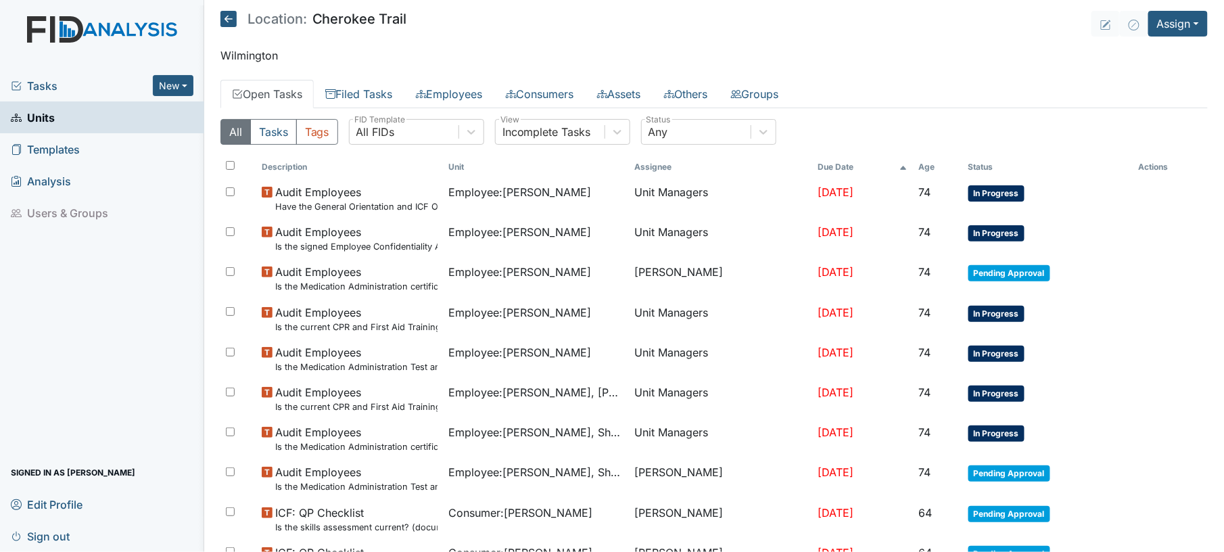
click at [967, 163] on th "Status" at bounding box center [1048, 167] width 170 height 23
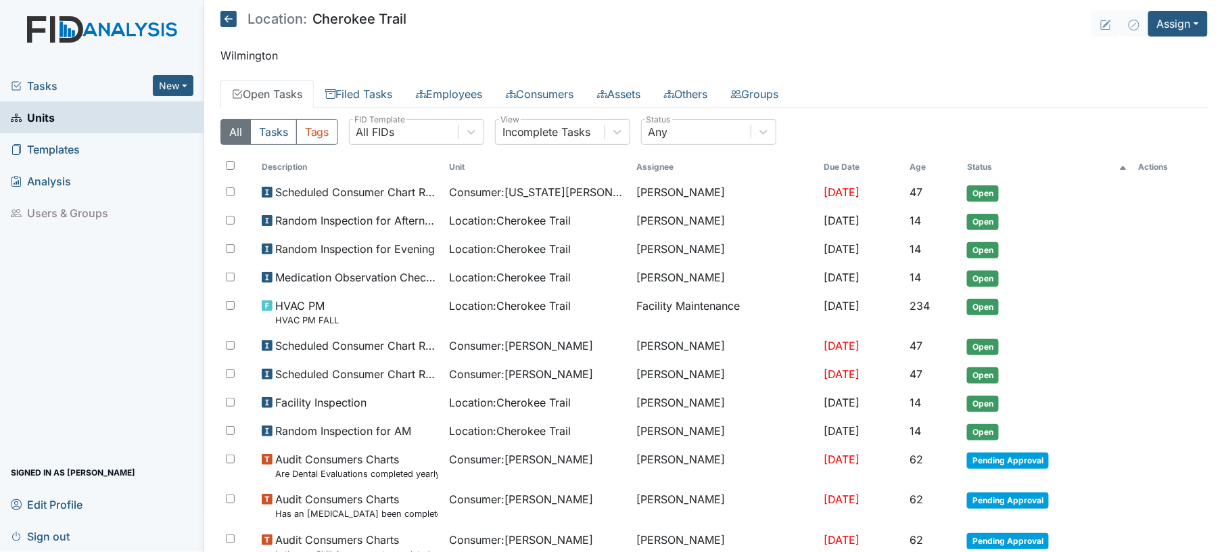
click at [967, 163] on th "Status" at bounding box center [1047, 167] width 171 height 23
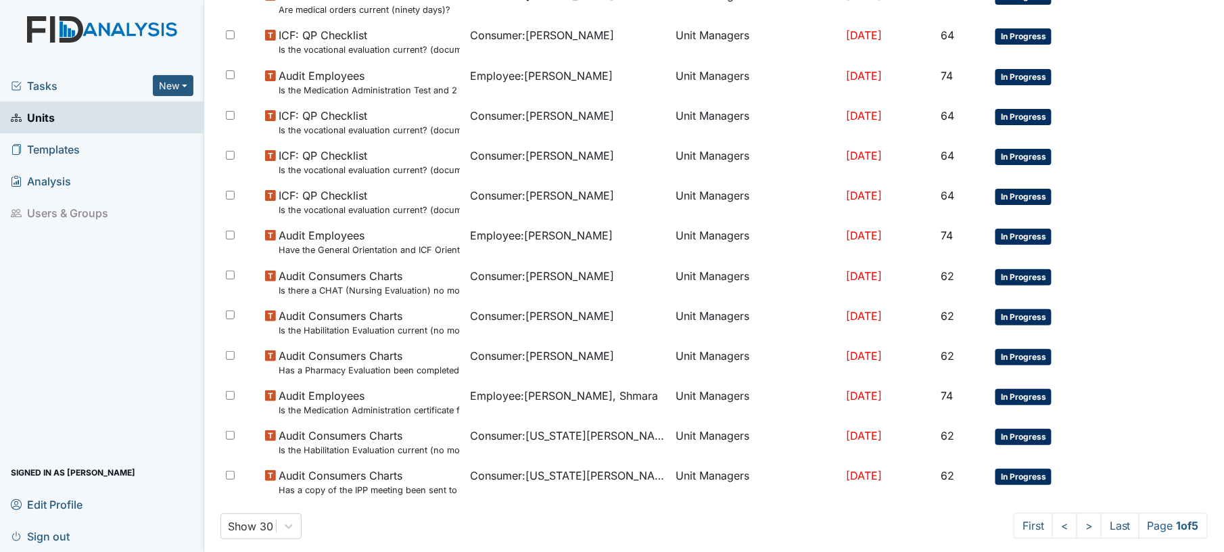
scroll to position [898, 0]
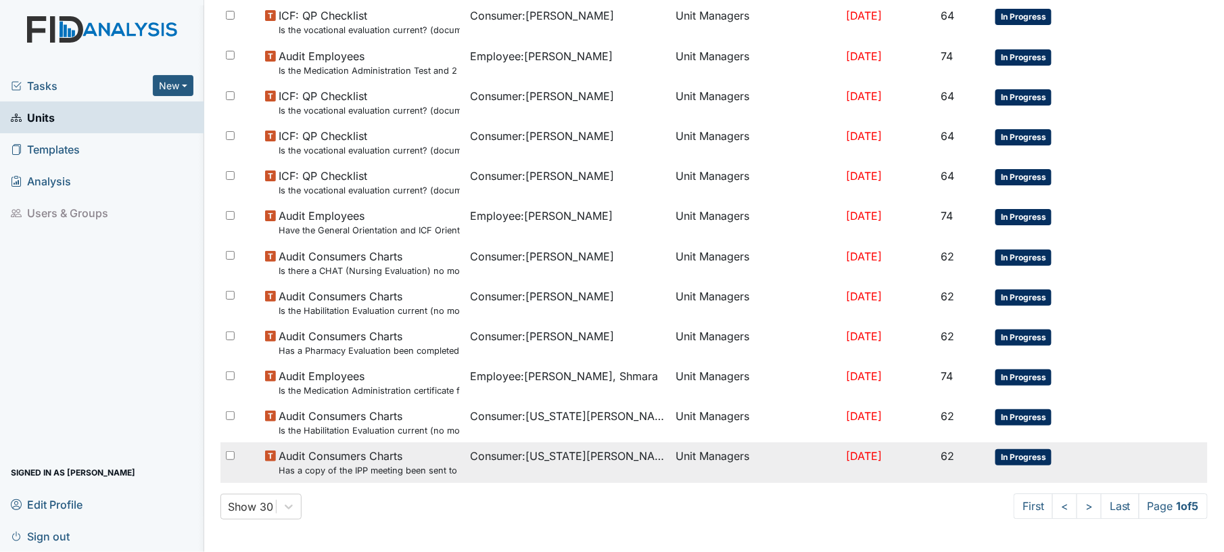
click at [743, 456] on td "Unit Managers" at bounding box center [755, 462] width 171 height 40
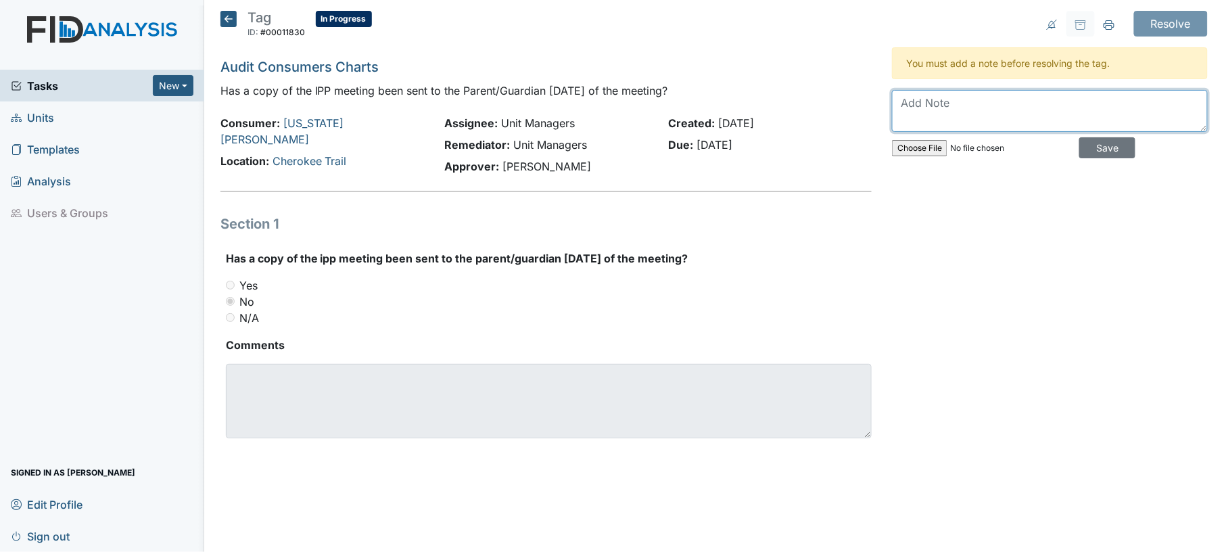
click at [1036, 120] on textarea at bounding box center [1050, 111] width 316 height 42
type textarea "yes"
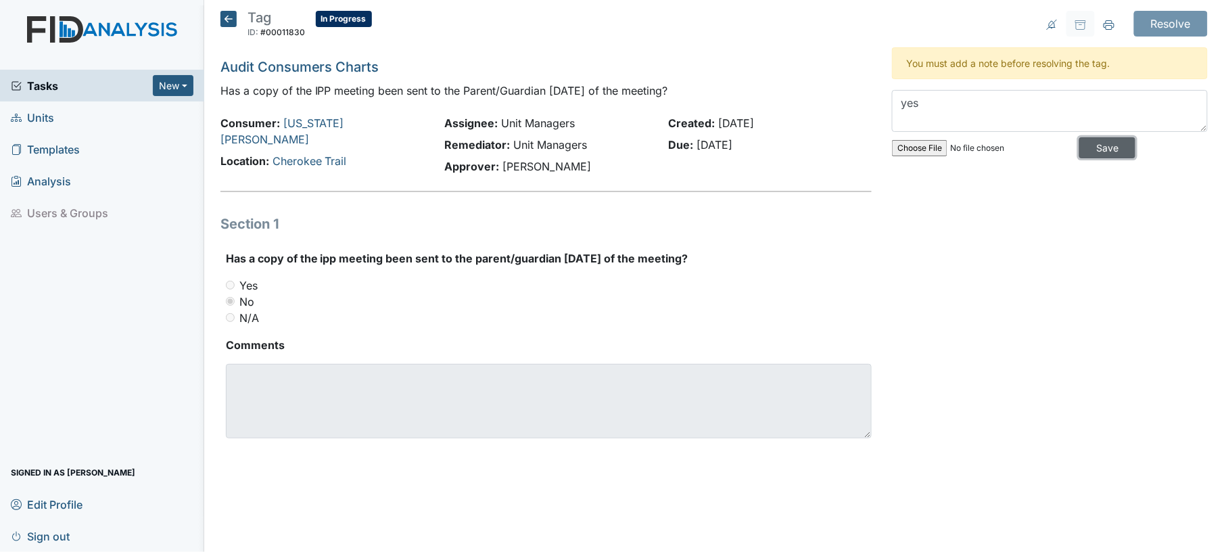
click at [1094, 144] on input "Save" at bounding box center [1107, 147] width 56 height 21
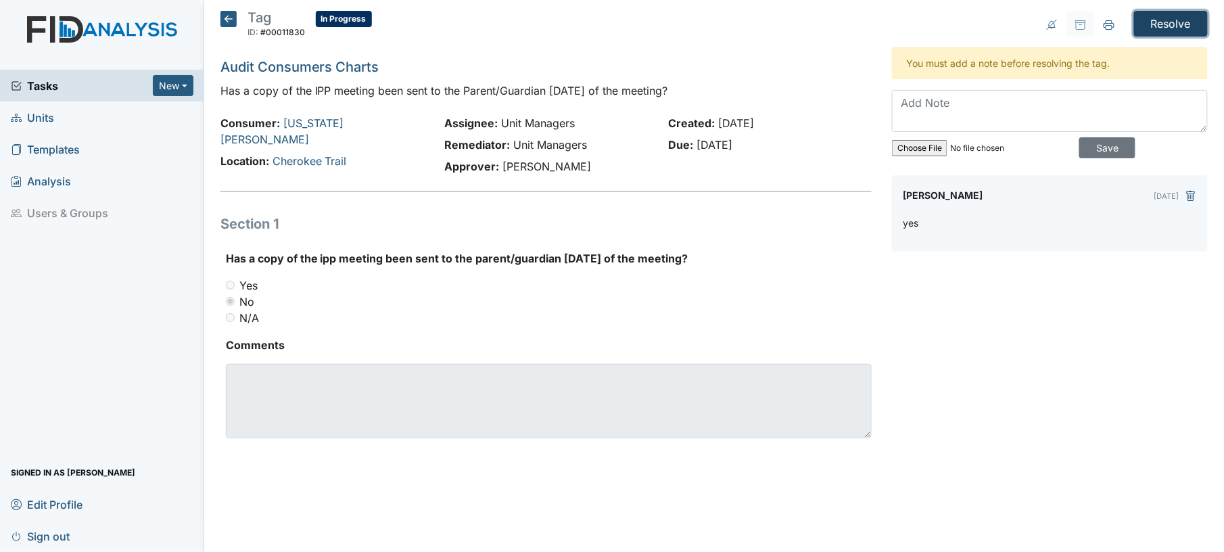
click at [1180, 14] on input "Resolve" at bounding box center [1171, 24] width 74 height 26
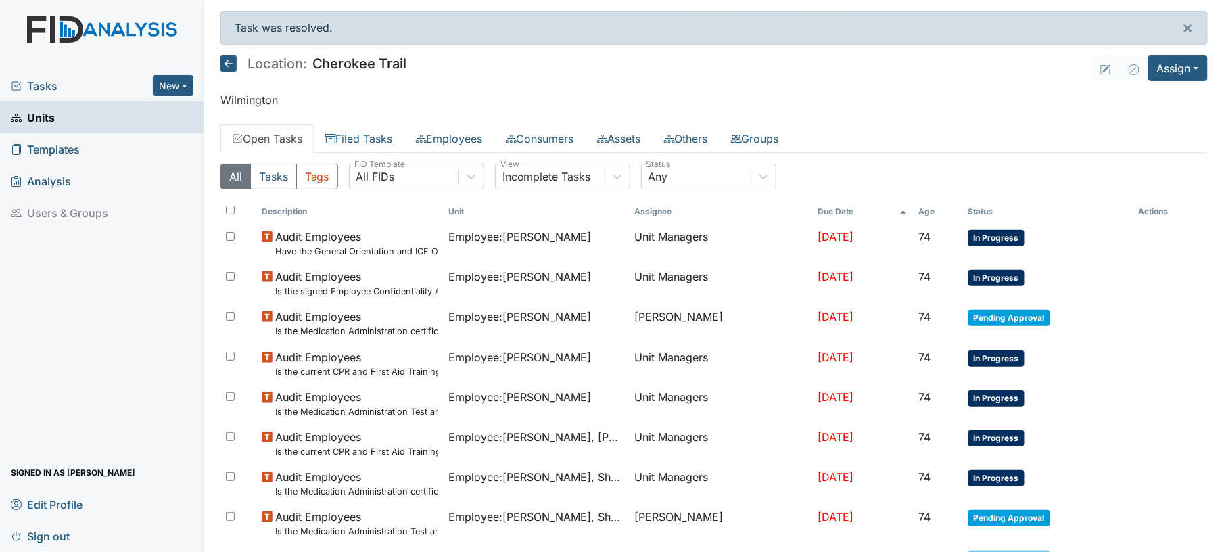
click at [975, 212] on th "Status" at bounding box center [1048, 211] width 170 height 23
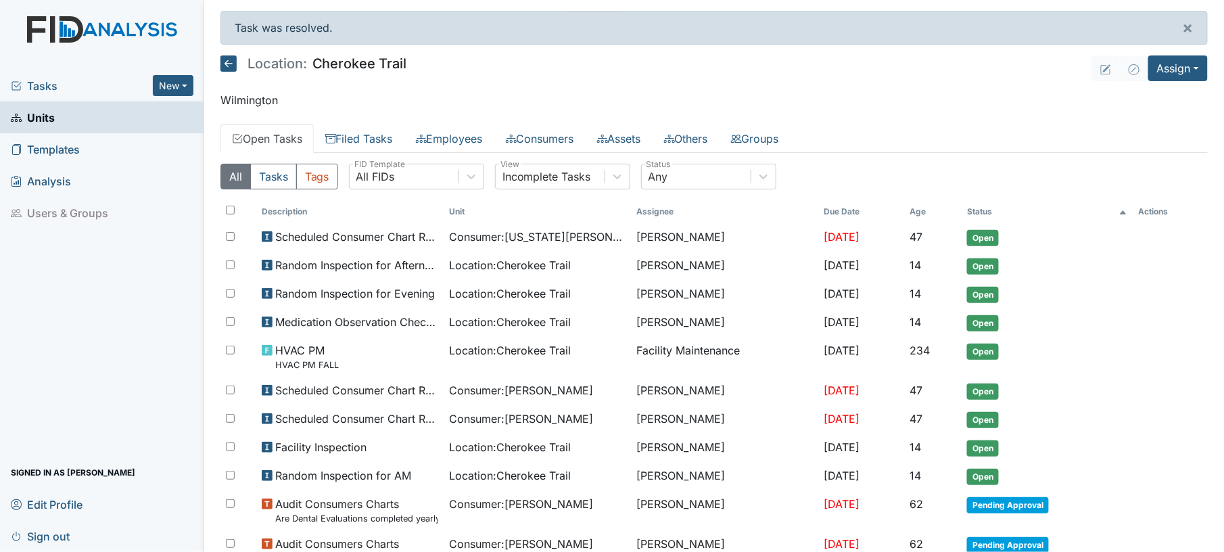
click at [975, 212] on th "Status" at bounding box center [1047, 211] width 171 height 23
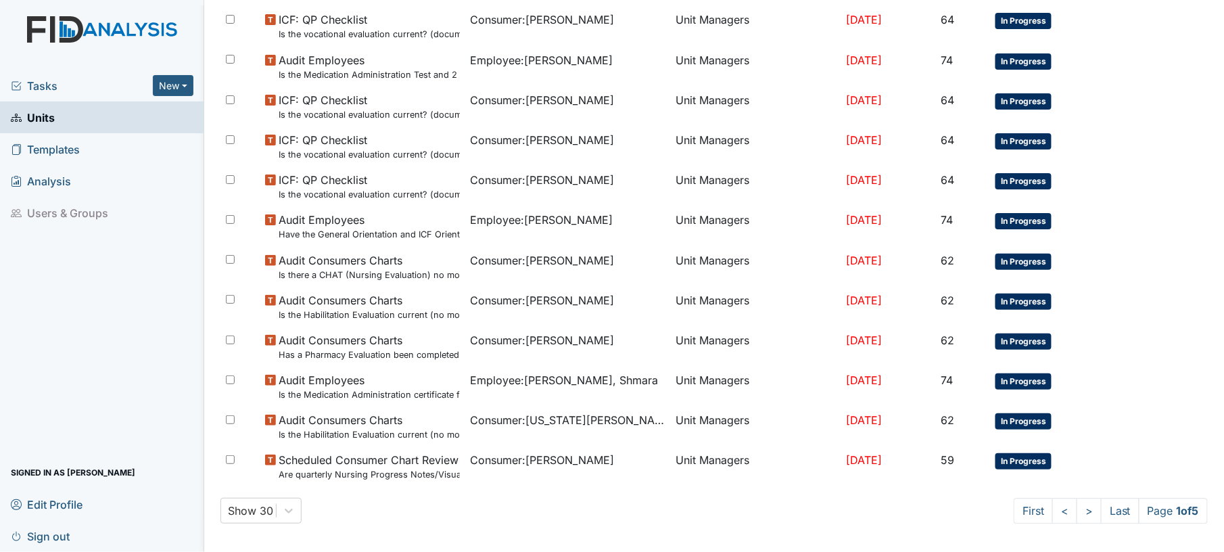
scroll to position [940, 0]
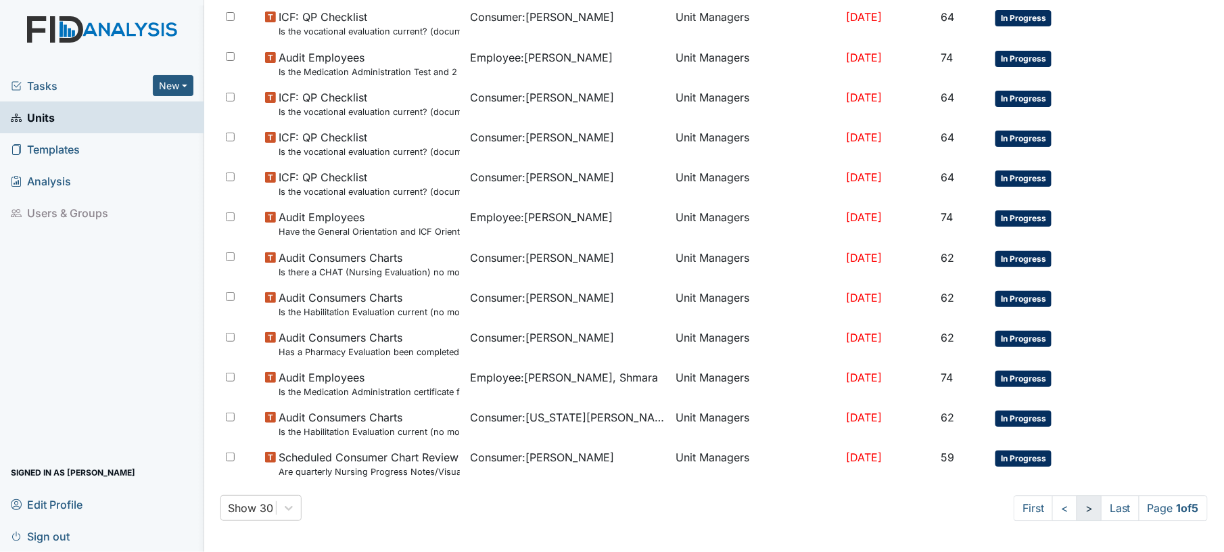
click at [1077, 513] on link ">" at bounding box center [1089, 508] width 25 height 26
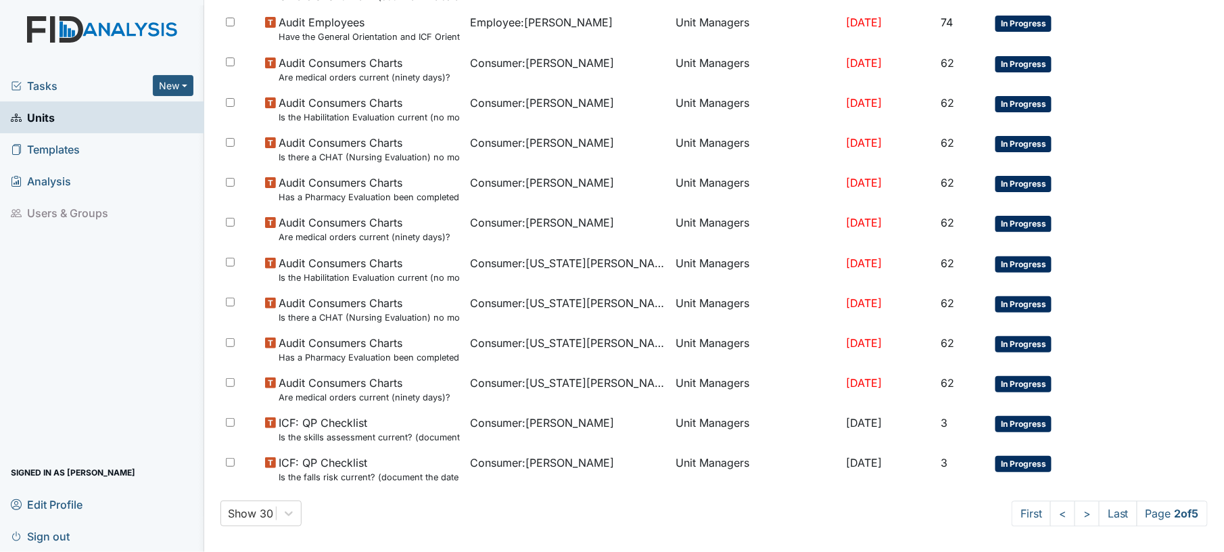
scroll to position [943, 0]
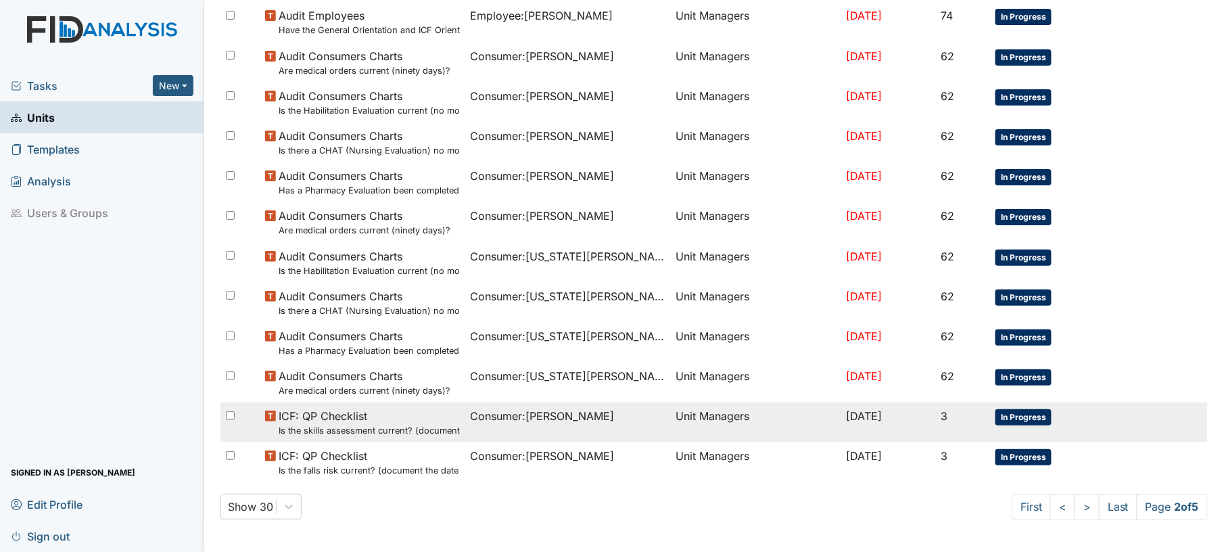
click at [841, 431] on td "[DATE]" at bounding box center [888, 422] width 95 height 40
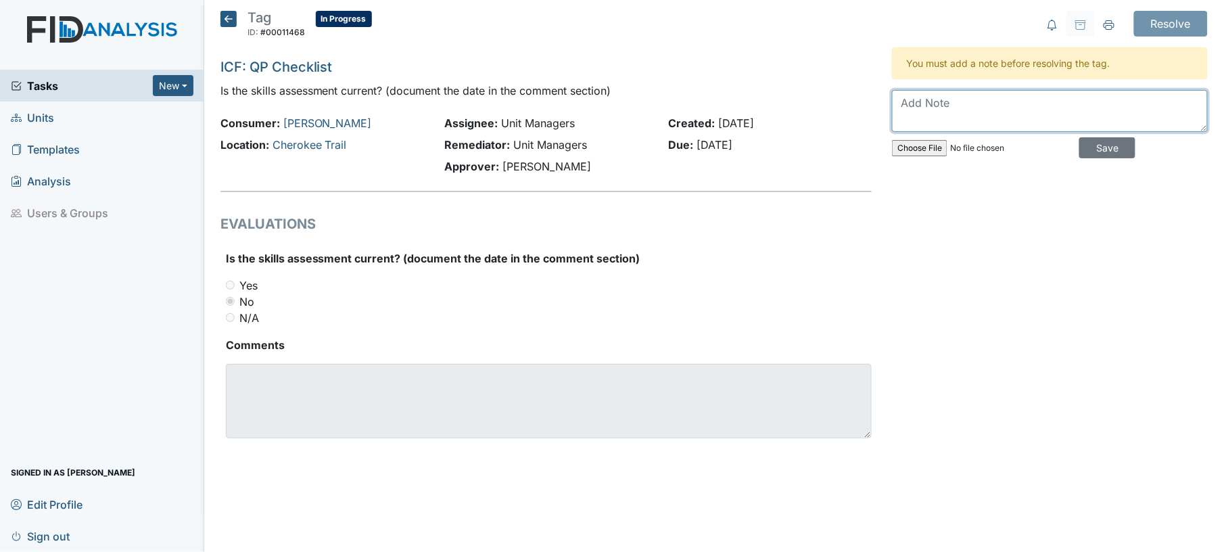
click at [948, 128] on textarea at bounding box center [1050, 111] width 316 height 42
type textarea "yes uploaded"
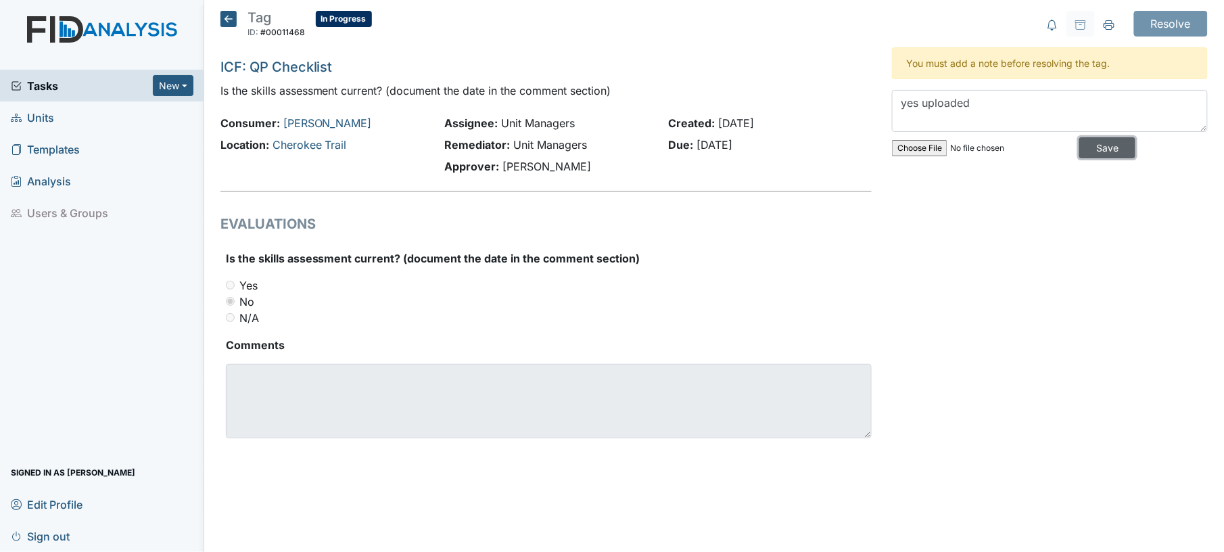
click at [1096, 150] on input "Save" at bounding box center [1107, 147] width 56 height 21
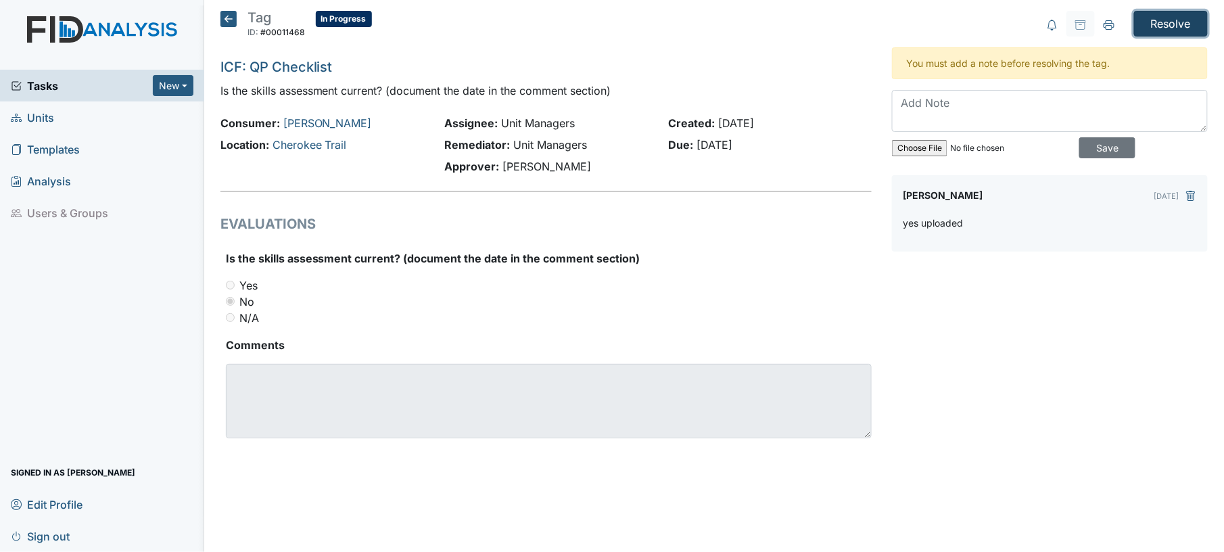
click at [1167, 17] on input "Resolve" at bounding box center [1171, 24] width 74 height 26
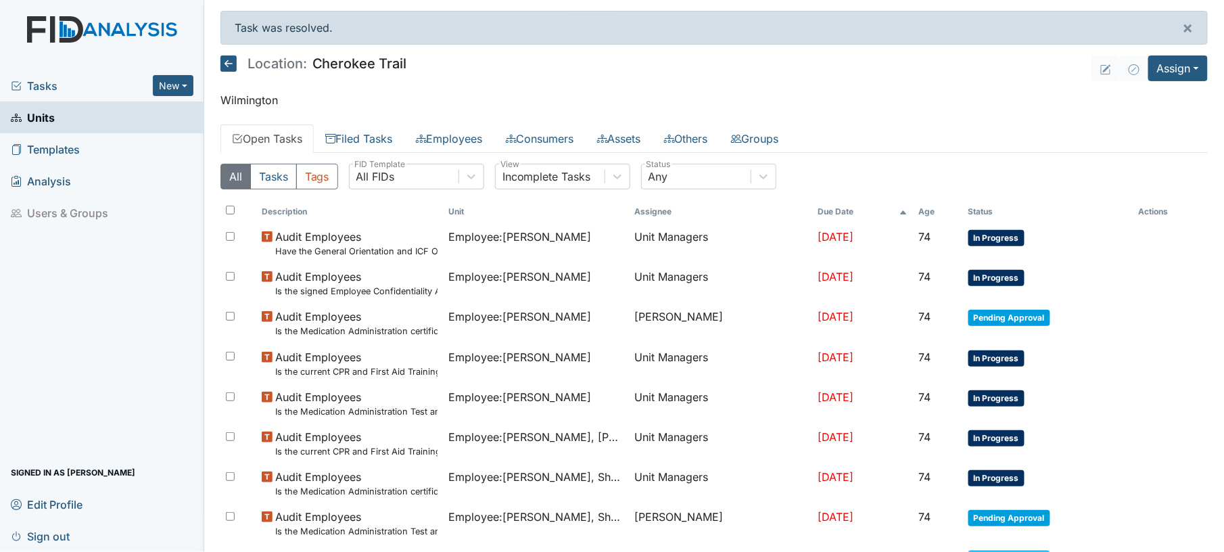
scroll to position [79, 0]
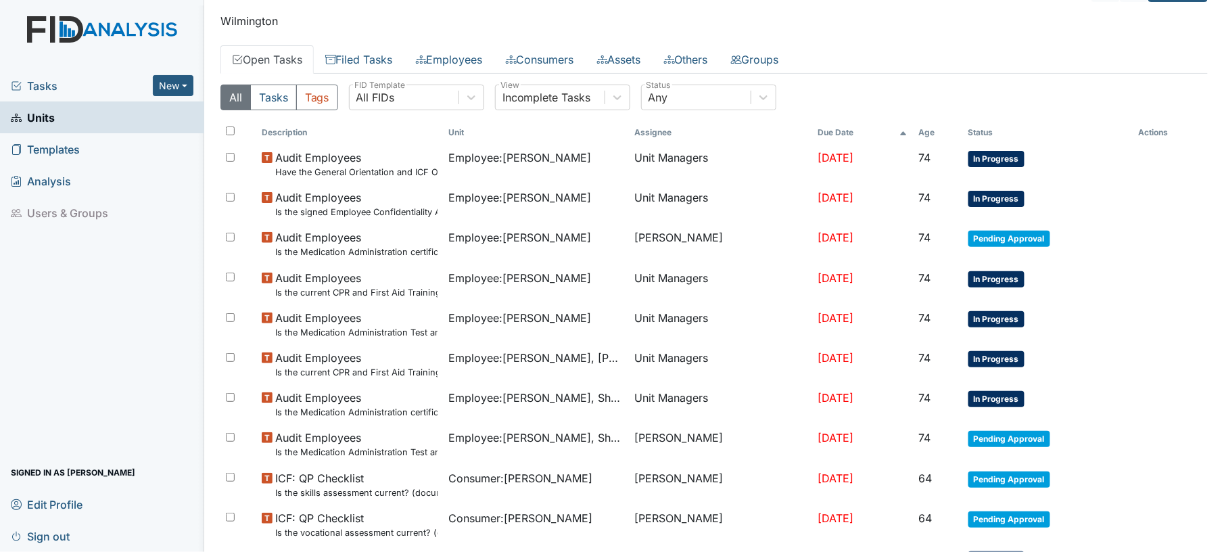
click at [989, 137] on th "Status" at bounding box center [1048, 132] width 170 height 23
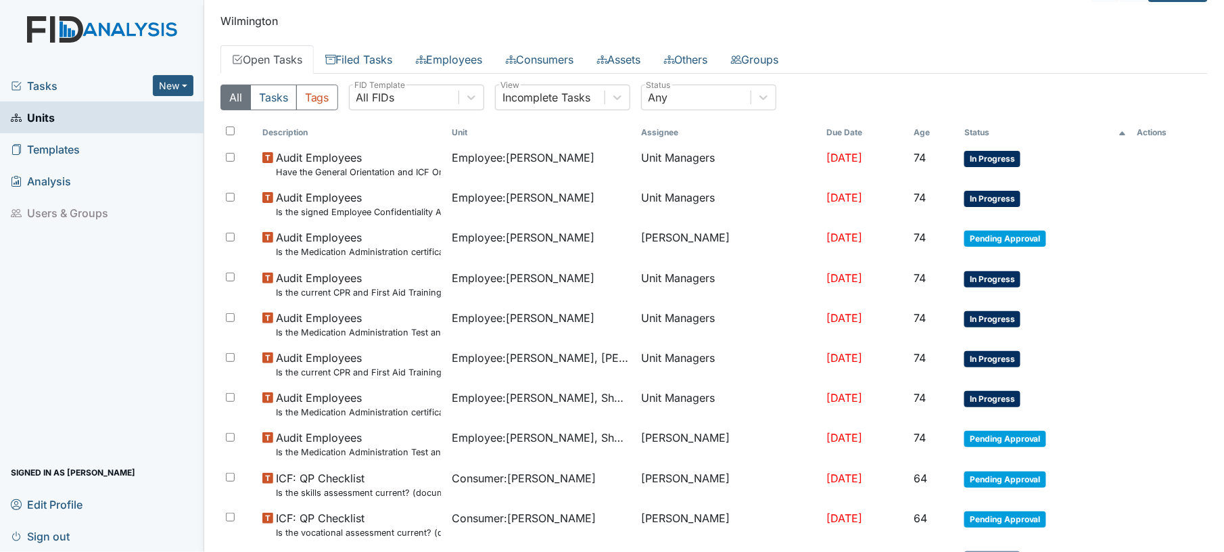
click at [989, 137] on th "Status" at bounding box center [1045, 132] width 173 height 23
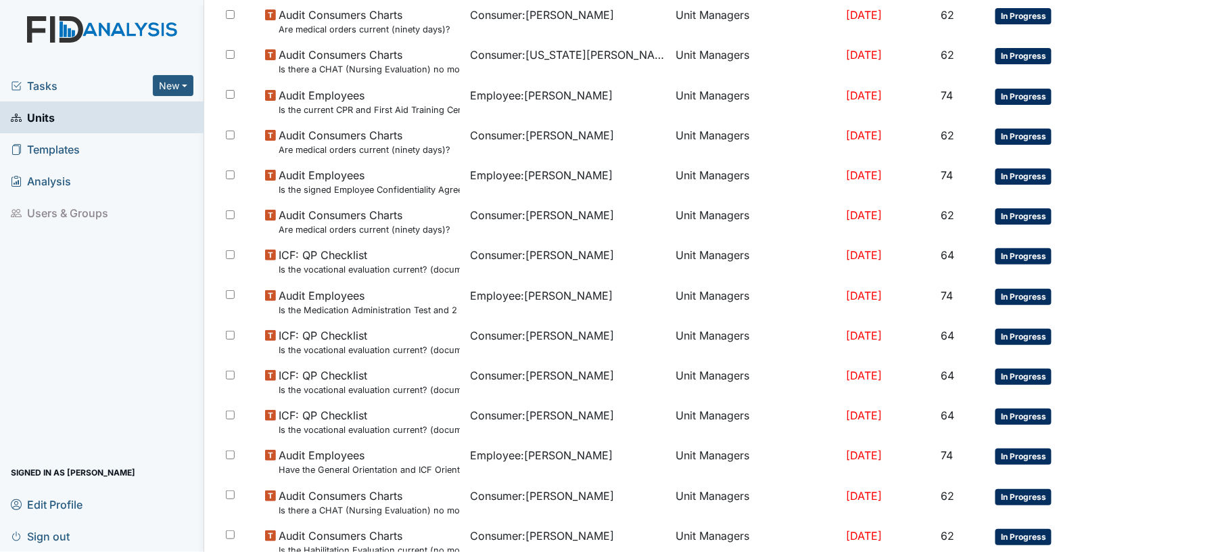
scroll to position [943, 0]
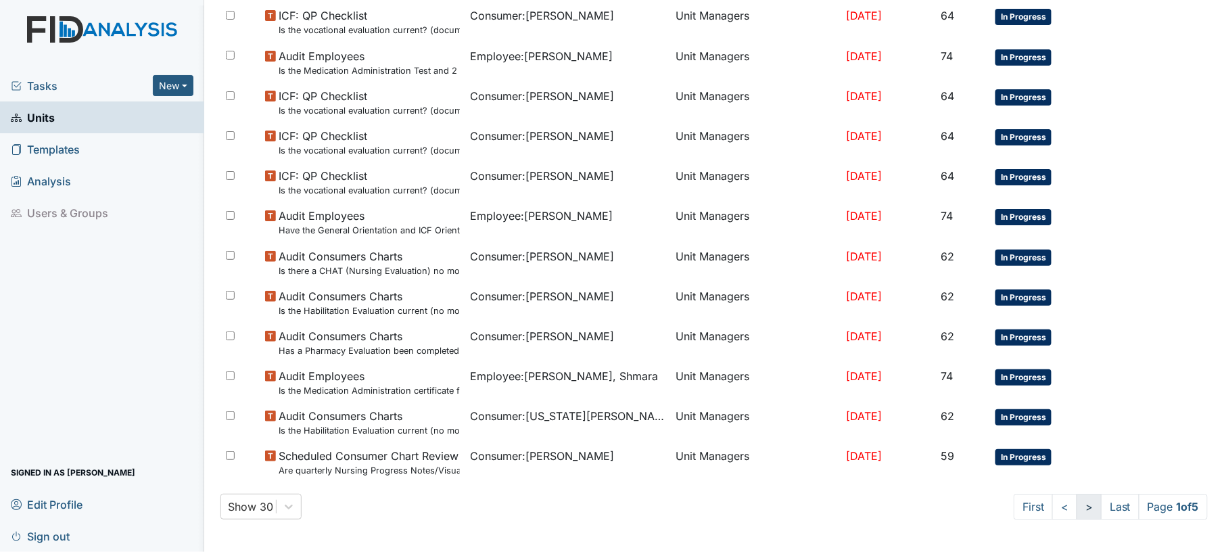
click at [1077, 510] on link ">" at bounding box center [1089, 507] width 25 height 26
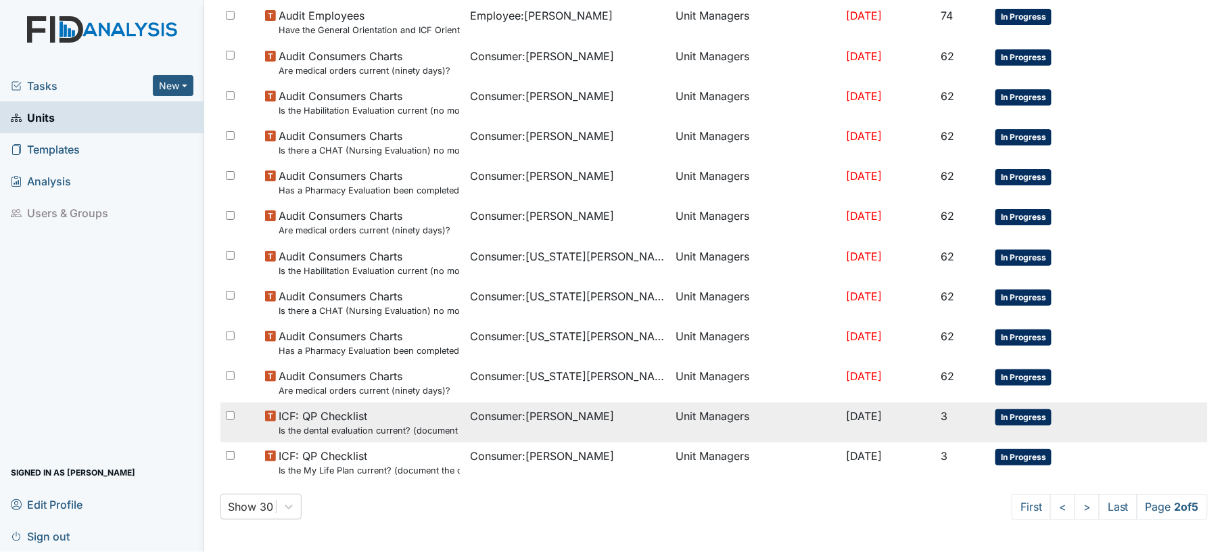
click at [841, 431] on td "[DATE]" at bounding box center [888, 422] width 95 height 40
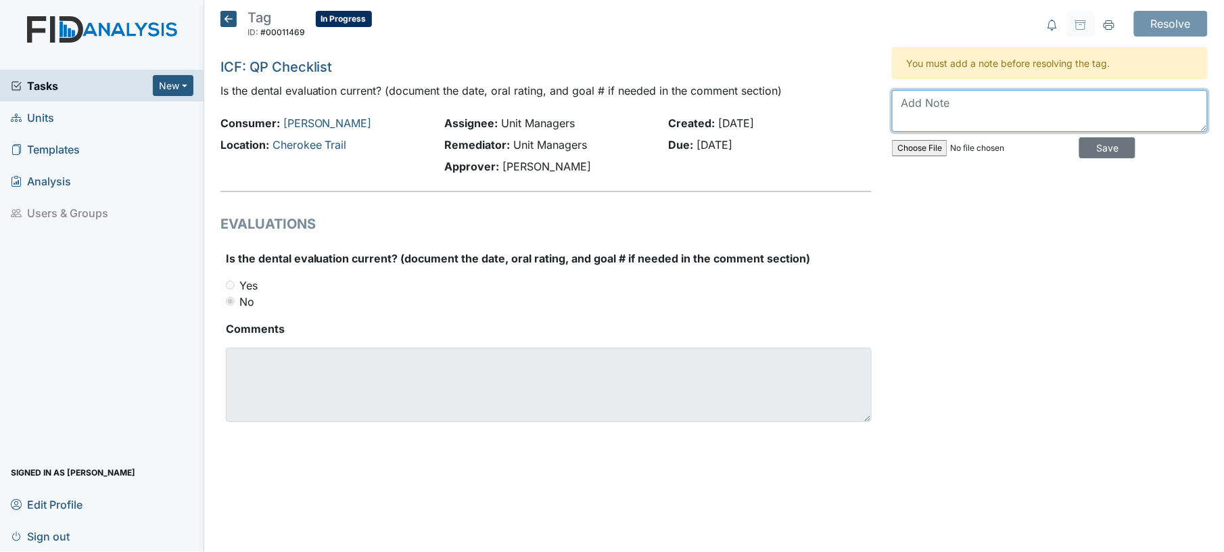
click at [985, 112] on textarea at bounding box center [1050, 111] width 316 height 42
type textarea "yes"
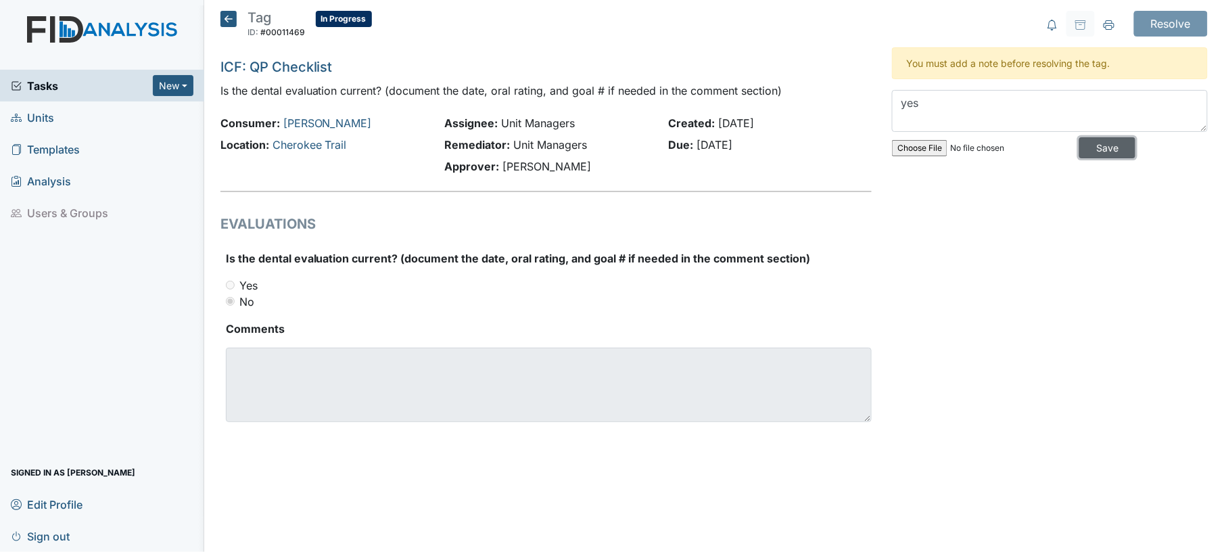
click at [1096, 149] on input "Save" at bounding box center [1107, 147] width 56 height 21
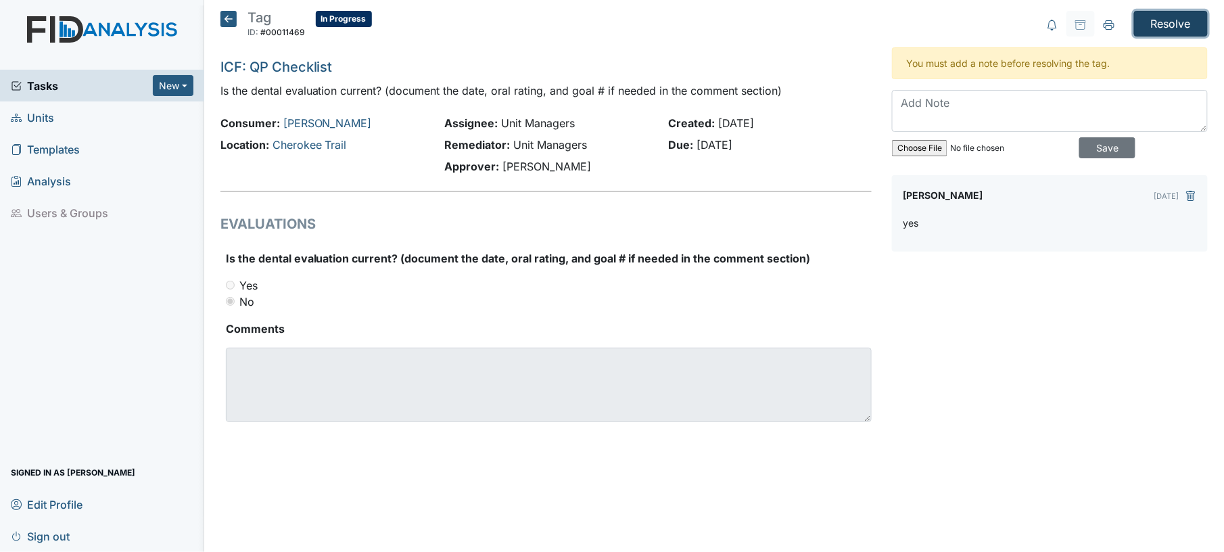
click at [1153, 31] on input "Resolve" at bounding box center [1171, 24] width 74 height 26
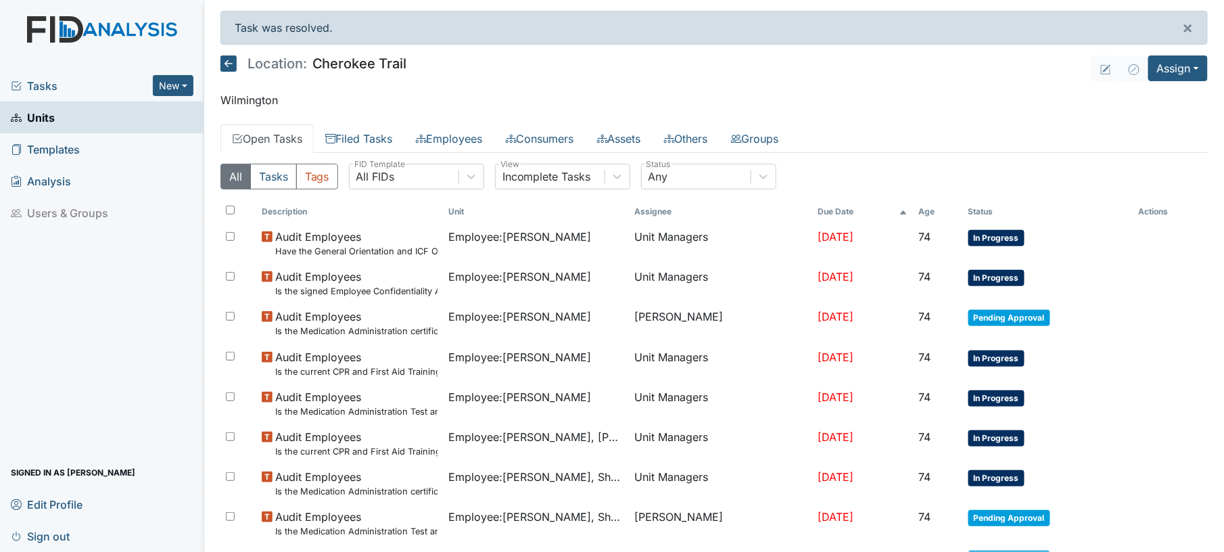
click at [969, 207] on th "Status" at bounding box center [1048, 211] width 170 height 23
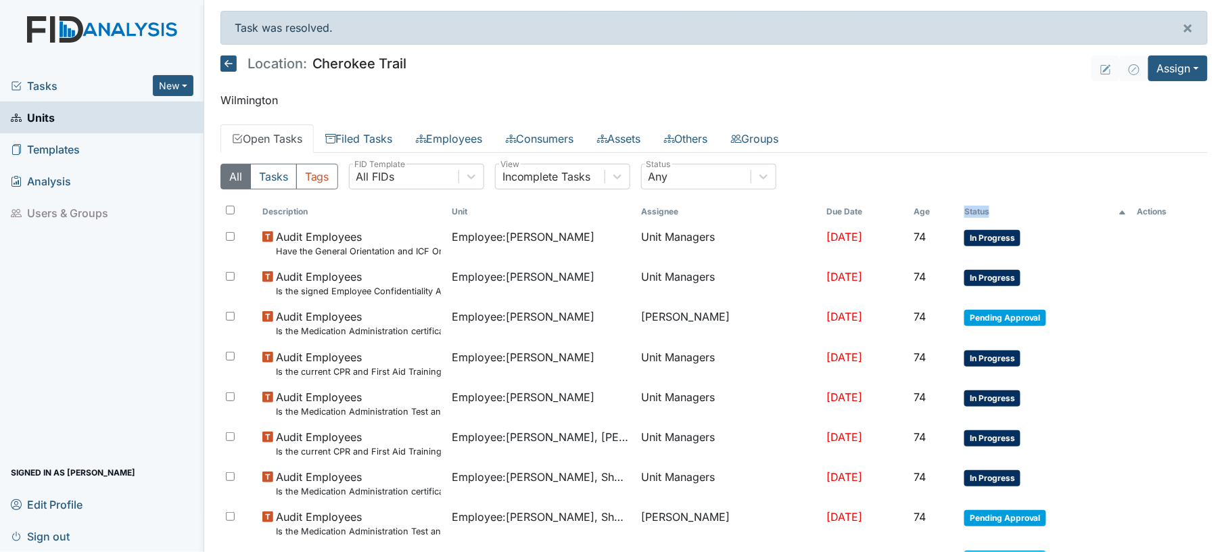
click at [969, 207] on th "Status" at bounding box center [1045, 211] width 173 height 23
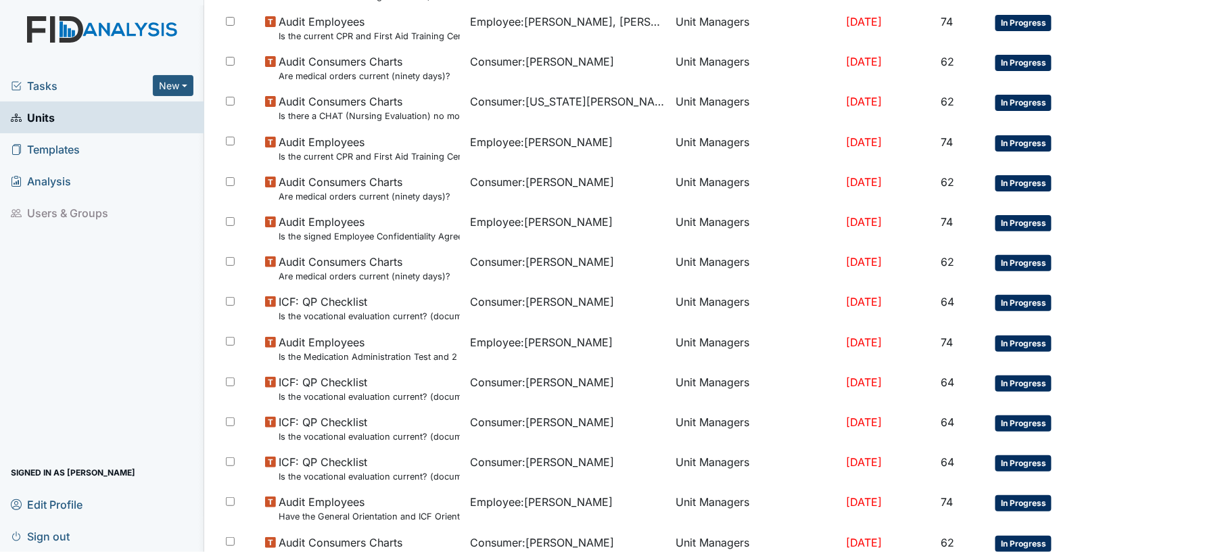
scroll to position [943, 0]
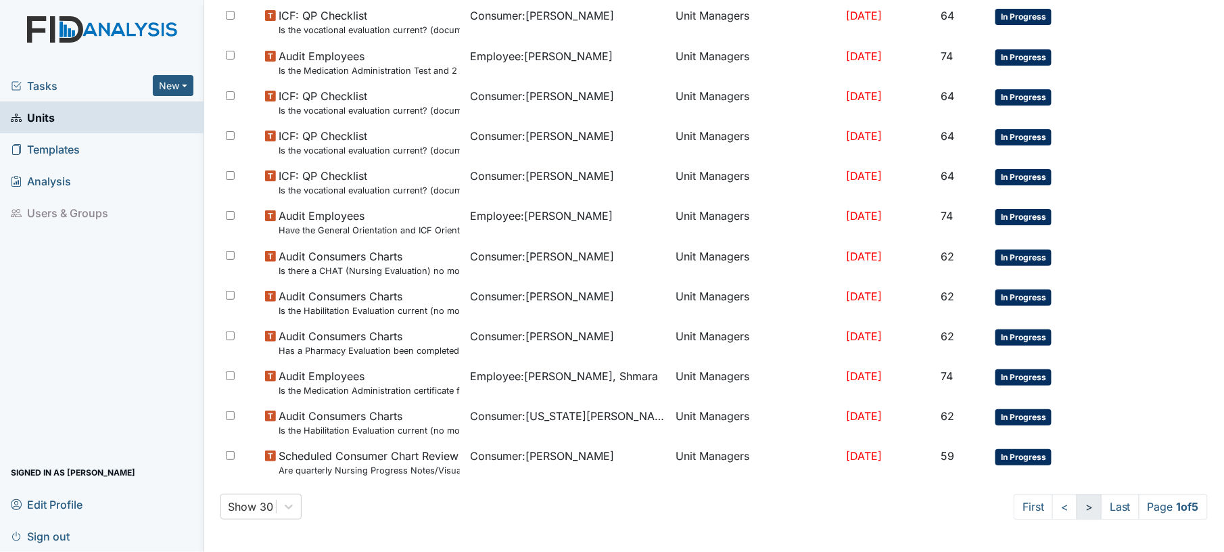
click at [1077, 512] on link ">" at bounding box center [1089, 507] width 25 height 26
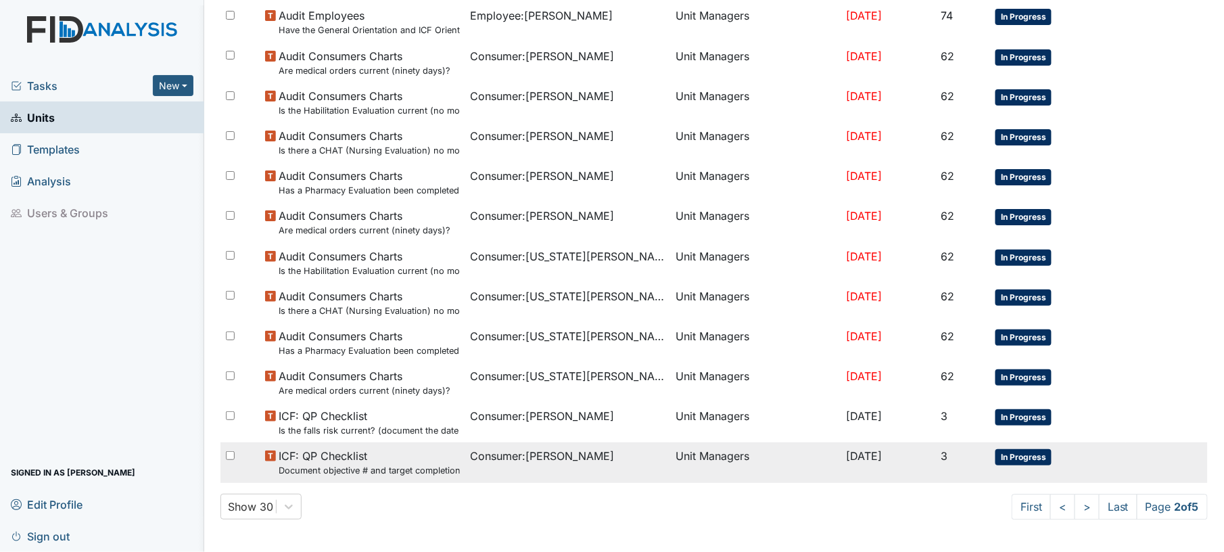
click at [670, 468] on td "Unit Managers" at bounding box center [755, 462] width 171 height 40
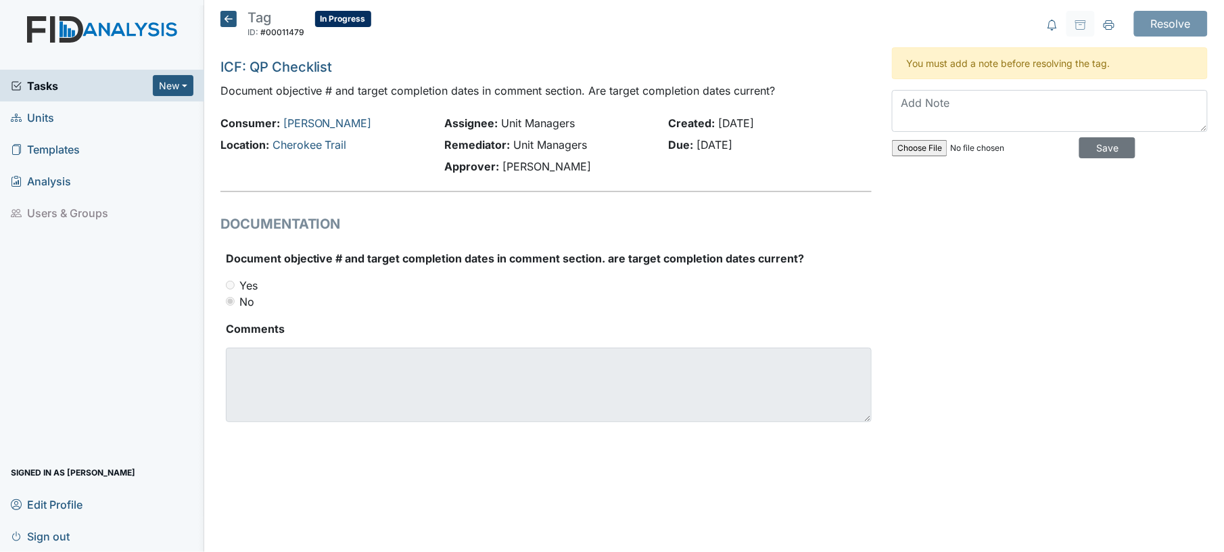
click at [234, 14] on icon at bounding box center [228, 19] width 16 height 16
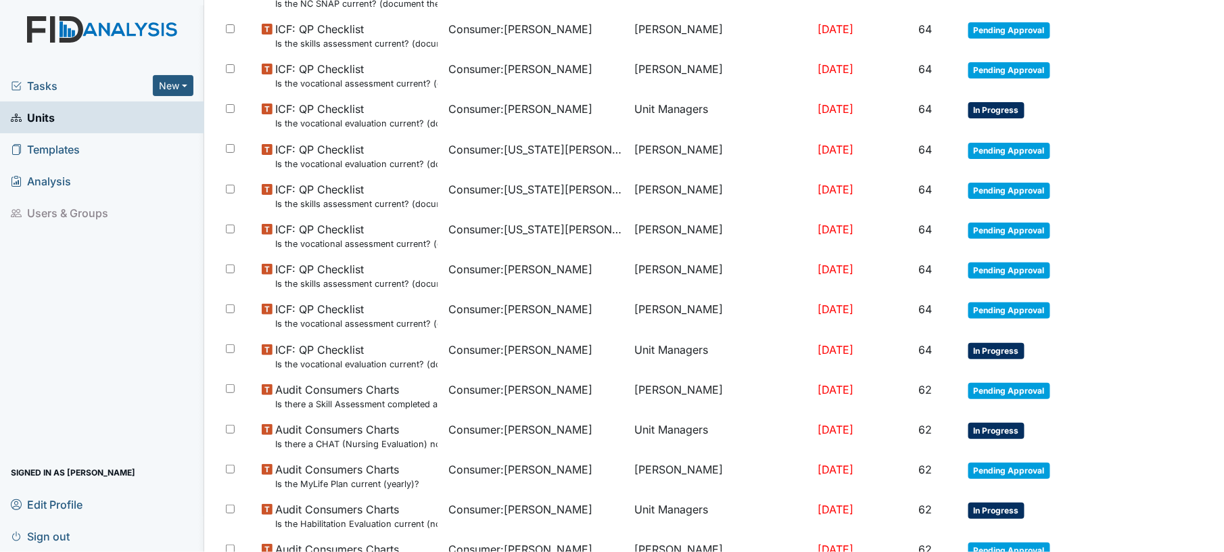
scroll to position [898, 0]
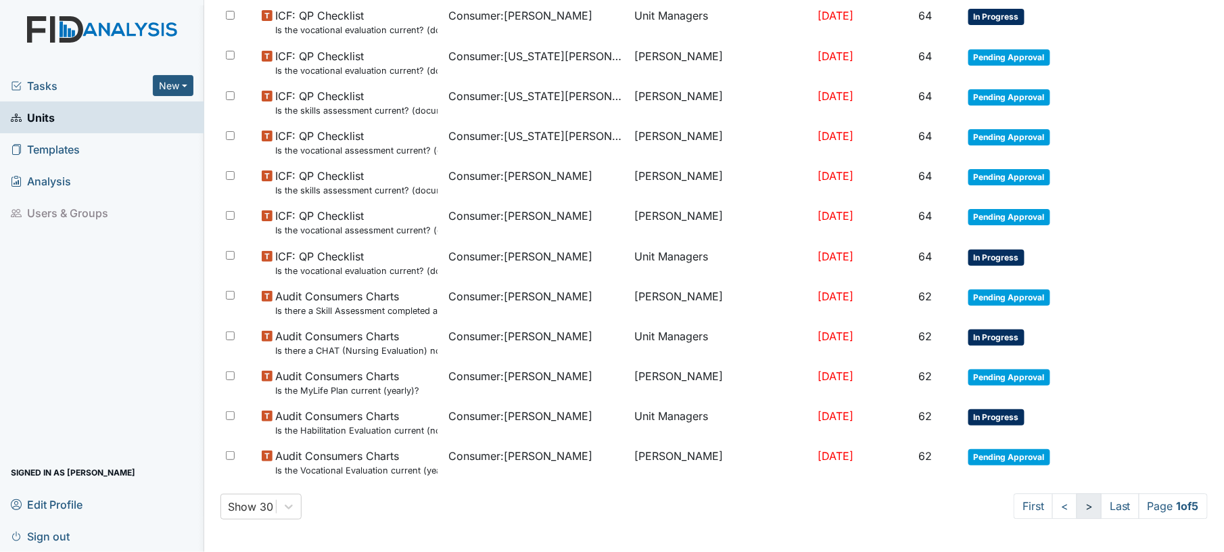
click at [1077, 518] on link ">" at bounding box center [1089, 507] width 25 height 26
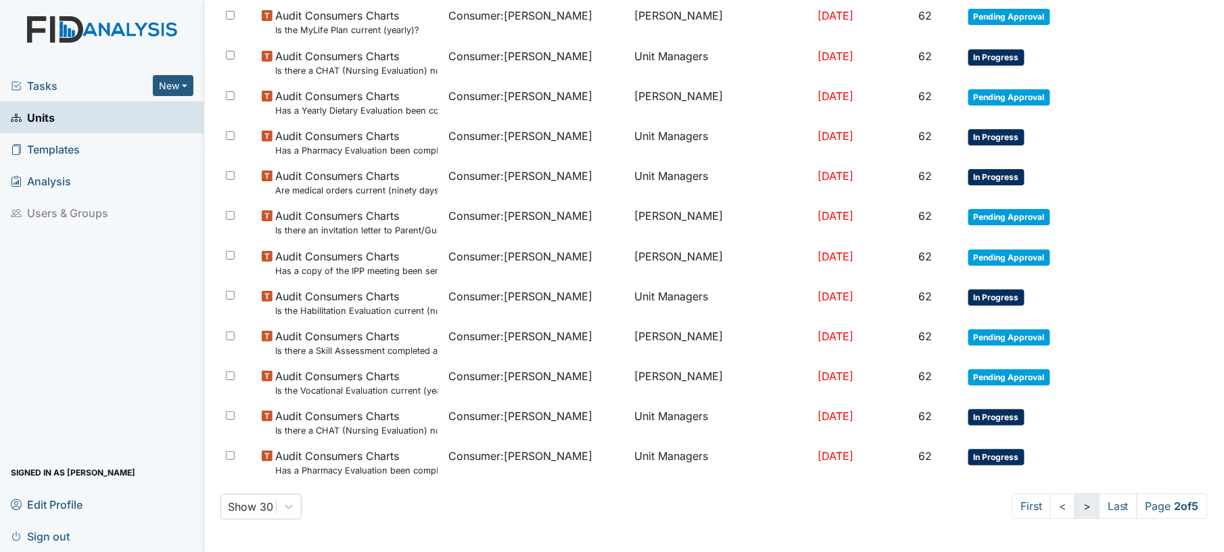
click at [1075, 518] on link ">" at bounding box center [1087, 507] width 25 height 26
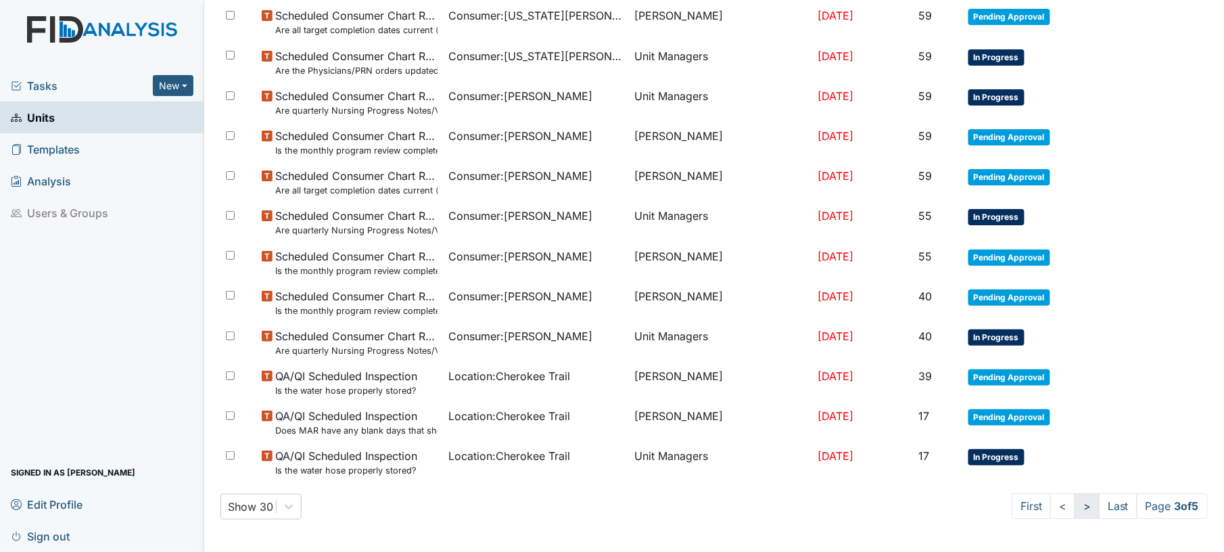
click at [1075, 509] on link ">" at bounding box center [1087, 507] width 25 height 26
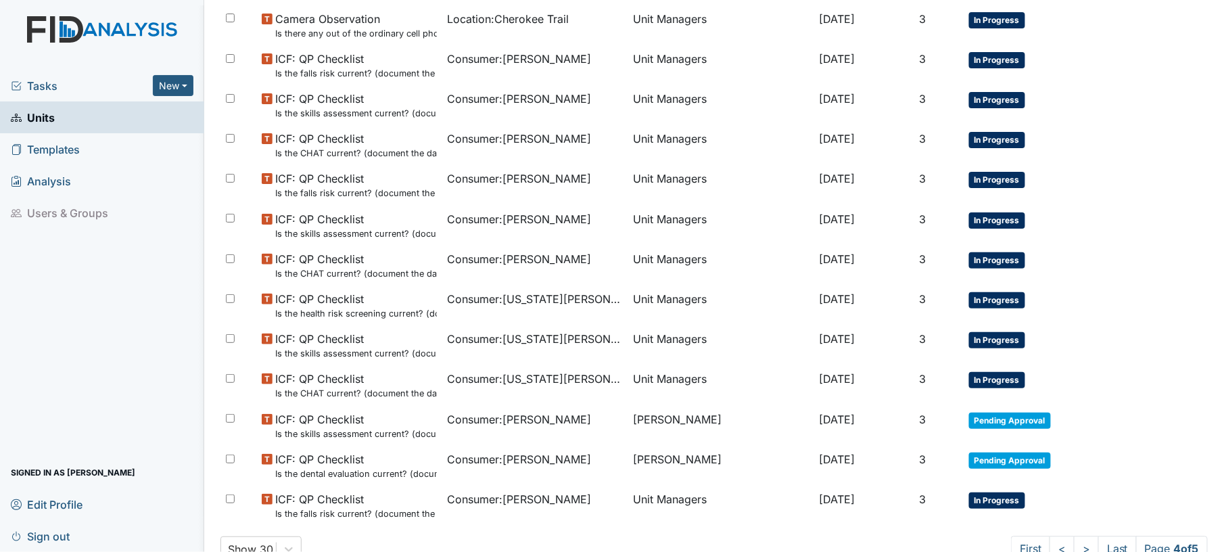
scroll to position [798, 0]
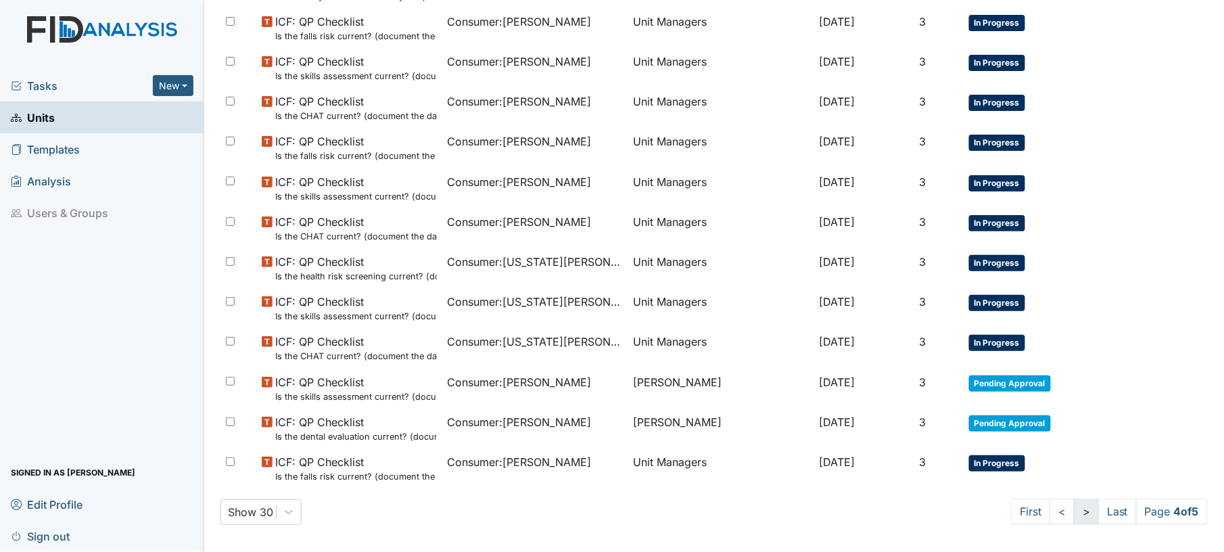
click at [1074, 507] on link ">" at bounding box center [1086, 512] width 25 height 26
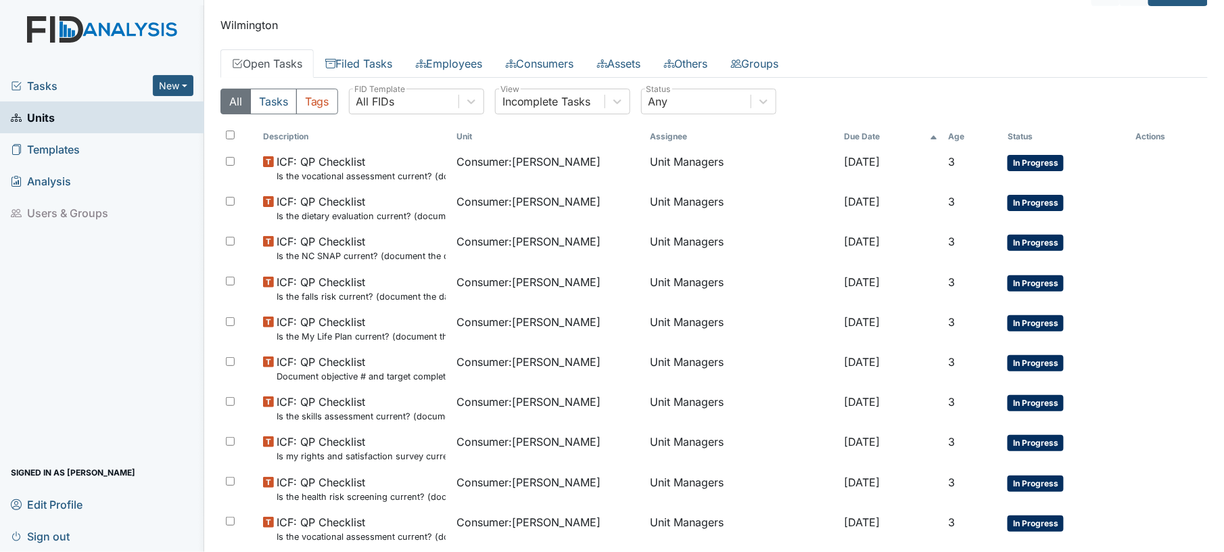
scroll to position [0, 0]
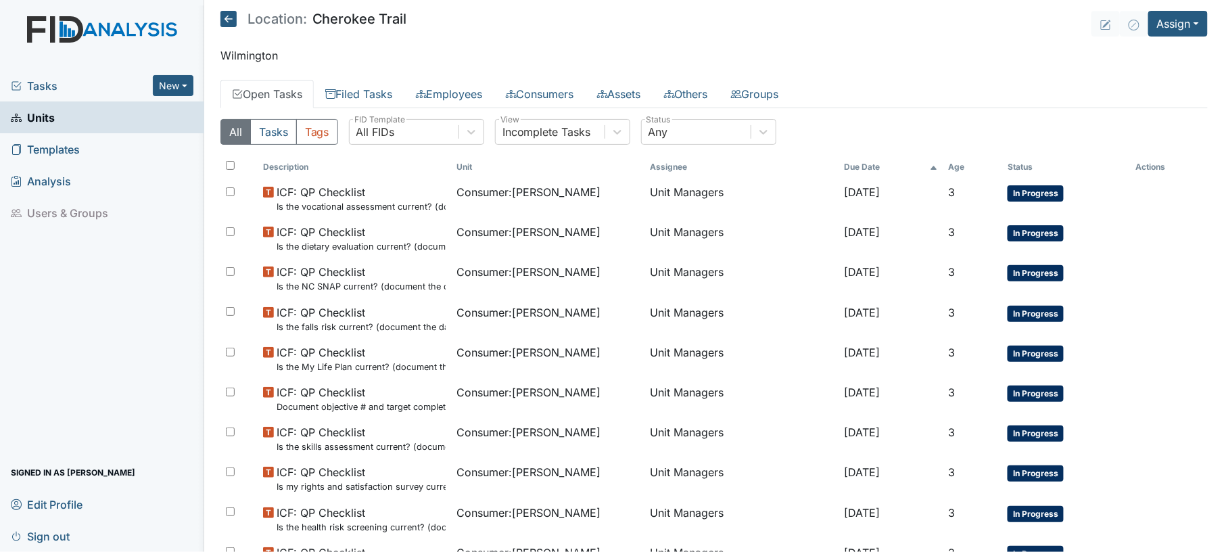
click at [233, 17] on icon at bounding box center [228, 19] width 16 height 16
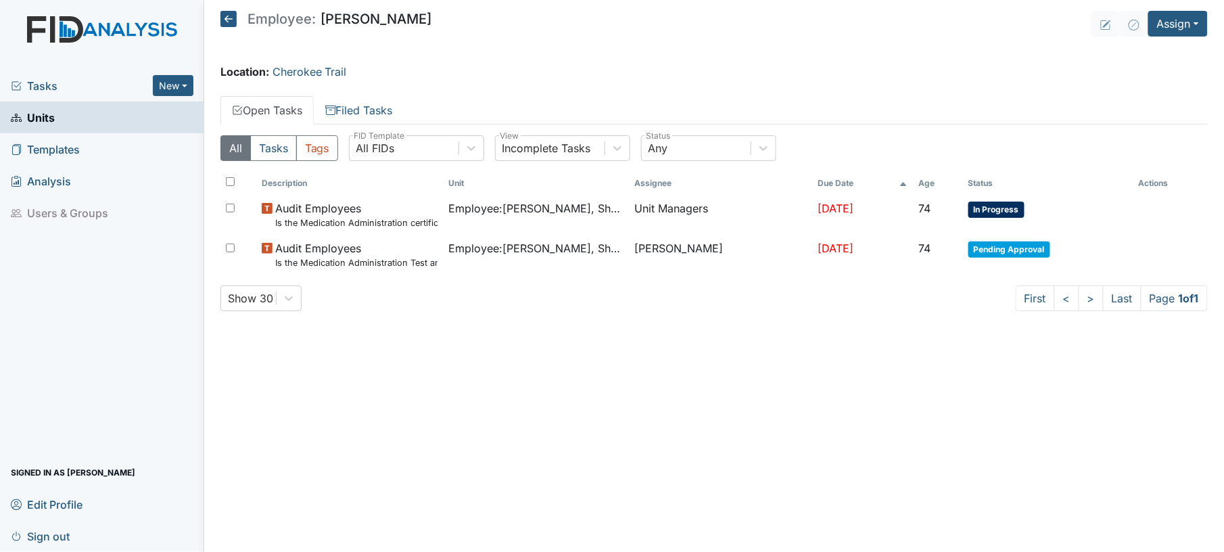
click at [235, 28] on div "Employee: Shmara Higgins" at bounding box center [326, 21] width 212 height 20
click at [219, 24] on main "Employee: Shmara Higgins Assign Assign Form Assign Inspection Assign Document A…" at bounding box center [714, 276] width 1020 height 552
click at [74, 120] on link "Units" at bounding box center [102, 117] width 204 height 32
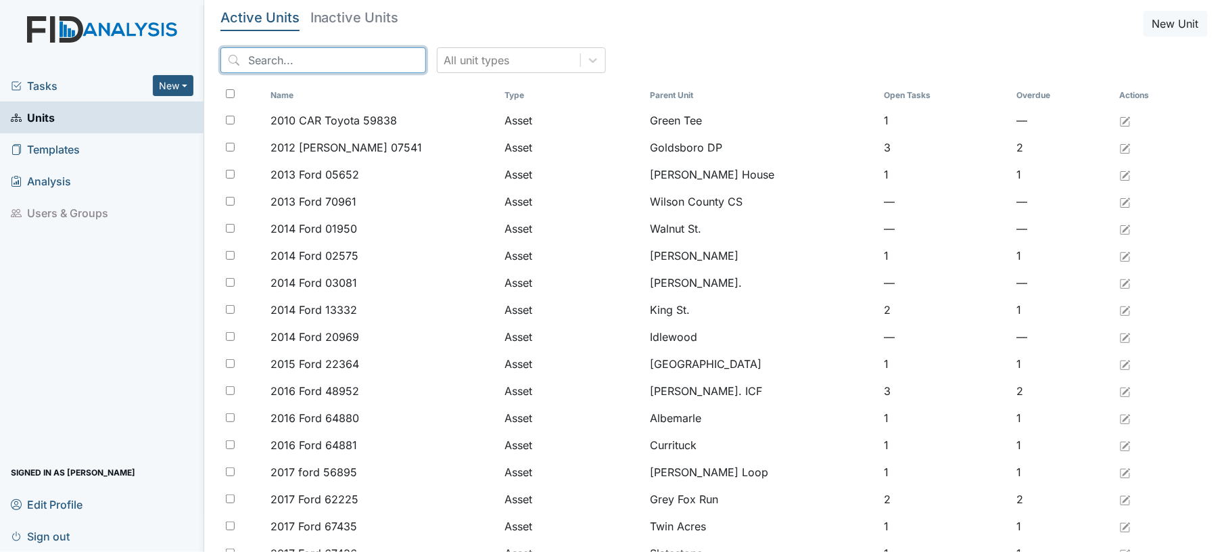
click at [355, 64] on input "search" at bounding box center [323, 60] width 206 height 26
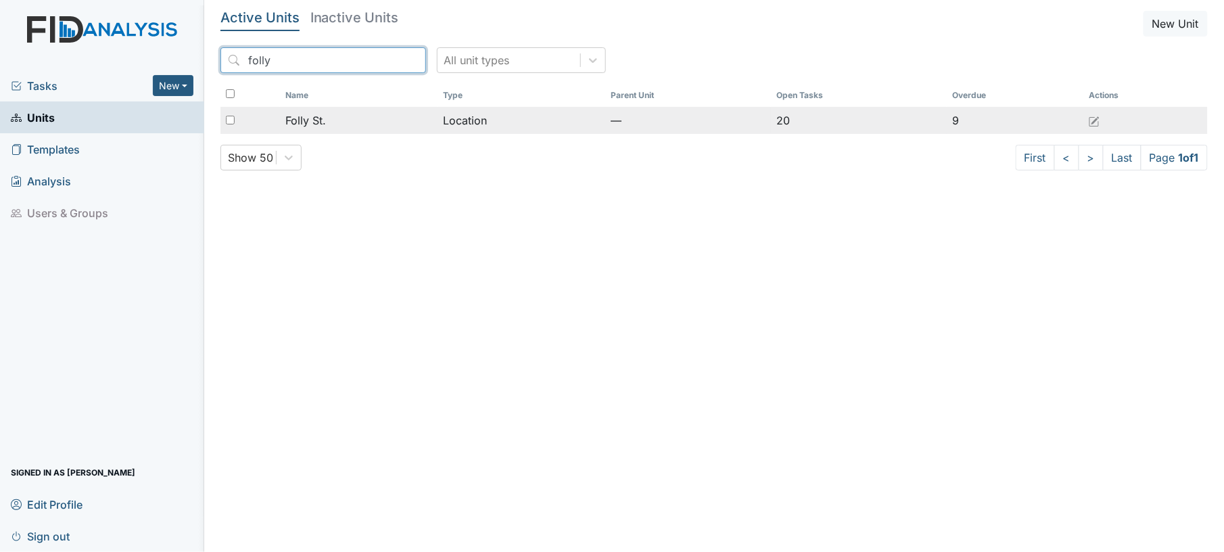
type input "folly"
click at [377, 112] on td "Folly St." at bounding box center [359, 120] width 158 height 27
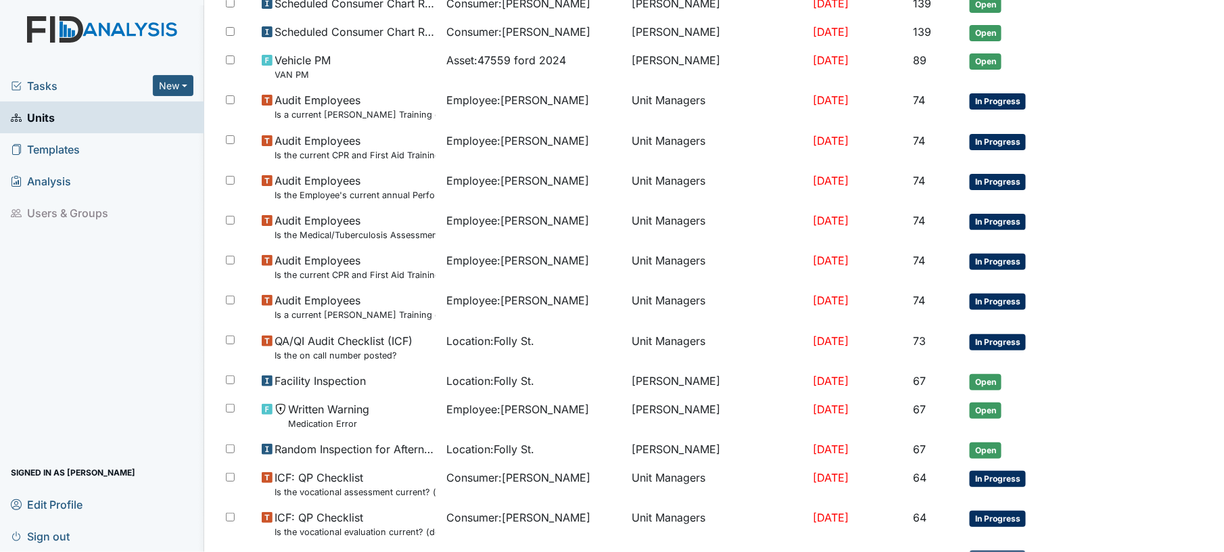
scroll to position [360, 0]
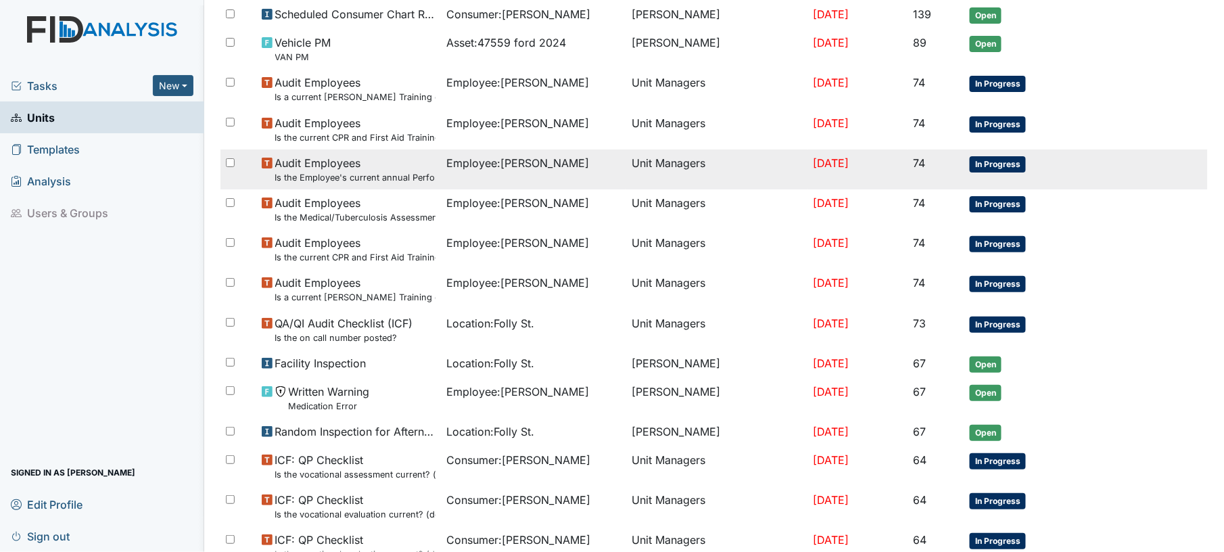
click at [659, 157] on td "Unit Managers" at bounding box center [716, 169] width 181 height 40
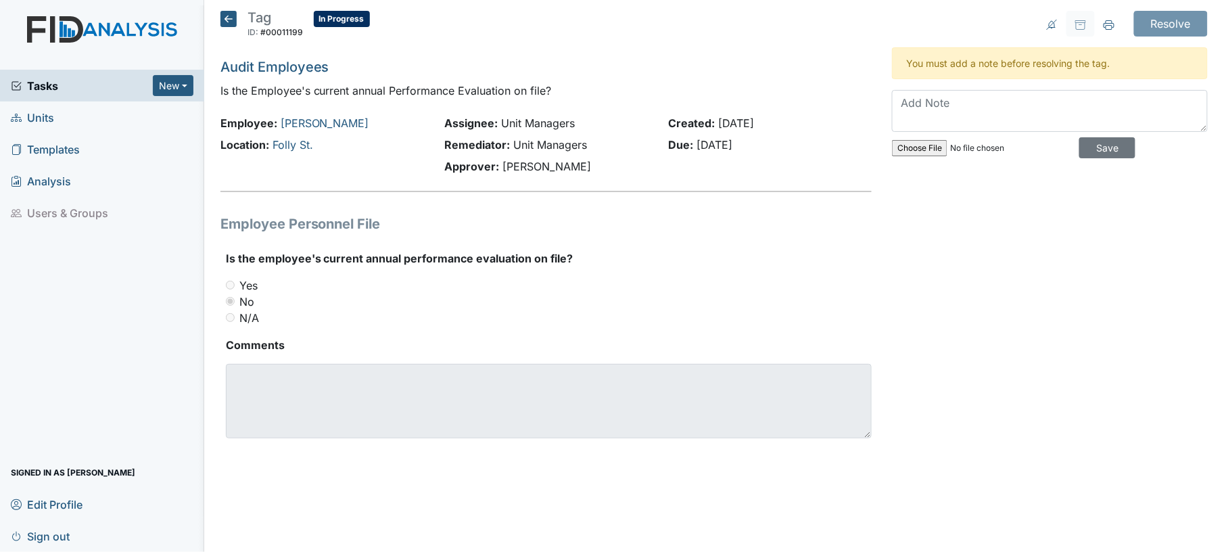
click at [229, 17] on icon at bounding box center [228, 19] width 16 height 16
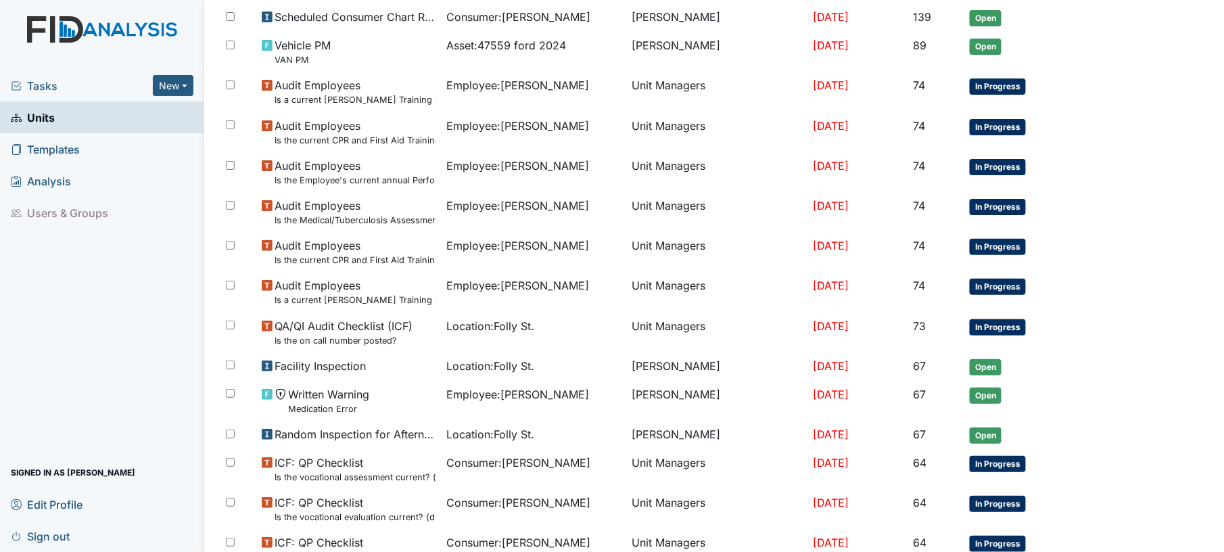
scroll to position [785, 0]
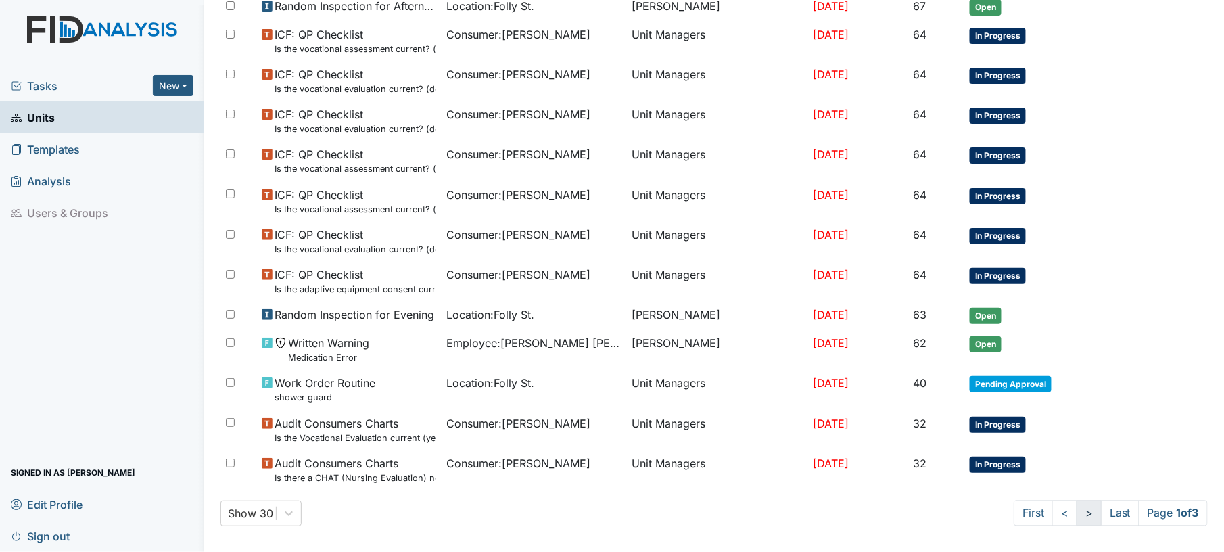
click at [1077, 513] on link ">" at bounding box center [1089, 514] width 25 height 26
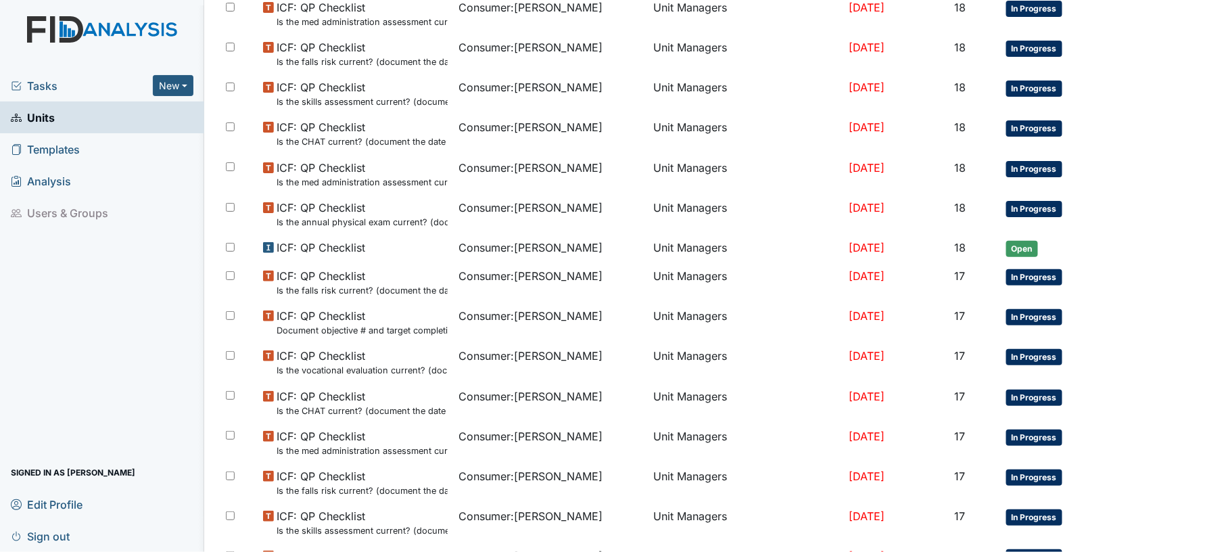
scroll to position [873, 0]
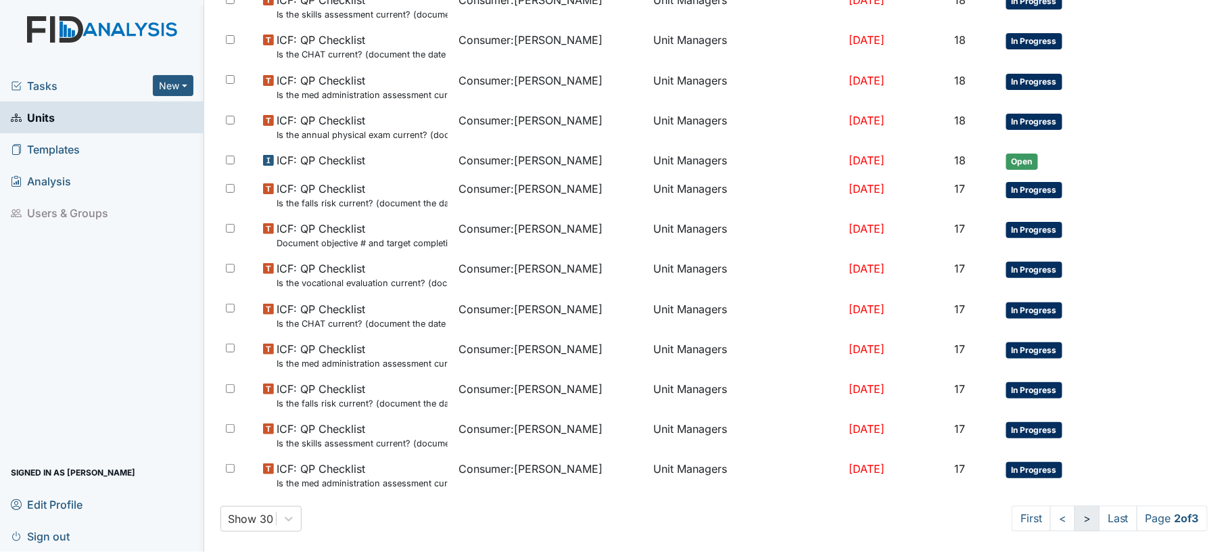
click at [1075, 513] on link ">" at bounding box center [1087, 519] width 25 height 26
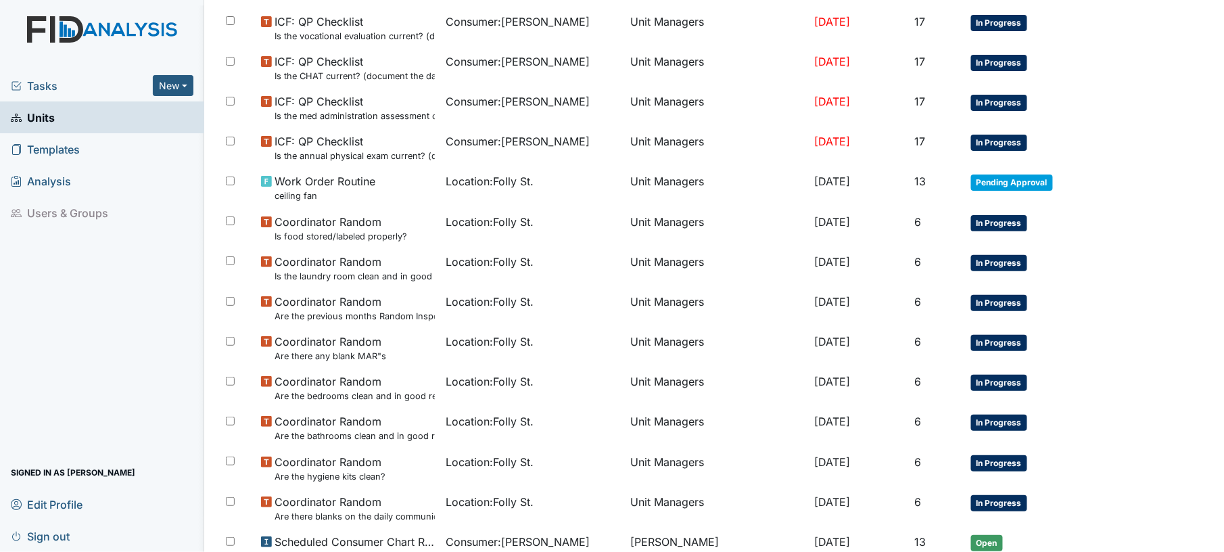
scroll to position [283, 0]
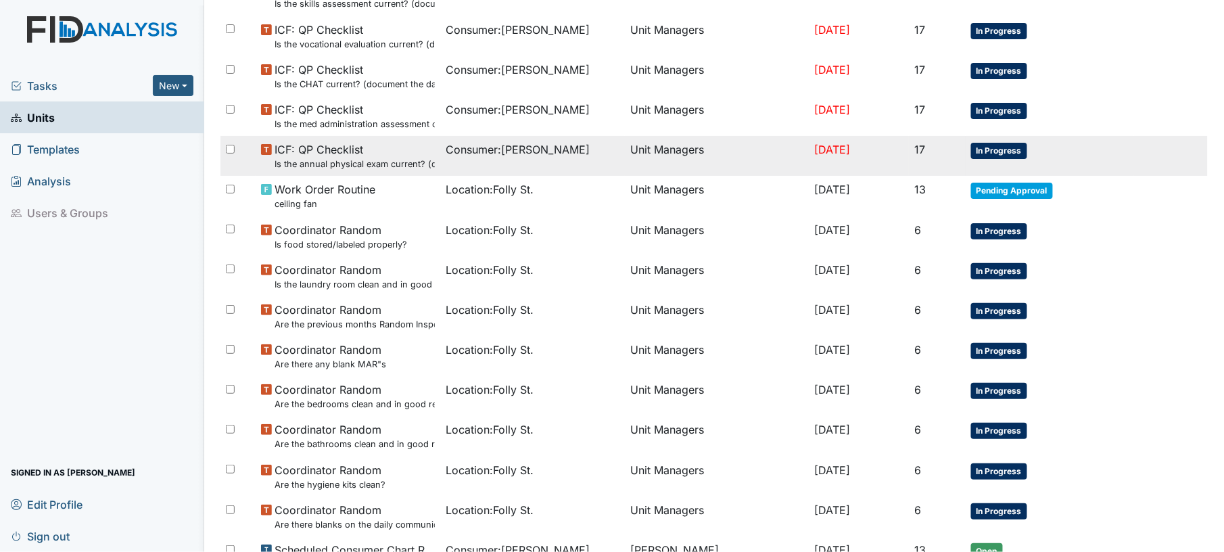
click at [1015, 153] on span "In Progress" at bounding box center [999, 151] width 56 height 16
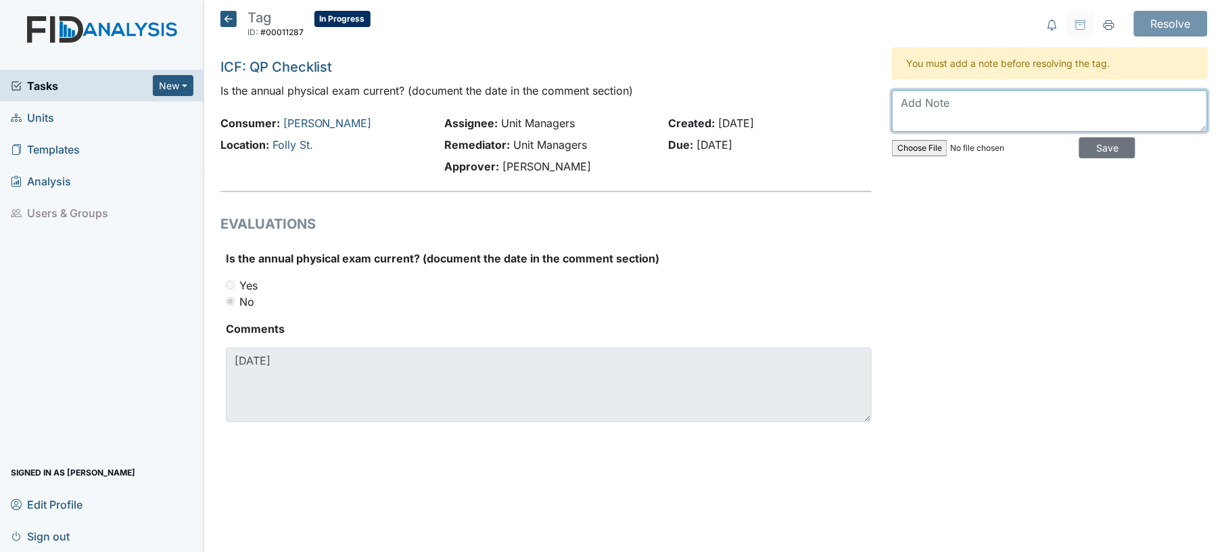
click at [983, 112] on textarea at bounding box center [1050, 111] width 316 height 42
type textarea "done"
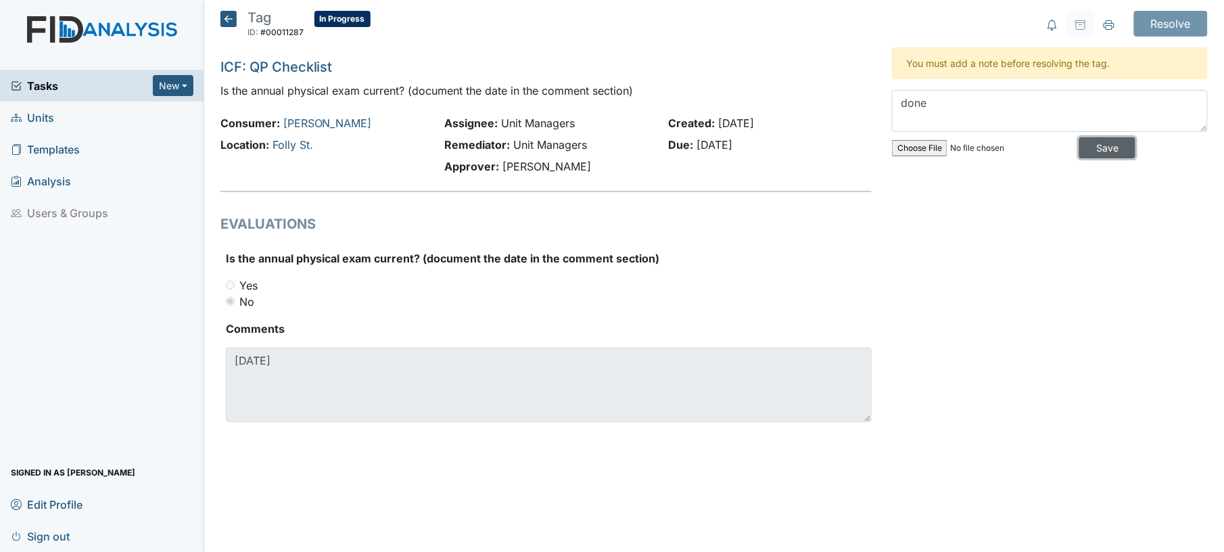
click at [1080, 147] on input "Save" at bounding box center [1107, 147] width 56 height 21
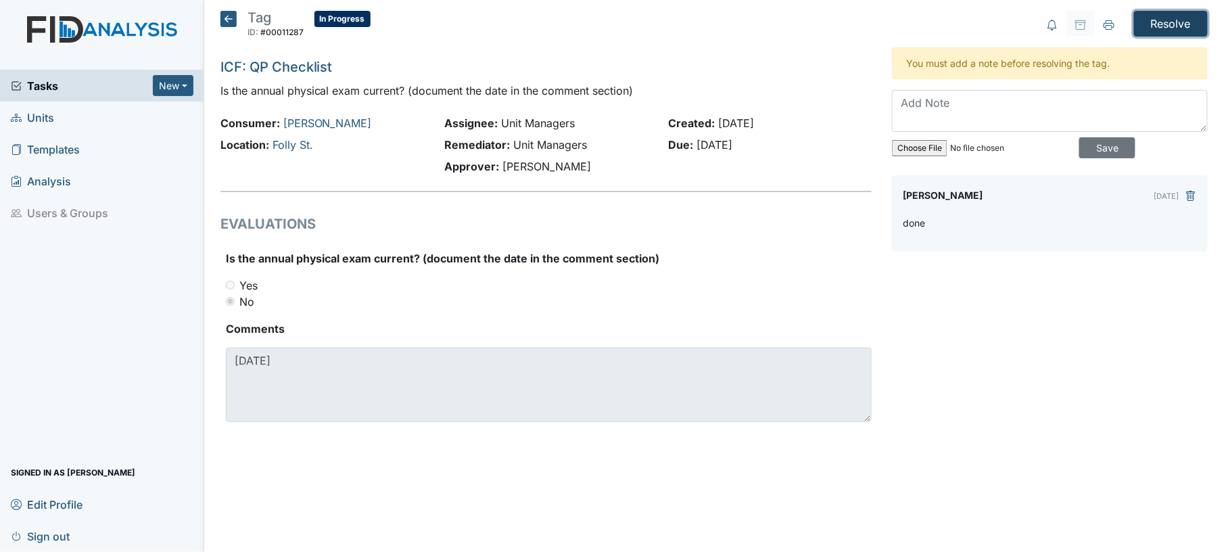
click at [1175, 22] on input "Resolve" at bounding box center [1171, 24] width 74 height 26
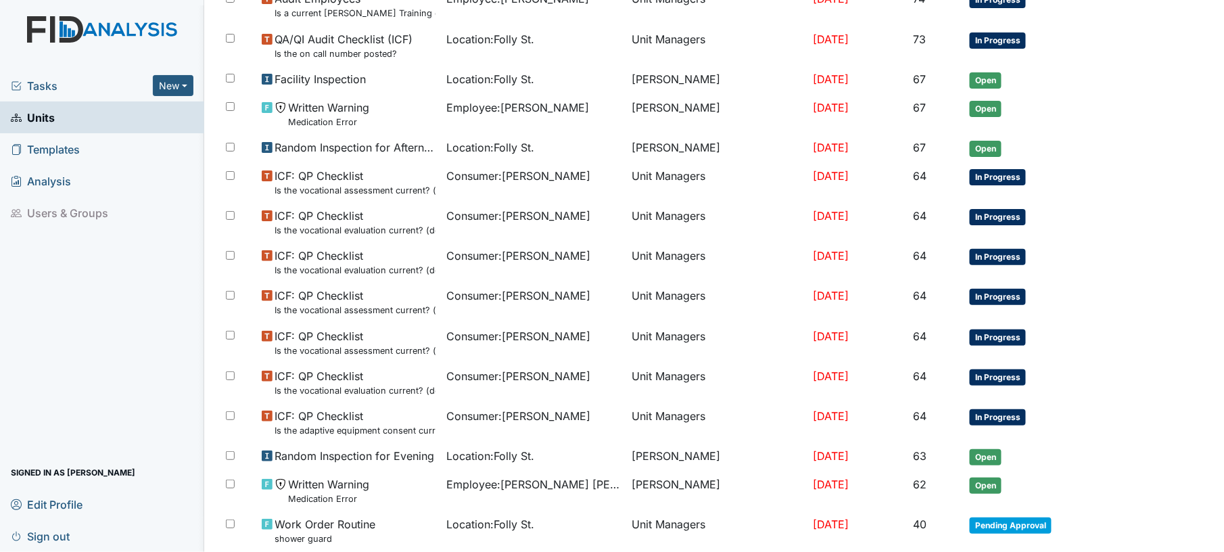
scroll to position [831, 0]
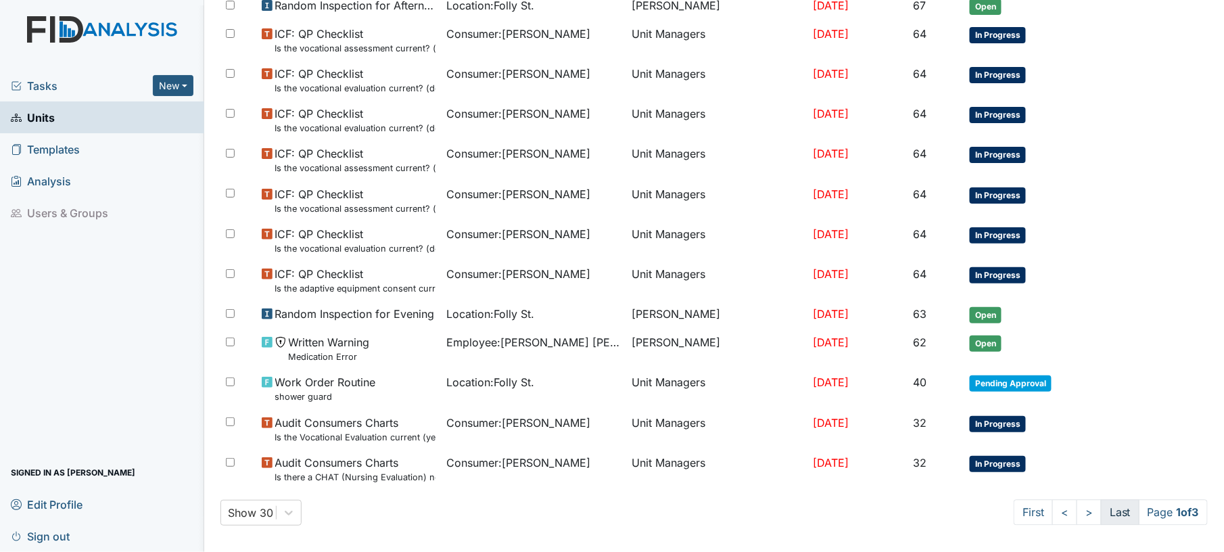
click at [1104, 500] on link "Last" at bounding box center [1120, 513] width 39 height 26
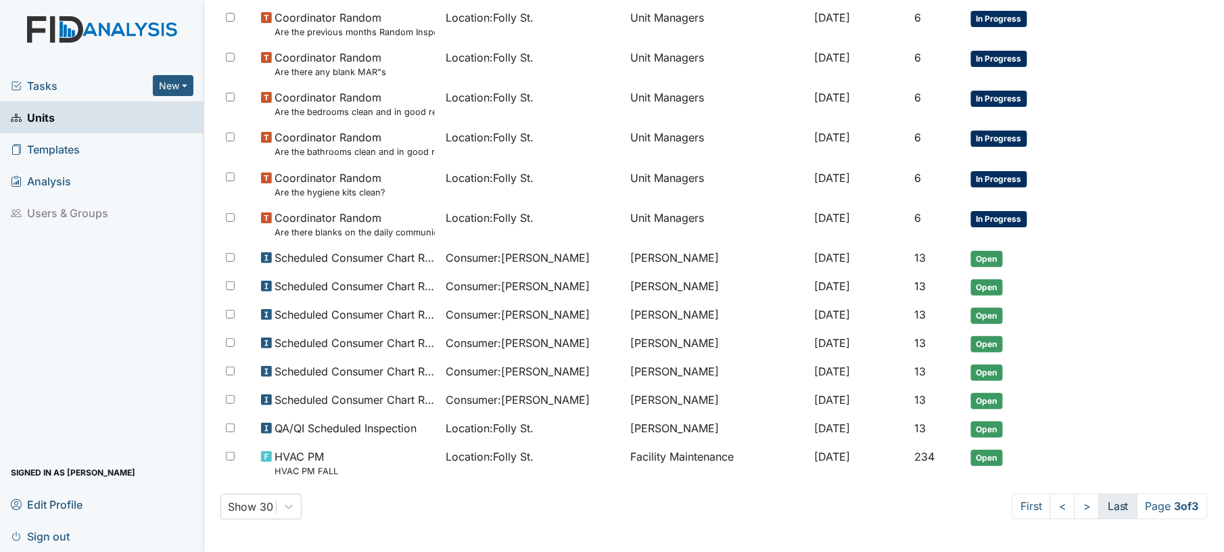
scroll to position [615, 0]
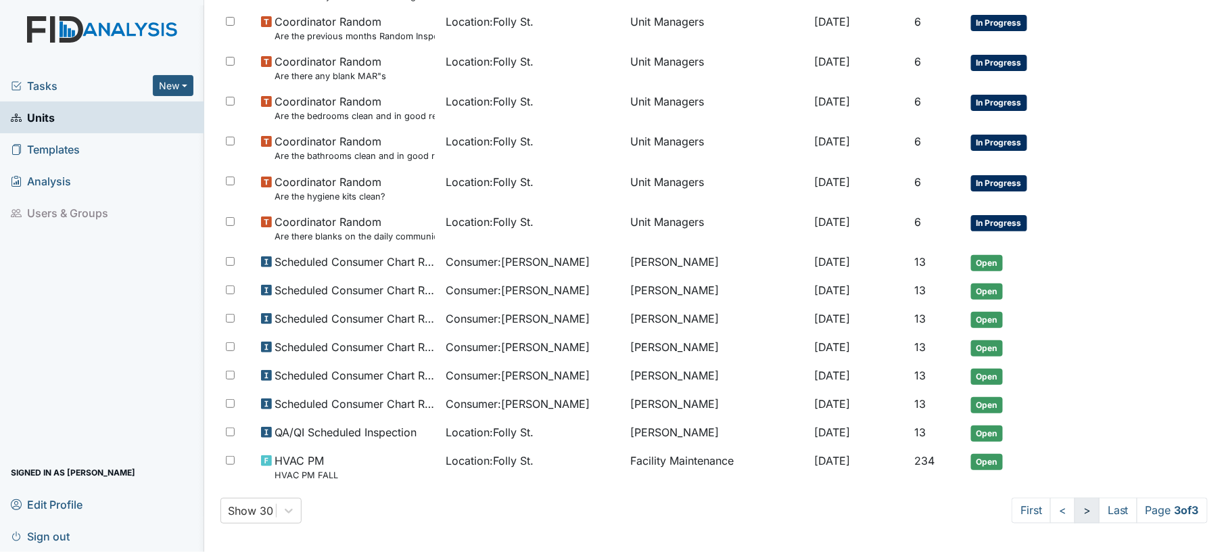
click at [1075, 503] on link ">" at bounding box center [1087, 511] width 25 height 26
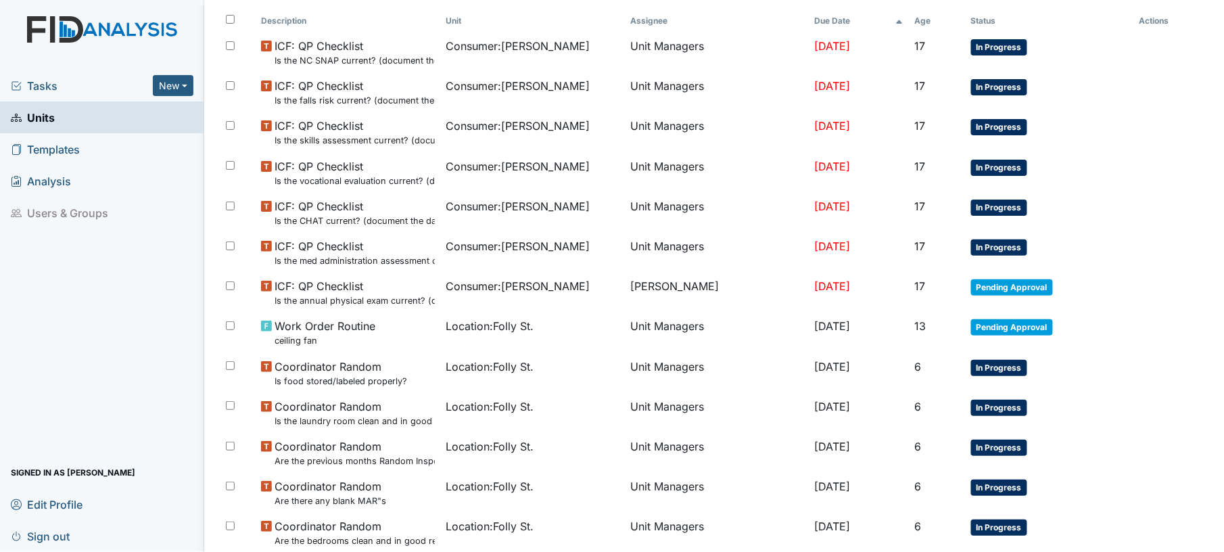
scroll to position [187, 0]
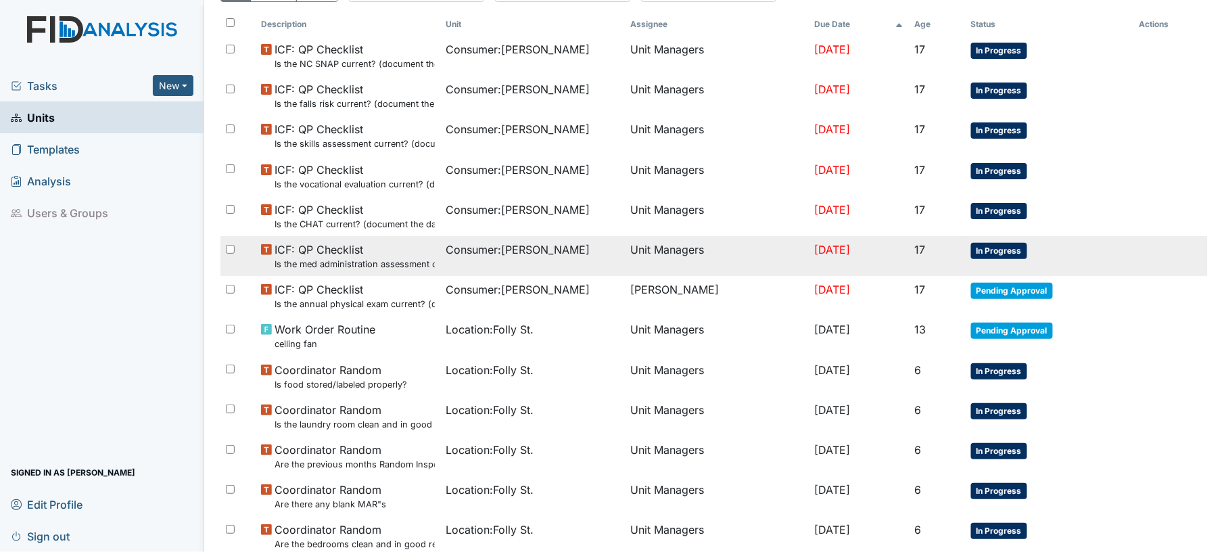
click at [712, 252] on td "Unit Managers" at bounding box center [717, 256] width 185 height 40
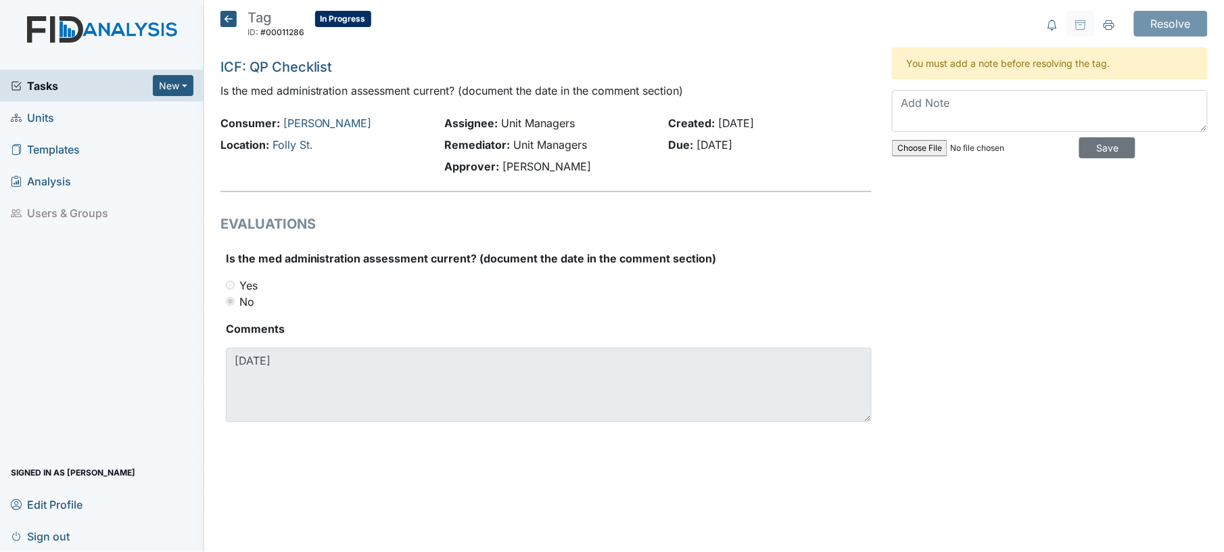
click at [223, 18] on icon at bounding box center [228, 19] width 16 height 16
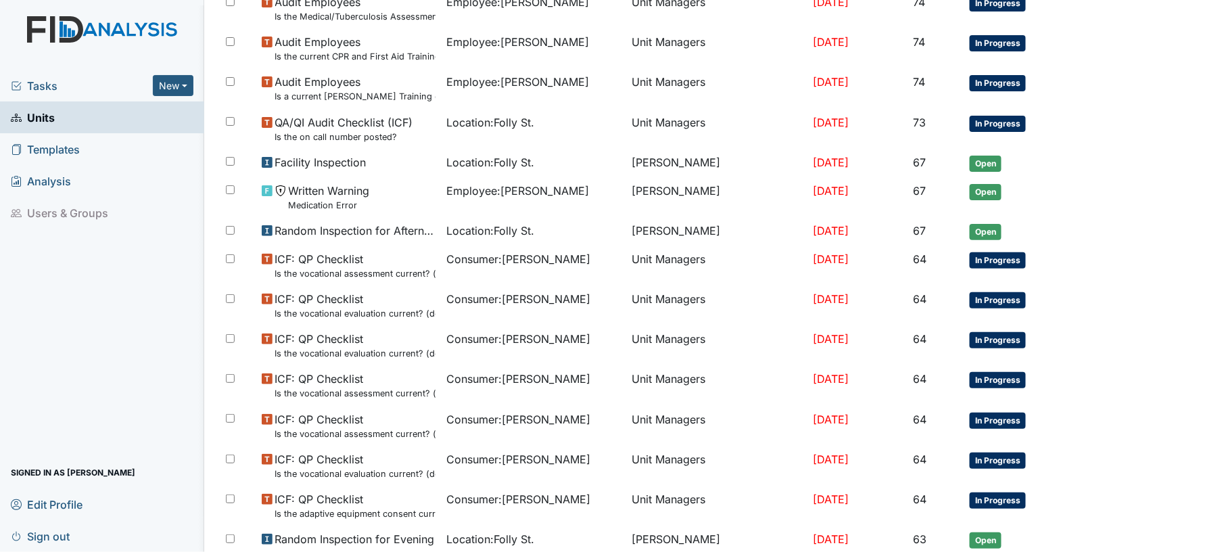
scroll to position [785, 0]
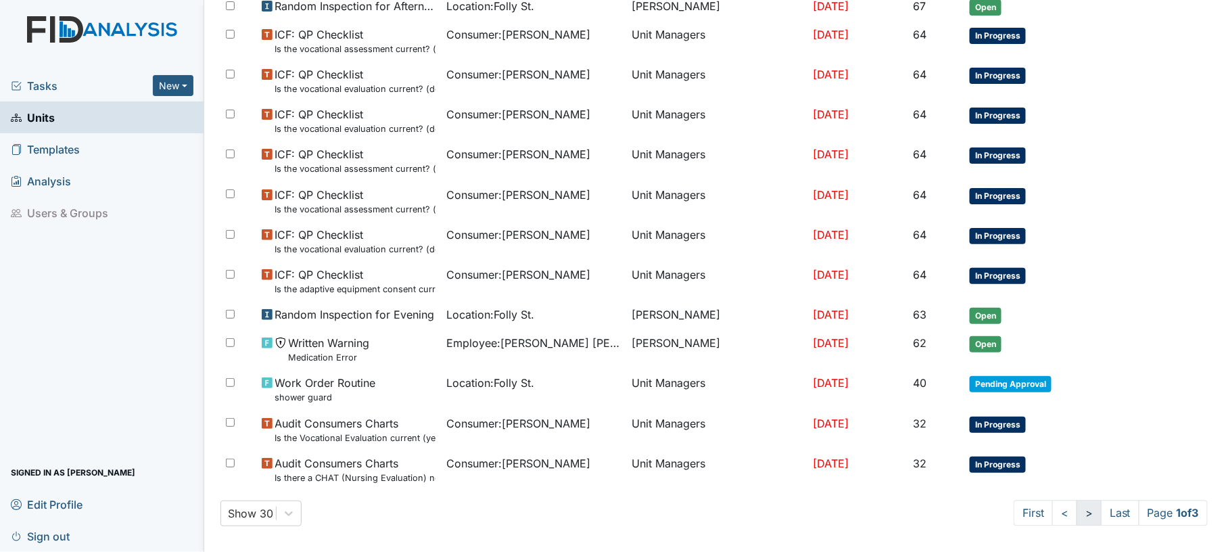
click at [1077, 511] on link ">" at bounding box center [1089, 514] width 25 height 26
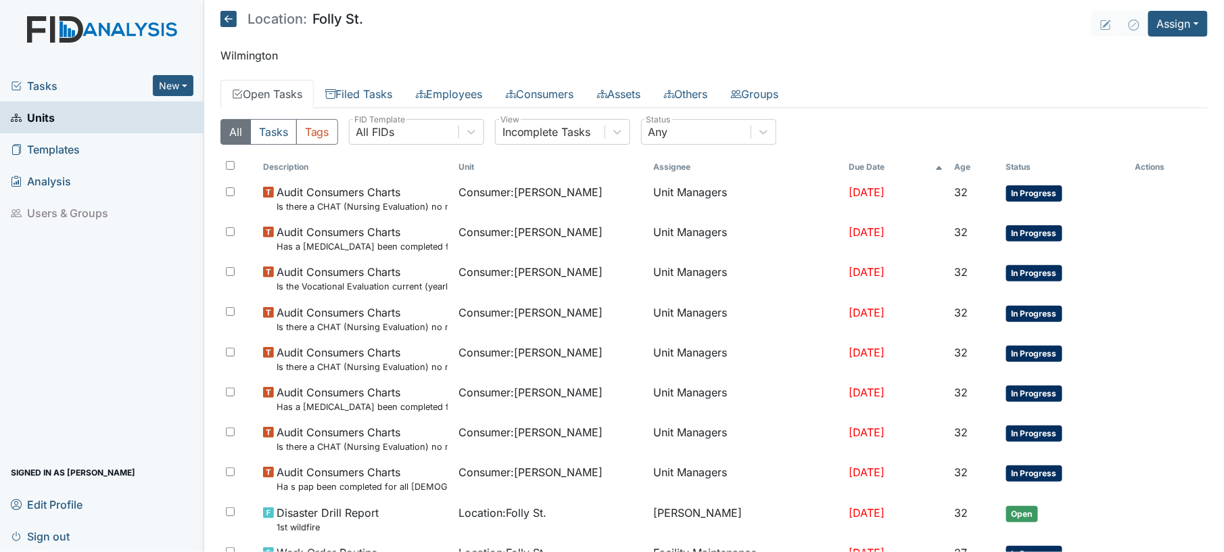
scroll to position [7, 0]
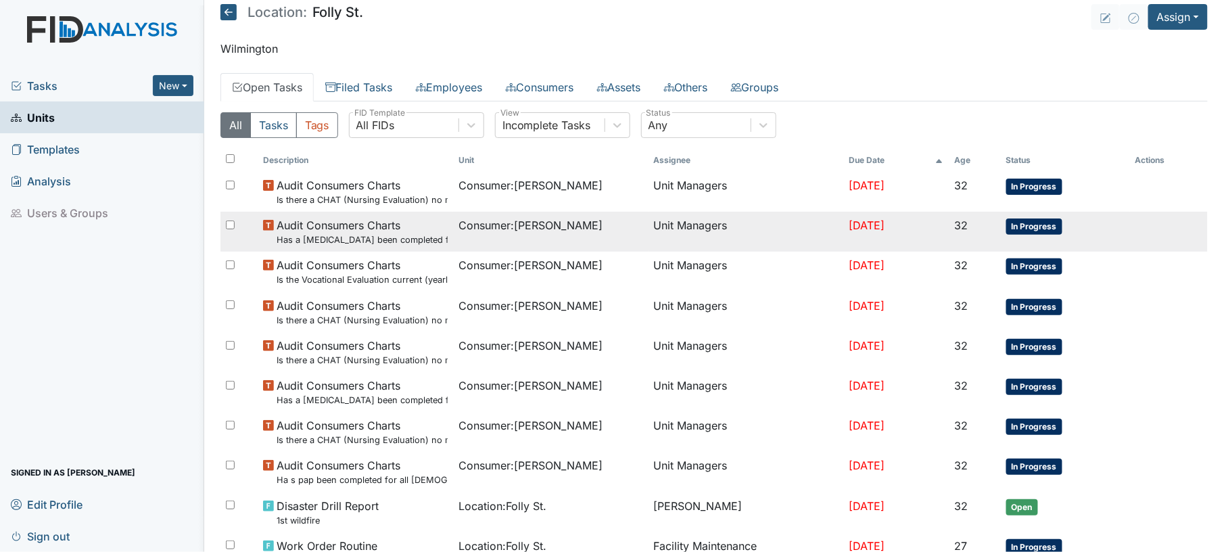
click at [718, 244] on td "Unit Managers" at bounding box center [746, 232] width 195 height 40
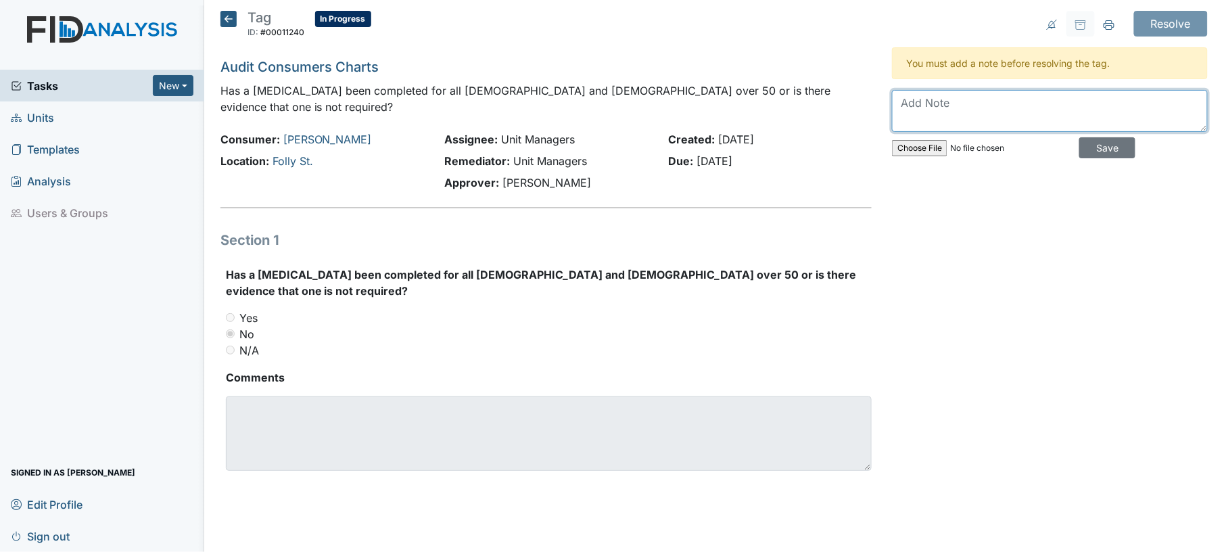
click at [953, 100] on textarea at bounding box center [1050, 111] width 316 height 42
type textarea "pushed back by doctor"
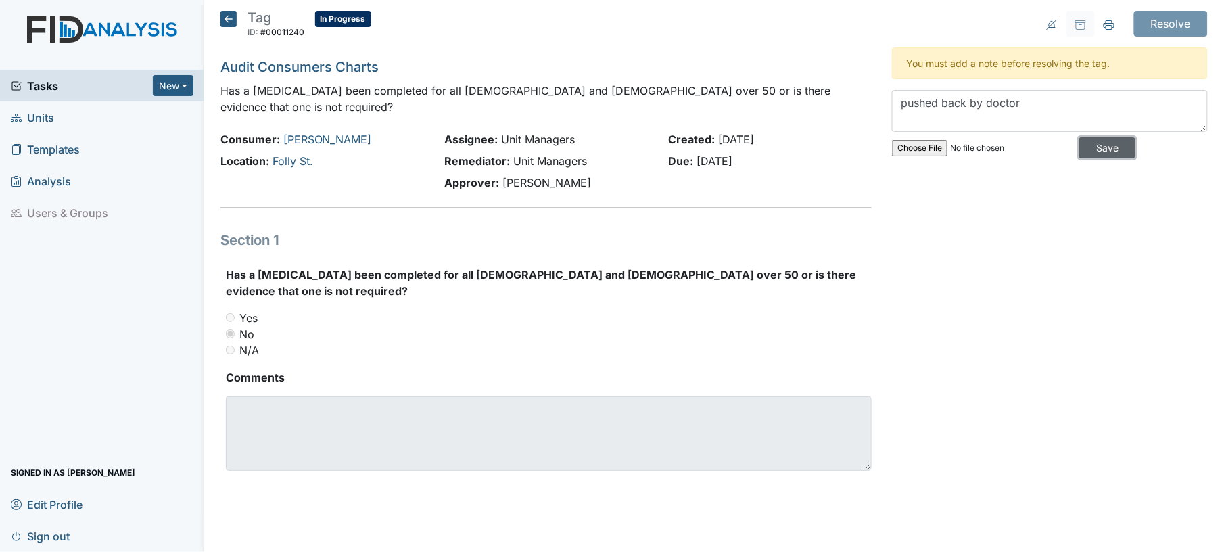
click at [1120, 147] on input "Save" at bounding box center [1107, 147] width 56 height 21
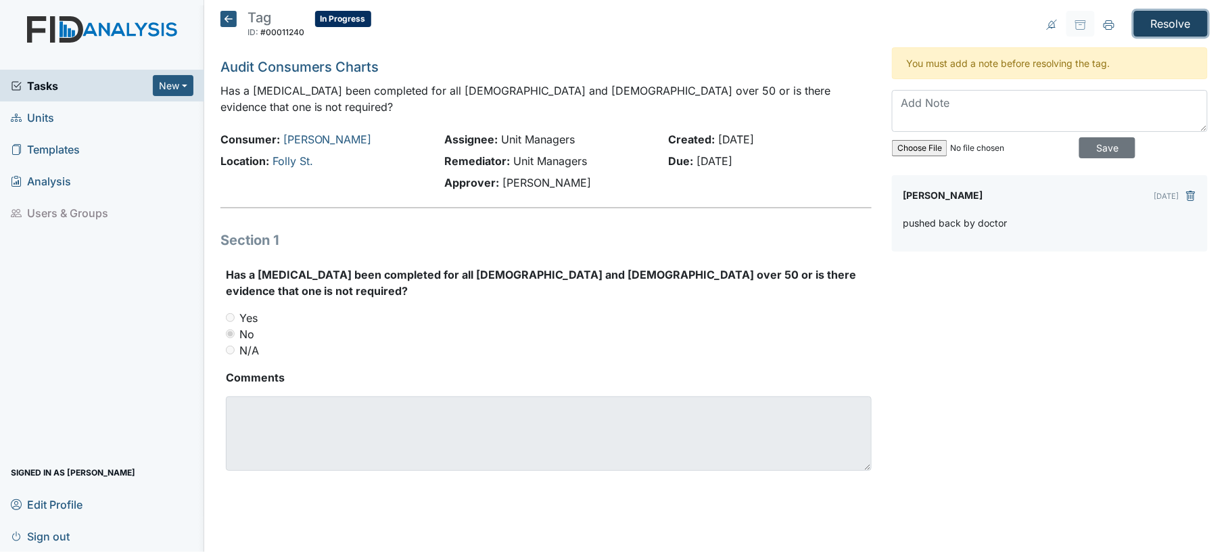
click at [1178, 35] on input "Resolve" at bounding box center [1171, 24] width 74 height 26
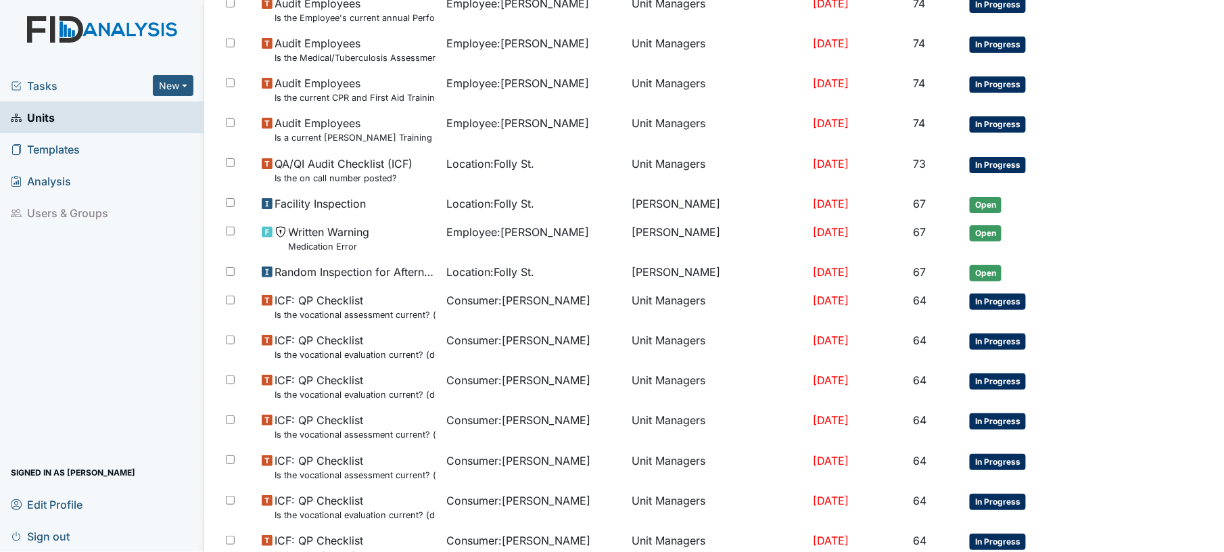
scroll to position [831, 0]
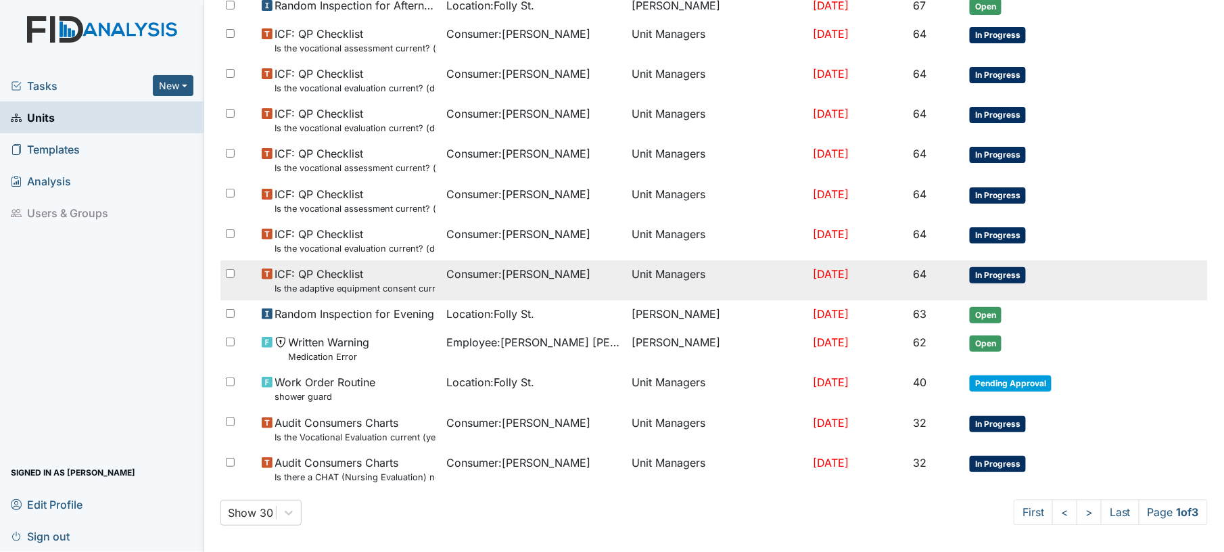
click at [626, 285] on td "Unit Managers" at bounding box center [716, 280] width 181 height 40
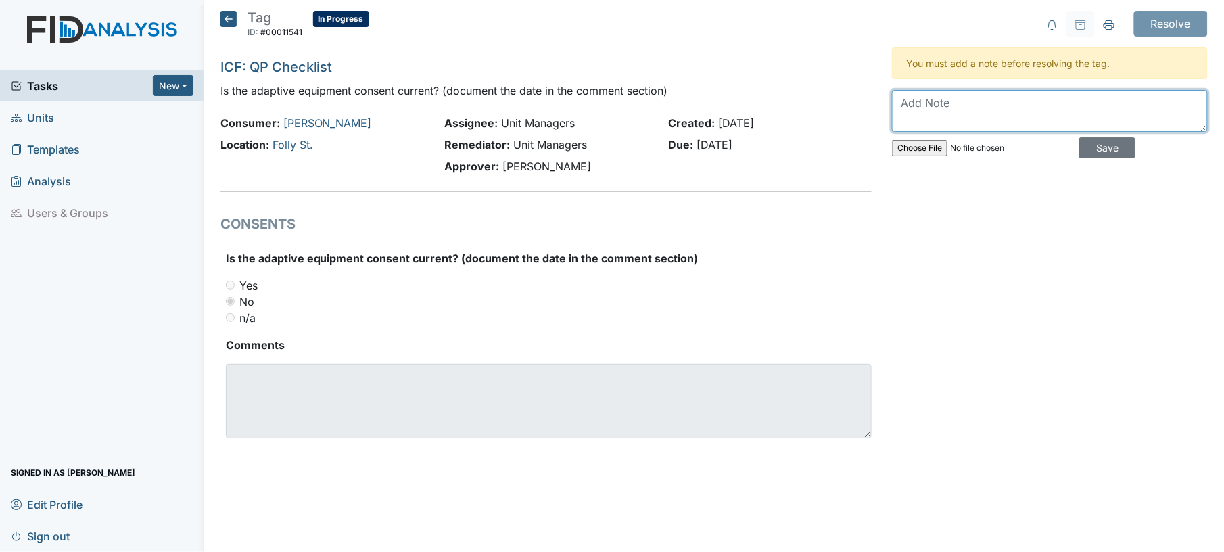
click at [945, 118] on textarea at bounding box center [1050, 111] width 316 height 42
type textarea "updated"
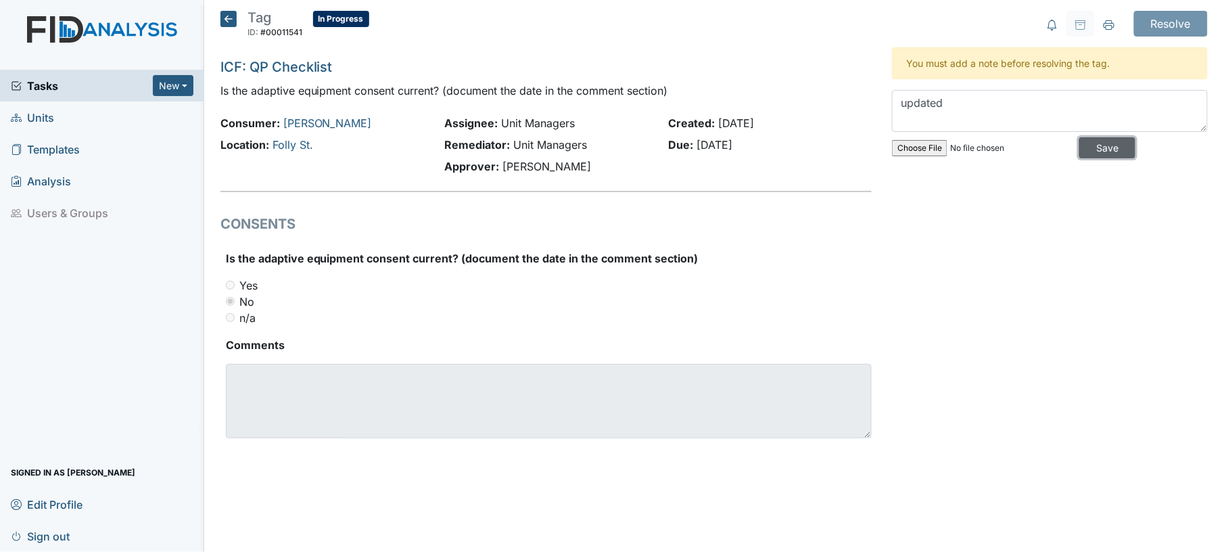
click at [1107, 147] on input "Save" at bounding box center [1107, 147] width 56 height 21
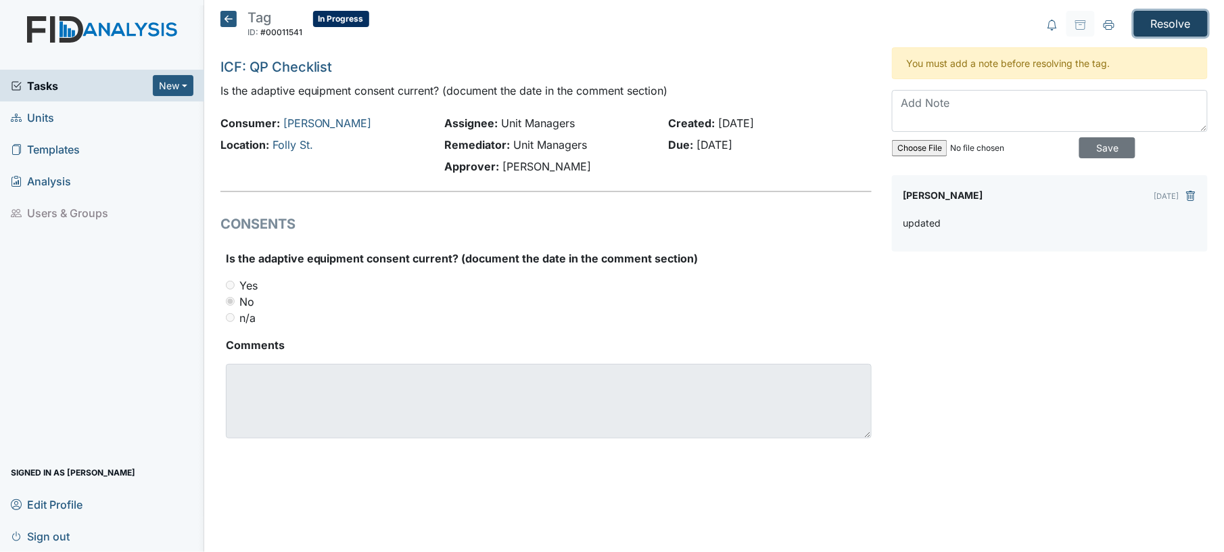
click at [1184, 26] on input "Resolve" at bounding box center [1171, 24] width 74 height 26
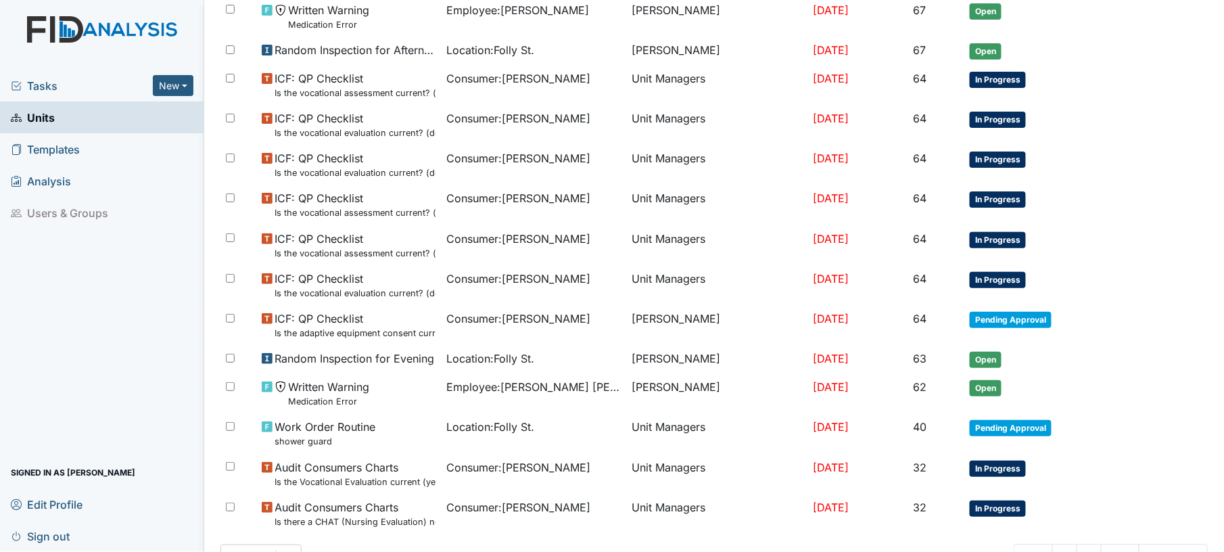
scroll to position [809, 0]
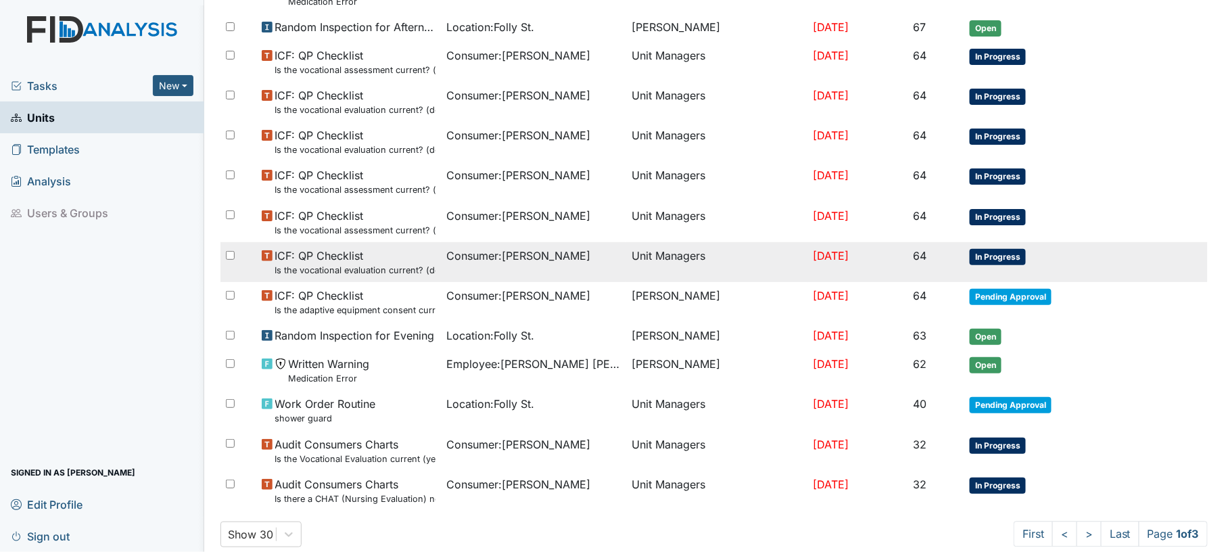
click at [650, 271] on td "Unit Managers" at bounding box center [716, 262] width 181 height 40
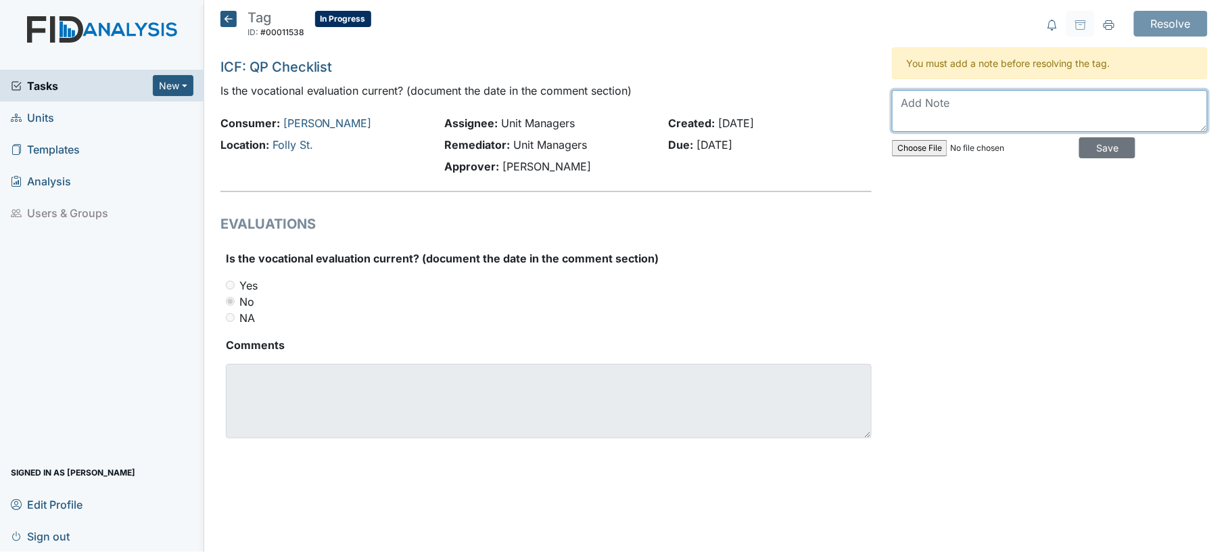
click at [1021, 106] on textarea at bounding box center [1050, 111] width 316 height 42
type textarea "completed"
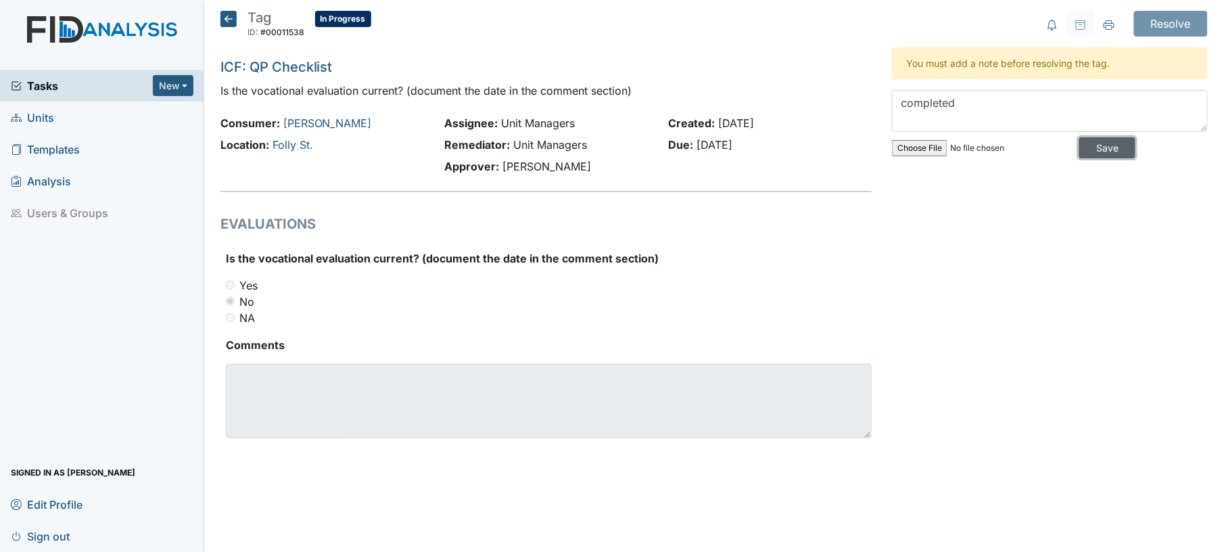
click at [1085, 149] on input "Save" at bounding box center [1107, 147] width 56 height 21
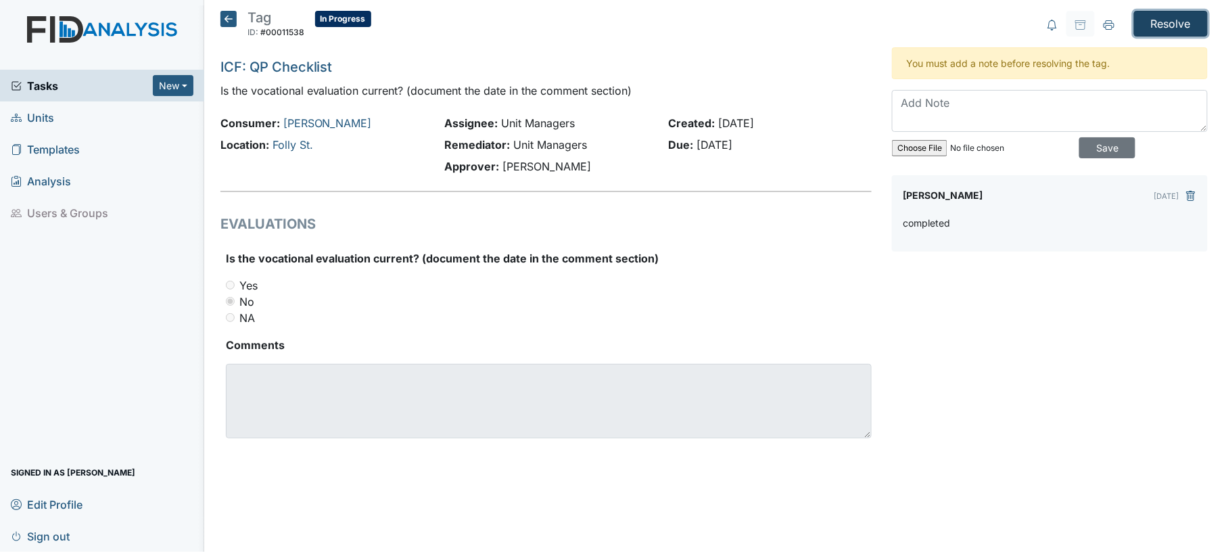
click at [1158, 16] on input "Resolve" at bounding box center [1171, 24] width 74 height 26
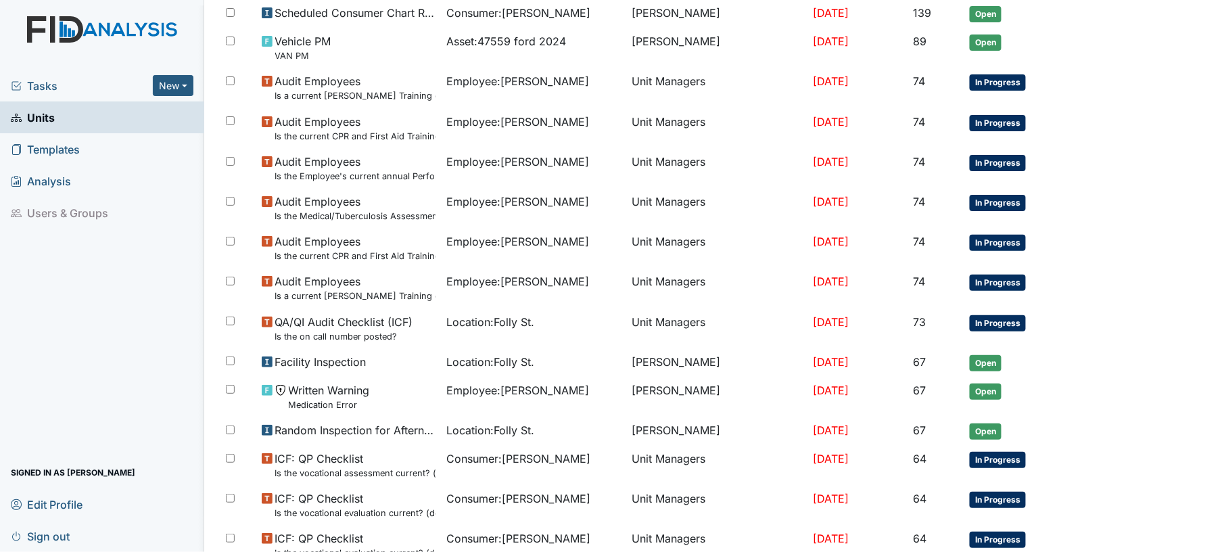
scroll to position [488, 0]
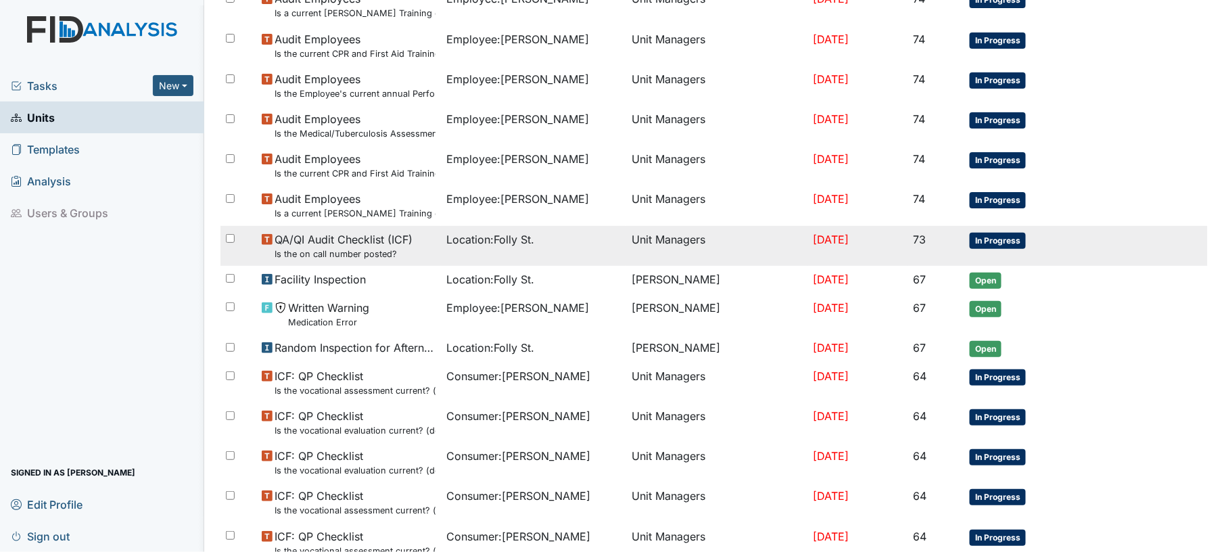
click at [626, 247] on td "Unit Managers" at bounding box center [716, 246] width 181 height 40
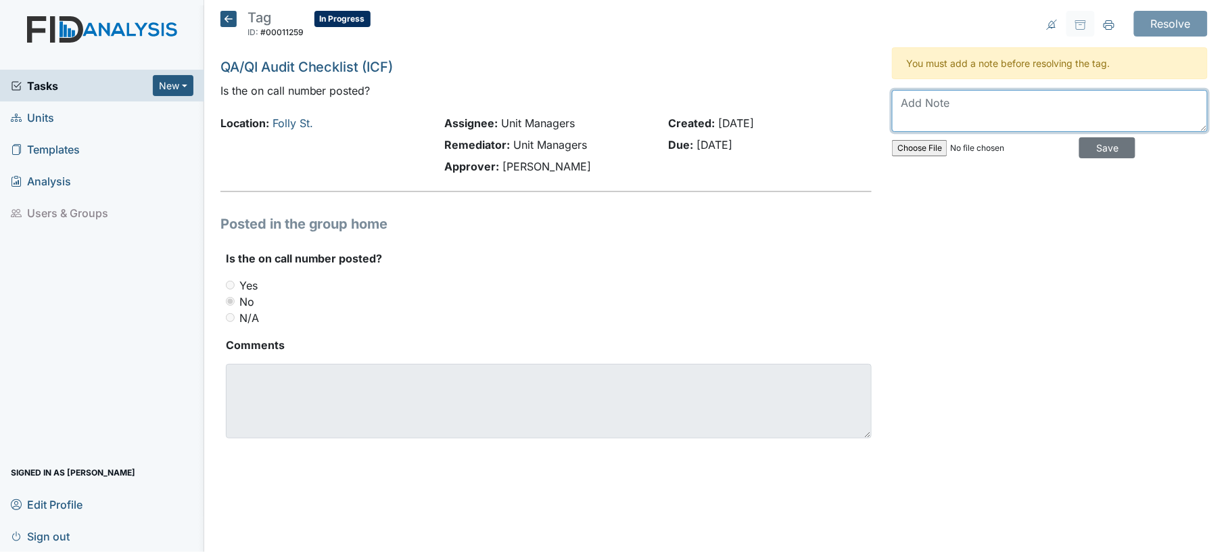
click at [915, 103] on textarea at bounding box center [1050, 111] width 316 height 42
type textarea "posted"
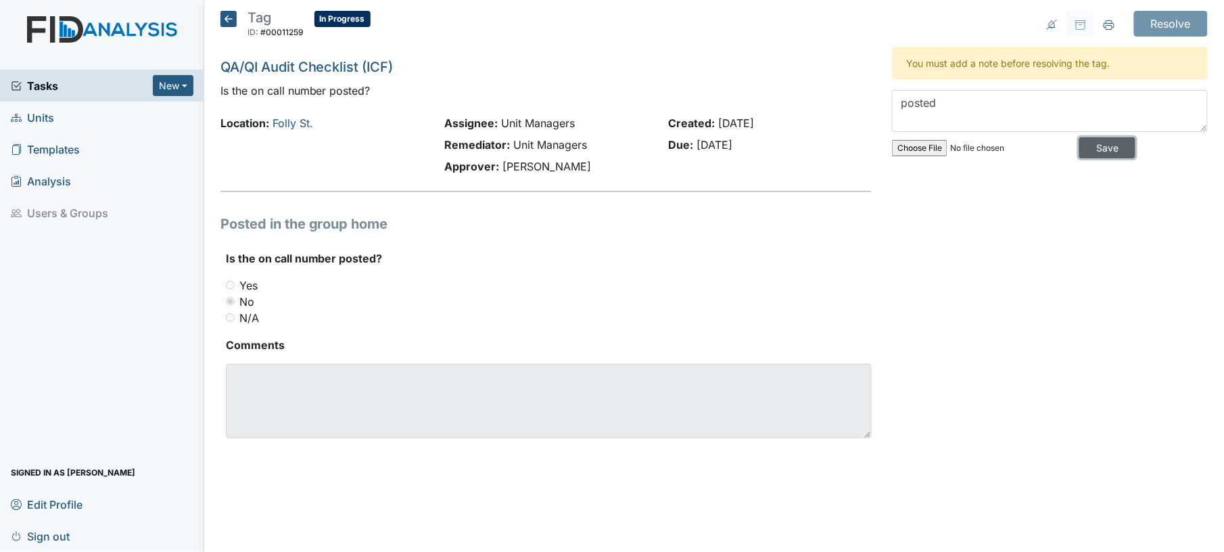
click at [1098, 144] on input "Save" at bounding box center [1107, 147] width 56 height 21
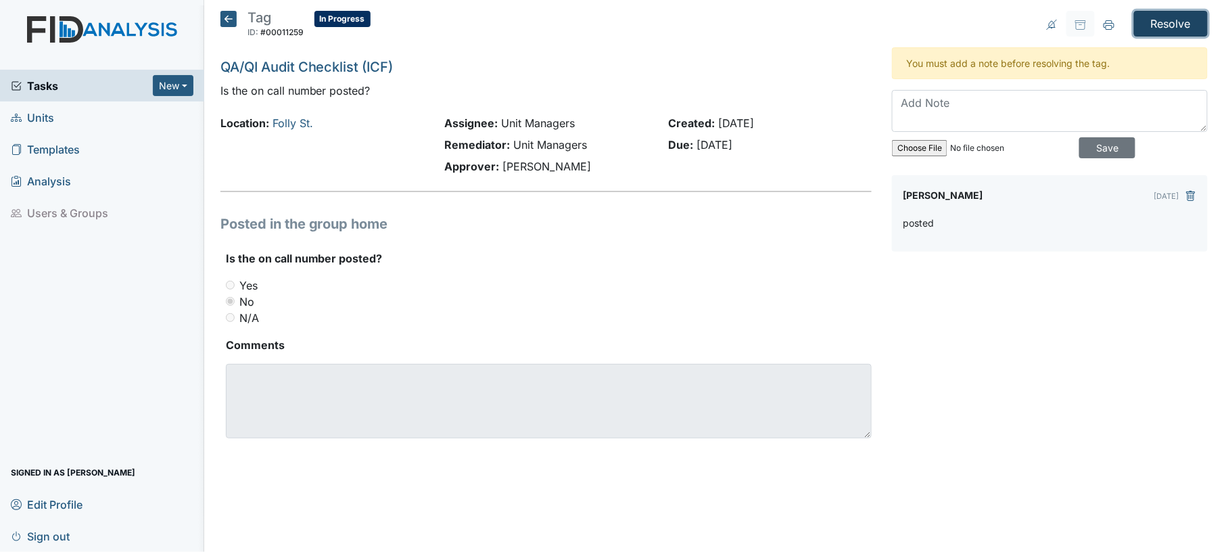
click at [1164, 22] on input "Resolve" at bounding box center [1171, 24] width 74 height 26
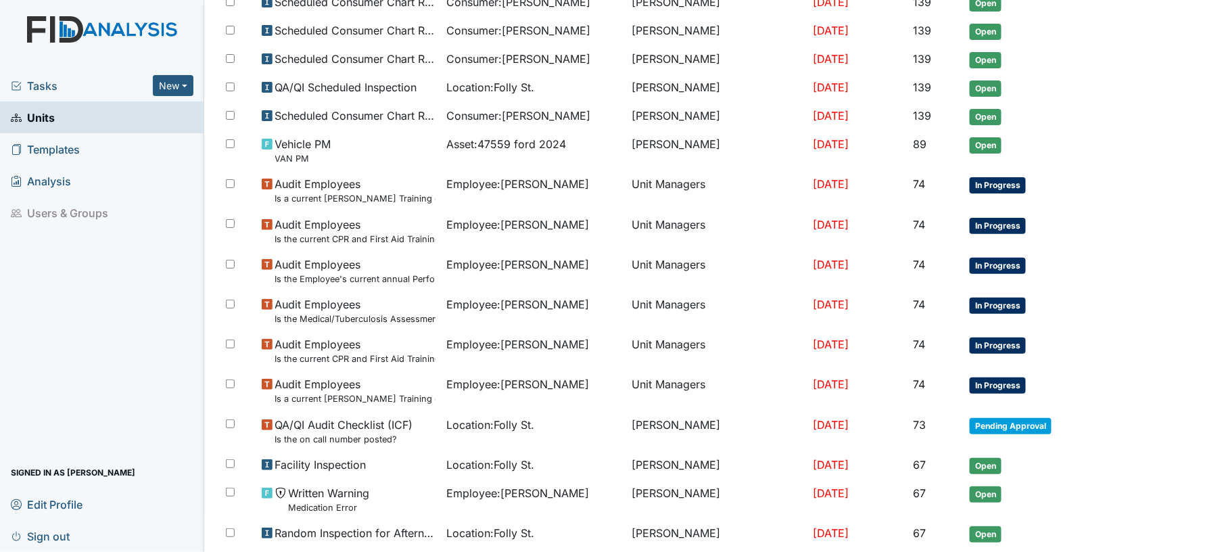
scroll to position [381, 0]
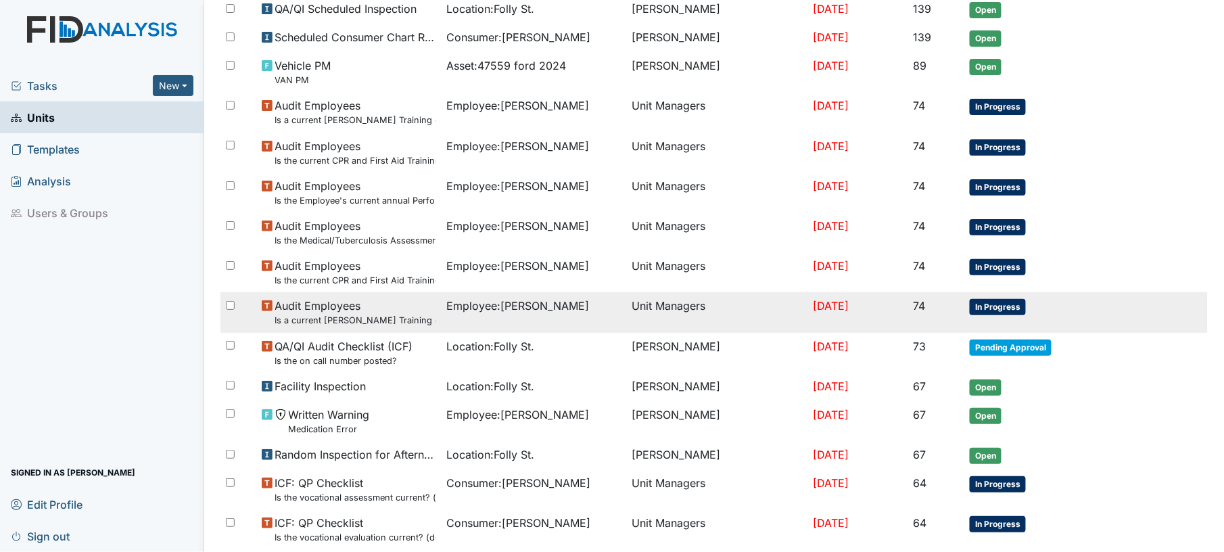
click at [556, 312] on td "Employee : Sampson, Dana" at bounding box center [533, 312] width 185 height 40
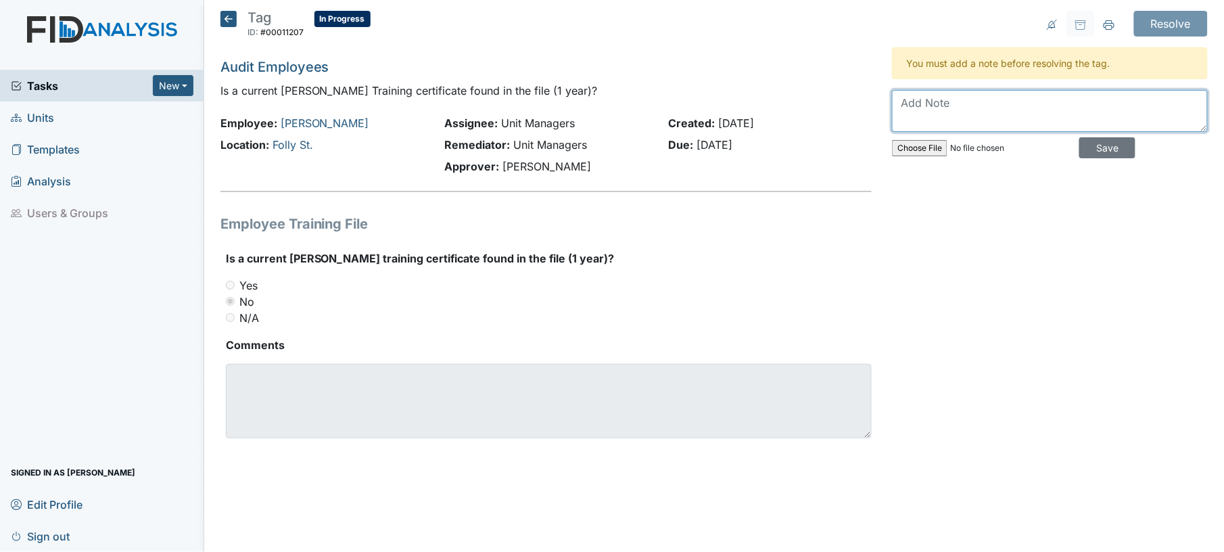
click at [944, 122] on textarea at bounding box center [1050, 111] width 316 height 42
type textarea "behind due to fmla"
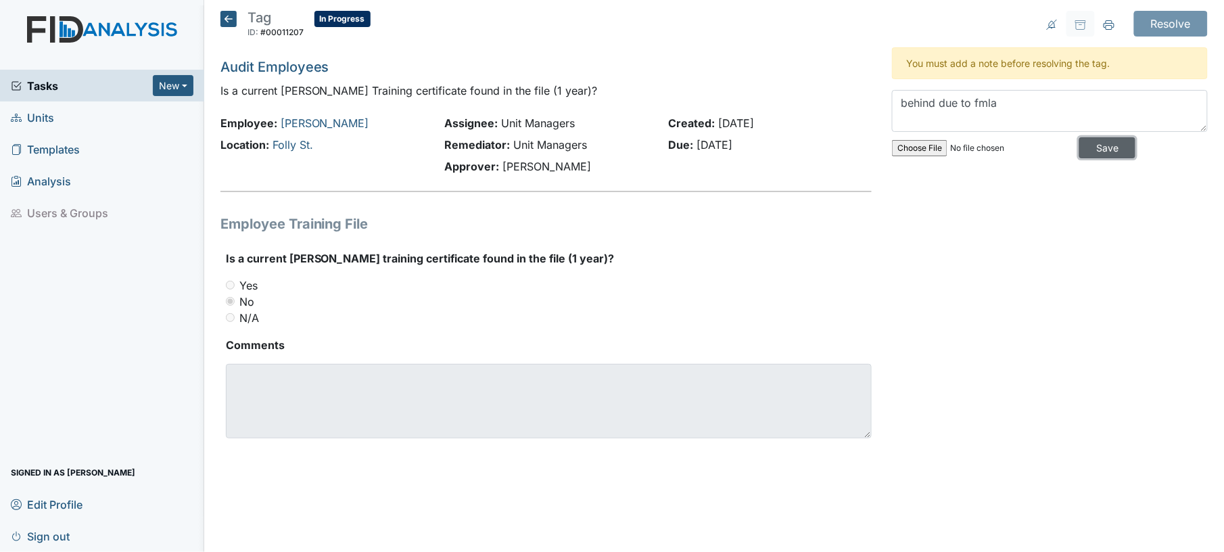
click at [1111, 153] on input "Save" at bounding box center [1107, 147] width 56 height 21
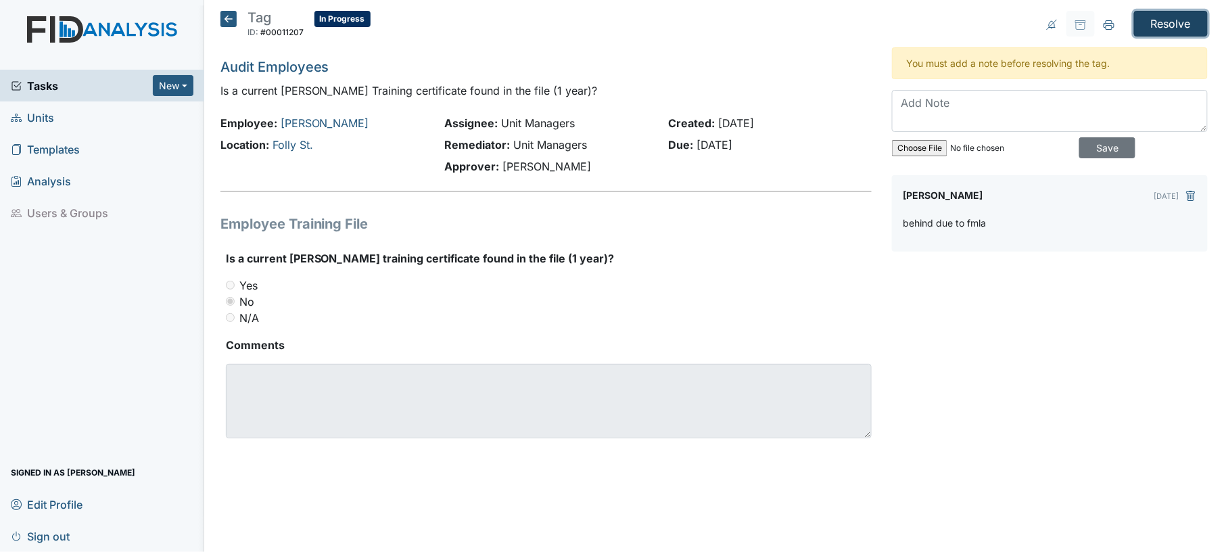
click at [1176, 16] on input "Resolve" at bounding box center [1171, 24] width 74 height 26
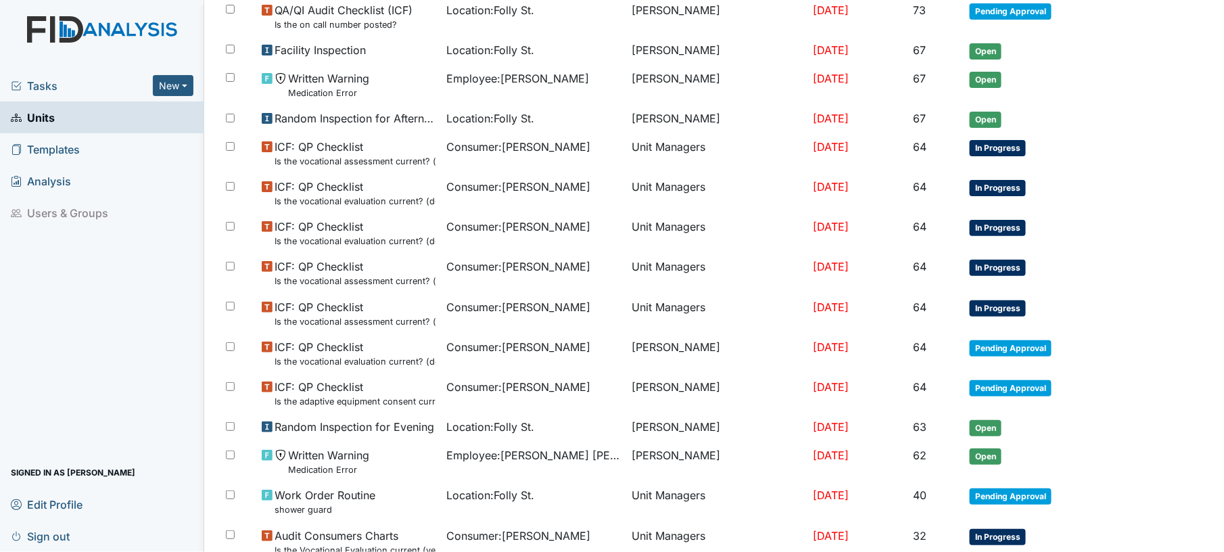
scroll to position [716, 0]
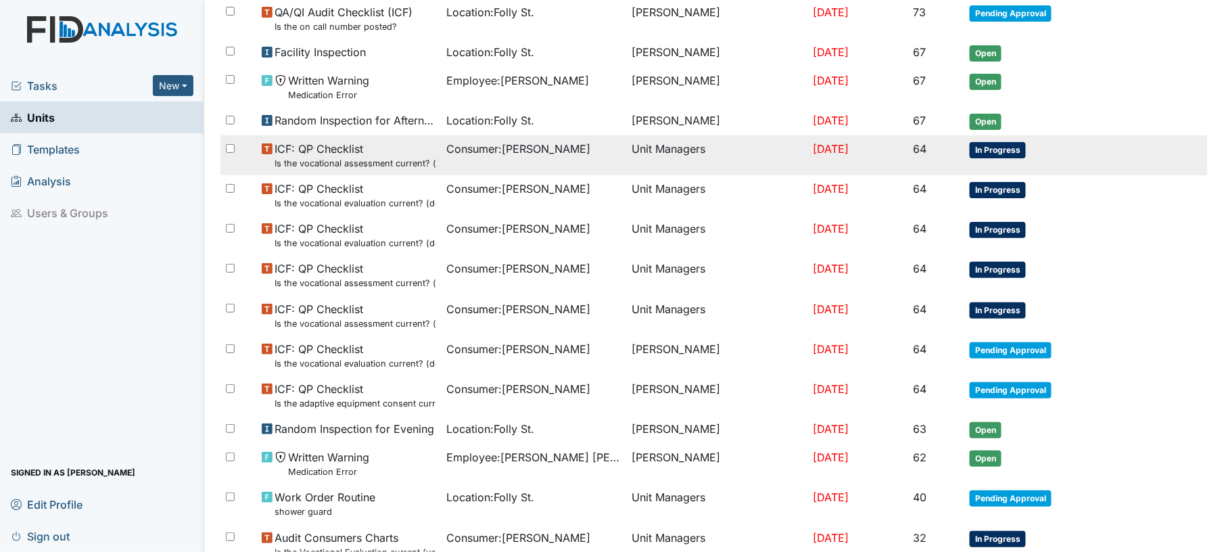
click at [474, 158] on td "Consumer : Russo, Richard" at bounding box center [533, 155] width 185 height 40
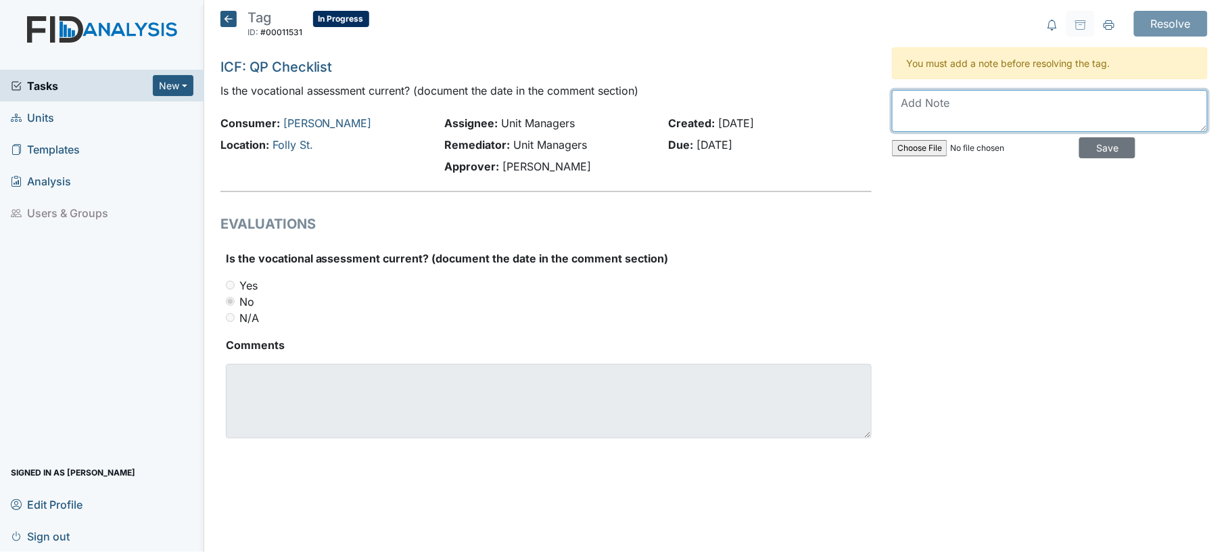
click at [954, 100] on textarea at bounding box center [1050, 111] width 316 height 42
type textarea "completed"
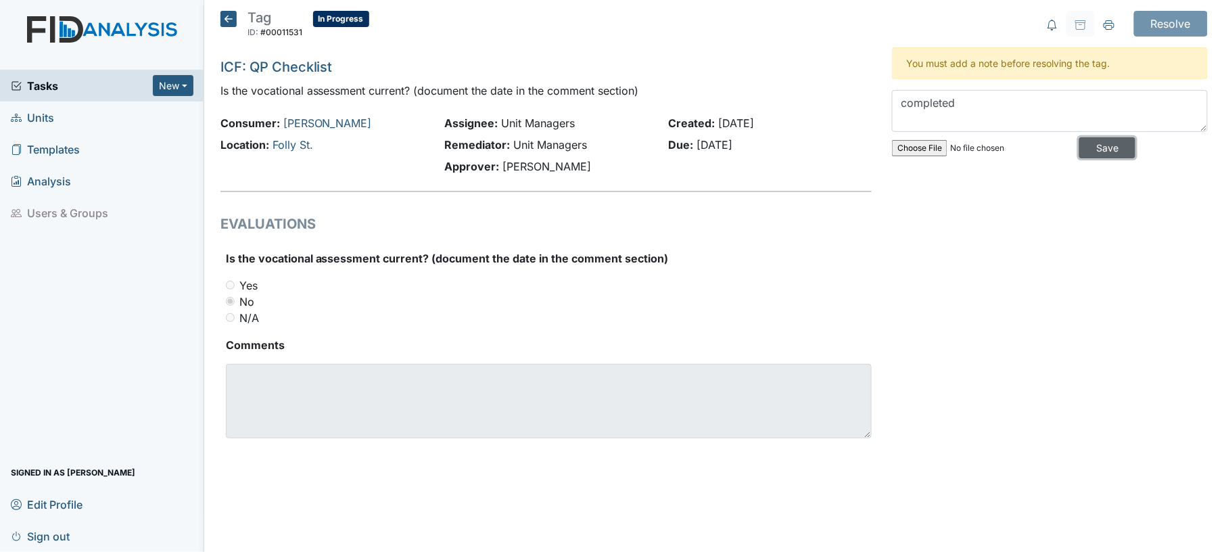
click at [1088, 153] on input "Save" at bounding box center [1107, 147] width 56 height 21
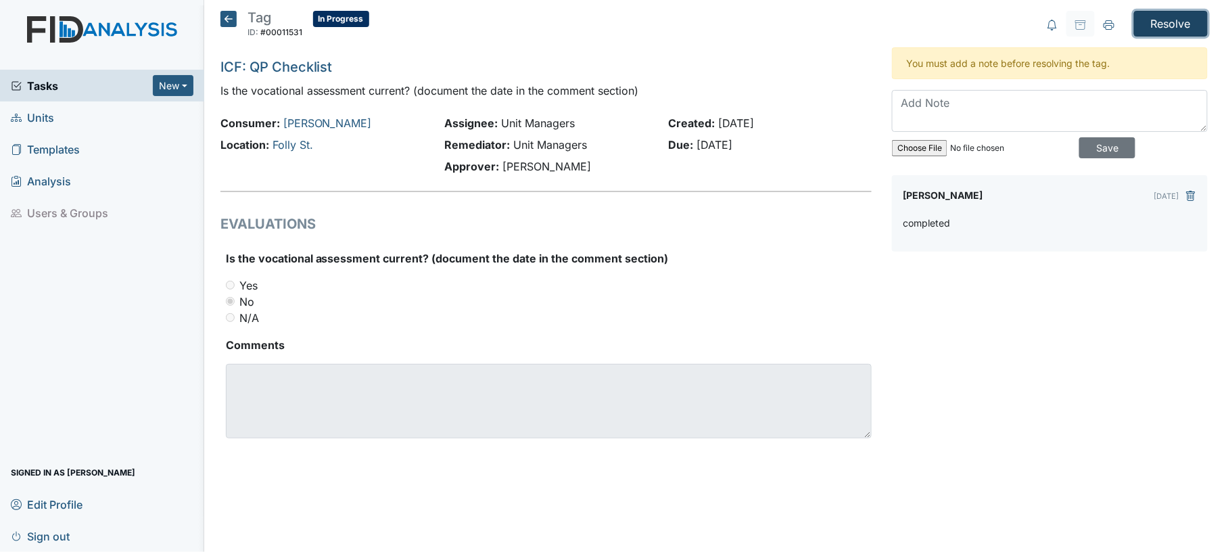
click at [1167, 28] on input "Resolve" at bounding box center [1171, 24] width 74 height 26
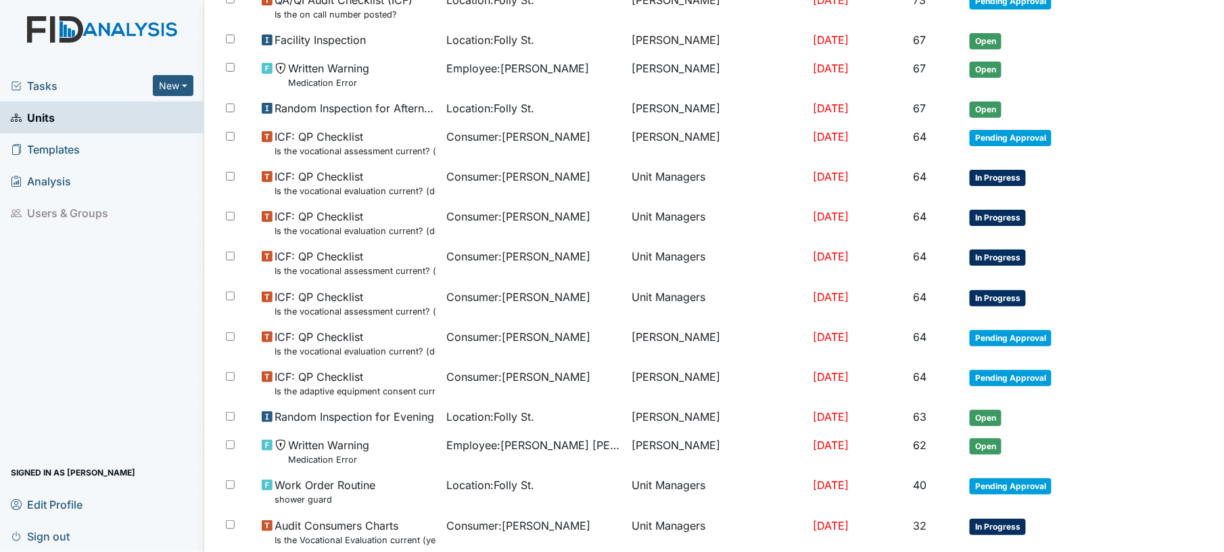
scroll to position [733, 0]
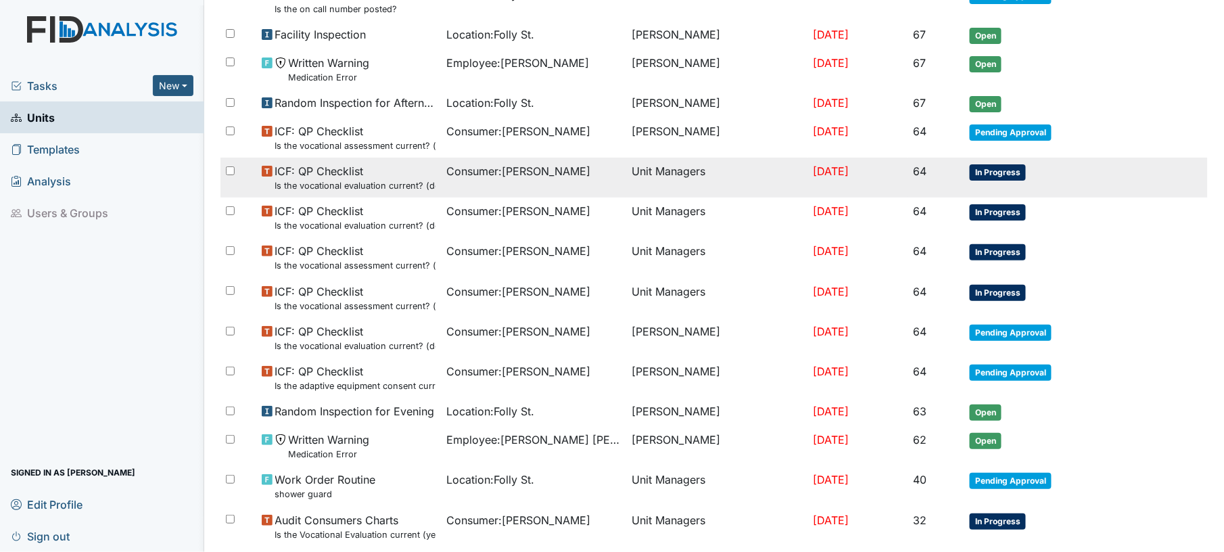
click at [587, 183] on td "Consumer : Russo, Richard" at bounding box center [533, 178] width 185 height 40
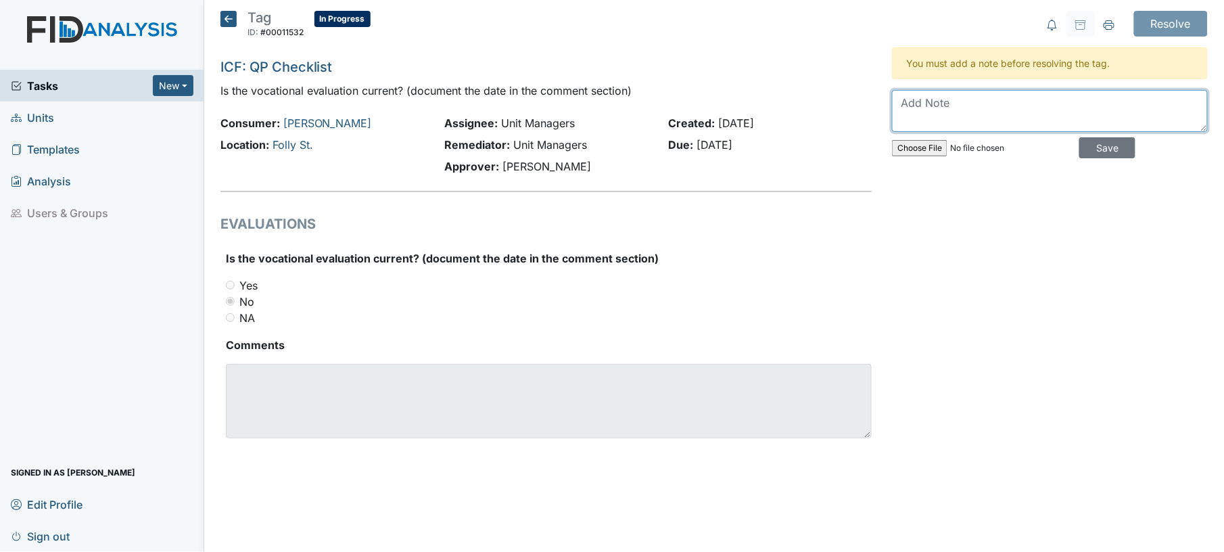
click at [934, 126] on textarea at bounding box center [1050, 111] width 316 height 42
type textarea "completed"
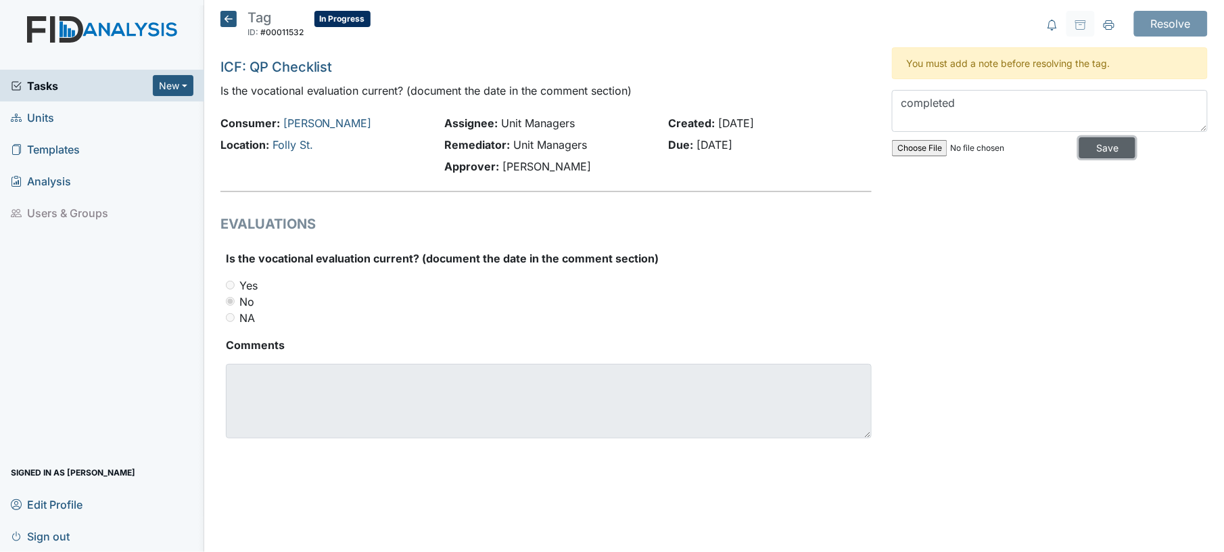
click at [1091, 145] on input "Save" at bounding box center [1107, 147] width 56 height 21
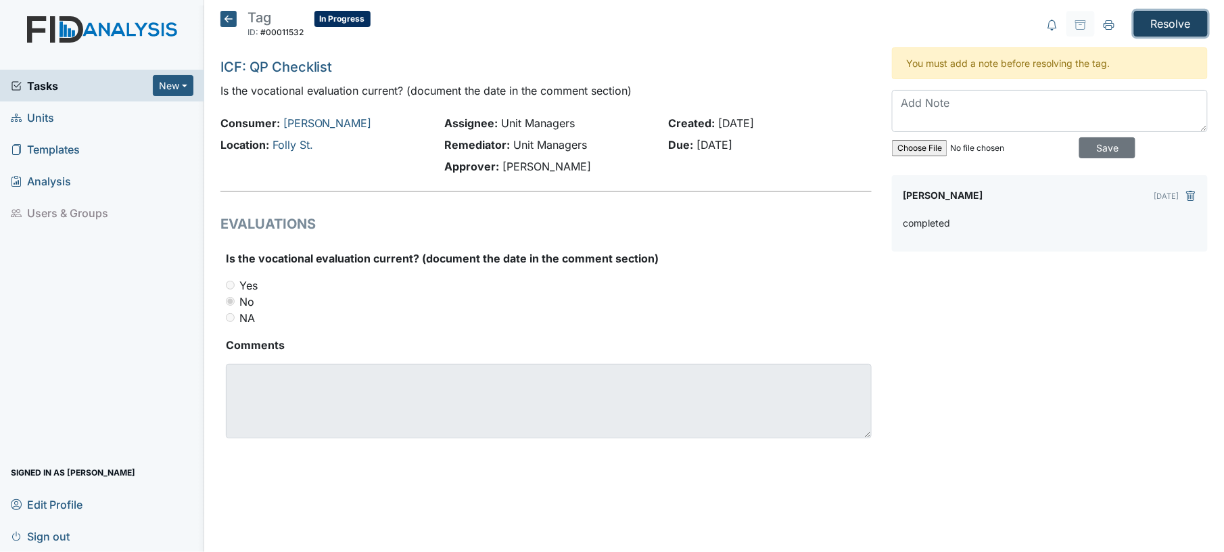
click at [1175, 28] on input "Resolve" at bounding box center [1171, 24] width 74 height 26
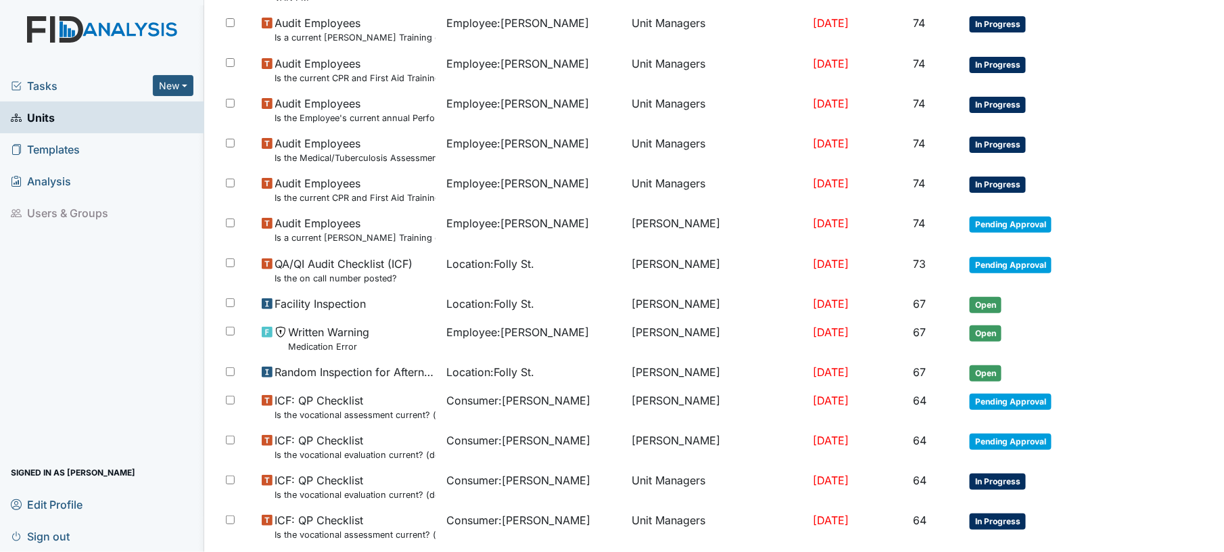
scroll to position [542, 0]
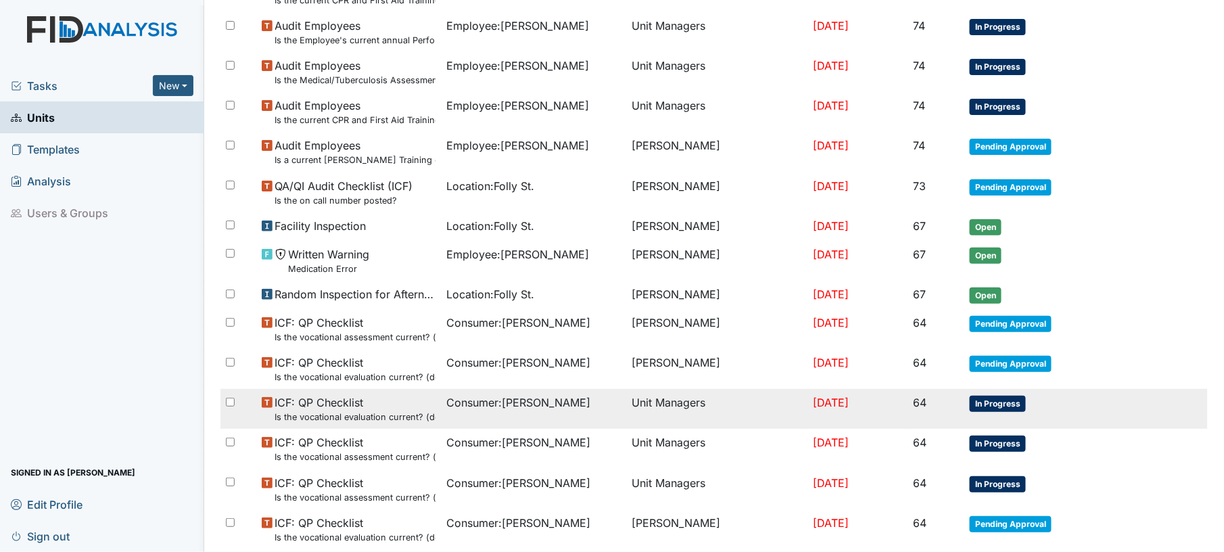
click at [668, 389] on td "Unit Managers" at bounding box center [716, 409] width 181 height 40
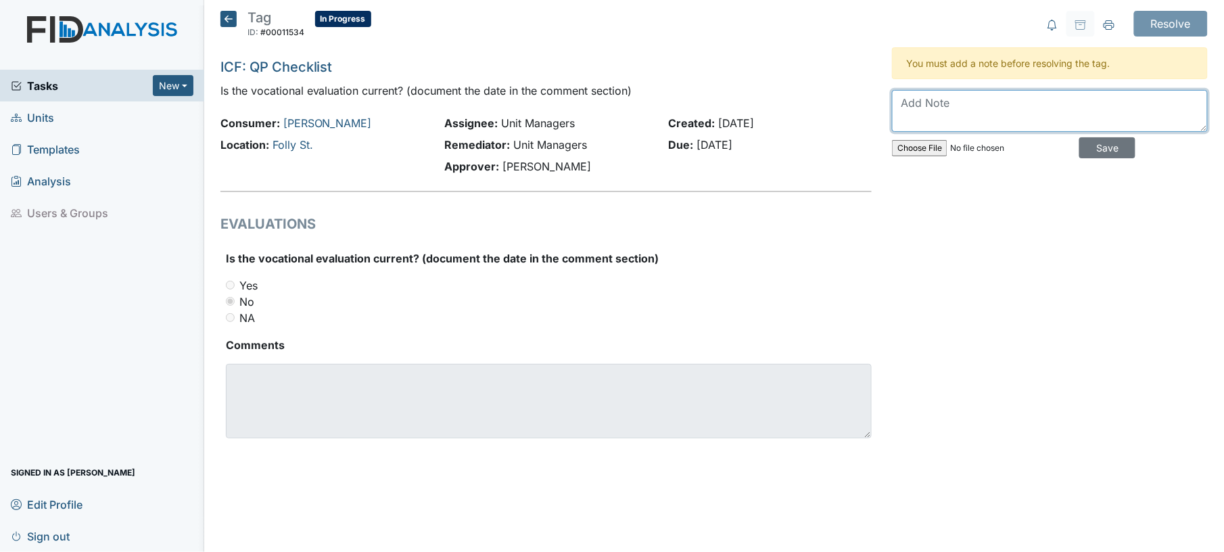
click at [994, 109] on textarea at bounding box center [1050, 111] width 316 height 42
type textarea "completed"
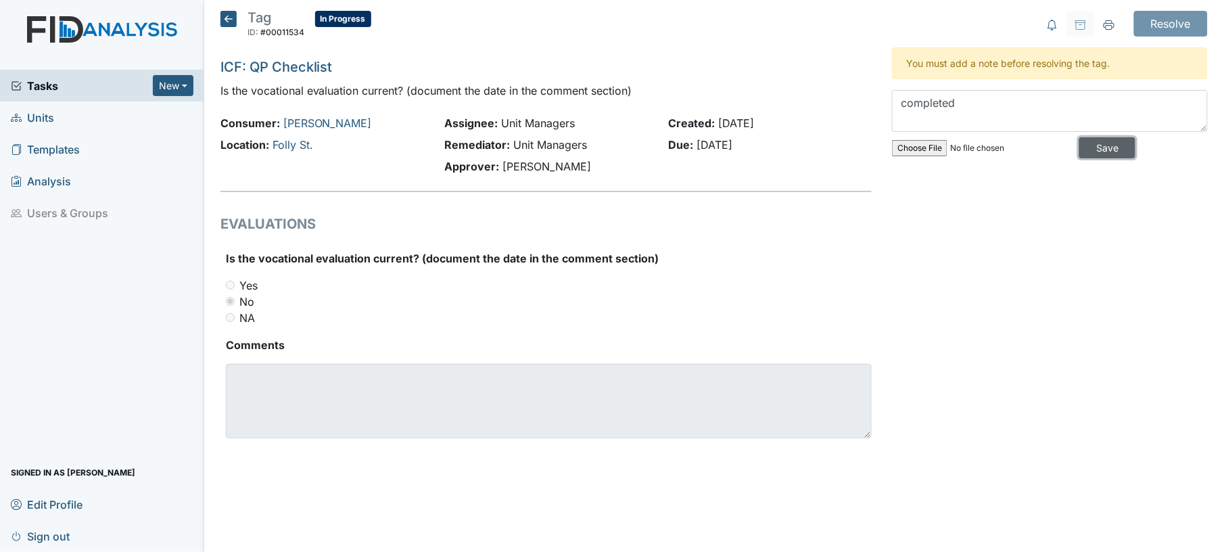
click at [1080, 149] on input "Save" at bounding box center [1107, 147] width 56 height 21
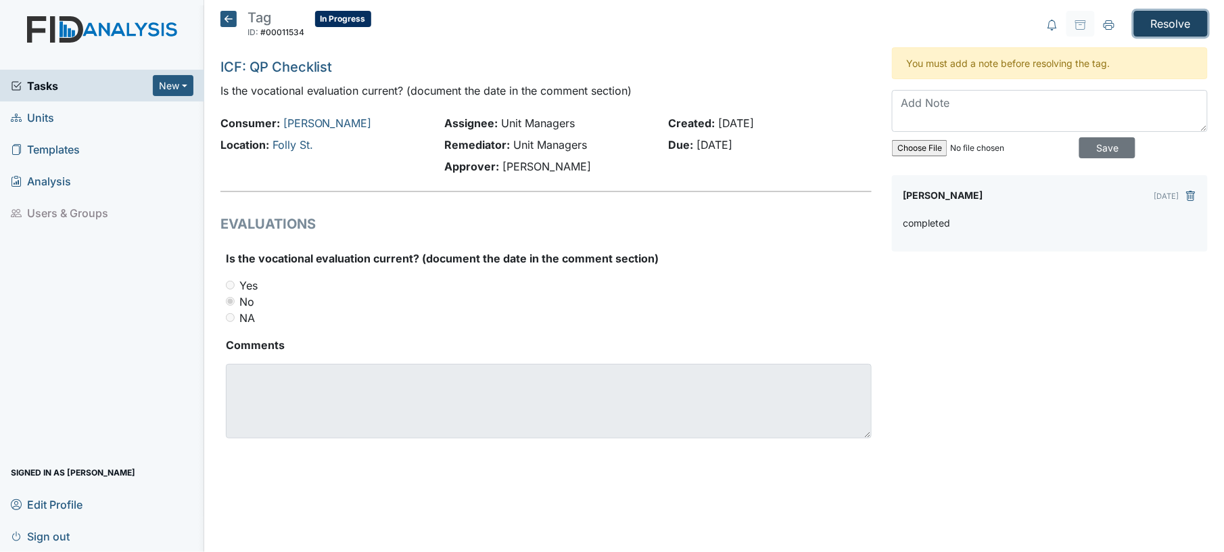
click at [1169, 32] on input "Resolve" at bounding box center [1171, 24] width 74 height 26
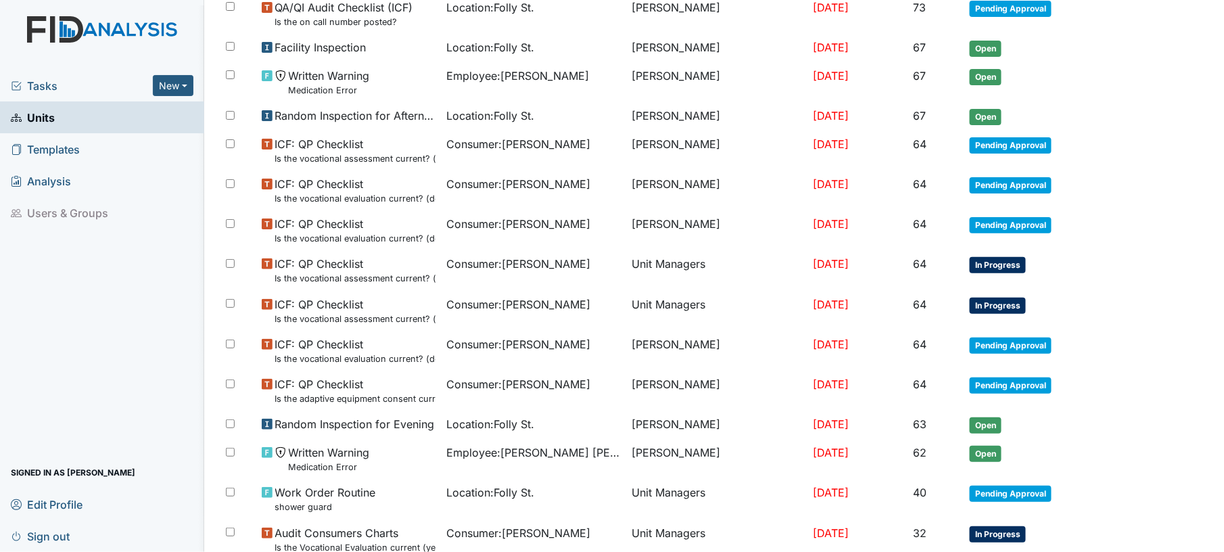
scroll to position [718, 0]
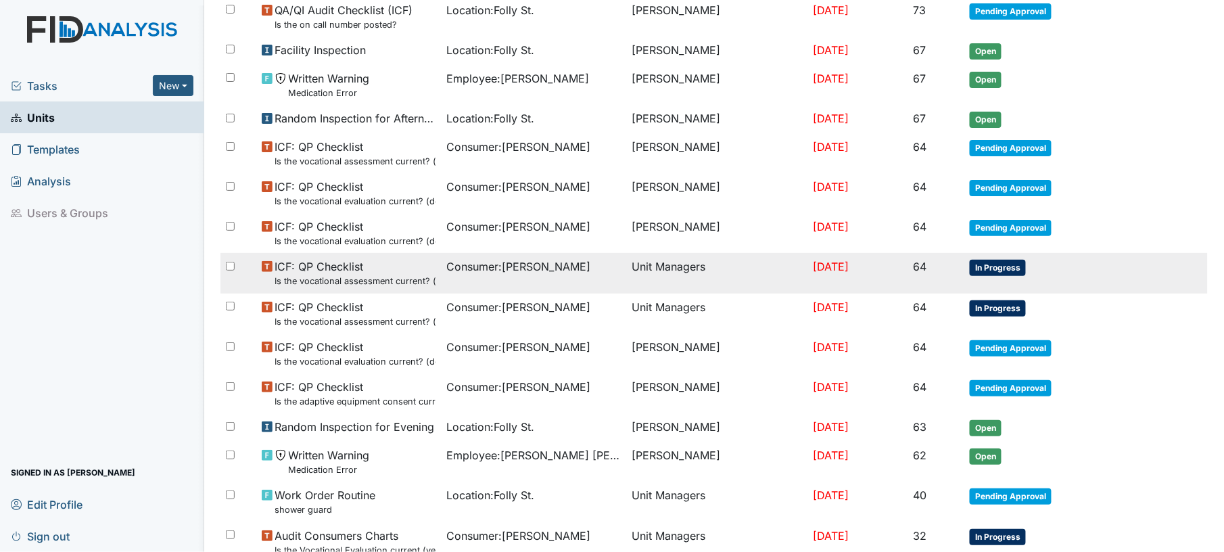
click at [582, 277] on td "Consumer : Moore, Sharon" at bounding box center [533, 273] width 185 height 40
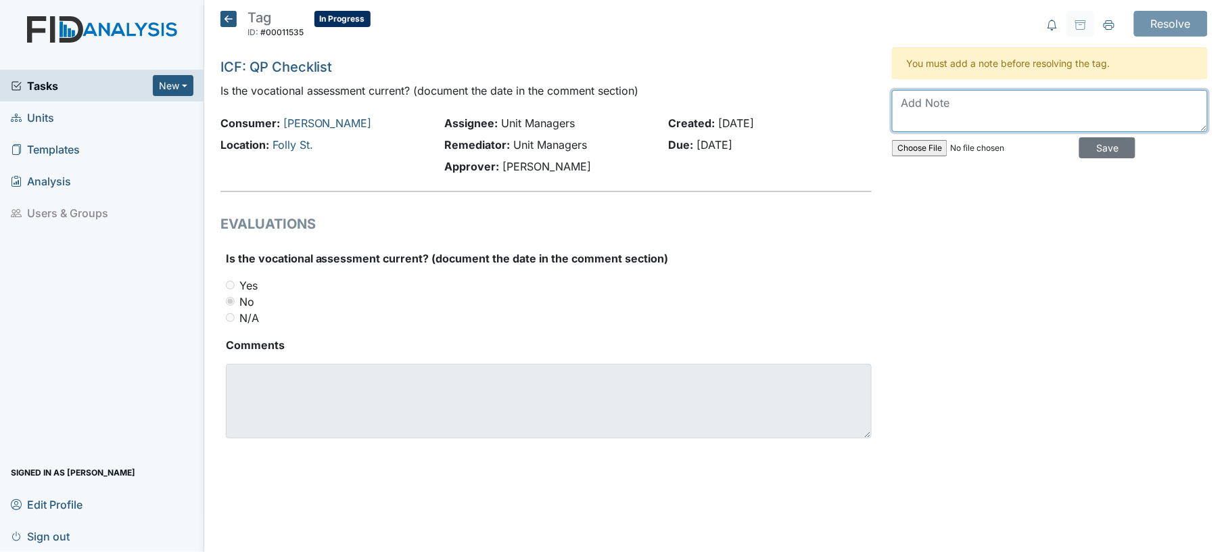
click at [996, 115] on textarea at bounding box center [1050, 111] width 316 height 42
type textarea "completed"
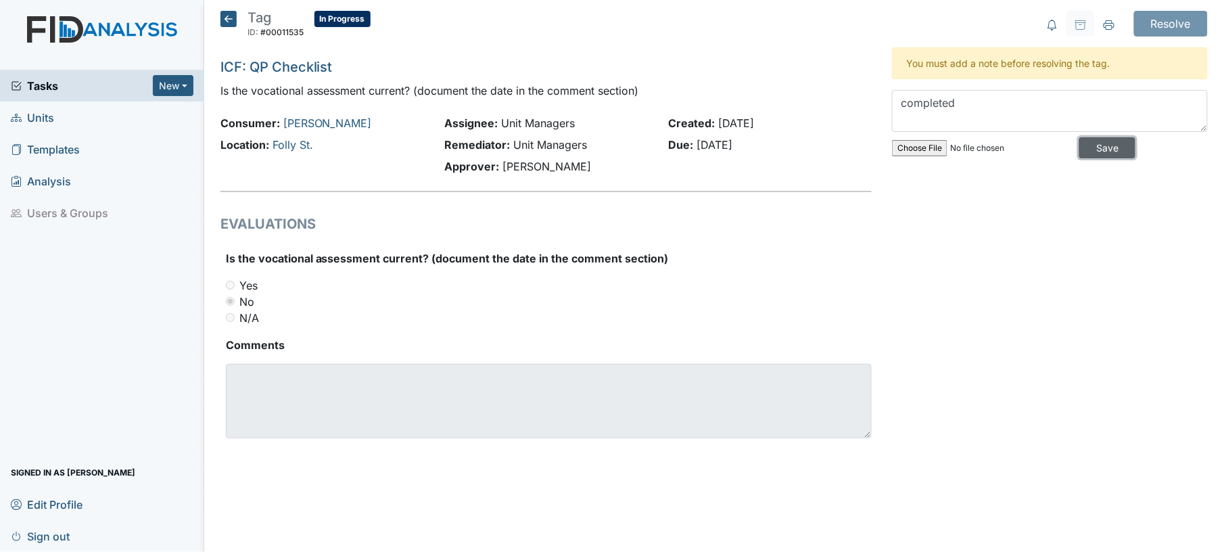
click at [1102, 150] on input "Save" at bounding box center [1107, 147] width 56 height 21
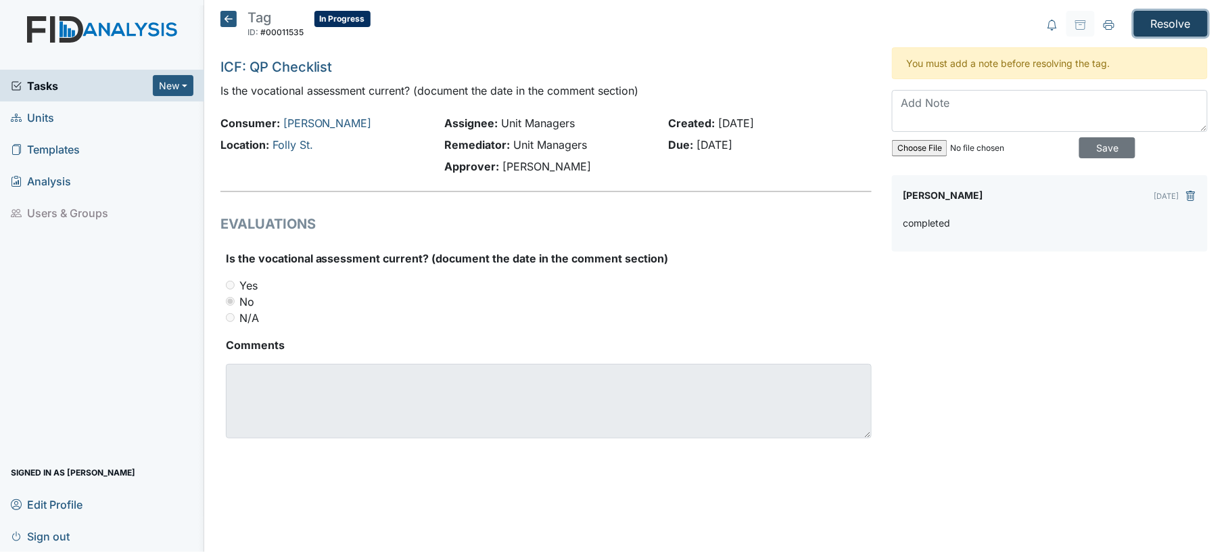
click at [1162, 26] on input "Resolve" at bounding box center [1171, 24] width 74 height 26
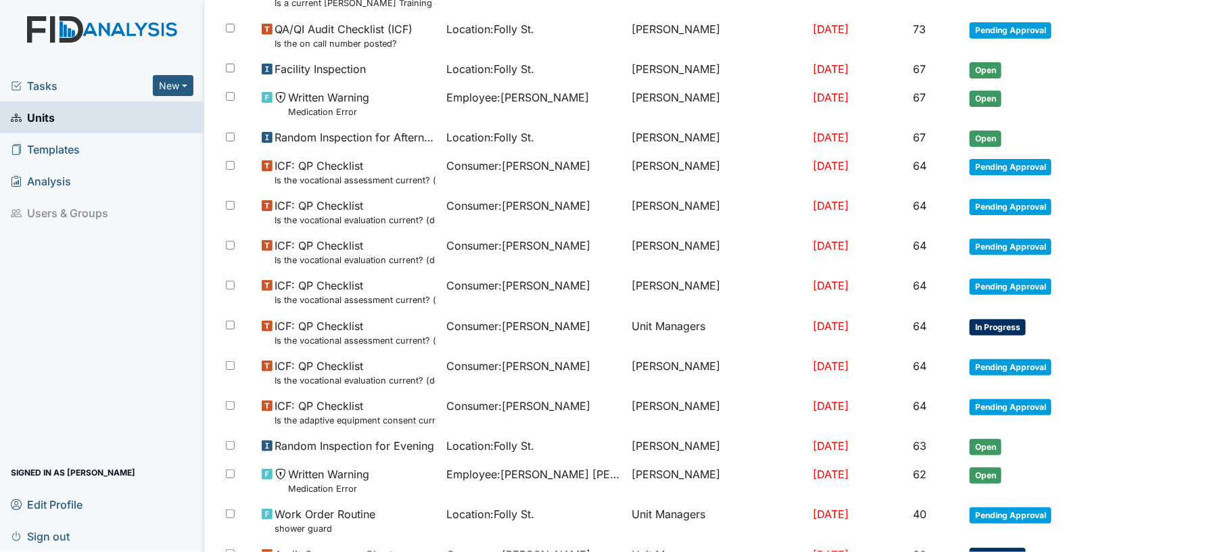
scroll to position [831, 0]
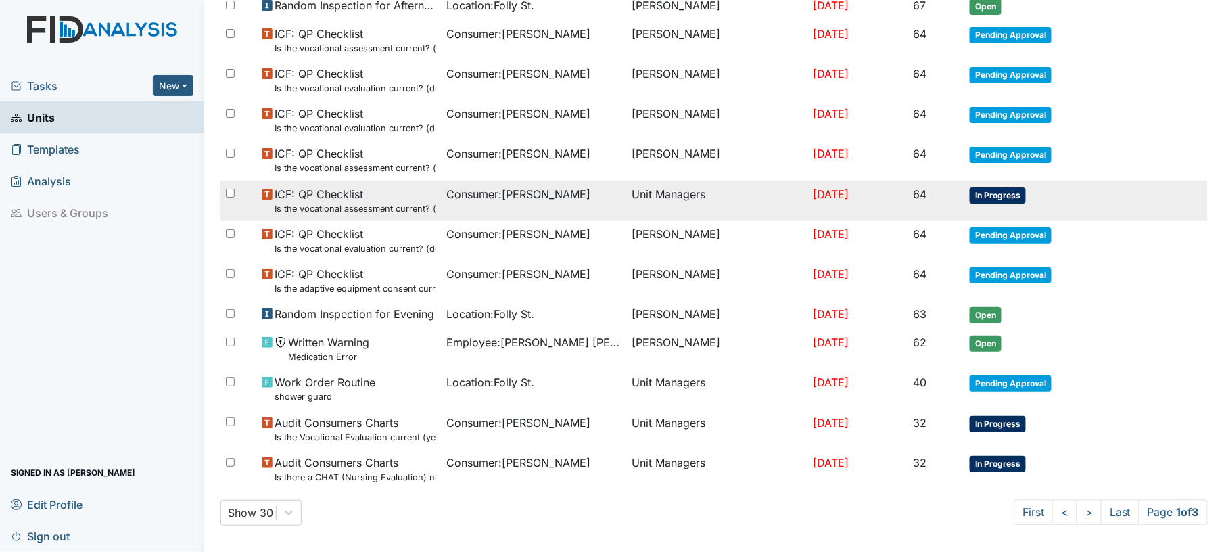
click at [498, 206] on td "Consumer : Stone, Nancy" at bounding box center [533, 201] width 185 height 40
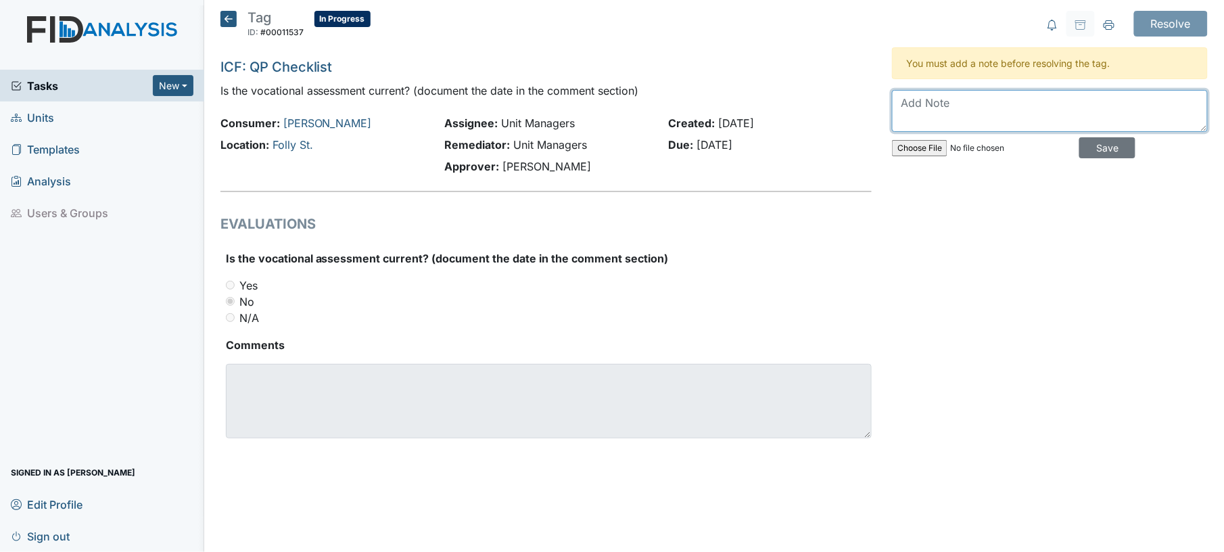
click at [961, 128] on textarea at bounding box center [1050, 111] width 316 height 42
type textarea "completed"
click at [1105, 136] on div "completed Save" at bounding box center [1050, 127] width 316 height 74
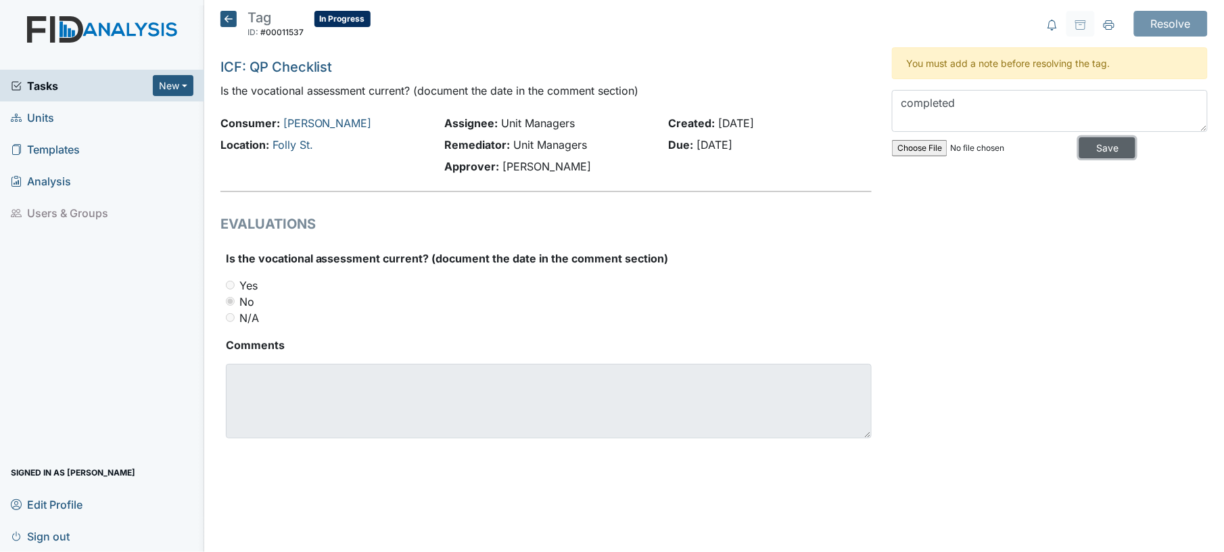
click at [1105, 141] on input "Save" at bounding box center [1107, 147] width 56 height 21
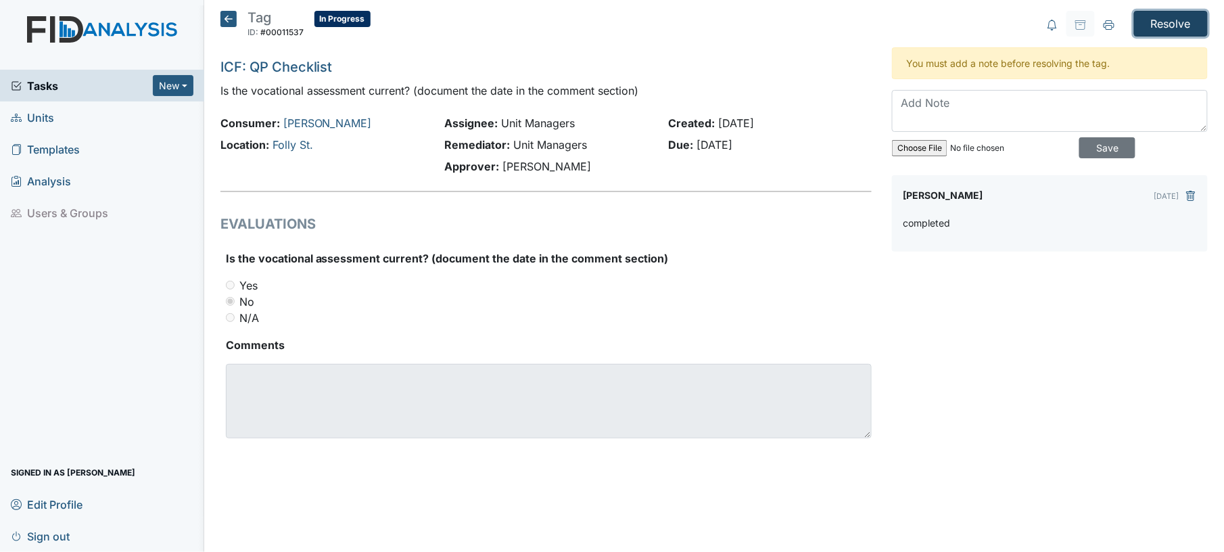
click at [1177, 33] on input "Resolve" at bounding box center [1171, 24] width 74 height 26
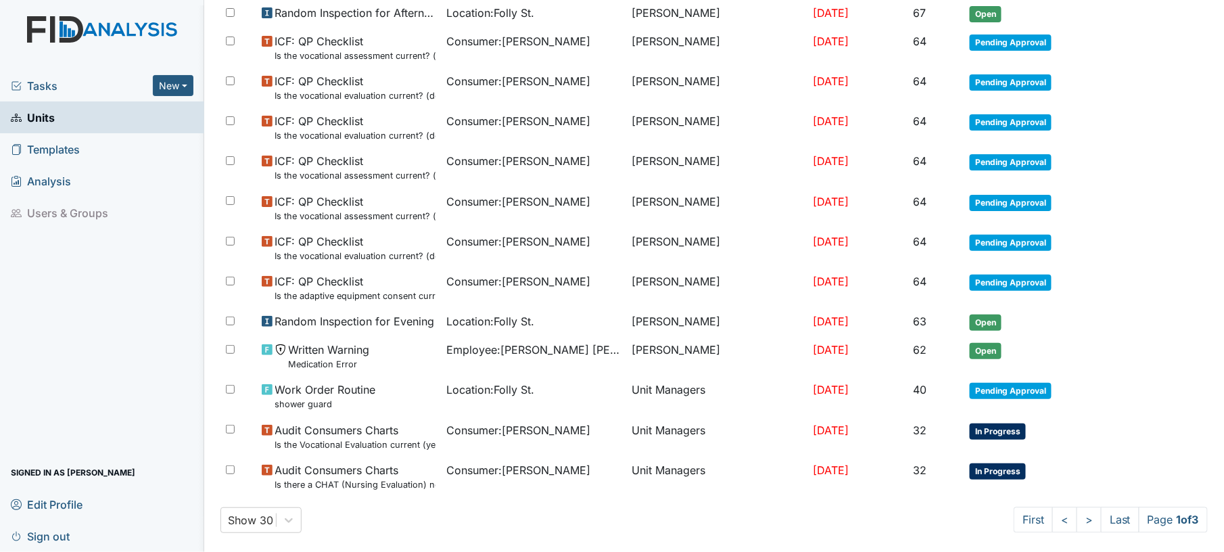
scroll to position [831, 0]
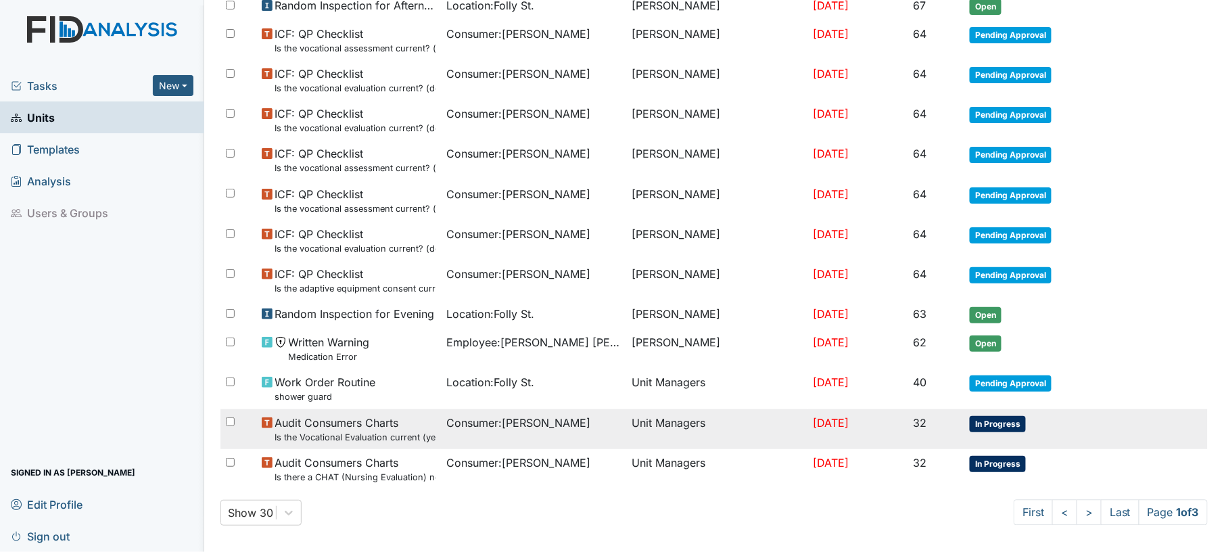
click at [537, 426] on td "Consumer : Moore, Sharon" at bounding box center [533, 429] width 185 height 40
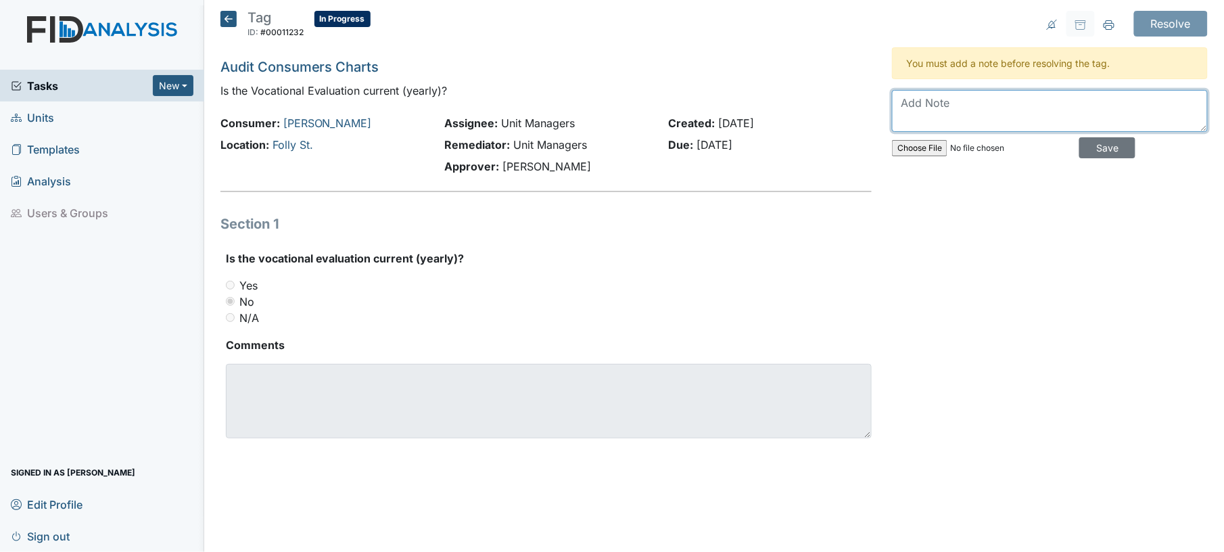
click at [937, 117] on textarea at bounding box center [1050, 111] width 316 height 42
type textarea "completed"
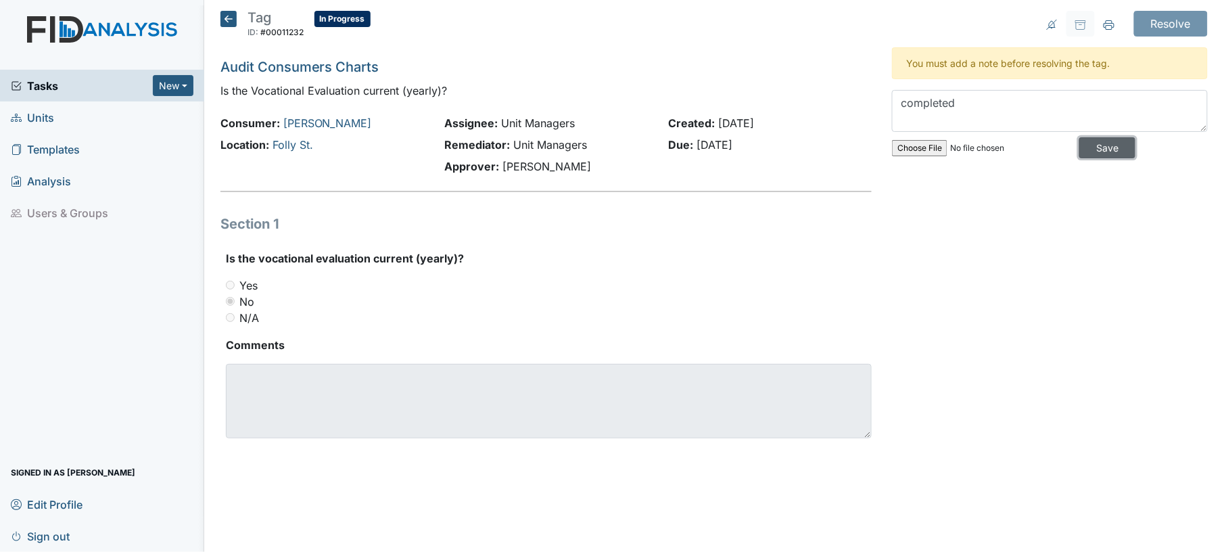
click at [1088, 147] on input "Save" at bounding box center [1107, 147] width 56 height 21
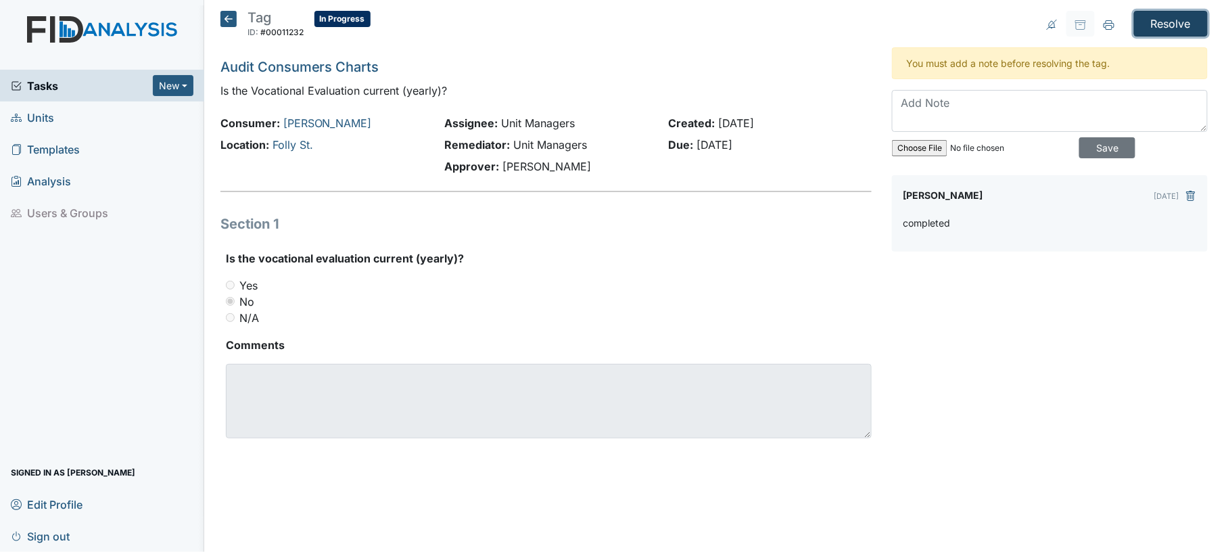
click at [1185, 24] on input "Resolve" at bounding box center [1171, 24] width 74 height 26
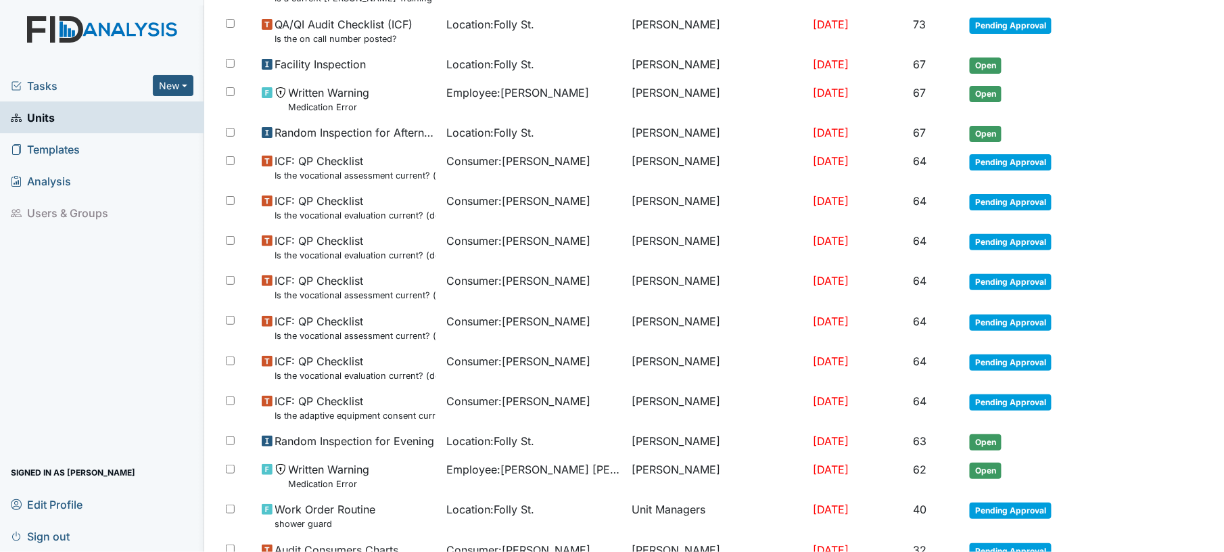
scroll to position [831, 0]
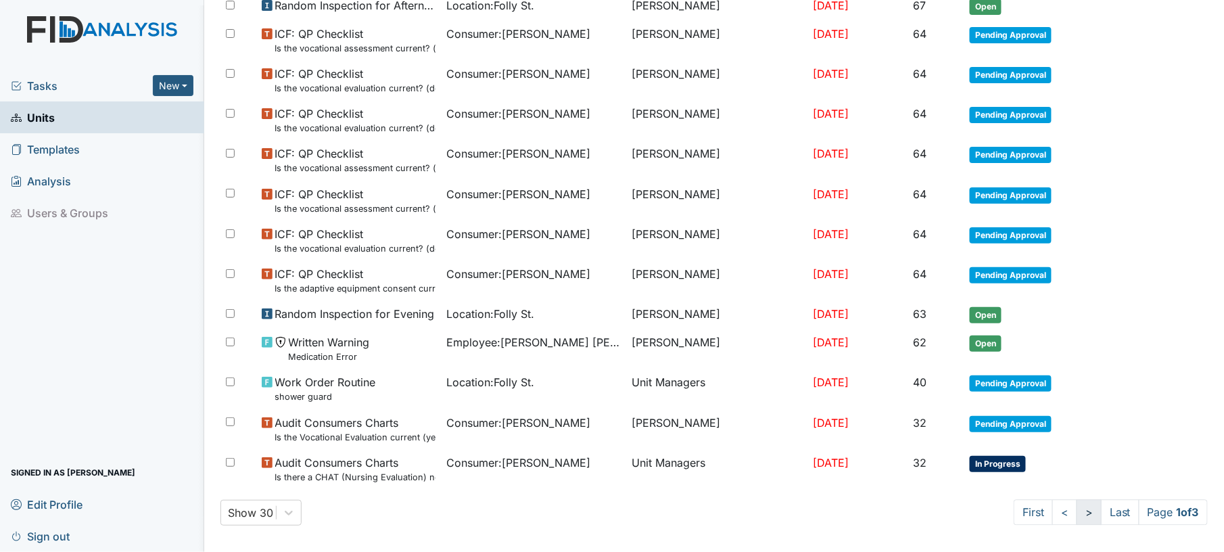
click at [1077, 509] on link ">" at bounding box center [1089, 513] width 25 height 26
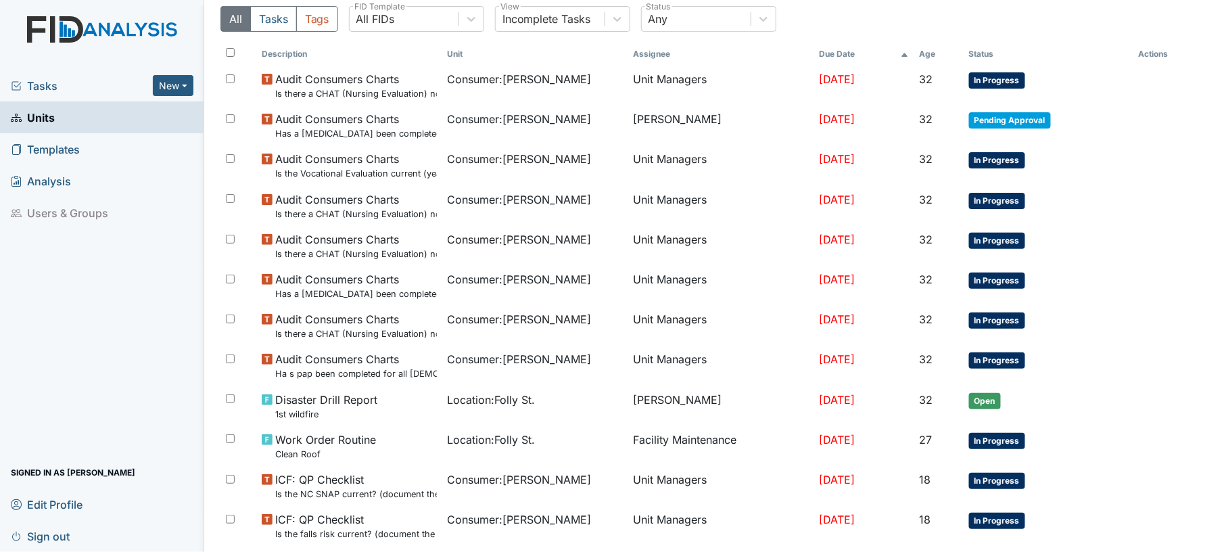
scroll to position [160, 0]
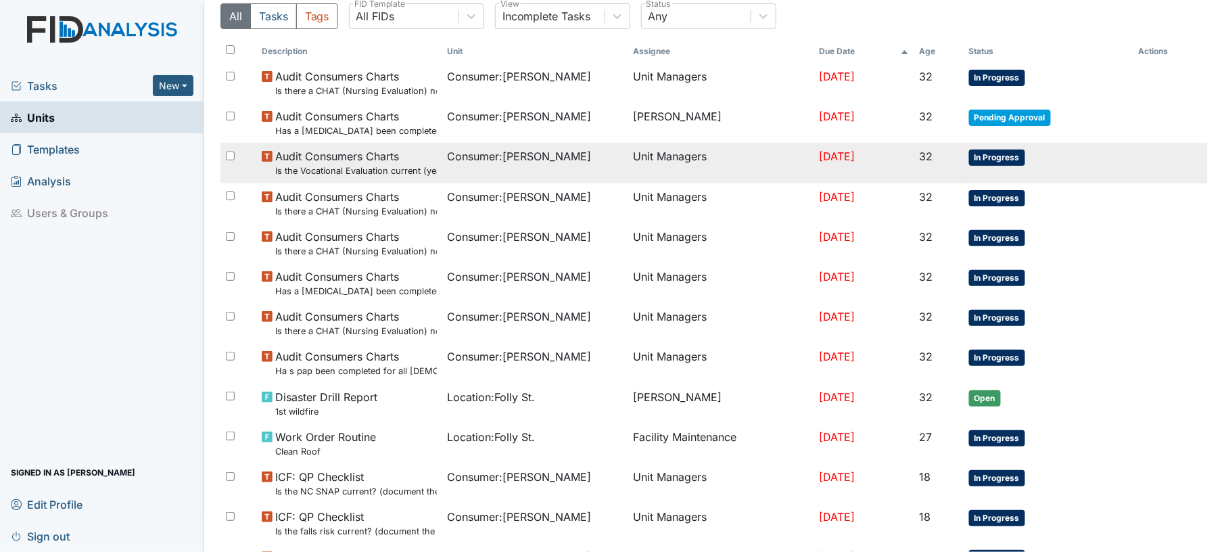
click at [598, 164] on div "Consumer : Russo, Richard" at bounding box center [535, 156] width 175 height 16
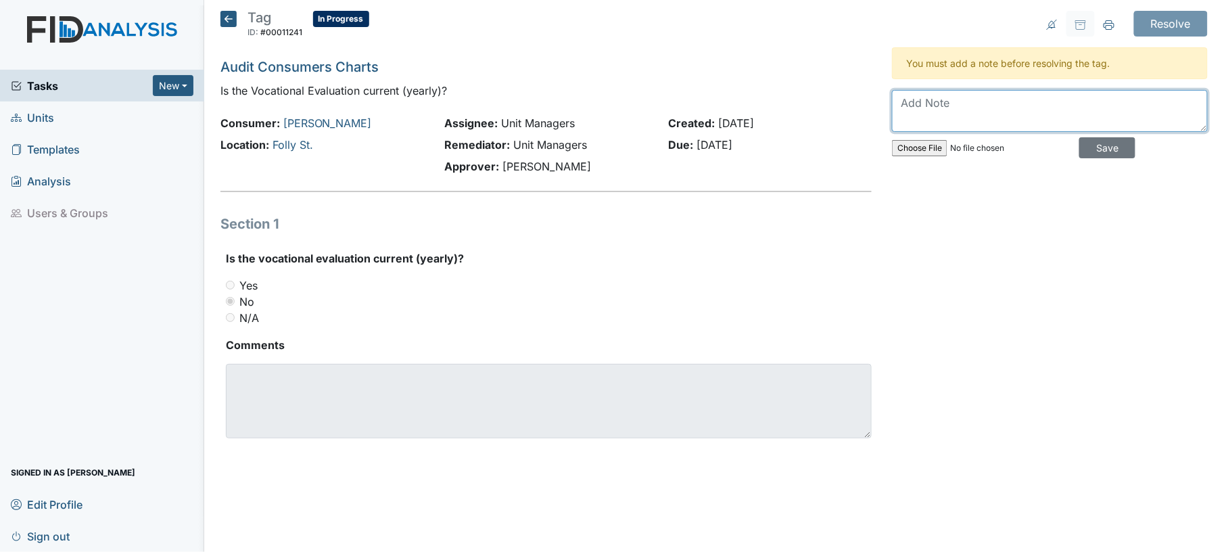
click at [962, 108] on textarea at bounding box center [1050, 111] width 316 height 42
type textarea "completed, needs uploaded"
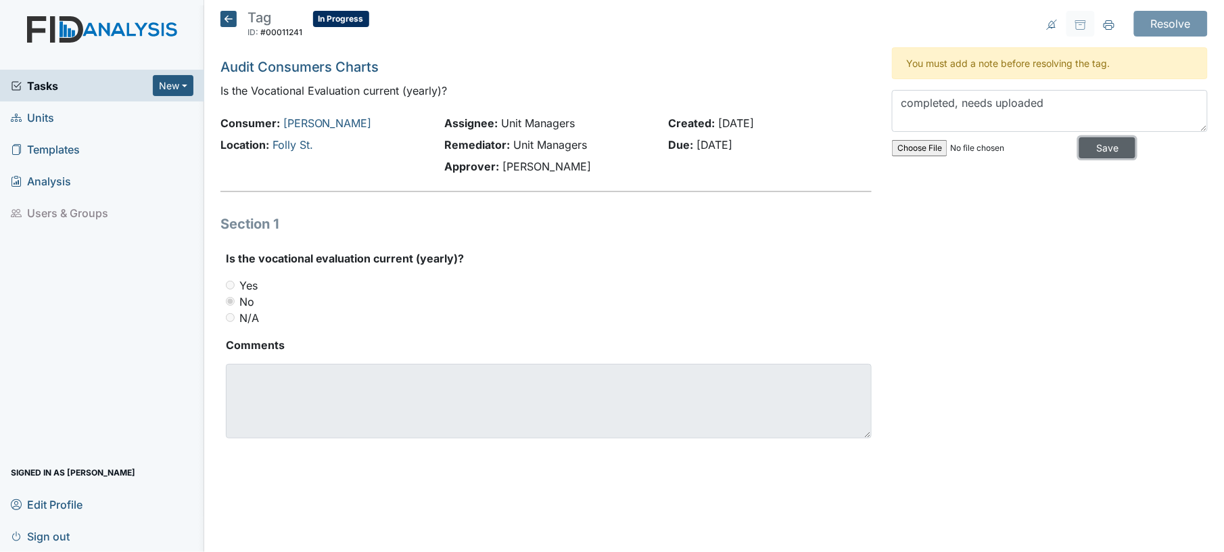
click at [1112, 152] on input "Save" at bounding box center [1107, 147] width 56 height 21
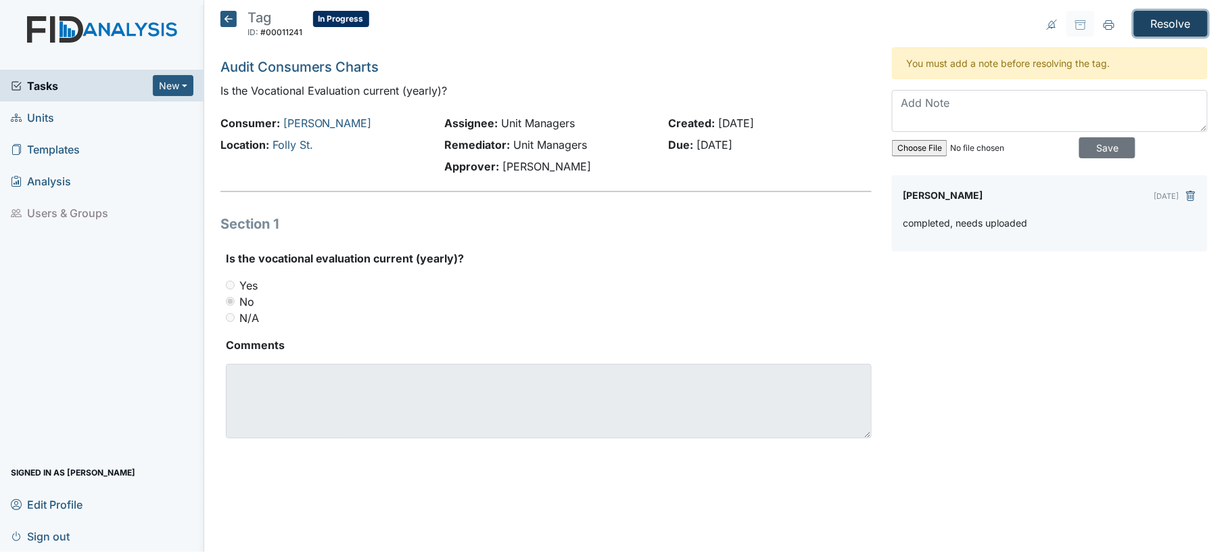
click at [1180, 27] on input "Resolve" at bounding box center [1171, 24] width 74 height 26
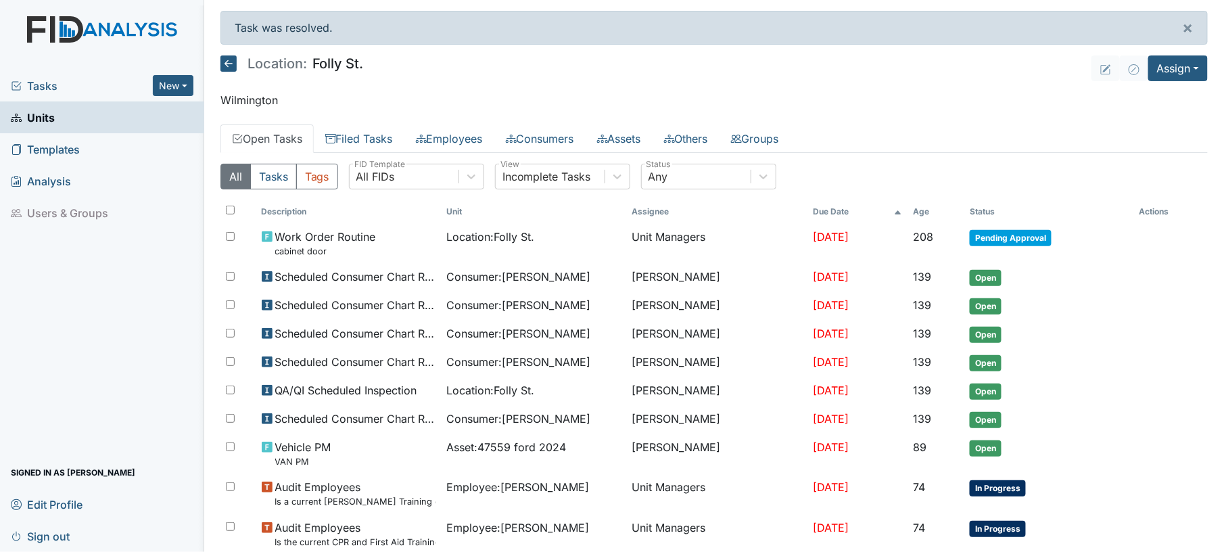
scroll to position [831, 0]
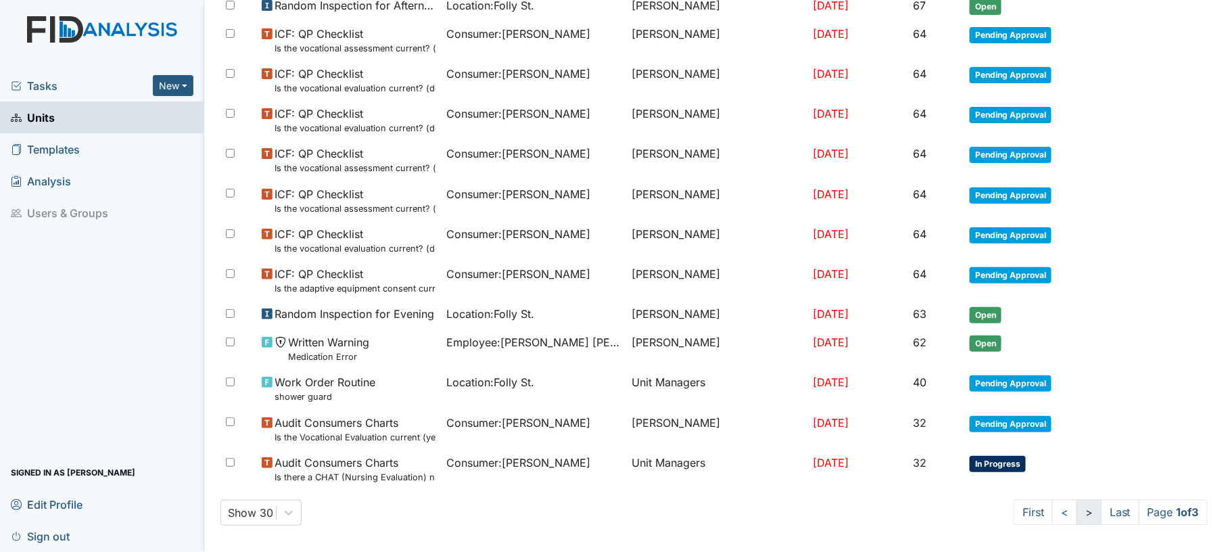
click at [1077, 507] on link ">" at bounding box center [1089, 513] width 25 height 26
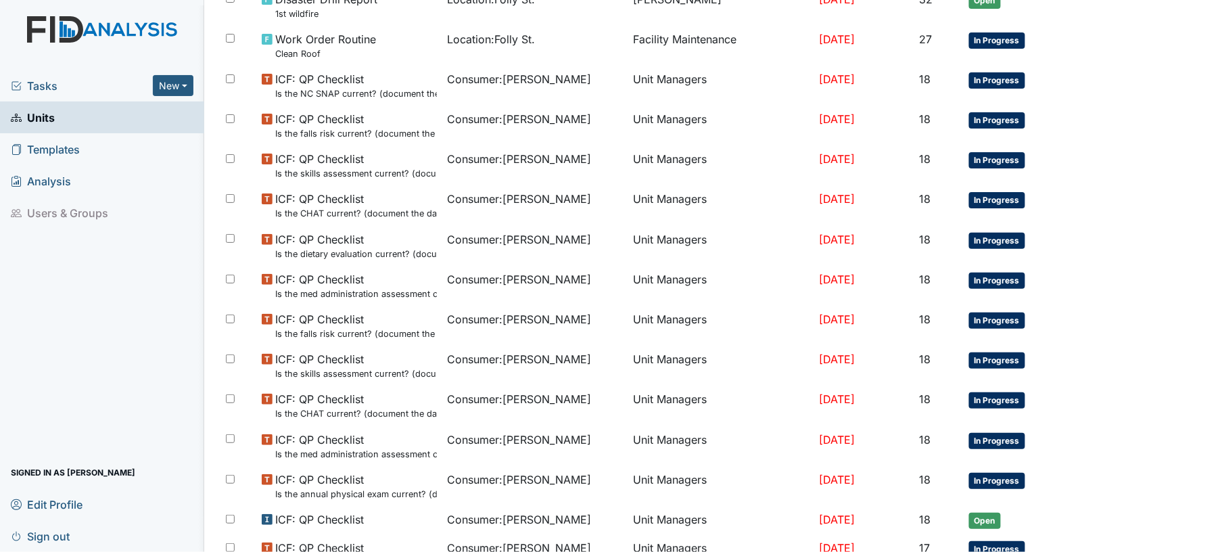
scroll to position [572, 0]
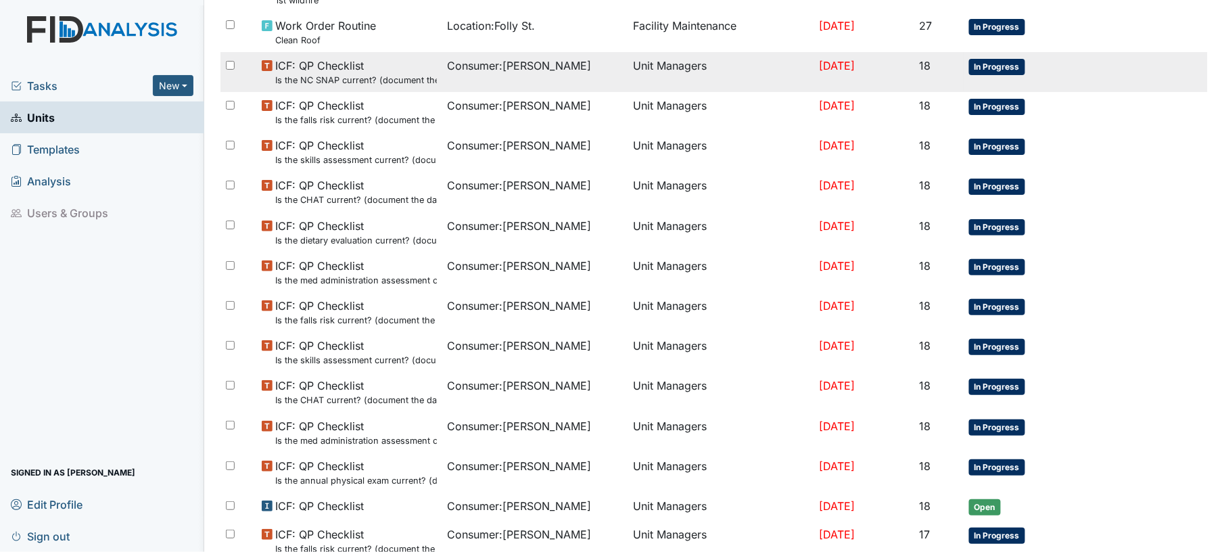
click at [634, 65] on td "Unit Managers" at bounding box center [721, 72] width 186 height 40
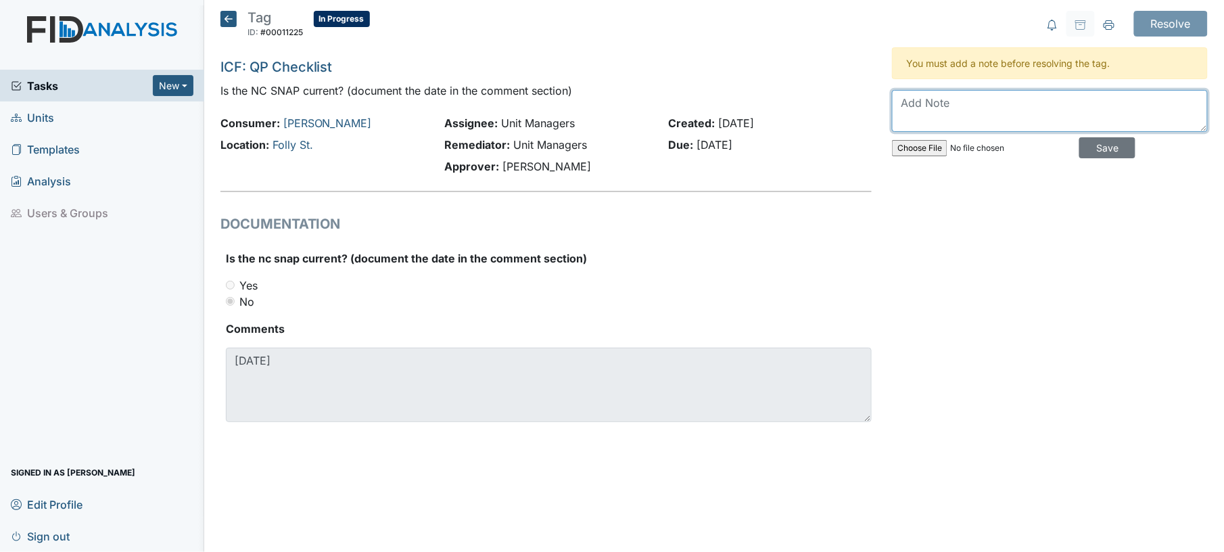
click at [969, 112] on textarea at bounding box center [1050, 111] width 316 height 42
type textarea "uploaded"
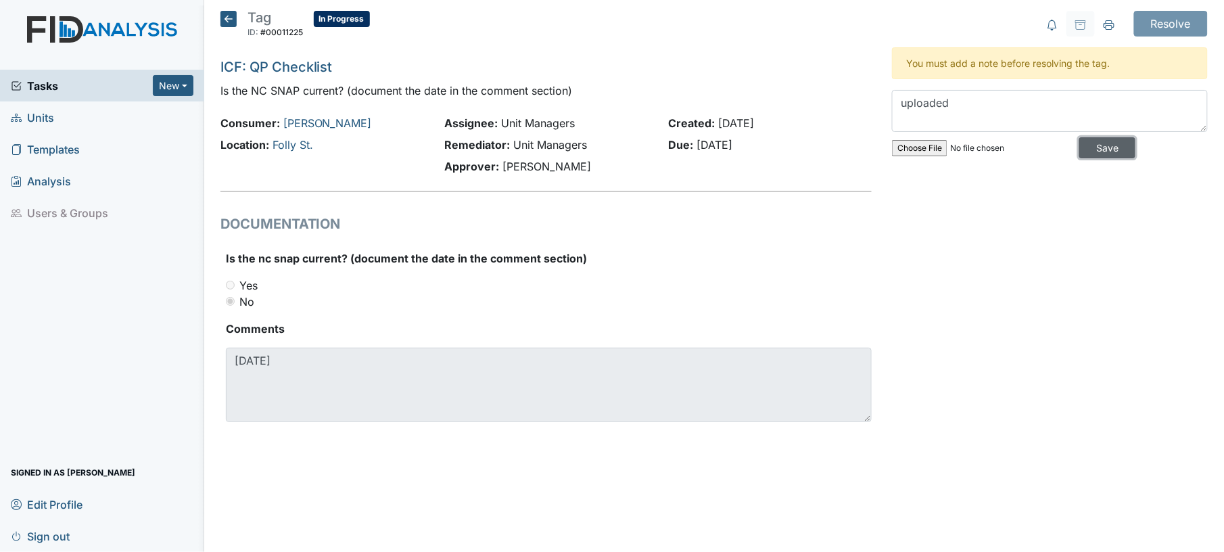
click at [1093, 152] on input "Save" at bounding box center [1107, 147] width 56 height 21
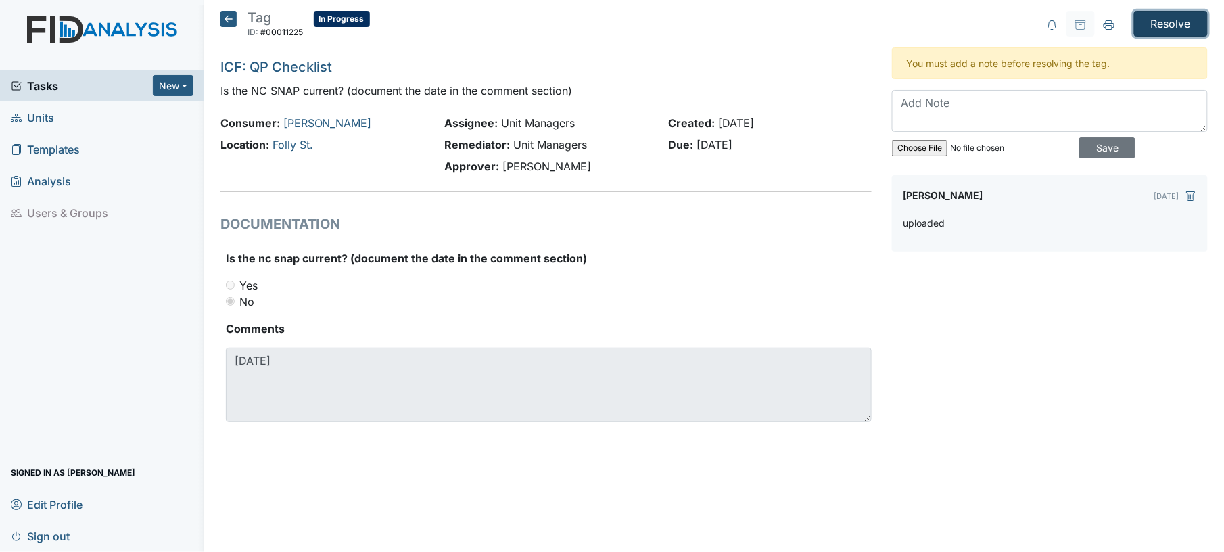
click at [1176, 26] on input "Resolve" at bounding box center [1171, 24] width 74 height 26
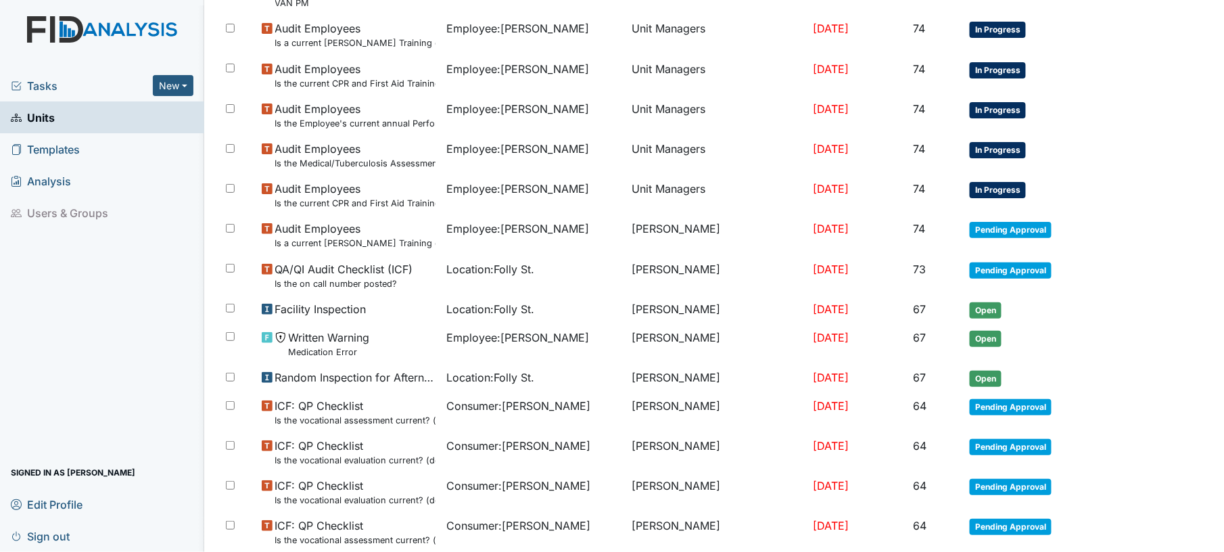
scroll to position [831, 0]
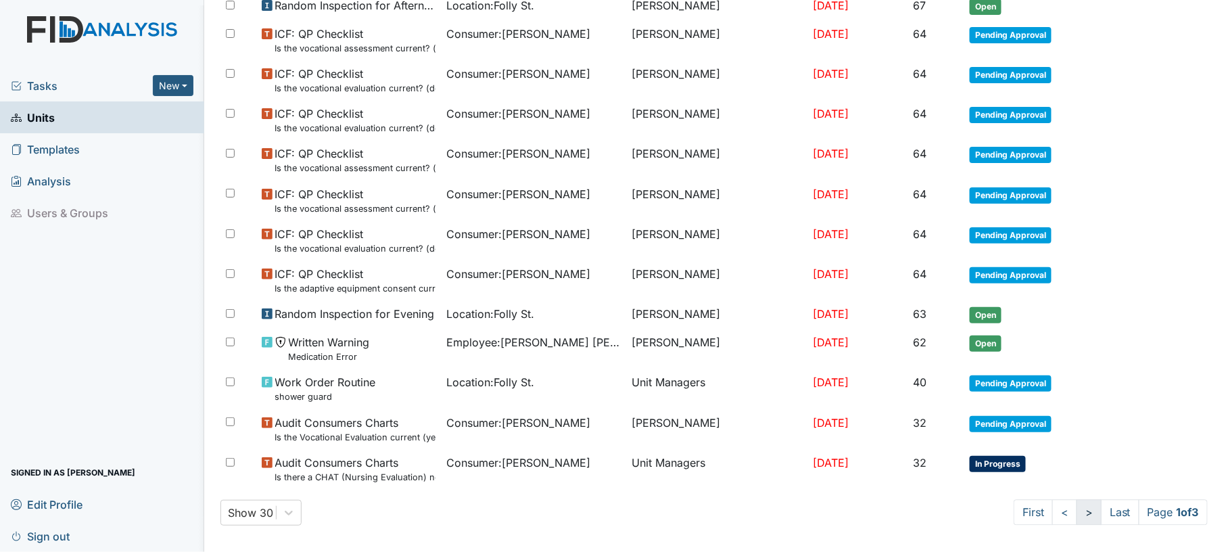
click at [1077, 507] on link ">" at bounding box center [1089, 513] width 25 height 26
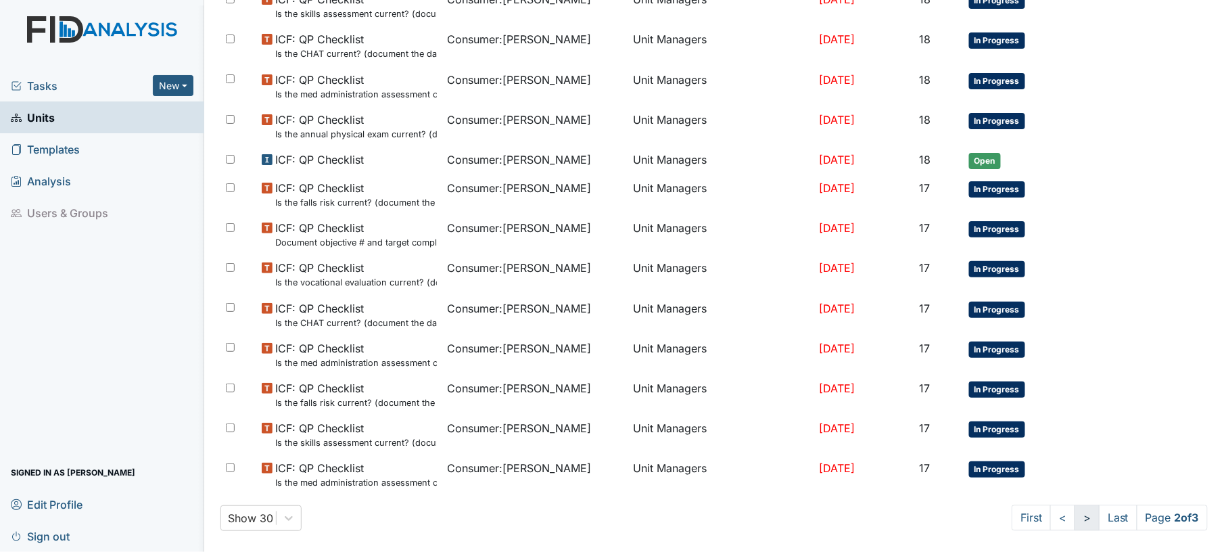
click at [1075, 520] on link ">" at bounding box center [1087, 518] width 25 height 26
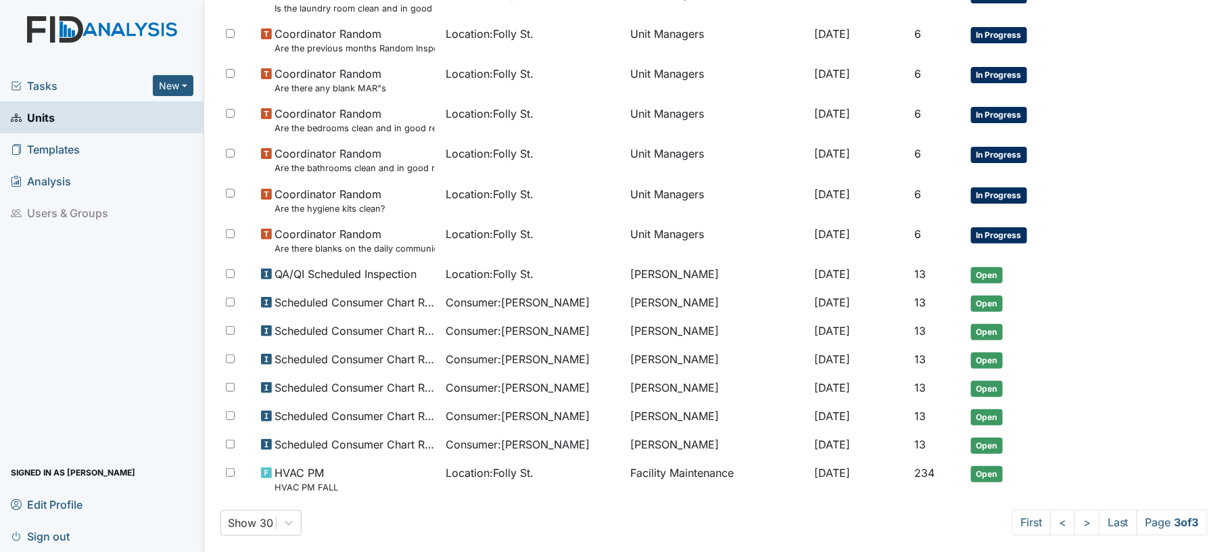
scroll to position [615, 0]
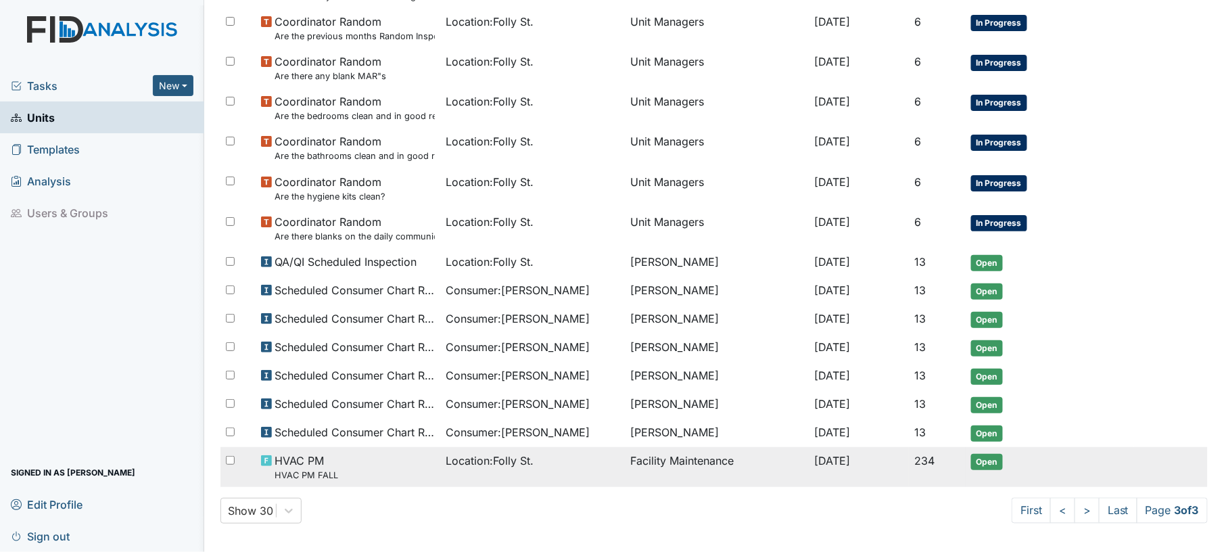
click at [682, 471] on td "Facility Maintenance" at bounding box center [717, 467] width 185 height 40
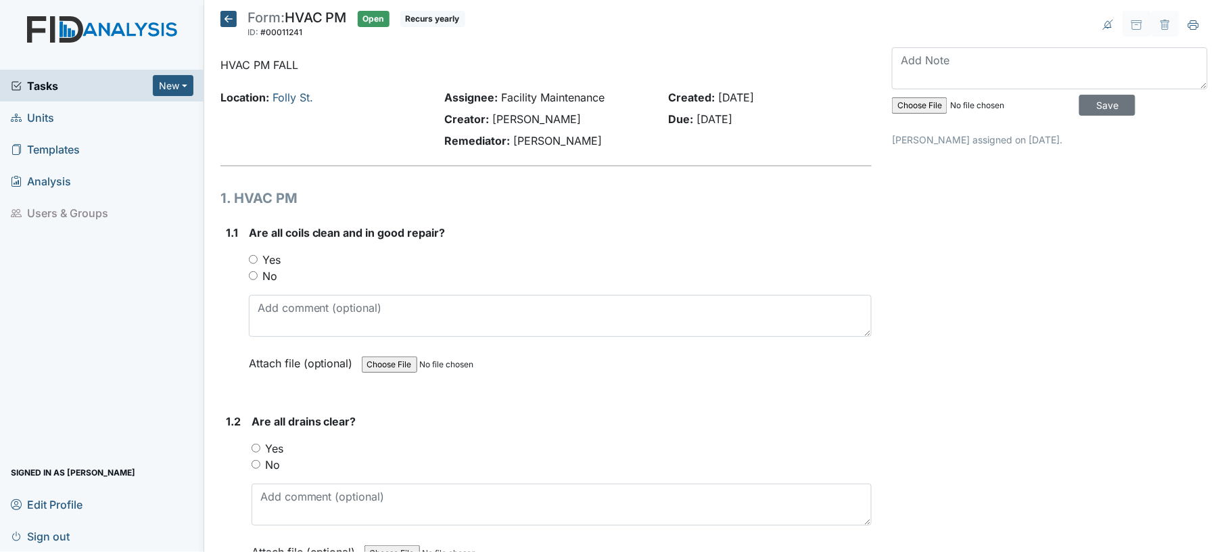
click at [225, 22] on icon at bounding box center [228, 19] width 16 height 16
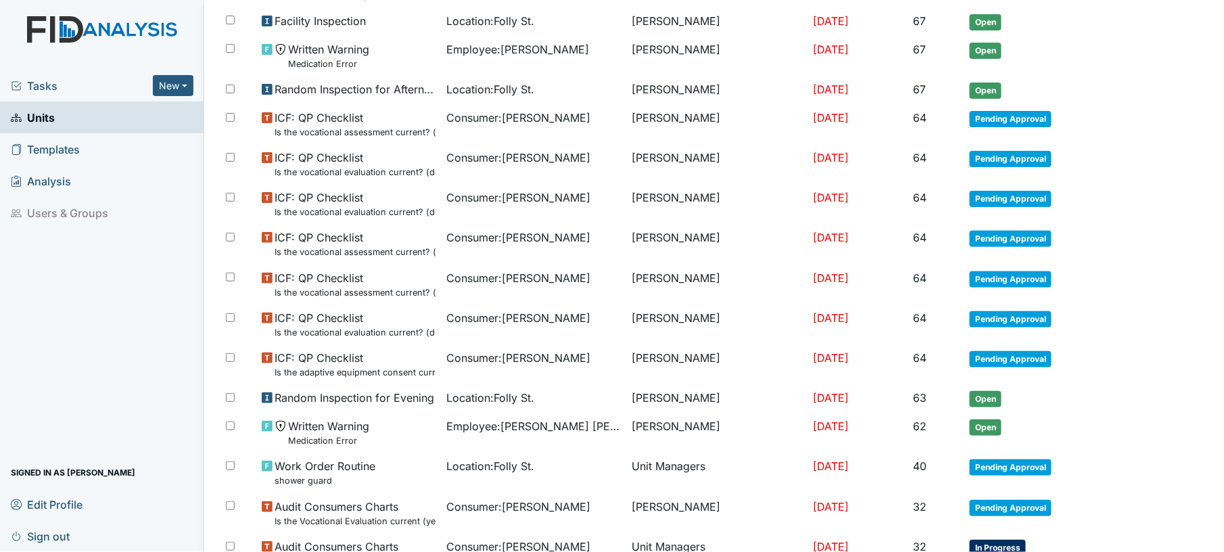
scroll to position [785, 0]
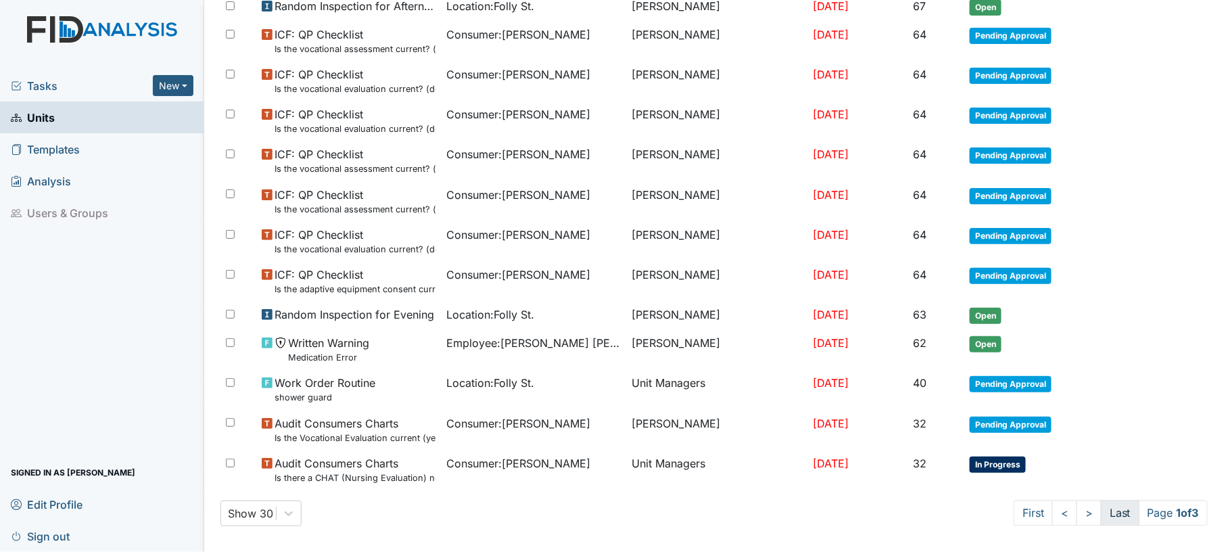
click at [1101, 507] on link "Last" at bounding box center [1120, 514] width 39 height 26
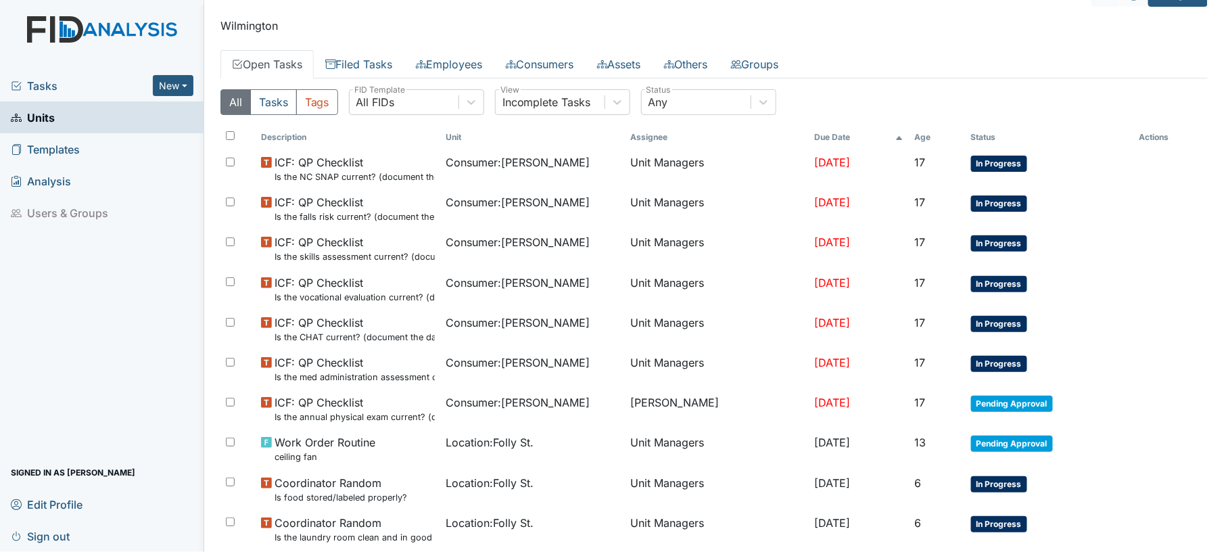
scroll to position [117, 0]
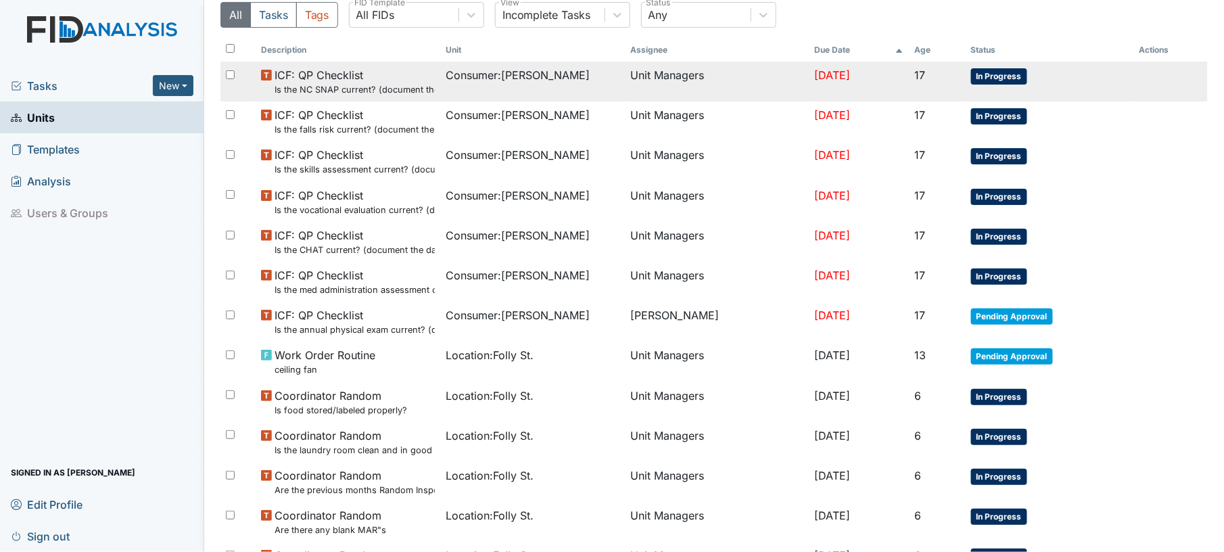
click at [850, 84] on td "[DATE]" at bounding box center [859, 82] width 99 height 40
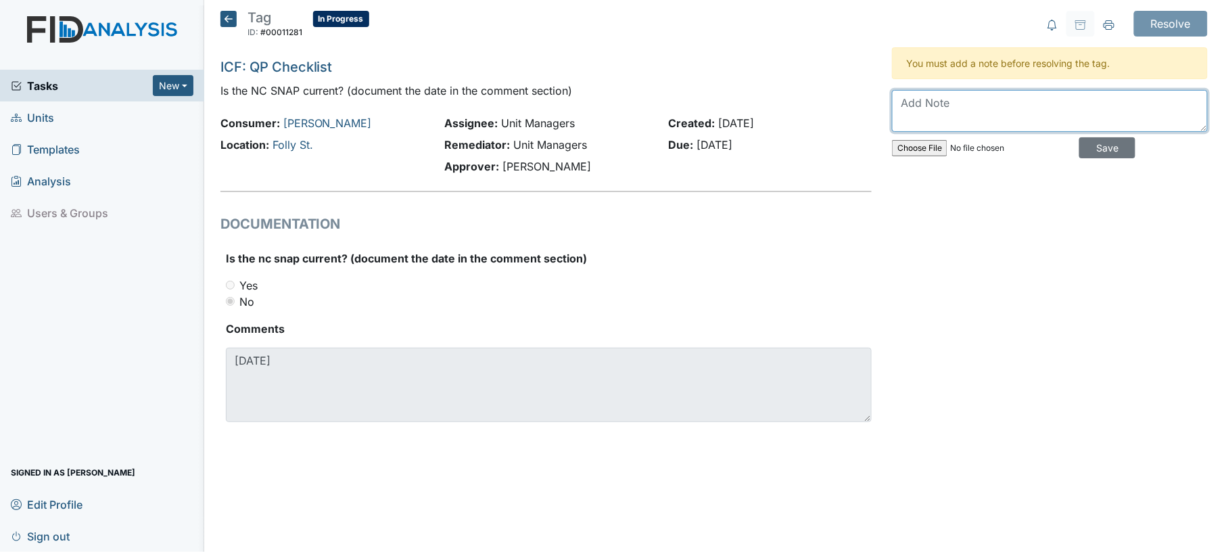
click at [980, 103] on textarea at bounding box center [1050, 111] width 316 height 42
type textarea "completed"
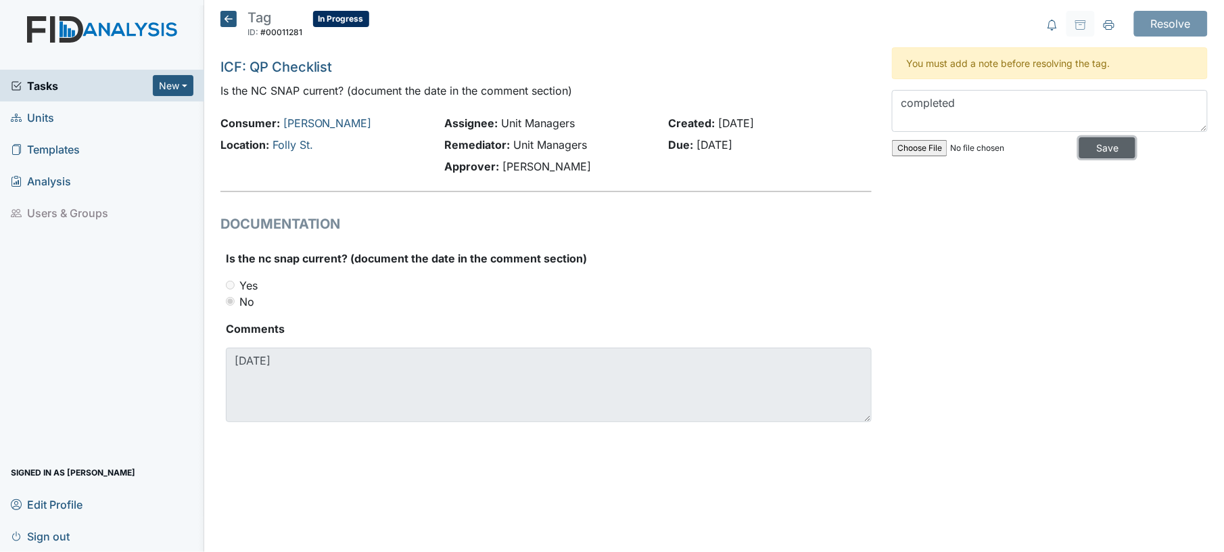
click at [1092, 139] on input "Save" at bounding box center [1107, 147] width 56 height 21
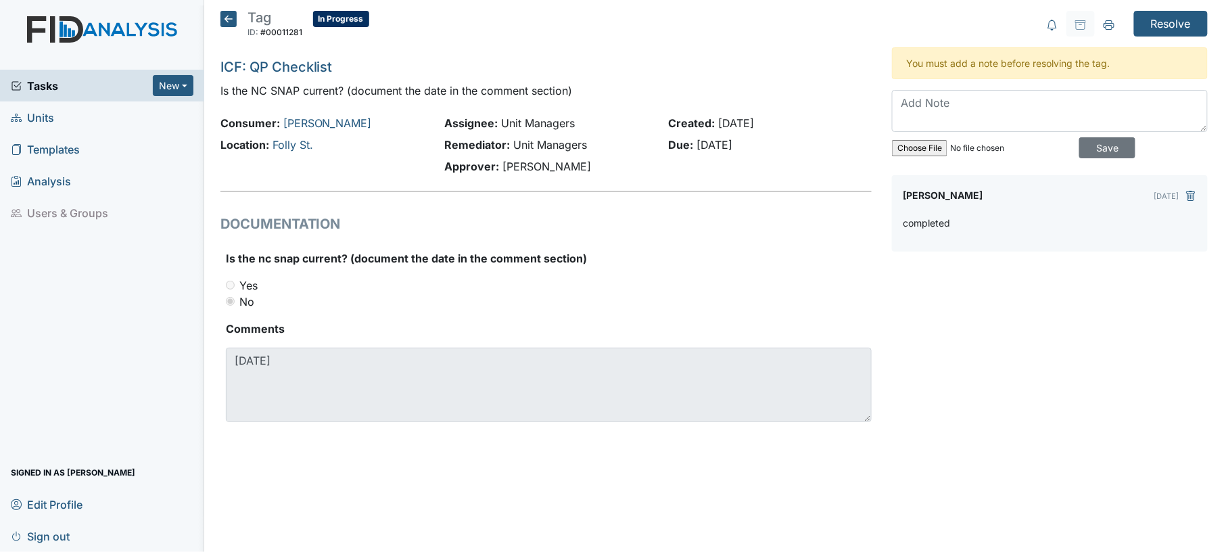
click at [1161, 7] on main "Tag ID: #00011281 In Progress Autosaving... ICF: QP Checklist Is the NC SNAP cu…" at bounding box center [714, 276] width 1020 height 552
click at [1161, 8] on main "Tag ID: #00011281 In Progress Autosaving... ICF: QP Checklist Is the NC SNAP cu…" at bounding box center [714, 276] width 1020 height 552
click at [1161, 18] on input "Resolve" at bounding box center [1171, 24] width 74 height 26
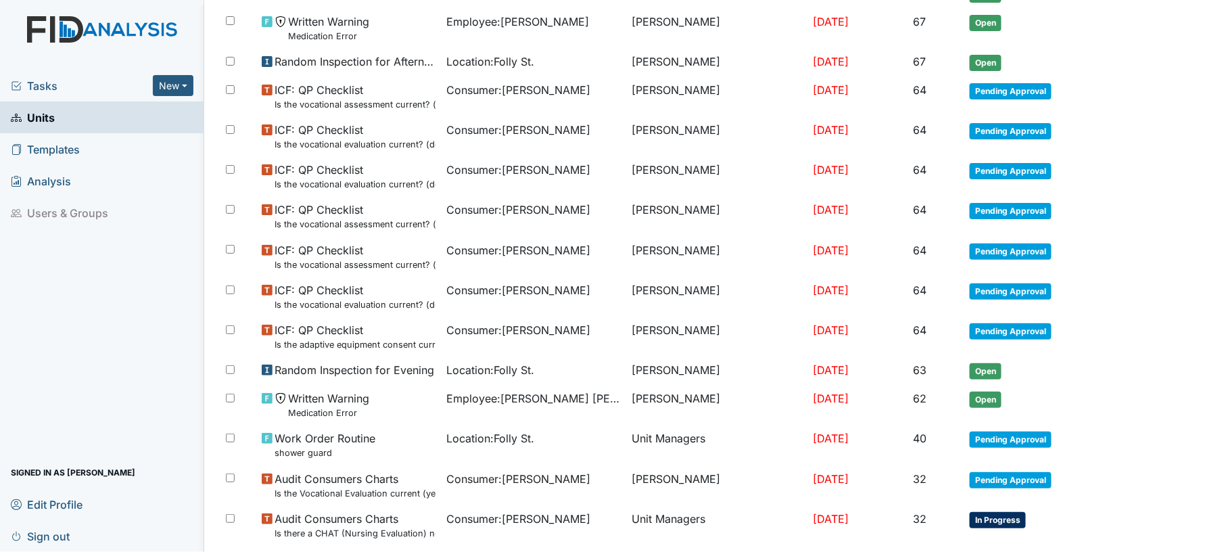
scroll to position [831, 0]
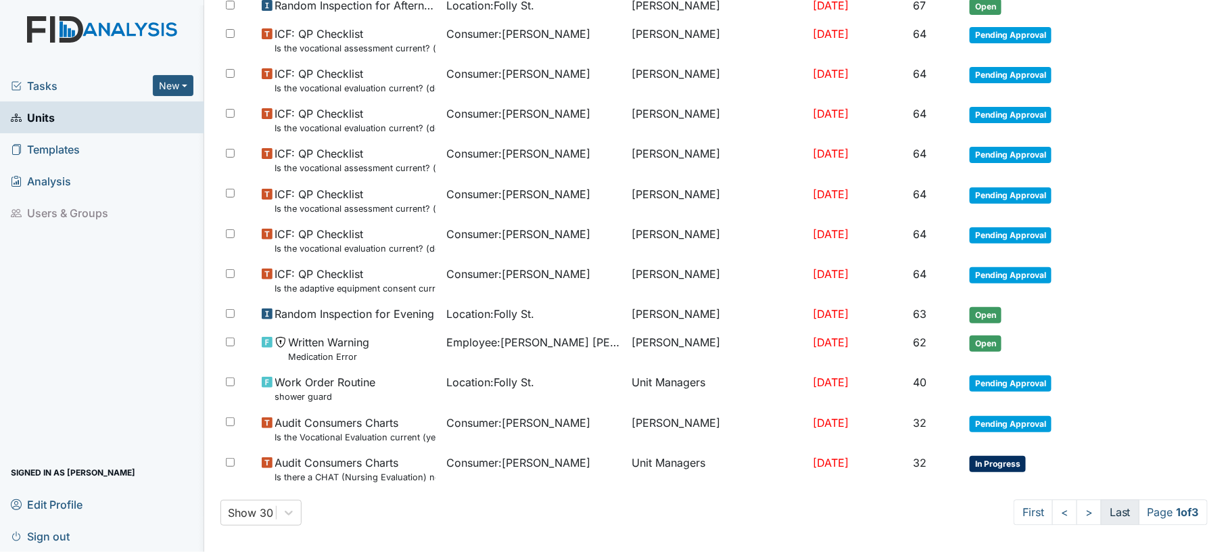
click at [1101, 507] on link "Last" at bounding box center [1120, 513] width 39 height 26
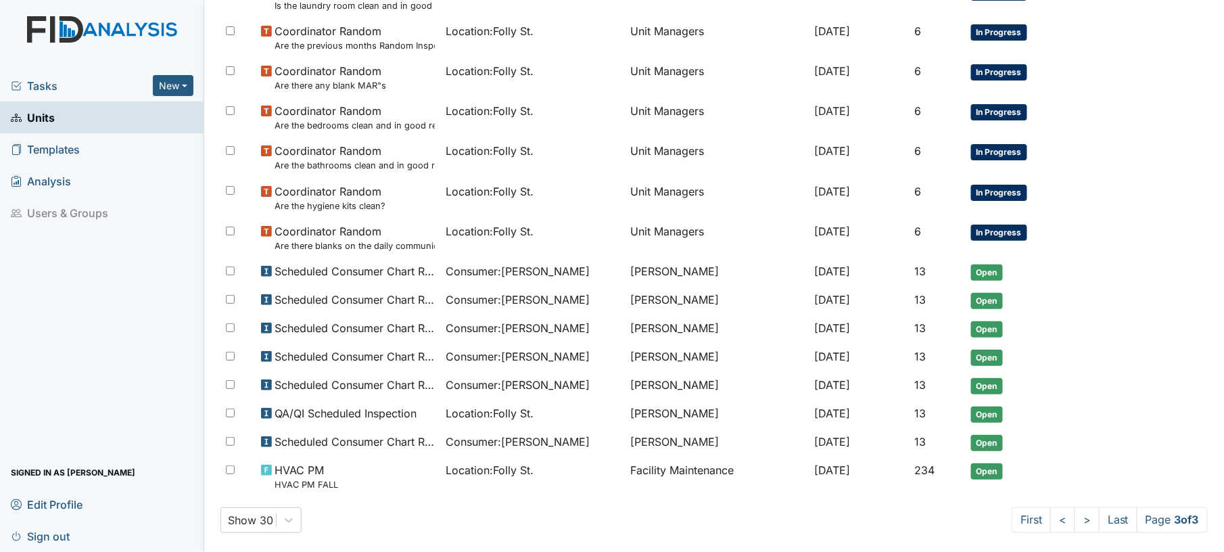
scroll to position [0, 0]
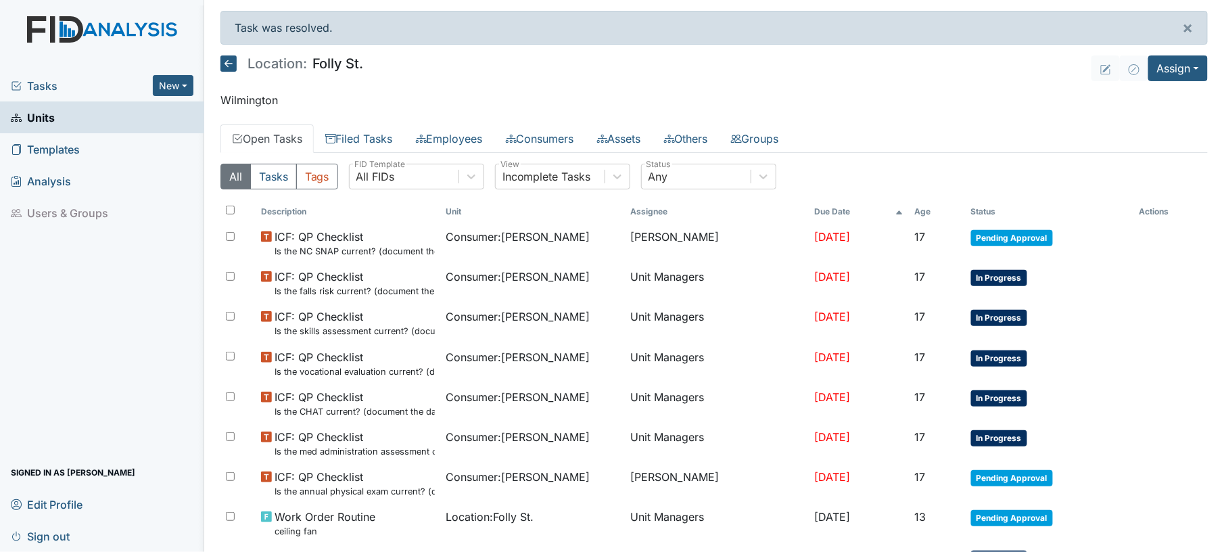
click at [227, 65] on icon at bounding box center [228, 63] width 16 height 16
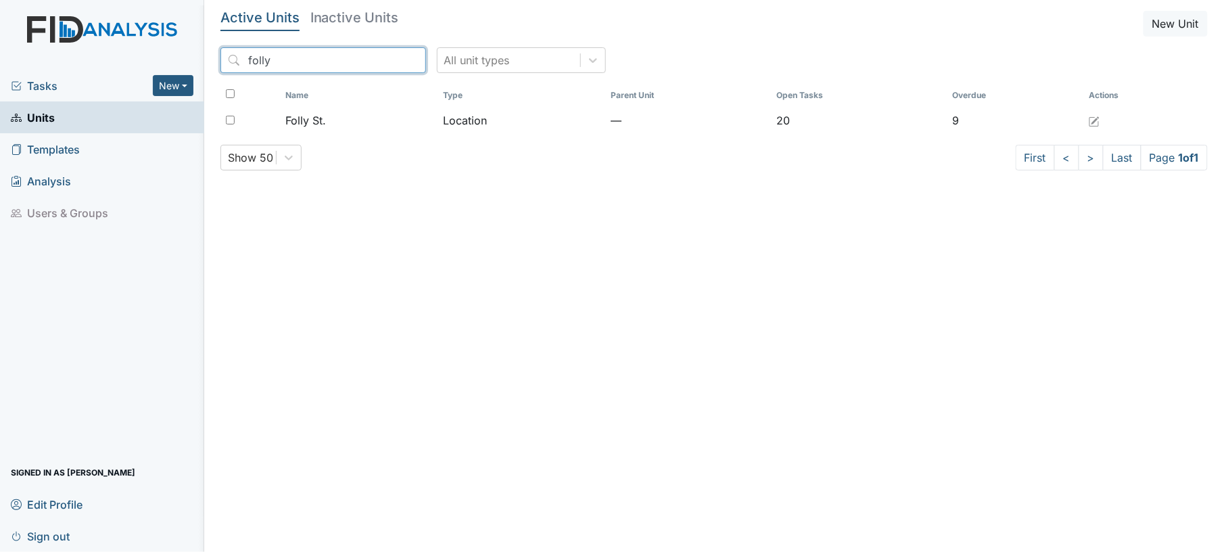
click at [241, 65] on input "folly" at bounding box center [323, 60] width 206 height 26
drag, startPoint x: 273, startPoint y: 62, endPoint x: 204, endPoint y: 66, distance: 69.1
click at [204, 66] on main "Active Units Inactive Units New Unit folly All unit types Name Type Parent Unit…" at bounding box center [714, 276] width 1020 height 552
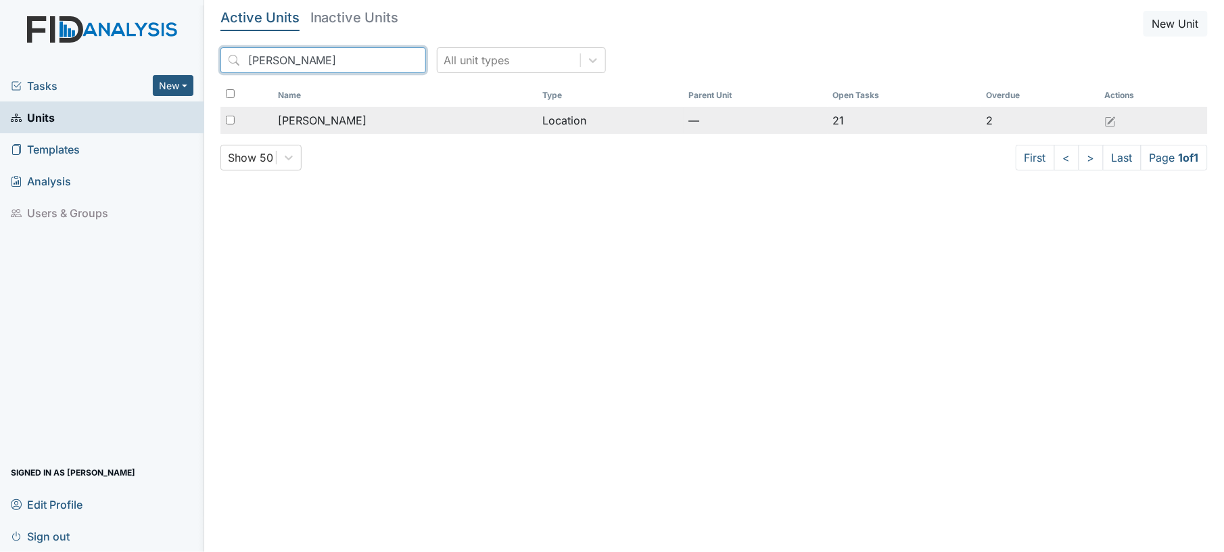
type input "lockwood"
click at [344, 120] on div "[PERSON_NAME]" at bounding box center [405, 120] width 254 height 16
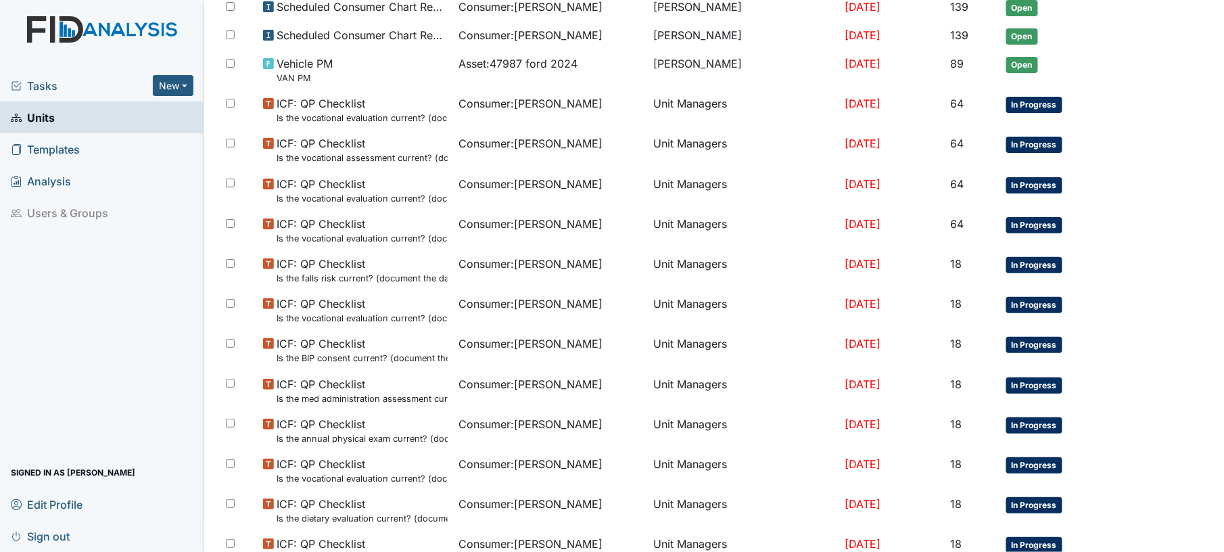
scroll to position [331, 0]
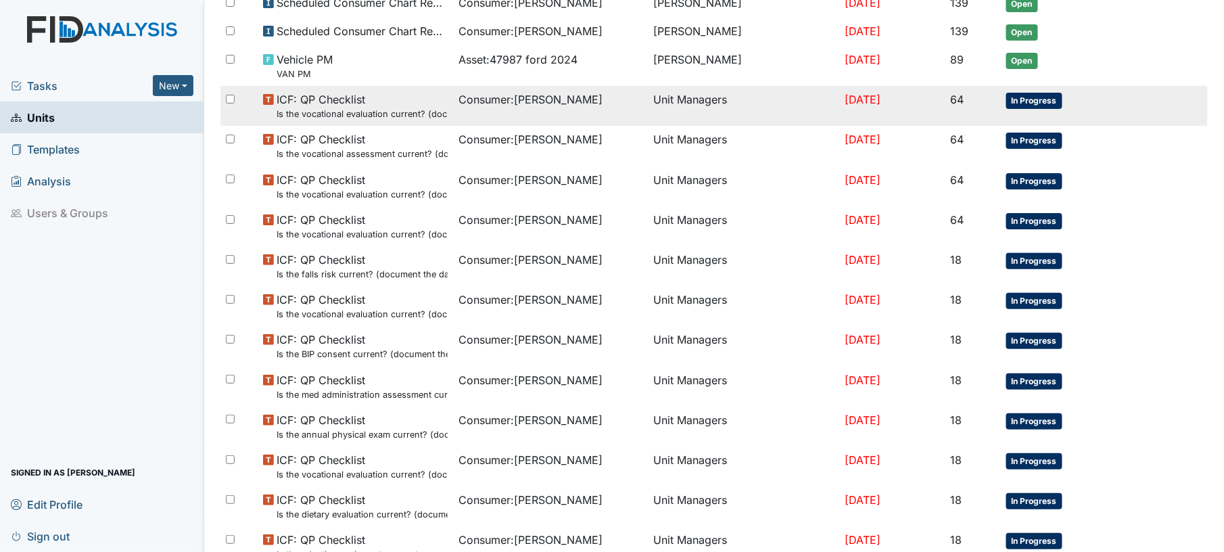
click at [653, 106] on td "Unit Managers" at bounding box center [744, 106] width 191 height 40
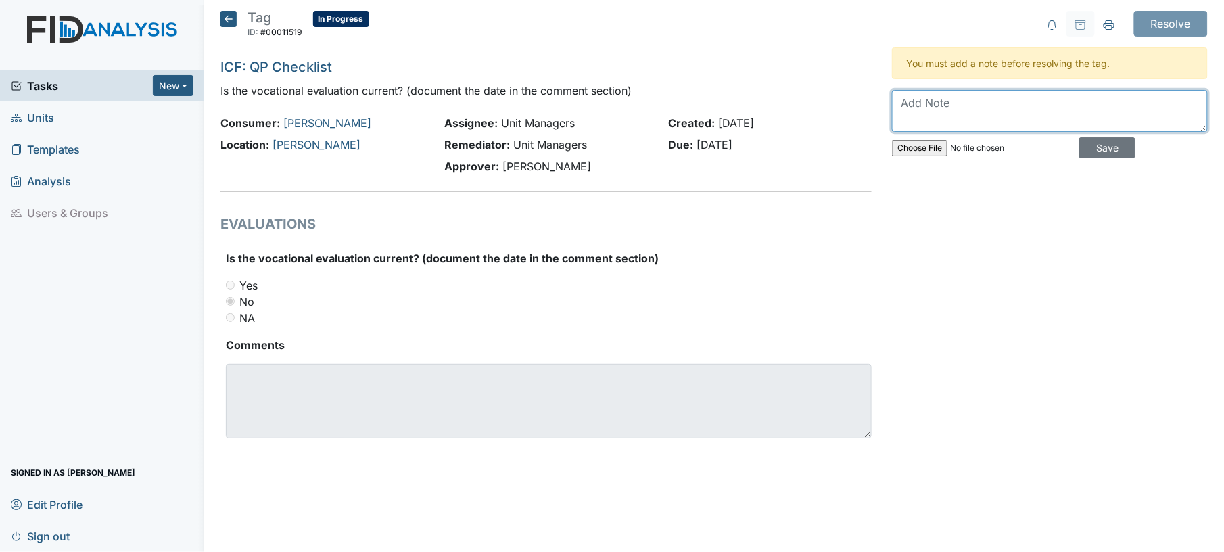
click at [950, 93] on textarea at bounding box center [1050, 111] width 316 height 42
type textarea "uploaded"
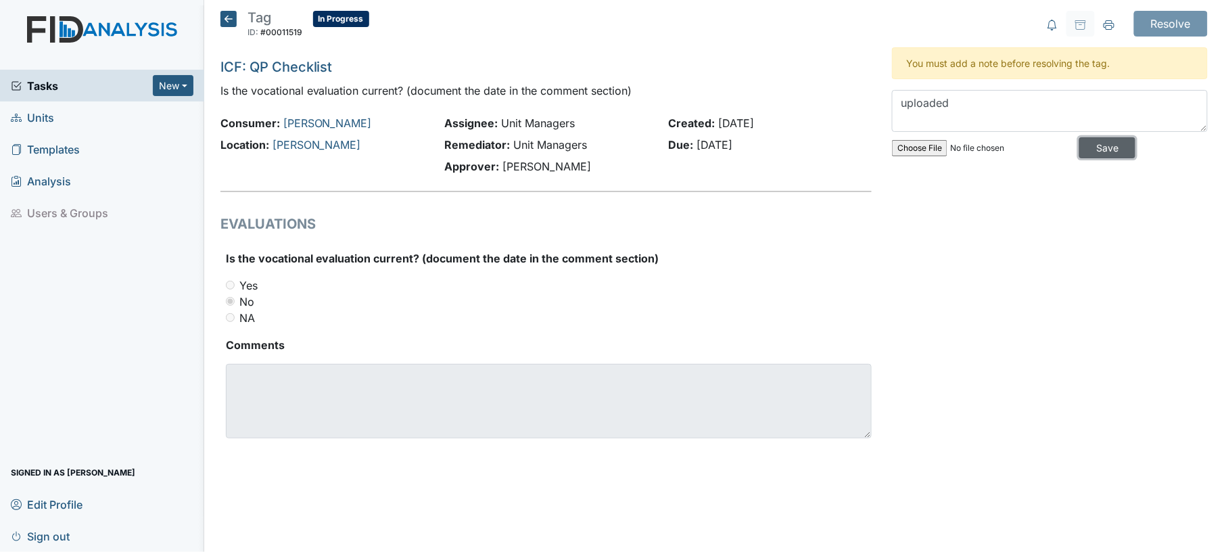
click at [1111, 150] on input "Save" at bounding box center [1107, 147] width 56 height 21
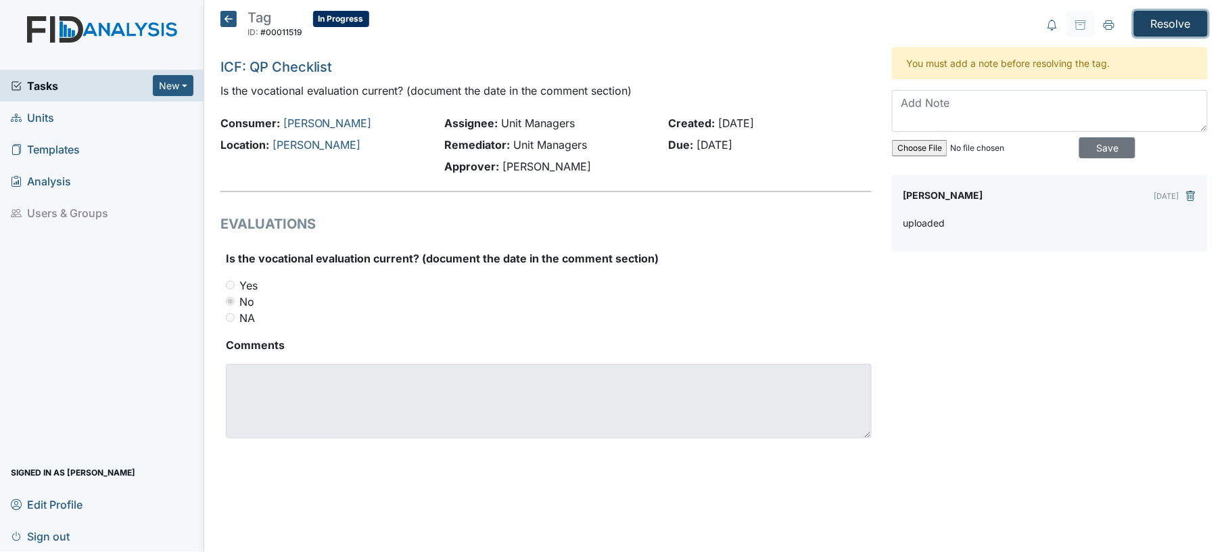
click at [1178, 28] on input "Resolve" at bounding box center [1171, 24] width 74 height 26
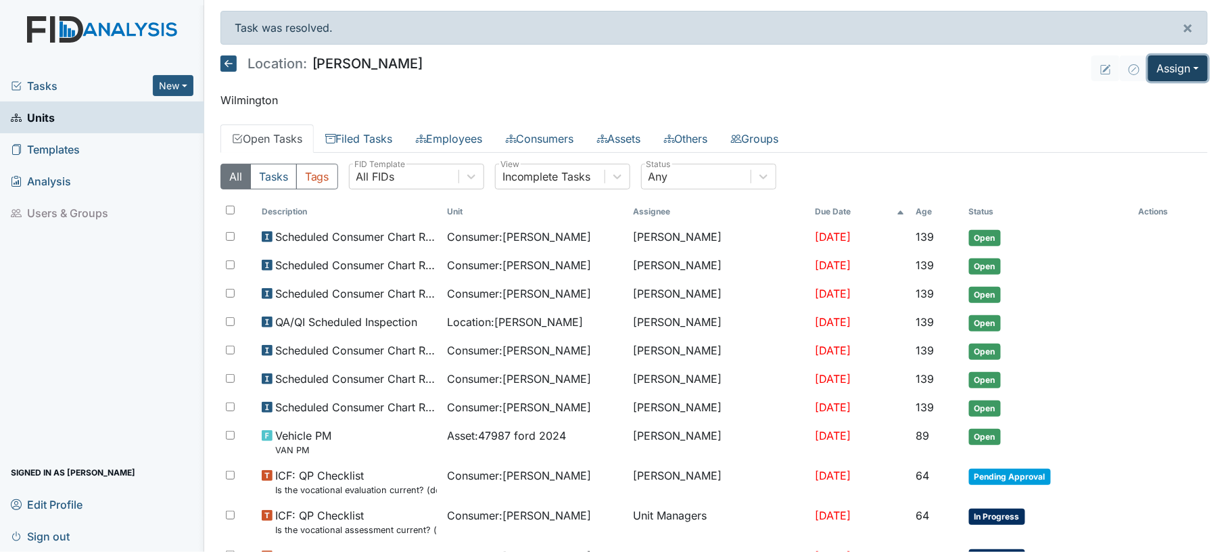
click at [1183, 74] on button "Assign" at bounding box center [1178, 68] width 60 height 26
click at [1144, 122] on link "Assign Inspection" at bounding box center [1145, 121] width 122 height 22
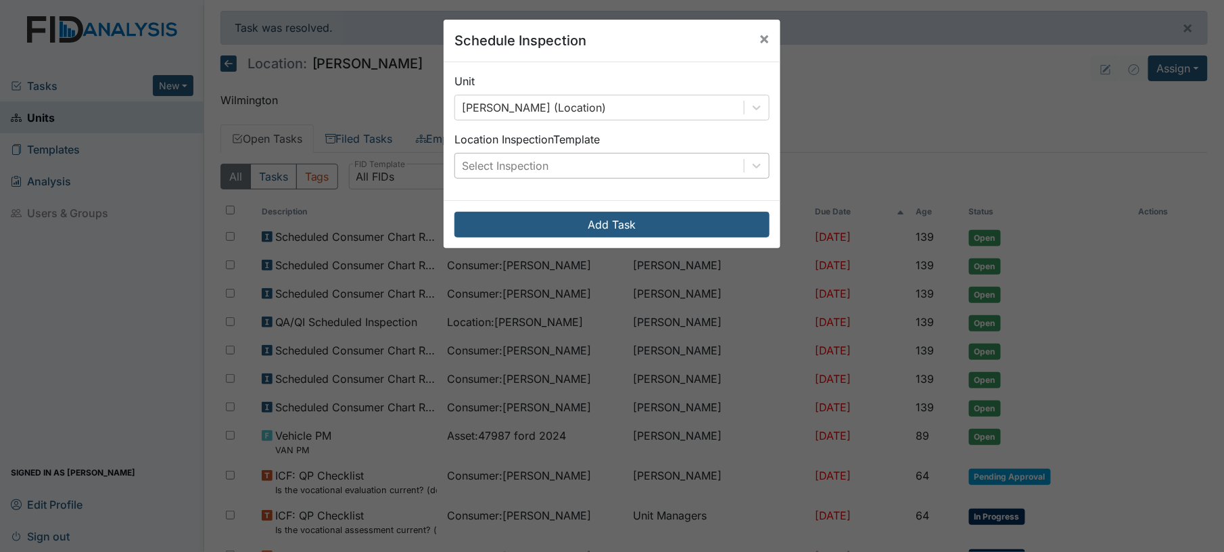
click at [669, 161] on div "Select Inspection" at bounding box center [599, 166] width 289 height 24
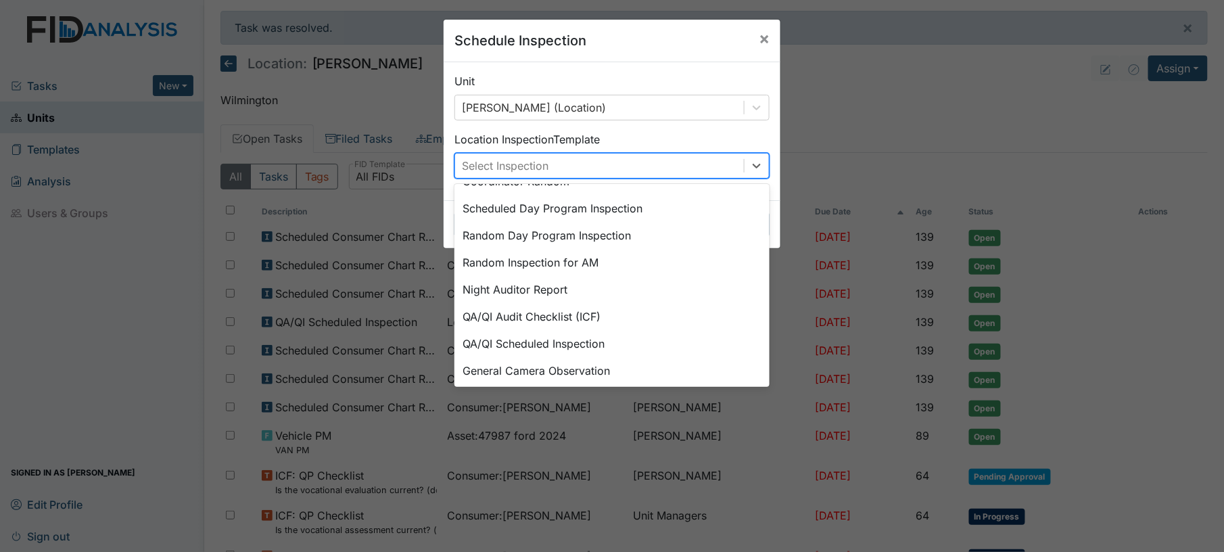
scroll to position [233, 0]
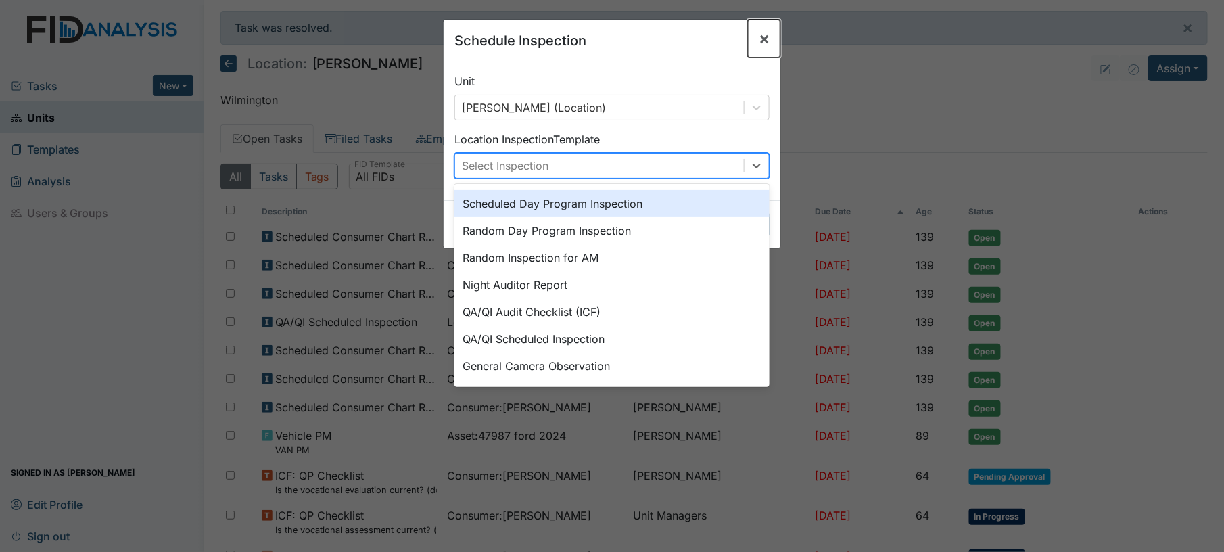
click at [759, 39] on span "×" at bounding box center [764, 38] width 11 height 20
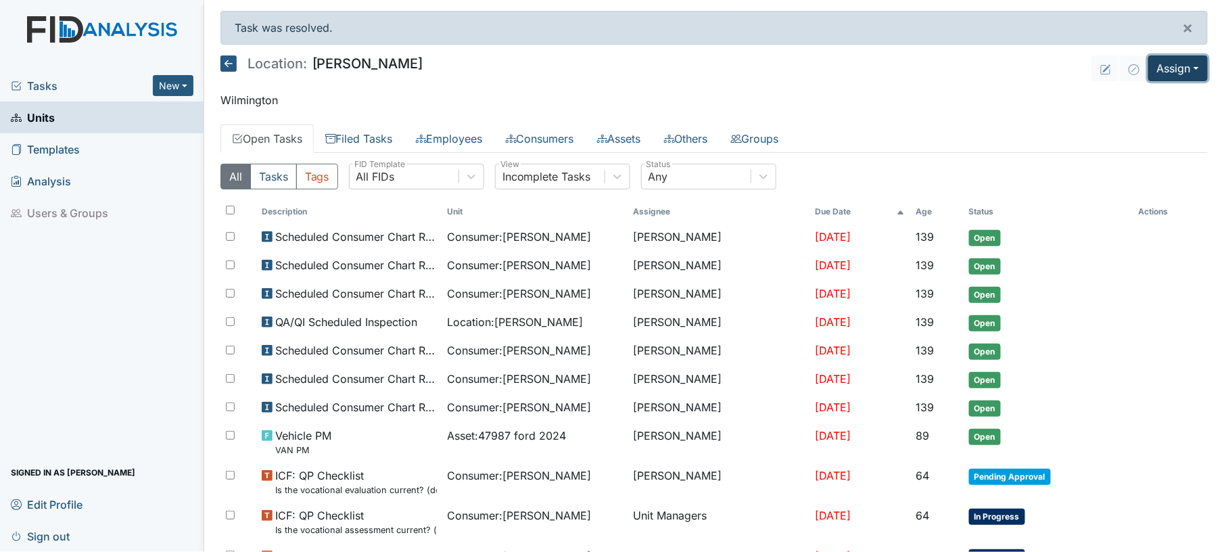
click at [1173, 76] on button "Assign" at bounding box center [1178, 68] width 60 height 26
click at [1135, 97] on link "Assign Form" at bounding box center [1145, 100] width 122 height 22
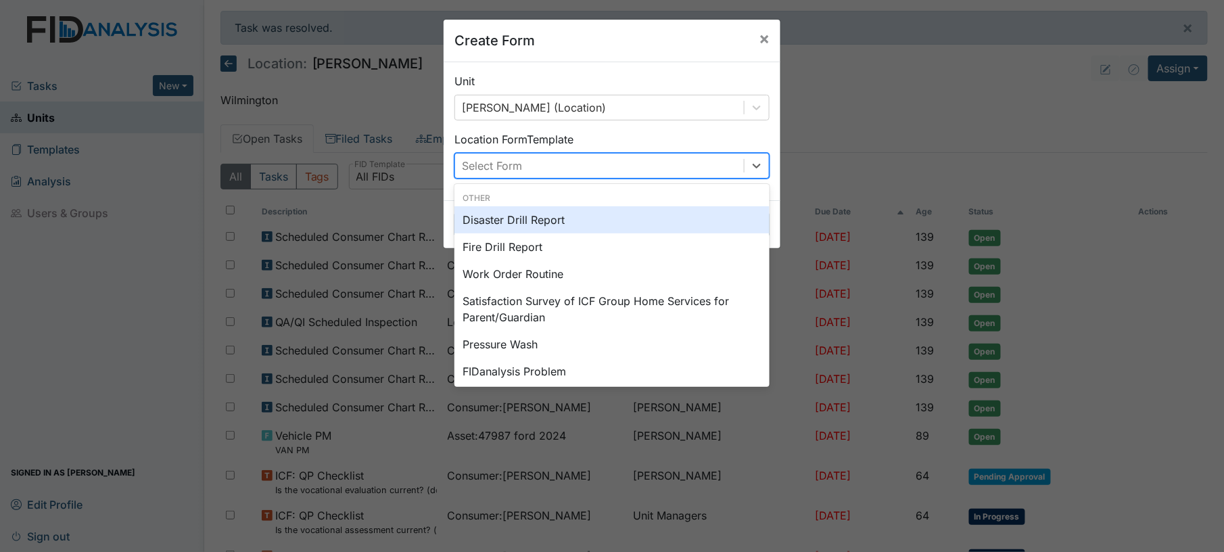
click at [715, 164] on div "Select Form" at bounding box center [599, 166] width 289 height 24
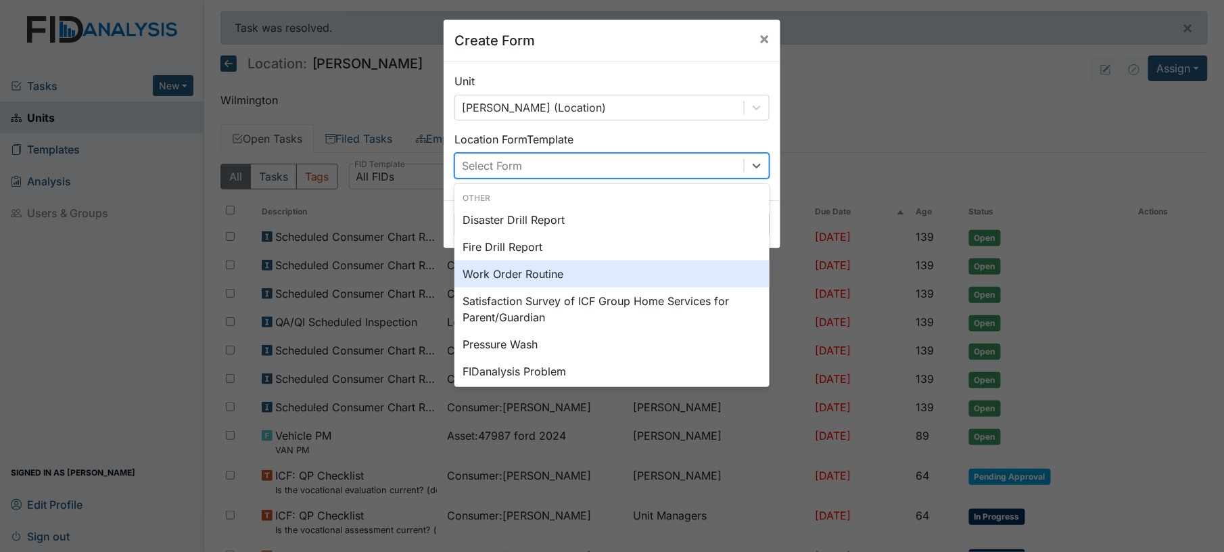
click at [682, 281] on div "Work Order Routine" at bounding box center [612, 273] width 315 height 27
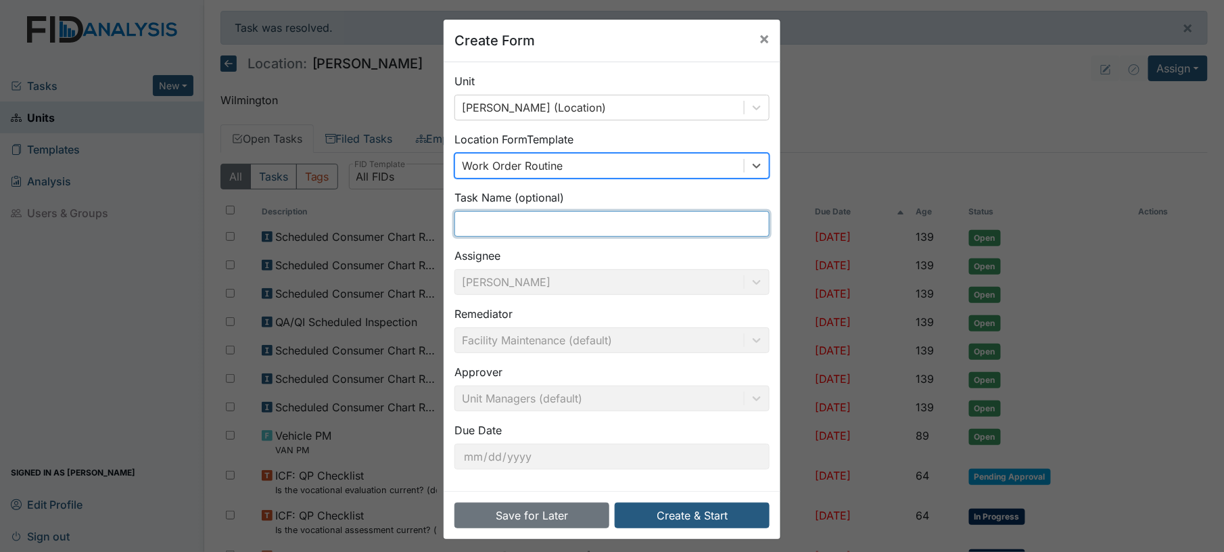
click at [634, 231] on input "text" at bounding box center [612, 224] width 315 height 26
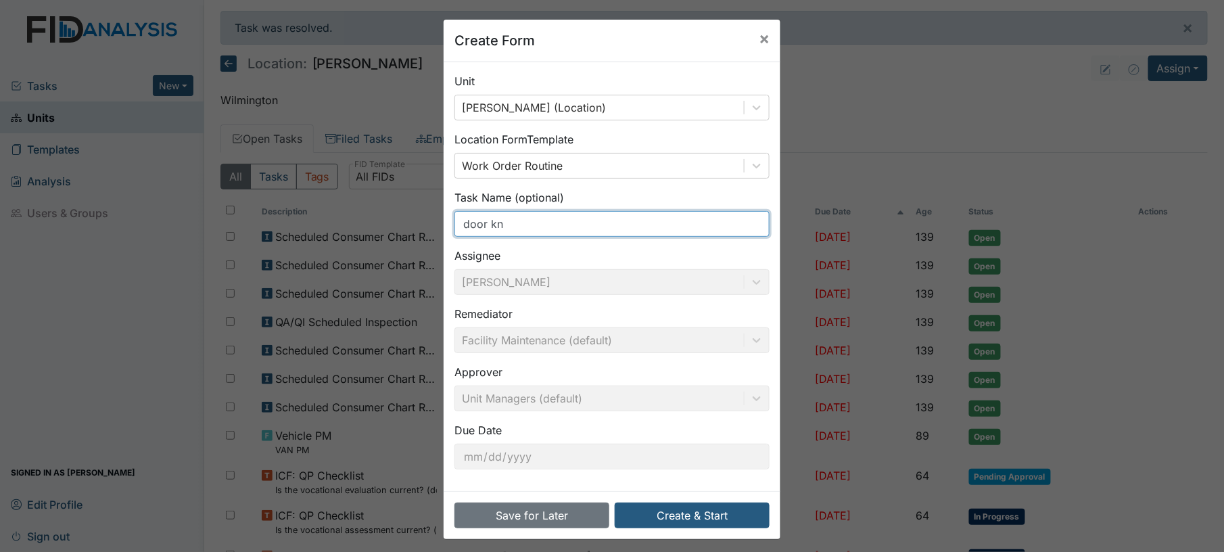
type input "door knob"
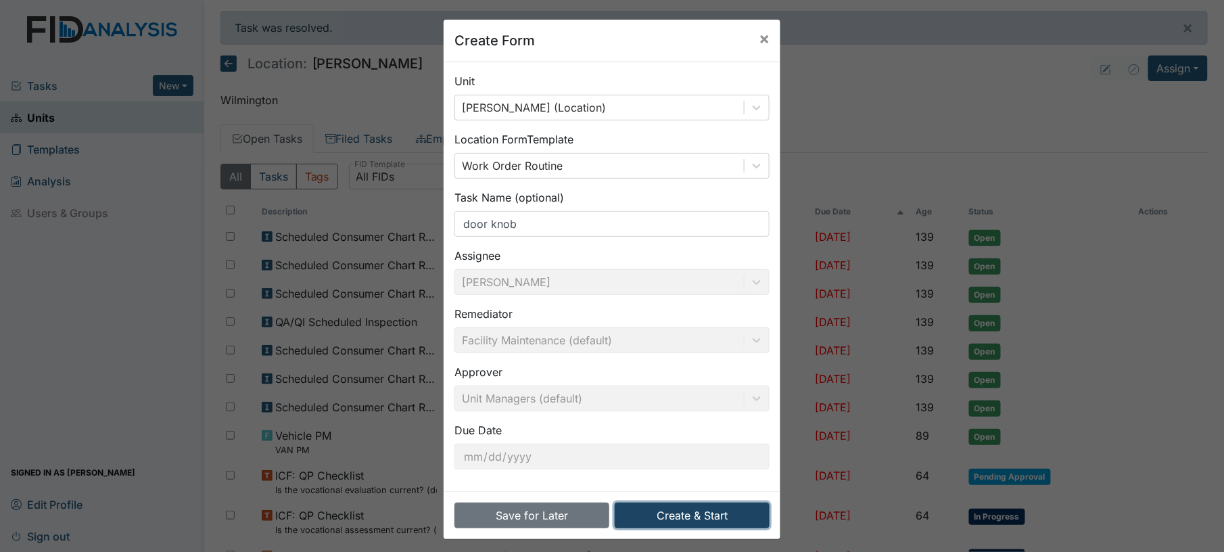
click at [693, 509] on button "Create & Start" at bounding box center [692, 516] width 155 height 26
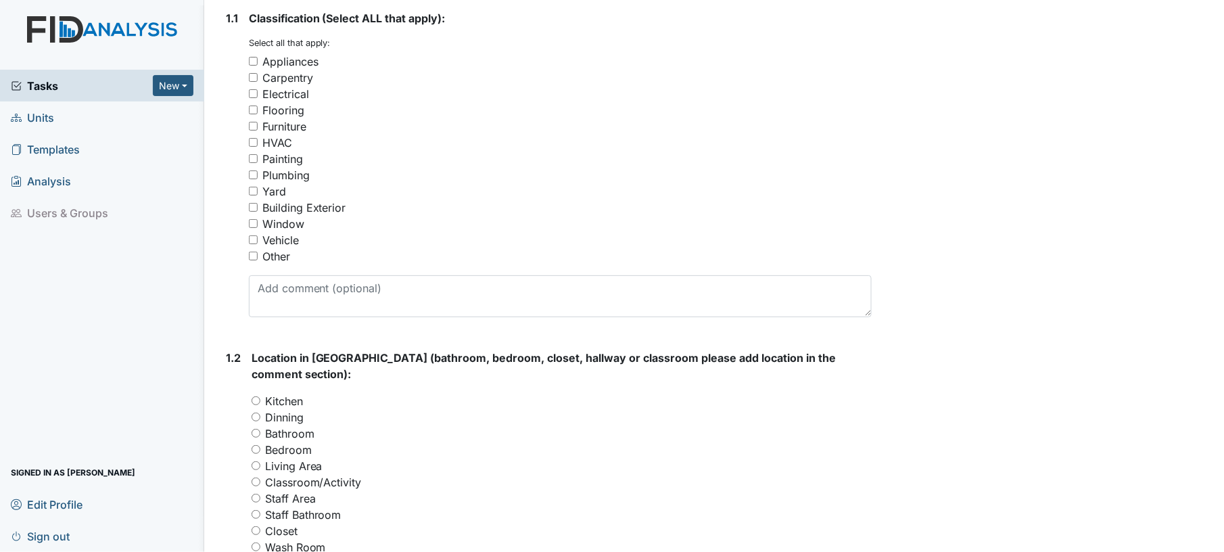
scroll to position [241, 0]
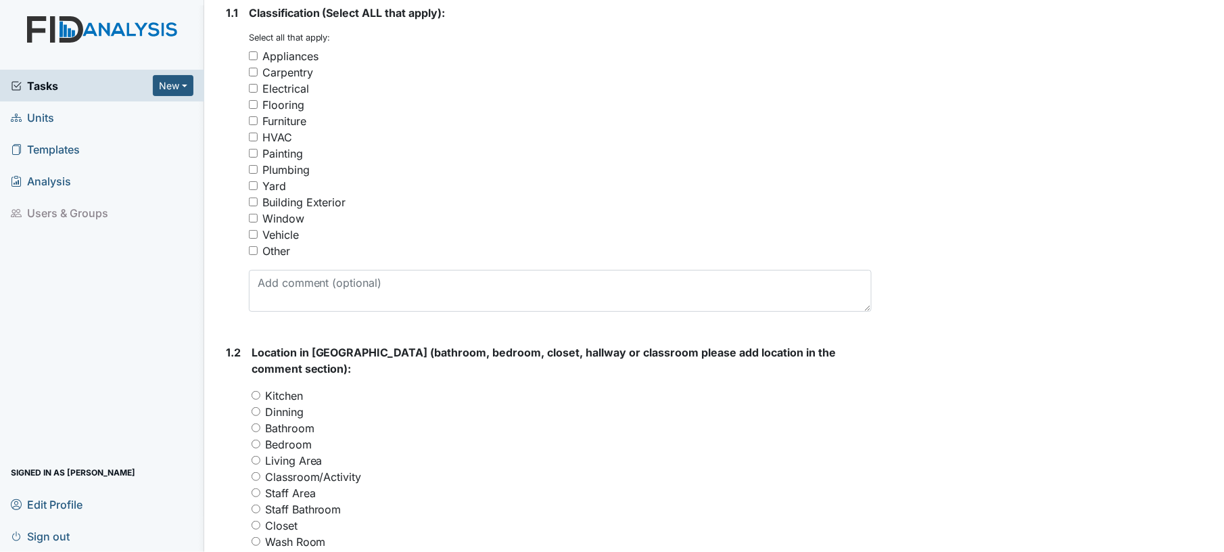
click at [252, 72] on input "Carpentry" at bounding box center [253, 72] width 9 height 9
checkbox input "true"
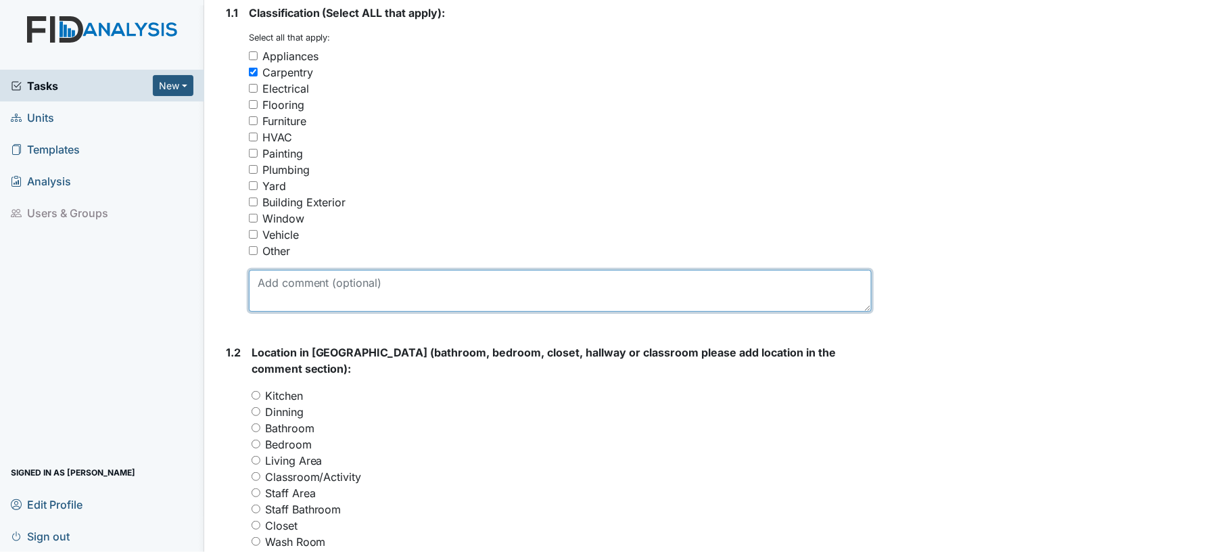
click at [398, 292] on textarea at bounding box center [561, 291] width 624 height 42
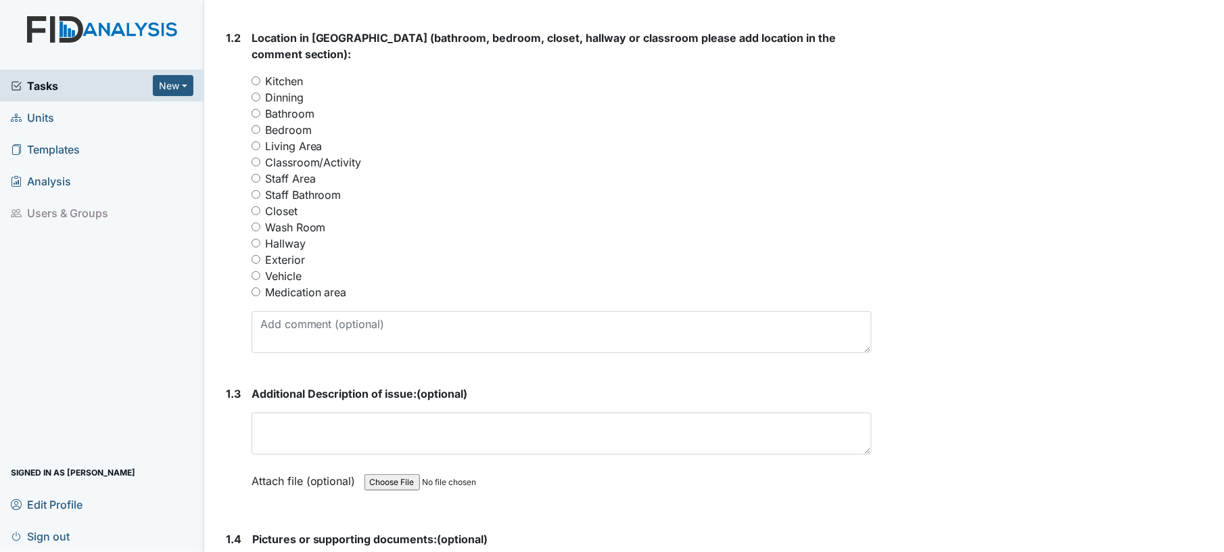
scroll to position [561, 0]
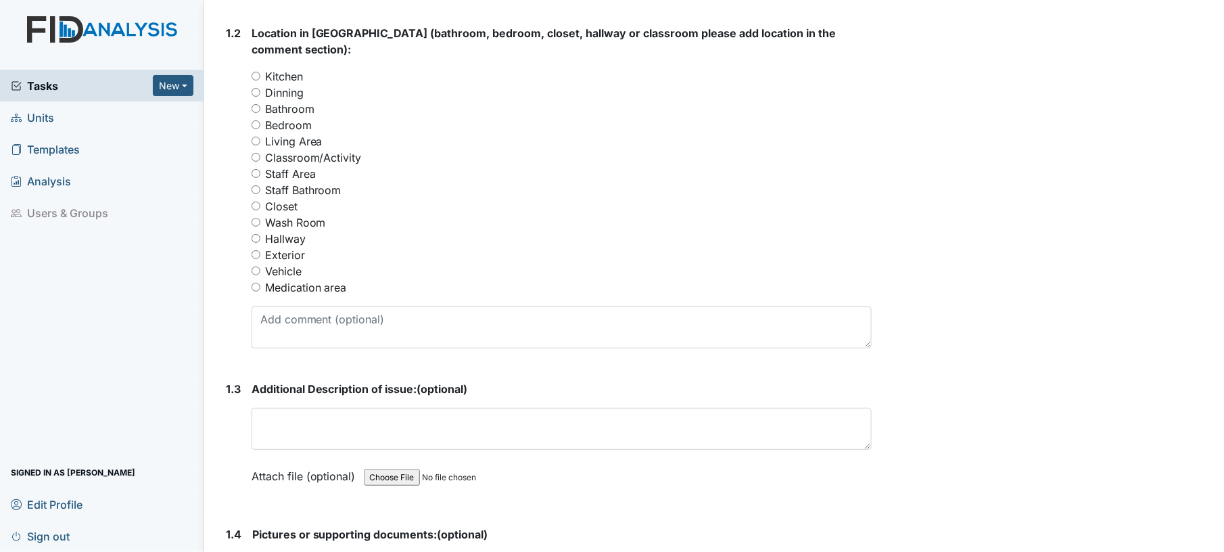
type textarea "door knob"
click at [256, 120] on input "Bedroom" at bounding box center [256, 124] width 9 height 9
radio input "true"
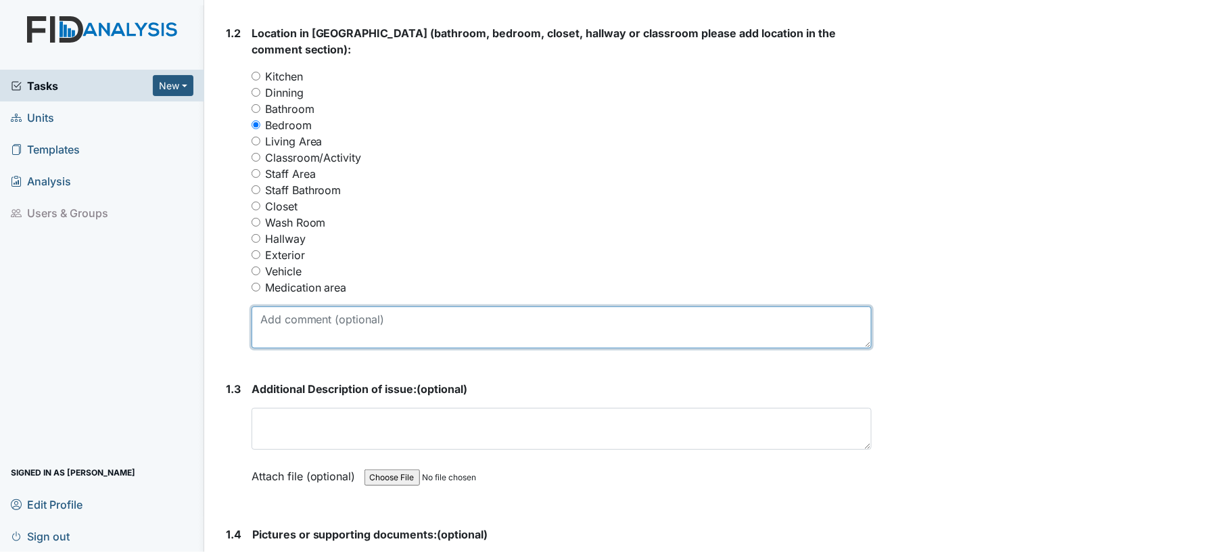
click at [394, 306] on textarea at bounding box center [562, 327] width 621 height 42
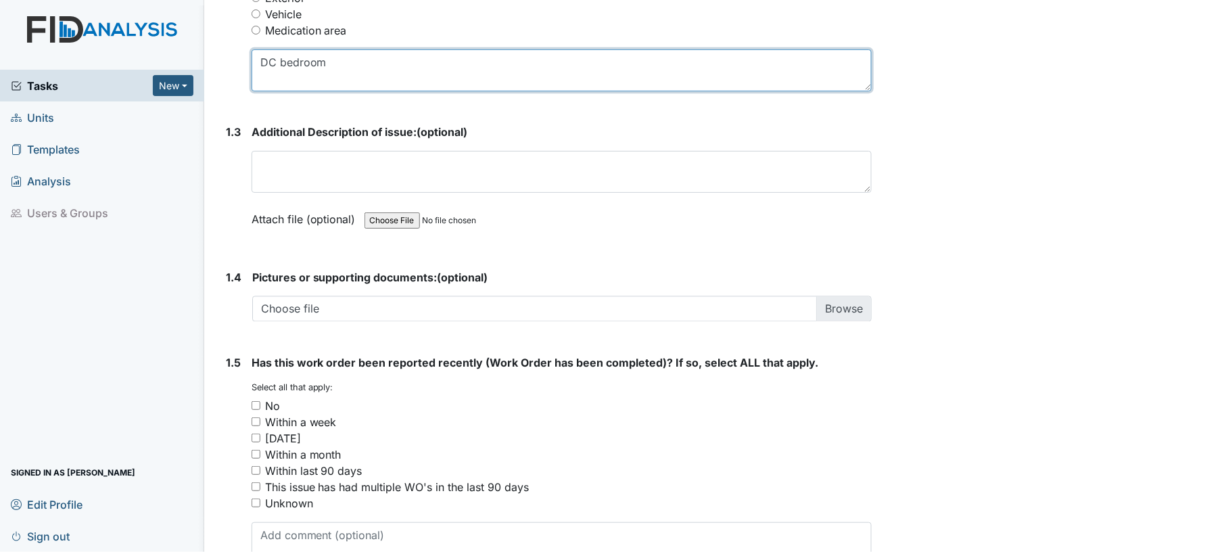
scroll to position [831, 0]
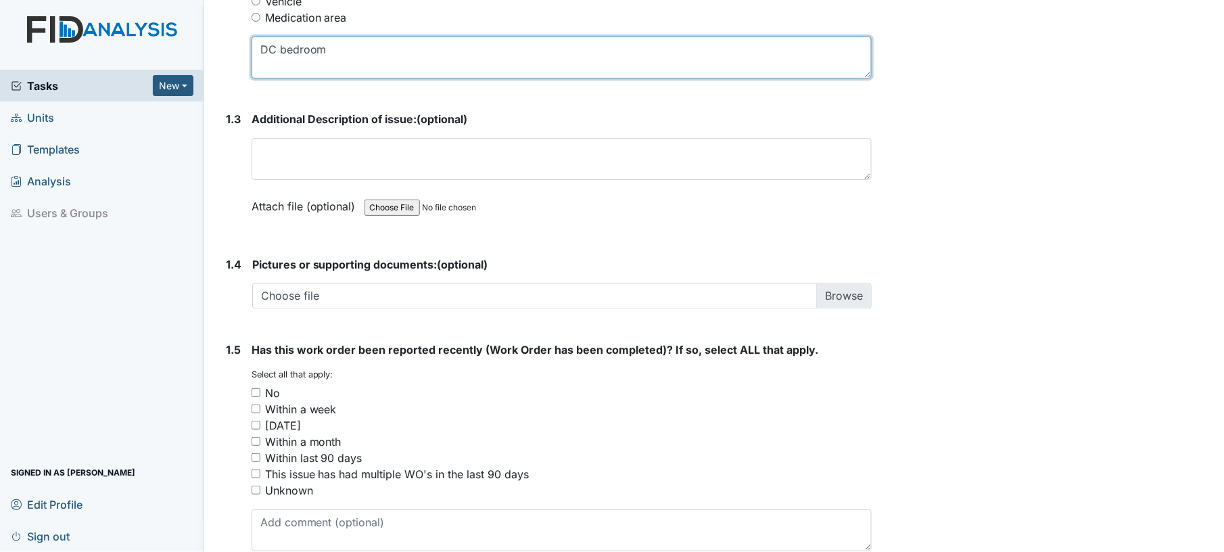
type textarea "DC bedroom"
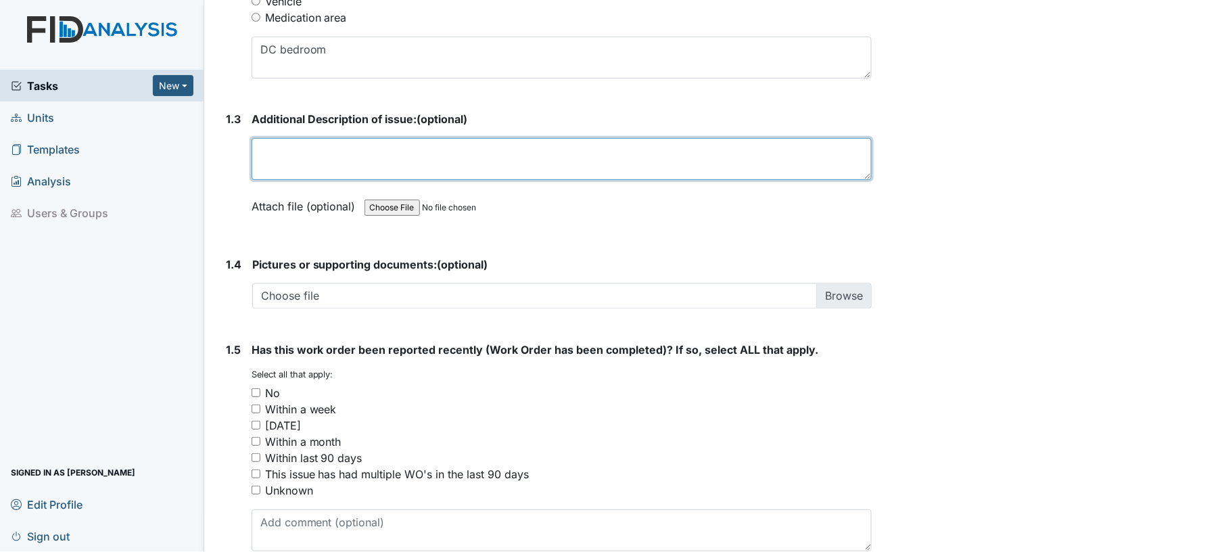
click at [528, 138] on textarea at bounding box center [562, 159] width 621 height 42
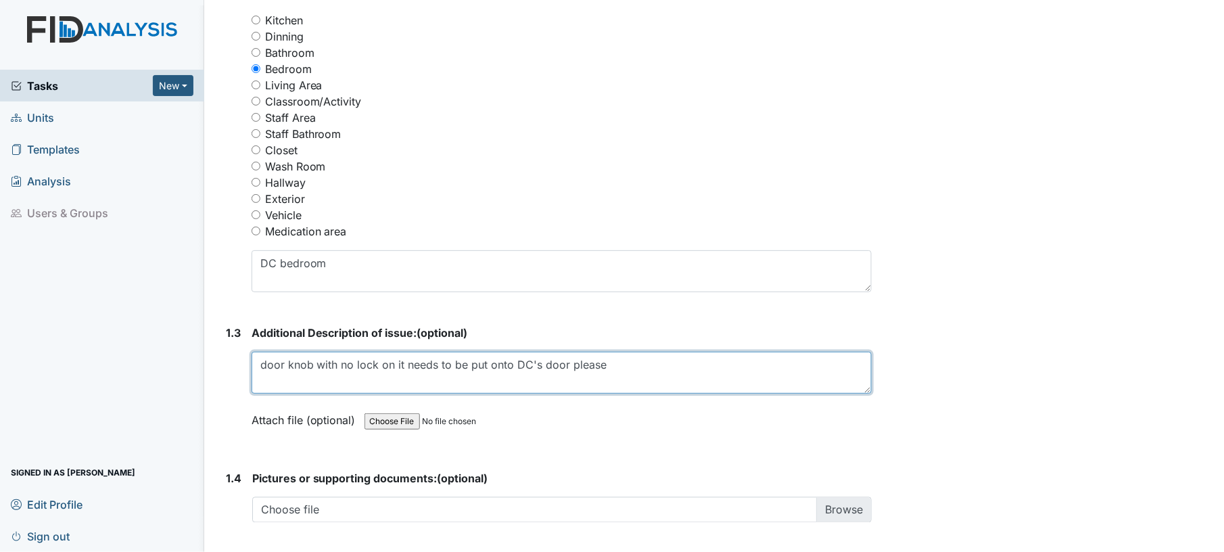
scroll to position [883, 0]
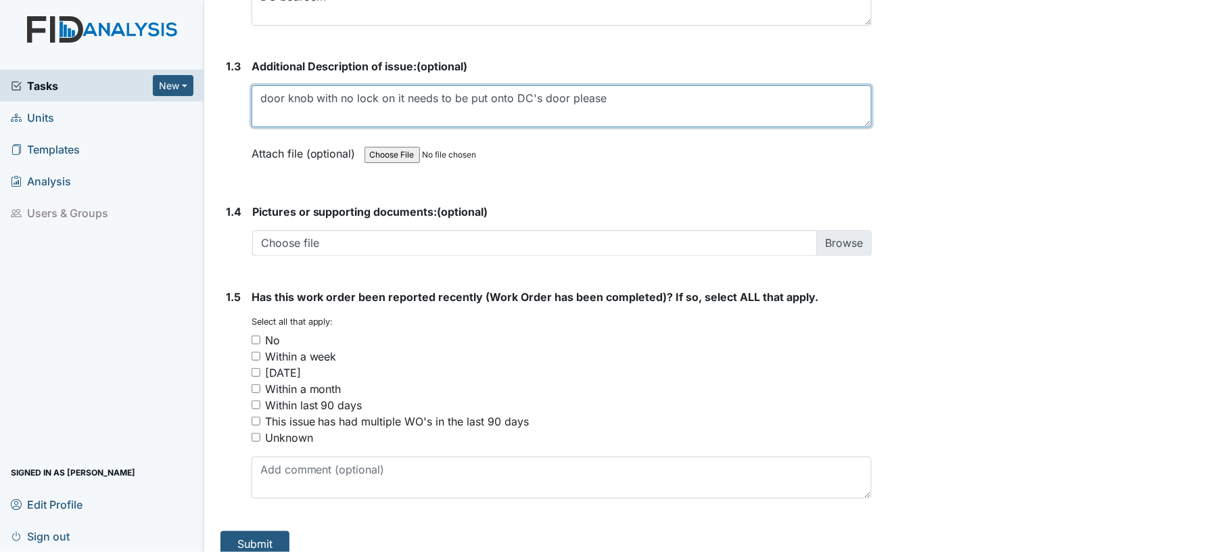
type textarea "door knob with no lock on it needs to be put onto DC's door please"
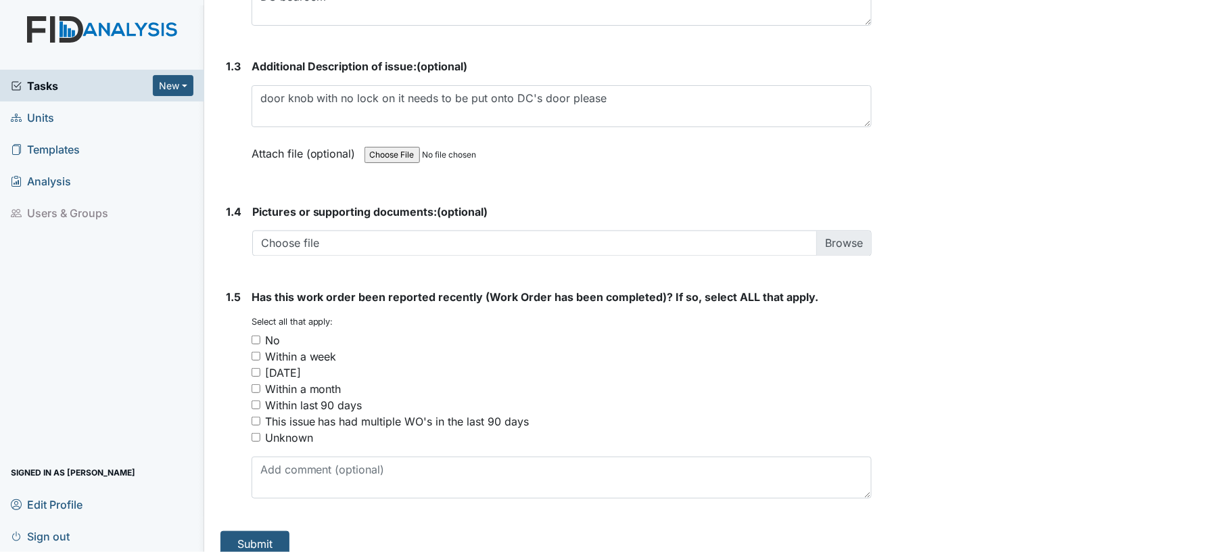
click at [258, 335] on input "No" at bounding box center [256, 339] width 9 height 9
checkbox input "true"
click at [269, 531] on button "Submit" at bounding box center [254, 544] width 69 height 26
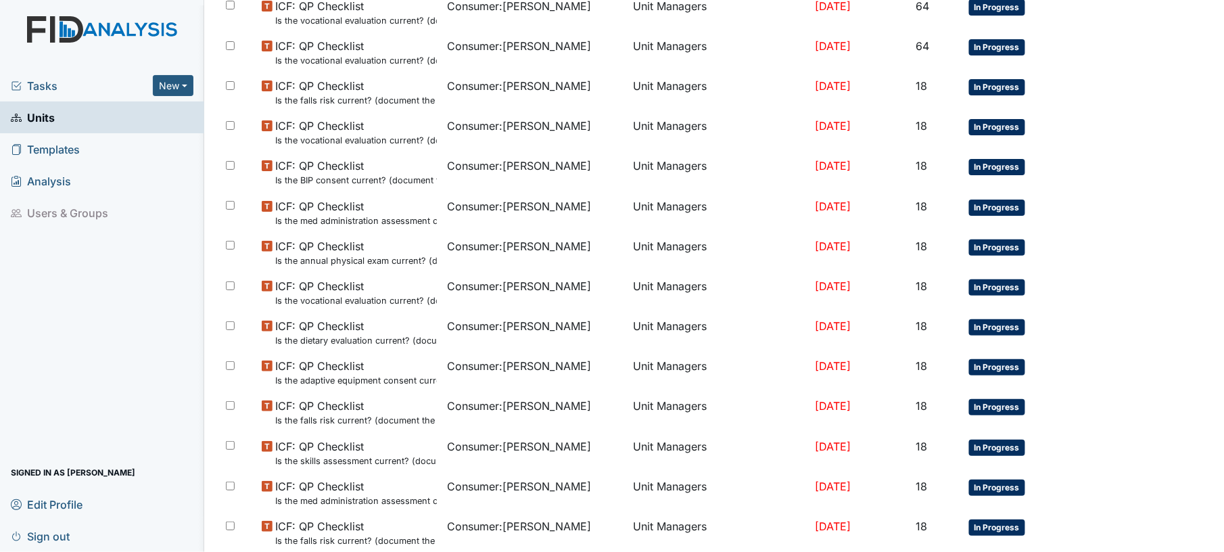
scroll to position [552, 0]
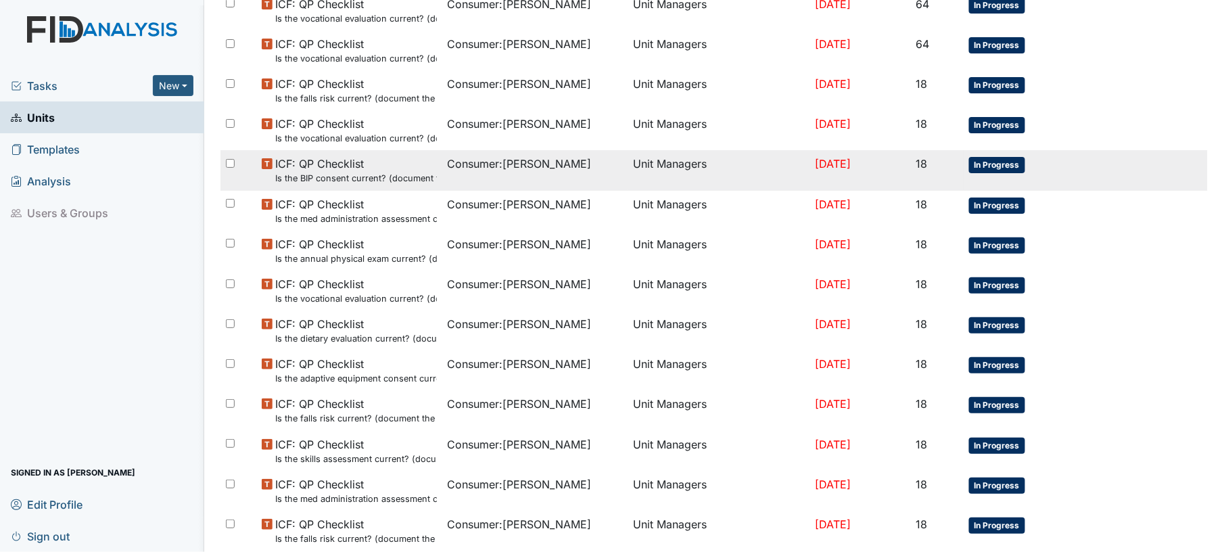
click at [755, 153] on td "Unit Managers" at bounding box center [719, 170] width 182 height 40
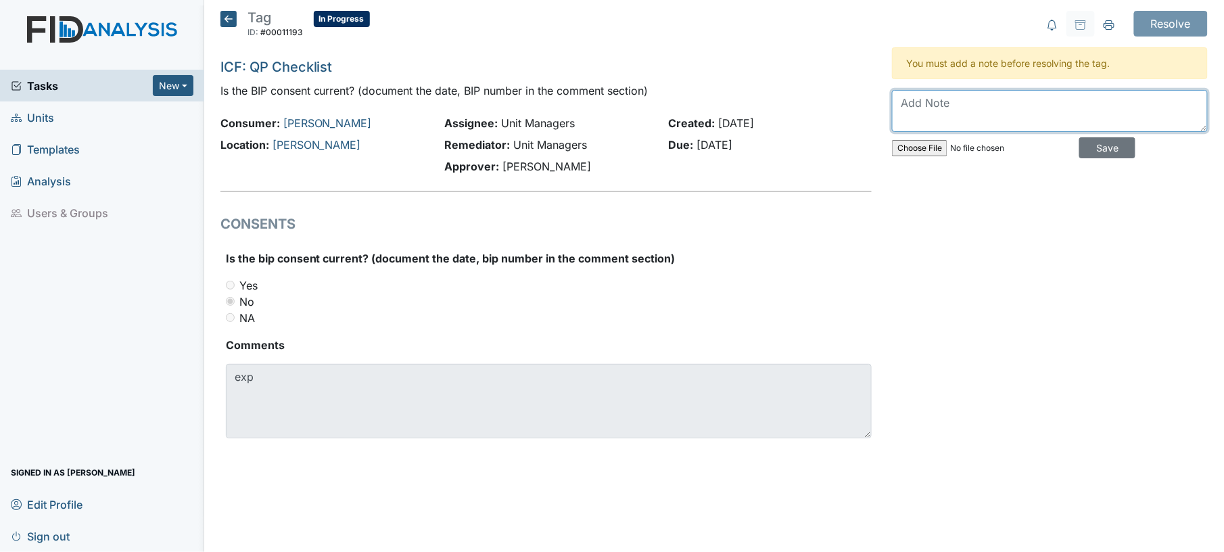
click at [955, 103] on textarea at bounding box center [1050, 111] width 316 height 42
drag, startPoint x: 918, startPoint y: 104, endPoint x: 828, endPoint y: 112, distance: 90.3
click at [828, 112] on div "Tag ID: #00011193 In Progress Autosaving... ICF: QP Checklist Is the BIP consen…" at bounding box center [714, 241] width 1008 height 460
type textarea "in the book just needs to be uploaded"
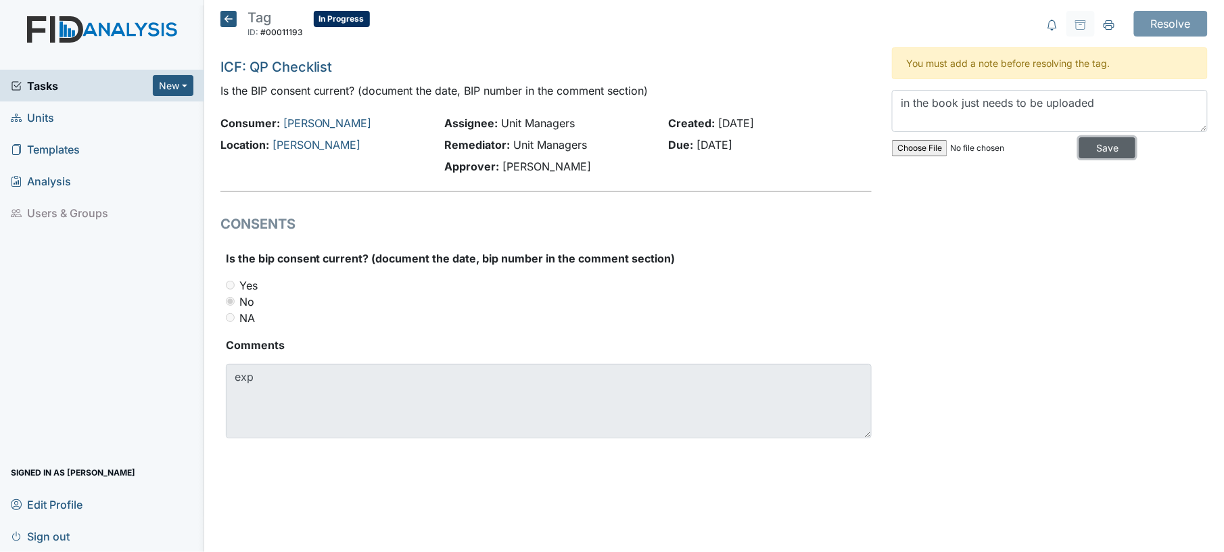
click at [1107, 147] on input "Save" at bounding box center [1107, 147] width 56 height 21
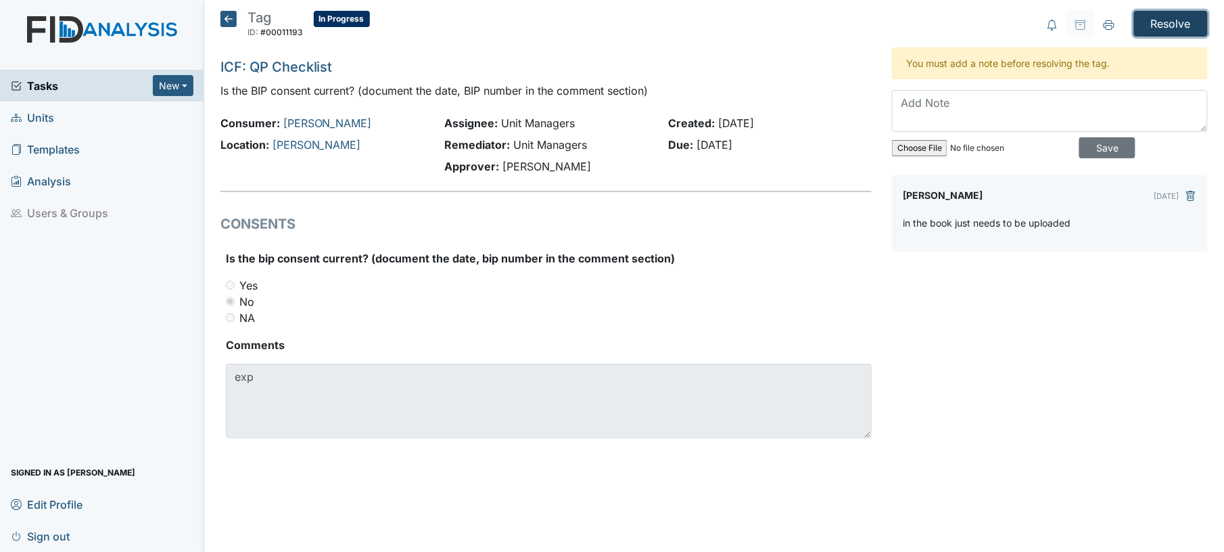
click at [1188, 22] on input "Resolve" at bounding box center [1171, 24] width 74 height 26
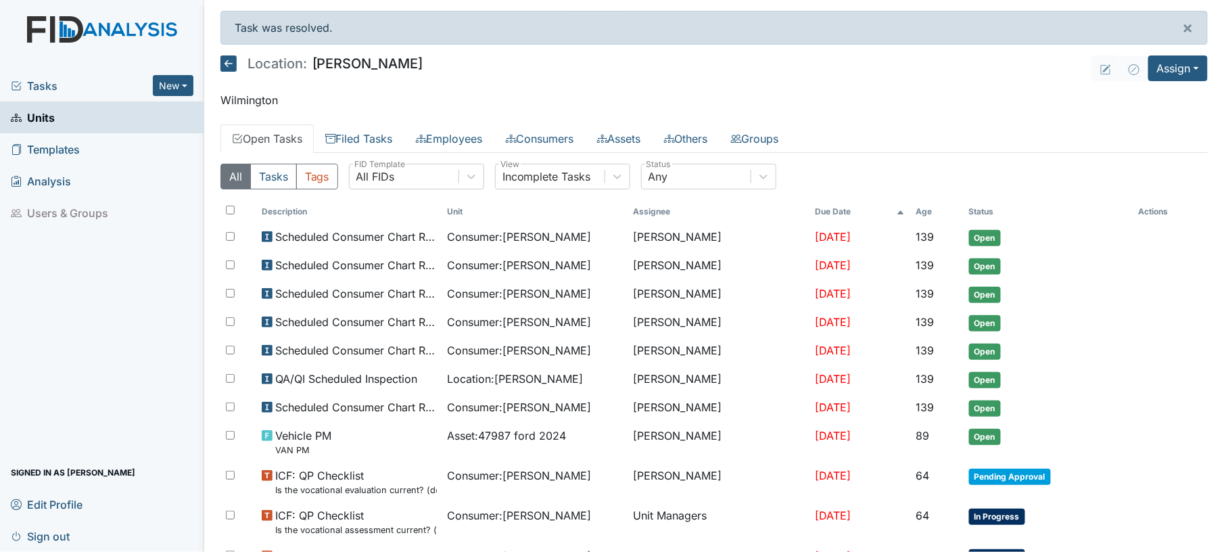
scroll to position [856, 0]
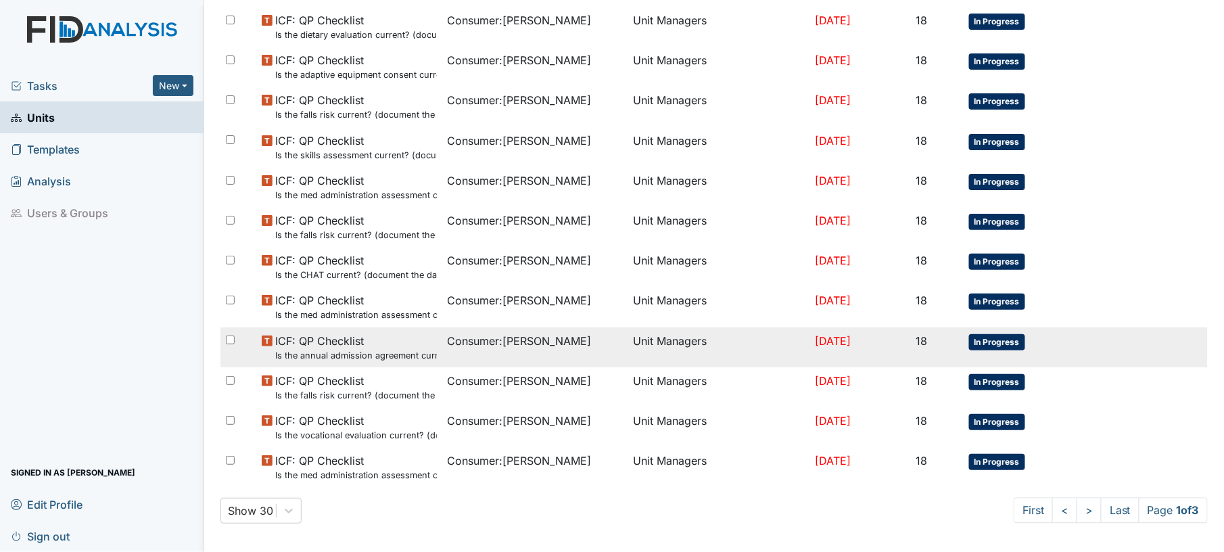
click at [469, 341] on span "Consumer : Sourlis, Thomas" at bounding box center [520, 341] width 144 height 16
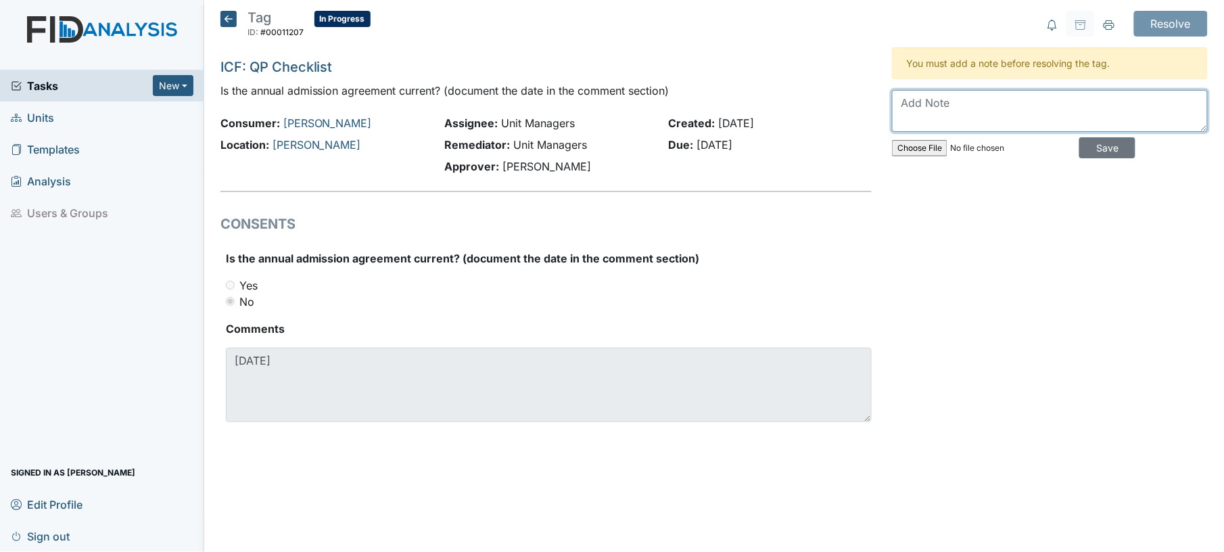
click at [939, 101] on textarea at bounding box center [1050, 111] width 316 height 42
type textarea "y"
type textarea "resent to social work"
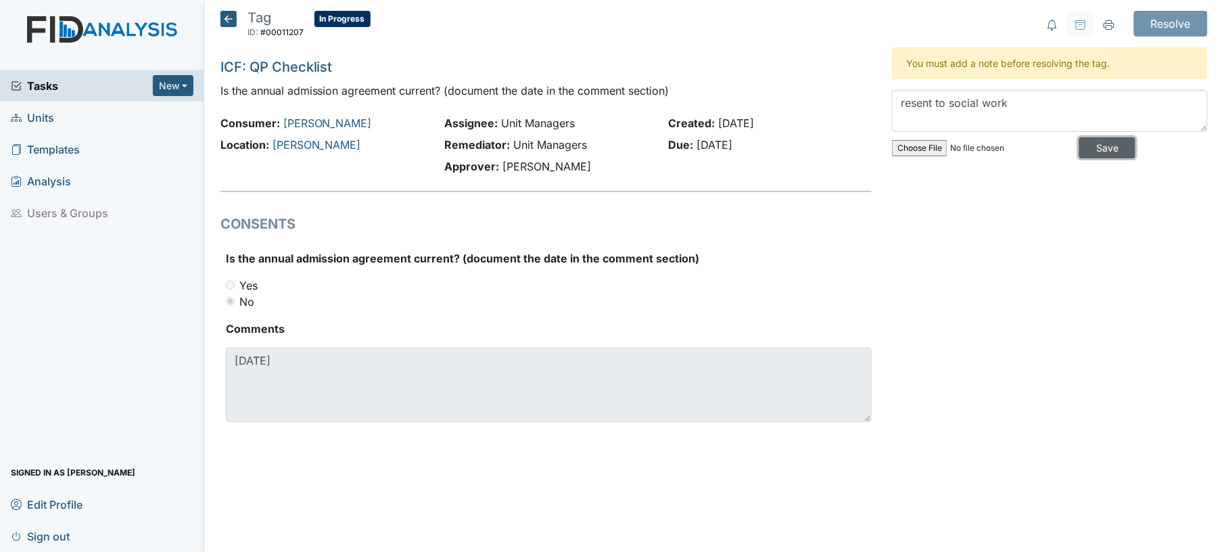
click at [1111, 152] on input "Save" at bounding box center [1107, 147] width 56 height 21
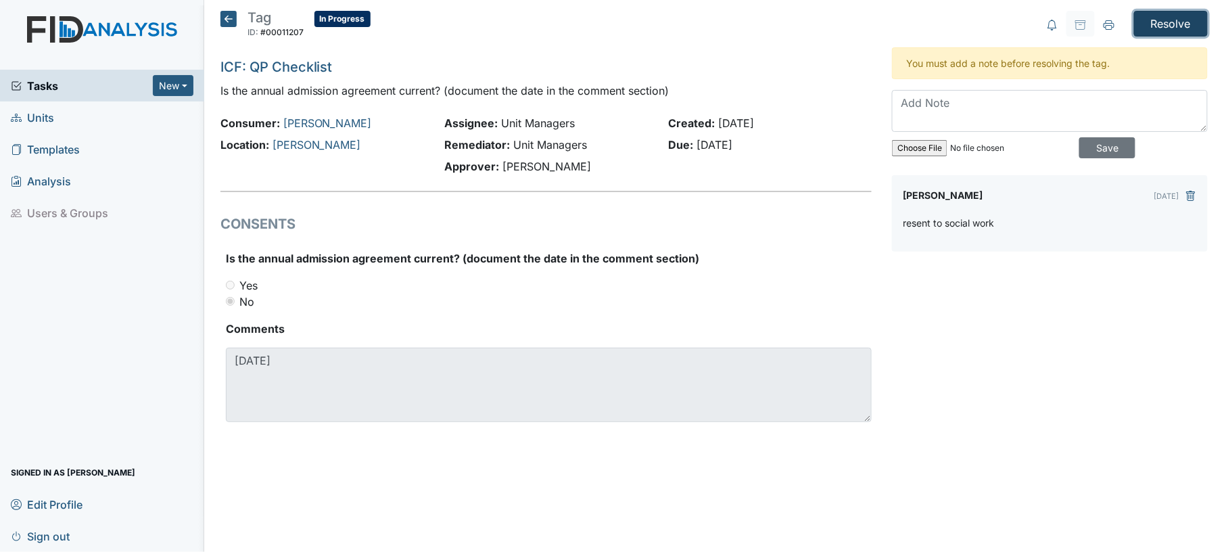
click at [1180, 22] on input "Resolve" at bounding box center [1171, 24] width 74 height 26
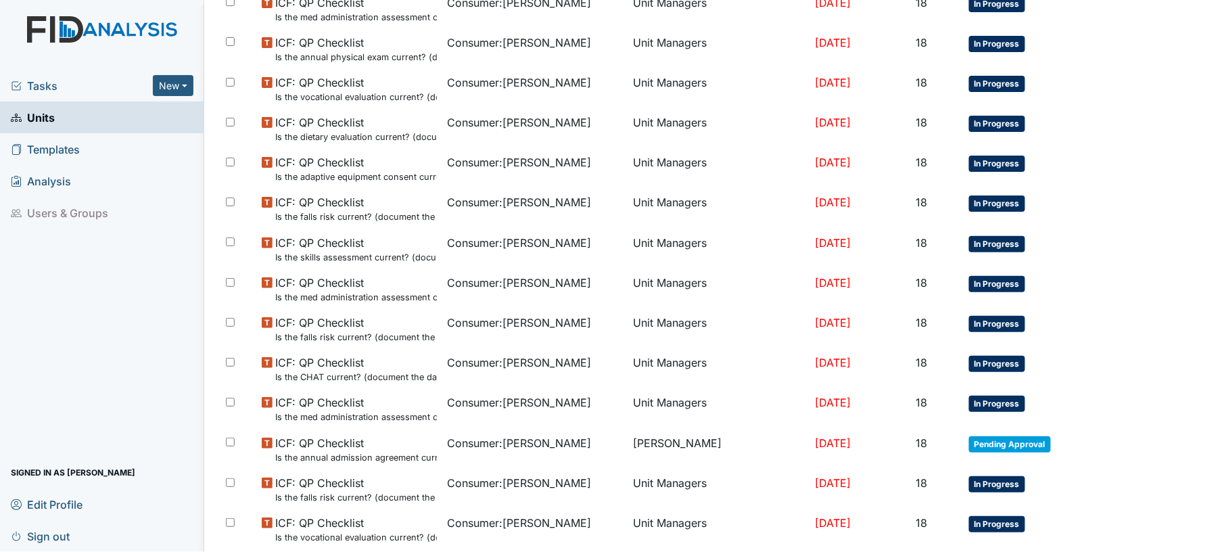
scroll to position [856, 0]
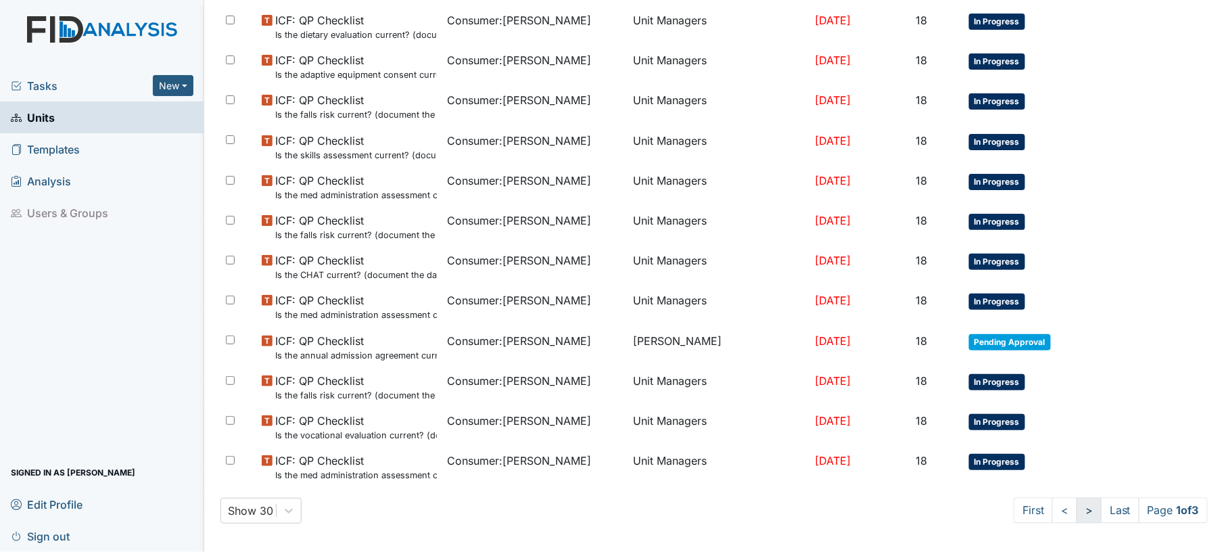
click at [1077, 509] on link ">" at bounding box center [1089, 511] width 25 height 26
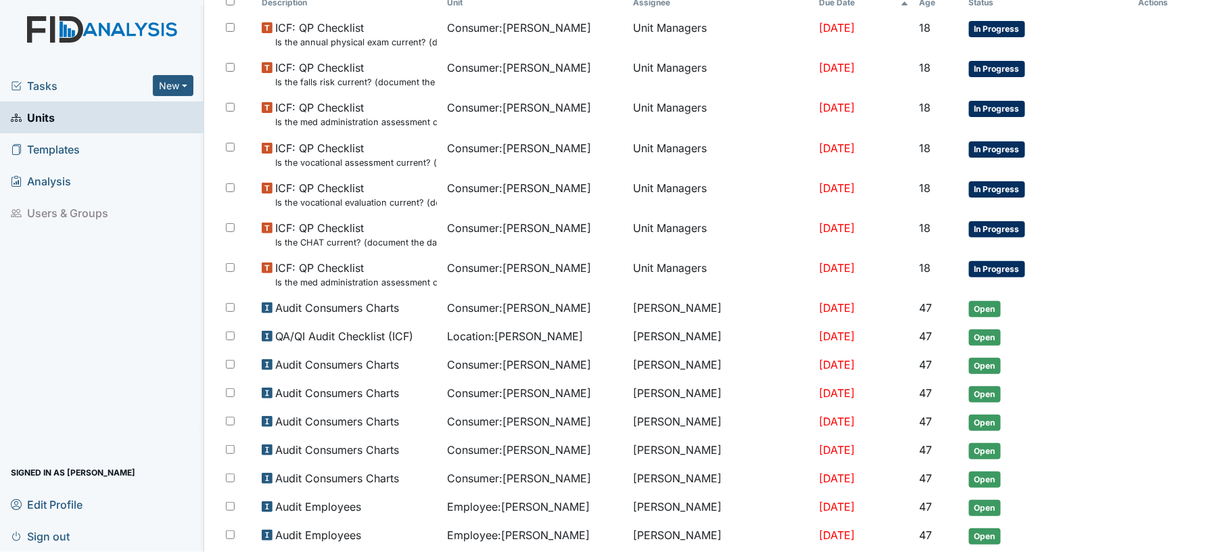
scroll to position [204, 0]
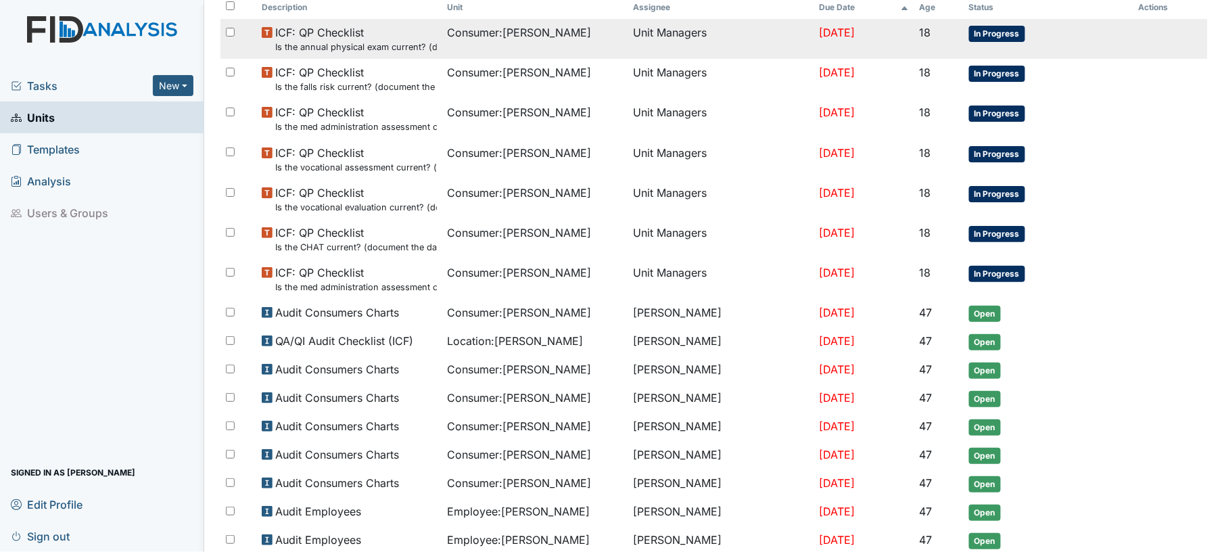
click at [707, 49] on td "Unit Managers" at bounding box center [721, 39] width 186 height 40
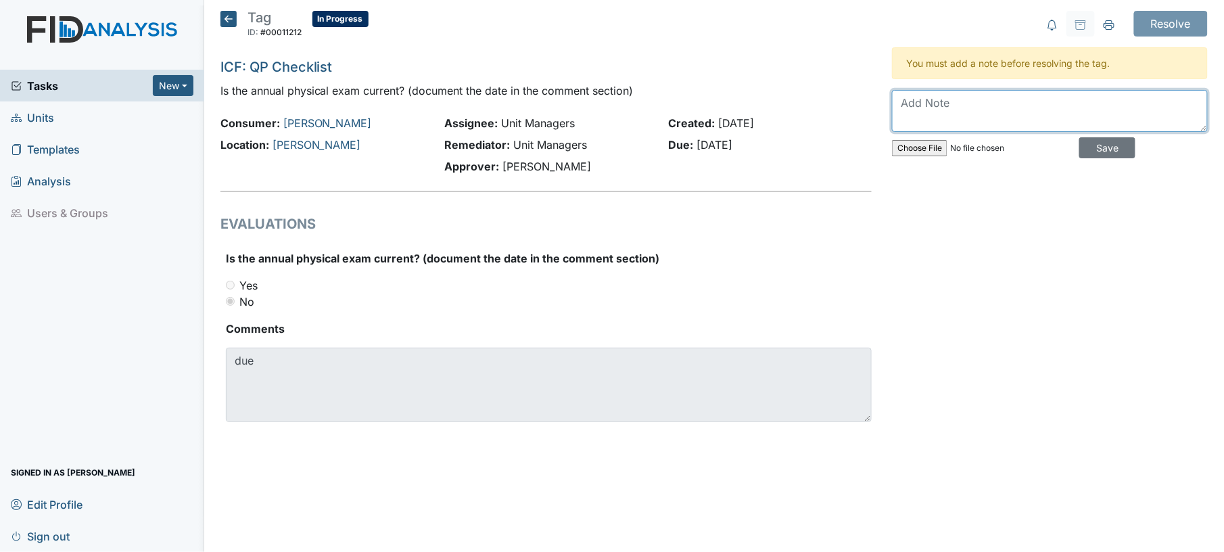
click at [974, 122] on textarea at bounding box center [1050, 111] width 316 height 42
type textarea "completed last week"
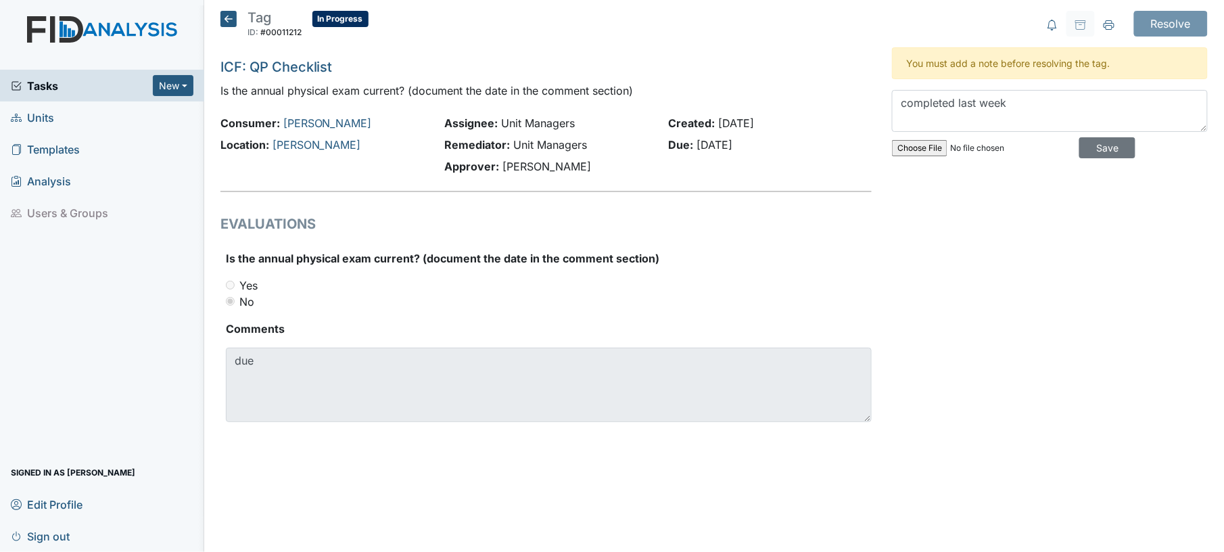
click at [1127, 147] on div "completed last week Save" at bounding box center [1050, 127] width 316 height 74
click at [1113, 152] on input "Save" at bounding box center [1107, 147] width 56 height 21
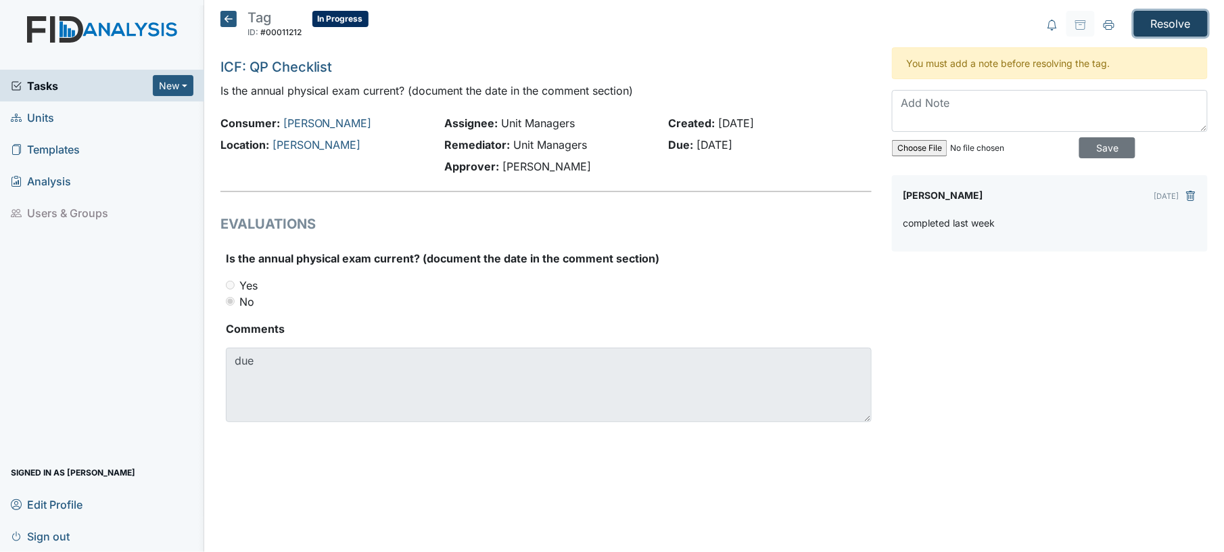
click at [1182, 28] on input "Resolve" at bounding box center [1171, 24] width 74 height 26
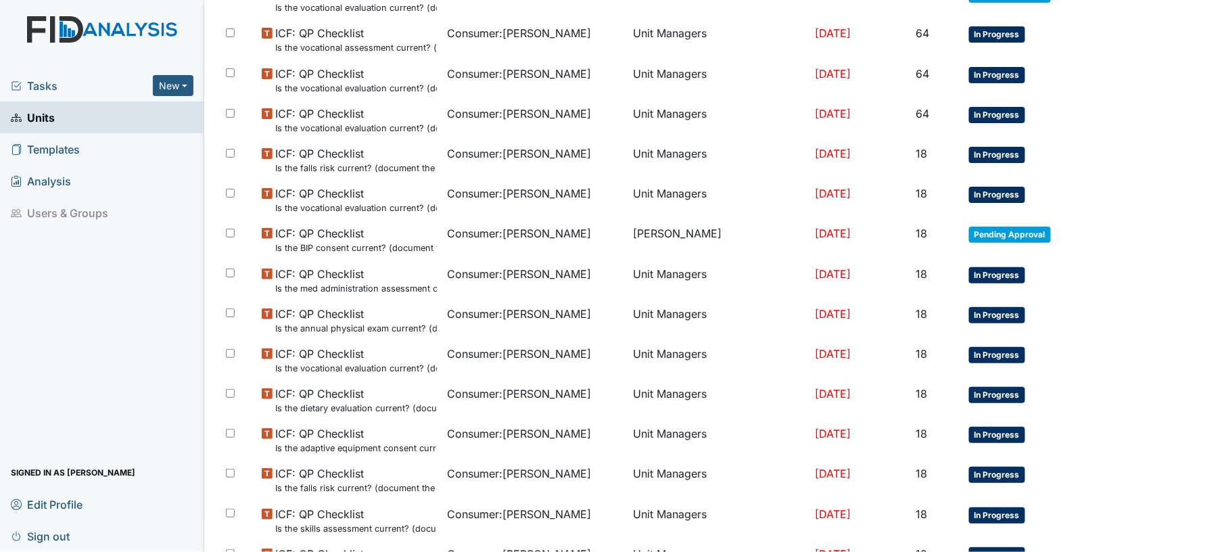
scroll to position [856, 0]
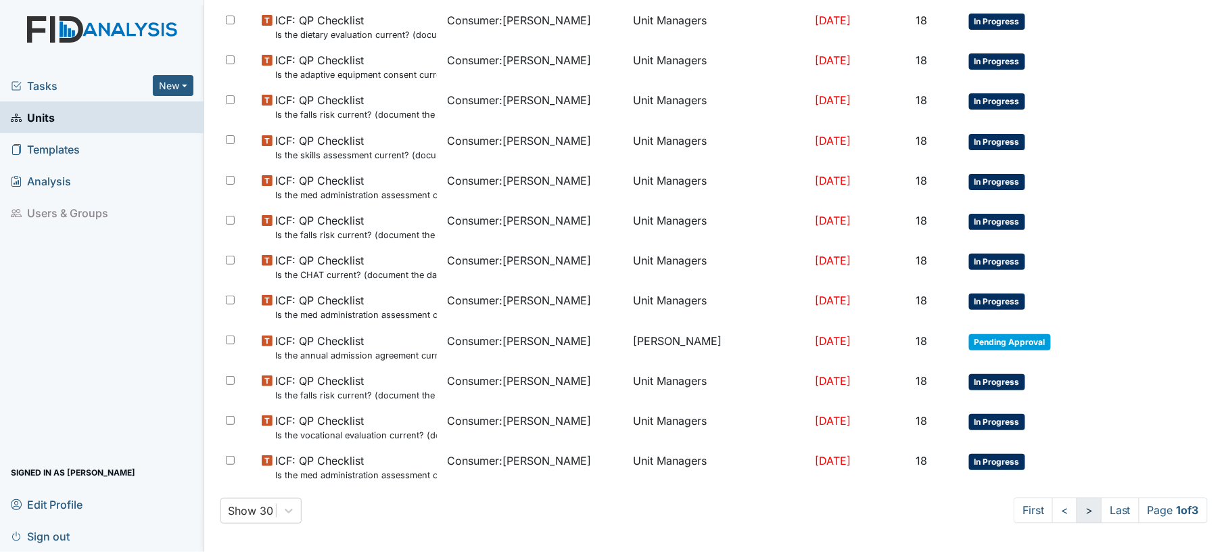
click at [1077, 517] on link ">" at bounding box center [1089, 511] width 25 height 26
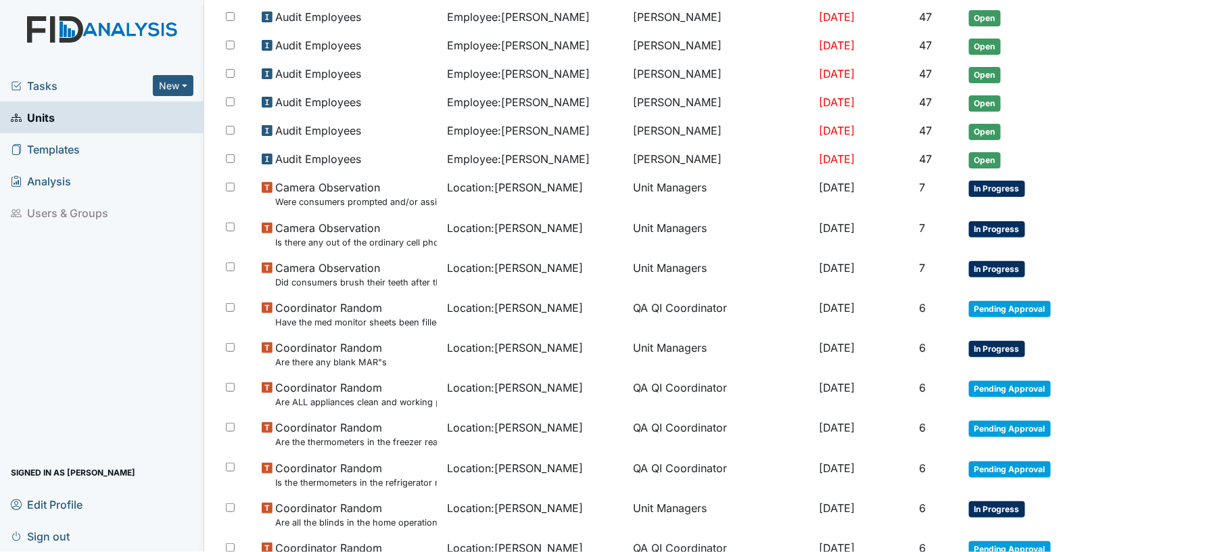
scroll to position [781, 0]
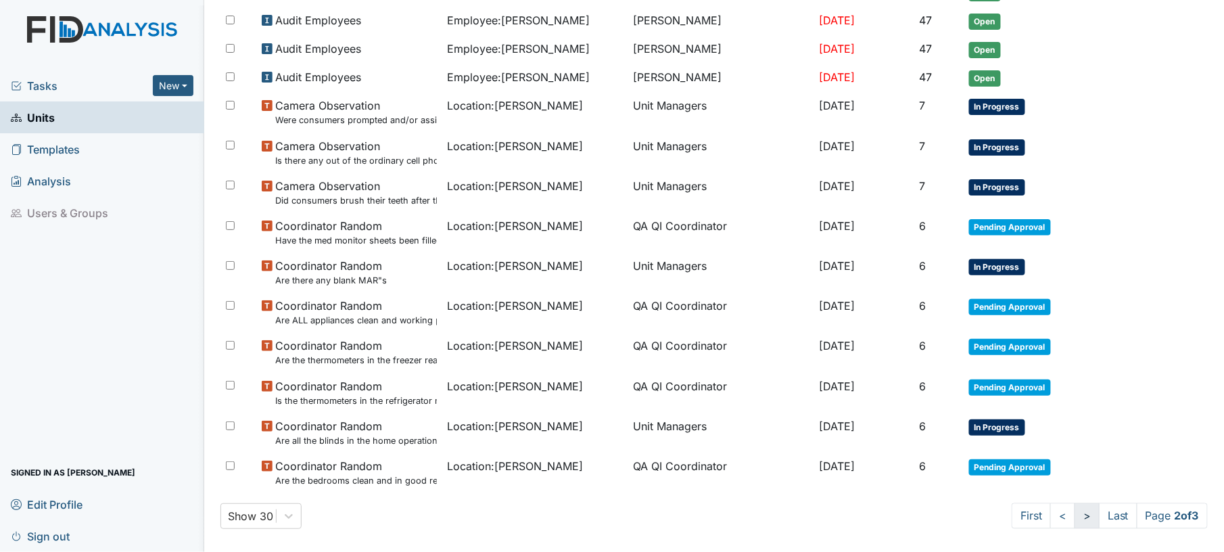
click at [1075, 510] on link ">" at bounding box center [1087, 516] width 25 height 26
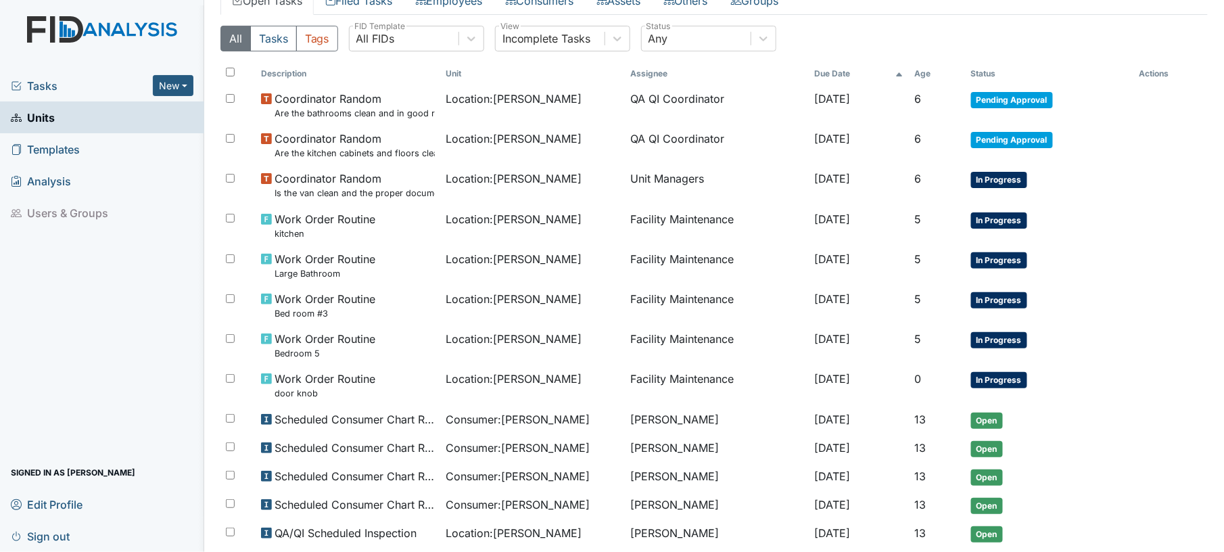
scroll to position [142, 0]
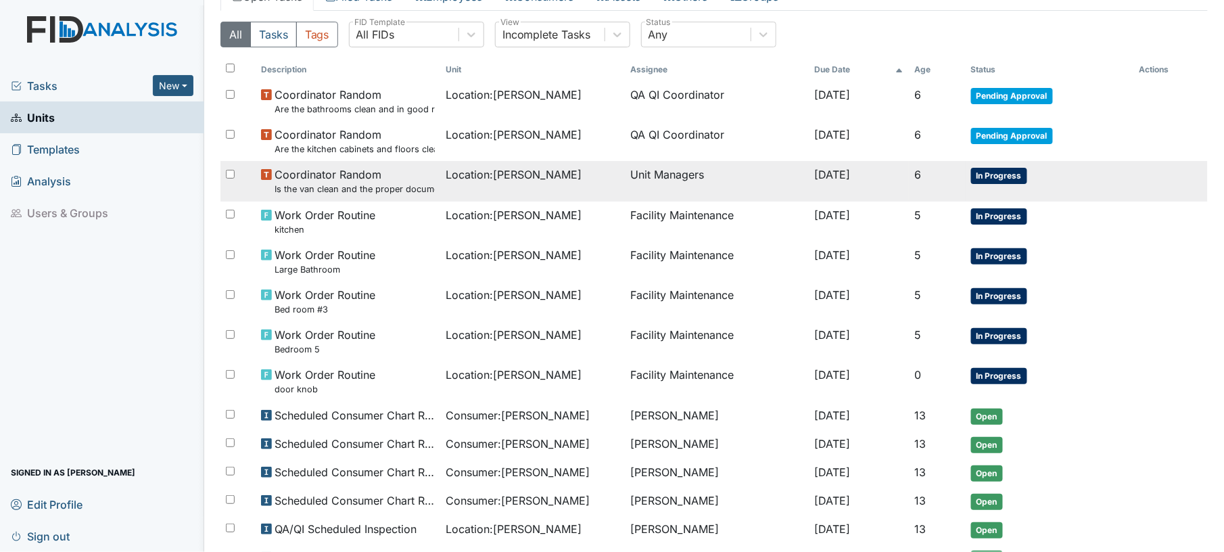
click at [572, 197] on td "Location : Lockwood" at bounding box center [532, 181] width 185 height 40
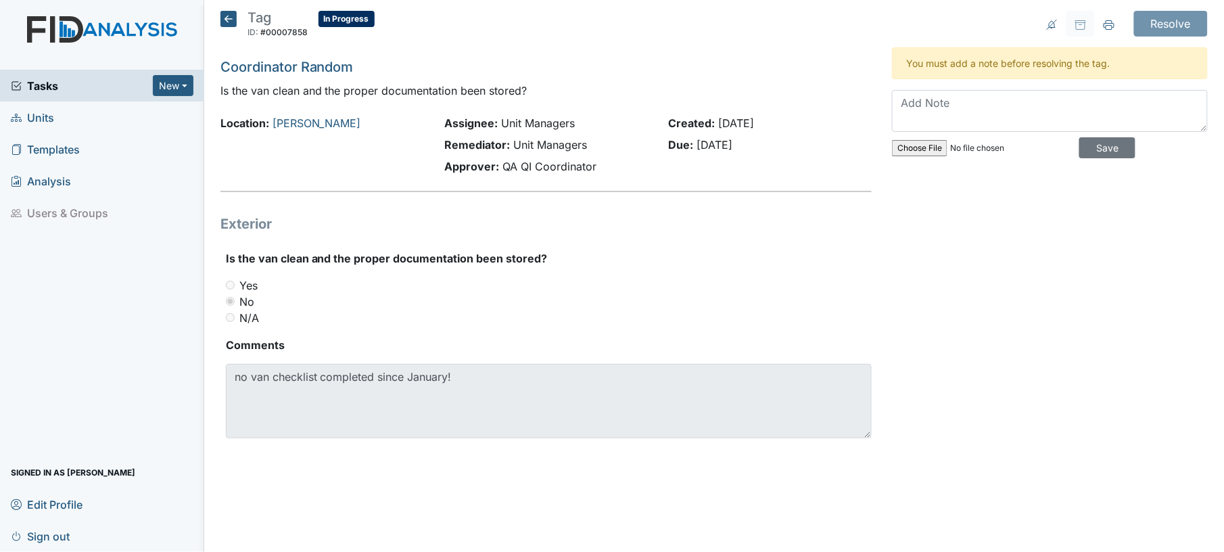
click at [229, 20] on icon at bounding box center [228, 19] width 16 height 16
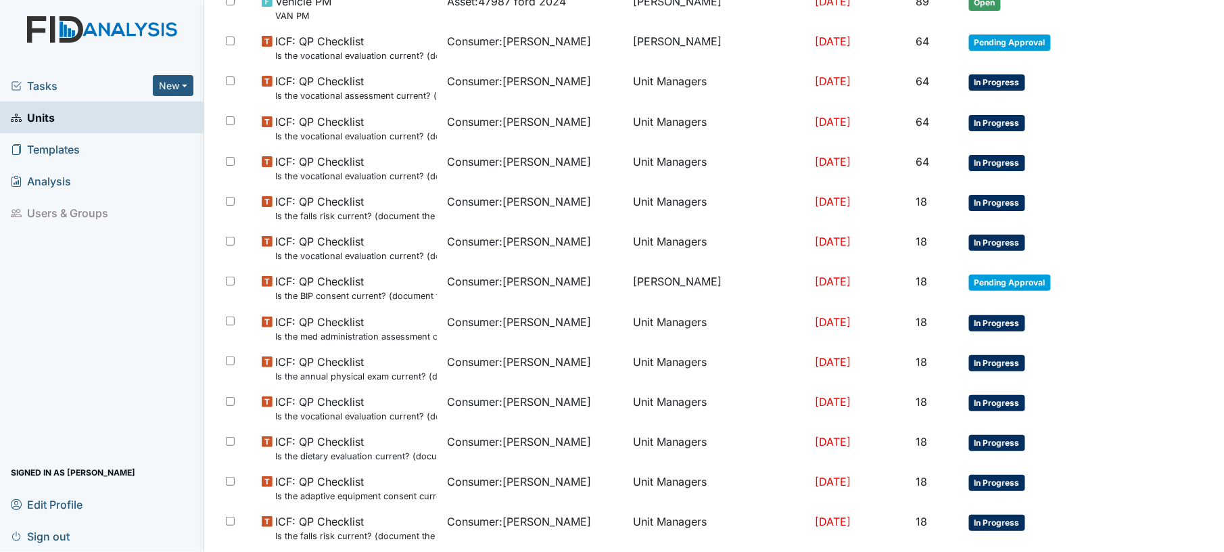
scroll to position [810, 0]
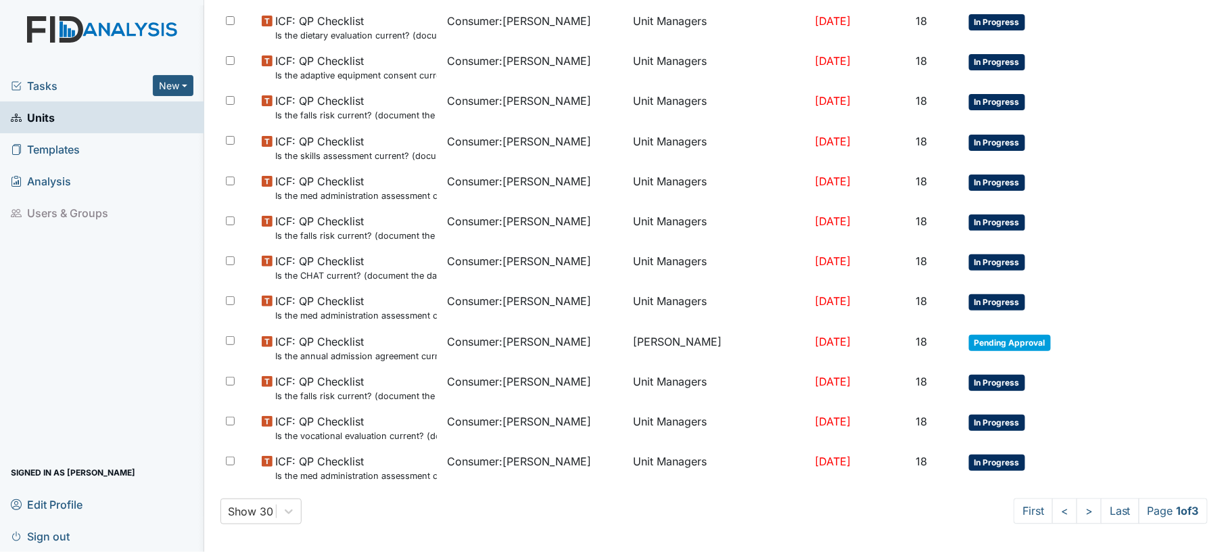
click at [1224, 551] on html "Tasks New Form Inspection Document Bundle Units Templates Analysis Users & Grou…" at bounding box center [612, 276] width 1224 height 552
click at [1079, 513] on link ">" at bounding box center [1089, 511] width 25 height 26
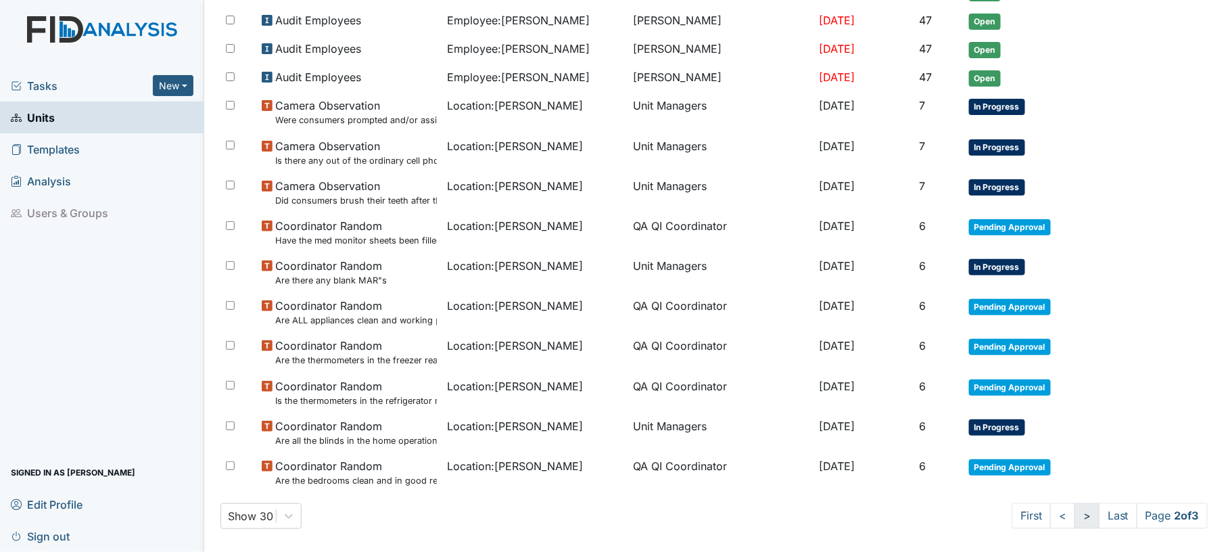
click at [1079, 513] on link ">" at bounding box center [1087, 516] width 25 height 26
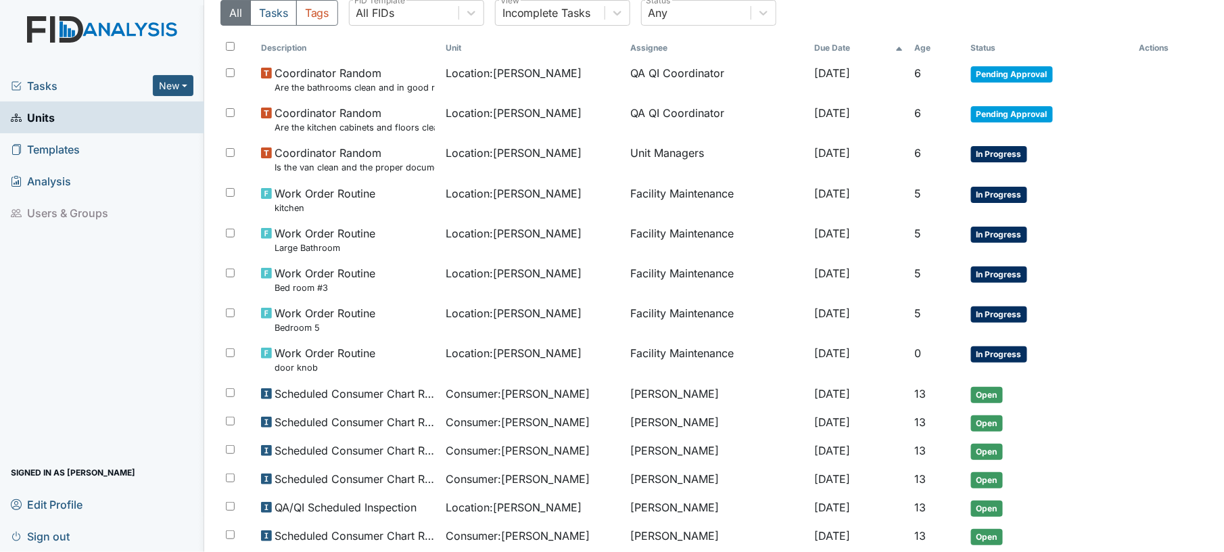
scroll to position [250, 0]
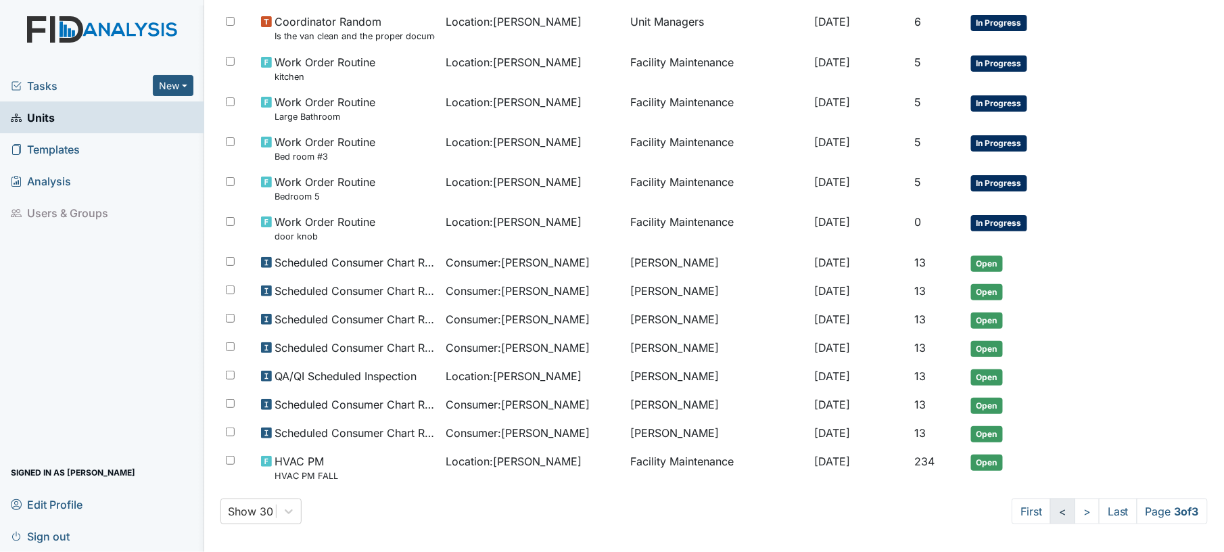
click at [1050, 511] on link "<" at bounding box center [1062, 511] width 25 height 26
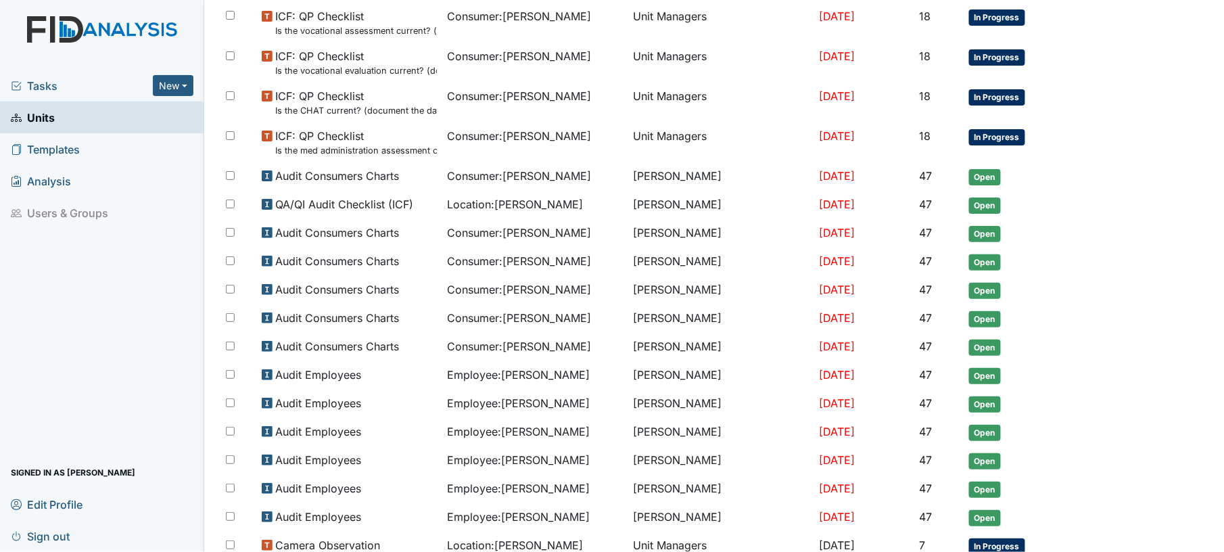
scroll to position [488, 0]
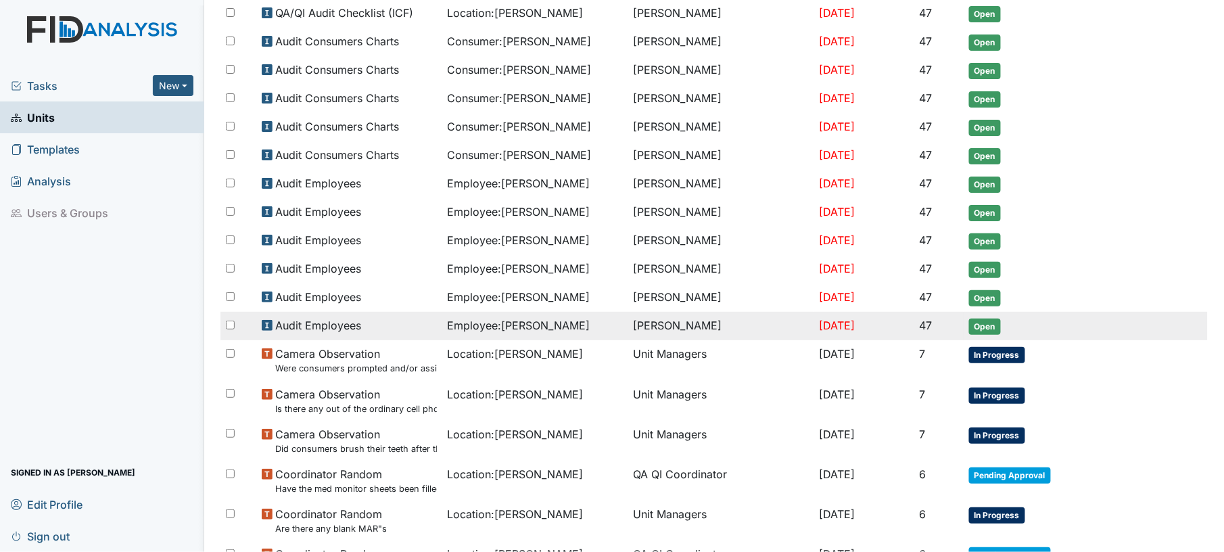
click at [820, 321] on span "Sep 1, 2025" at bounding box center [837, 326] width 36 height 14
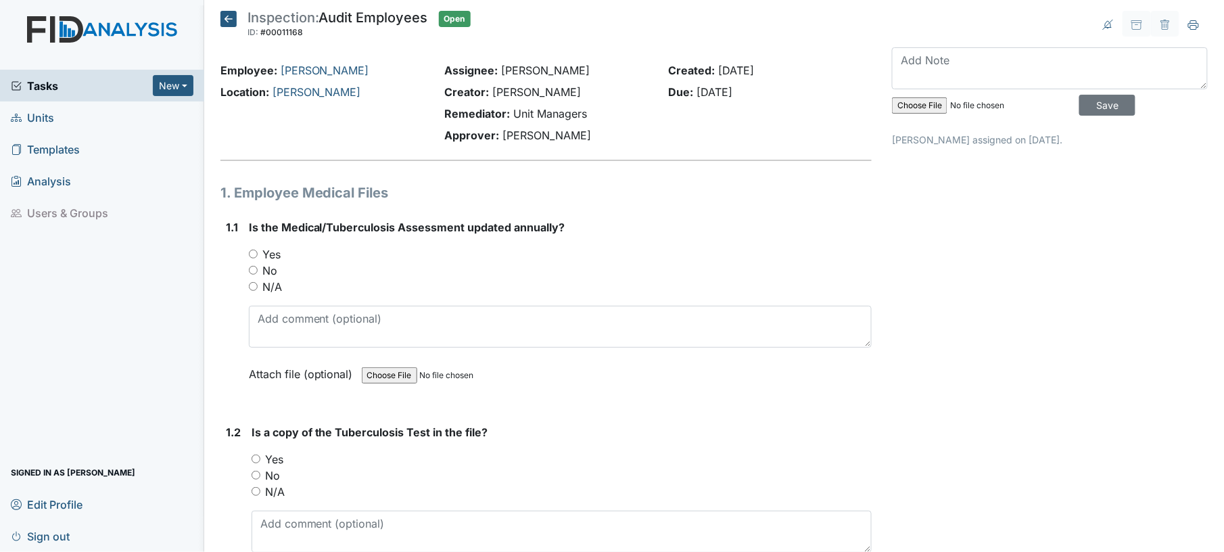
click at [229, 16] on icon at bounding box center [228, 19] width 16 height 16
